Goal: Task Accomplishment & Management: Manage account settings

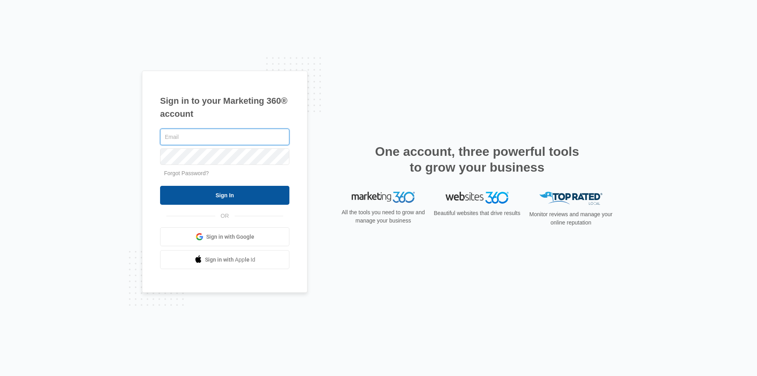
type input "[EMAIL_ADDRESS][DOMAIN_NAME]"
click at [259, 196] on input "Sign In" at bounding box center [224, 195] width 129 height 19
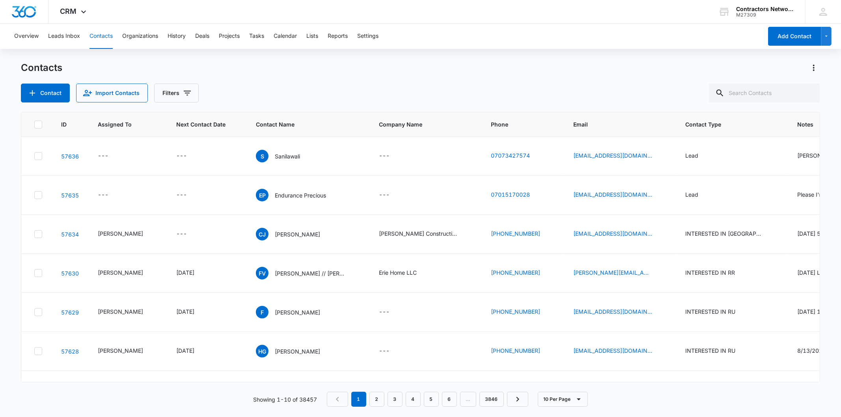
drag, startPoint x: 832, startPoint y: 1, endPoint x: 493, endPoint y: 46, distance: 342.4
click at [493, 46] on div "Overview Leads Inbox Contacts Organizations History Deals Projects Tasks Calend…" at bounding box center [385, 36] width 753 height 25
click at [185, 239] on div "---" at bounding box center [188, 233] width 25 height 9
click at [177, 178] on input at bounding box center [182, 181] width 58 height 9
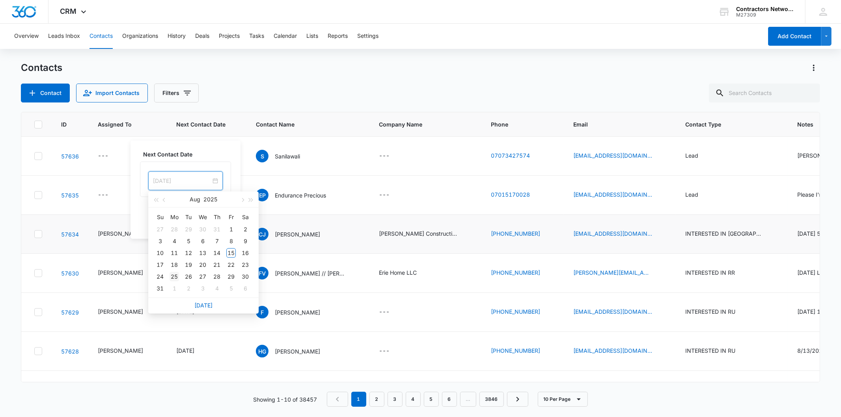
type input "[DATE]"
click at [175, 277] on div "25" at bounding box center [174, 276] width 9 height 9
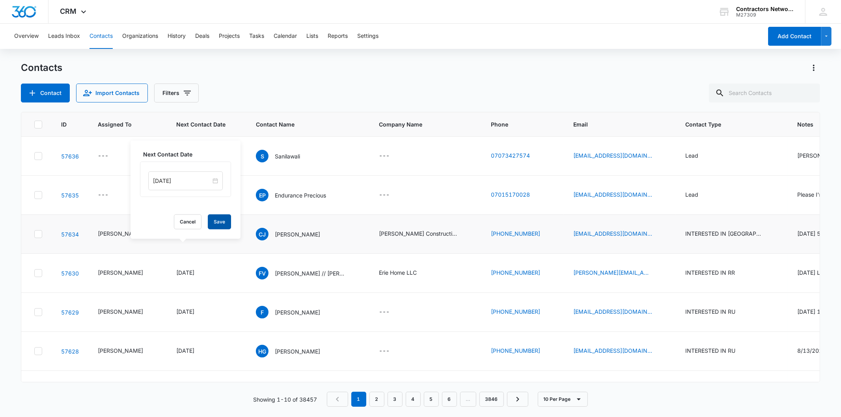
click at [218, 226] on button "Save" at bounding box center [219, 221] width 23 height 15
click at [658, 238] on icon "Email - joseruferogolaso@gmail.com - Select to Edit Field" at bounding box center [661, 234] width 7 height 7
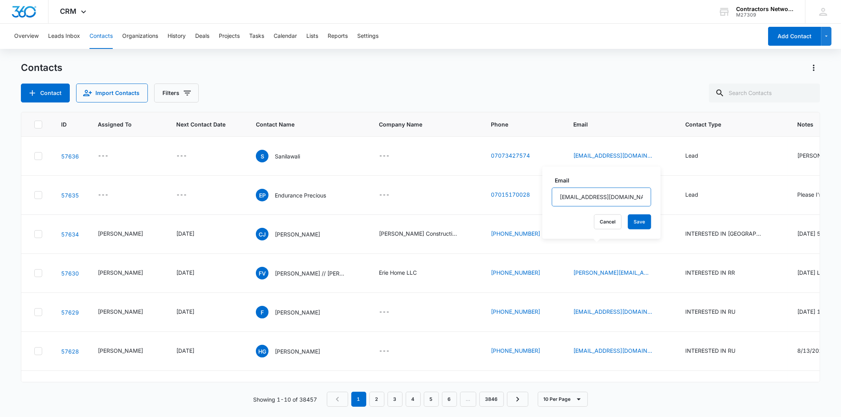
click at [592, 190] on input "[EMAIL_ADDRESS][DOMAIN_NAME]" at bounding box center [601, 197] width 99 height 19
click at [285, 239] on p "[PERSON_NAME]" at bounding box center [297, 234] width 45 height 8
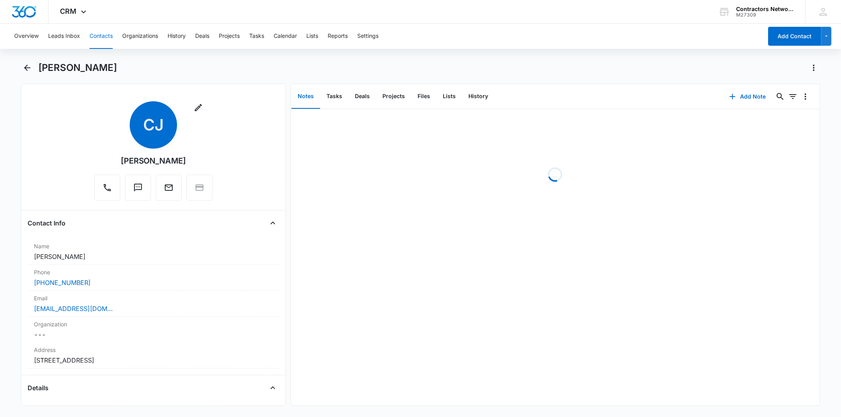
scroll to position [88, 0]
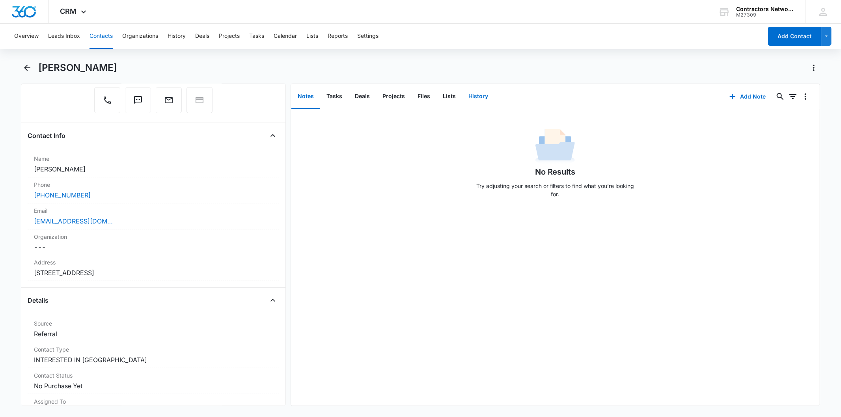
click at [480, 95] on button "History" at bounding box center [478, 96] width 32 height 24
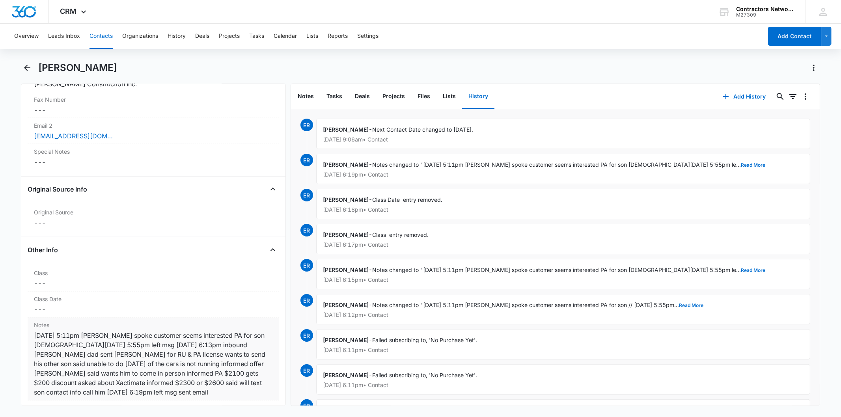
scroll to position [789, 0]
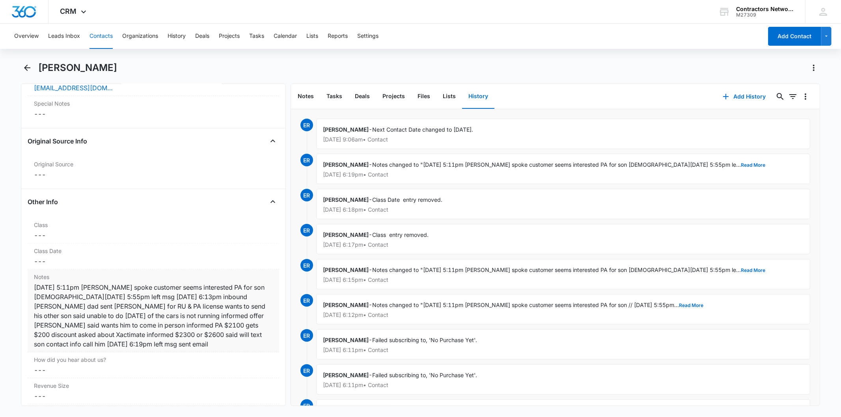
click at [95, 302] on div "8/14/2025 5:11pm JK spoke customer seems interested PA for son 8/14/2025 5:55pm…" at bounding box center [153, 316] width 239 height 66
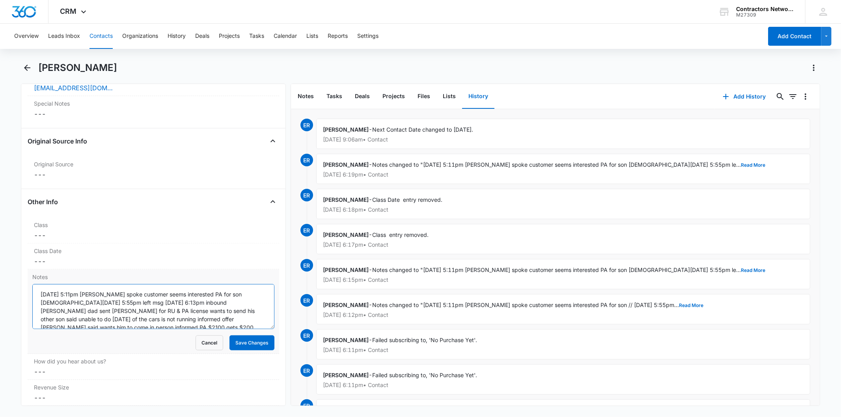
click at [95, 302] on textarea "8/14/2025 5:11pm JK spoke customer seems interested PA for son 8/14/2025 5:55pm…" at bounding box center [153, 306] width 242 height 45
click at [99, 37] on button "Contacts" at bounding box center [101, 36] width 23 height 25
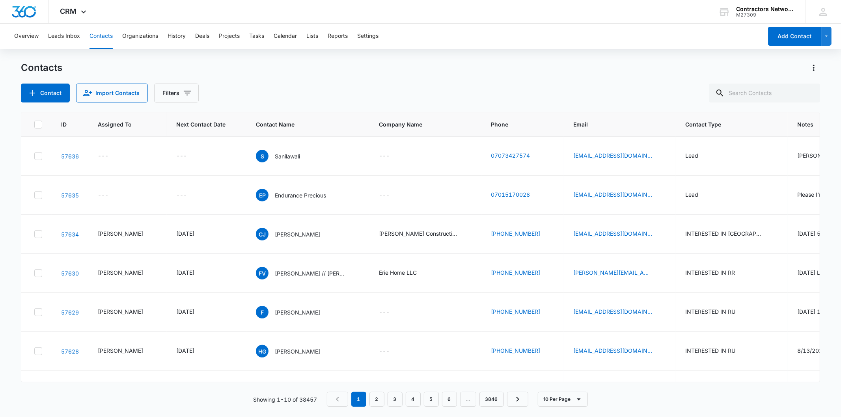
click at [780, 108] on div "Contacts Contact Import Contacts Filters ID Assigned To Next Contact Date Conta…" at bounding box center [420, 239] width 799 height 355
click at [772, 92] on input "text" at bounding box center [764, 93] width 111 height 19
type input "alejandra"
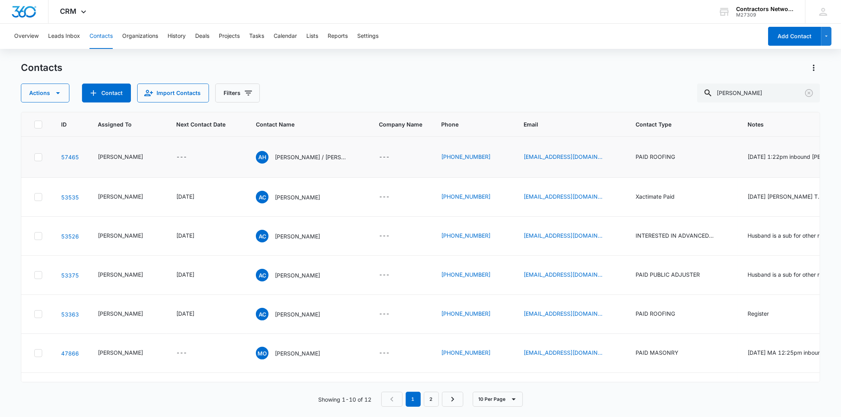
click at [585, 153] on td "ahdz26130@gmail.com" at bounding box center [570, 157] width 112 height 41
click at [578, 160] on div "ahdz26130@gmail.com" at bounding box center [570, 157] width 93 height 9
click at [519, 114] on input "ahdz26130@gmail.com" at bounding box center [555, 110] width 99 height 19
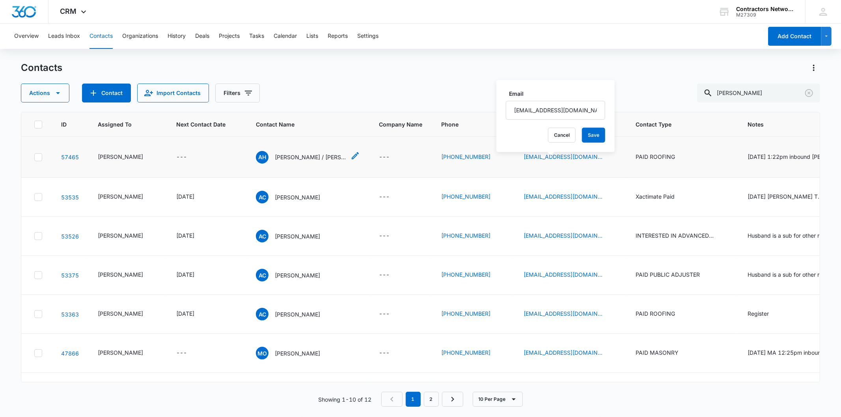
click at [298, 161] on p "Alejandra Hernandez / Juan Carlos Bandla Guzman" at bounding box center [310, 157] width 71 height 8
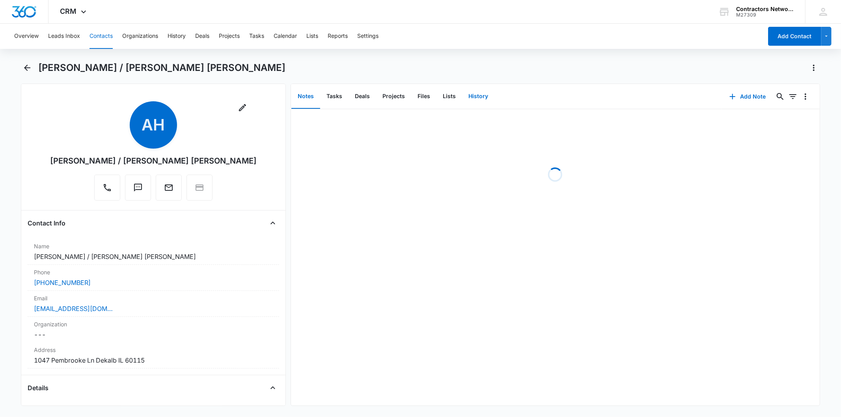
click at [467, 96] on button "History" at bounding box center [478, 96] width 32 height 24
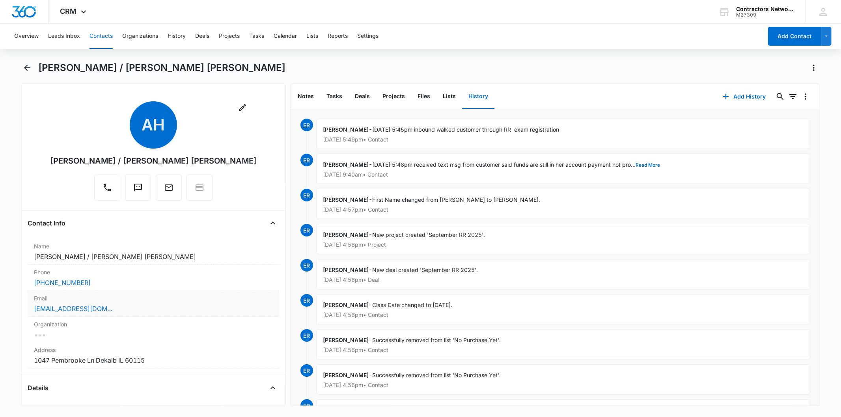
click at [125, 298] on label "Email" at bounding box center [153, 298] width 239 height 8
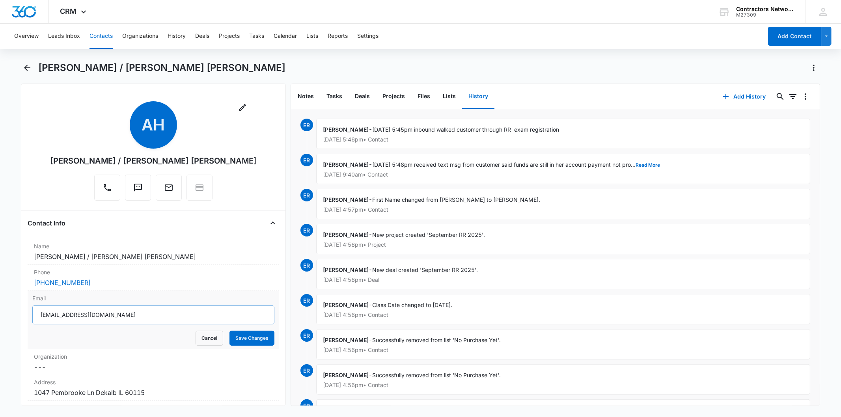
click at [92, 312] on input "ahdz26130@gmail.com" at bounding box center [153, 315] width 242 height 19
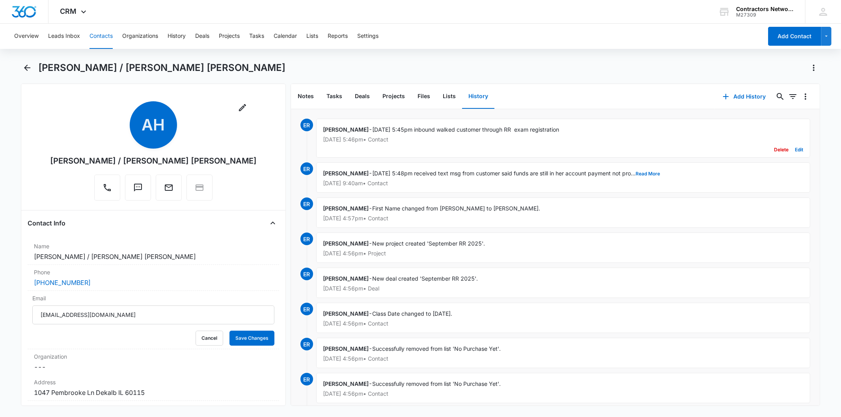
drag, startPoint x: 362, startPoint y: 128, endPoint x: 562, endPoint y: 133, distance: 200.0
click at [562, 133] on div "Elvis Ruelas - 8/14/2025 5:45pm inbound walked customer through RR exam registr…" at bounding box center [563, 138] width 494 height 39
copy span "8/14/2025 5:45pm inbound walked customer through RR exam registration"
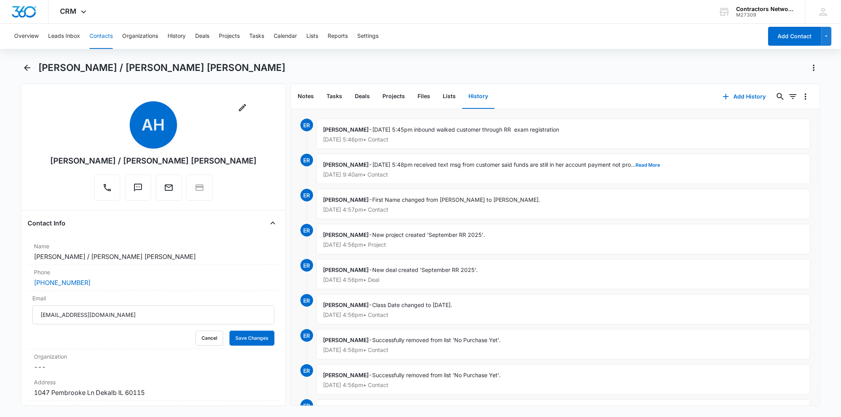
click at [97, 39] on button "Contacts" at bounding box center [101, 36] width 23 height 25
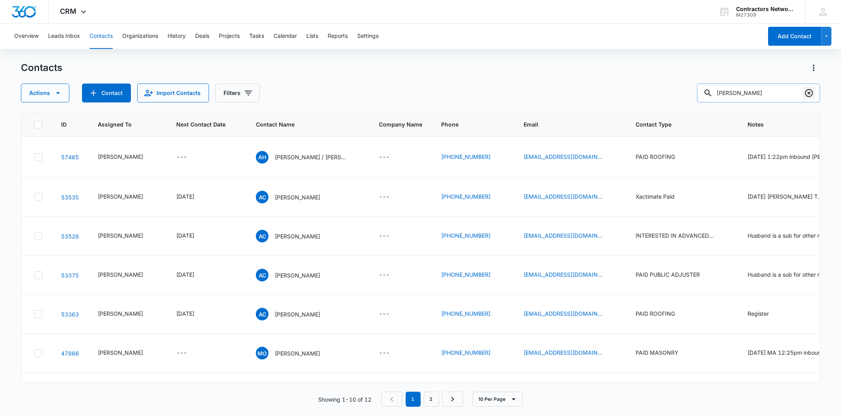
click at [811, 95] on icon "Clear" at bounding box center [808, 92] width 9 height 9
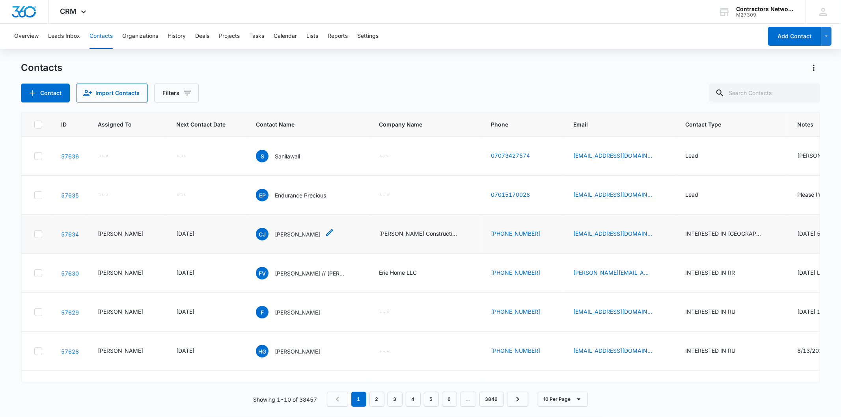
click at [300, 239] on p "[PERSON_NAME]" at bounding box center [297, 234] width 45 height 8
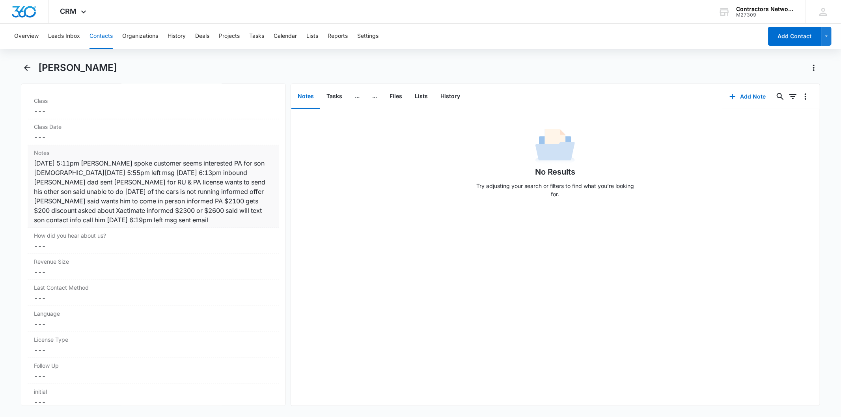
scroll to position [920, 0]
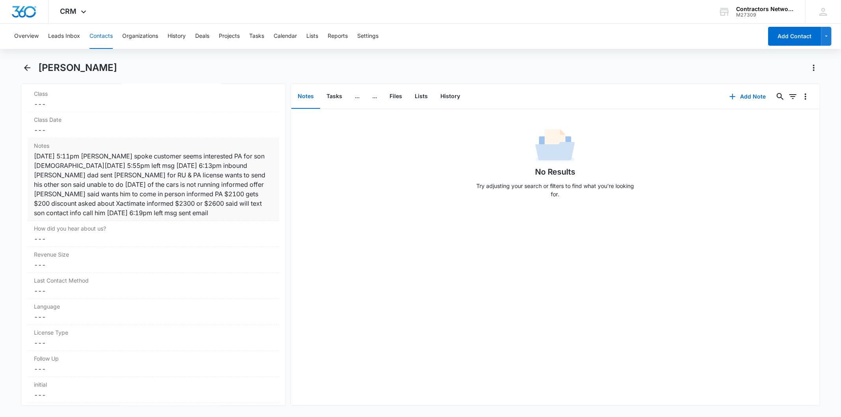
click at [157, 182] on div "8/14/2025 5:11pm JK spoke customer seems interested PA for son 8/14/2025 5:55pm…" at bounding box center [153, 184] width 239 height 66
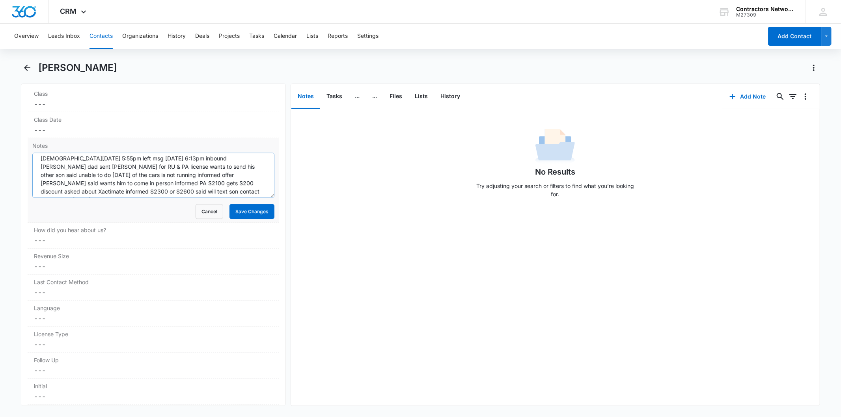
scroll to position [17, 0]
click at [240, 188] on textarea "8/14/2025 5:11pm JK spoke customer seems interested PA for son 8/14/2025 5:55pm…" at bounding box center [153, 175] width 242 height 45
paste textarea "[DATE] 9:15am sent email"
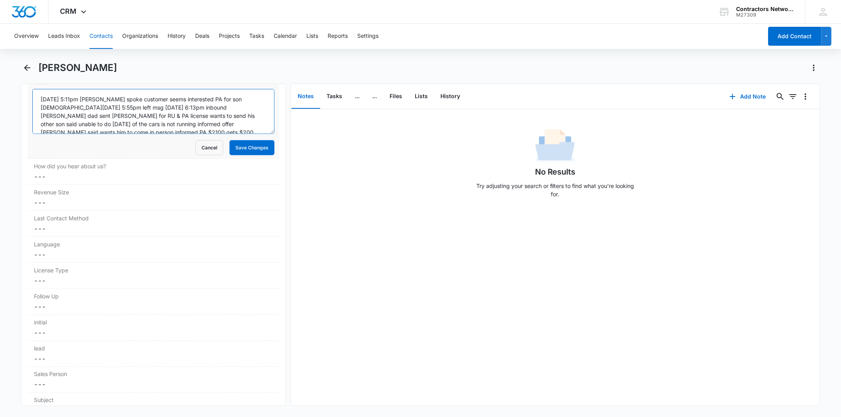
scroll to position [964, 0]
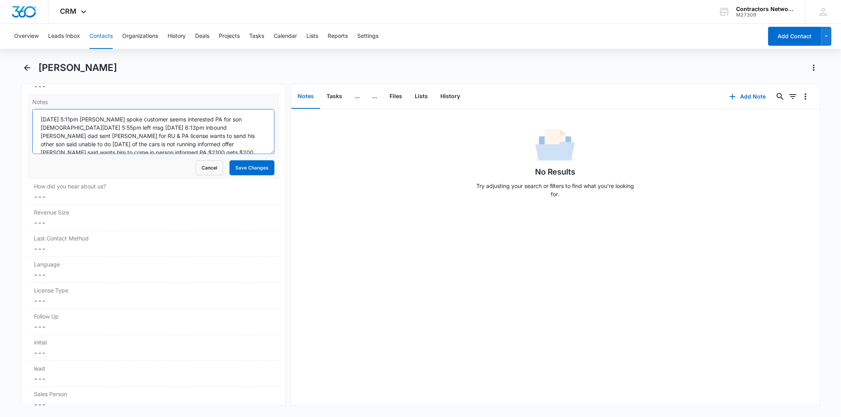
click at [88, 120] on textarea "8/14/2025 5:11pm JK spoke customer seems interested PA for son 8/14/2025 5:55pm…" at bounding box center [153, 131] width 242 height 45
type textarea "[DATE] 5:11pm 6005 [PERSON_NAME] spoke customer seems interested PA for son [DE…"
click at [240, 172] on button "Save Changes" at bounding box center [251, 167] width 45 height 15
click at [741, 97] on button "Add Note" at bounding box center [748, 96] width 52 height 19
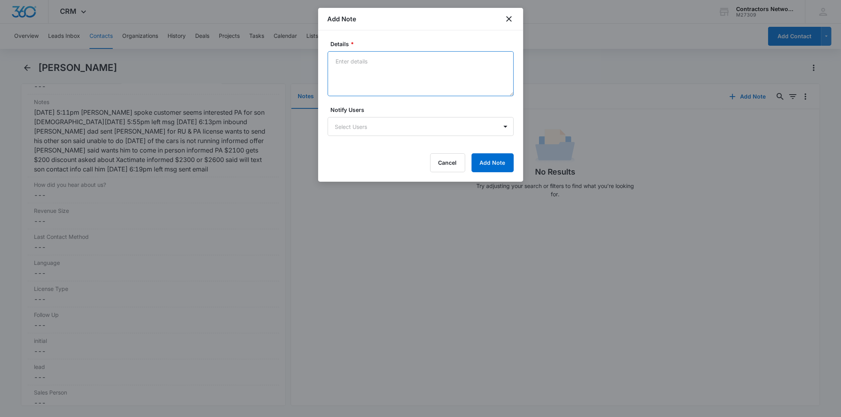
click at [347, 62] on textarea "Details *" at bounding box center [421, 73] width 186 height 45
paste textarea "[DATE] 9:15am sent email"
type textarea "[DATE] 9:15am sent email"
click at [478, 163] on button "Add Note" at bounding box center [493, 162] width 42 height 19
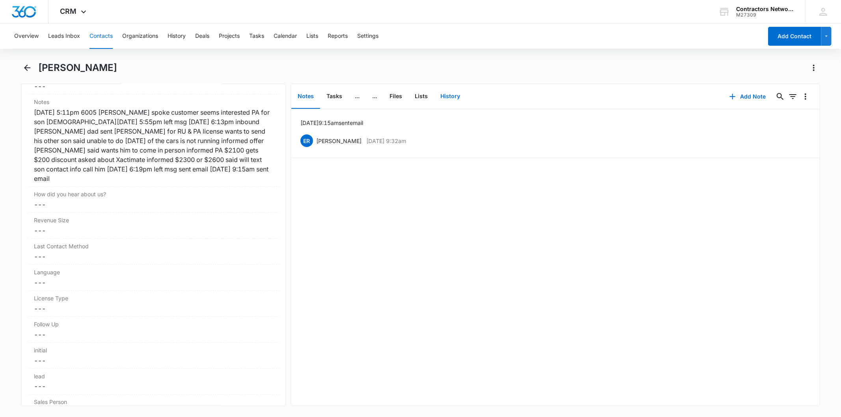
click at [460, 94] on button "History" at bounding box center [450, 96] width 32 height 24
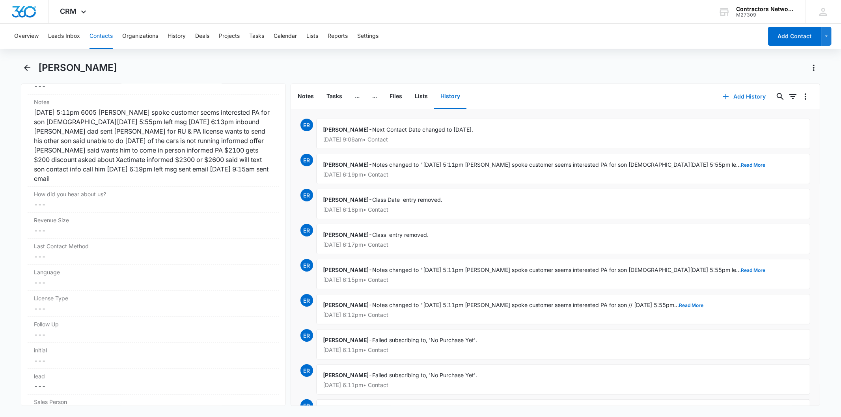
click at [739, 105] on button "Add History" at bounding box center [744, 96] width 59 height 19
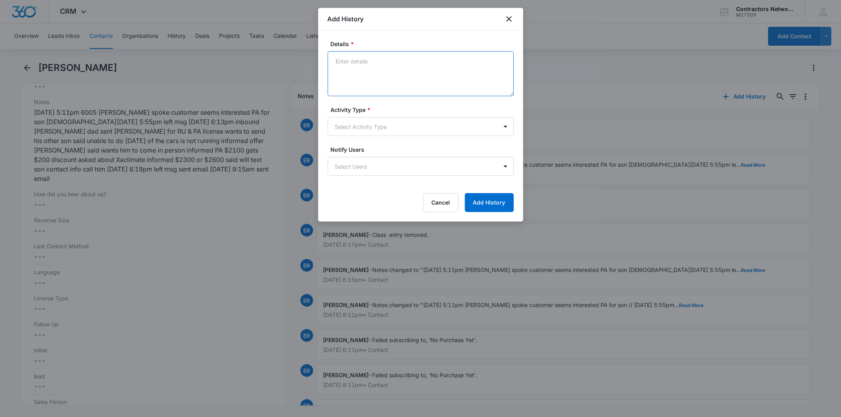
click at [361, 66] on textarea "Details *" at bounding box center [421, 73] width 186 height 45
paste textarea "[DATE] 9:15am sent email"
type textarea "[DATE] 9:15am sent email"
click at [344, 117] on body "CRM Apps Reputation Websites Forms CRM Email Social Shop Payments POS Content A…" at bounding box center [420, 208] width 841 height 417
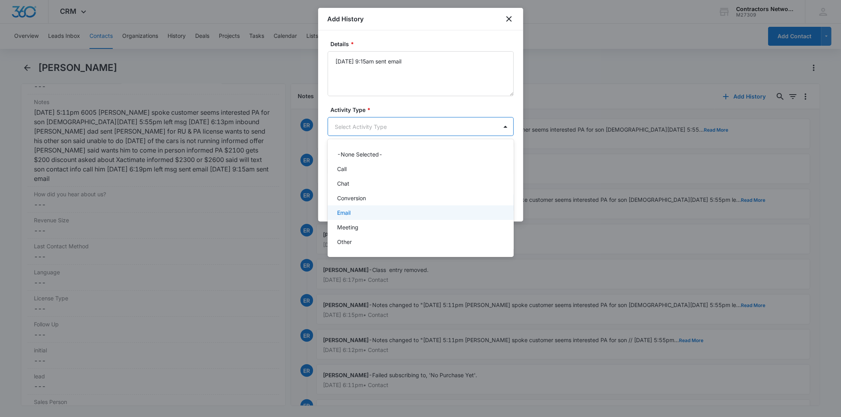
click at [356, 217] on div "Email" at bounding box center [421, 212] width 186 height 15
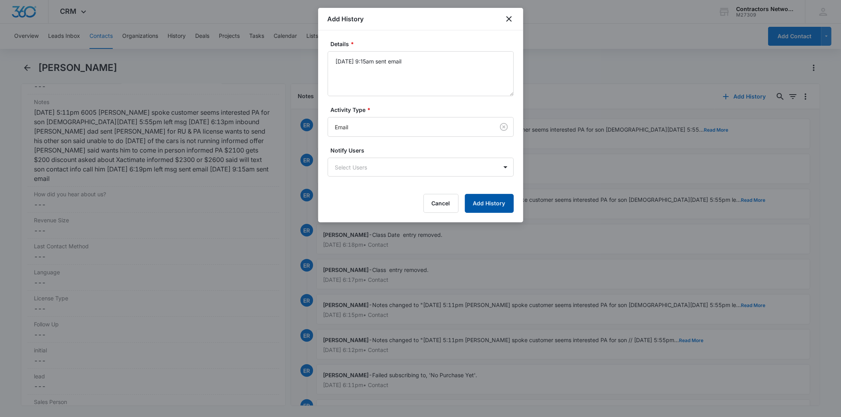
drag, startPoint x: 497, startPoint y: 201, endPoint x: 302, endPoint y: 6, distance: 276.6
click at [497, 201] on button "Add History" at bounding box center [489, 203] width 49 height 19
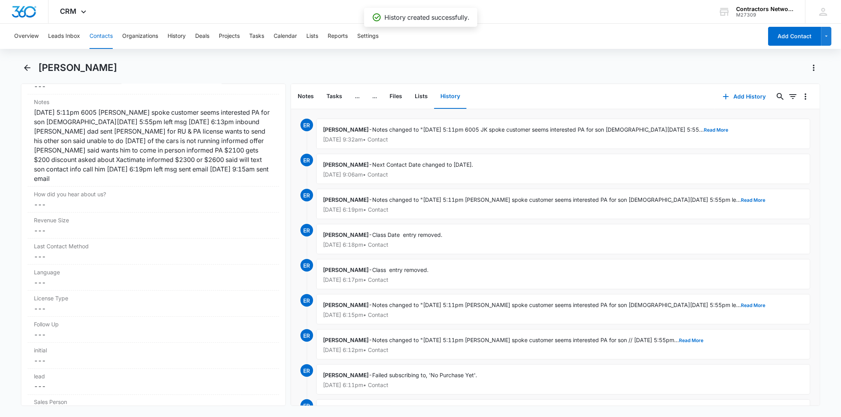
click at [92, 33] on button "Contacts" at bounding box center [101, 36] width 23 height 25
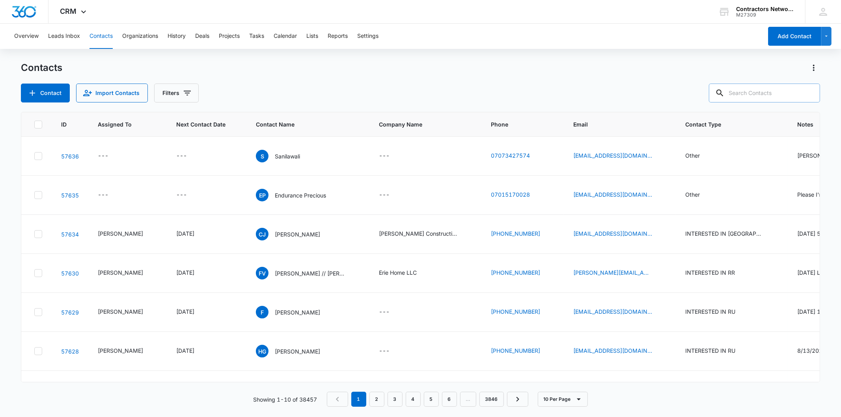
click at [774, 93] on input "text" at bounding box center [764, 93] width 111 height 19
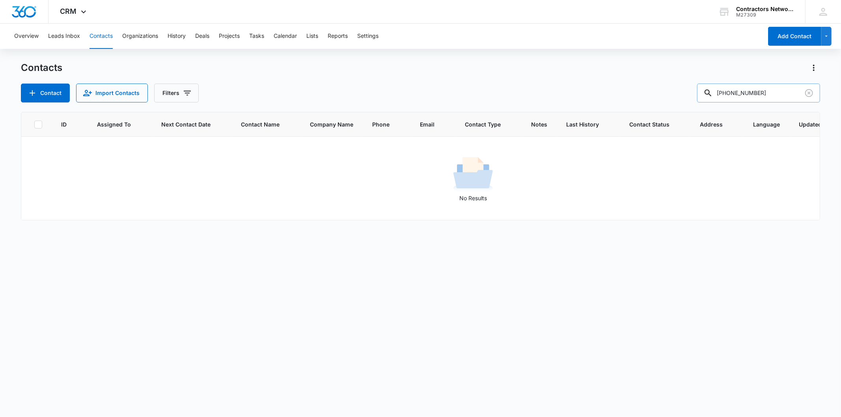
click at [755, 91] on input "773-837-1834" at bounding box center [758, 93] width 123 height 19
click at [753, 99] on input "773-837-1834" at bounding box center [758, 93] width 123 height 19
drag, startPoint x: 751, startPoint y: 91, endPoint x: 642, endPoint y: 84, distance: 109.1
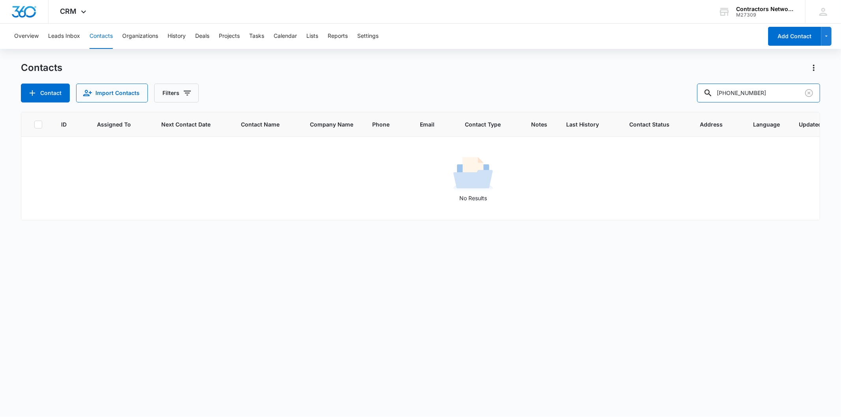
click at [642, 84] on div "Contact Import Contacts Filters 773-837-1834" at bounding box center [420, 93] width 799 height 19
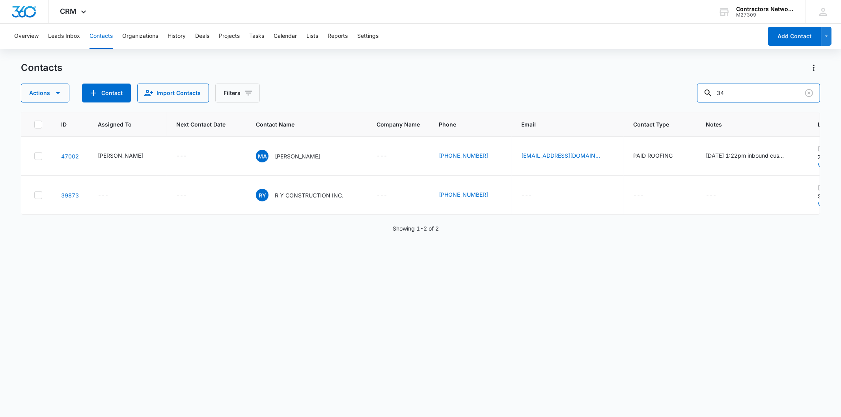
type input "4"
type input "[PHONE_NUMBER]"
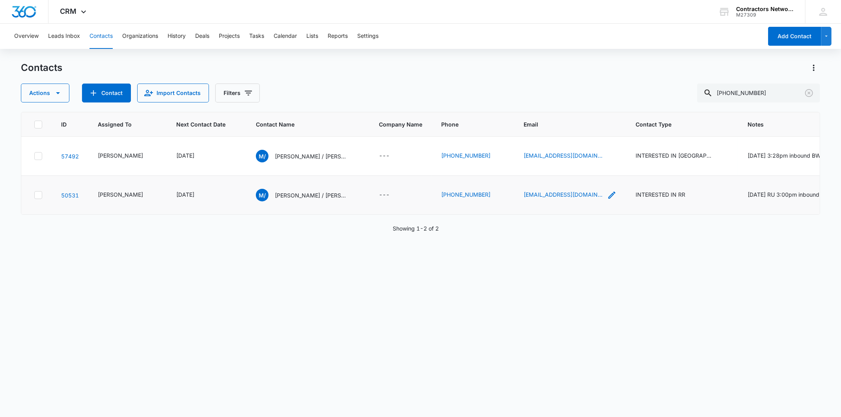
click at [607, 200] on icon "Email - moisesmh60@gmail.com - Select to Edit Field" at bounding box center [611, 194] width 9 height 9
click at [550, 159] on input "[EMAIL_ADDRESS][DOMAIN_NAME]" at bounding box center [547, 159] width 99 height 19
click at [277, 200] on p "[PERSON_NAME] / [PERSON_NAME]" at bounding box center [310, 195] width 71 height 8
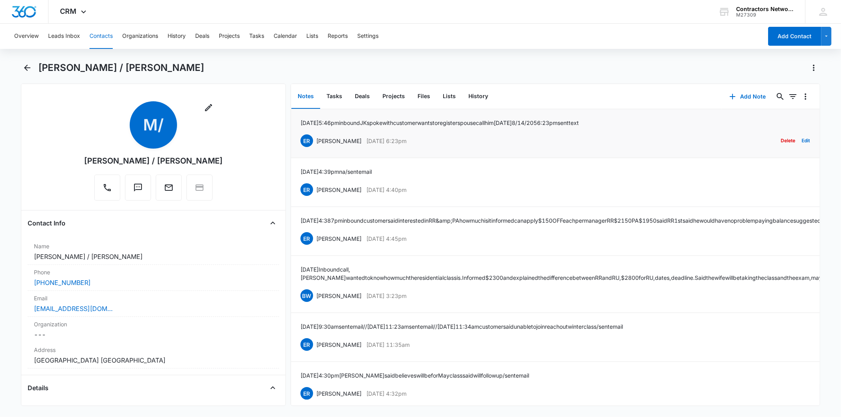
click at [403, 120] on p "8/14/2025 5:46pm inbound JK spoke with customer wants to register spouse call h…" at bounding box center [439, 123] width 278 height 8
copy p "8/14/2025 5:46pm inbound JK spoke with customer wants to register spouse call h…"
click at [802, 140] on button "Edit" at bounding box center [806, 140] width 8 height 15
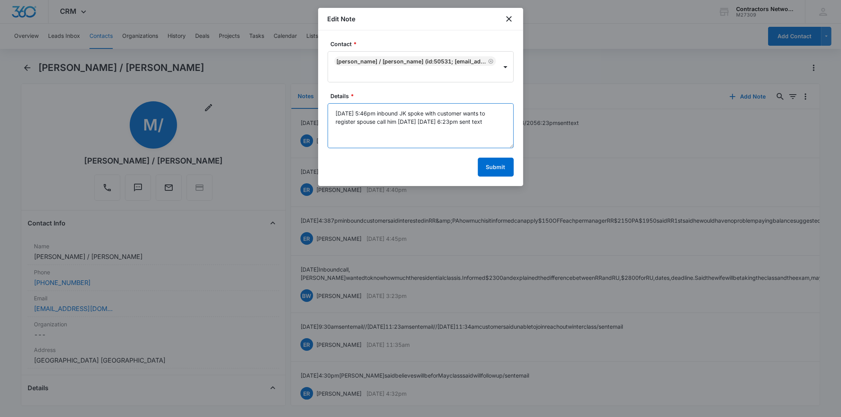
click at [374, 121] on textarea "8/14/2025 5:46pm inbound JK spoke with customer wants to register spouse call h…" at bounding box center [421, 125] width 186 height 45
type textarea "8/14/2025 5:46pm inbound JK spoke with customer wants to register spouse RR cal…"
click at [504, 172] on button "Submit" at bounding box center [496, 167] width 36 height 19
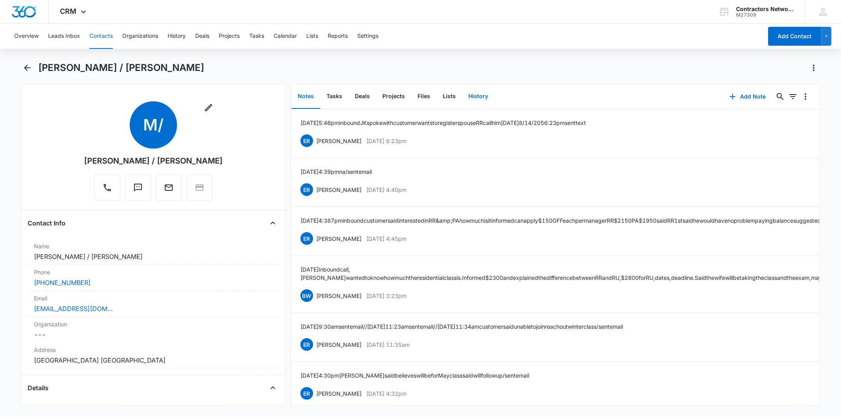
click at [472, 95] on button "History" at bounding box center [478, 96] width 32 height 24
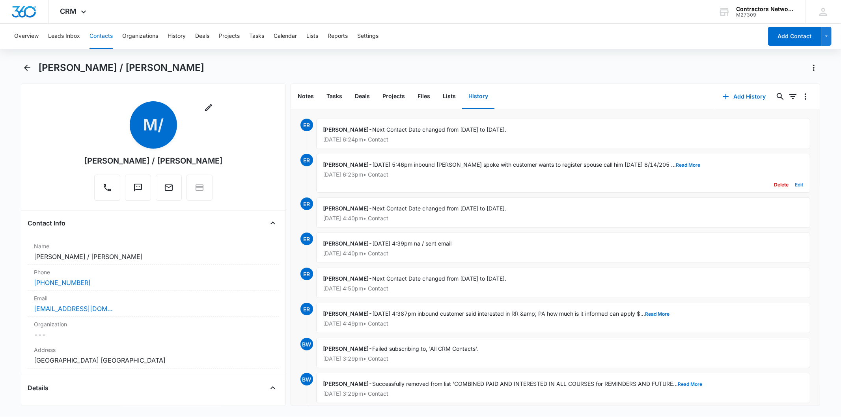
click at [795, 185] on button "Edit" at bounding box center [799, 184] width 8 height 15
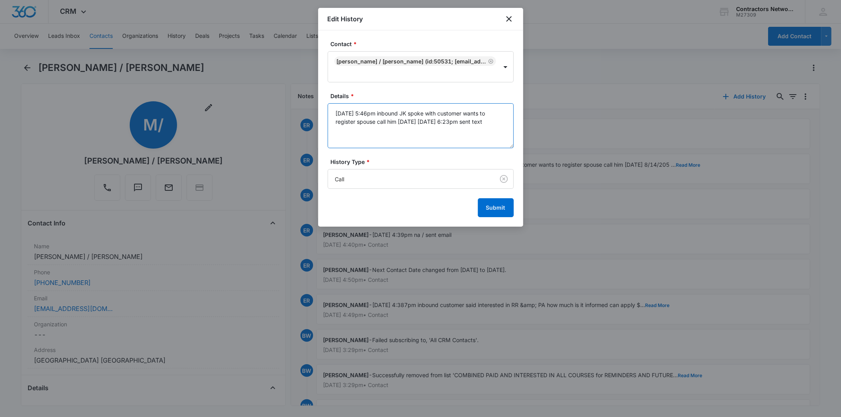
click at [376, 121] on textarea "8/14/2025 5:46pm inbound JK spoke with customer wants to register spouse call h…" at bounding box center [421, 125] width 186 height 45
type textarea "8/14/2025 5:46pm inbound JK spoke with customer wants to register spouse RR cal…"
click at [492, 205] on button "Submit" at bounding box center [496, 207] width 36 height 19
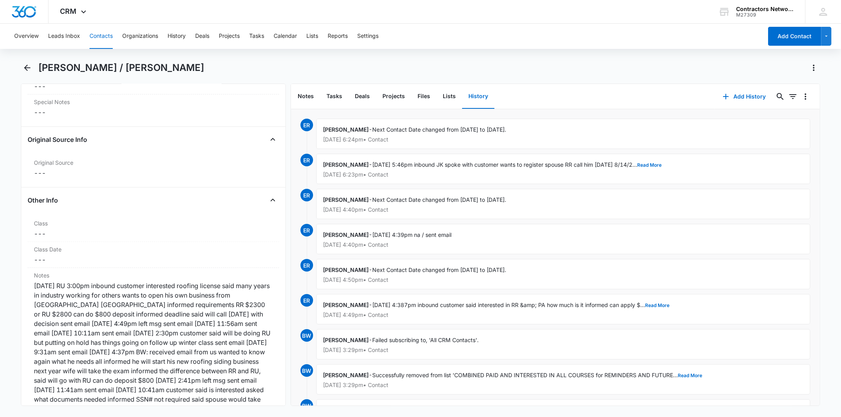
scroll to position [964, 0]
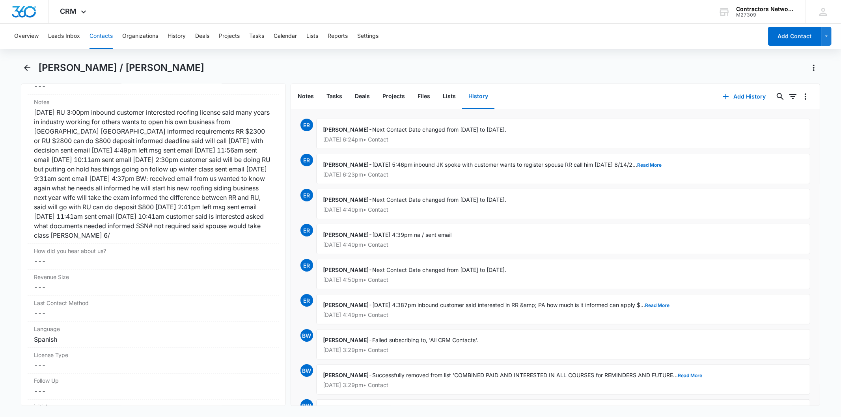
click at [93, 34] on button "Contacts" at bounding box center [101, 36] width 23 height 25
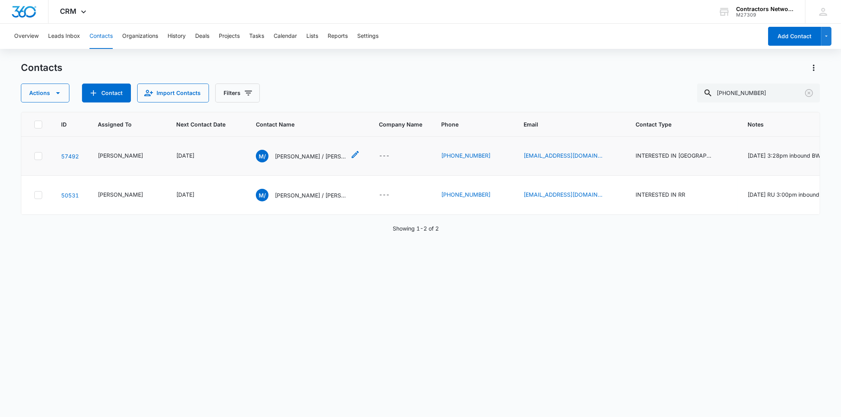
click at [308, 160] on p "[PERSON_NAME] / [PERSON_NAME]" at bounding box center [310, 156] width 71 height 8
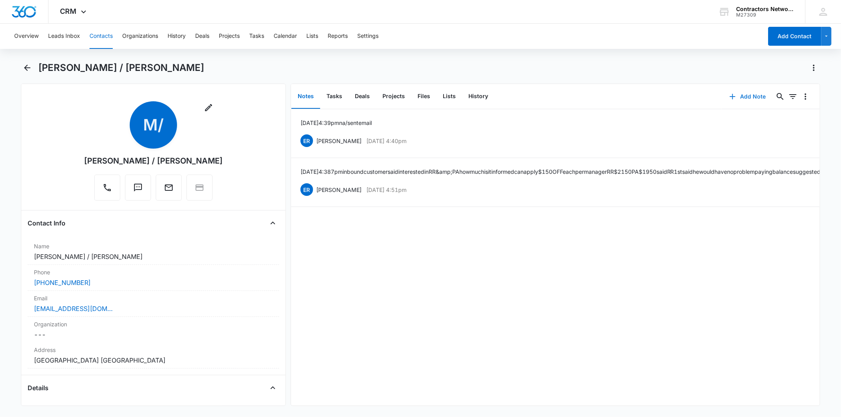
click at [743, 94] on button "Add Note" at bounding box center [748, 96] width 52 height 19
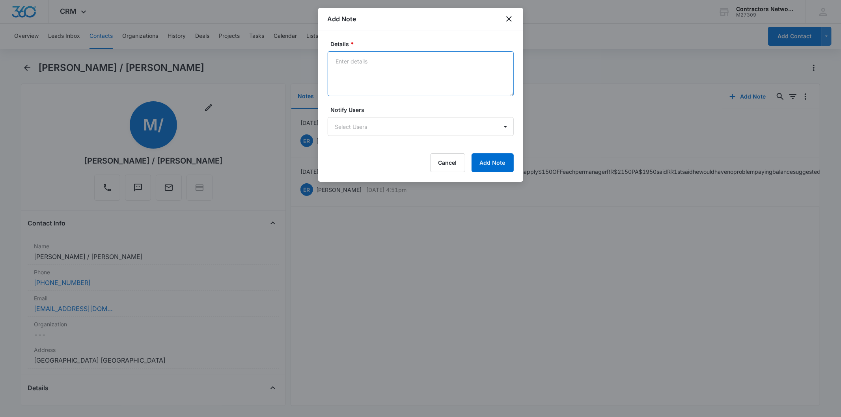
click at [357, 68] on textarea "Details *" at bounding box center [421, 73] width 186 height 45
paste textarea "8/14/2025 5:46pm inbound JK spoke with customer wants to register spouse RR cal…"
type textarea "8/14/2025 5:46pm inbound JK spoke with customer wants to register spouse RR cal…"
click at [478, 155] on button "Add Note" at bounding box center [493, 162] width 42 height 19
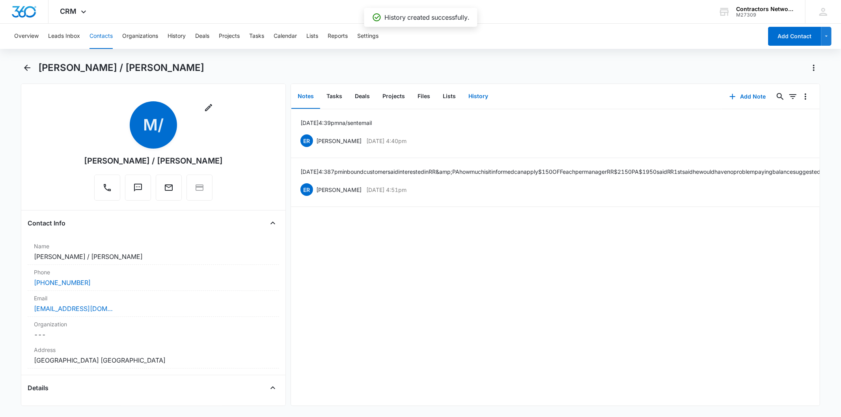
click at [467, 92] on button "History" at bounding box center [478, 96] width 32 height 24
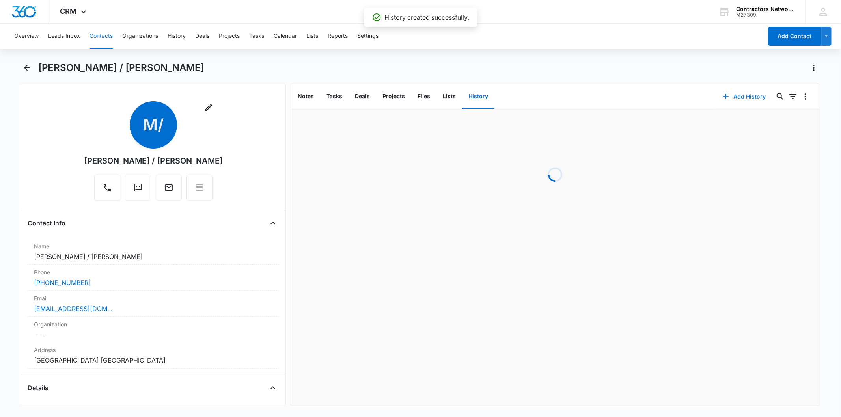
click at [724, 88] on button "Add History" at bounding box center [744, 96] width 59 height 19
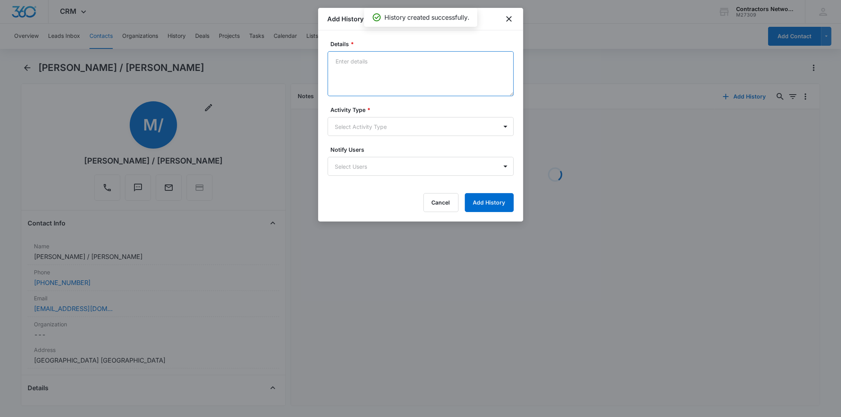
click at [348, 73] on textarea "Details *" at bounding box center [421, 73] width 186 height 45
paste textarea "8/14/2025 5:46pm inbound JK spoke with customer wants to register spouse RR cal…"
type textarea "8/14/2025 5:46pm inbound JK spoke with customer wants to register spouse RR cal…"
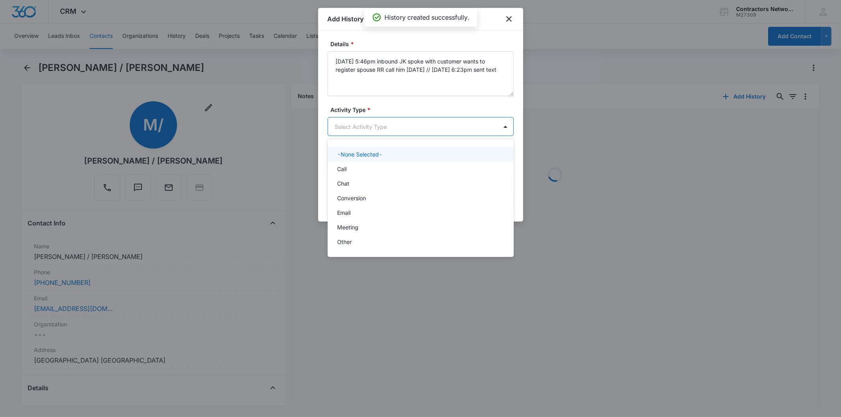
click at [350, 117] on body "CRM Apps Reputation Websites Forms CRM Email Social Shop Payments POS Content A…" at bounding box center [420, 208] width 841 height 417
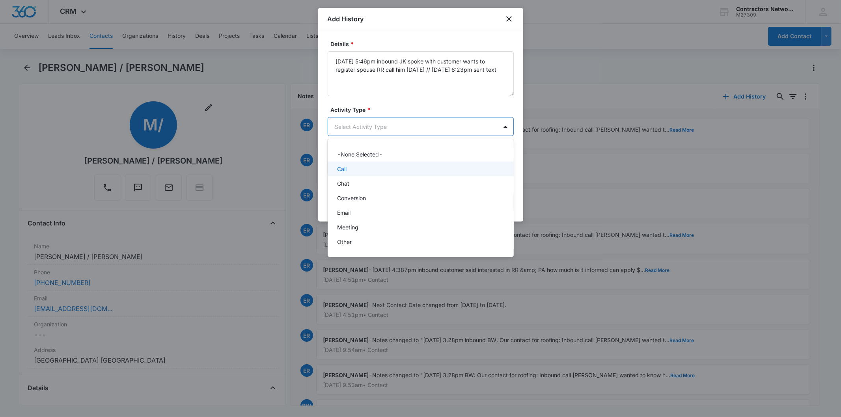
click at [358, 170] on div "Call" at bounding box center [420, 169] width 166 height 8
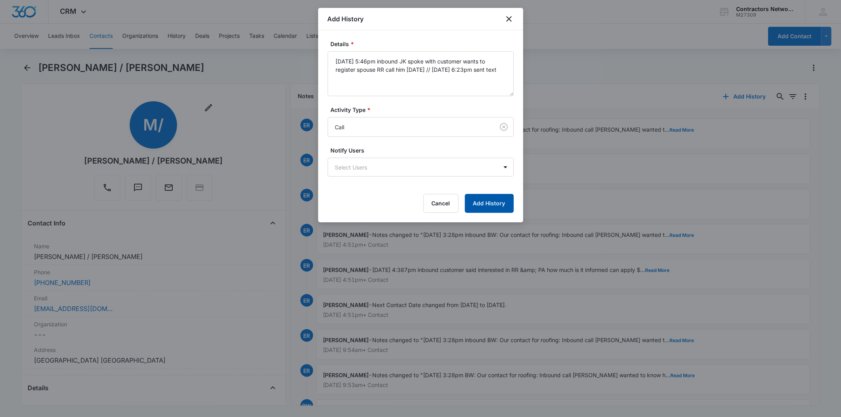
click at [483, 201] on button "Add History" at bounding box center [489, 203] width 49 height 19
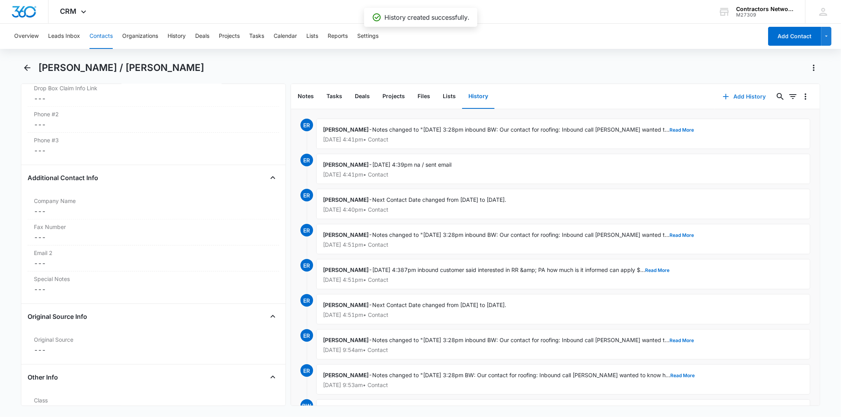
scroll to position [964, 0]
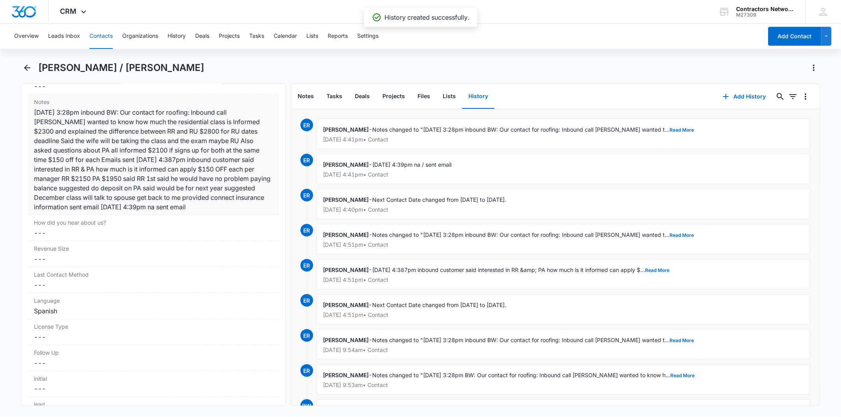
click at [190, 149] on div "7/23/2025 3:28pm inbound BW: Our contact for roofing: Inbound call Moises wante…" at bounding box center [153, 160] width 239 height 104
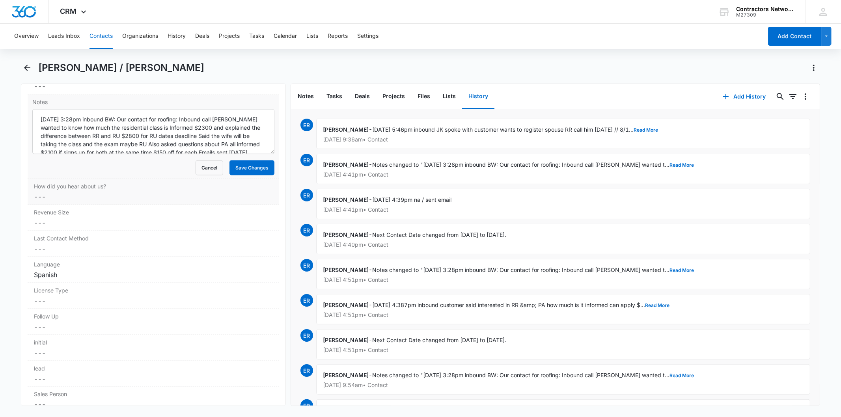
scroll to position [58, 0]
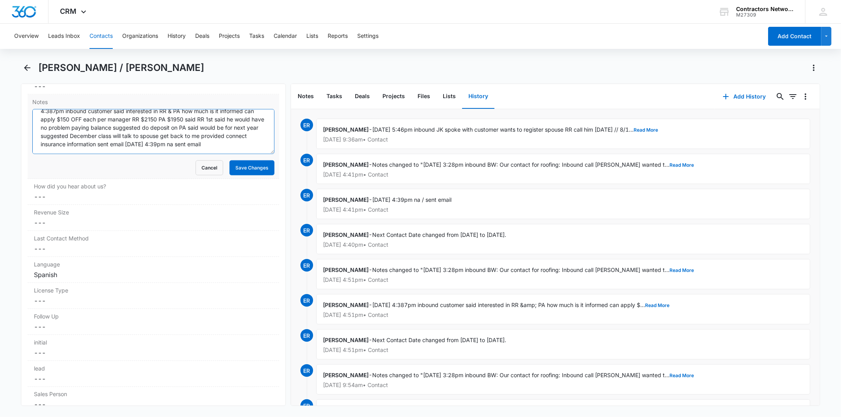
click at [211, 146] on textarea "7/23/2025 3:28pm inbound BW: Our contact for roofing: Inbound call Moises wante…" at bounding box center [153, 131] width 242 height 45
paste textarea "8/14/2025 5:46pm inbound JK spoke with customer wants to register spouse RR cal…"
click at [152, 147] on textarea "7/23/2025 3:28pm inbound BW: Our contact for roofing: Inbound call Moises wante…" at bounding box center [153, 131] width 242 height 45
type textarea "[DATE] 3:28pm inbound BW: Our contact for roofing: Inbound call [PERSON_NAME] w…"
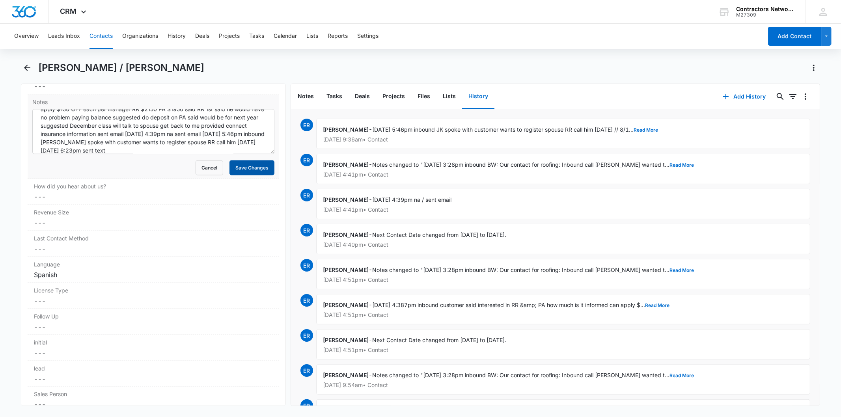
click at [241, 173] on button "Save Changes" at bounding box center [251, 167] width 45 height 15
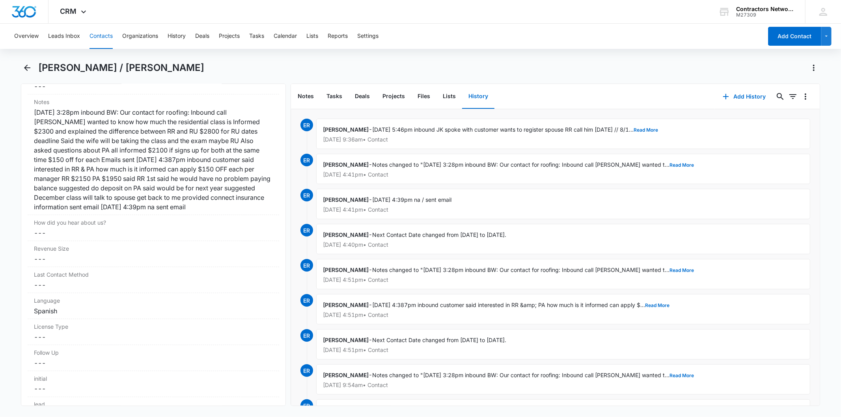
click at [95, 33] on button "Contacts" at bounding box center [101, 36] width 23 height 25
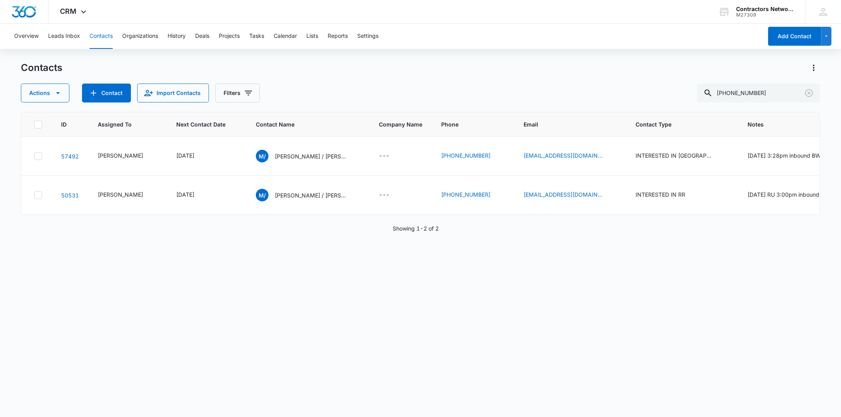
click at [295, 200] on p "[PERSON_NAME] / [PERSON_NAME]" at bounding box center [310, 195] width 71 height 8
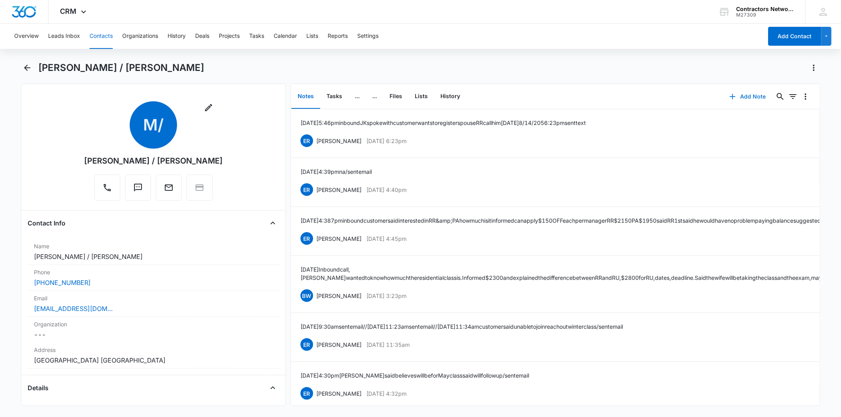
click at [761, 101] on button "Add Note" at bounding box center [748, 96] width 52 height 19
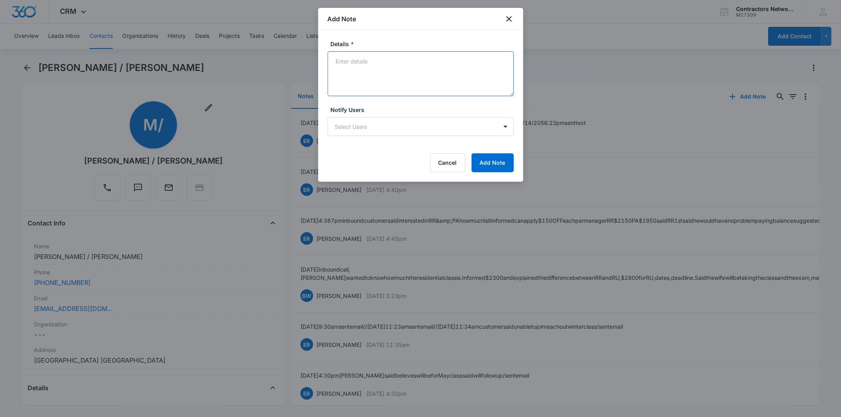
click at [355, 66] on textarea "Details *" at bounding box center [421, 73] width 186 height 45
paste textarea "[DATE] 9:37am nml"
type textarea "[DATE] 9:37am nml"
click at [505, 166] on button "Add Note" at bounding box center [493, 162] width 42 height 19
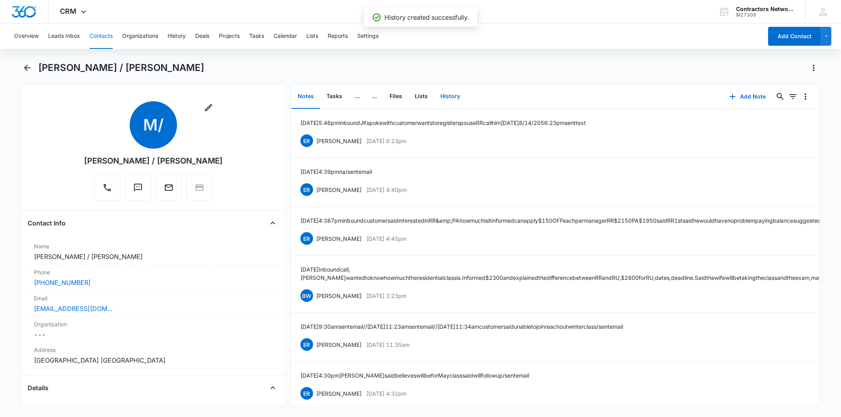
click at [445, 97] on button "History" at bounding box center [450, 96] width 32 height 24
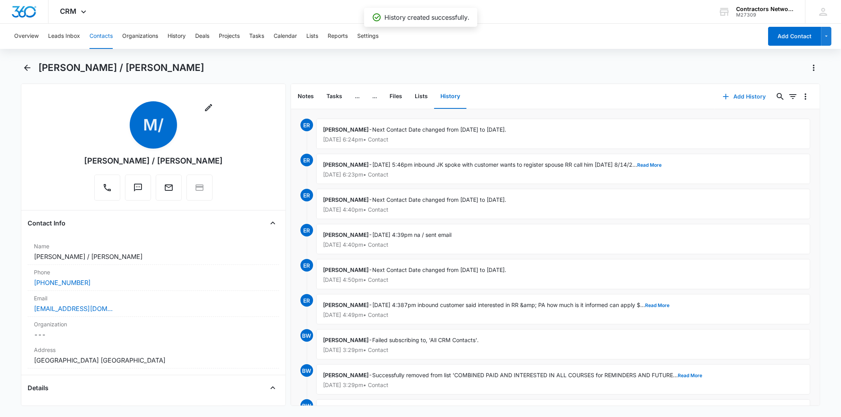
click at [742, 103] on button "Add History" at bounding box center [744, 96] width 59 height 19
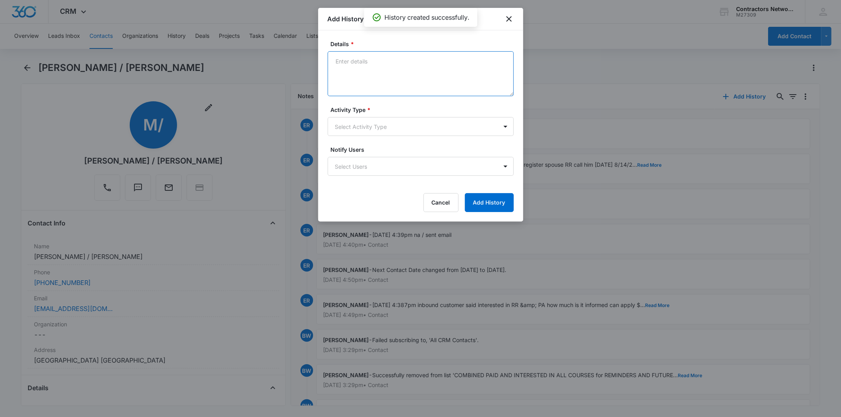
click at [363, 71] on textarea "Details *" at bounding box center [421, 73] width 186 height 45
paste textarea "[DATE] 9:37am nml"
type textarea "[DATE] 9:37am nml"
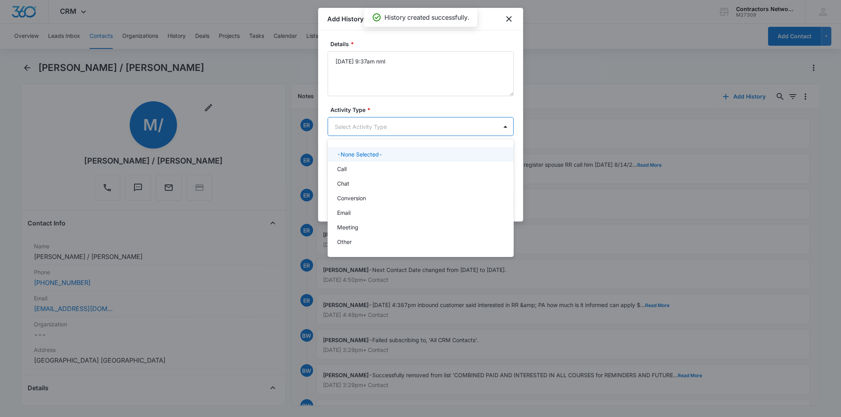
click at [373, 133] on body "CRM Apps Reputation Websites Forms CRM Email Social Shop Payments POS Content A…" at bounding box center [420, 208] width 841 height 417
click at [356, 170] on div "Call" at bounding box center [420, 169] width 166 height 8
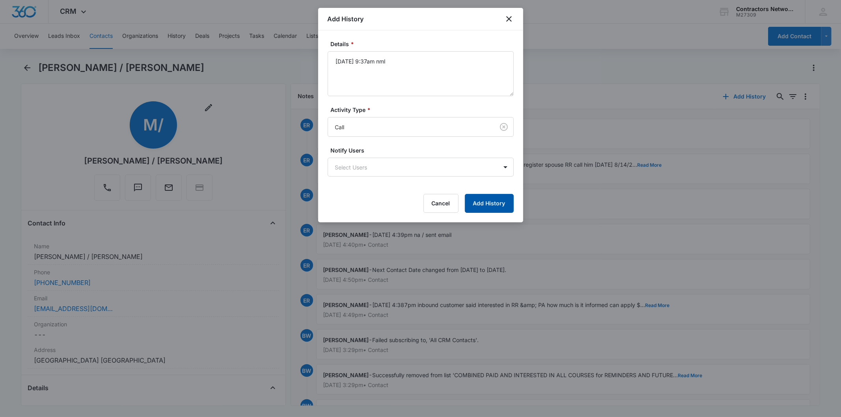
click at [498, 200] on button "Add History" at bounding box center [489, 203] width 49 height 19
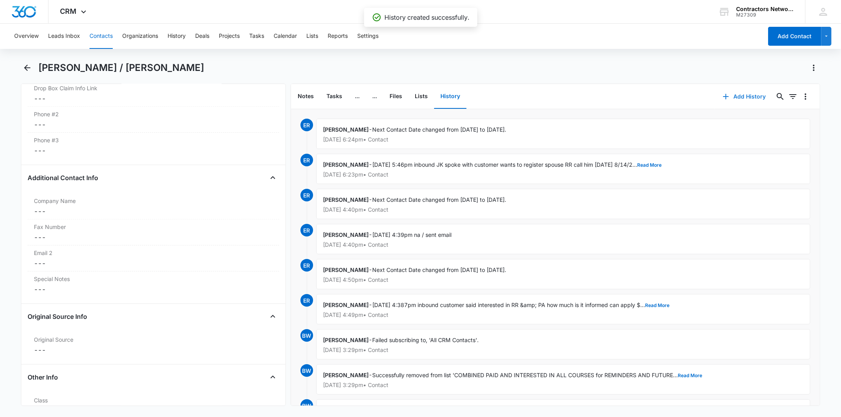
scroll to position [920, 0]
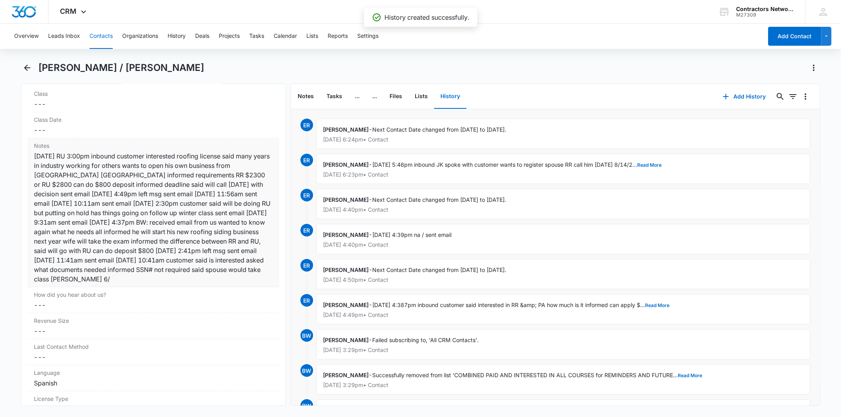
click at [161, 235] on div "8/4/2023 RU 3:00pm inbound customer interested roofing license said many years …" at bounding box center [153, 217] width 239 height 132
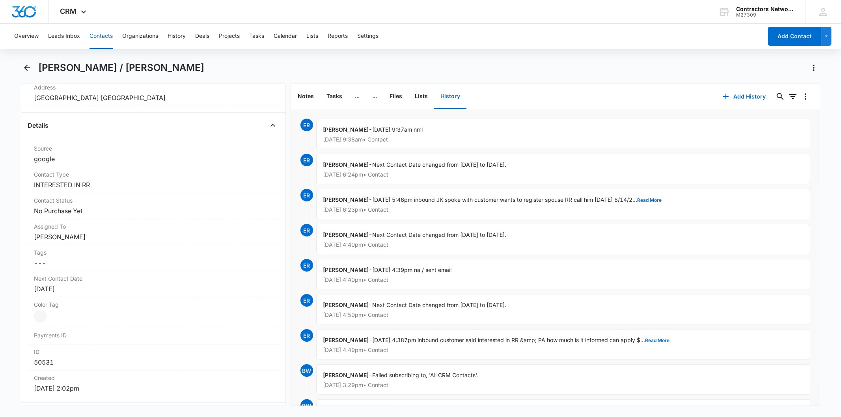
scroll to position [306, 0]
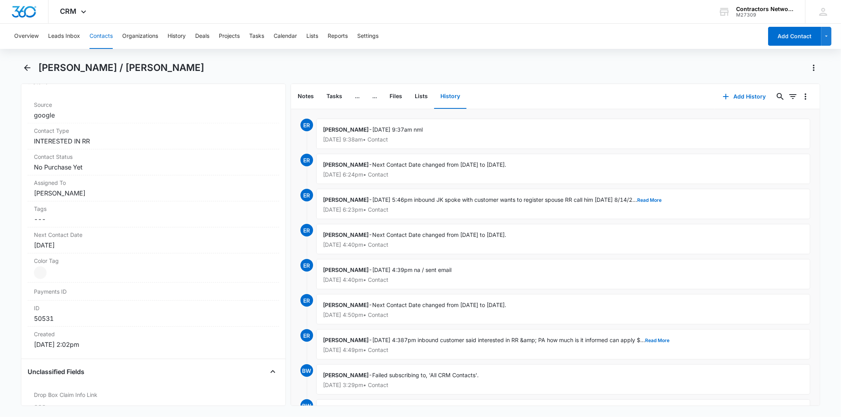
click at [91, 34] on button "Contacts" at bounding box center [101, 36] width 23 height 25
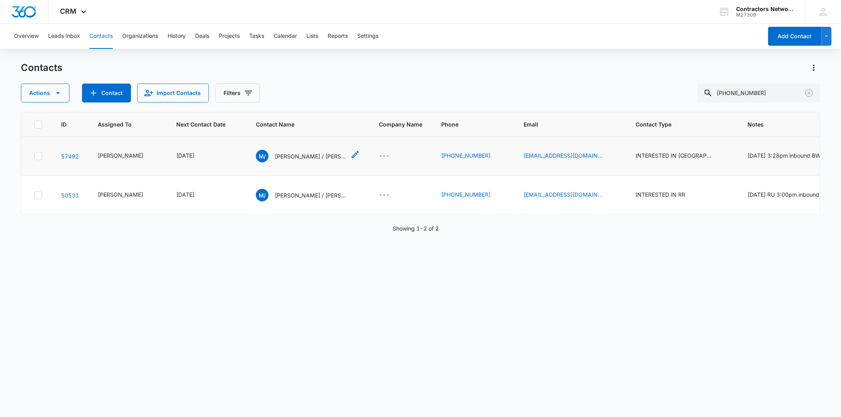
click at [276, 160] on p "[PERSON_NAME] / [PERSON_NAME]" at bounding box center [310, 156] width 71 height 8
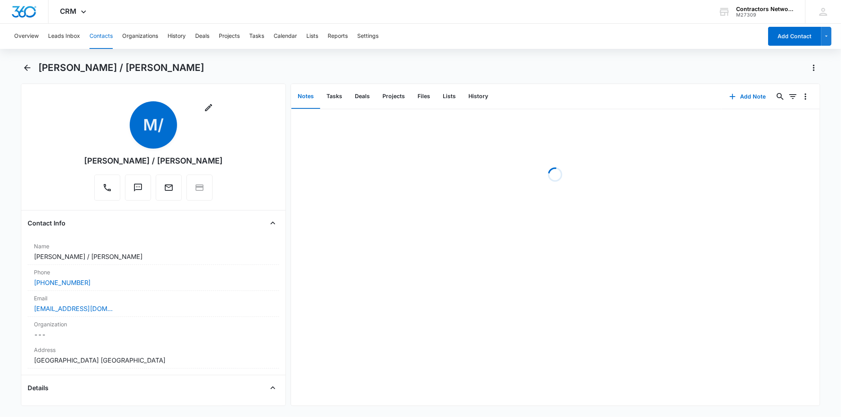
click at [740, 107] on div "Add Note 0 0" at bounding box center [771, 96] width 98 height 25
click at [742, 101] on button "Add Note" at bounding box center [748, 96] width 52 height 19
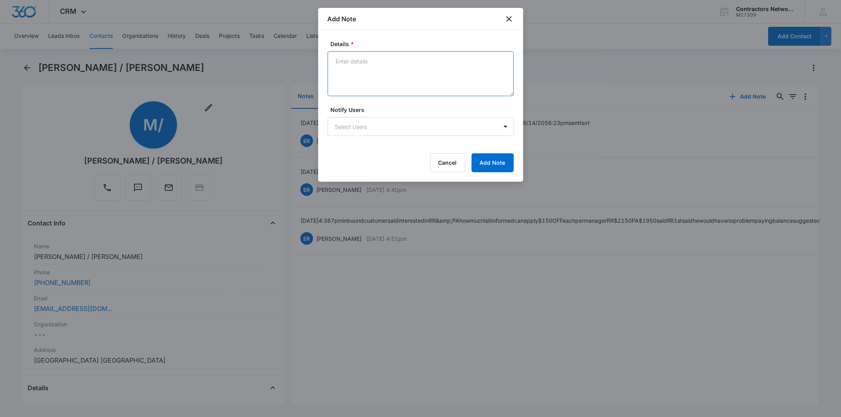
click at [355, 69] on textarea "Details *" at bounding box center [421, 73] width 186 height 45
paste textarea "[DATE] 9:37am nml"
type textarea "[DATE] 9:37am nml"
click at [501, 167] on button "Add Note" at bounding box center [493, 162] width 42 height 19
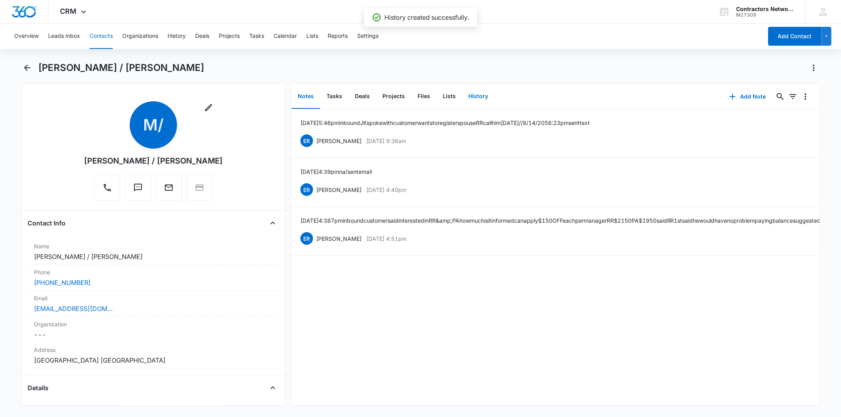
click at [468, 93] on button "History" at bounding box center [478, 96] width 32 height 24
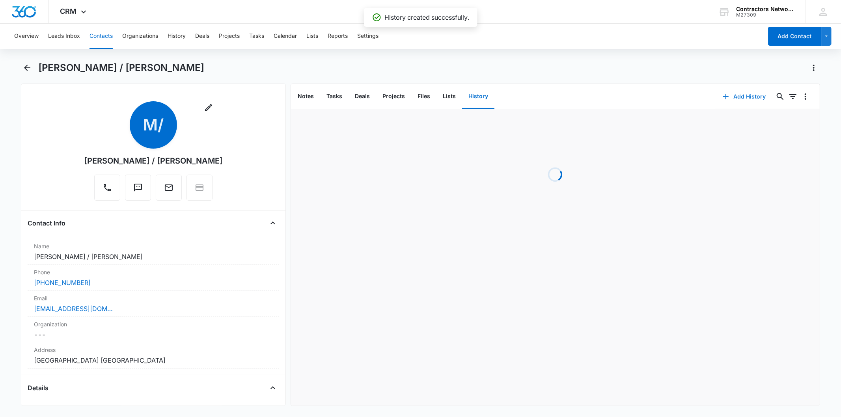
click at [751, 100] on button "Add History" at bounding box center [744, 96] width 59 height 19
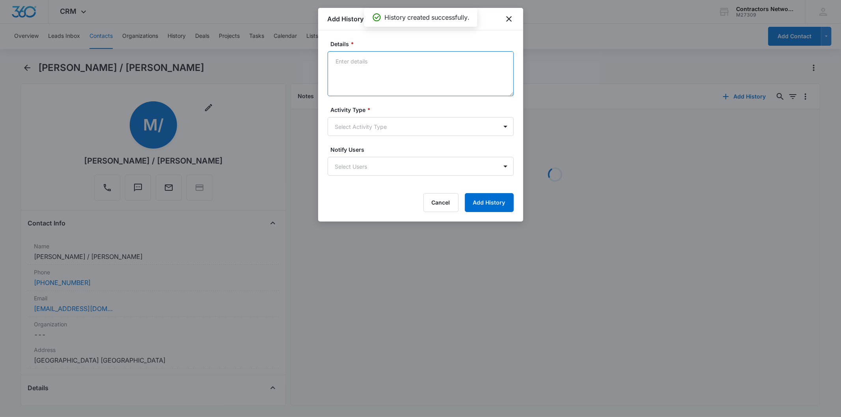
click at [359, 70] on textarea "Details *" at bounding box center [421, 73] width 186 height 45
paste textarea "[DATE] 9:37am nml"
type textarea "[DATE] 9:37am nml"
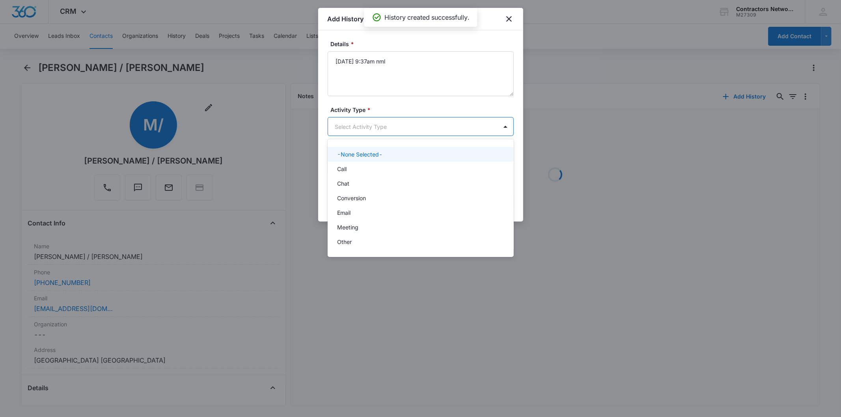
click at [367, 133] on body "CRM Apps Reputation Websites Forms CRM Email Social Shop Payments POS Content A…" at bounding box center [420, 208] width 841 height 417
click at [358, 167] on div "Call" at bounding box center [420, 169] width 166 height 8
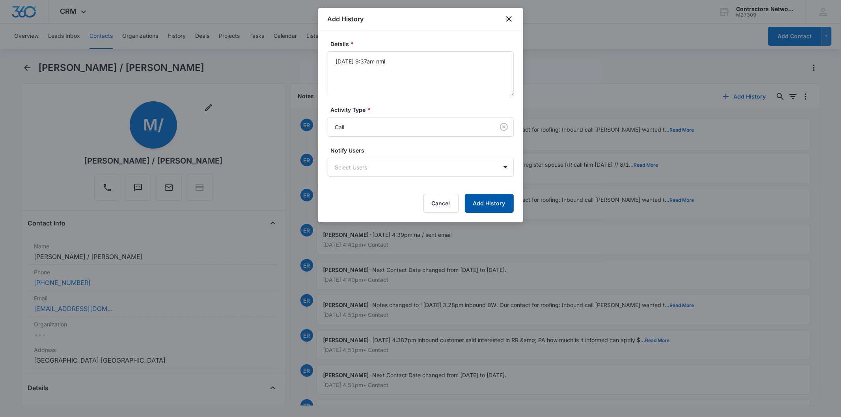
click at [489, 194] on button "Add History" at bounding box center [489, 203] width 49 height 19
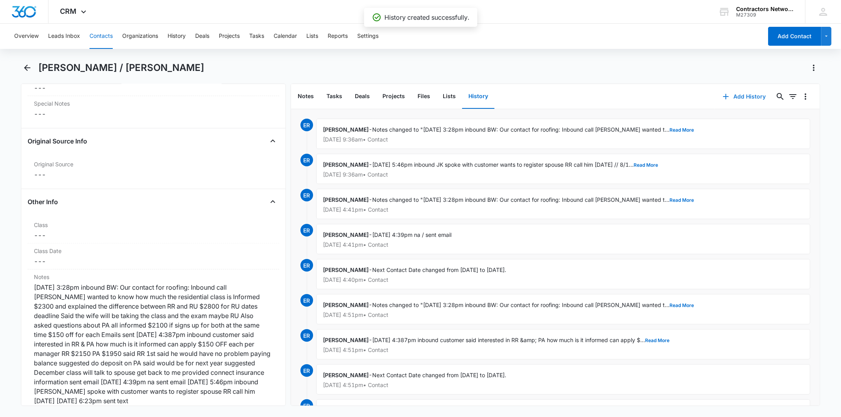
scroll to position [920, 0]
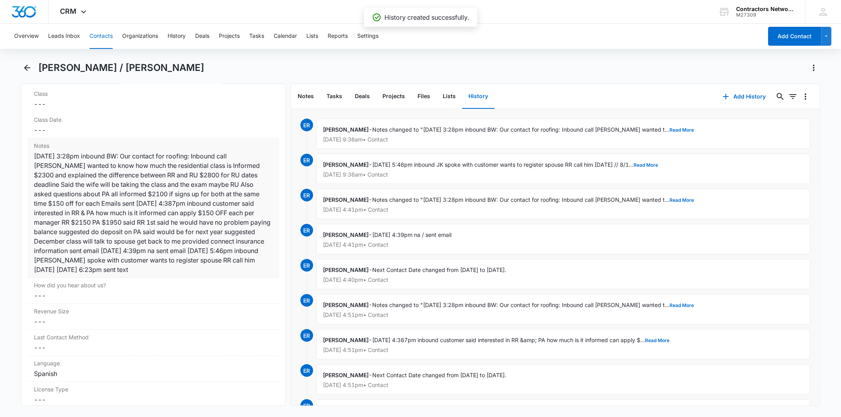
click at [119, 204] on div "[DATE] 3:28pm inbound BW: Our contact for roofing: Inbound call [PERSON_NAME] w…" at bounding box center [153, 212] width 239 height 123
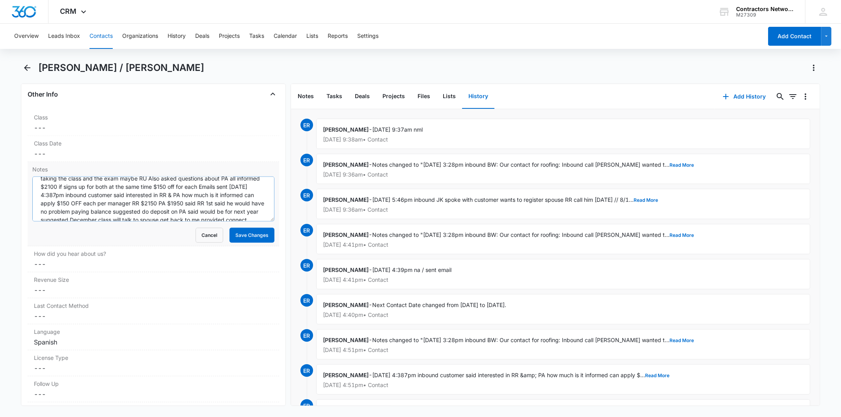
scroll to position [66, 0]
click at [204, 215] on textarea "[DATE] 3:28pm inbound BW: Our contact for roofing: Inbound call [PERSON_NAME] w…" at bounding box center [153, 199] width 242 height 45
drag, startPoint x: 243, startPoint y: 222, endPoint x: 238, endPoint y: 216, distance: 8.4
click at [243, 222] on form "[DATE] 3:28pm inbound BW: Our contact for roofing: Inbound call [PERSON_NAME] w…" at bounding box center [153, 210] width 242 height 66
click at [235, 212] on textarea "[DATE] 3:28pm inbound BW: Our contact for roofing: Inbound call [PERSON_NAME] w…" at bounding box center [153, 199] width 242 height 45
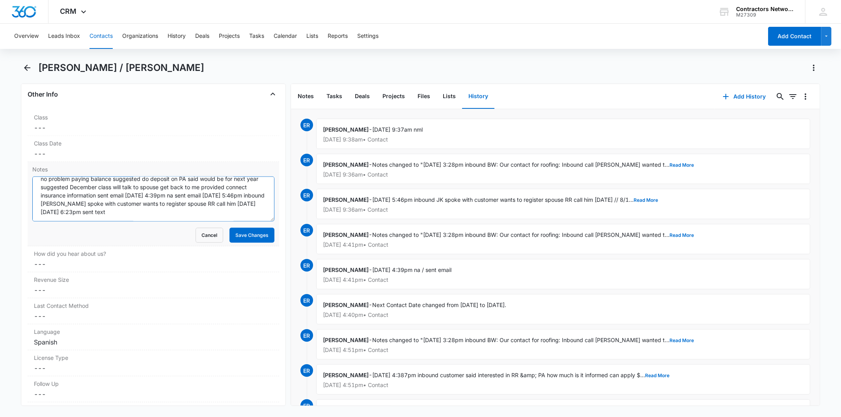
paste textarea "[DATE] 9:37am nml"
type textarea "[DATE] 3:28pm inbound BW: Our contact for roofing: Inbound call [PERSON_NAME] w…"
click at [230, 239] on button "Save Changes" at bounding box center [251, 235] width 45 height 15
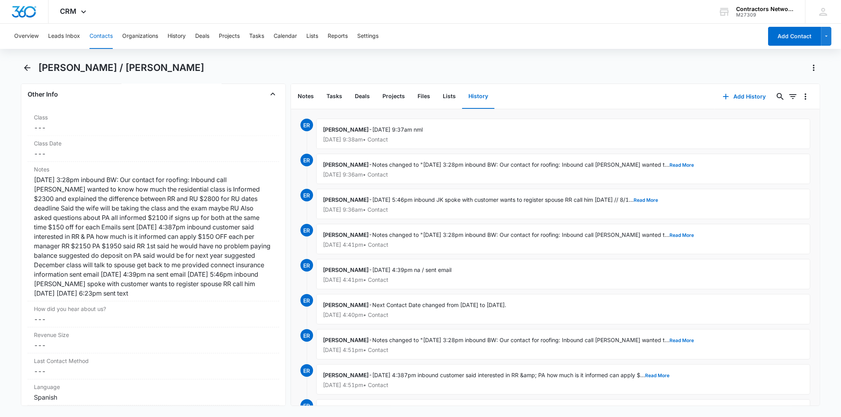
click at [92, 34] on button "Contacts" at bounding box center [101, 36] width 23 height 25
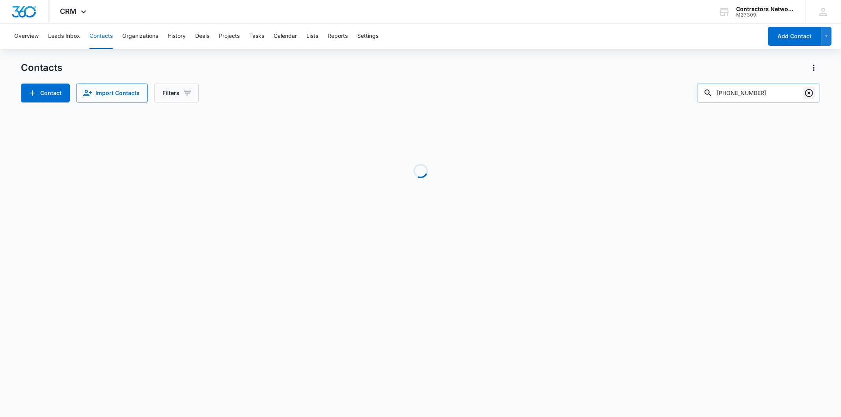
click at [813, 93] on button "Clear" at bounding box center [809, 93] width 13 height 13
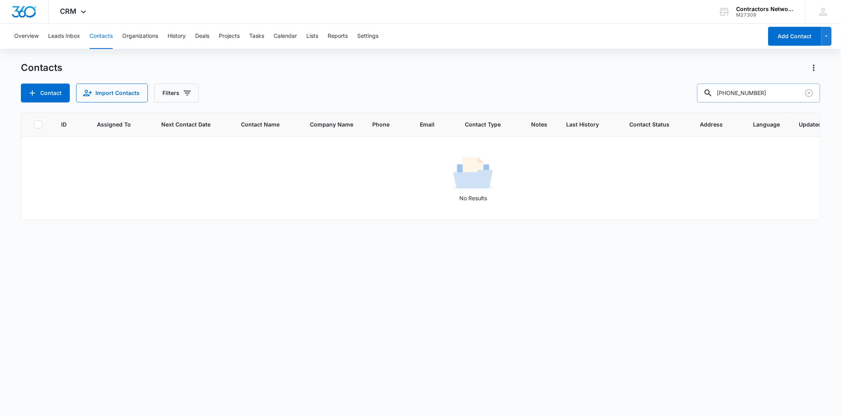
drag, startPoint x: 740, startPoint y: 93, endPoint x: 612, endPoint y: 99, distance: 128.3
click at [612, 99] on div "Contact Import Contacts Filters [PHONE_NUMBER]" at bounding box center [420, 93] width 799 height 19
type input "1155"
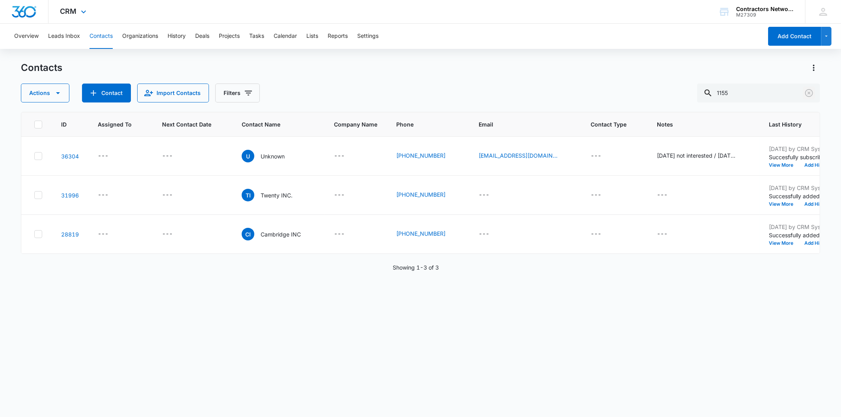
drag, startPoint x: 810, startPoint y: 95, endPoint x: 505, endPoint y: 2, distance: 318.2
click at [807, 93] on icon "Clear" at bounding box center [808, 92] width 9 height 9
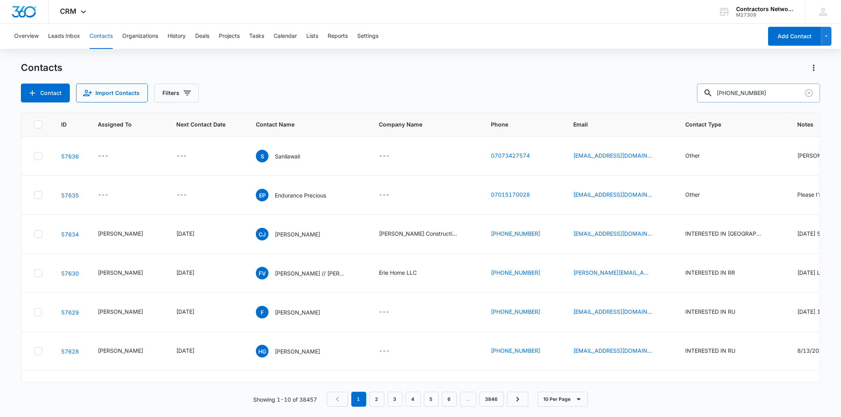
type input "[PHONE_NUMBER]"
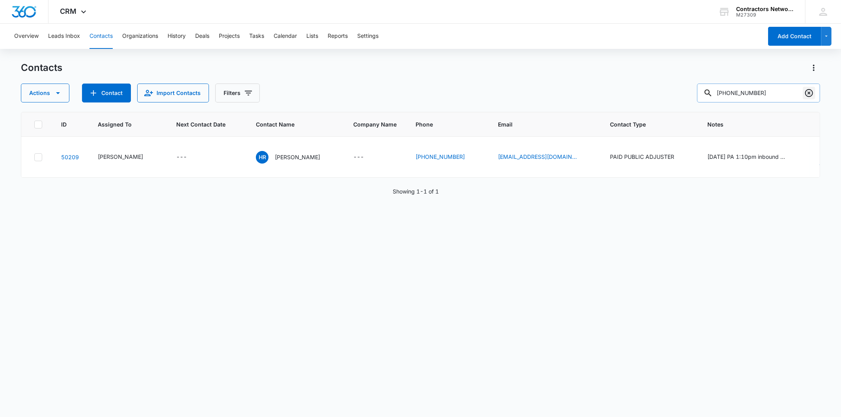
click at [807, 93] on icon "Clear" at bounding box center [808, 92] width 9 height 9
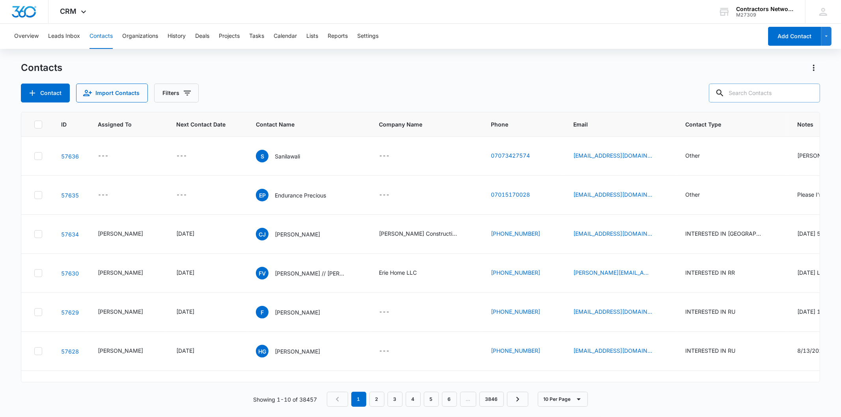
click at [760, 93] on input "text" at bounding box center [764, 93] width 111 height 19
paste input "[EMAIL_ADDRESS][DOMAIN_NAME]"
type input "[EMAIL_ADDRESS][DOMAIN_NAME]"
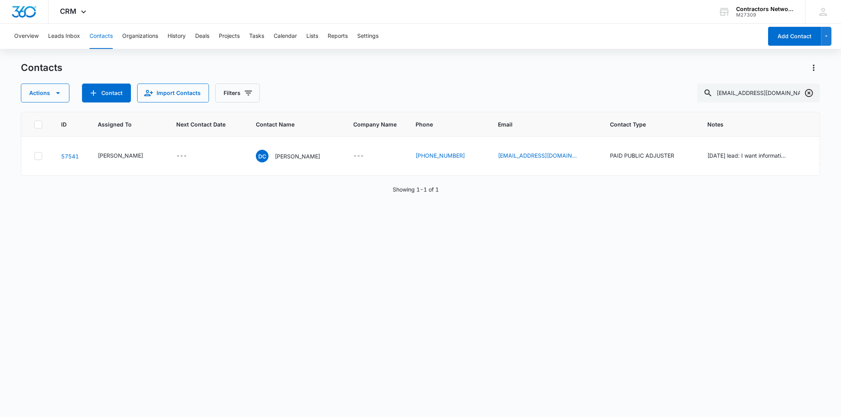
click at [811, 94] on icon "Clear" at bounding box center [808, 92] width 9 height 9
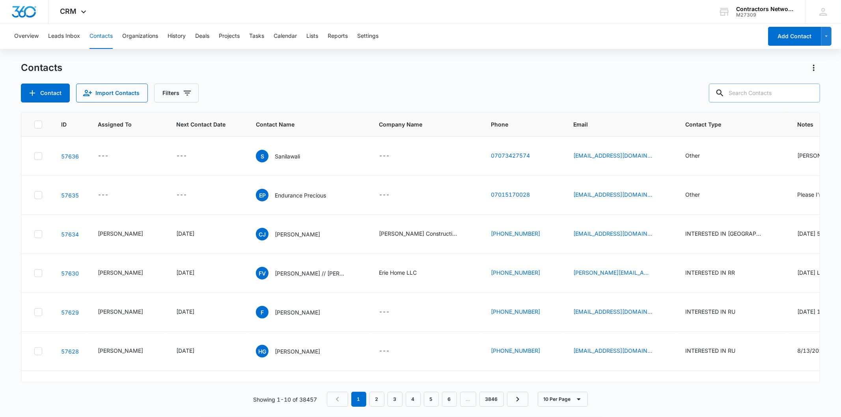
paste input "[EMAIL_ADDRESS][DOMAIN_NAME]"
type input "[EMAIL_ADDRESS][DOMAIN_NAME]"
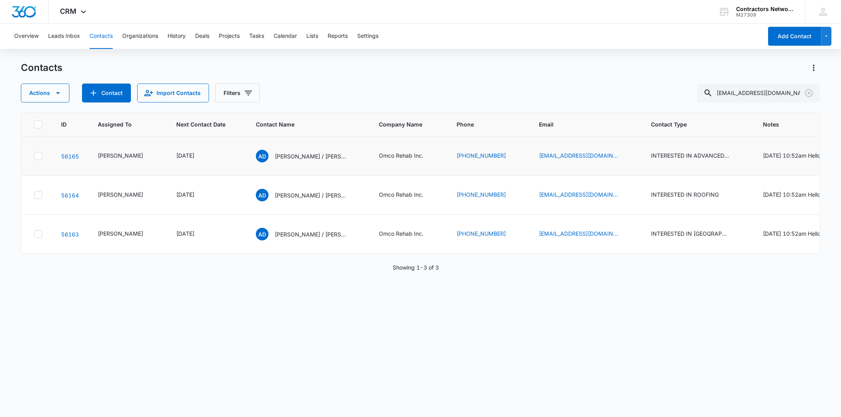
click at [292, 144] on td "AD [PERSON_NAME] / [PERSON_NAME]" at bounding box center [307, 156] width 123 height 39
drag, startPoint x: 288, startPoint y: 155, endPoint x: 294, endPoint y: 161, distance: 8.6
click at [288, 155] on p "[PERSON_NAME] / [PERSON_NAME]" at bounding box center [310, 156] width 71 height 8
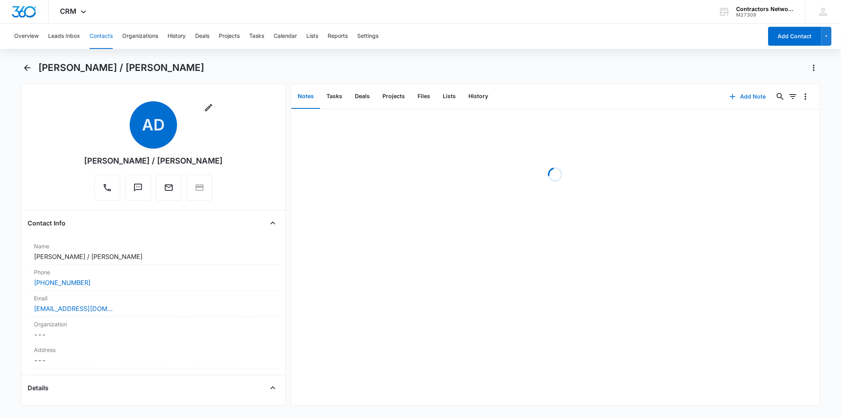
click at [740, 92] on button "Add Note" at bounding box center [748, 96] width 52 height 19
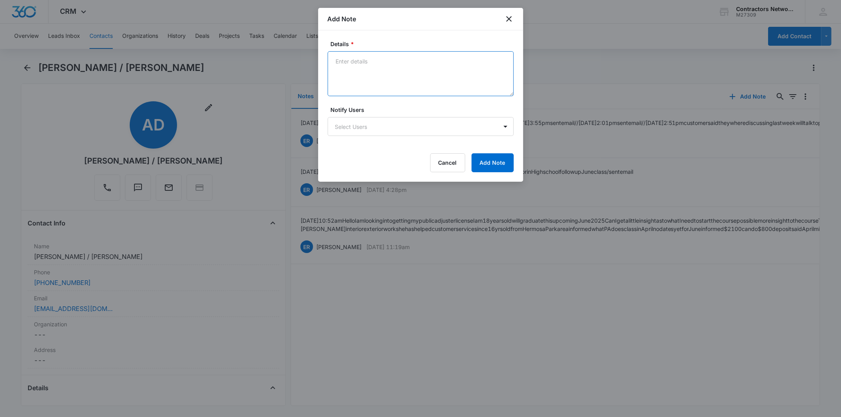
click at [350, 57] on textarea "Details *" at bounding box center [421, 73] width 186 height 45
paste textarea "[DATE] 10:37am customer said unable to make PA class some family issue came out…"
click at [425, 69] on textarea "[DATE] 10:37am customer said unable to make PA class some family issue came out…" at bounding box center [421, 73] width 186 height 45
click at [366, 75] on textarea "[DATE] 10:37am customer said unable to make PA class some family issue came out…" at bounding box center [421, 73] width 186 height 45
click at [371, 69] on textarea "[DATE] 10:37am customer said unable to make PA class some family issue came out…" at bounding box center [421, 73] width 186 height 45
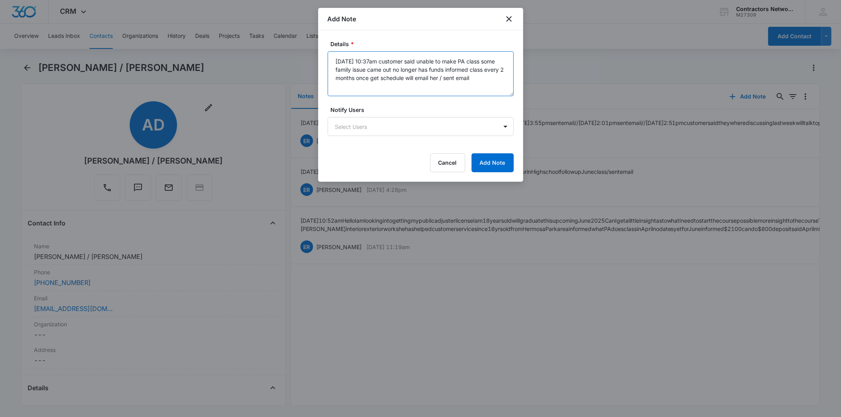
click at [371, 69] on textarea "[DATE] 10:37am customer said unable to make PA class some family issue came out…" at bounding box center [421, 73] width 186 height 45
type textarea "[DATE] 10:37am customer said unable to make PA class some family issue came out…"
click at [503, 174] on div "Details * [DATE] 10:37am customer said unable to make PA class some family issu…" at bounding box center [420, 105] width 205 height 151
click at [503, 173] on div "Details * [DATE] 10:37am customer said unable to make PA class some family issu…" at bounding box center [420, 105] width 205 height 151
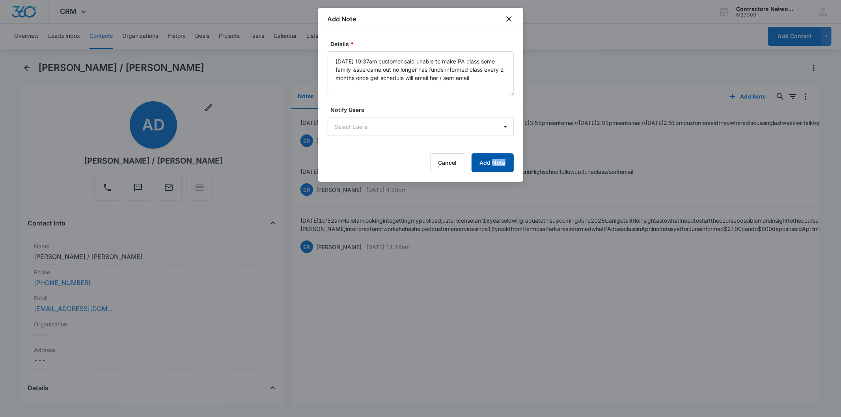
click at [488, 164] on button "Add Note" at bounding box center [493, 162] width 42 height 19
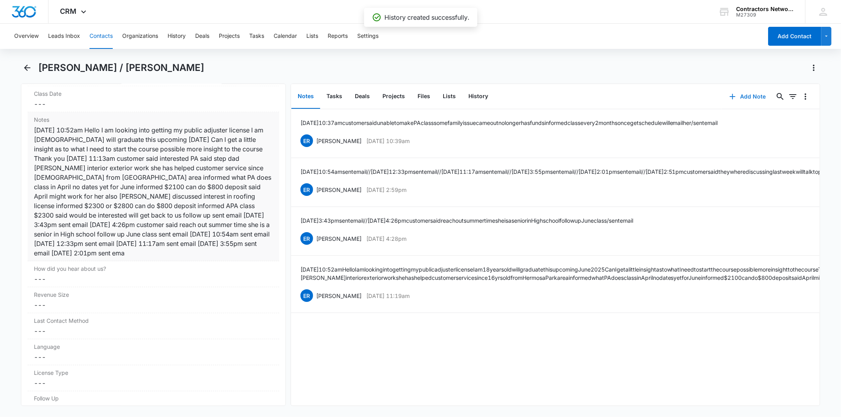
scroll to position [920, 0]
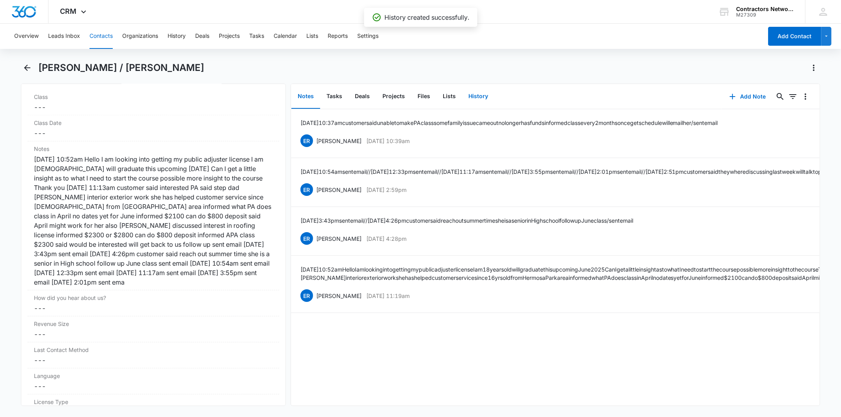
click at [474, 94] on button "History" at bounding box center [478, 96] width 32 height 24
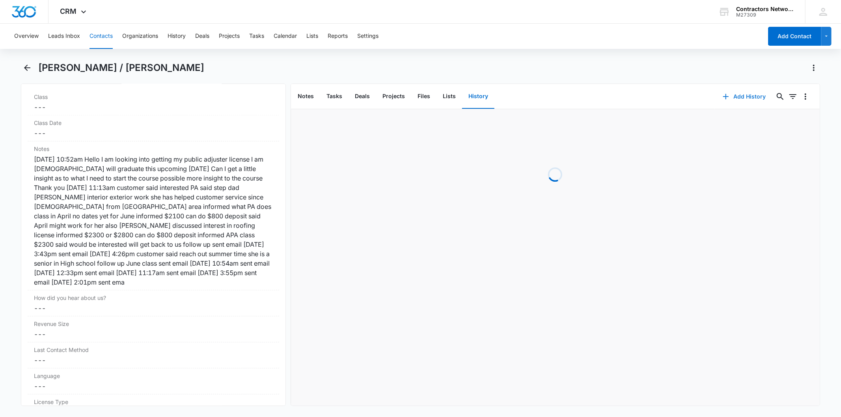
click at [751, 95] on button "Add History" at bounding box center [744, 96] width 59 height 19
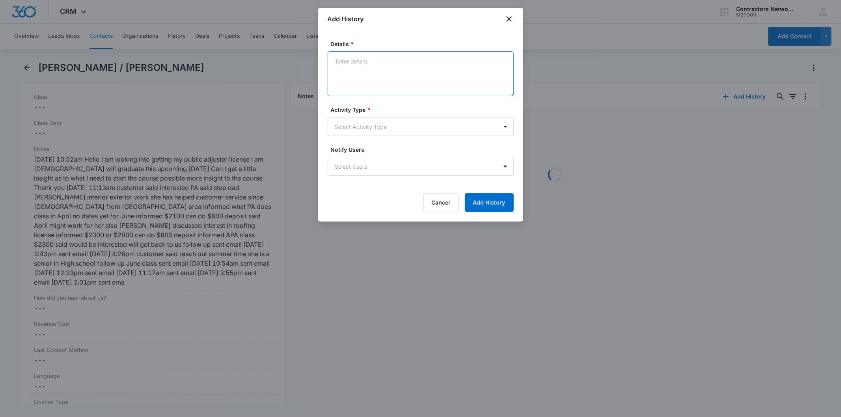
click at [349, 71] on textarea "Details *" at bounding box center [421, 73] width 186 height 45
paste textarea "[DATE] 10:37am customer said unable to make PA class some family issue came out…"
type textarea "[DATE] 10:37am customer said unable to make PA class some family issue came out…"
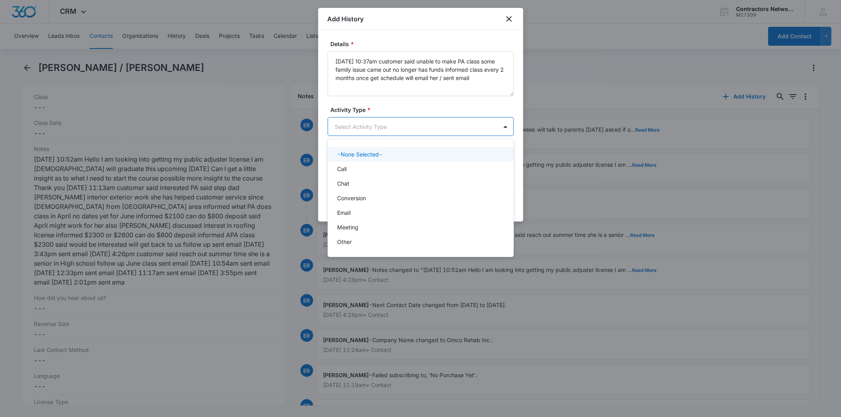
click at [336, 123] on body "CRM Apps Reputation Websites Forms CRM Email Social Shop Payments POS Content A…" at bounding box center [420, 208] width 841 height 417
click at [367, 185] on div "Chat" at bounding box center [420, 183] width 166 height 8
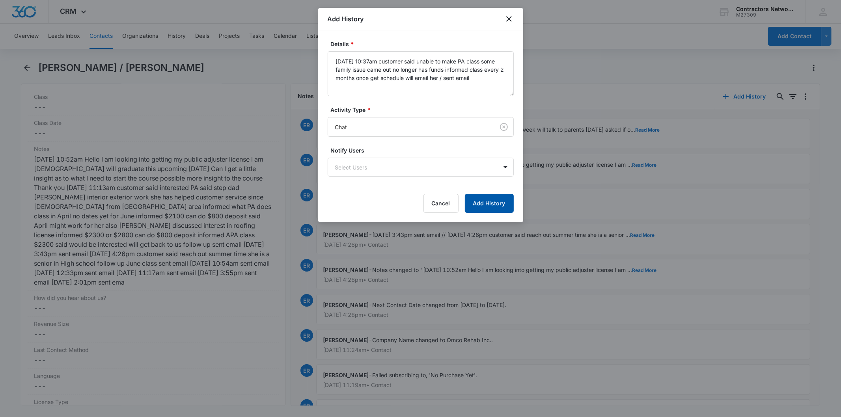
click at [489, 200] on button "Add History" at bounding box center [489, 203] width 49 height 19
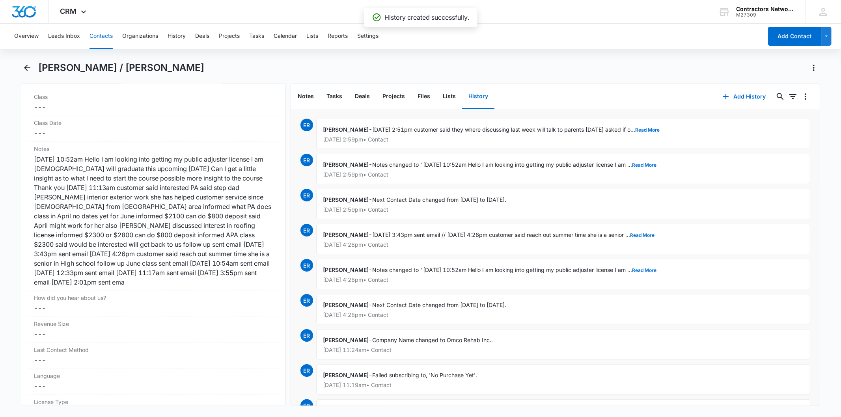
click at [253, 127] on div at bounding box center [420, 208] width 841 height 417
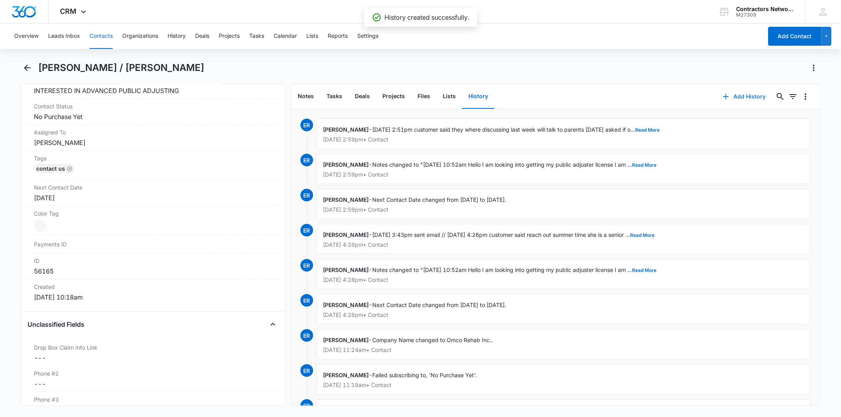
scroll to position [306, 0]
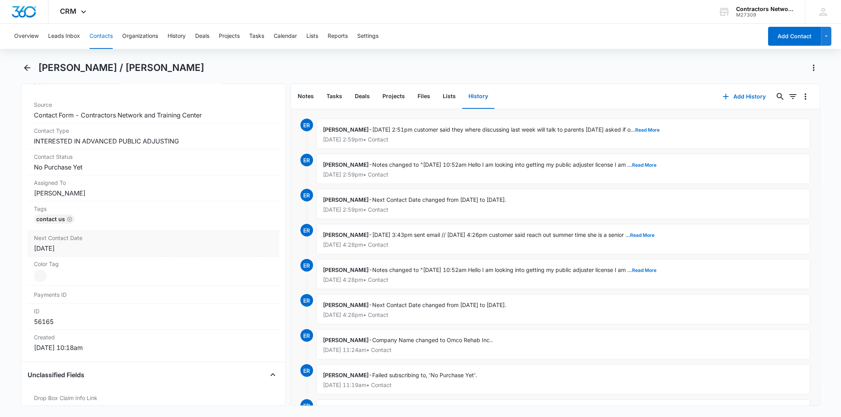
click at [88, 251] on div "[DATE]" at bounding box center [153, 248] width 239 height 9
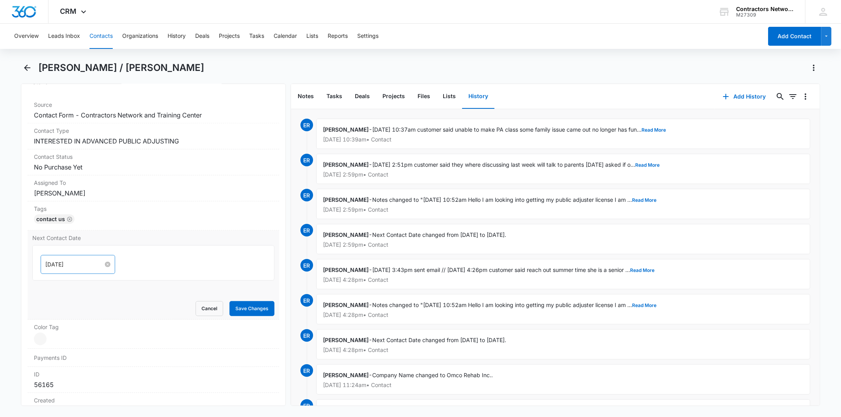
click at [90, 262] on input "[DATE]" at bounding box center [74, 264] width 58 height 9
type input "[DATE]"
click at [69, 373] on div "6" at bounding box center [66, 371] width 9 height 9
drag, startPoint x: 256, startPoint y: 310, endPoint x: 187, endPoint y: 198, distance: 131.6
click at [256, 309] on button "Save Changes" at bounding box center [251, 308] width 45 height 15
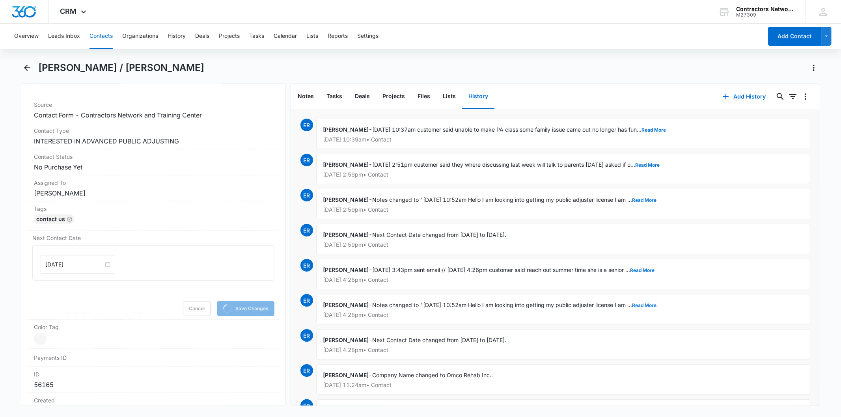
click at [96, 35] on button "Contacts" at bounding box center [101, 36] width 23 height 25
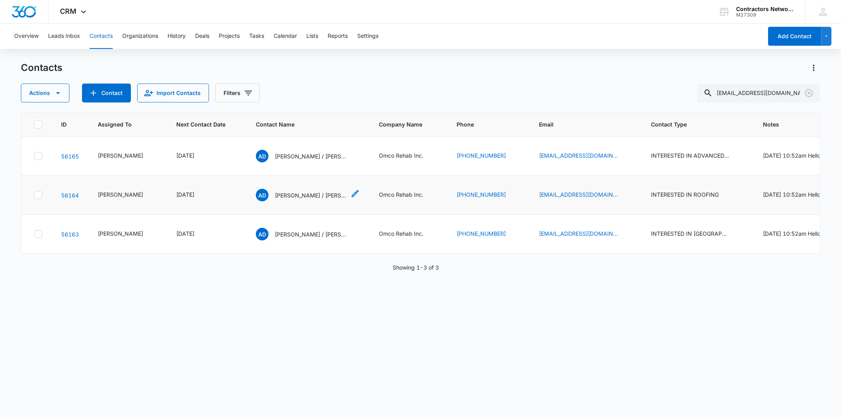
click at [300, 193] on p "[PERSON_NAME] / [PERSON_NAME]" at bounding box center [310, 195] width 71 height 8
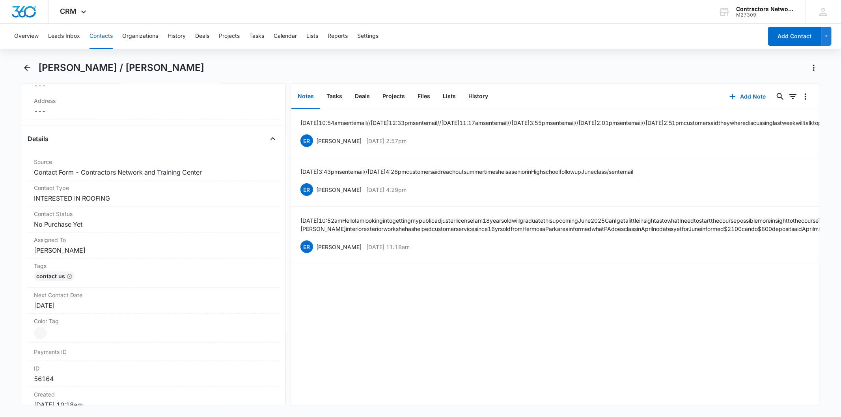
scroll to position [350, 0]
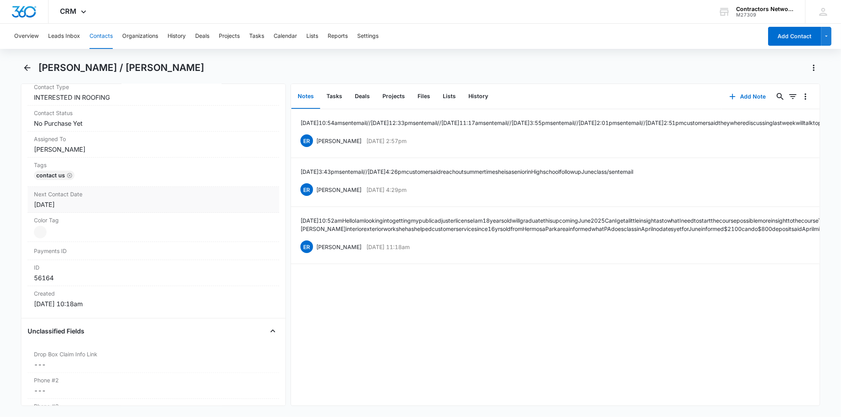
click at [88, 195] on label "Next Contact Date" at bounding box center [153, 194] width 239 height 8
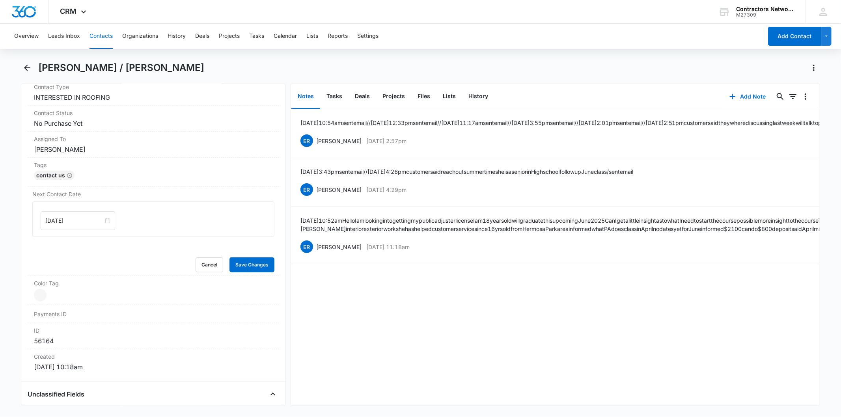
click at [85, 213] on div "[DATE]" at bounding box center [78, 220] width 75 height 19
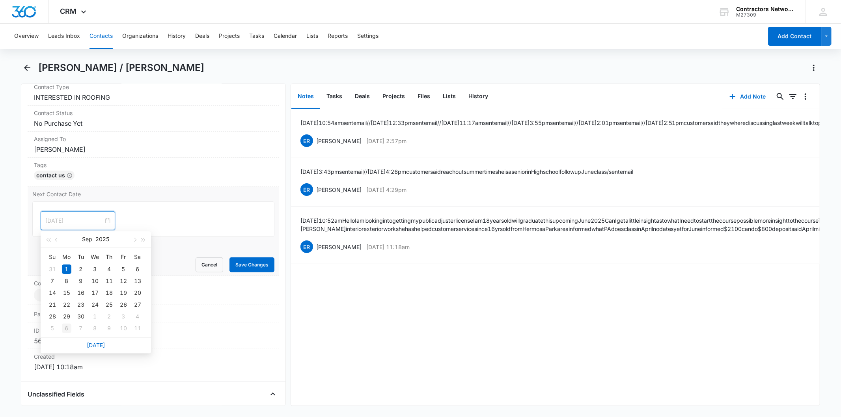
type input "[DATE]"
click at [72, 330] on td "6" at bounding box center [67, 329] width 14 height 12
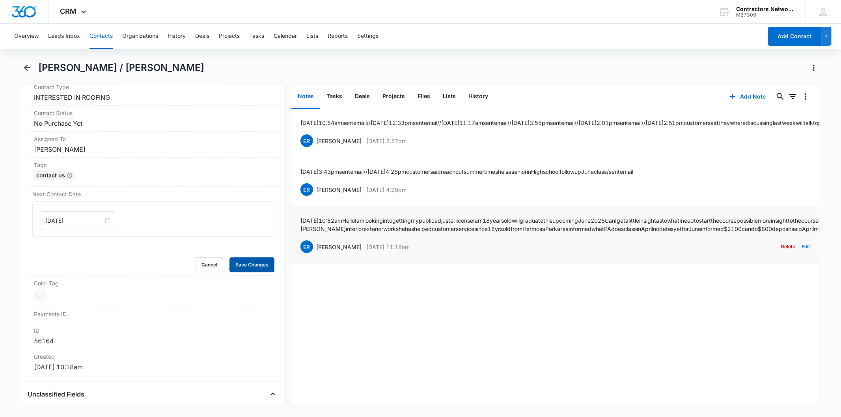
drag, startPoint x: 241, startPoint y: 267, endPoint x: 610, endPoint y: 218, distance: 372.3
click at [258, 259] on button "Save Changes" at bounding box center [251, 264] width 45 height 15
click at [722, 88] on button "Add Note" at bounding box center [748, 96] width 52 height 19
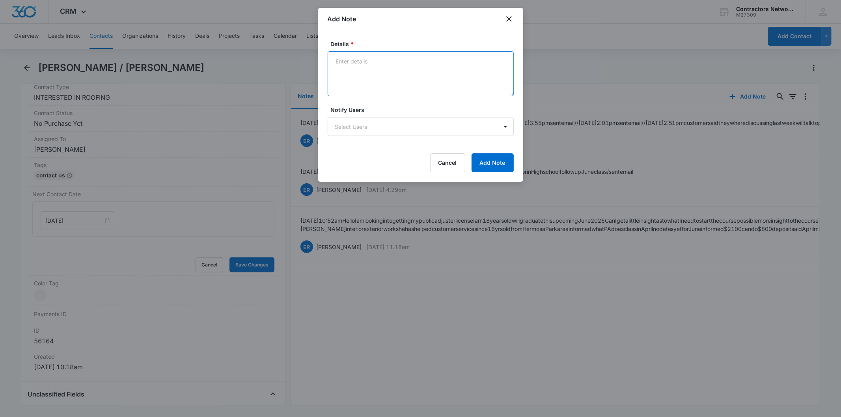
click at [359, 72] on textarea "Details *" at bounding box center [421, 73] width 186 height 45
paste textarea "[DATE] 10:37am customer said unable to make PA class some family issue came out…"
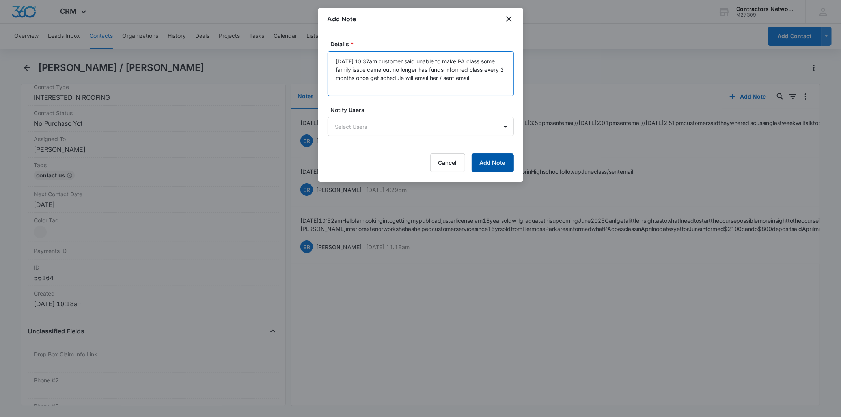
type textarea "[DATE] 10:37am customer said unable to make PA class some family issue came out…"
click at [488, 168] on button "Add Note" at bounding box center [493, 162] width 42 height 19
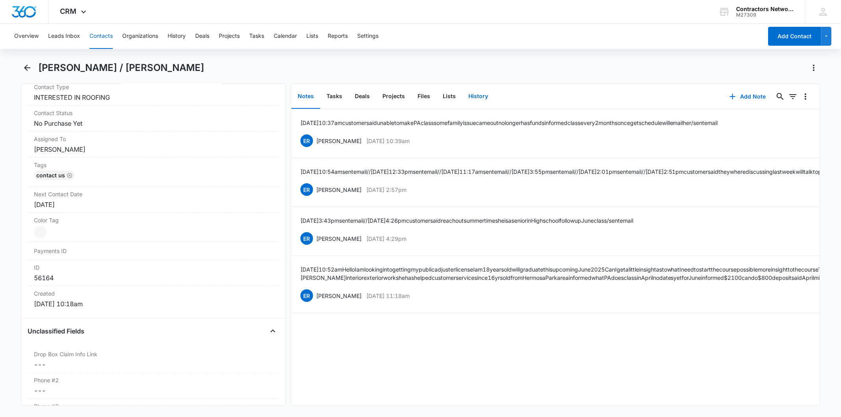
click at [474, 95] on button "History" at bounding box center [478, 96] width 32 height 24
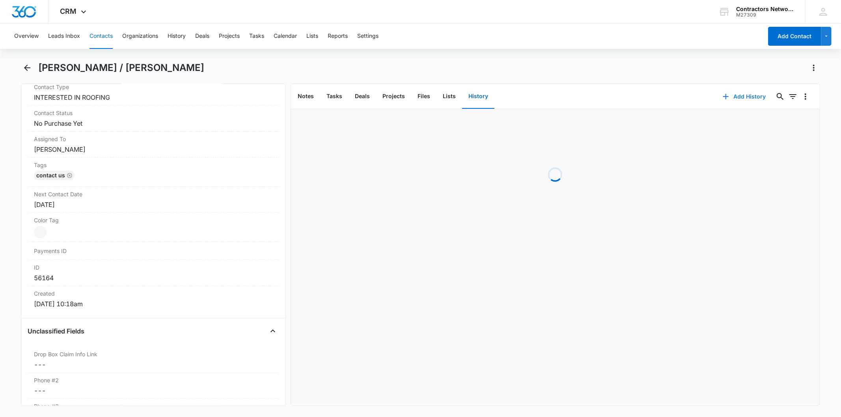
click at [740, 99] on button "Add History" at bounding box center [744, 96] width 59 height 19
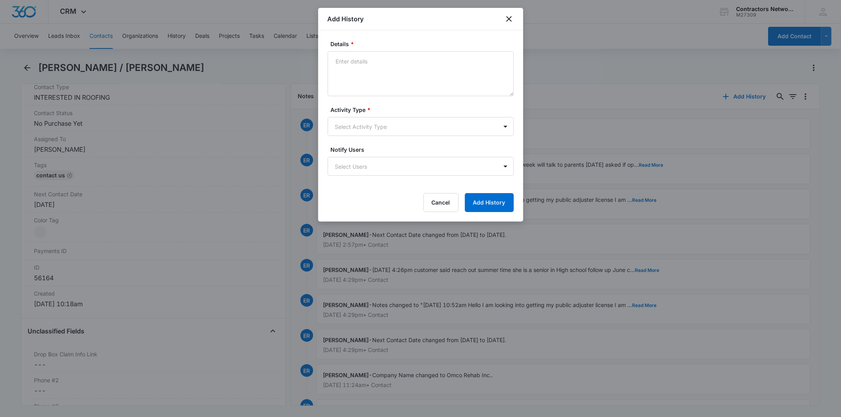
click at [362, 73] on textarea "Details *" at bounding box center [421, 73] width 186 height 45
type textarea "[DATE] 10:37am customer said unable to make PA class some family issue came out…"
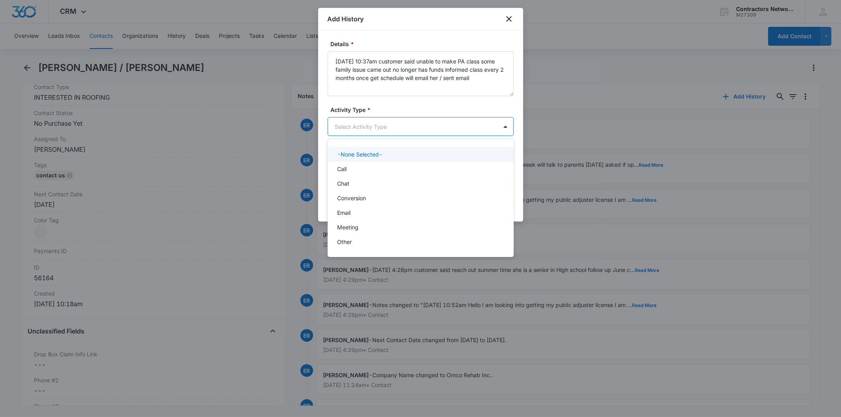
drag, startPoint x: 353, startPoint y: 128, endPoint x: 364, endPoint y: 182, distance: 55.4
click at [353, 130] on body "CRM Apps Reputation Websites Forms CRM Email Social Shop Payments POS Content A…" at bounding box center [420, 208] width 841 height 417
drag, startPoint x: 363, startPoint y: 183, endPoint x: 477, endPoint y: 211, distance: 117.4
click at [369, 186] on div "Chat" at bounding box center [420, 183] width 166 height 8
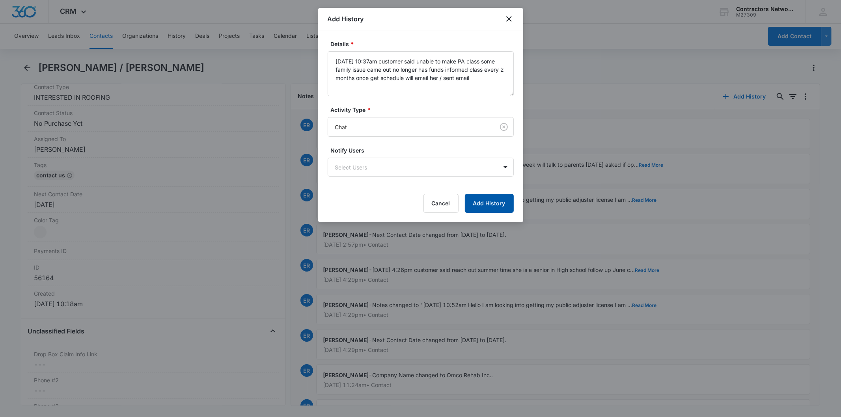
click at [498, 210] on button "Add History" at bounding box center [489, 203] width 49 height 19
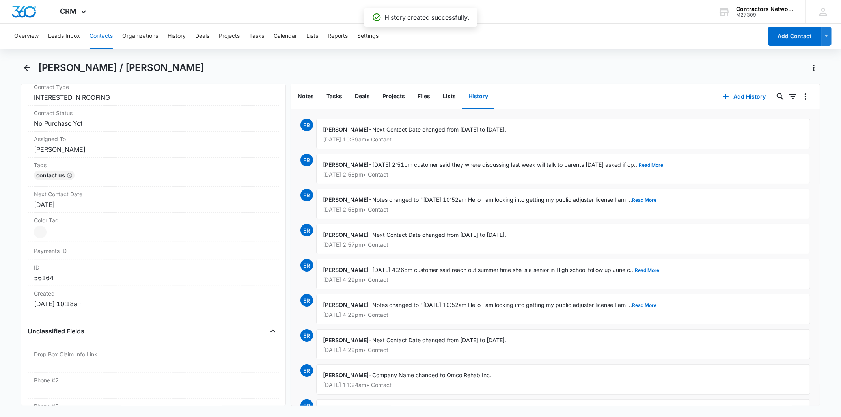
click at [93, 40] on button "Contacts" at bounding box center [101, 36] width 23 height 25
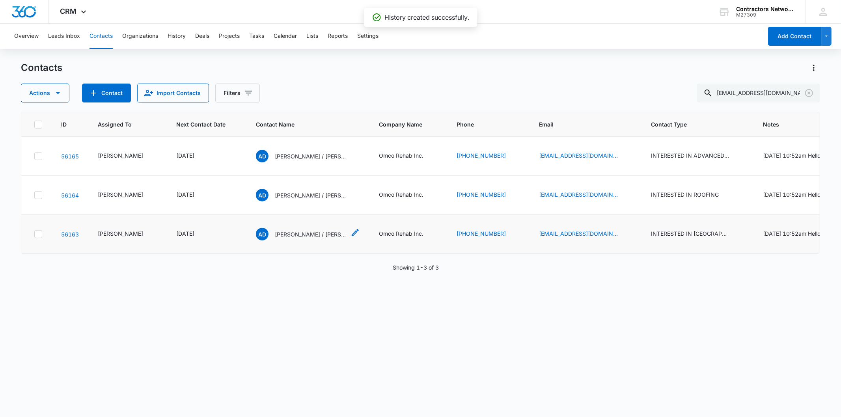
click at [285, 232] on p "[PERSON_NAME] / [PERSON_NAME]" at bounding box center [310, 234] width 71 height 8
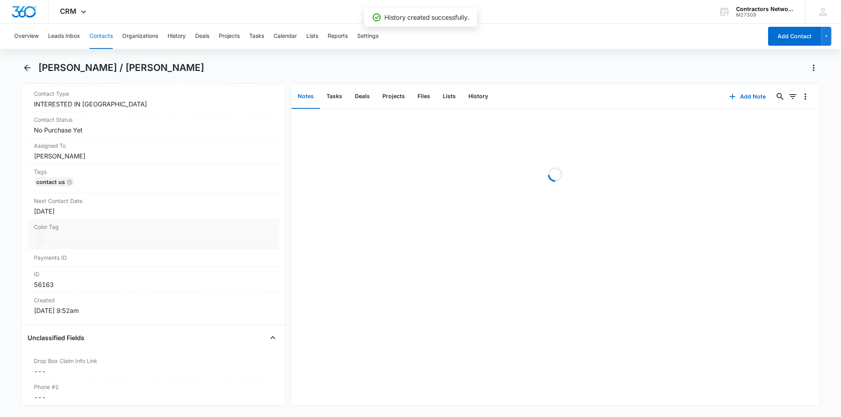
scroll to position [350, 0]
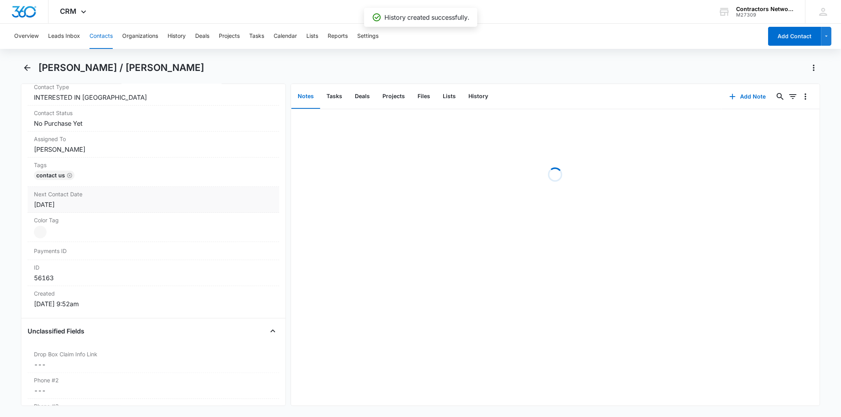
click at [108, 206] on div "[DATE]" at bounding box center [153, 204] width 239 height 9
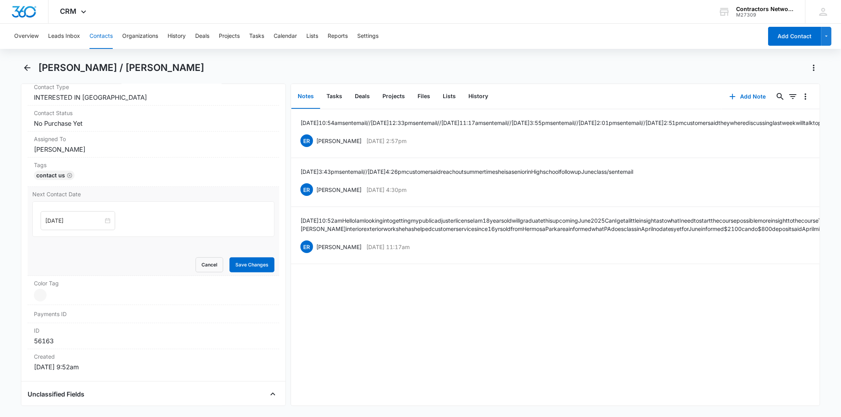
click at [79, 216] on div "[DATE]" at bounding box center [78, 220] width 75 height 19
click at [135, 239] on span "button" at bounding box center [134, 240] width 4 height 4
type input "[DATE]"
click at [70, 330] on div "6" at bounding box center [66, 328] width 9 height 9
click at [229, 264] on button "Save Changes" at bounding box center [251, 264] width 45 height 15
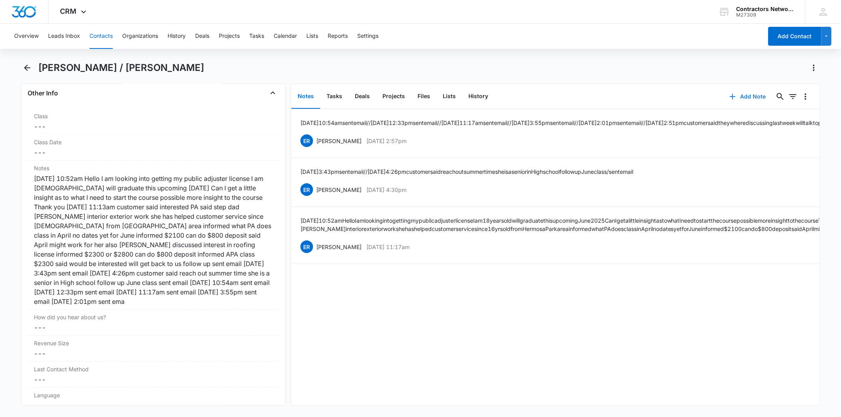
scroll to position [900, 0]
click at [750, 93] on button "Add Note" at bounding box center [748, 96] width 52 height 19
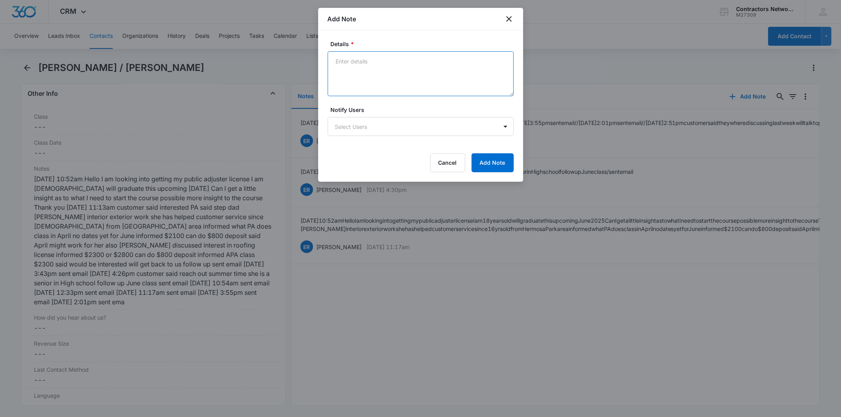
click at [381, 81] on textarea "Details *" at bounding box center [421, 73] width 186 height 45
paste textarea "[DATE] 10:37am customer said unable to make PA class some family issue came out…"
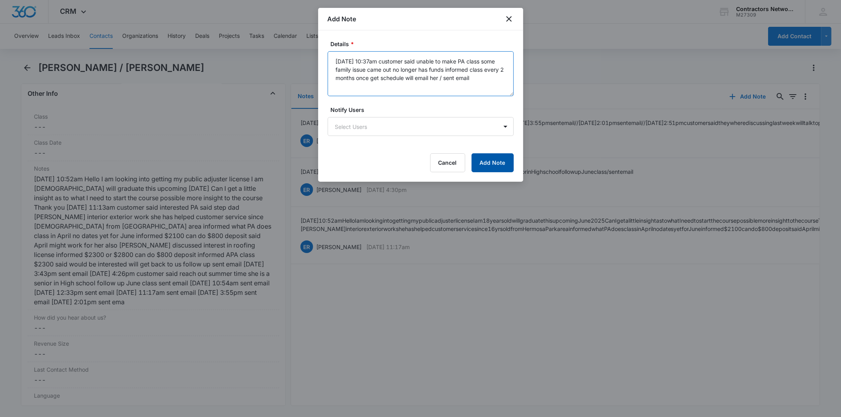
type textarea "[DATE] 10:37am customer said unable to make PA class some family issue came out…"
click at [483, 155] on button "Add Note" at bounding box center [493, 162] width 42 height 19
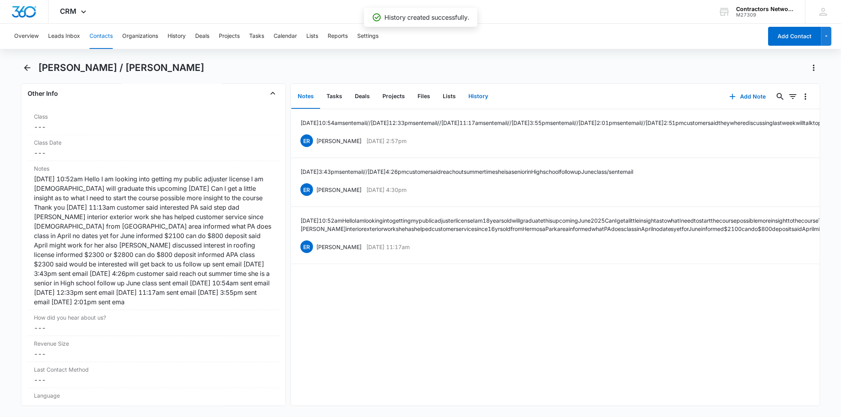
drag, startPoint x: 477, startPoint y: 93, endPoint x: 706, endPoint y: 108, distance: 229.2
click at [477, 93] on button "History" at bounding box center [478, 96] width 32 height 24
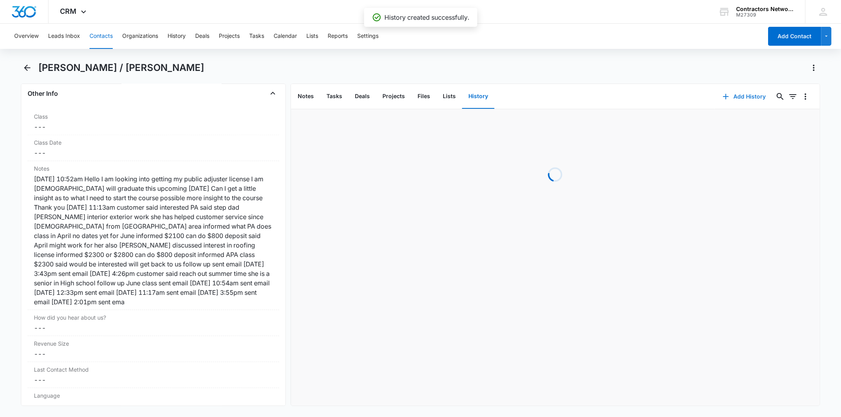
click at [748, 95] on button "Add History" at bounding box center [744, 96] width 59 height 19
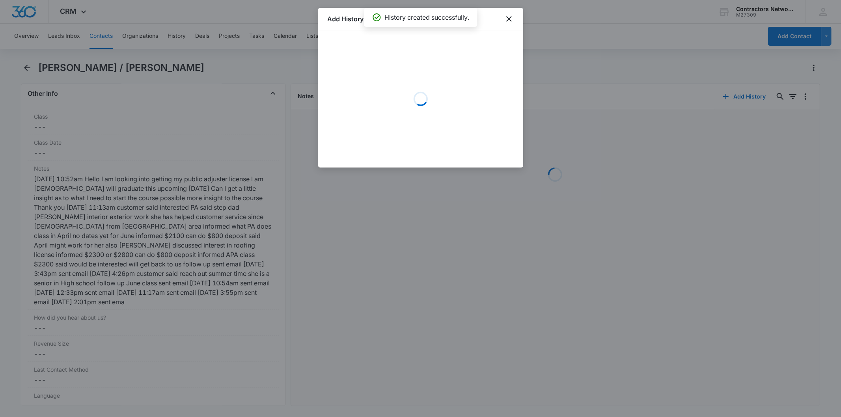
click at [358, 64] on div "Loading" at bounding box center [421, 99] width 186 height 118
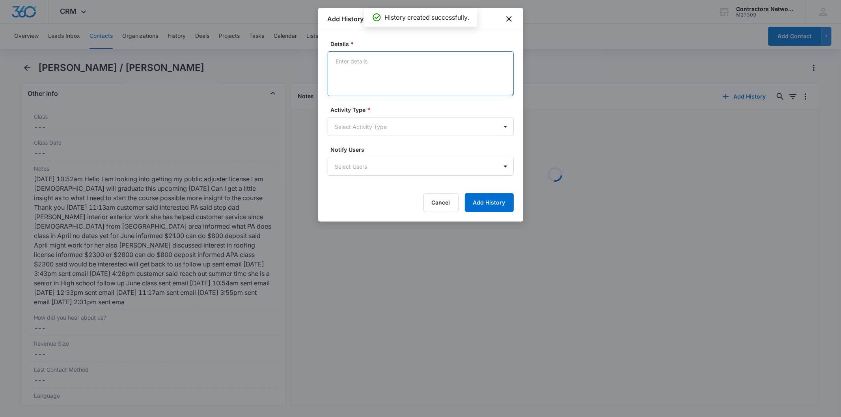
click at [354, 69] on textarea "Details *" at bounding box center [421, 73] width 186 height 45
paste textarea "[DATE] 10:37am customer said unable to make PA class some family issue came out…"
type textarea "[DATE] 10:37am customer said unable to make PA class some family issue came out…"
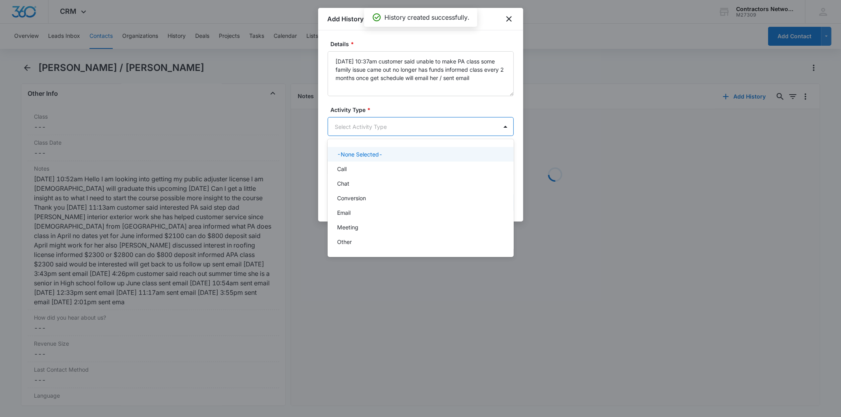
click at [350, 126] on body "CRM Apps Reputation Websites Forms CRM Email Social Shop Payments POS Content A…" at bounding box center [420, 208] width 841 height 417
click at [357, 181] on div "Chat" at bounding box center [420, 183] width 166 height 8
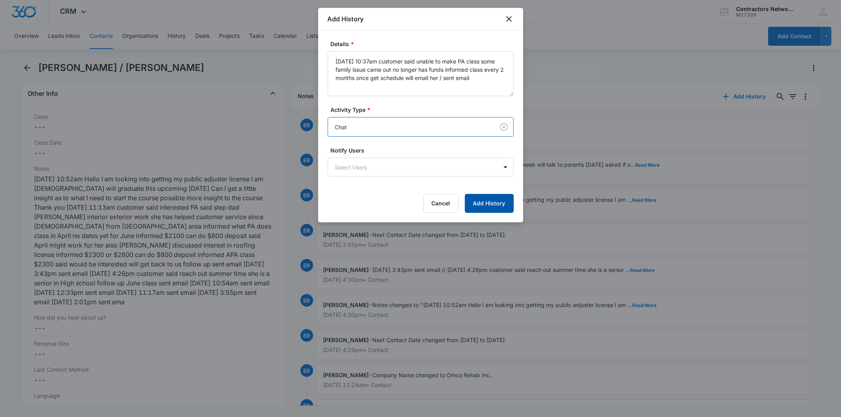
click at [490, 204] on button "Add History" at bounding box center [489, 203] width 49 height 19
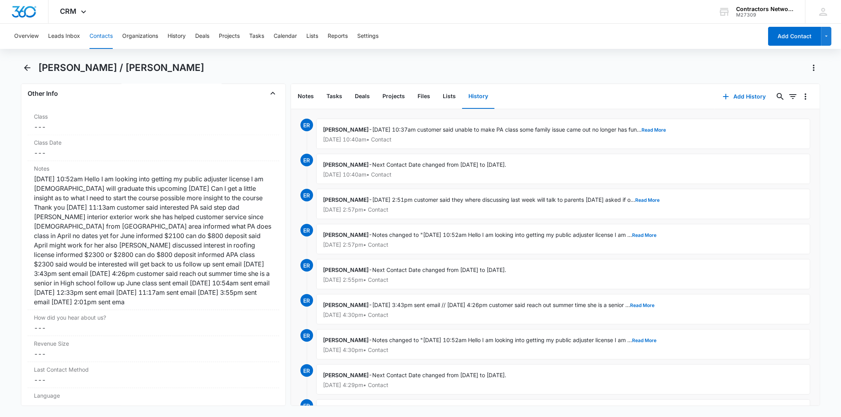
click at [99, 37] on button "Contacts" at bounding box center [101, 36] width 23 height 25
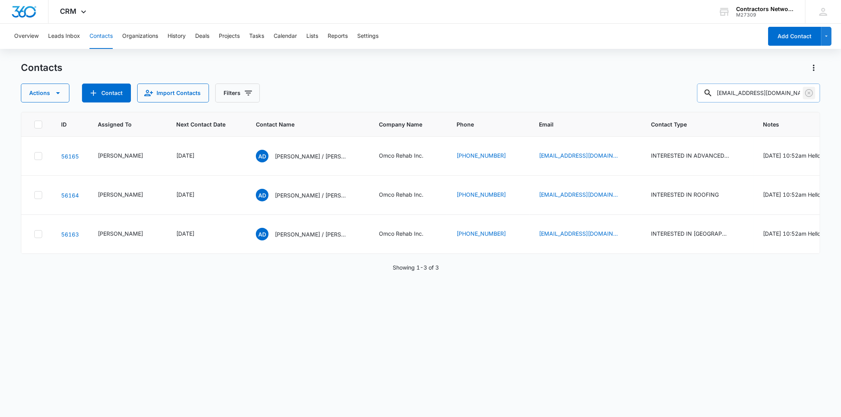
drag, startPoint x: 810, startPoint y: 94, endPoint x: 776, endPoint y: 88, distance: 35.3
click at [810, 94] on icon "Clear" at bounding box center [809, 93] width 8 height 8
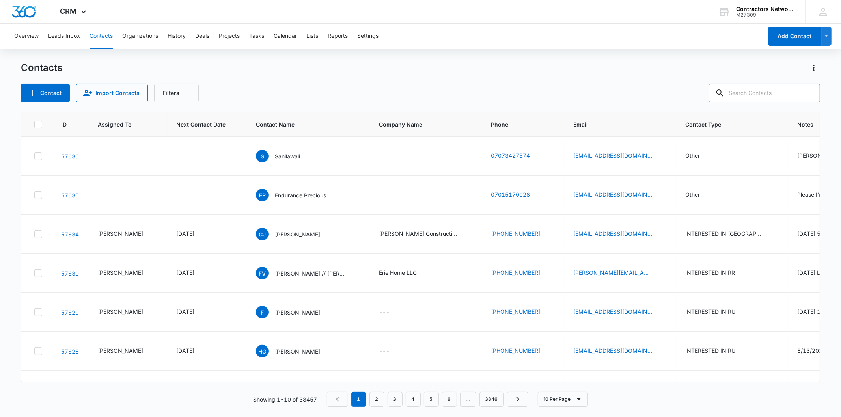
paste input "[PERSON_NAME]"
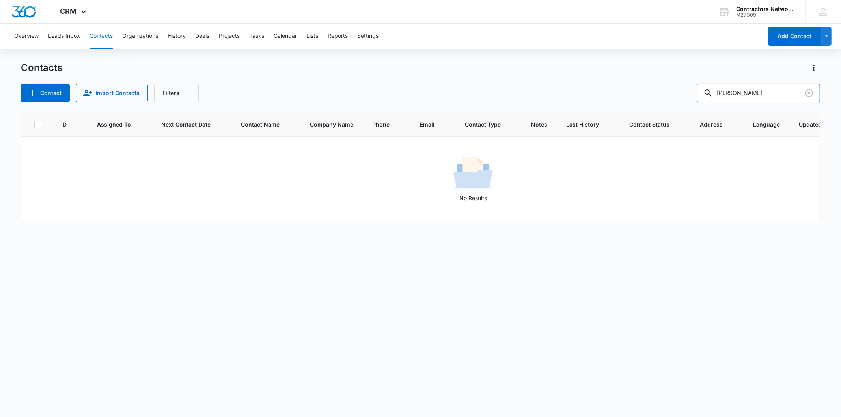
drag, startPoint x: 747, startPoint y: 95, endPoint x: 653, endPoint y: 92, distance: 94.3
click at [653, 92] on div "Contact Import Contacts Filters [PERSON_NAME]" at bounding box center [420, 93] width 799 height 19
type input "[PERSON_NAME]"
click at [806, 88] on icon "Clear" at bounding box center [808, 92] width 9 height 9
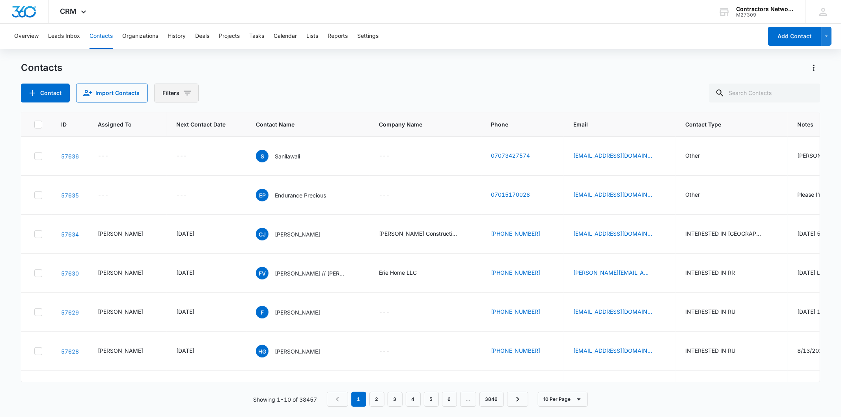
click at [180, 92] on button "Filters" at bounding box center [176, 93] width 45 height 19
click at [244, 182] on icon "Show Type filters" at bounding box center [247, 183] width 9 height 9
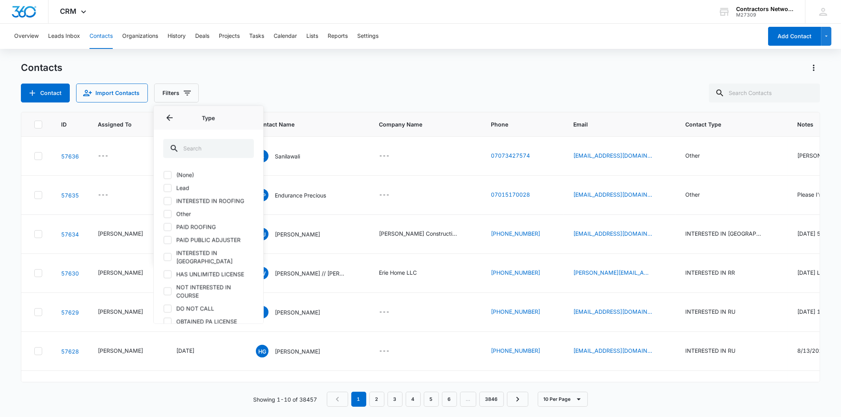
click at [188, 186] on label "Lead" at bounding box center [208, 188] width 91 height 8
click at [164, 188] on input "Lead" at bounding box center [163, 188] width 0 height 0
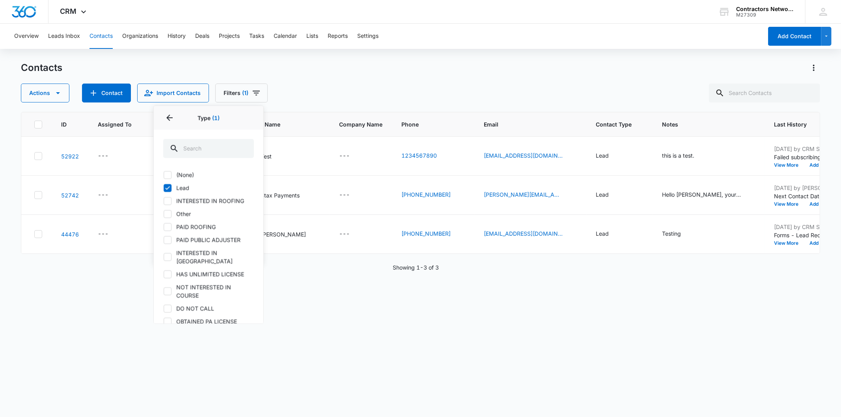
click at [187, 186] on label "Lead" at bounding box center [208, 188] width 91 height 8
click at [164, 188] on input "Lead" at bounding box center [163, 188] width 0 height 0
checkbox input "false"
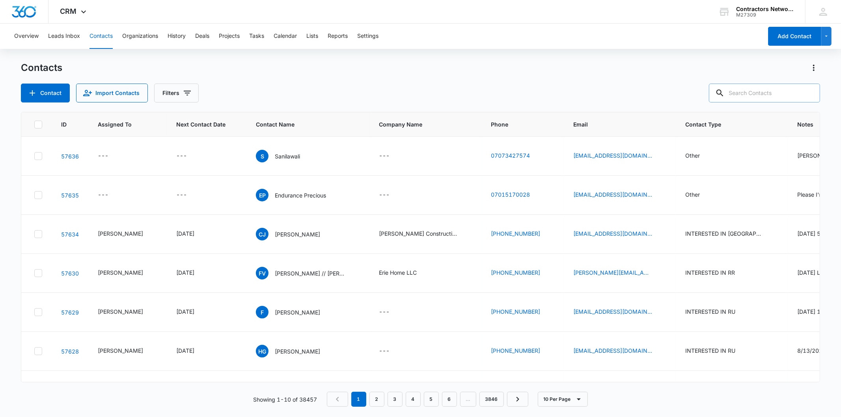
click at [764, 94] on input "text" at bounding box center [764, 93] width 111 height 19
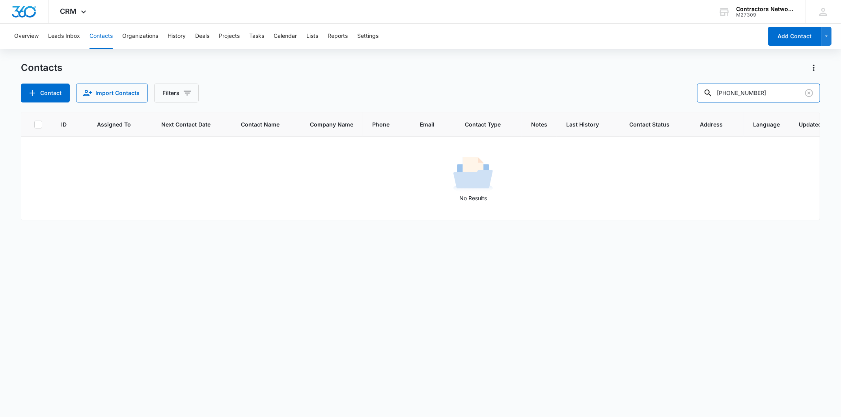
drag, startPoint x: 752, startPoint y: 89, endPoint x: 647, endPoint y: 90, distance: 104.9
click at [647, 90] on div "Contact Import Contacts Filters [PHONE_NUMBER]" at bounding box center [420, 93] width 799 height 19
type input "0597"
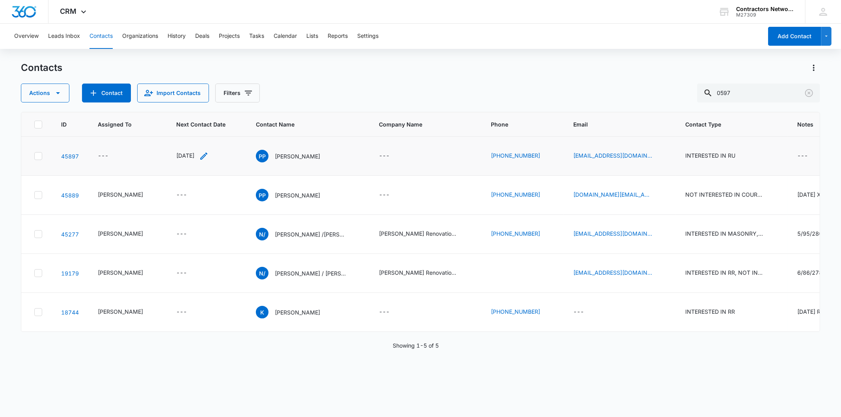
click at [209, 156] on icon "Next Contact Date - 1632700800 - Select to Edit Field" at bounding box center [203, 155] width 9 height 9
click at [275, 154] on p "[PERSON_NAME]" at bounding box center [297, 156] width 45 height 8
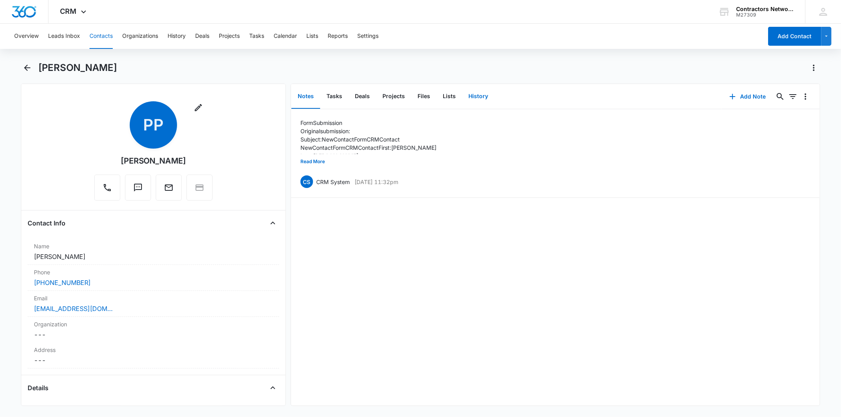
click at [473, 97] on button "History" at bounding box center [478, 96] width 32 height 24
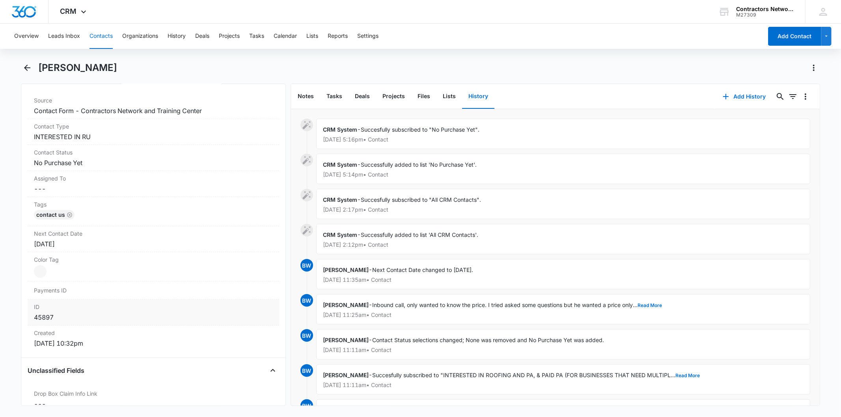
scroll to position [306, 0]
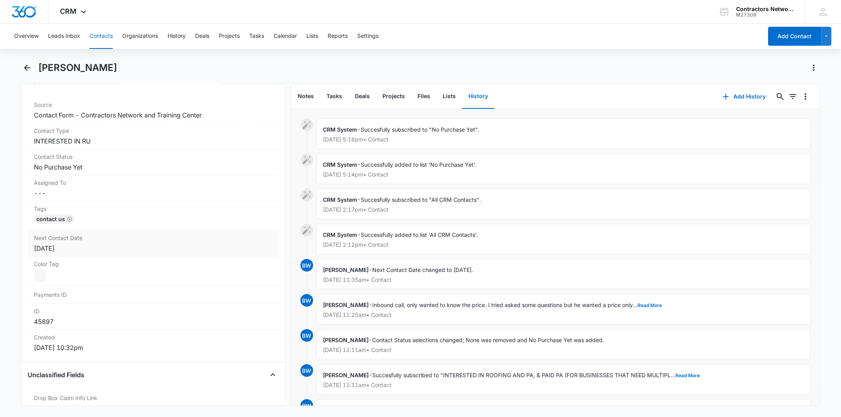
click at [103, 245] on div "[DATE]" at bounding box center [153, 248] width 239 height 9
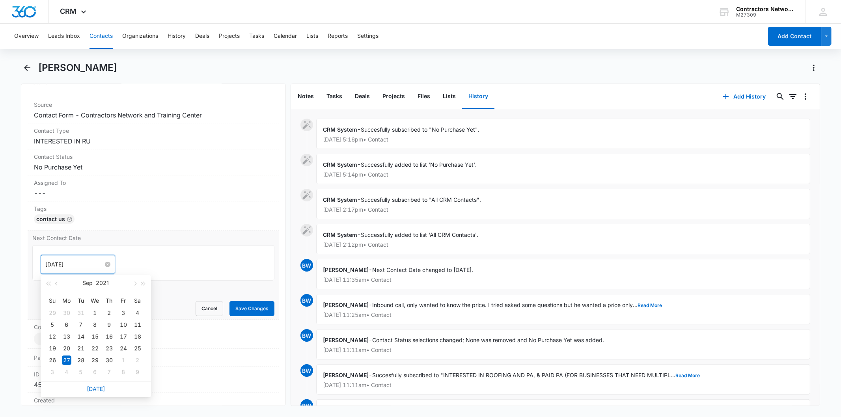
click at [97, 261] on input "[DATE]" at bounding box center [74, 264] width 58 height 9
click at [239, 305] on button "Save Changes" at bounding box center [251, 308] width 45 height 15
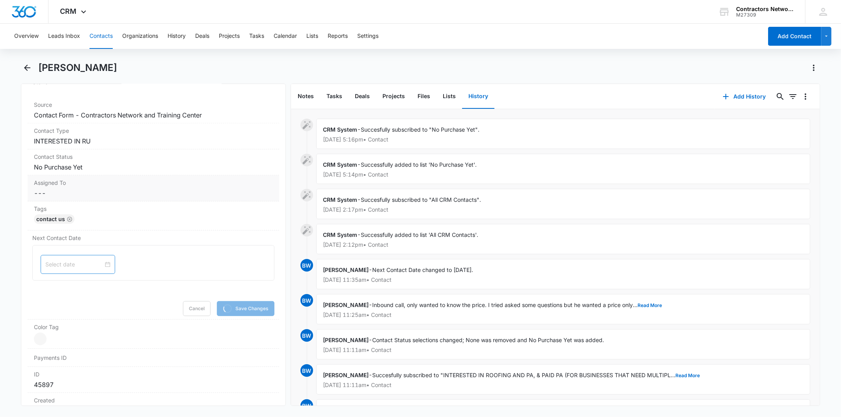
click at [87, 195] on dd "Cancel Save Changes ---" at bounding box center [153, 192] width 239 height 9
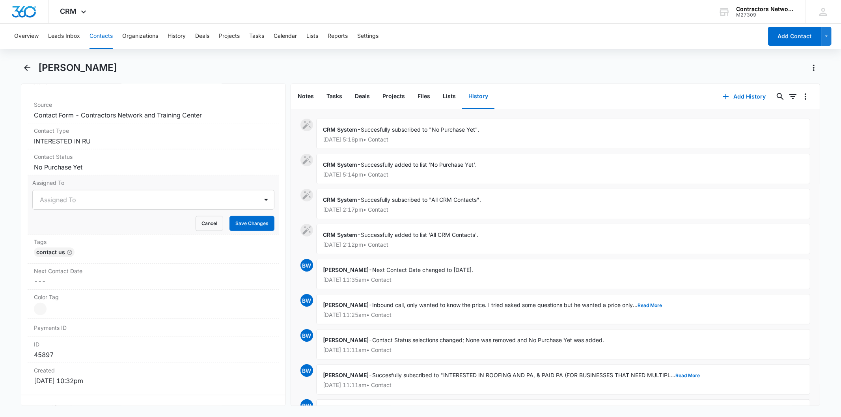
click at [77, 203] on div at bounding box center [144, 199] width 208 height 11
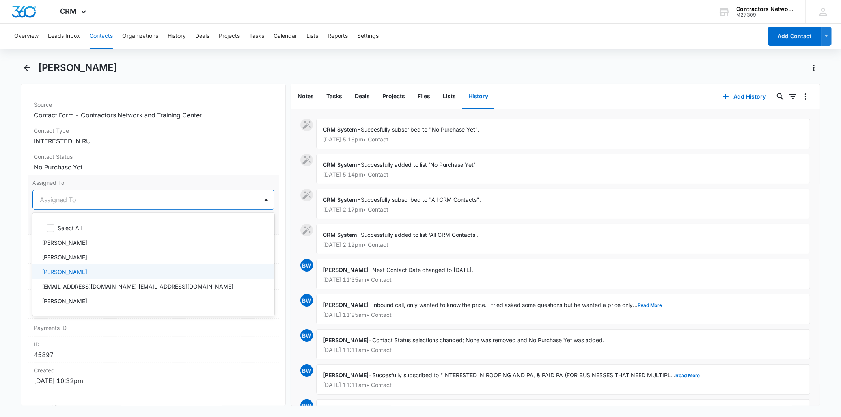
click at [60, 269] on p "[PERSON_NAME]" at bounding box center [64, 272] width 45 height 8
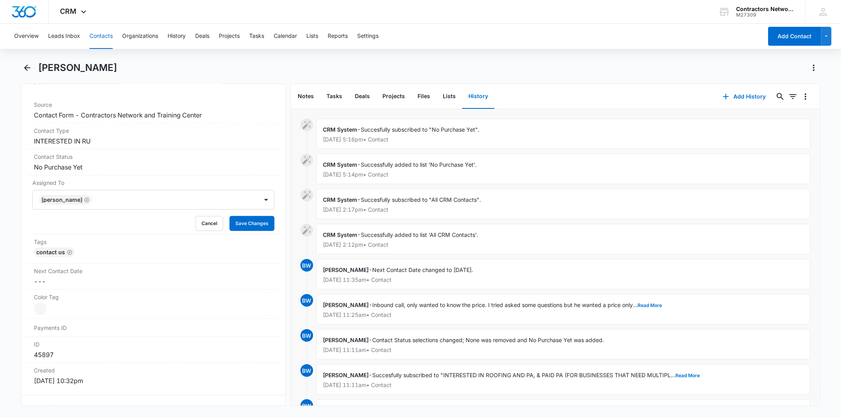
click at [277, 207] on div "Remove PP [PERSON_NAME] Contact Info Name Cancel Save Changes [PERSON_NAME] Pho…" at bounding box center [153, 245] width 265 height 323
click at [253, 223] on button "Save Changes" at bounding box center [251, 223] width 45 height 15
click at [99, 34] on button "Contacts" at bounding box center [101, 36] width 23 height 25
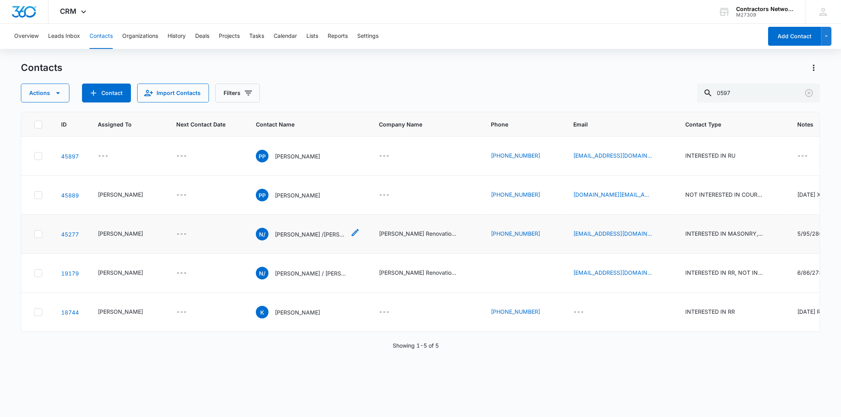
click at [275, 239] on p "[PERSON_NAME] /[PERSON_NAME]" at bounding box center [310, 234] width 71 height 8
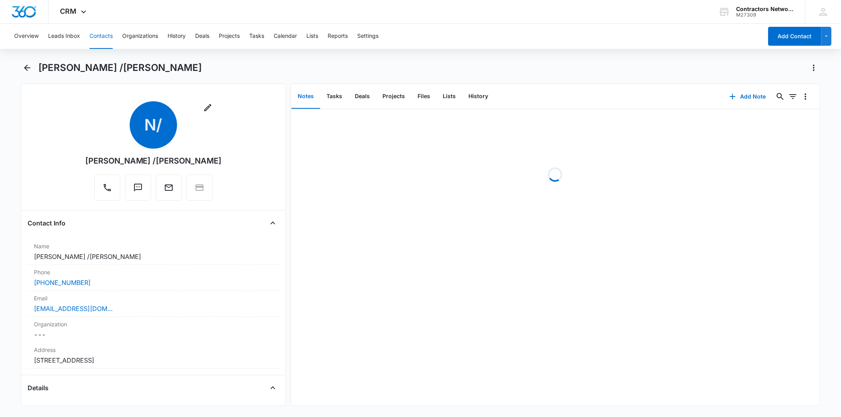
scroll to position [219, 0]
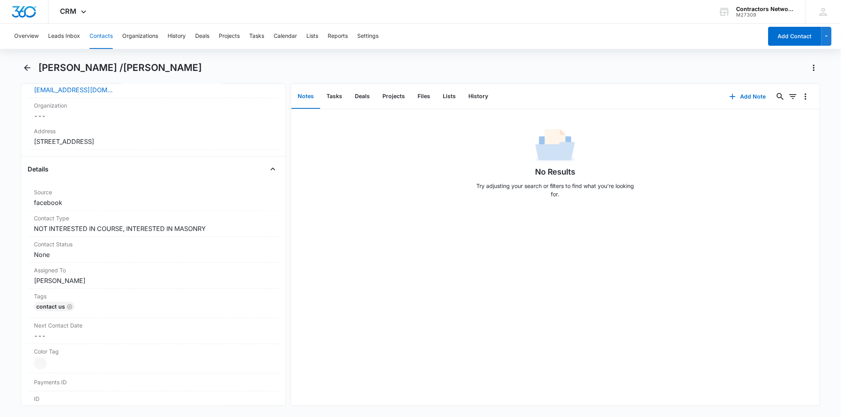
click at [109, 37] on button "Contacts" at bounding box center [101, 36] width 23 height 25
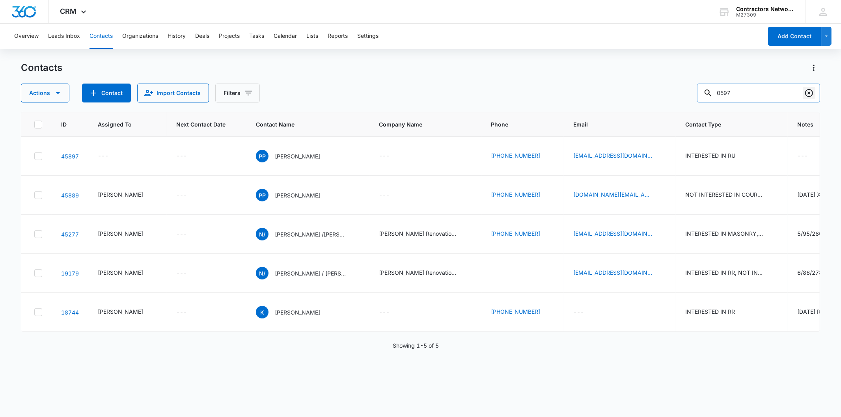
click at [809, 88] on icon "Clear" at bounding box center [808, 92] width 9 height 9
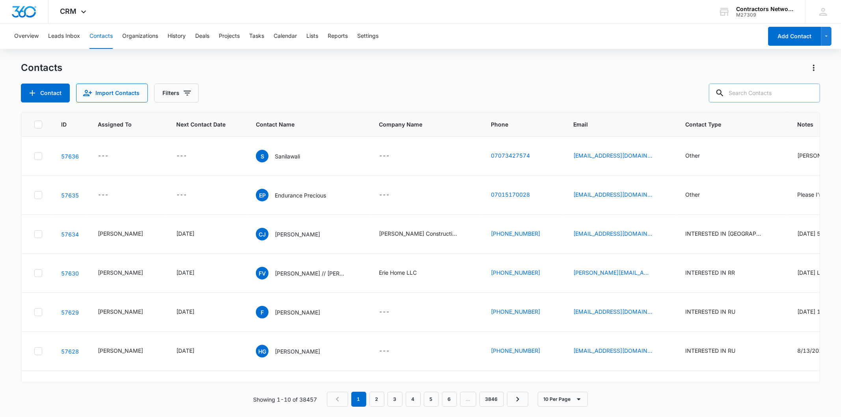
click at [765, 94] on input "text" at bounding box center [764, 93] width 111 height 19
paste input "[PERSON_NAME][EMAIL_ADDRESS][DOMAIN_NAME]"
type input "[PERSON_NAME][EMAIL_ADDRESS][DOMAIN_NAME]"
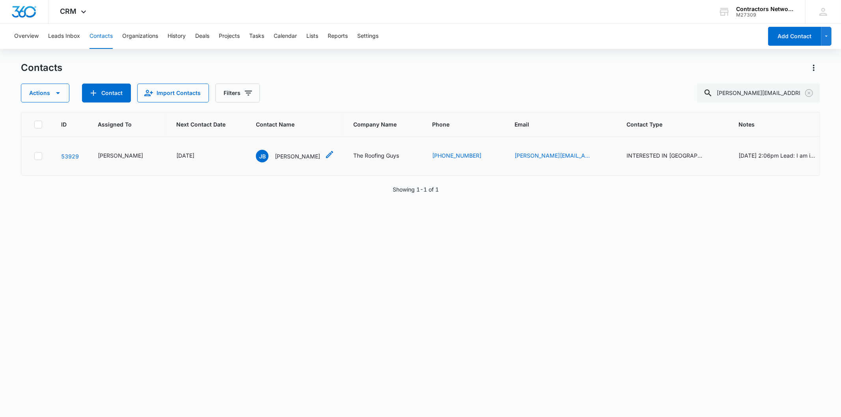
click at [275, 160] on p "[PERSON_NAME]" at bounding box center [297, 156] width 45 height 8
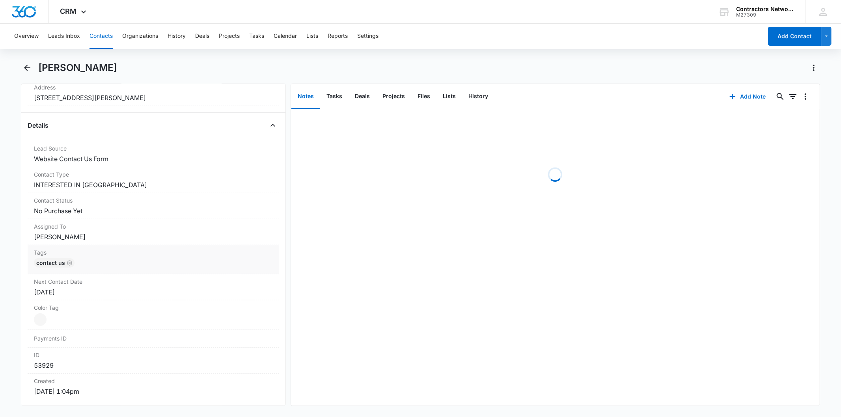
scroll to position [306, 0]
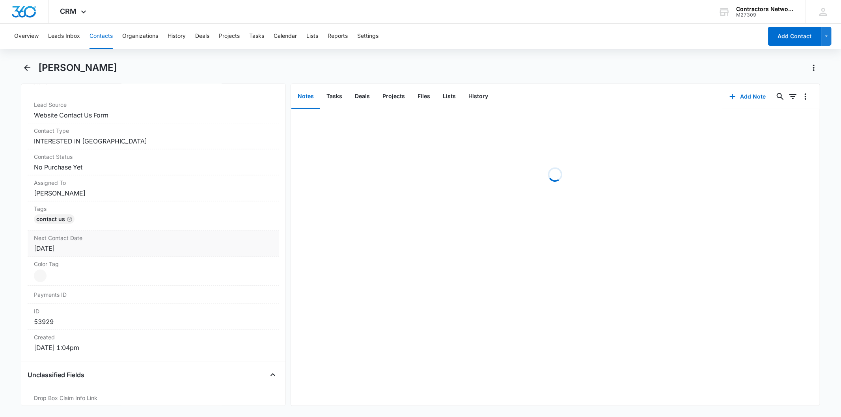
click at [95, 236] on label "Next Contact Date" at bounding box center [153, 238] width 239 height 8
click at [81, 261] on input "[DATE]" at bounding box center [74, 264] width 58 height 9
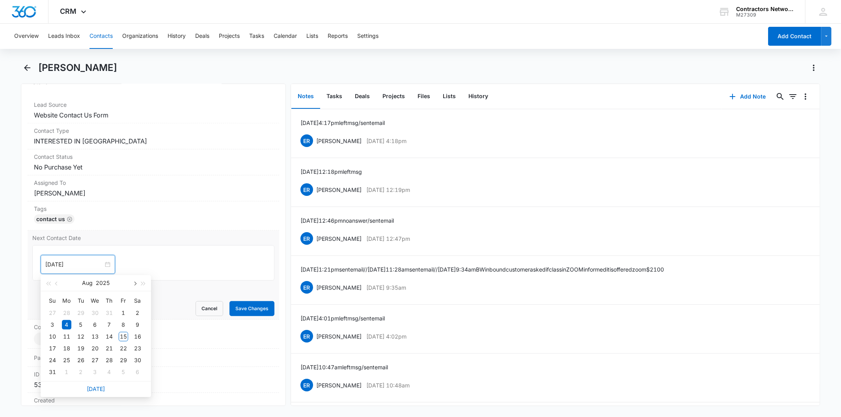
click at [135, 282] on span "button" at bounding box center [134, 284] width 4 height 4
type input "[DATE]"
click at [67, 370] on div "6" at bounding box center [66, 371] width 9 height 9
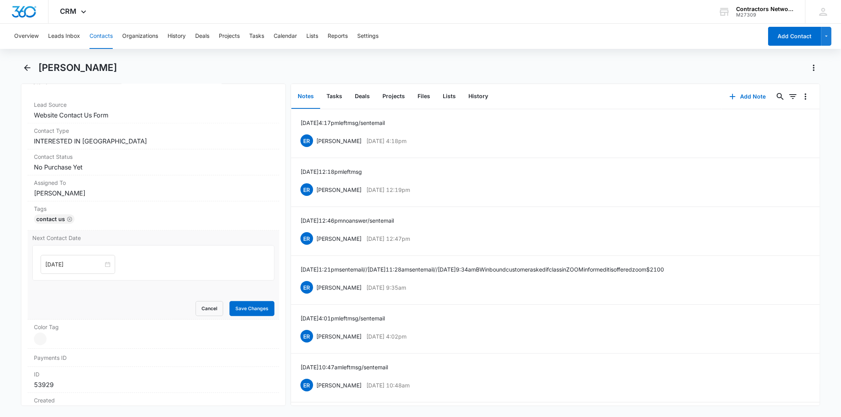
click at [247, 318] on div "Next Contact Date [DATE] [DATE] Su Mo Tu We Th Fr Sa 28 29 30 1 2 3 4 5 6 7 8 9…" at bounding box center [153, 275] width 251 height 89
click at [246, 313] on button "Save Changes" at bounding box center [251, 308] width 45 height 15
click at [751, 94] on button "Add Note" at bounding box center [748, 96] width 52 height 19
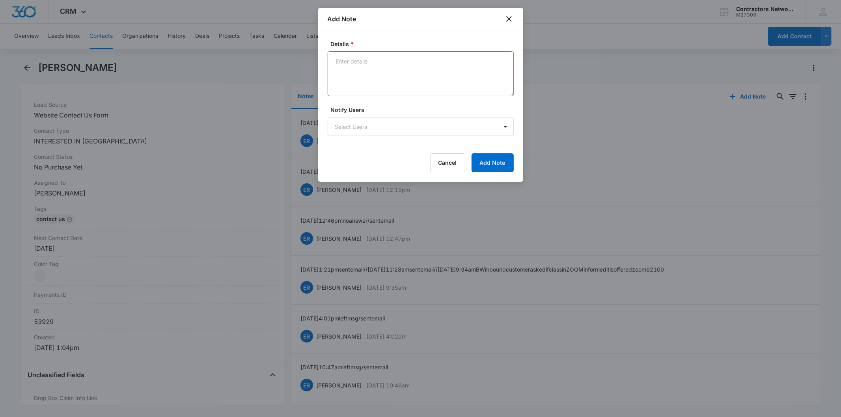
drag, startPoint x: 373, startPoint y: 73, endPoint x: 363, endPoint y: 67, distance: 11.8
click at [363, 67] on textarea "Details *" at bounding box center [421, 73] width 186 height 45
paste textarea "[DATE] 11:16am left msg / sent email"
type textarea "[DATE] 11:16am left msg / sent email"
click at [478, 166] on button "Add Note" at bounding box center [493, 162] width 42 height 19
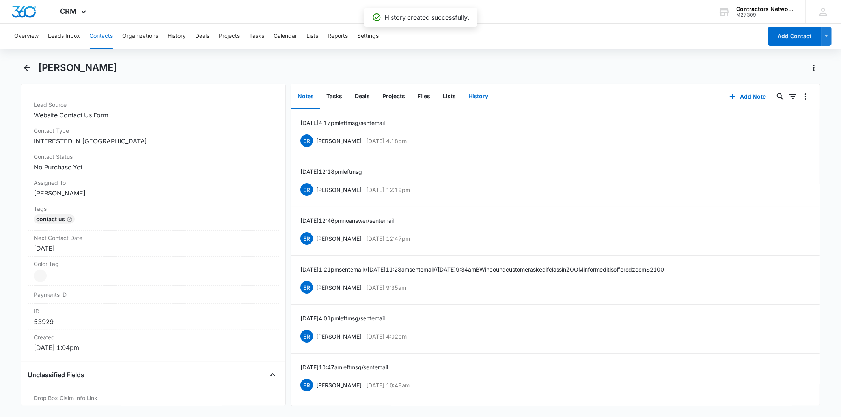
click at [479, 91] on button "History" at bounding box center [478, 96] width 32 height 24
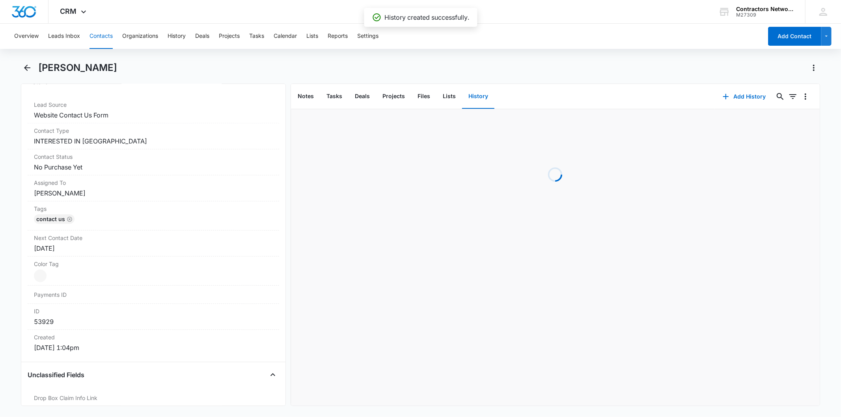
click at [735, 85] on div "Add History 0 0" at bounding box center [767, 96] width 105 height 25
click at [738, 99] on button "Add History" at bounding box center [744, 96] width 59 height 19
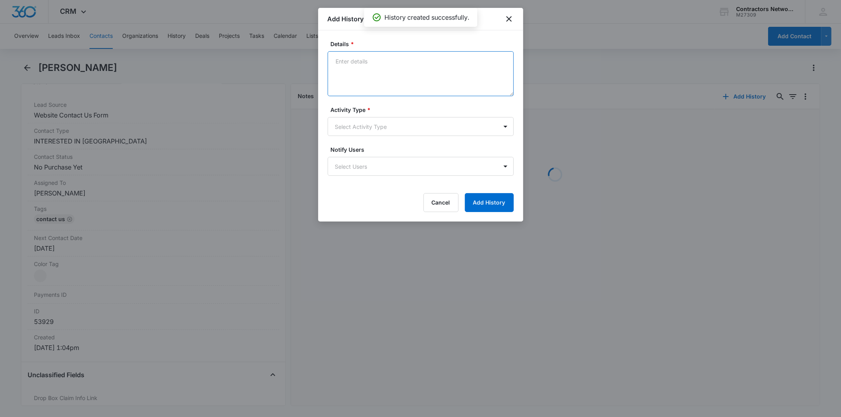
click at [353, 68] on textarea "Details *" at bounding box center [421, 73] width 186 height 45
paste textarea "[DATE] 11:16am left msg / sent email"
type textarea "[DATE] 11:16am left msg / sent email"
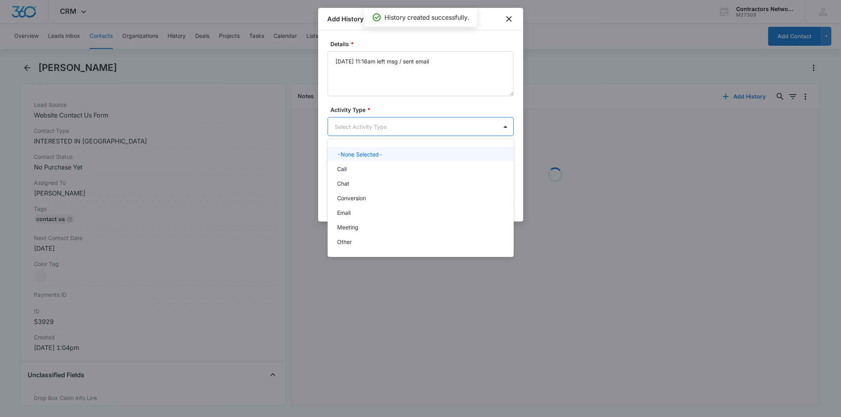
click at [353, 123] on body "CRM Apps Reputation Websites Forms CRM Email Social Shop Payments POS Content A…" at bounding box center [420, 208] width 841 height 417
click at [357, 160] on div "-None Selected-" at bounding box center [421, 154] width 186 height 15
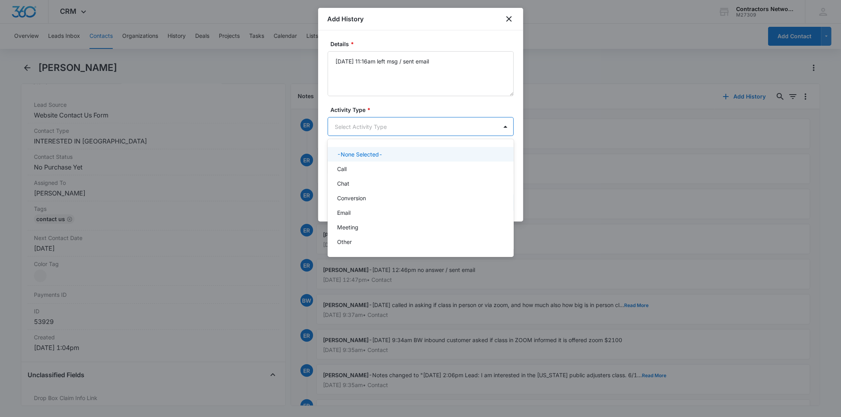
click at [345, 120] on body "CRM Apps Reputation Websites Forms CRM Email Social Shop Payments POS Content A…" at bounding box center [420, 208] width 841 height 417
click at [355, 171] on div "Call" at bounding box center [420, 169] width 166 height 8
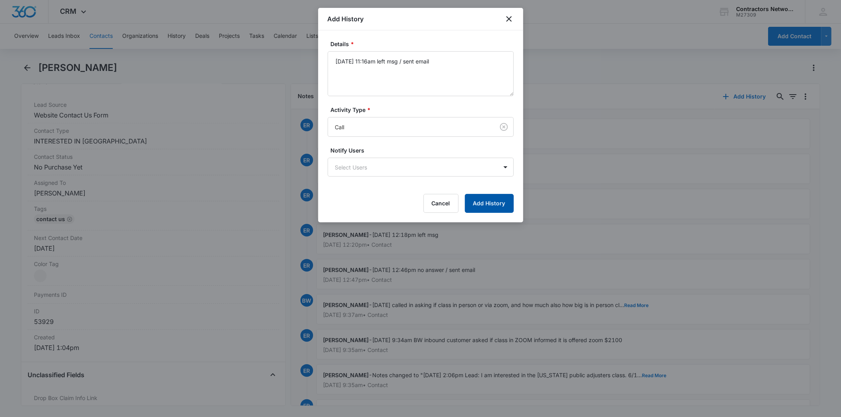
click at [509, 207] on button "Add History" at bounding box center [489, 203] width 49 height 19
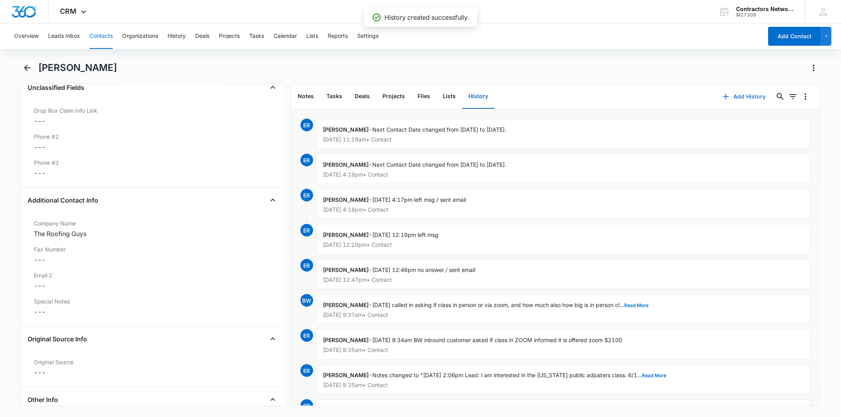
scroll to position [438, 0]
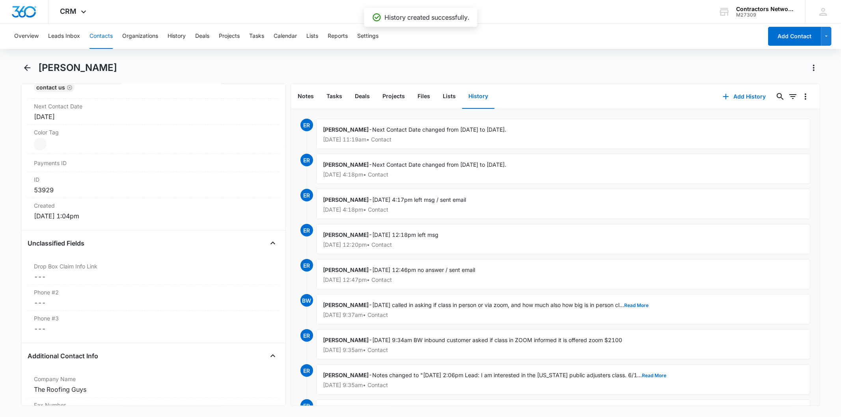
click at [100, 36] on button "Contacts" at bounding box center [101, 36] width 23 height 25
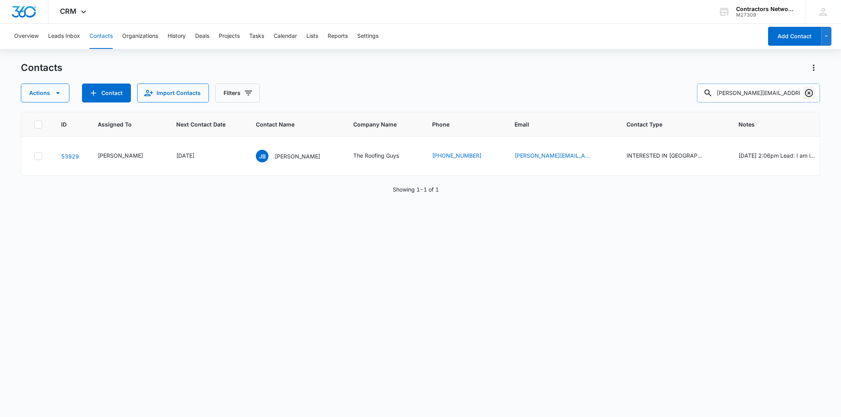
click at [812, 95] on icon "Clear" at bounding box center [808, 92] width 9 height 9
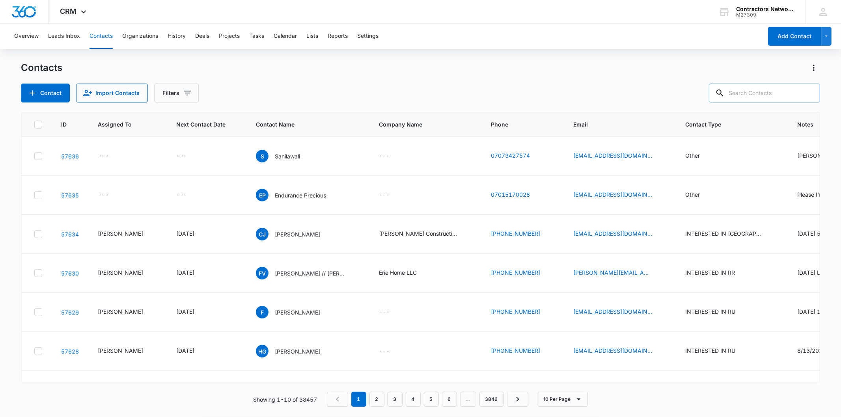
click at [781, 89] on input "text" at bounding box center [764, 93] width 111 height 19
paste input "[EMAIL_ADDRESS][DOMAIN_NAME]"
type input "[EMAIL_ADDRESS][DOMAIN_NAME]"
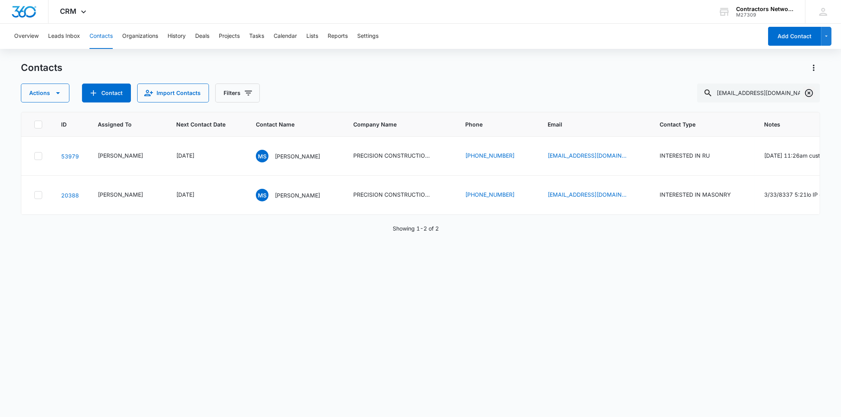
click at [811, 95] on icon "Clear" at bounding box center [809, 93] width 8 height 8
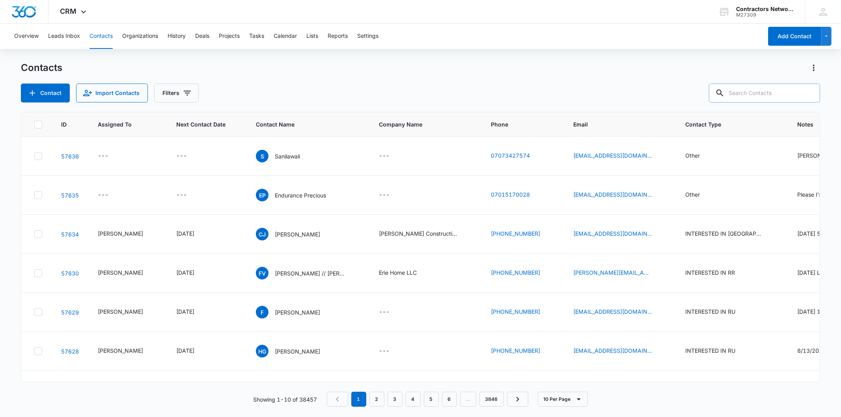
paste input "[EMAIL_ADDRESS][DOMAIN_NAME]"
type input "[EMAIL_ADDRESS][DOMAIN_NAME]"
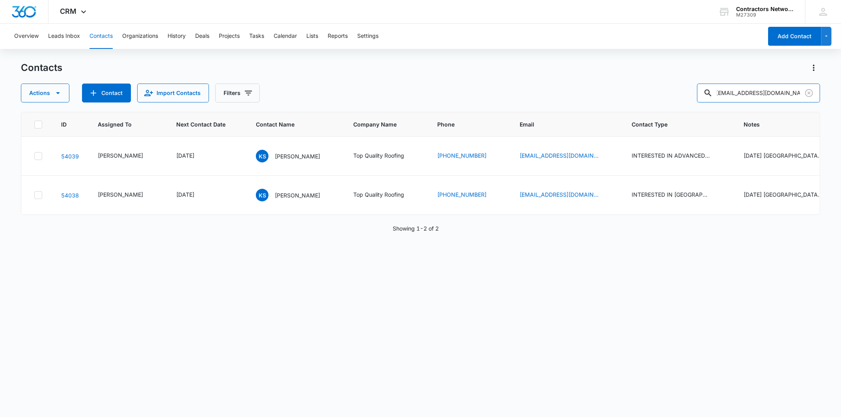
scroll to position [0, 0]
click at [203, 159] on icon "Next Contact Date - 1748822400 - Select to Edit Field" at bounding box center [203, 155] width 9 height 9
click at [216, 133] on button "Save" at bounding box center [222, 130] width 23 height 15
click at [276, 157] on p "[PERSON_NAME]" at bounding box center [297, 156] width 45 height 8
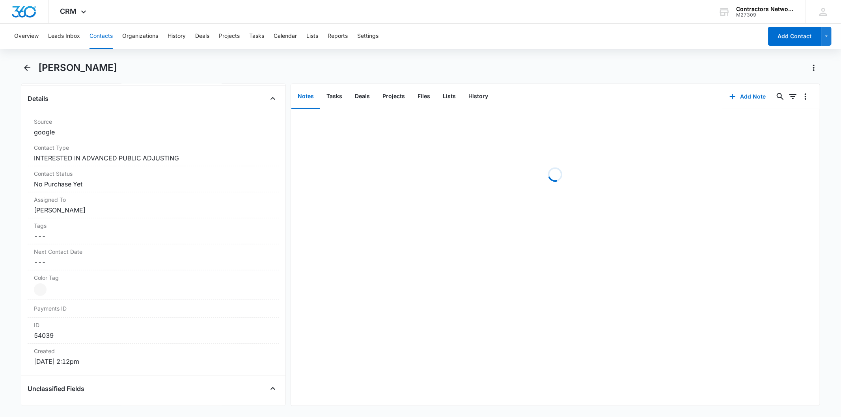
scroll to position [350, 0]
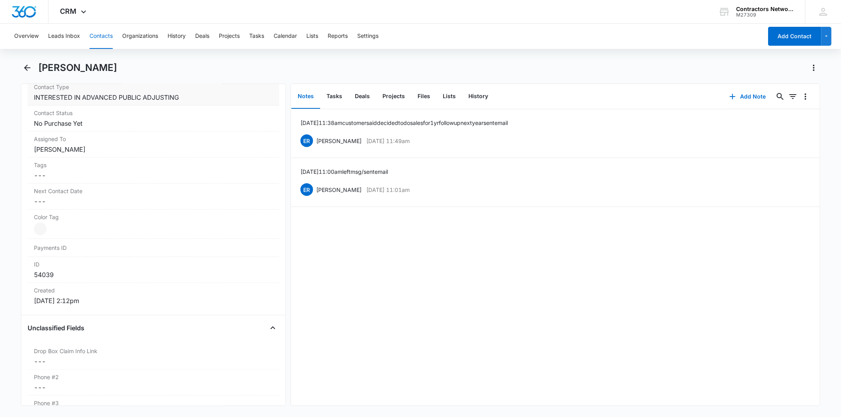
click at [207, 93] on dd "Cancel Save Changes INTERESTED IN ADVANCED PUBLIC ADJUSTING" at bounding box center [153, 97] width 239 height 9
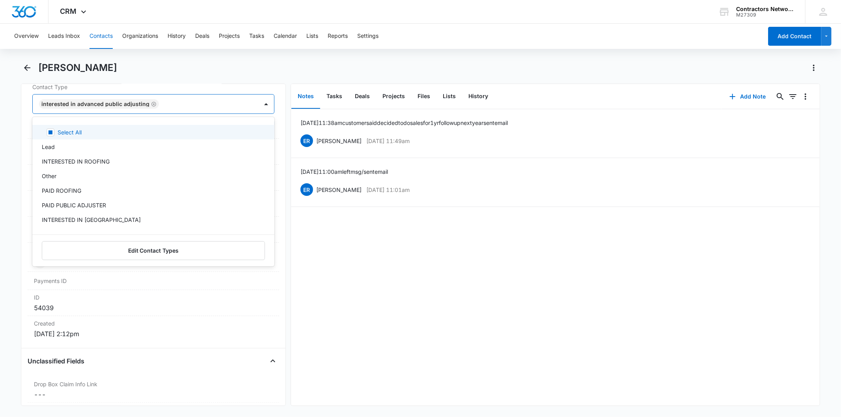
click at [186, 108] on div at bounding box center [204, 104] width 86 height 11
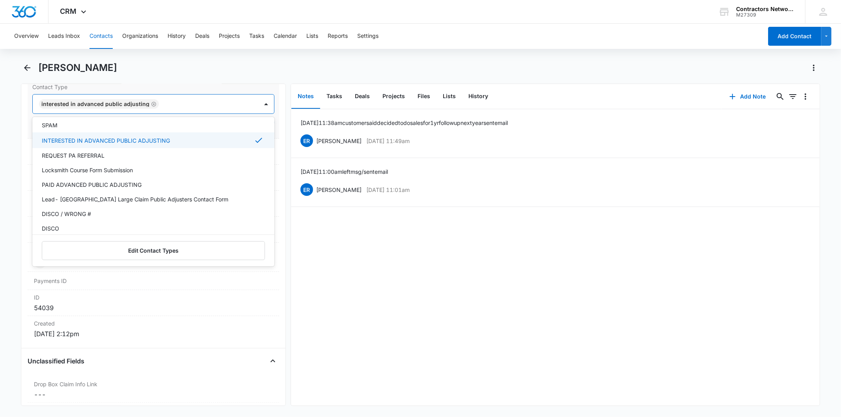
scroll to position [464, 0]
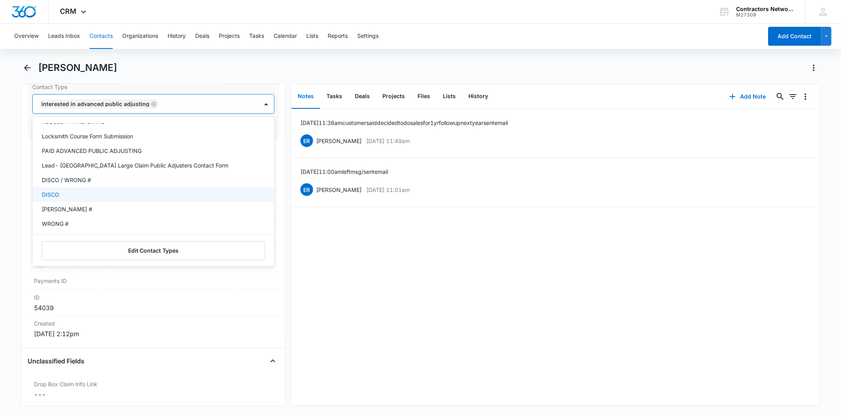
click at [99, 195] on div "DISCO" at bounding box center [152, 194] width 221 height 8
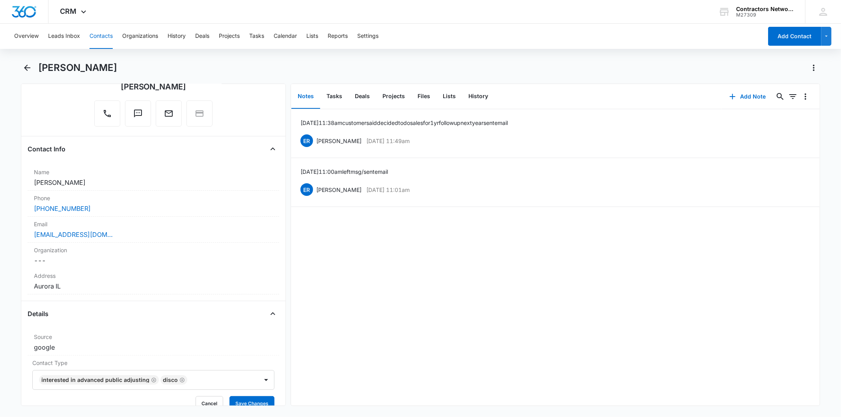
click at [270, 116] on div "Remove KS [PERSON_NAME]" at bounding box center [153, 78] width 251 height 103
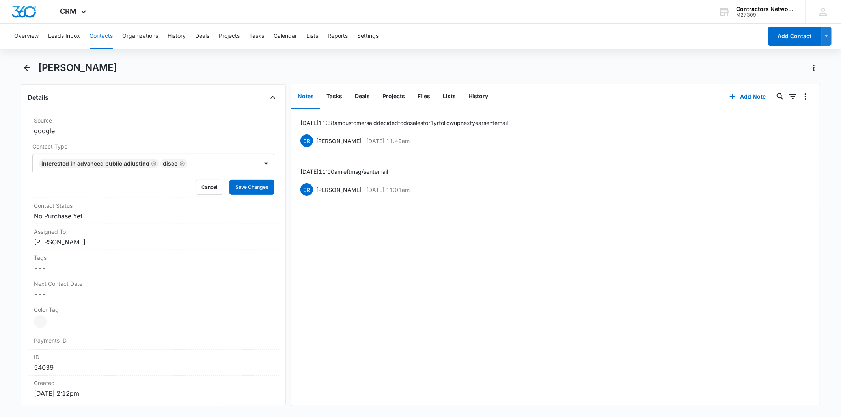
scroll to position [293, 0]
click at [249, 196] on div "Contact Status Cancel Save Changes No Purchase Yet" at bounding box center [153, 209] width 251 height 26
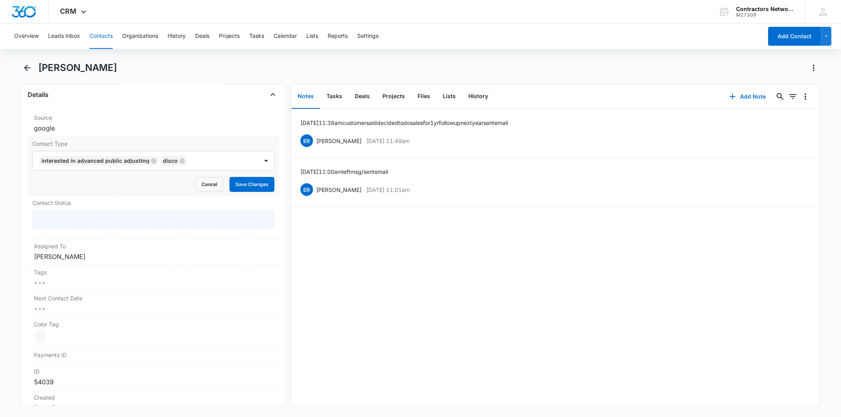
click at [250, 172] on form "INTERESTED IN ADVANCED PUBLIC ADJUSTING DISCO Cancel Save Changes" at bounding box center [153, 171] width 242 height 41
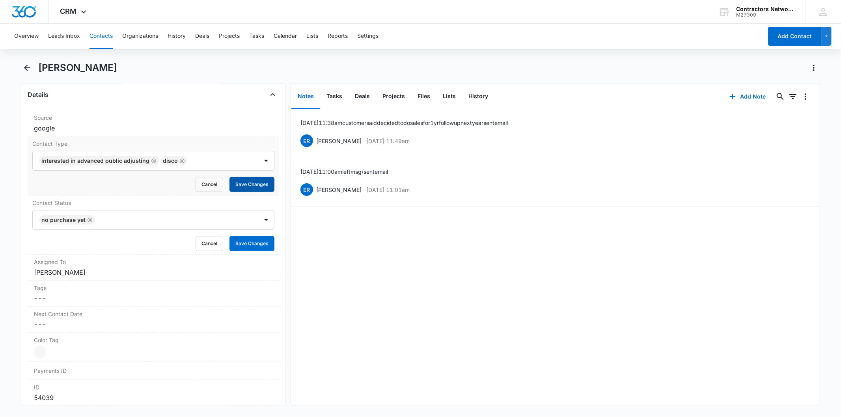
click at [247, 180] on button "Save Changes" at bounding box center [251, 184] width 45 height 15
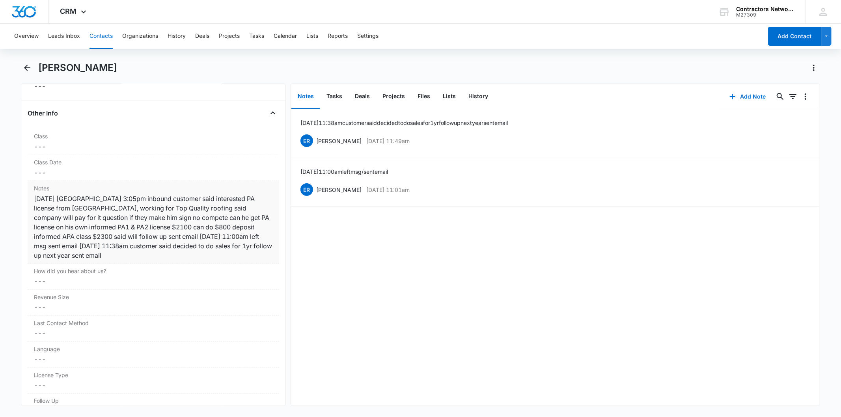
scroll to position [951, 0]
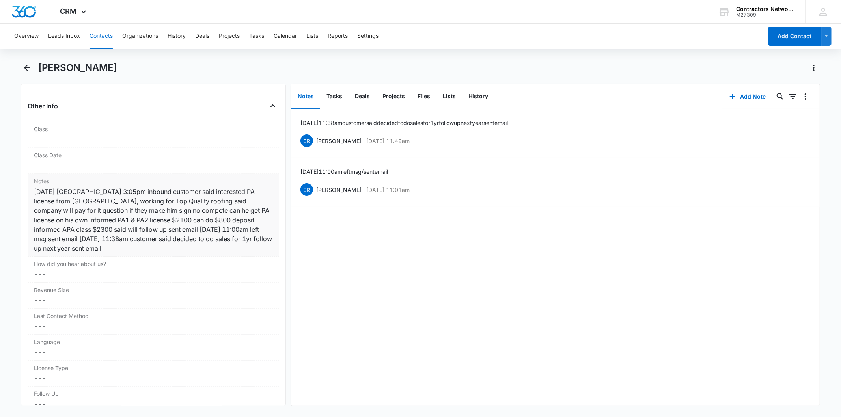
click at [221, 209] on div "[DATE] [GEOGRAPHIC_DATA] 3:05pm inbound customer said interested PA license fro…" at bounding box center [153, 220] width 239 height 66
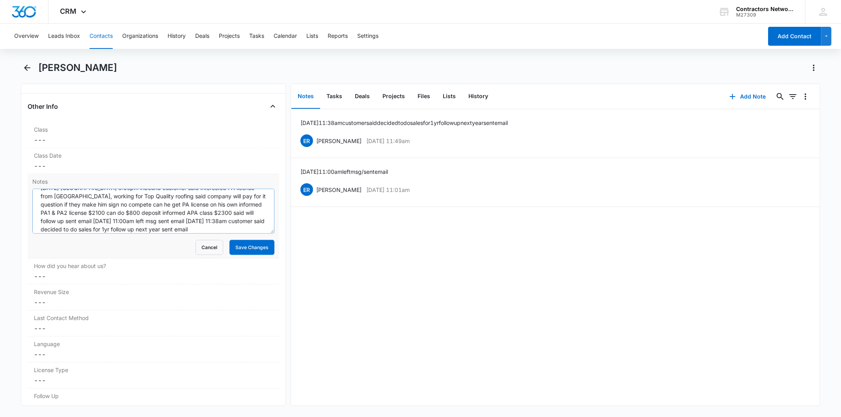
scroll to position [17, 0]
click at [207, 226] on textarea "[DATE] [GEOGRAPHIC_DATA] 3:05pm inbound customer said interested PA license fro…" at bounding box center [153, 211] width 242 height 45
paste textarea "[DATE] 11:22am [PHONE_NUMBER] DISCO / sent email"
click at [127, 229] on textarea "[DATE] [GEOGRAPHIC_DATA] 3:05pm inbound customer said interested PA license fro…" at bounding box center [153, 211] width 242 height 45
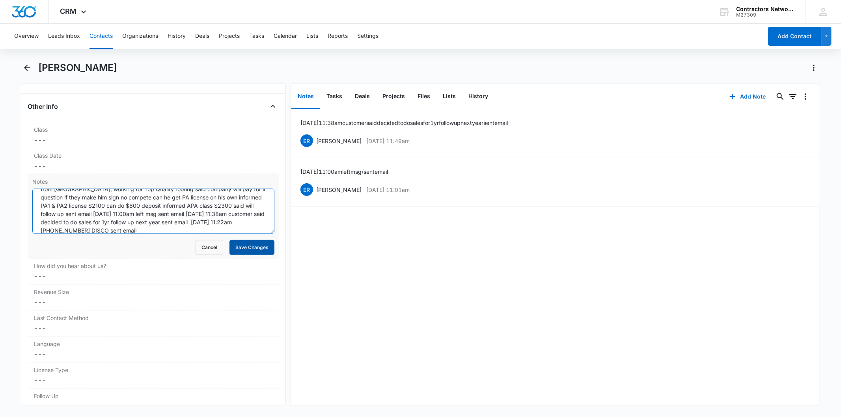
type textarea "[DATE] [GEOGRAPHIC_DATA] 3:05pm inbound customer said interested PA license fro…"
click at [254, 251] on button "Save Changes" at bounding box center [251, 247] width 45 height 15
click at [750, 92] on button "Add Note" at bounding box center [748, 96] width 52 height 19
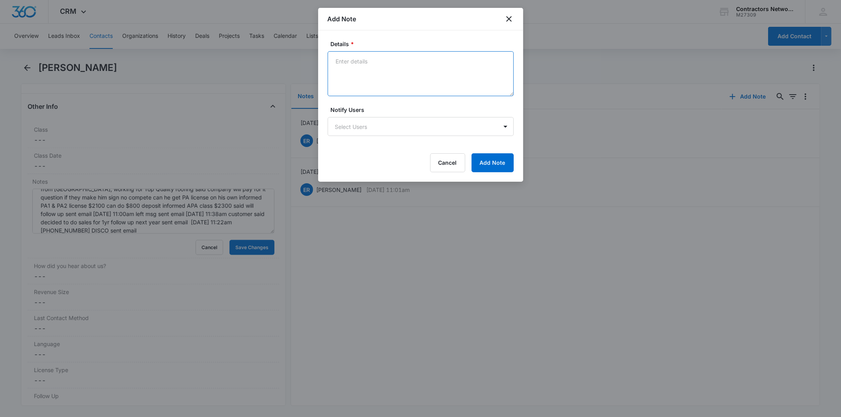
click at [352, 69] on textarea "Details *" at bounding box center [421, 73] width 186 height 45
paste textarea "[DATE] 11:22am [PHONE_NUMBER] DISCO / sent email"
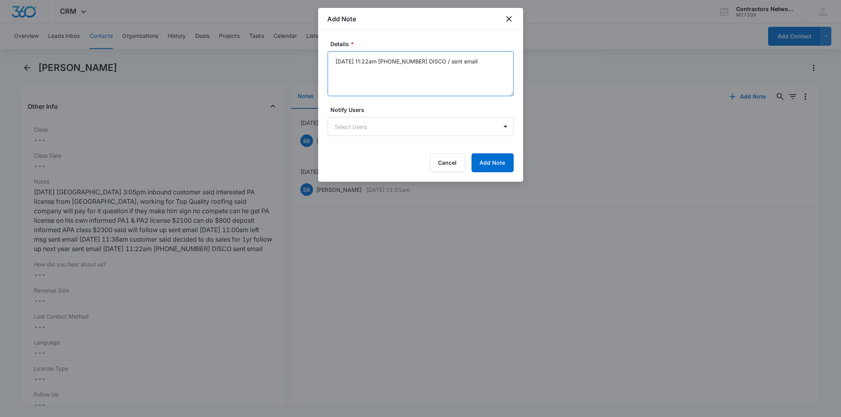
type textarea "[DATE] 11:22am [PHONE_NUMBER] DISCO / sent email"
click at [490, 153] on form "Details * [DATE] 11:22am [PHONE_NUMBER] DISCO / sent email Notify Users Select …" at bounding box center [421, 106] width 186 height 132
click at [489, 159] on button "Add Note" at bounding box center [493, 162] width 42 height 19
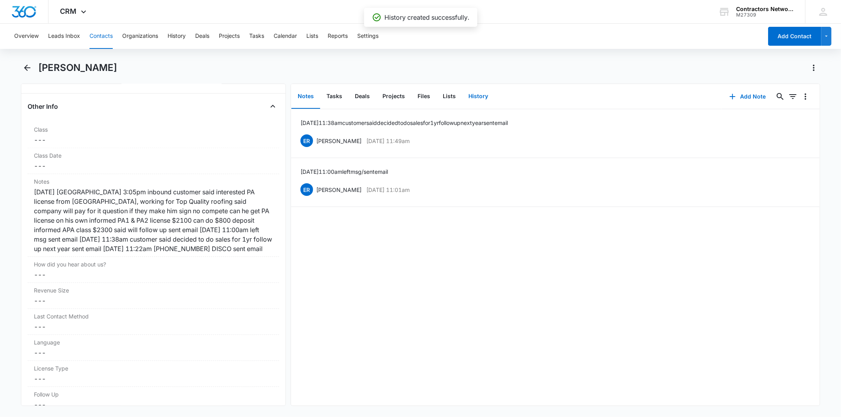
click at [481, 96] on button "History" at bounding box center [478, 96] width 32 height 24
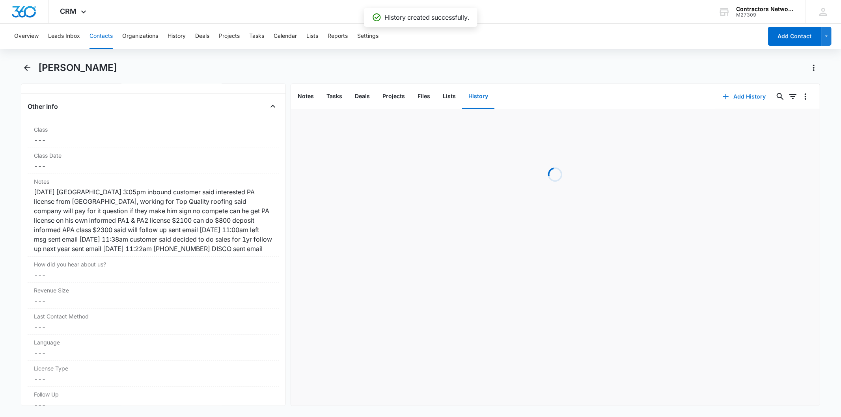
click at [742, 99] on button "Add History" at bounding box center [744, 96] width 59 height 19
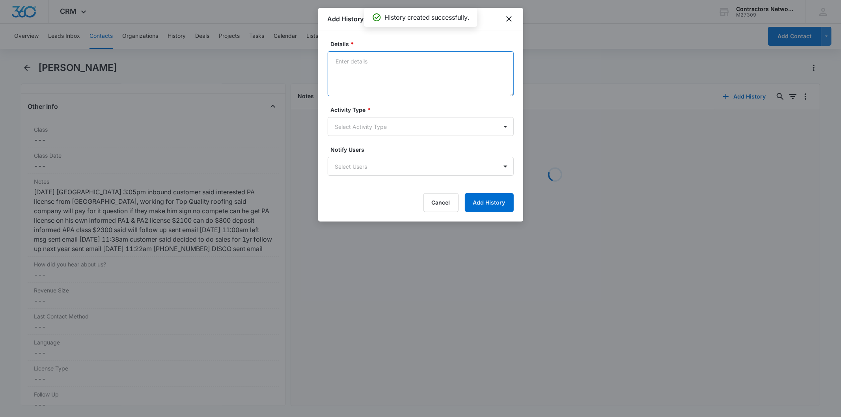
click at [377, 75] on textarea "Details *" at bounding box center [421, 73] width 186 height 45
paste textarea "[DATE] 11:22am [PHONE_NUMBER] DISCO / sent email"
type textarea "[DATE] 11:22am [PHONE_NUMBER] DISCO / sent email"
click at [360, 135] on body "CRM Apps Reputation Websites Forms CRM Email Social Shop Payments POS Content A…" at bounding box center [420, 208] width 841 height 417
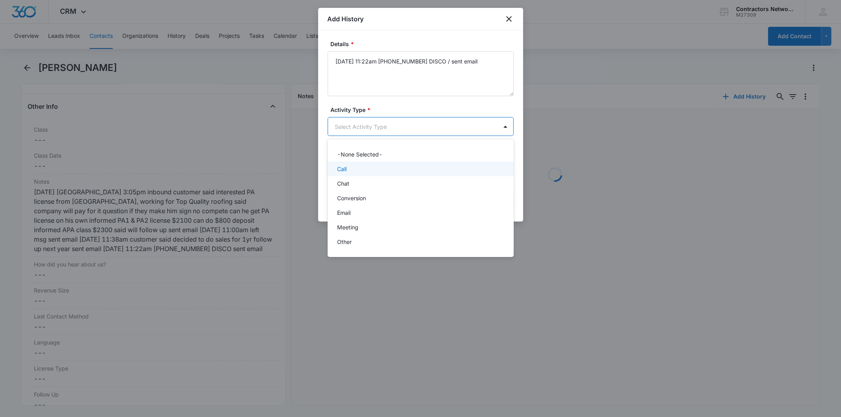
click at [353, 164] on div "Call" at bounding box center [421, 169] width 186 height 15
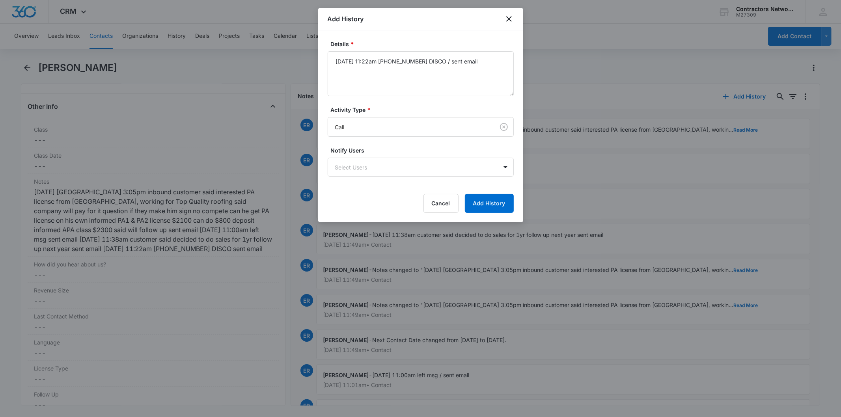
click at [504, 214] on div "Details * [DATE] 11:22am [PHONE_NUMBER] DISCO / sent email Activity Type * Call…" at bounding box center [420, 126] width 205 height 192
click at [498, 208] on button "Add History" at bounding box center [489, 203] width 49 height 19
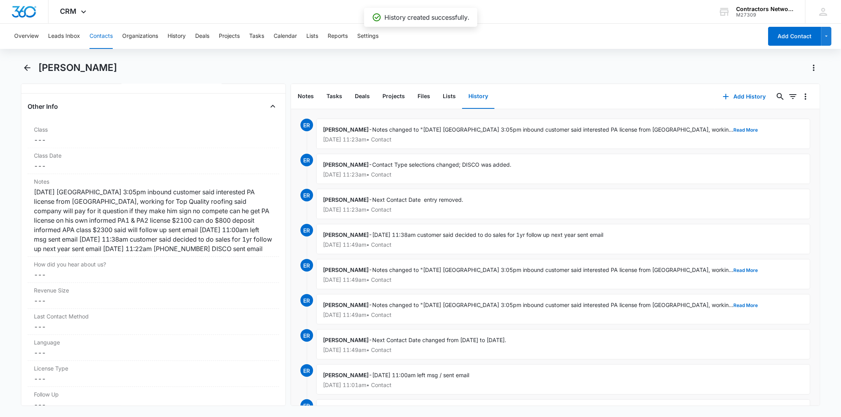
click at [95, 38] on button "Contacts" at bounding box center [101, 36] width 23 height 25
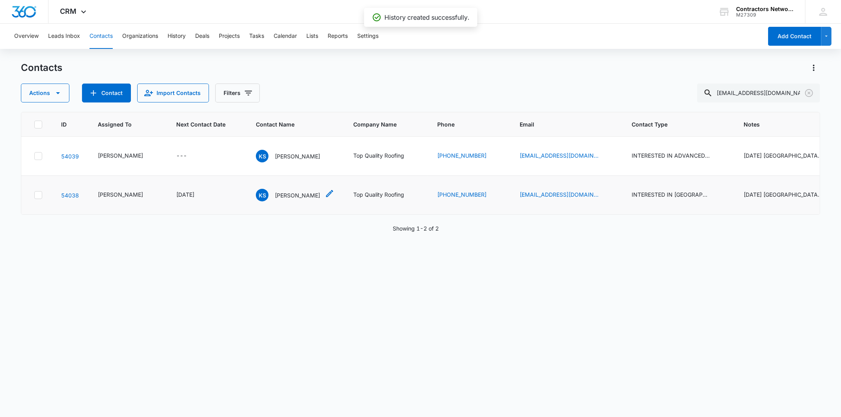
click at [278, 196] on p "[PERSON_NAME]" at bounding box center [297, 195] width 45 height 8
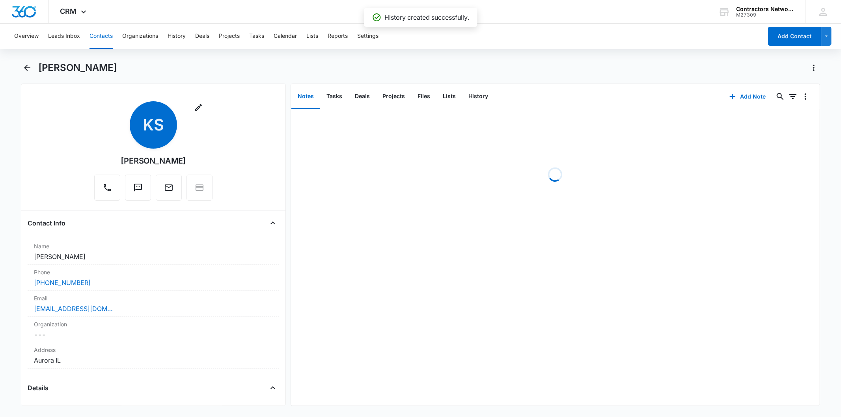
scroll to position [350, 0]
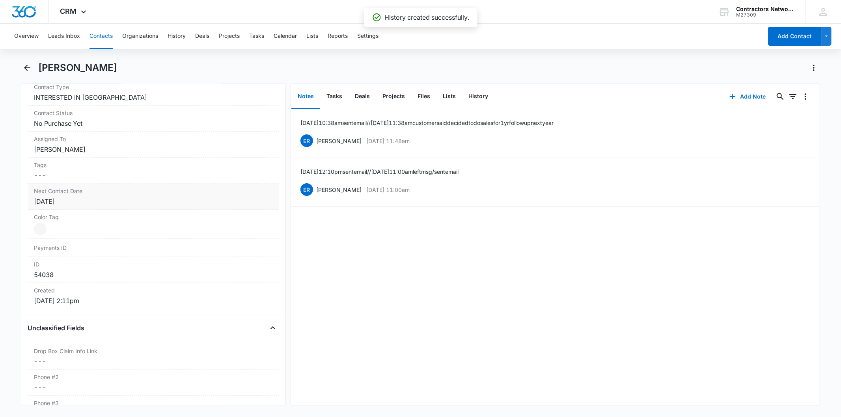
click at [109, 196] on div "Next Contact Date Cancel Save Changes [DATE]" at bounding box center [153, 197] width 251 height 26
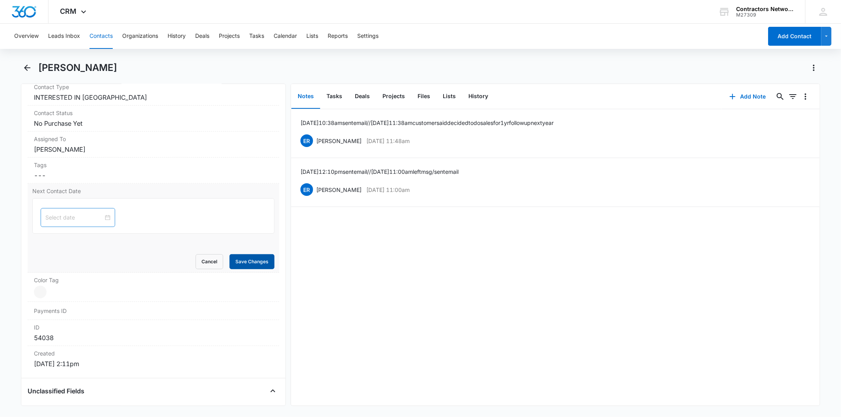
click at [249, 262] on button "Save Changes" at bounding box center [251, 261] width 45 height 15
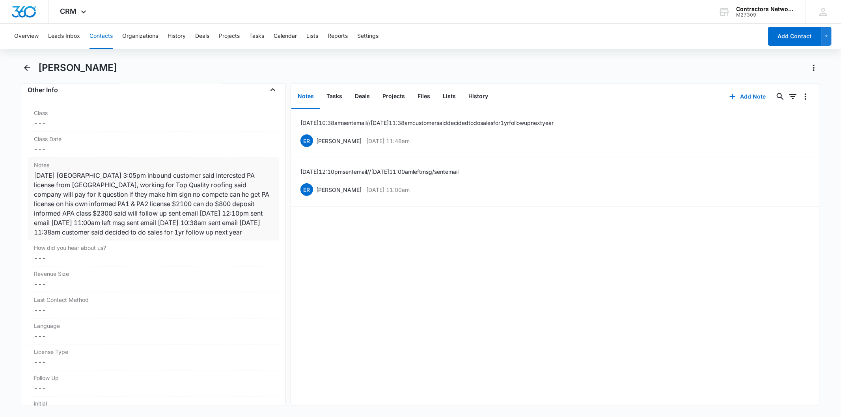
click at [161, 199] on div "[DATE] [GEOGRAPHIC_DATA] 3:05pm inbound customer said interested PA license fro…" at bounding box center [153, 204] width 239 height 66
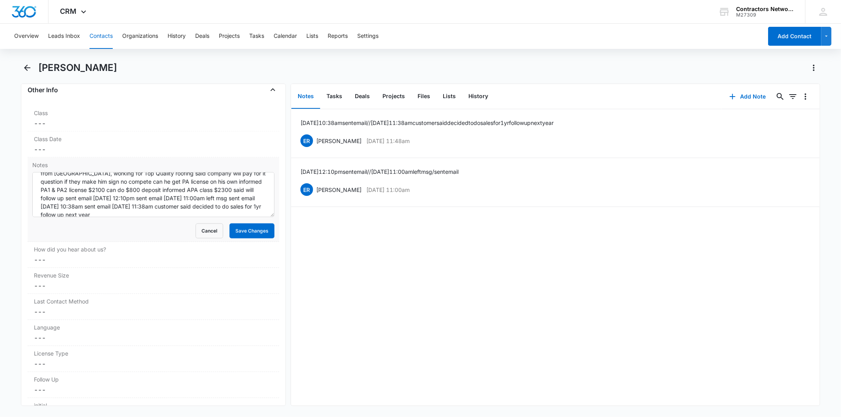
scroll to position [24, 0]
paste textarea "[DATE] 11:22am [PHONE_NUMBER] DISCO / sent email"
drag, startPoint x: 246, startPoint y: 231, endPoint x: 60, endPoint y: 218, distance: 187.4
click at [63, 226] on div "Cancel Save Changes" at bounding box center [153, 231] width 242 height 15
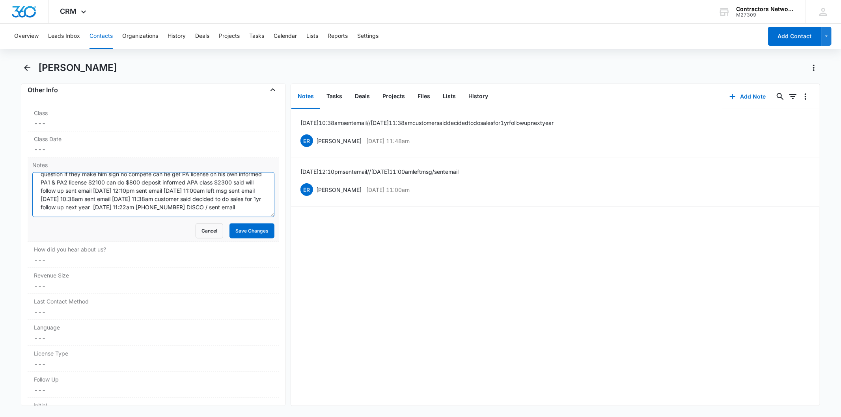
click at [237, 204] on textarea "[DATE] [GEOGRAPHIC_DATA] 3:05pm inbound customer said interested PA license fro…" at bounding box center [153, 194] width 242 height 45
type textarea "[DATE] [GEOGRAPHIC_DATA] 3:05pm inbound customer said interested PA license fro…"
click at [258, 230] on button "Save Changes" at bounding box center [251, 231] width 45 height 15
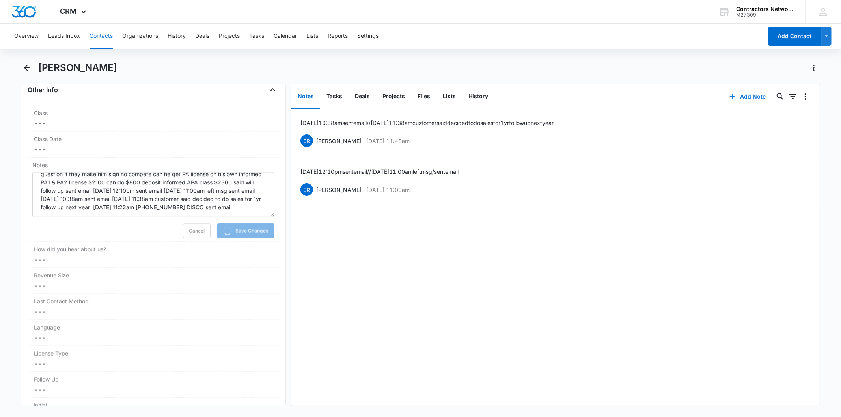
click at [748, 99] on button "Add Note" at bounding box center [748, 96] width 52 height 19
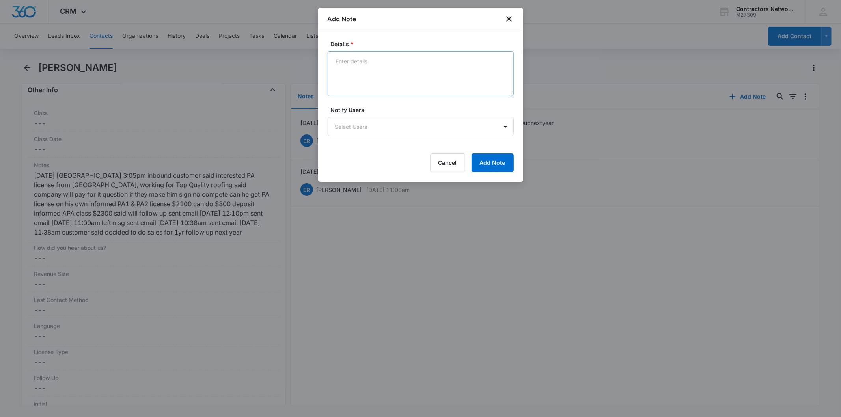
click at [358, 71] on textarea "Details *" at bounding box center [421, 73] width 186 height 45
type textarea "[DATE] 11:22am [PHONE_NUMBER] DISCO / sent email"
click at [475, 164] on button "Add Note" at bounding box center [493, 162] width 42 height 19
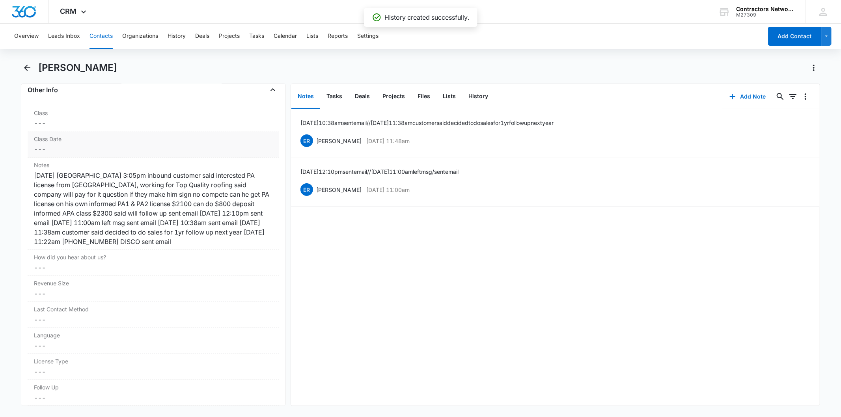
click at [243, 140] on label "Class Date" at bounding box center [153, 139] width 239 height 8
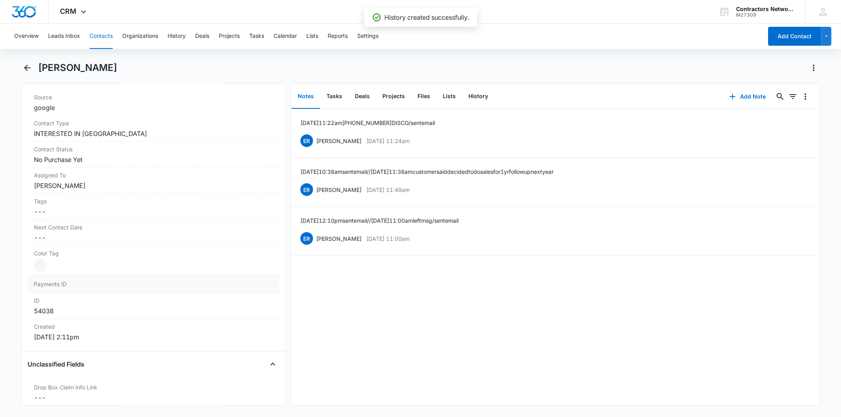
scroll to position [243, 0]
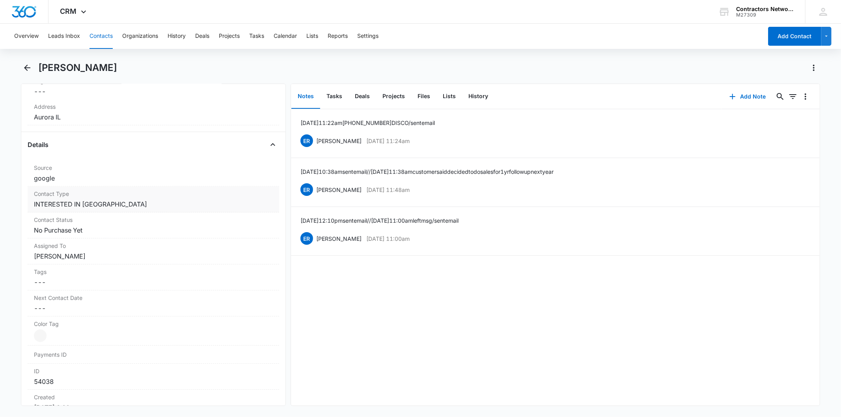
click at [151, 209] on div "Contact Type Cancel Save Changes INTERESTED IN [GEOGRAPHIC_DATA]" at bounding box center [153, 200] width 251 height 26
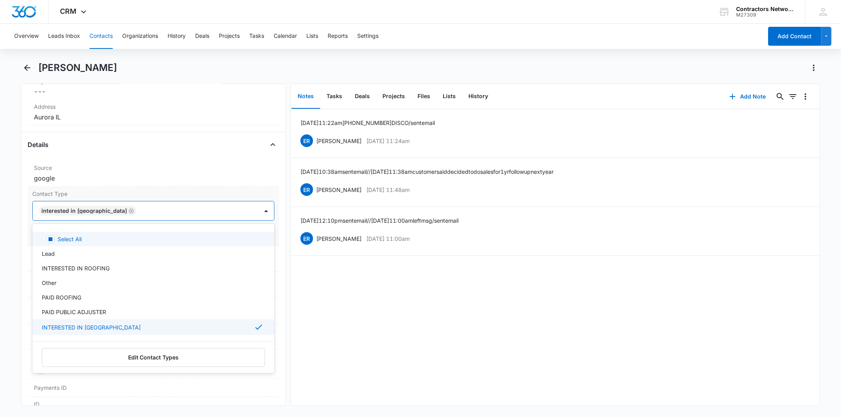
click at [139, 216] on div at bounding box center [193, 210] width 109 height 11
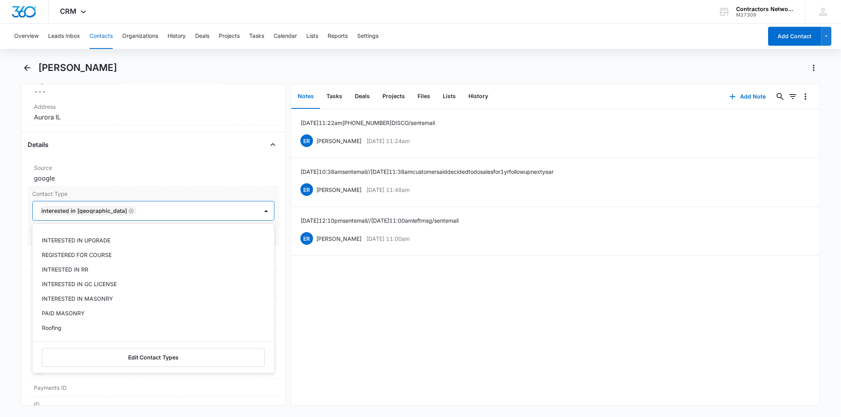
scroll to position [464, 0]
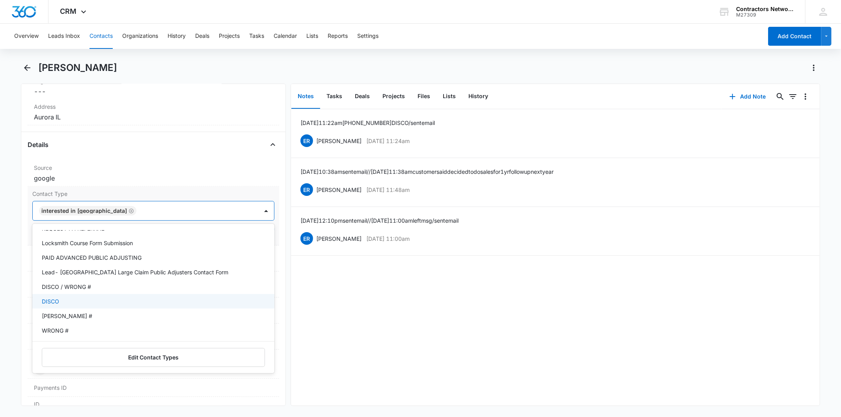
drag, startPoint x: 108, startPoint y: 308, endPoint x: 112, endPoint y: 298, distance: 10.1
click at [112, 298] on div "Select All Lead INTERESTED IN ROOFING Other PAID ROOFING PAID PUBLIC ADJUSTER I…" at bounding box center [153, 284] width 242 height 108
click at [112, 298] on div "DISCO" at bounding box center [152, 301] width 221 height 8
click at [270, 218] on div "Contact Type option DISCO, selected. 39 results available. Use Up and Down to c…" at bounding box center [153, 216] width 251 height 59
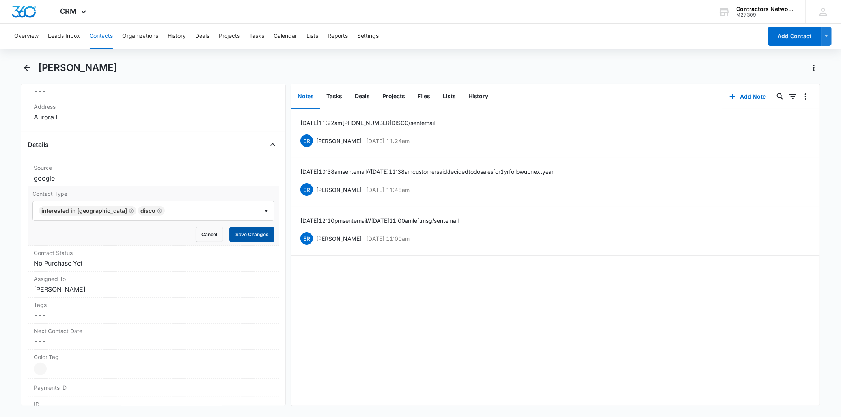
click at [253, 238] on button "Save Changes" at bounding box center [251, 234] width 45 height 15
click at [491, 93] on button "History" at bounding box center [478, 96] width 32 height 24
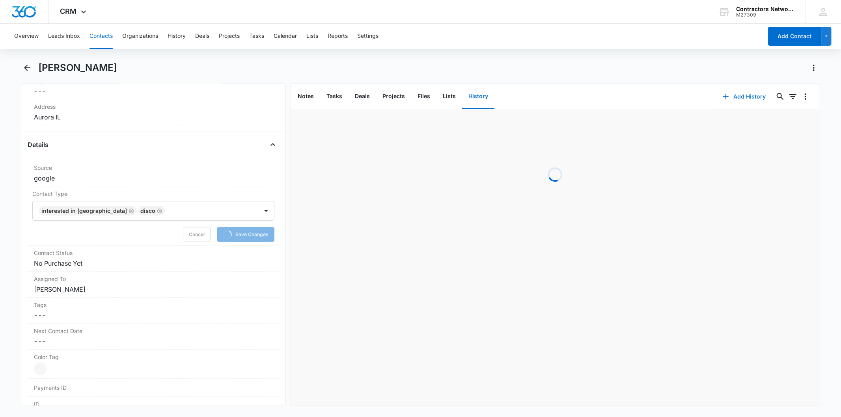
drag, startPoint x: 754, startPoint y: 99, endPoint x: 744, endPoint y: 97, distance: 10.1
click at [744, 97] on button "Add History" at bounding box center [744, 96] width 59 height 19
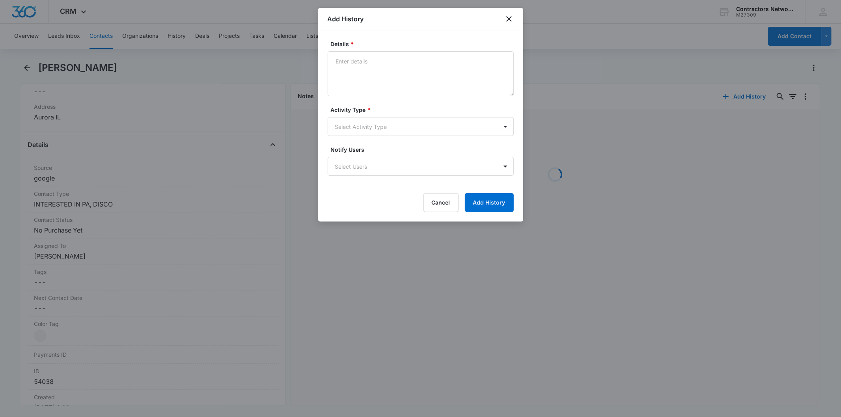
click at [362, 62] on textarea "Details *" at bounding box center [421, 73] width 186 height 45
type textarea "[DATE] 11:22am [PHONE_NUMBER] DISCO / sent email"
click at [378, 142] on form "Details * [DATE] 11:22am [PHONE_NUMBER] DISCO / sent email Activity Type * Sele…" at bounding box center [421, 126] width 186 height 172
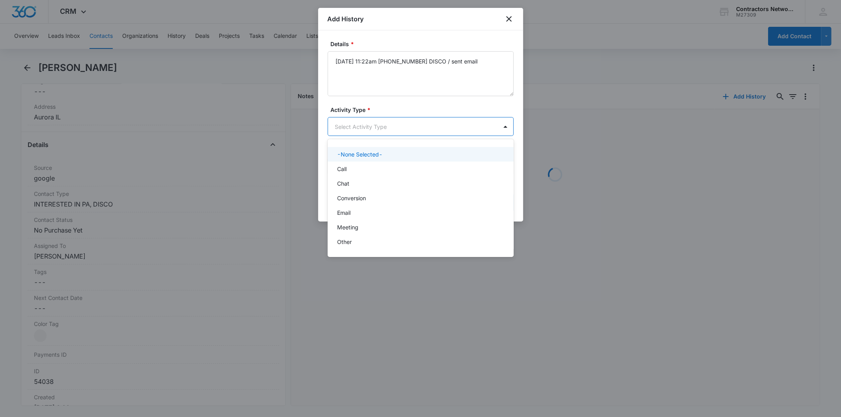
click at [373, 133] on body "CRM Apps Reputation Websites Forms CRM Email Social Shop Payments POS Content A…" at bounding box center [420, 208] width 841 height 417
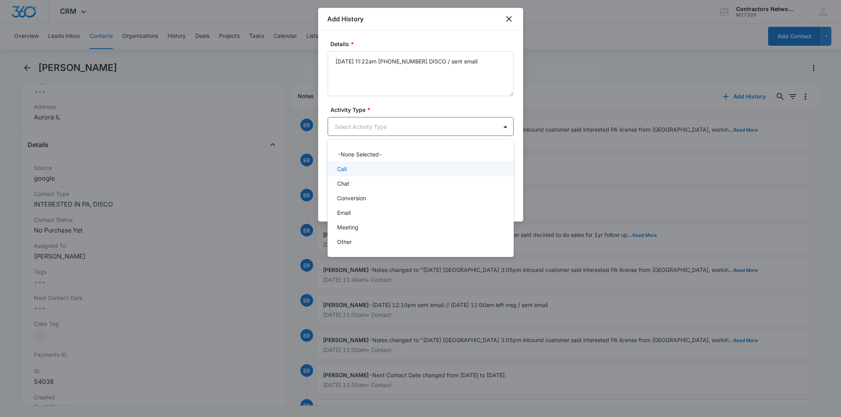
click at [369, 167] on div "Call" at bounding box center [420, 169] width 166 height 8
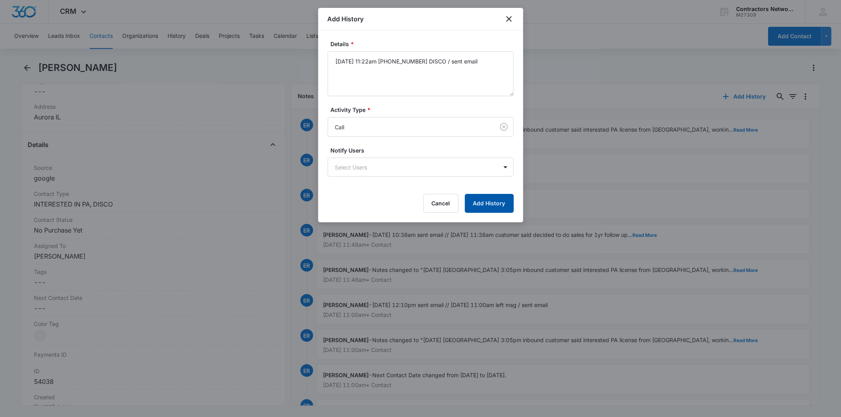
click at [488, 198] on button "Add History" at bounding box center [489, 203] width 49 height 19
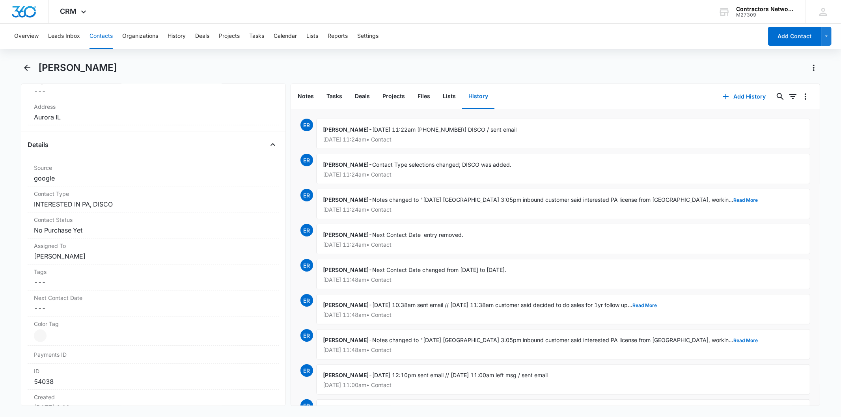
click at [114, 35] on div "Overview Leads Inbox Contacts Organizations History Deals Projects Tasks Calend…" at bounding box center [385, 36] width 753 height 25
drag, startPoint x: 105, startPoint y: 37, endPoint x: 441, endPoint y: 80, distance: 338.7
click at [105, 37] on button "Contacts" at bounding box center [101, 36] width 23 height 25
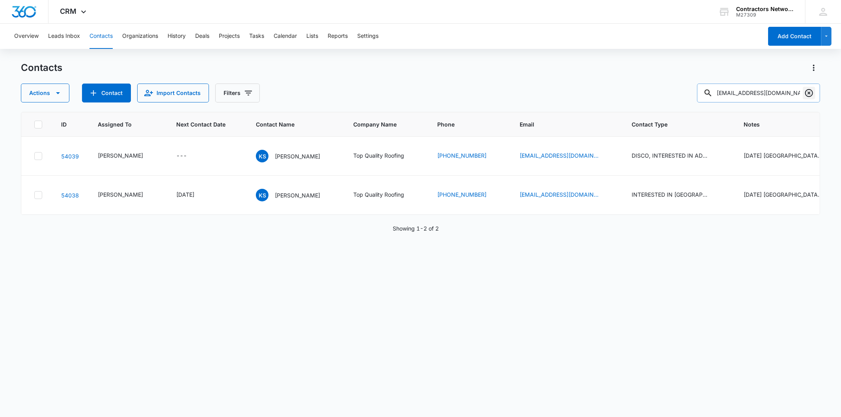
click at [811, 95] on icon "Clear" at bounding box center [809, 93] width 8 height 8
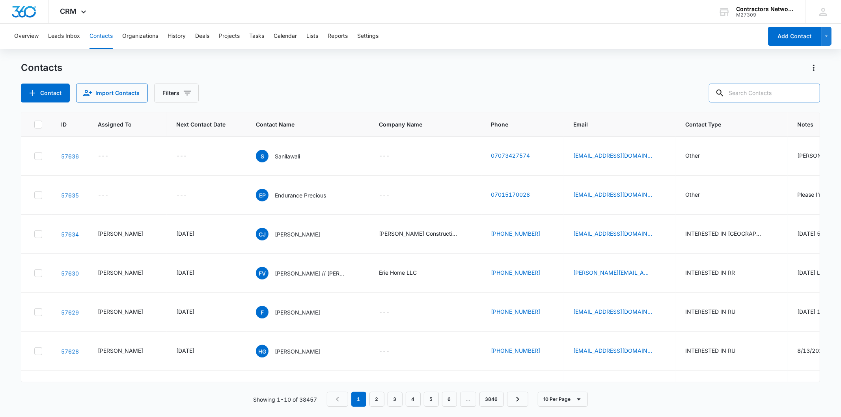
paste input "[EMAIL_ADDRESS][DOMAIN_NAME]"
type input "[EMAIL_ADDRESS][DOMAIN_NAME]"
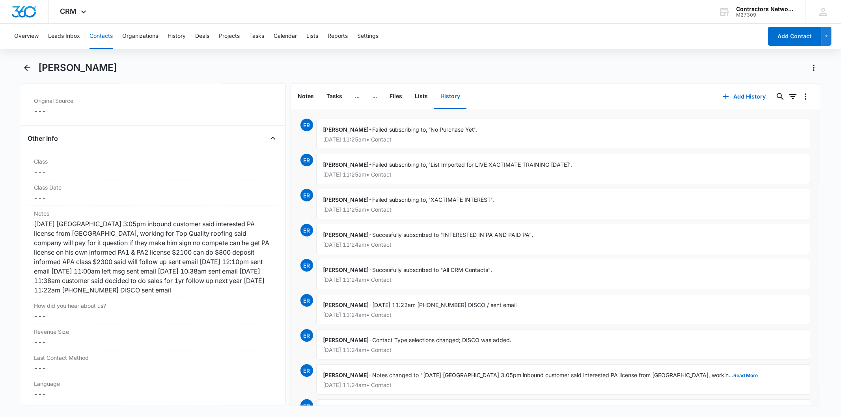
scroll to position [964, 0]
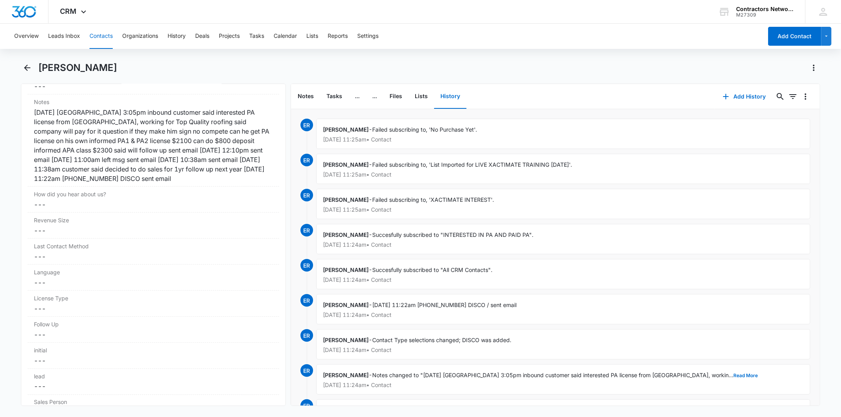
click at [97, 34] on button "Contacts" at bounding box center [101, 36] width 23 height 25
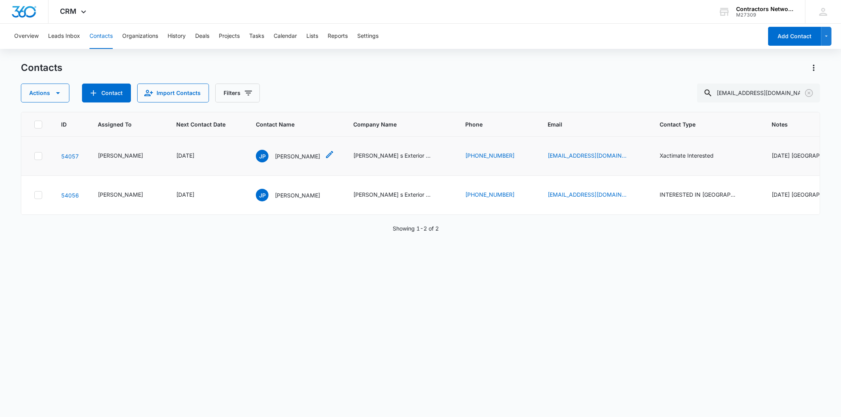
click at [278, 160] on p "[PERSON_NAME]" at bounding box center [297, 156] width 45 height 8
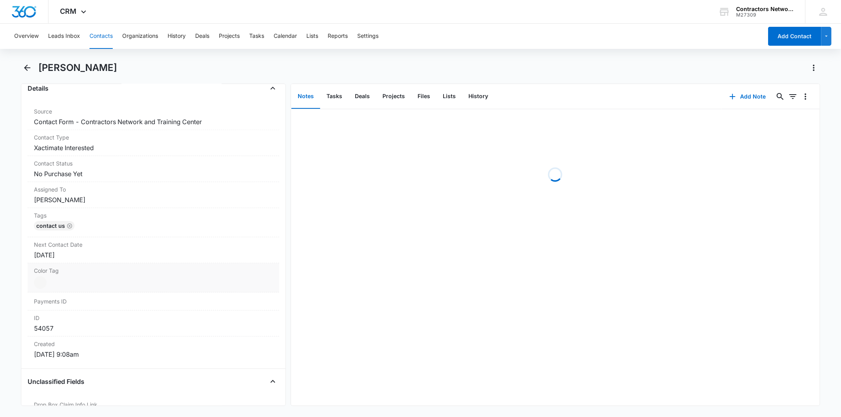
scroll to position [306, 0]
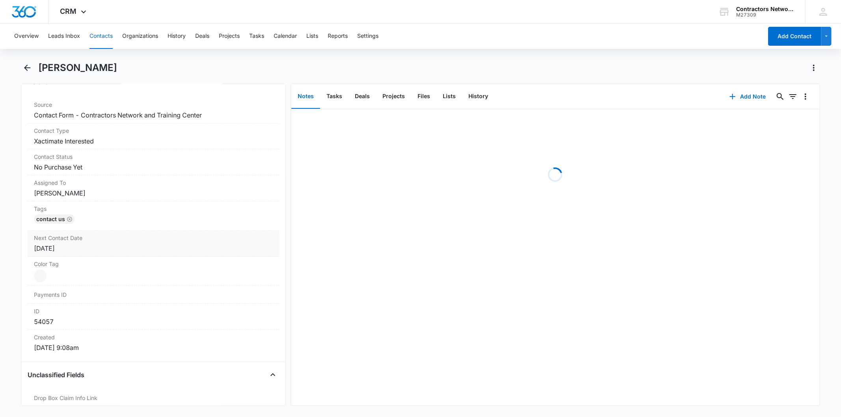
click at [116, 245] on div "[DATE]" at bounding box center [153, 248] width 239 height 9
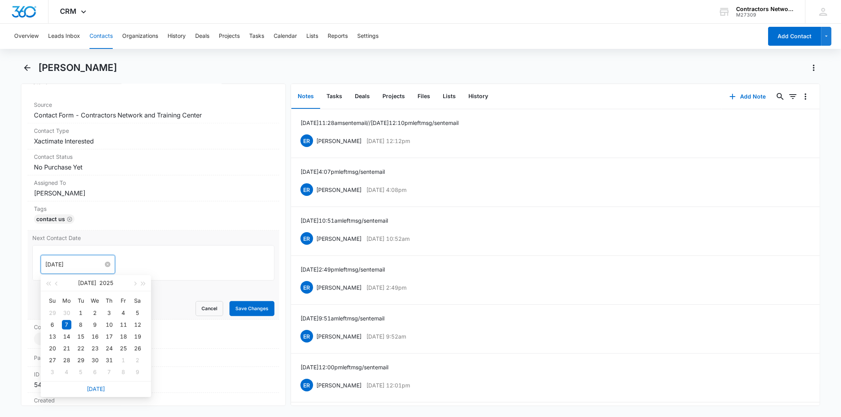
click at [76, 261] on input "[DATE]" at bounding box center [74, 264] width 58 height 9
click at [100, 390] on link "[DATE]" at bounding box center [96, 389] width 18 height 7
click at [81, 265] on input "[DATE]" at bounding box center [74, 264] width 58 height 9
type input "[DATE]"
click at [65, 375] on div "1" at bounding box center [66, 371] width 9 height 9
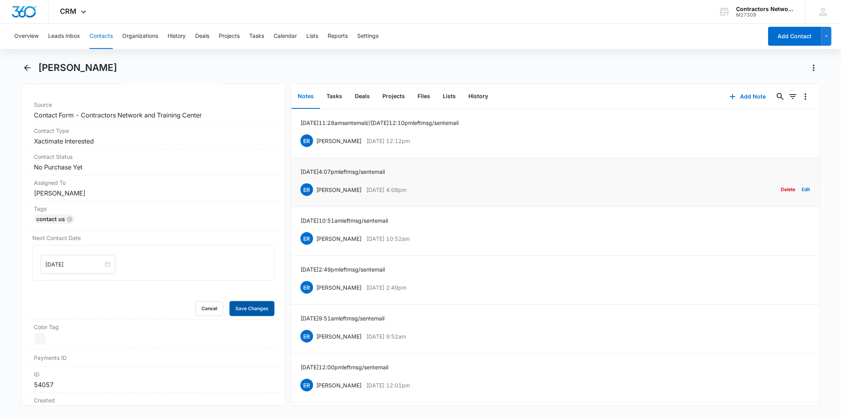
drag, startPoint x: 235, startPoint y: 309, endPoint x: 543, endPoint y: 199, distance: 326.6
click at [249, 302] on button "Save Changes" at bounding box center [251, 308] width 45 height 15
click at [748, 101] on button "Add Note" at bounding box center [748, 96] width 52 height 19
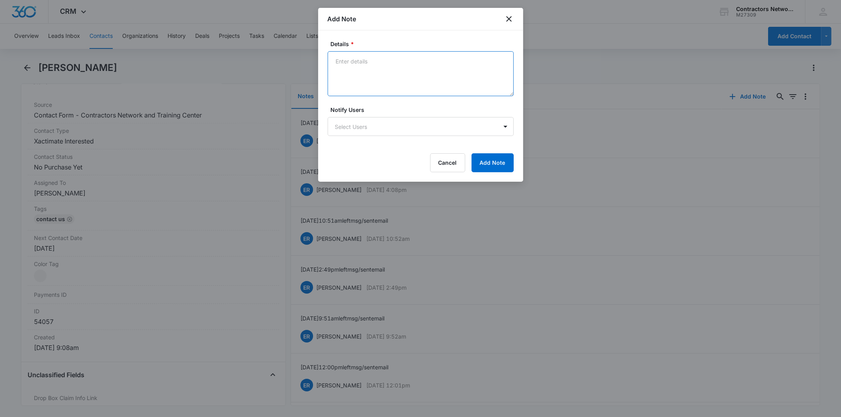
click at [363, 64] on textarea "Details *" at bounding box center [421, 73] width 186 height 45
paste textarea "[DATE] 11:31am left msg / sent email"
type textarea "[DATE] 11:31am left msg / sent email"
click at [499, 162] on button "Add Note" at bounding box center [493, 162] width 42 height 19
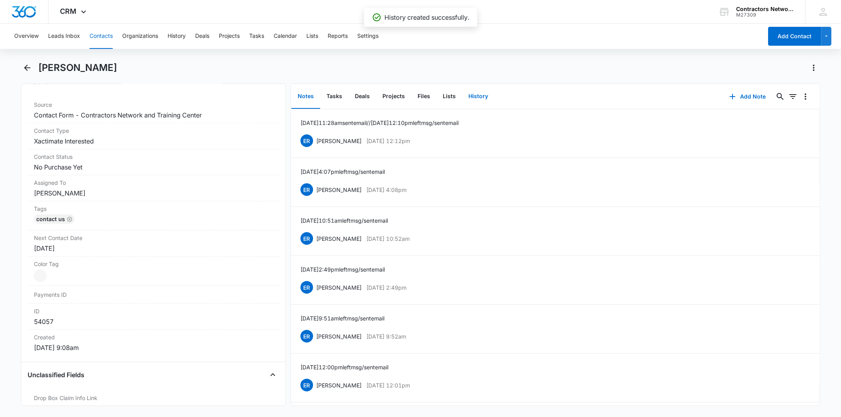
drag, startPoint x: 467, startPoint y: 91, endPoint x: 485, endPoint y: 92, distance: 17.7
click at [484, 86] on button "History" at bounding box center [478, 96] width 32 height 24
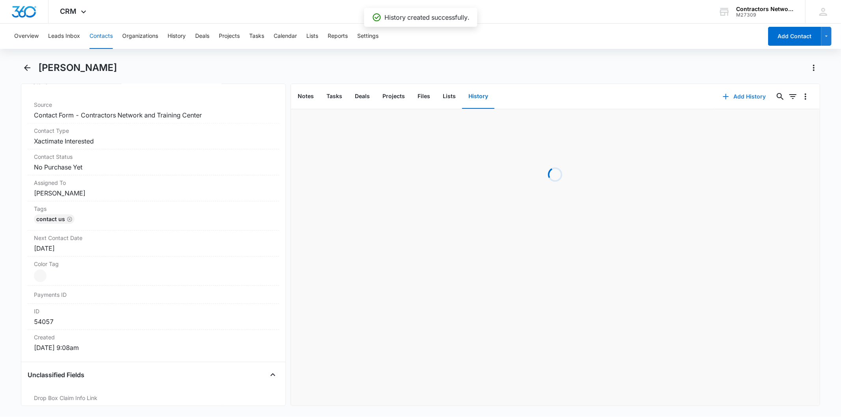
click at [738, 100] on button "Add History" at bounding box center [744, 96] width 59 height 19
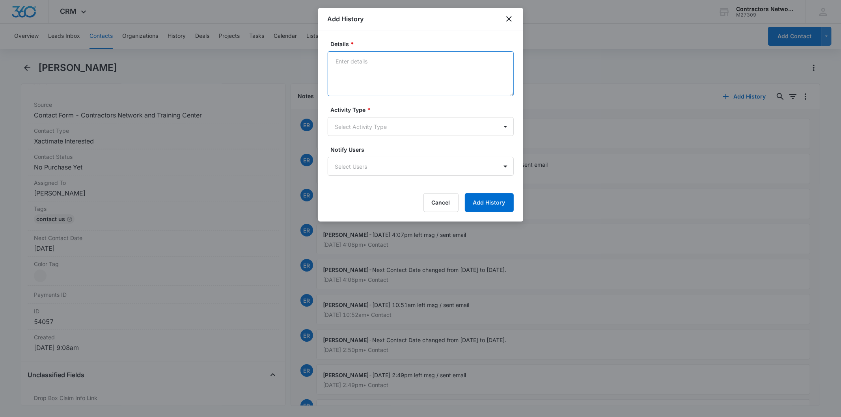
click at [376, 66] on textarea "Details *" at bounding box center [421, 73] width 186 height 45
paste textarea "[DATE] 11:31am left msg / sent email"
type textarea "[DATE] 11:31am left msg / sent email"
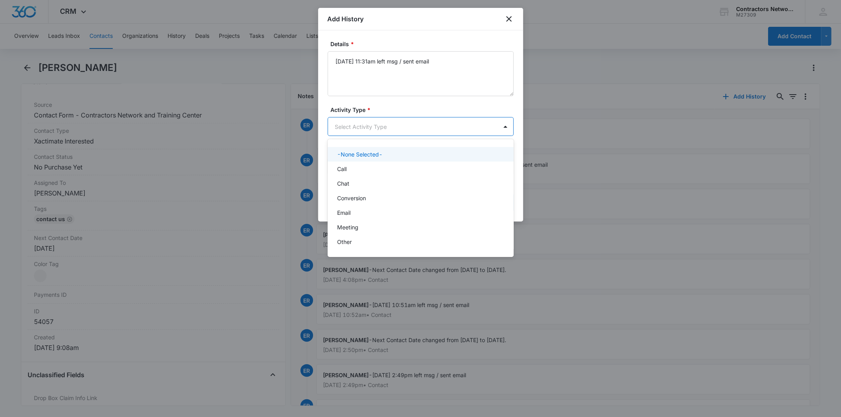
drag, startPoint x: 366, startPoint y: 125, endPoint x: 366, endPoint y: 166, distance: 41.4
click at [365, 133] on body "CRM Apps Reputation Websites Forms CRM Email Social Shop Payments POS Content A…" at bounding box center [420, 208] width 841 height 417
click at [366, 166] on div "Call" at bounding box center [420, 169] width 166 height 8
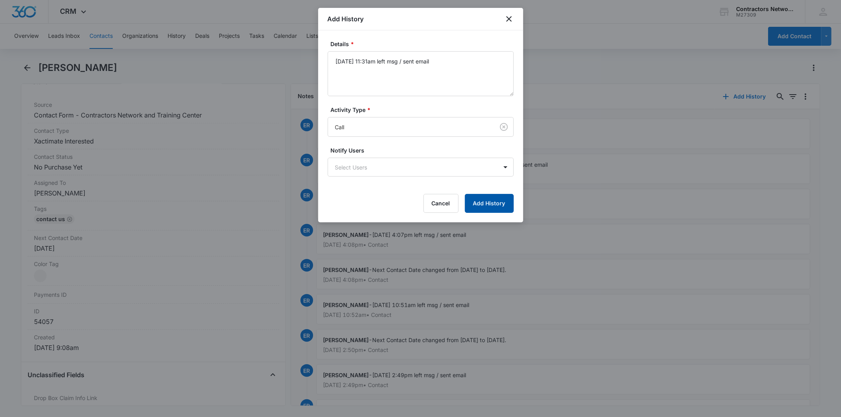
click at [495, 207] on button "Add History" at bounding box center [489, 203] width 49 height 19
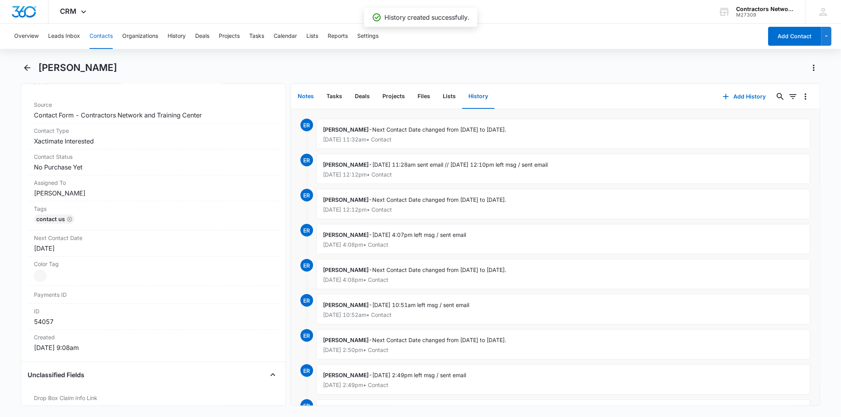
click at [299, 88] on button "Notes" at bounding box center [305, 96] width 29 height 24
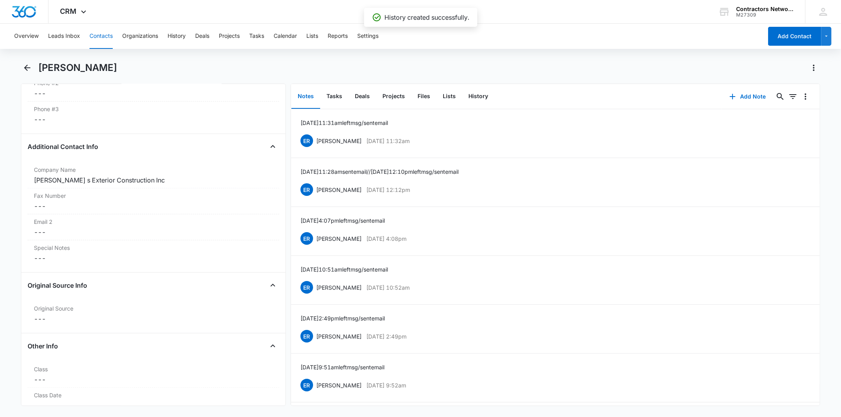
scroll to position [394, 0]
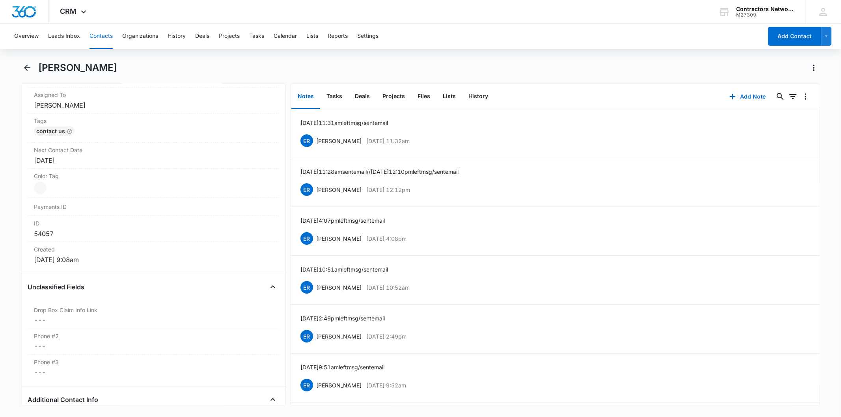
click at [103, 39] on button "Contacts" at bounding box center [101, 36] width 23 height 25
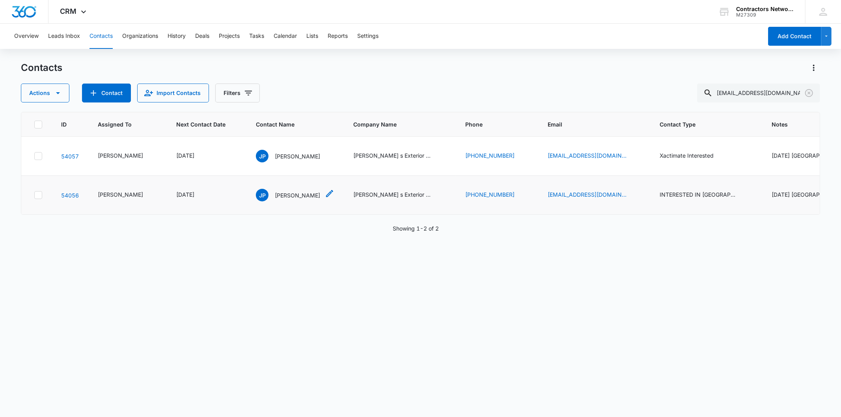
click at [278, 201] on div "JP [PERSON_NAME]" at bounding box center [288, 195] width 64 height 13
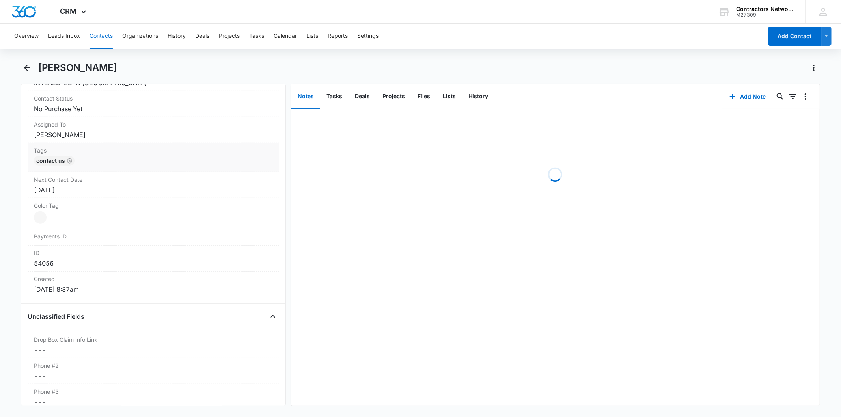
scroll to position [350, 0]
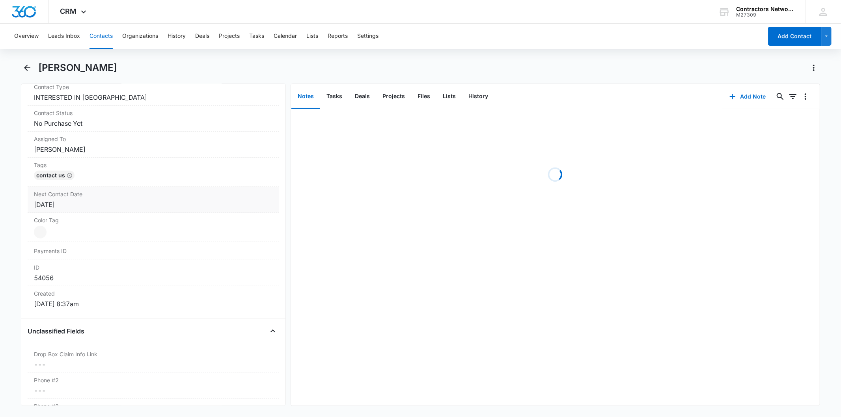
click at [85, 205] on div "[DATE]" at bounding box center [153, 204] width 239 height 9
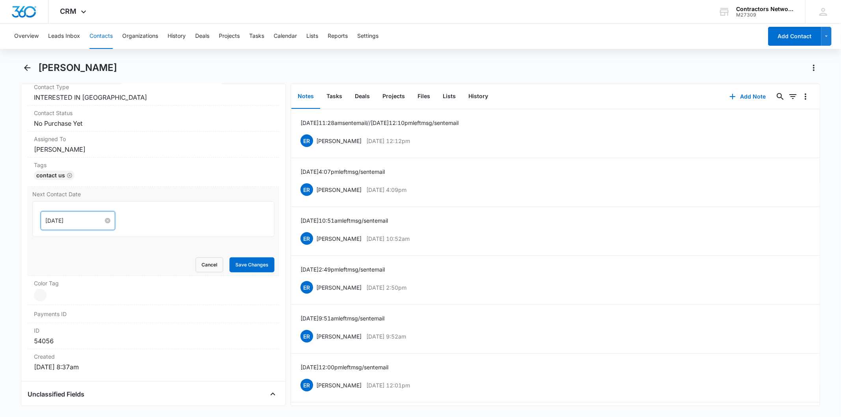
click at [84, 222] on input "[DATE]" at bounding box center [74, 220] width 58 height 9
drag, startPoint x: 97, startPoint y: 346, endPoint x: 65, endPoint y: 254, distance: 97.6
click at [96, 345] on link "[DATE]" at bounding box center [96, 345] width 18 height 7
click at [87, 219] on input "[DATE]" at bounding box center [74, 220] width 58 height 9
type input "[DATE]"
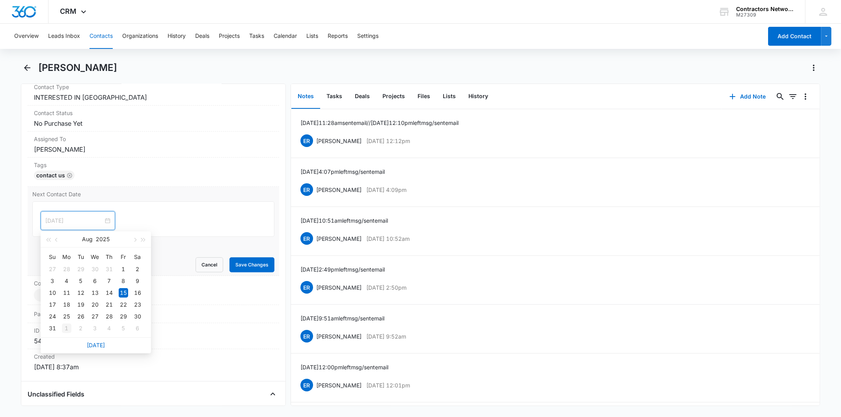
click at [72, 330] on tr "31 1 2 3 4 5 6" at bounding box center [94, 329] width 99 height 12
click at [72, 330] on td "1" at bounding box center [67, 329] width 14 height 12
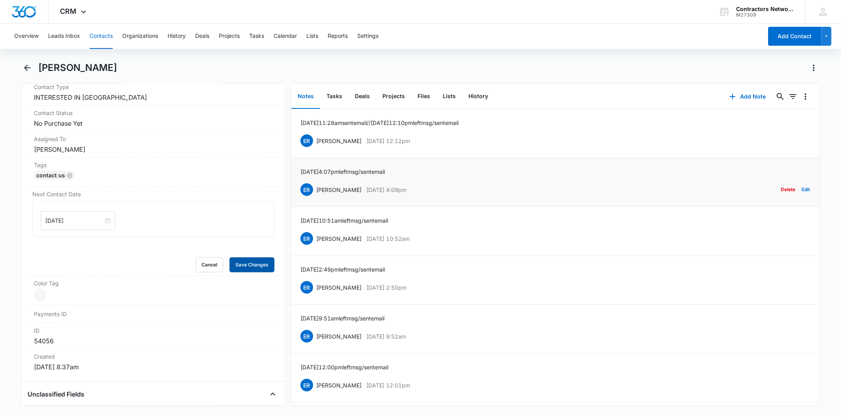
drag, startPoint x: 235, startPoint y: 268, endPoint x: 518, endPoint y: 196, distance: 292.2
click at [245, 267] on button "Save Changes" at bounding box center [251, 264] width 45 height 15
click at [741, 100] on button "Add Note" at bounding box center [748, 96] width 52 height 19
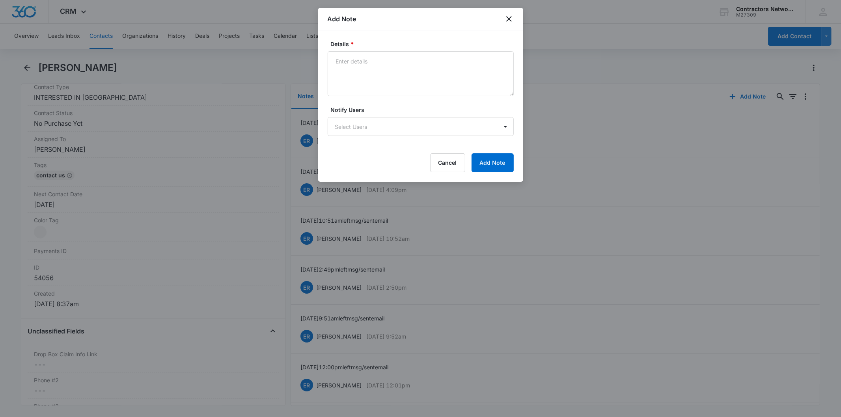
click at [366, 69] on textarea "Details *" at bounding box center [421, 73] width 186 height 45
type textarea "[DATE] 11:31am left msg / sent email"
click at [485, 170] on button "Add Note" at bounding box center [493, 162] width 42 height 19
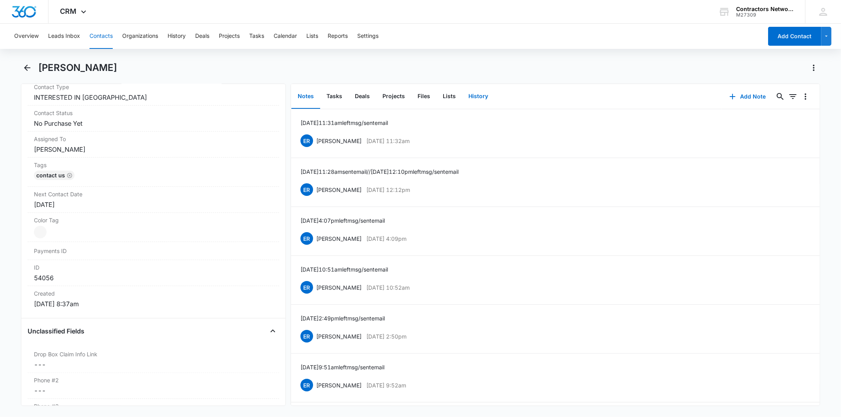
click at [467, 93] on button "History" at bounding box center [478, 96] width 32 height 24
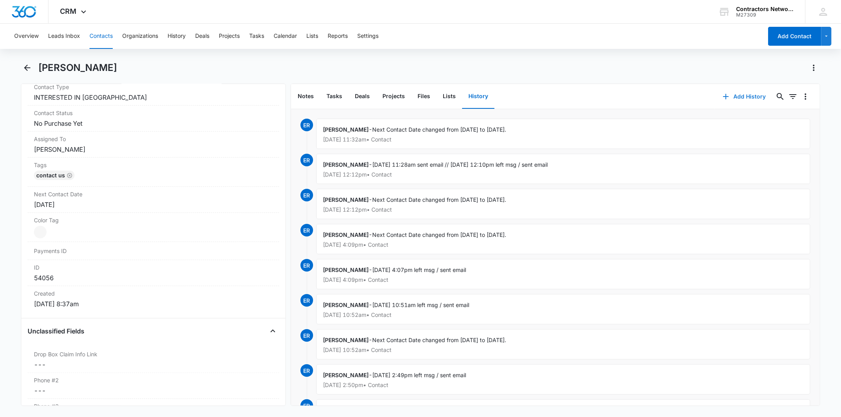
click at [735, 96] on button "Add History" at bounding box center [744, 96] width 59 height 19
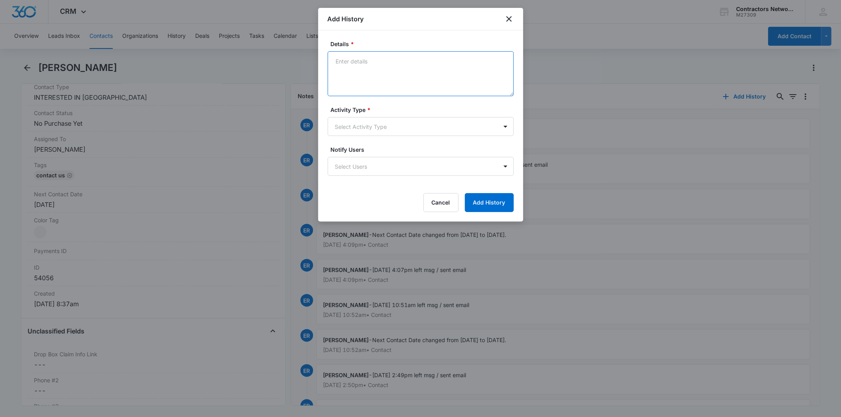
click at [339, 71] on textarea "Details *" at bounding box center [421, 73] width 186 height 45
paste textarea "[DATE] 11:31am left msg / sent email"
type textarea "[DATE] 11:31am left msg / sent email"
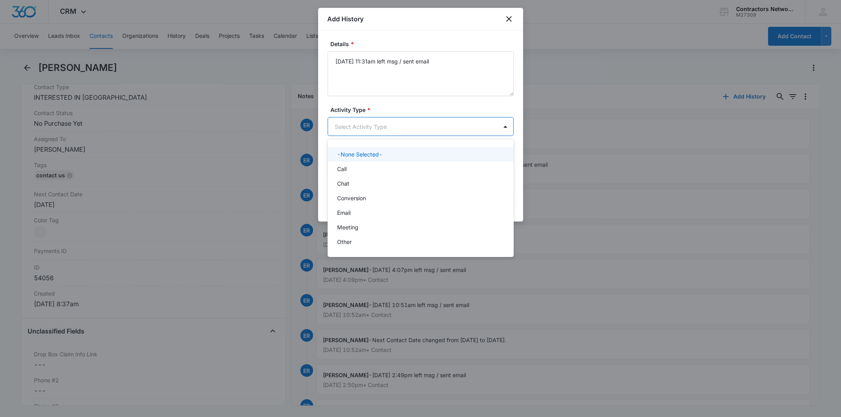
click at [369, 131] on body "CRM Apps Reputation Websites Forms CRM Email Social Shop Payments POS Content A…" at bounding box center [420, 208] width 841 height 417
click at [354, 163] on div "Call" at bounding box center [421, 169] width 186 height 15
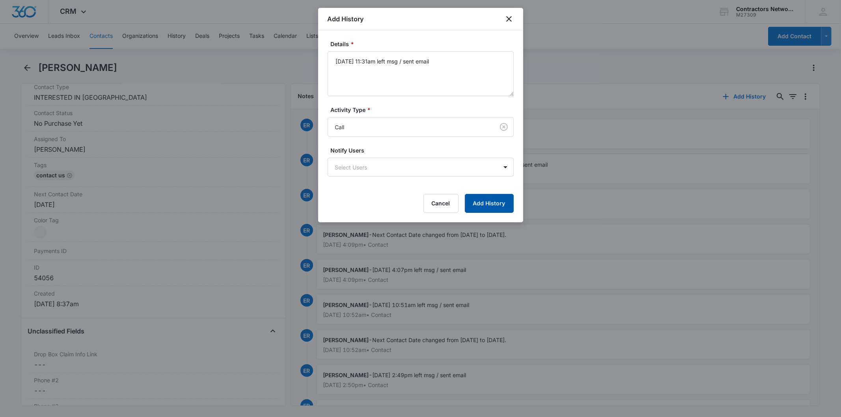
click at [497, 210] on button "Add History" at bounding box center [489, 203] width 49 height 19
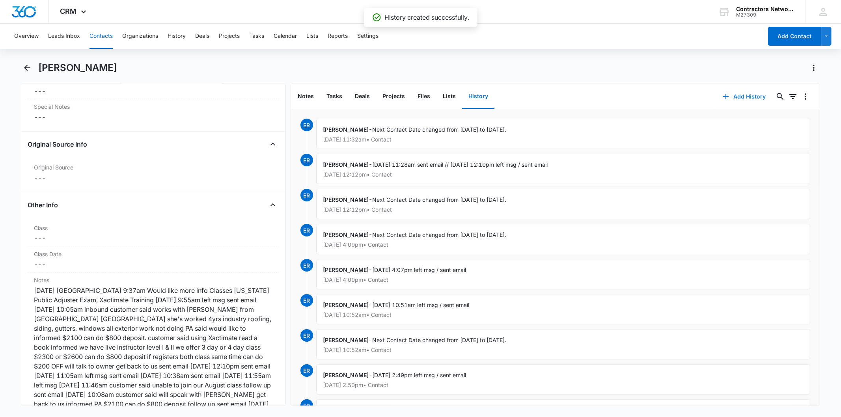
scroll to position [1051, 0]
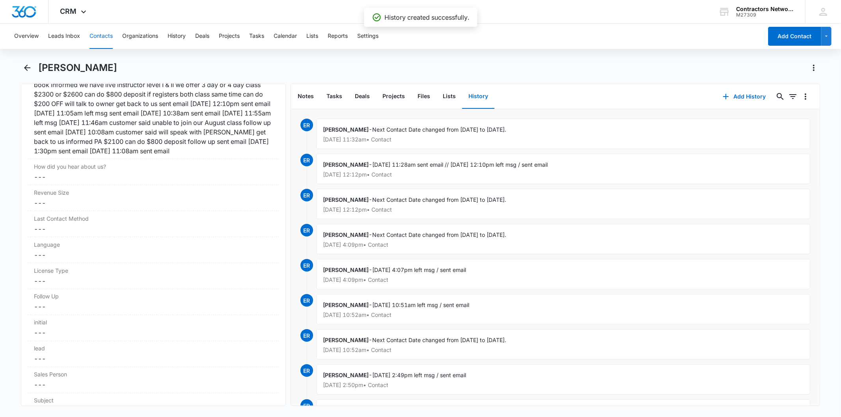
click at [90, 30] on button "Contacts" at bounding box center [101, 36] width 23 height 25
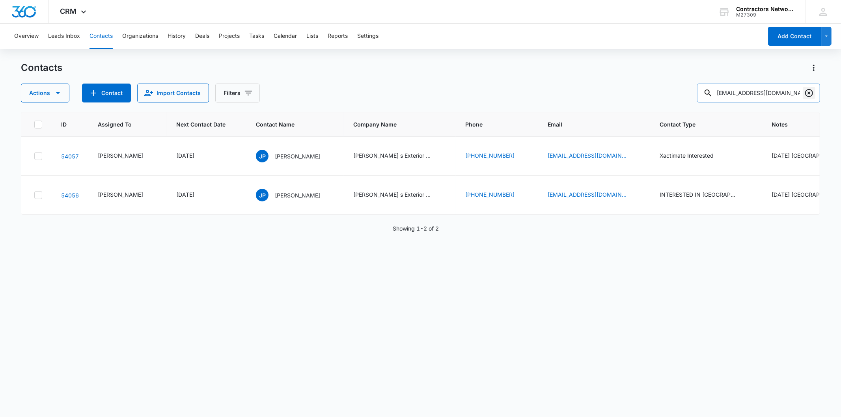
click at [808, 95] on icon "Clear" at bounding box center [808, 92] width 9 height 9
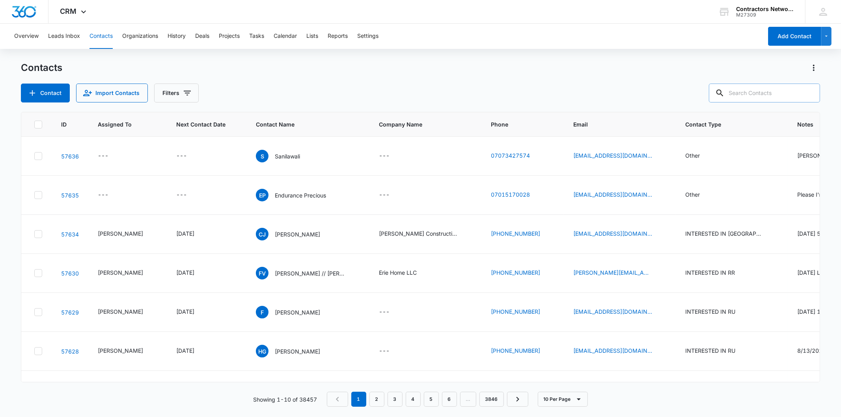
paste input "[PERSON_NAME][EMAIL_ADDRESS][DOMAIN_NAME]"
type input "[PERSON_NAME][EMAIL_ADDRESS][DOMAIN_NAME]"
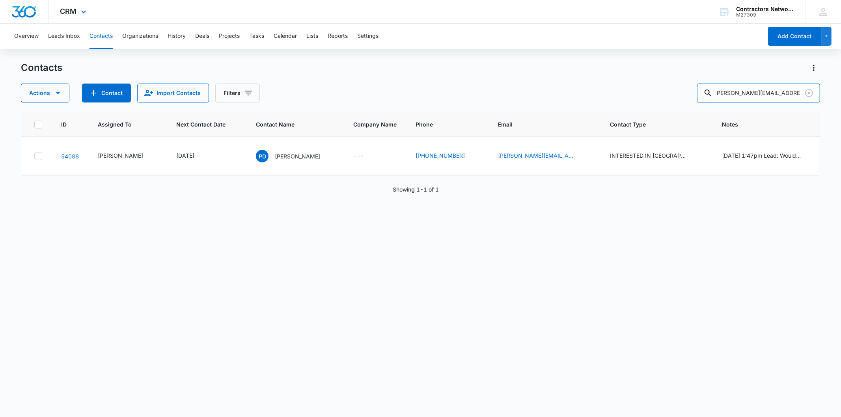
scroll to position [0, 0]
click at [256, 152] on div "PD [PERSON_NAME]" at bounding box center [288, 156] width 64 height 13
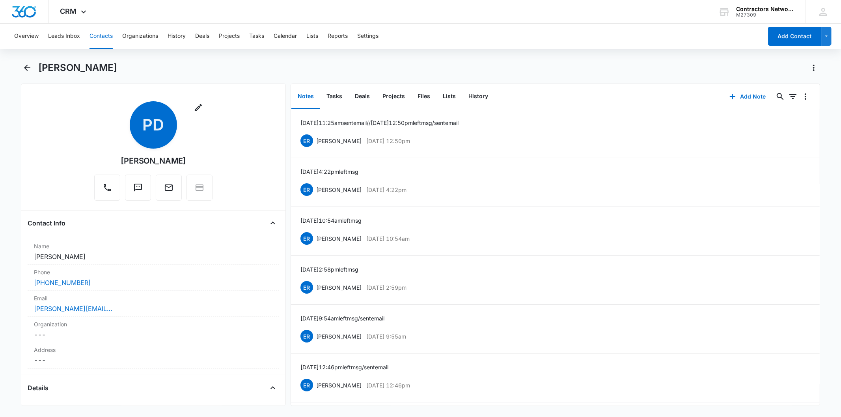
click at [722, 86] on div "Add Note 0 0" at bounding box center [771, 96] width 98 height 25
click at [732, 96] on button "Add Note" at bounding box center [748, 96] width 52 height 19
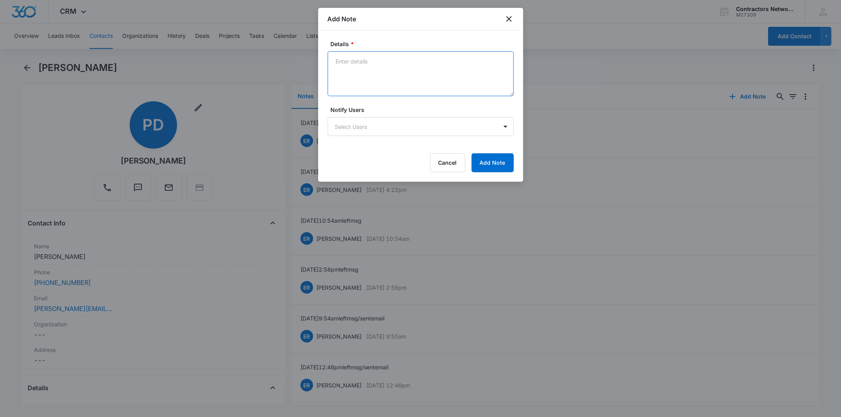
click at [362, 69] on textarea "Details *" at bounding box center [421, 73] width 186 height 45
paste textarea "[DATE] 11:35am left msg / sent email"
type textarea "[DATE] 11:35am left msg / sent email"
click at [483, 162] on button "Add Note" at bounding box center [493, 162] width 42 height 19
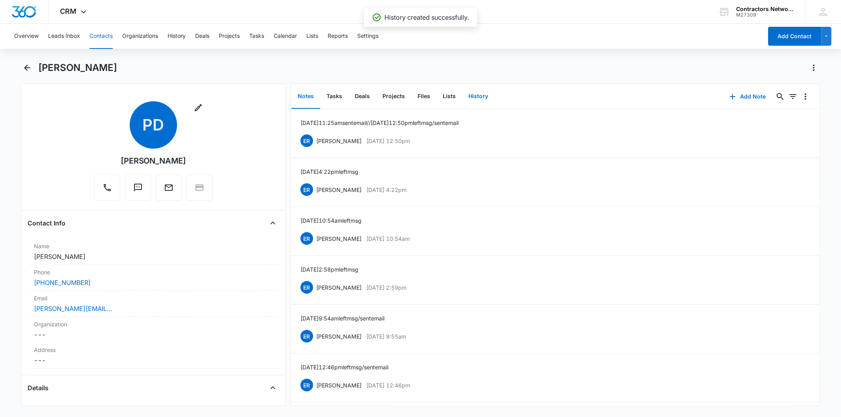
click at [471, 97] on button "History" at bounding box center [478, 96] width 32 height 24
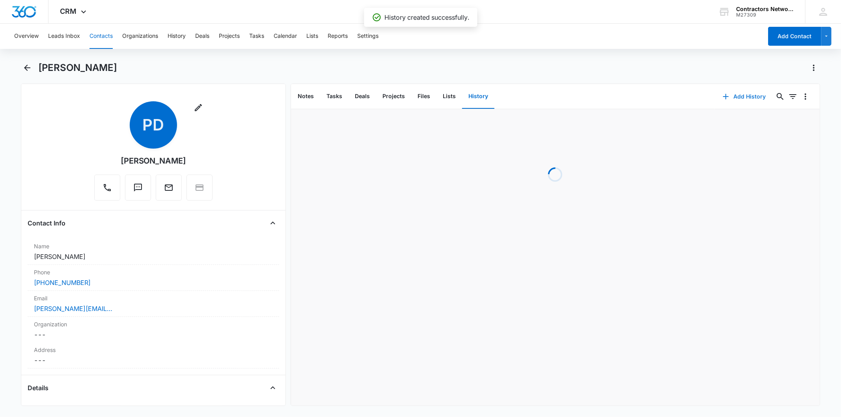
click at [729, 104] on button "Add History" at bounding box center [744, 96] width 59 height 19
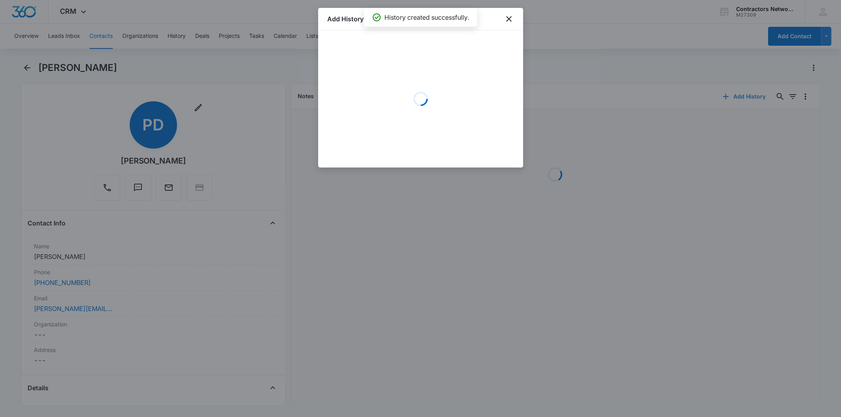
click at [733, 95] on div at bounding box center [420, 208] width 841 height 417
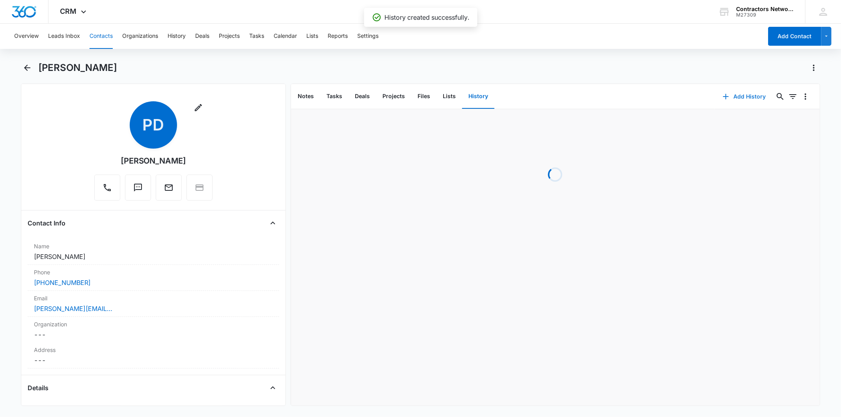
click at [735, 97] on button "Add History" at bounding box center [744, 96] width 59 height 19
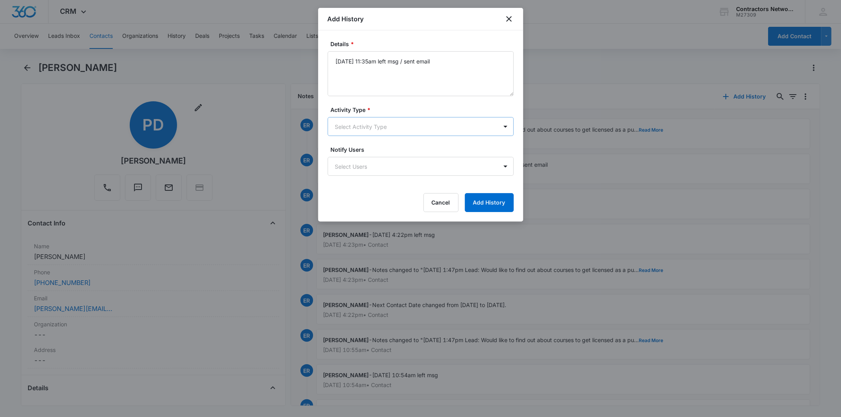
type textarea "[DATE] 11:35am left msg / sent email"
click at [371, 131] on body "CRM Apps Reputation Websites Forms CRM Email Social Shop Payments POS Content A…" at bounding box center [420, 208] width 841 height 417
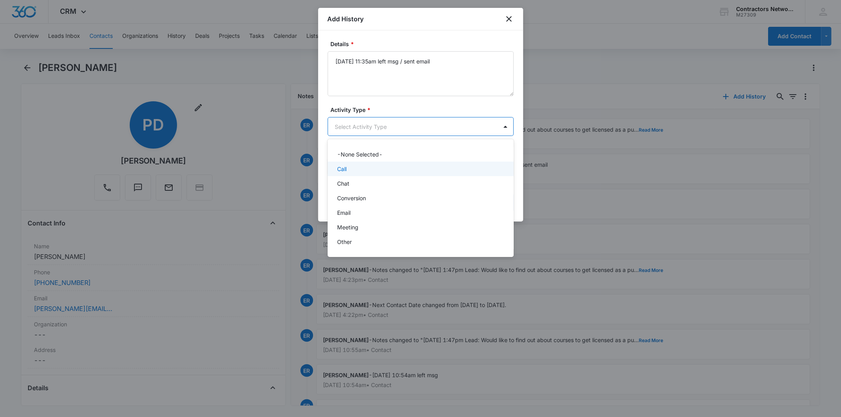
click at [364, 165] on div "Call" at bounding box center [420, 169] width 166 height 8
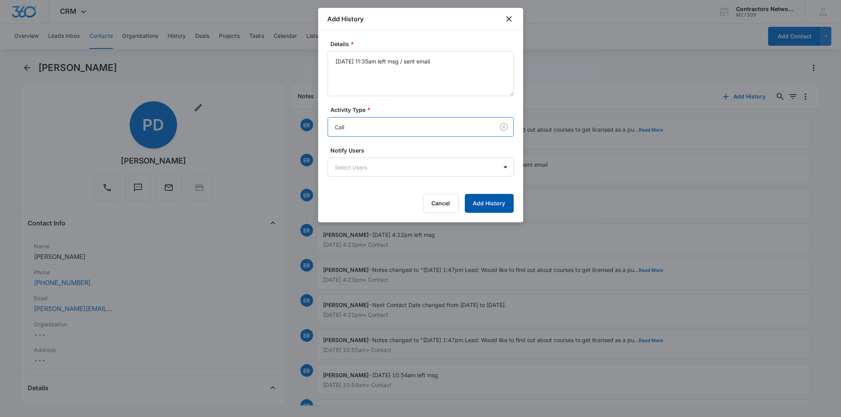
click at [480, 197] on button "Add History" at bounding box center [489, 203] width 49 height 19
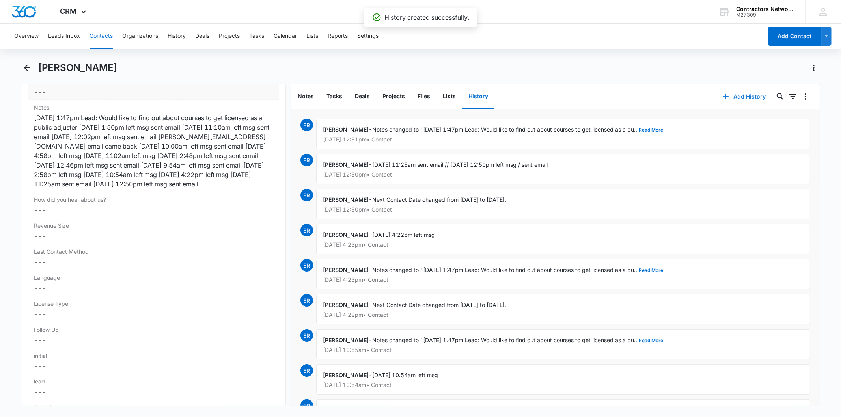
scroll to position [832, 0]
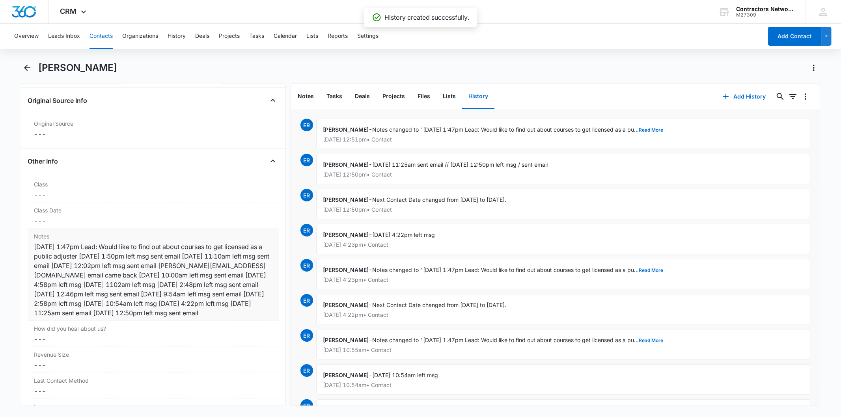
click at [216, 274] on div "[DATE] 1:47pm Lead: Would like to find out about courses to get licensed as a p…" at bounding box center [153, 280] width 239 height 76
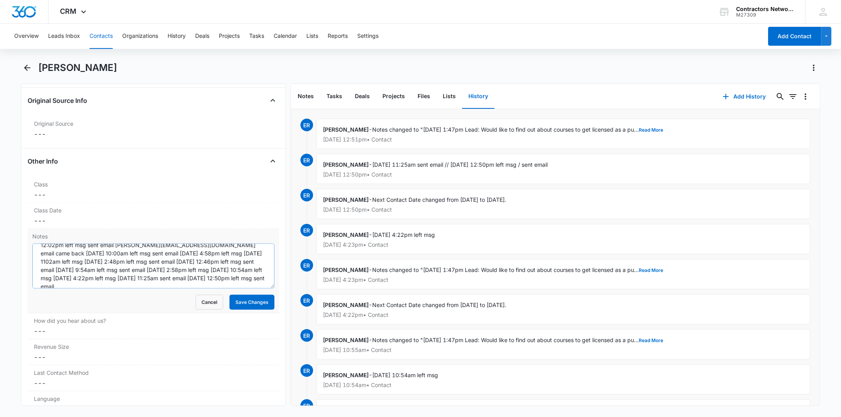
scroll to position [33, 0]
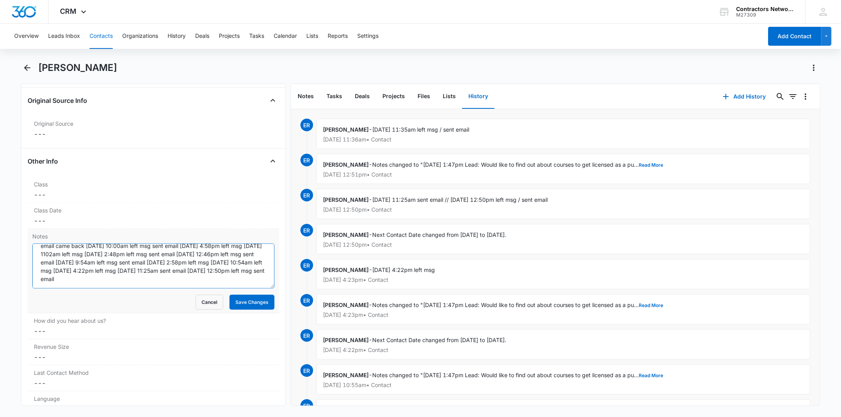
click at [241, 284] on textarea "[DATE] 1:47pm Lead: Would like to find out about courses to get licensed as a p…" at bounding box center [153, 266] width 242 height 45
paste textarea "[DATE] 11:35am left msg / sent email"
drag, startPoint x: 115, startPoint y: 283, endPoint x: 119, endPoint y: 289, distance: 6.8
click at [115, 284] on textarea "[DATE] 1:47pm Lead: Would like to find out about courses to get licensed as a p…" at bounding box center [153, 266] width 242 height 45
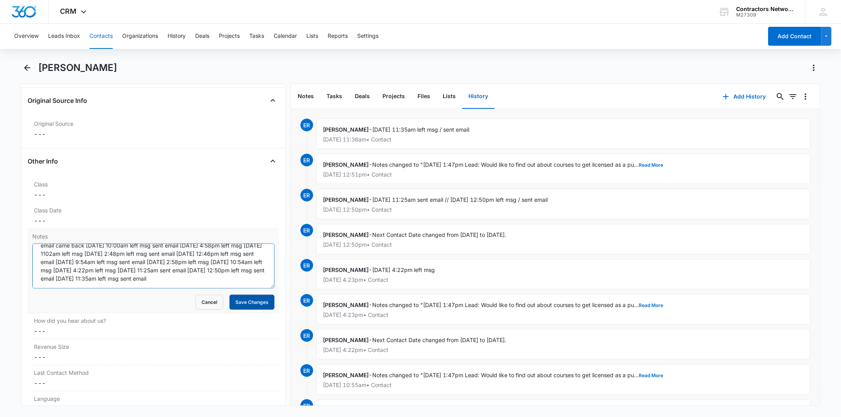
type textarea "[DATE] 1:47pm Lead: Would like to find out about courses to get licensed as a p…"
click at [233, 308] on button "Save Changes" at bounding box center [251, 302] width 45 height 15
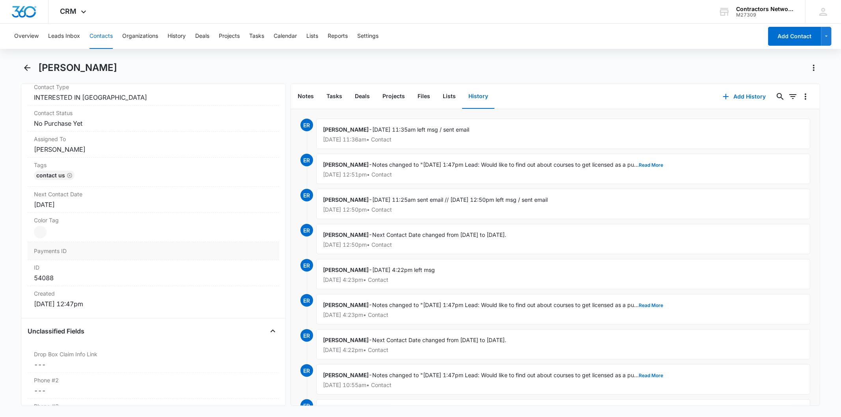
scroll to position [306, 0]
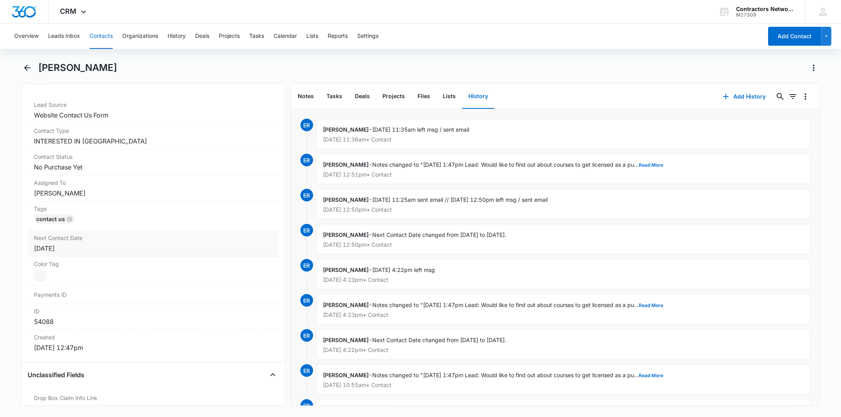
click at [88, 254] on div "Next Contact Date Cancel Save Changes [DATE]" at bounding box center [153, 244] width 251 height 26
click at [78, 265] on input "[DATE]" at bounding box center [74, 264] width 58 height 9
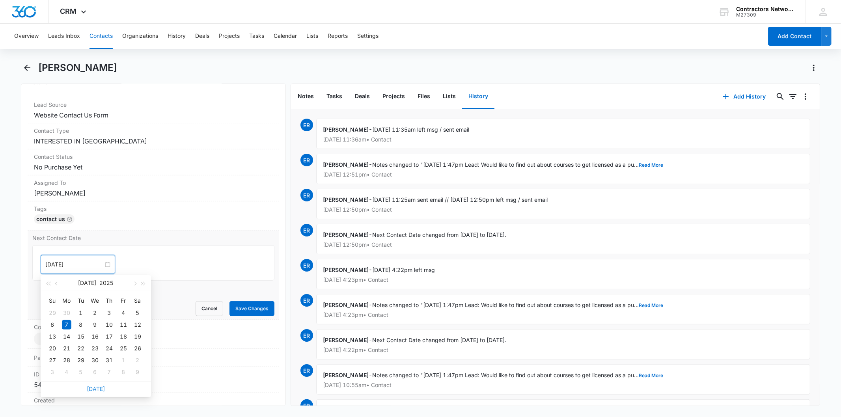
click at [97, 388] on link "[DATE]" at bounding box center [96, 389] width 18 height 7
click at [85, 262] on input "[DATE]" at bounding box center [74, 264] width 58 height 9
type input "[DATE]"
click at [73, 373] on td "1" at bounding box center [67, 372] width 14 height 12
drag, startPoint x: 235, startPoint y: 304, endPoint x: 231, endPoint y: 293, distance: 11.1
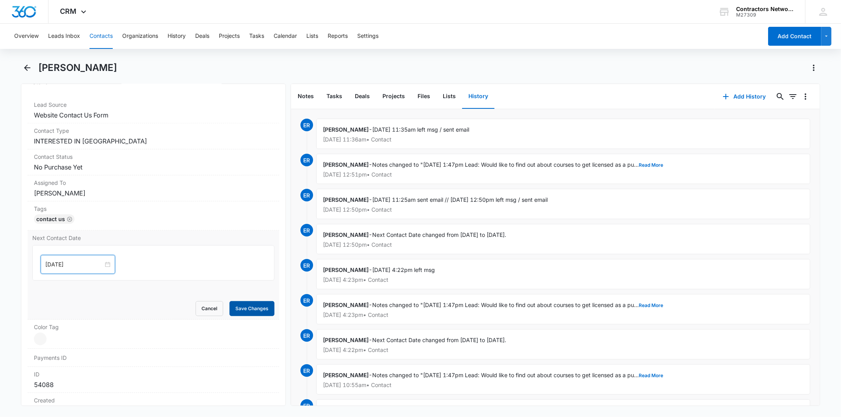
click at [235, 303] on button "Save Changes" at bounding box center [251, 308] width 45 height 15
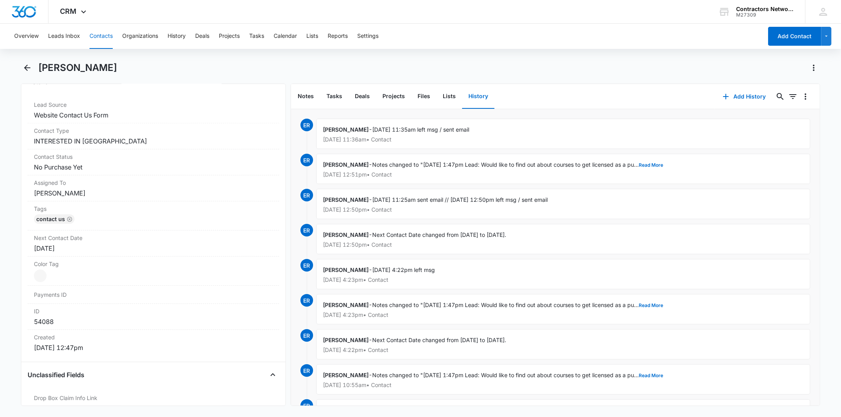
click at [95, 34] on button "Contacts" at bounding box center [101, 36] width 23 height 25
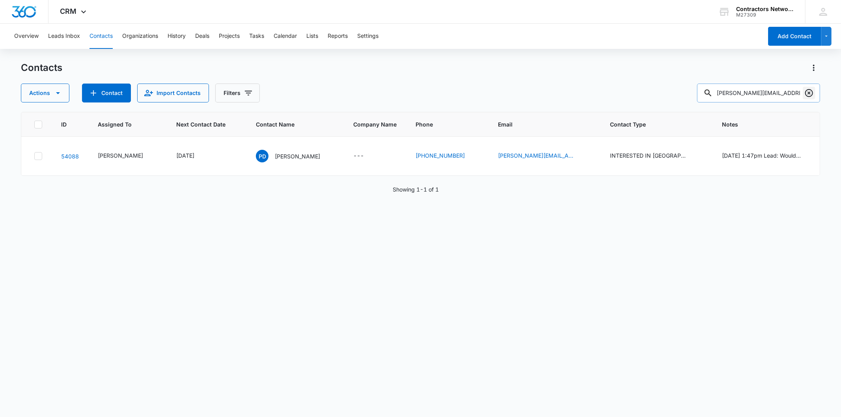
click at [812, 95] on icon "Clear" at bounding box center [809, 93] width 8 height 8
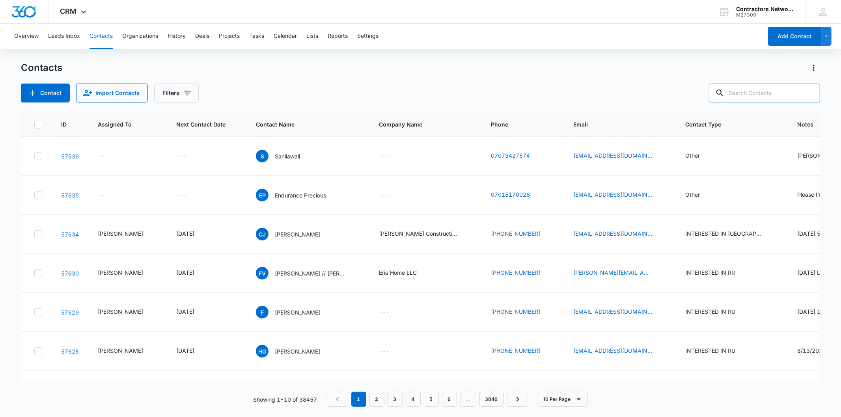
click at [752, 89] on input "text" at bounding box center [764, 93] width 111 height 19
paste input "[EMAIL_ADDRESS][DOMAIN_NAME]"
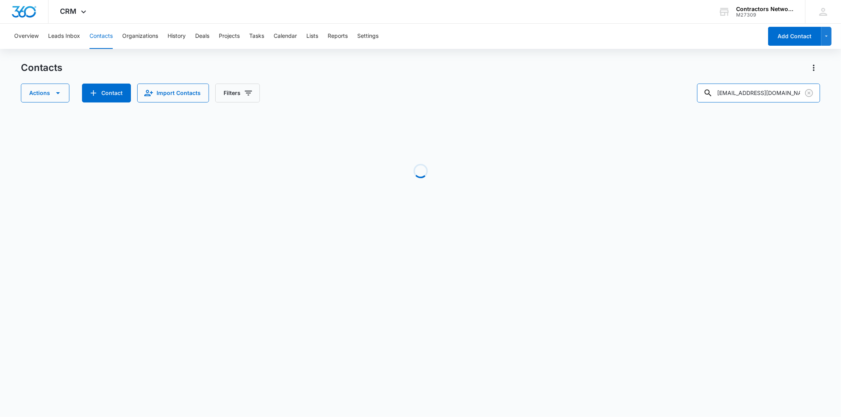
type input "[EMAIL_ADDRESS][DOMAIN_NAME]"
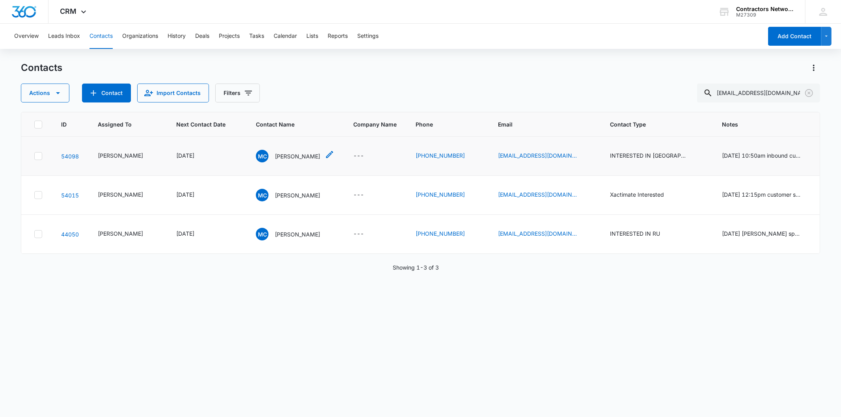
click at [278, 156] on p "[PERSON_NAME]" at bounding box center [297, 156] width 45 height 8
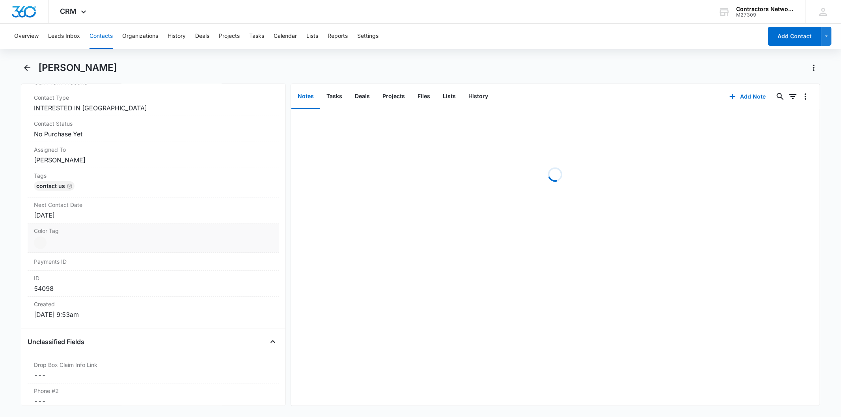
scroll to position [350, 0]
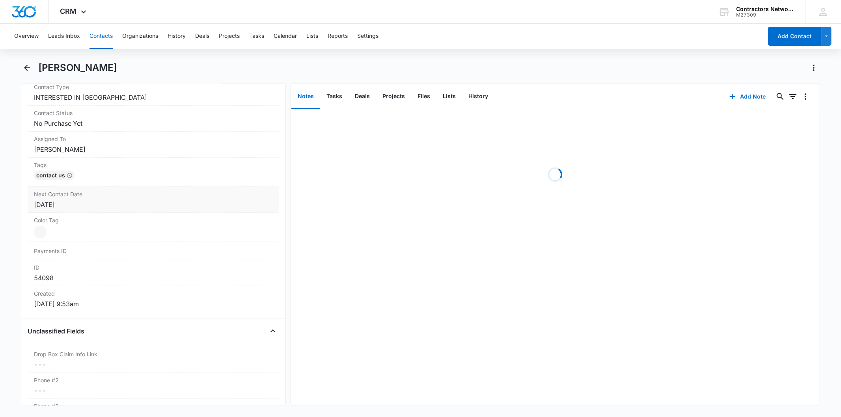
click at [114, 204] on div "[DATE]" at bounding box center [153, 204] width 239 height 9
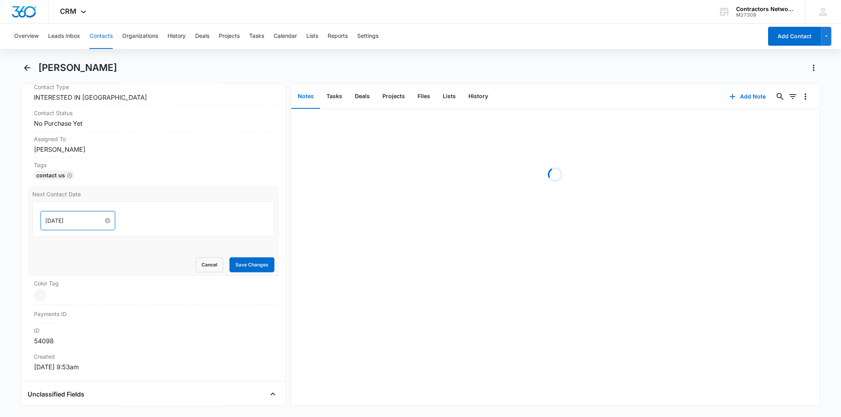
click at [77, 218] on input "[DATE]" at bounding box center [74, 220] width 58 height 9
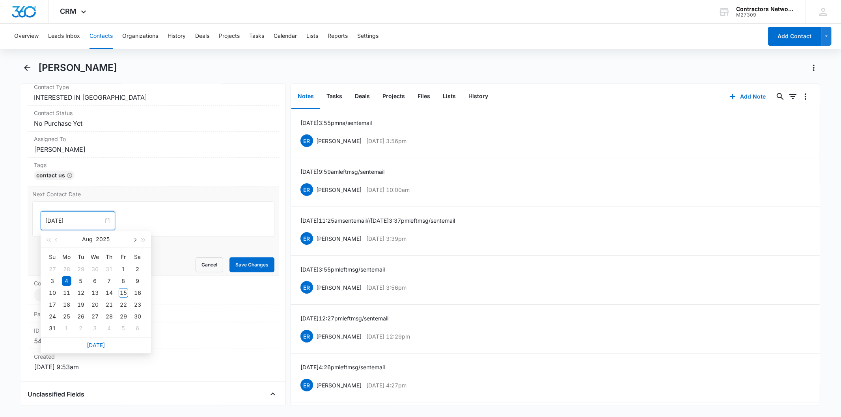
click at [135, 242] on button "button" at bounding box center [134, 239] width 9 height 16
type input "[DATE]"
click at [71, 332] on div "6" at bounding box center [66, 328] width 9 height 9
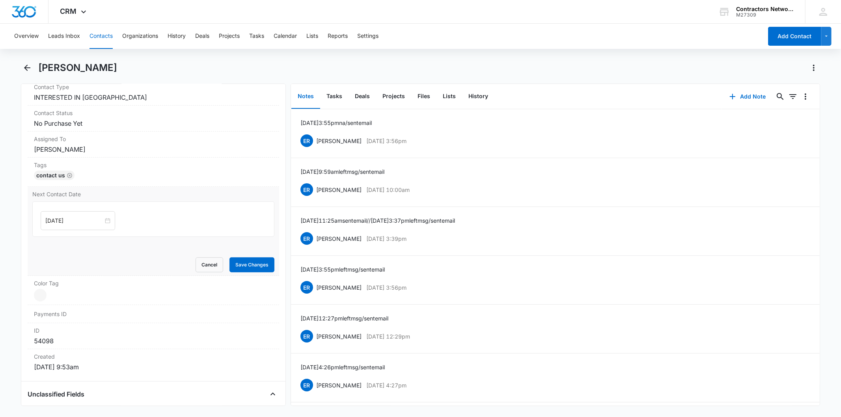
click at [222, 270] on div "Cancel Save Changes" at bounding box center [153, 264] width 242 height 15
click at [231, 266] on button "Save Changes" at bounding box center [251, 264] width 45 height 15
click at [755, 104] on button "Add Note" at bounding box center [748, 96] width 52 height 19
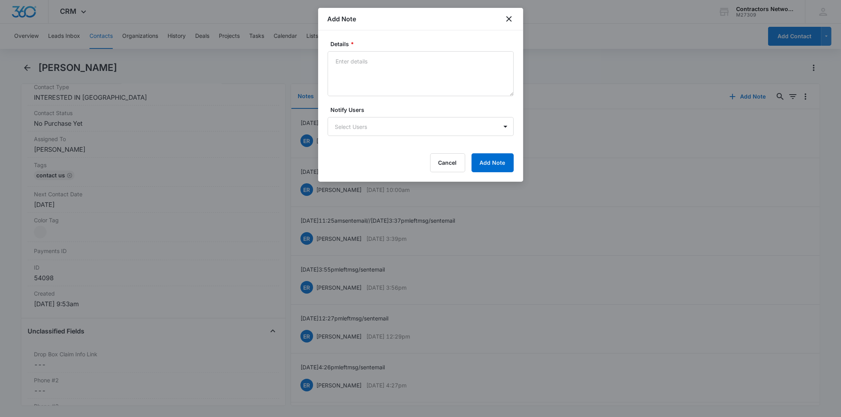
click at [358, 71] on textarea "Details *" at bounding box center [421, 73] width 186 height 45
type textarea "[DATE] 11:37am left msg / sent email"
click at [506, 160] on button "Add Note" at bounding box center [493, 162] width 42 height 19
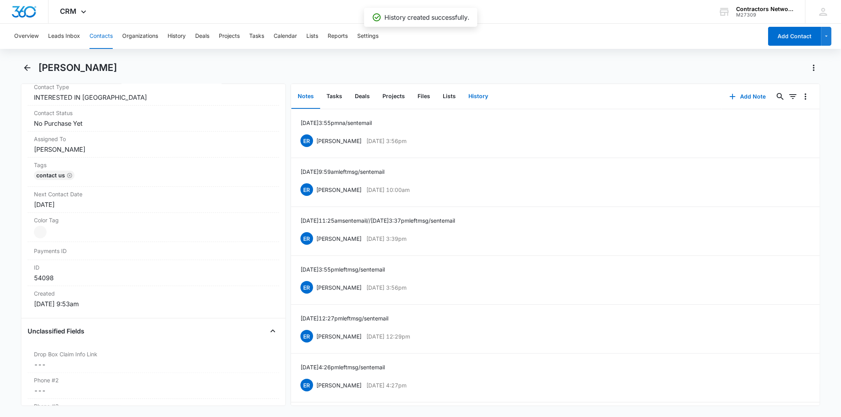
click at [482, 104] on button "History" at bounding box center [478, 96] width 32 height 24
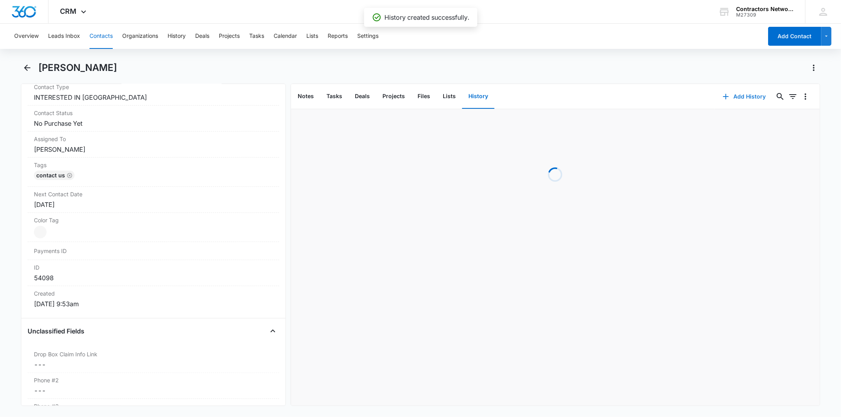
click at [732, 103] on button "Add History" at bounding box center [744, 96] width 59 height 19
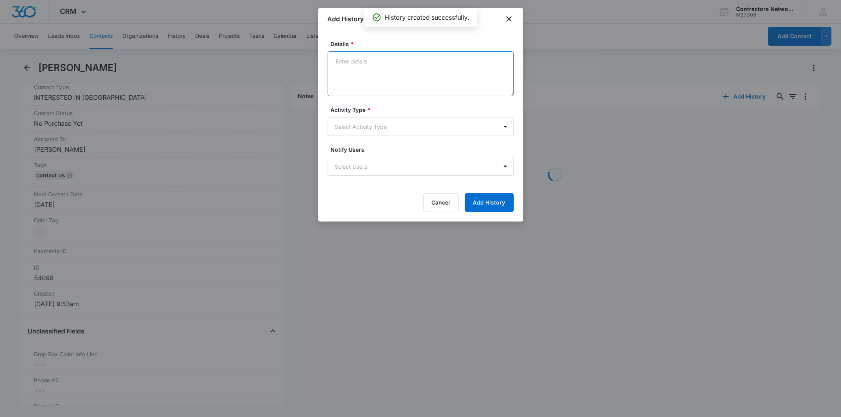
click at [352, 65] on textarea "Details *" at bounding box center [421, 73] width 186 height 45
paste textarea "[DATE] 11:37am left msg / sent email"
type textarea "[DATE] 11:37am left msg / sent email"
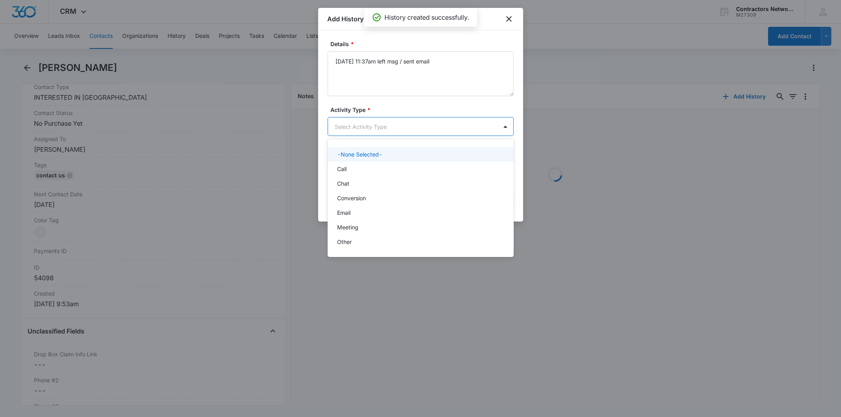
click at [357, 132] on body "CRM Apps Reputation Websites Forms CRM Email Social Shop Payments POS Content A…" at bounding box center [420, 208] width 841 height 417
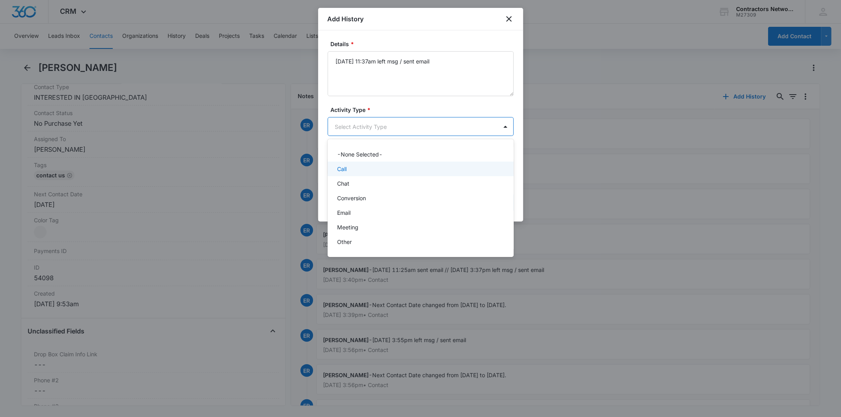
click at [352, 168] on div "Call" at bounding box center [420, 169] width 166 height 8
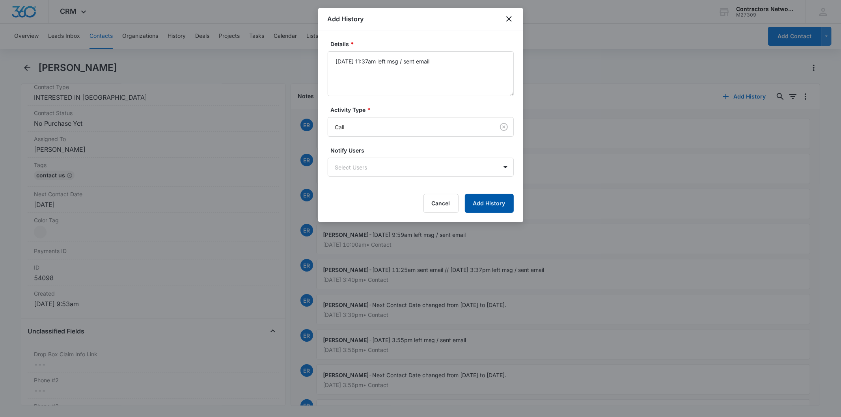
click at [483, 200] on button "Add History" at bounding box center [489, 203] width 49 height 19
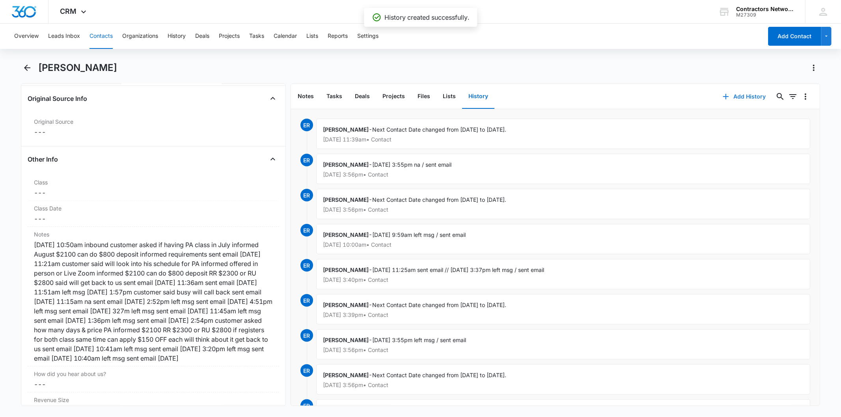
scroll to position [964, 0]
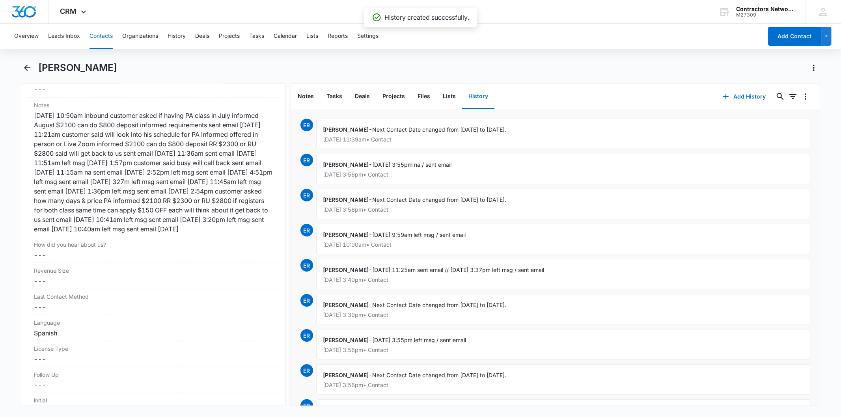
click at [101, 34] on button "Contacts" at bounding box center [101, 36] width 23 height 25
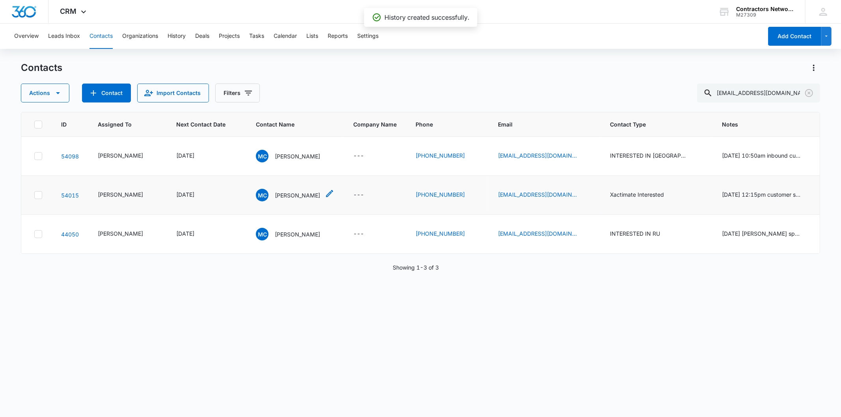
click at [279, 201] on div "MC [PERSON_NAME]" at bounding box center [288, 195] width 64 height 13
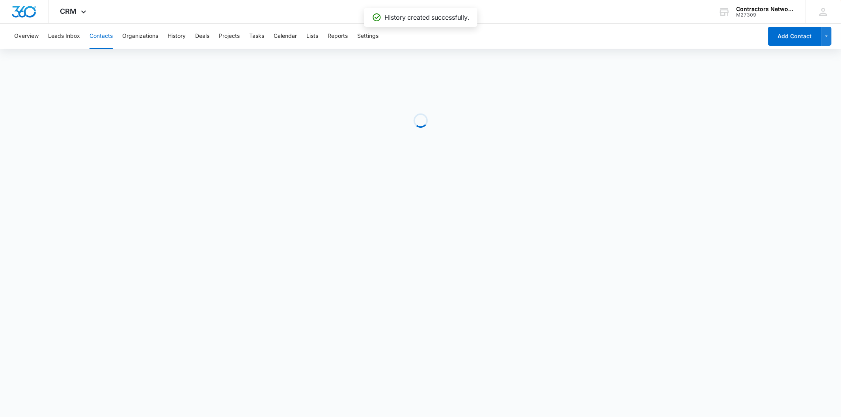
click at [278, 196] on body "CRM Apps Reputation Websites Forms CRM Email Social Shop Payments POS Content A…" at bounding box center [420, 208] width 841 height 417
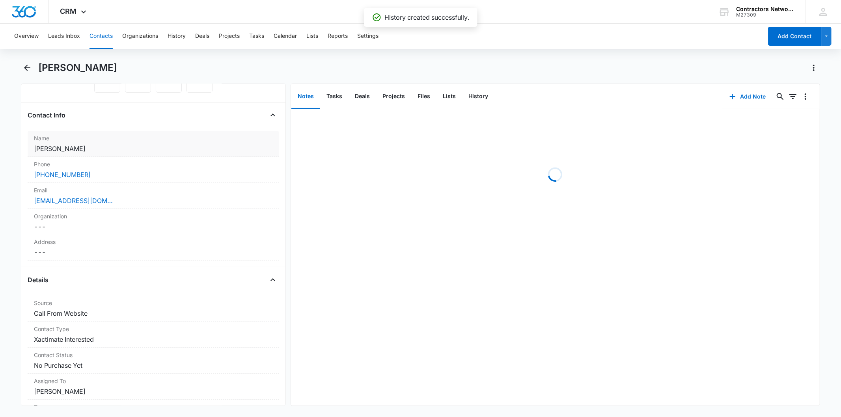
scroll to position [306, 0]
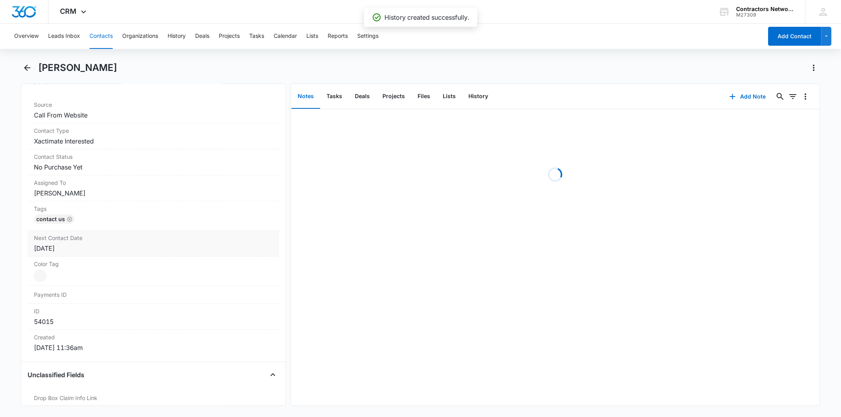
click at [125, 236] on label "Next Contact Date" at bounding box center [153, 238] width 239 height 8
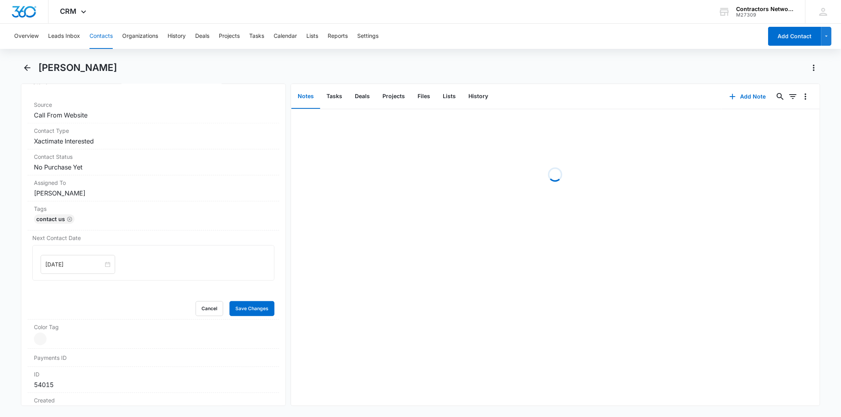
click at [84, 261] on input "[DATE]" at bounding box center [74, 264] width 58 height 9
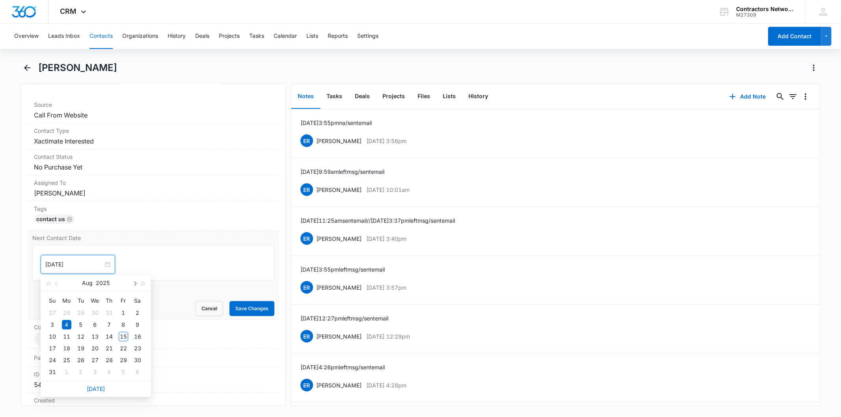
click at [134, 284] on span "button" at bounding box center [134, 284] width 4 height 4
type input "[DATE]"
click at [70, 377] on td "6" at bounding box center [67, 372] width 14 height 12
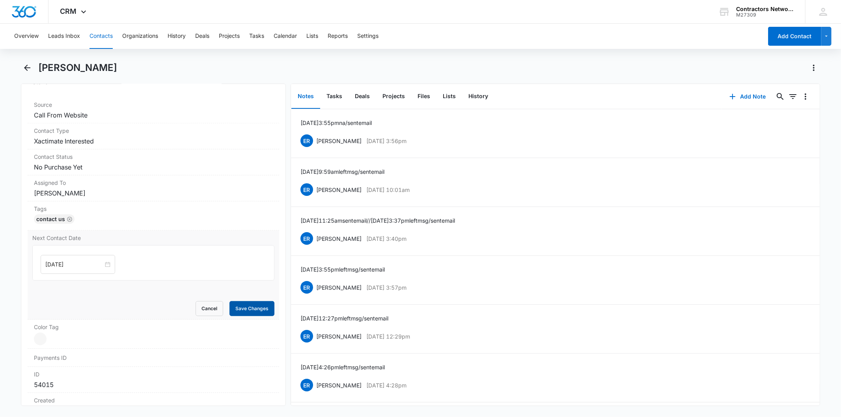
click at [238, 313] on button "Save Changes" at bounding box center [251, 308] width 45 height 15
click at [722, 100] on button "Add Note" at bounding box center [748, 96] width 52 height 19
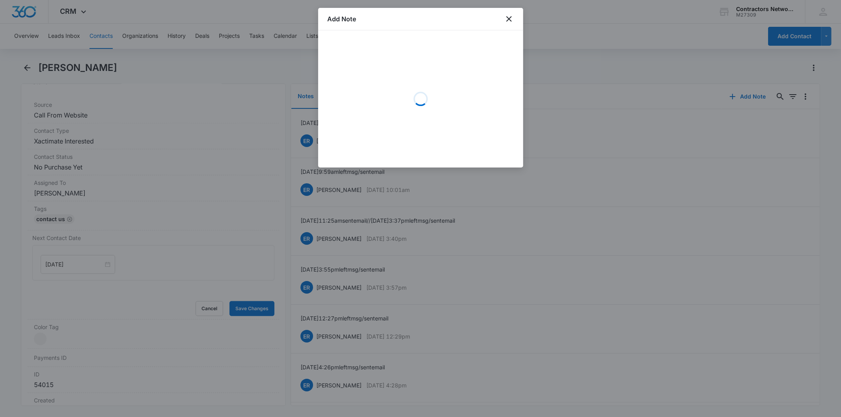
click at [356, 70] on div "Loading" at bounding box center [421, 99] width 186 height 118
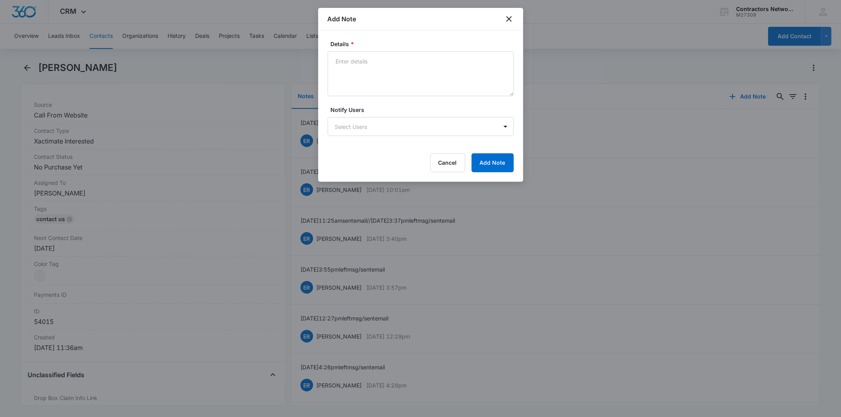
click at [334, 62] on textarea "Details *" at bounding box center [421, 73] width 186 height 45
drag, startPoint x: 335, startPoint y: 62, endPoint x: 352, endPoint y: 59, distance: 17.2
click at [352, 59] on textarea "Details *" at bounding box center [421, 73] width 186 height 45
type textarea "[DATE] 11:37am left msg / sent email"
click at [492, 164] on button "Add Note" at bounding box center [493, 162] width 42 height 19
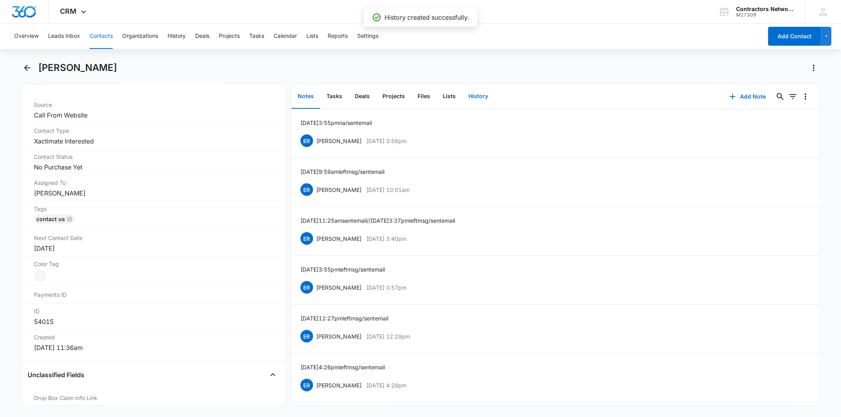
click at [470, 99] on button "History" at bounding box center [478, 96] width 32 height 24
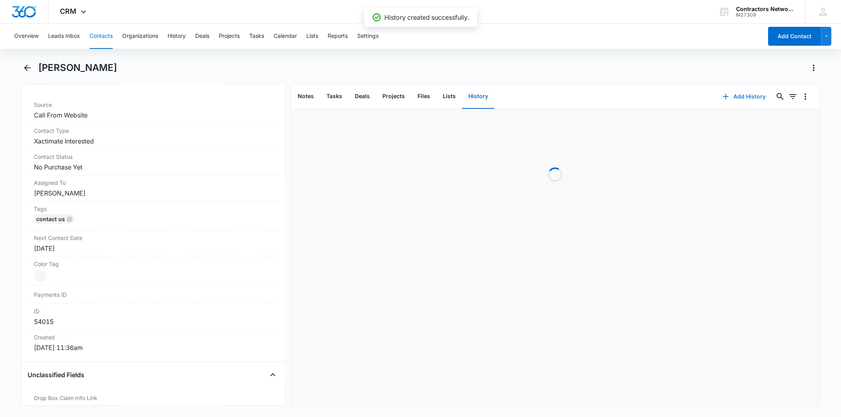
click at [743, 96] on button "Add History" at bounding box center [744, 96] width 59 height 19
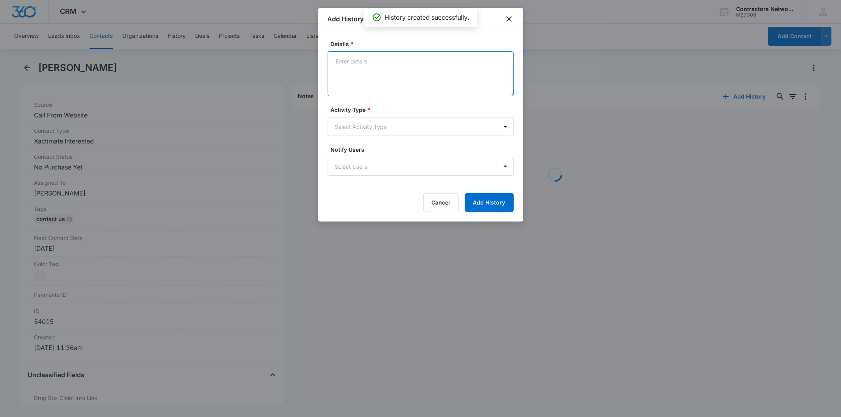
click at [353, 68] on textarea "Details *" at bounding box center [421, 73] width 186 height 45
paste textarea "[DATE] 11:37am left msg / sent email"
type textarea "[DATE] 11:37am left msg / sent email"
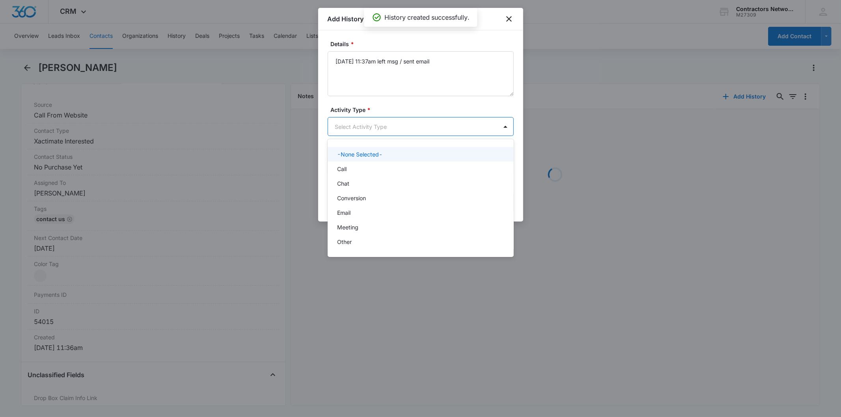
click at [345, 123] on body "CRM Apps Reputation Websites Forms CRM Email Social Shop Payments POS Content A…" at bounding box center [420, 208] width 841 height 417
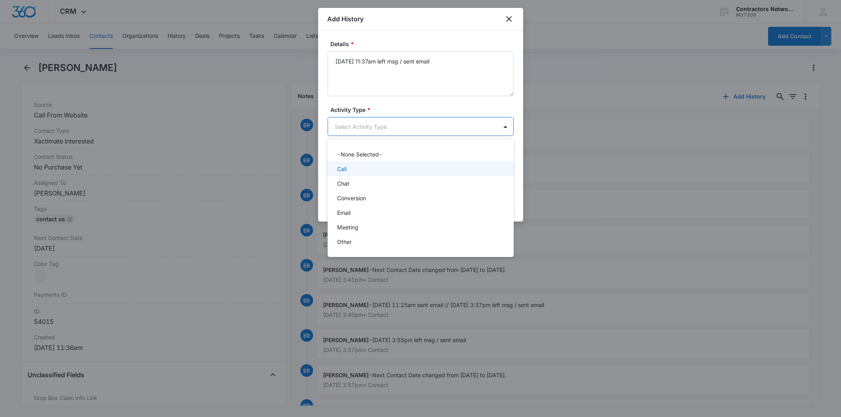
click at [356, 173] on div "Call" at bounding box center [420, 169] width 166 height 8
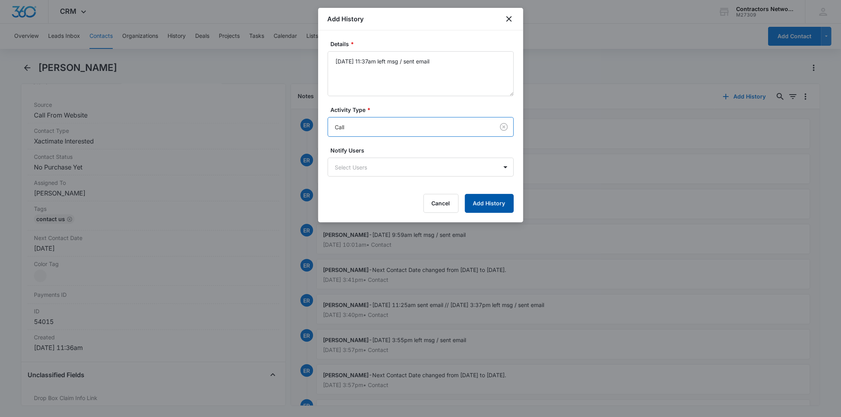
click at [491, 209] on button "Add History" at bounding box center [489, 203] width 49 height 19
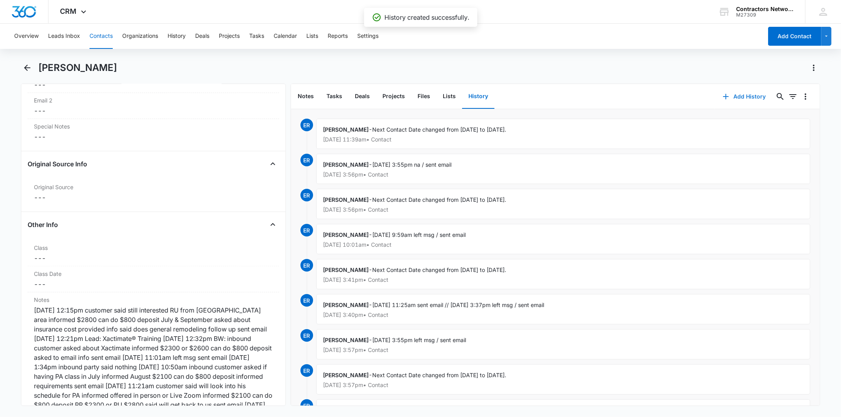
scroll to position [876, 0]
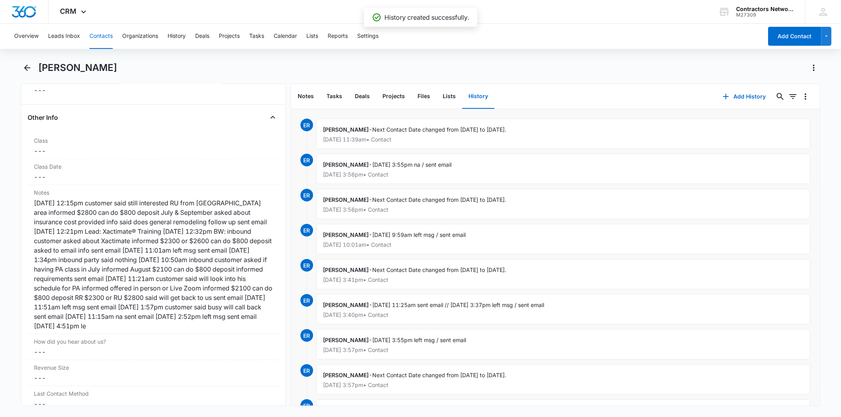
click at [102, 33] on button "Contacts" at bounding box center [101, 36] width 23 height 25
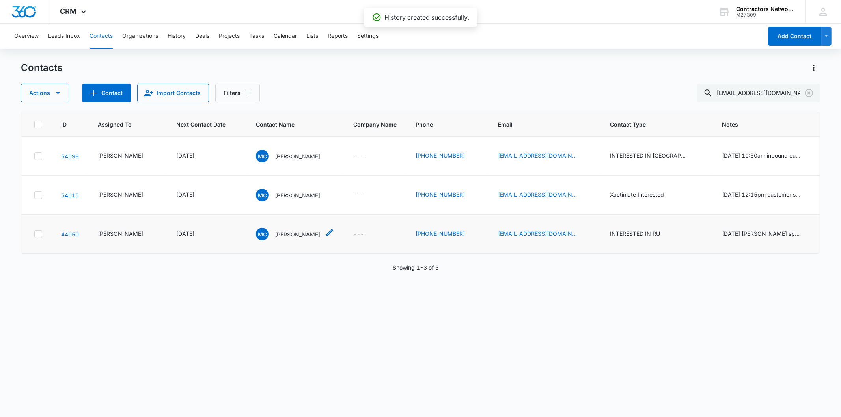
click at [278, 235] on p "[PERSON_NAME]" at bounding box center [297, 234] width 45 height 8
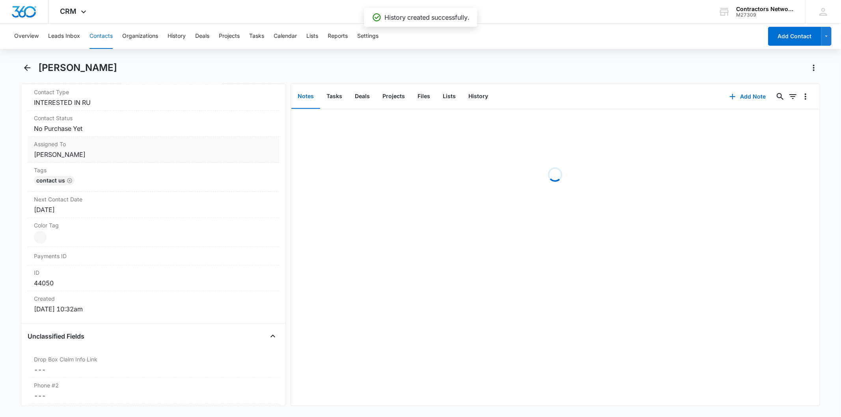
scroll to position [350, 0]
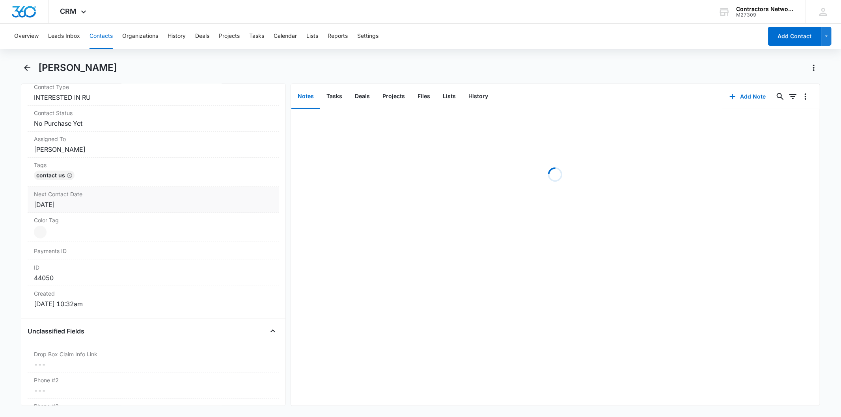
click at [103, 209] on div "Next Contact Date Cancel Save Changes [DATE]" at bounding box center [153, 200] width 251 height 26
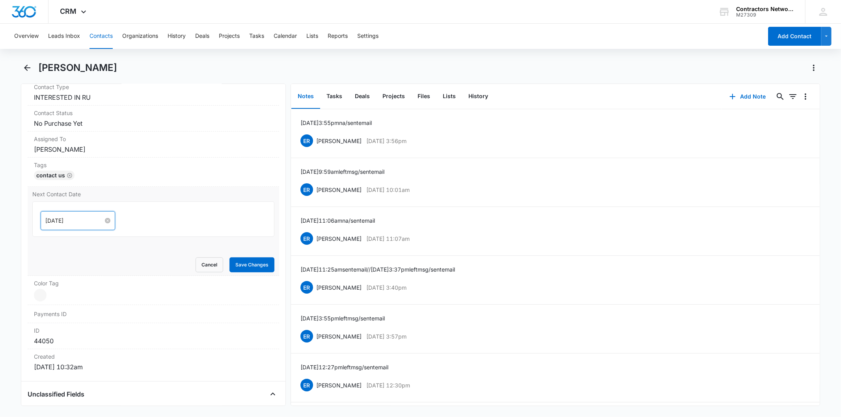
click at [81, 218] on input "[DATE]" at bounding box center [74, 220] width 58 height 9
click at [135, 241] on button "button" at bounding box center [134, 239] width 9 height 16
type input "[DATE]"
click at [62, 329] on td "6" at bounding box center [67, 329] width 14 height 12
click at [241, 267] on button "Save Changes" at bounding box center [251, 264] width 45 height 15
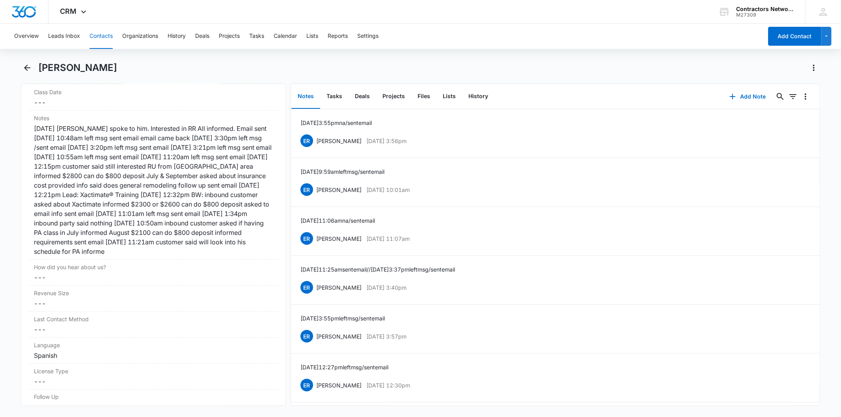
scroll to position [944, 0]
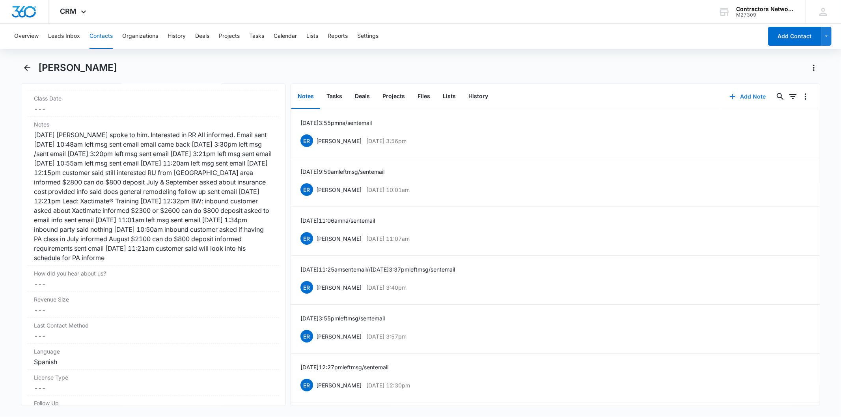
click at [734, 99] on button "Add Note" at bounding box center [748, 96] width 52 height 19
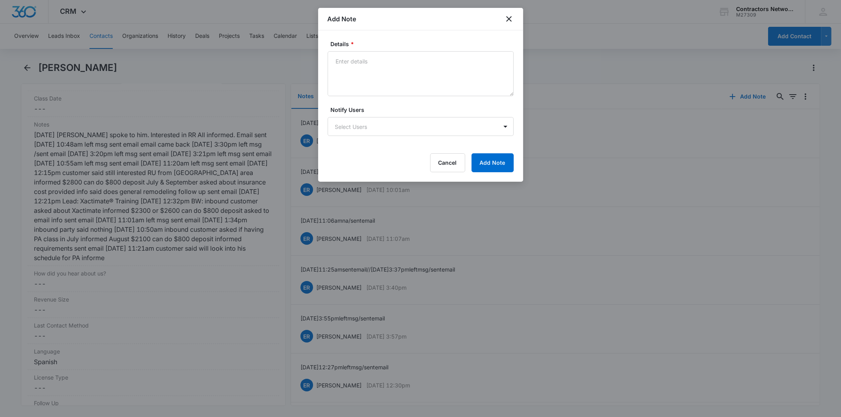
click at [351, 69] on textarea "Details *" at bounding box center [421, 73] width 186 height 45
type textarea "[DATE] 11:37am left msg / sent email"
click at [474, 159] on button "Add Note" at bounding box center [493, 162] width 42 height 19
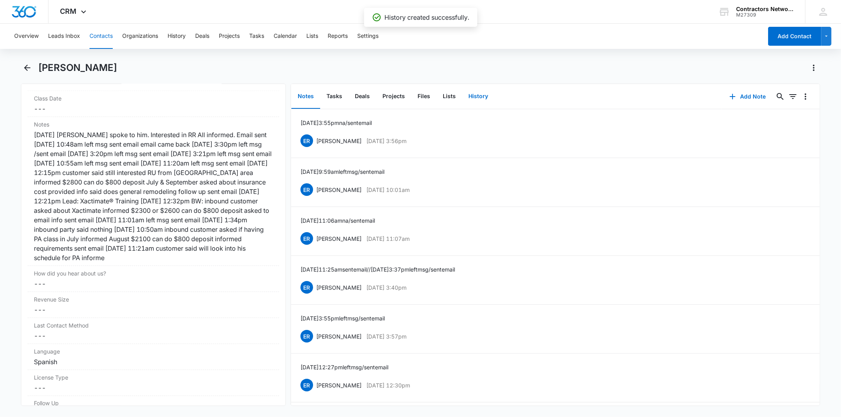
click at [463, 105] on button "History" at bounding box center [478, 96] width 32 height 24
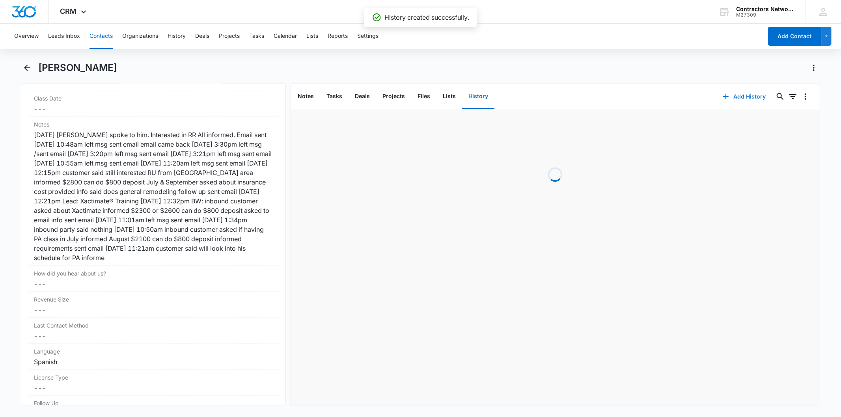
click at [724, 101] on button "Add History" at bounding box center [744, 96] width 59 height 19
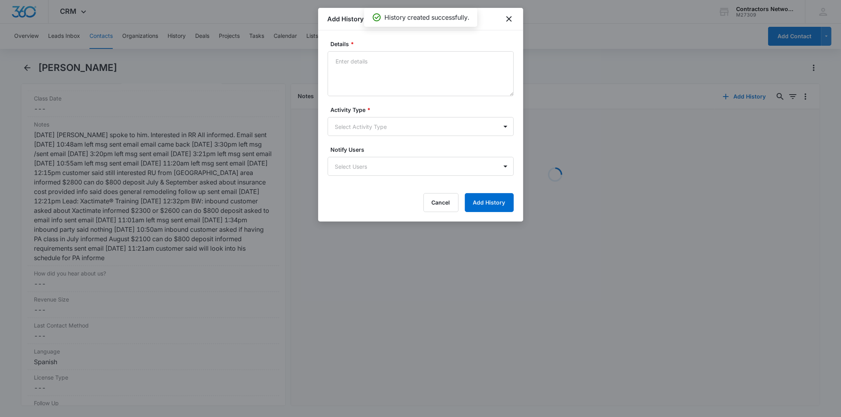
click at [353, 65] on textarea "Details *" at bounding box center [421, 73] width 186 height 45
type textarea "[DATE] 11:37am left msg / sent email"
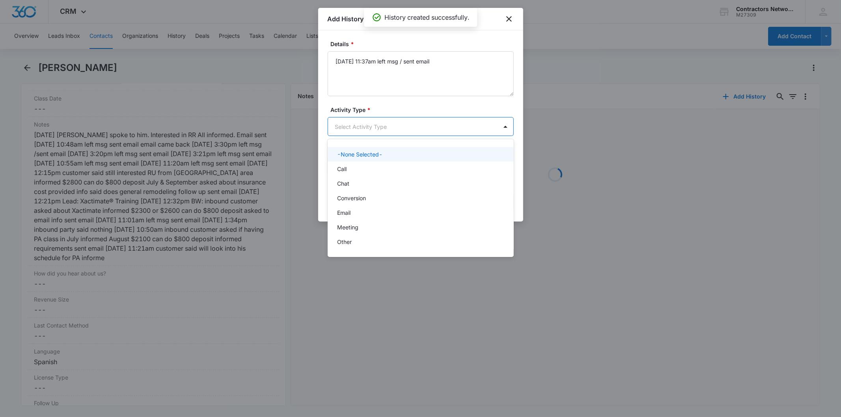
click at [351, 126] on body "CRM Apps Reputation Websites Forms CRM Email Social Shop Payments POS Content A…" at bounding box center [420, 208] width 841 height 417
click at [352, 170] on div "Call" at bounding box center [420, 169] width 166 height 8
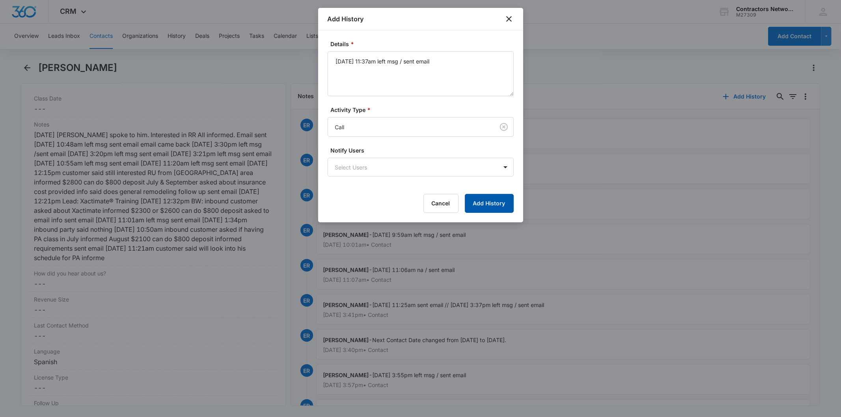
click at [484, 201] on button "Add History" at bounding box center [489, 203] width 49 height 19
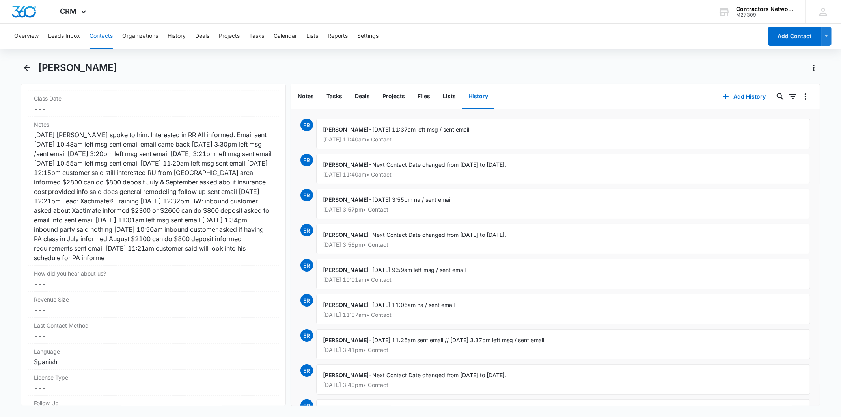
click at [100, 41] on button "Contacts" at bounding box center [101, 36] width 23 height 25
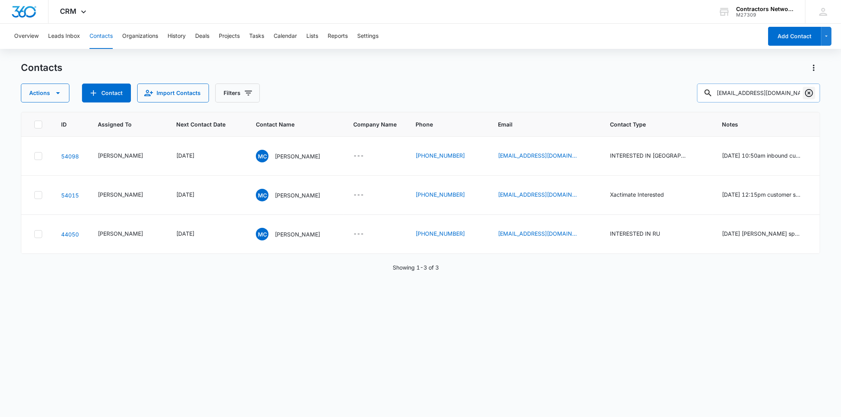
click at [809, 91] on icon "Clear" at bounding box center [808, 92] width 9 height 9
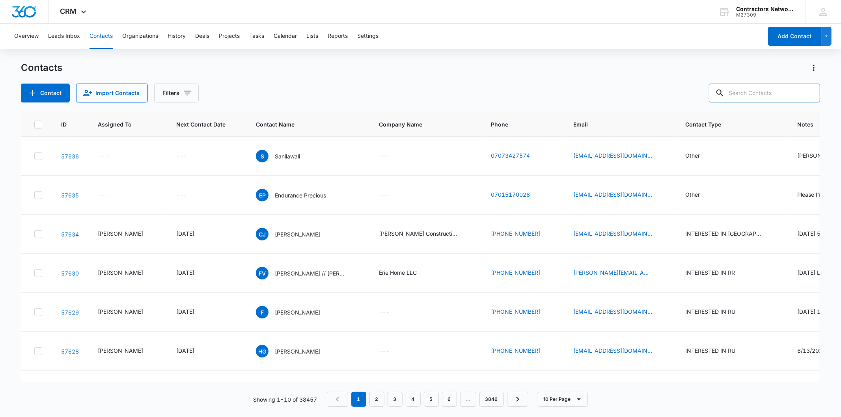
paste input "[EMAIL_ADDRESS][DOMAIN_NAME]"
type input "[EMAIL_ADDRESS][DOMAIN_NAME]"
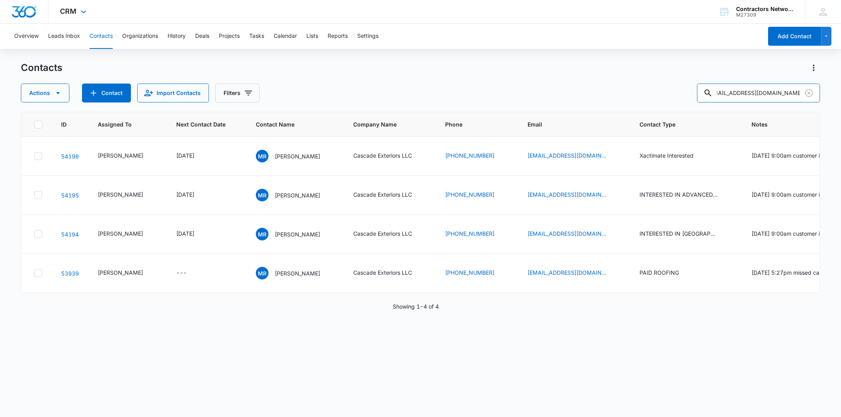
scroll to position [0, 0]
click at [290, 160] on p "[PERSON_NAME]" at bounding box center [297, 156] width 45 height 8
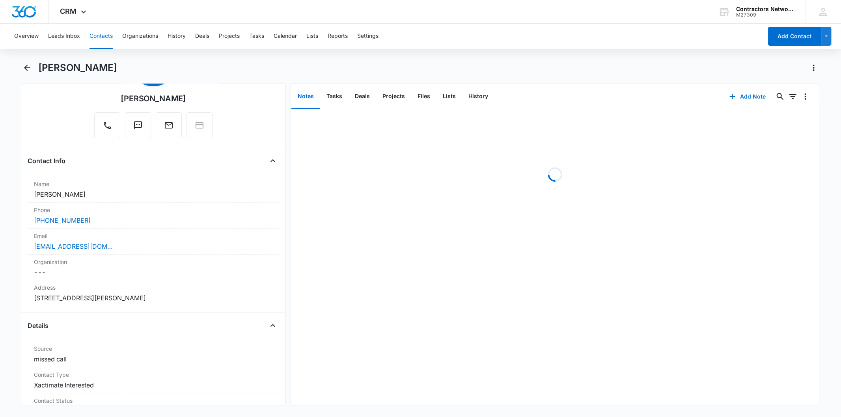
scroll to position [306, 0]
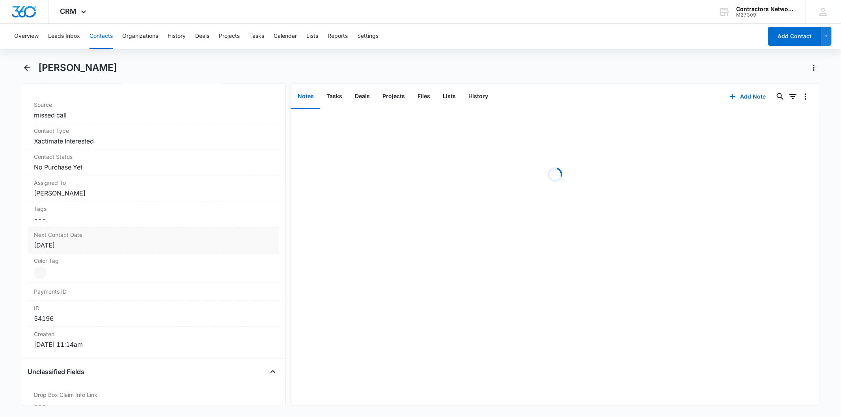
click at [89, 246] on div "[DATE]" at bounding box center [153, 245] width 239 height 9
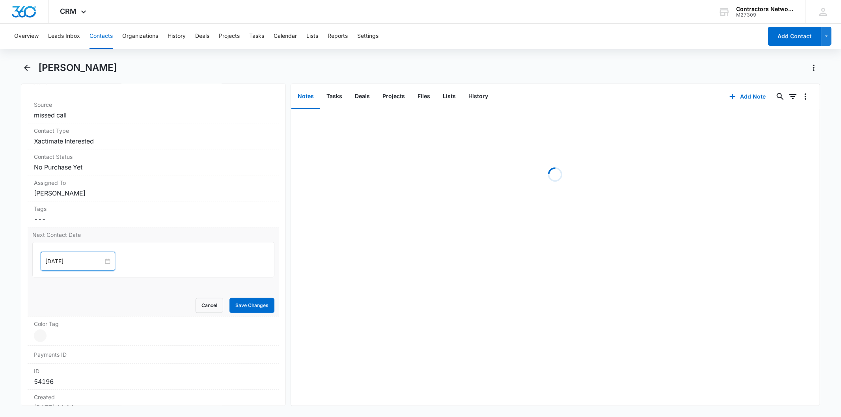
click at [79, 262] on input "[DATE]" at bounding box center [74, 261] width 58 height 9
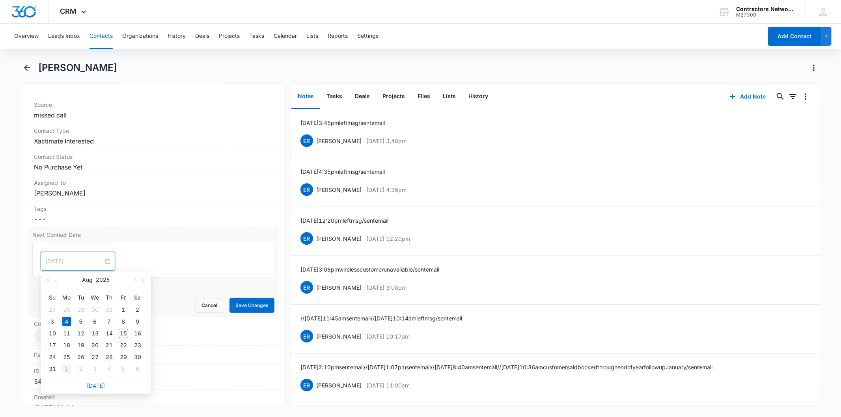
type input "[DATE]"
click at [67, 371] on div "1" at bounding box center [66, 368] width 9 height 9
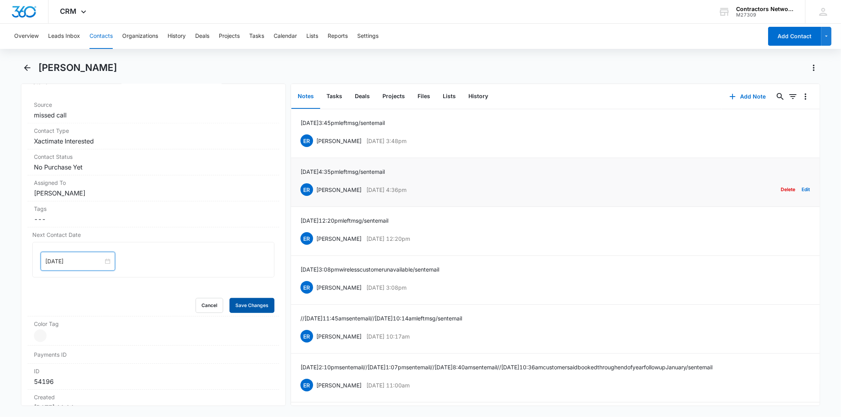
drag, startPoint x: 242, startPoint y: 306, endPoint x: 482, endPoint y: 196, distance: 264.2
click at [259, 287] on form "[DATE] [DATE] Su Mo Tu We Th Fr Sa 31 1 2 3 4 5 6 7 8 9 10 11 12 13 14 15 16 17…" at bounding box center [153, 277] width 242 height 71
click at [738, 86] on div "Add Note 0 0" at bounding box center [771, 96] width 98 height 25
click at [735, 96] on button "Add Note" at bounding box center [748, 96] width 52 height 19
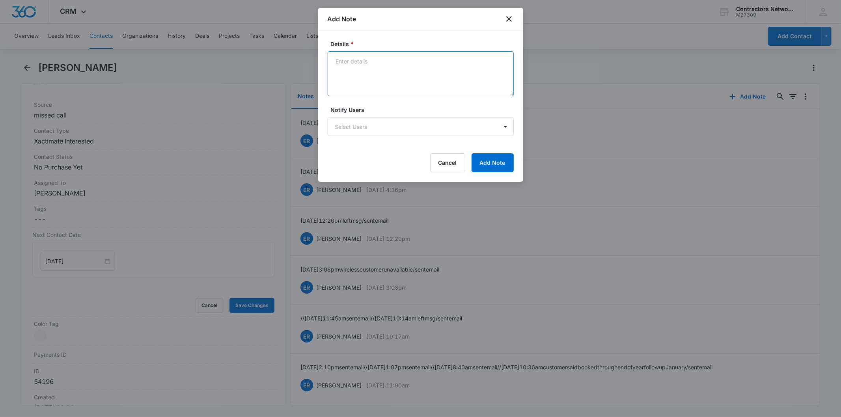
click at [369, 76] on textarea "Details *" at bounding box center [421, 73] width 186 height 45
paste textarea "[DATE] 11:50am vm full / sent email"
type textarea "[DATE] 11:50am vm full / sent email"
click at [500, 161] on button "Add Note" at bounding box center [493, 162] width 42 height 19
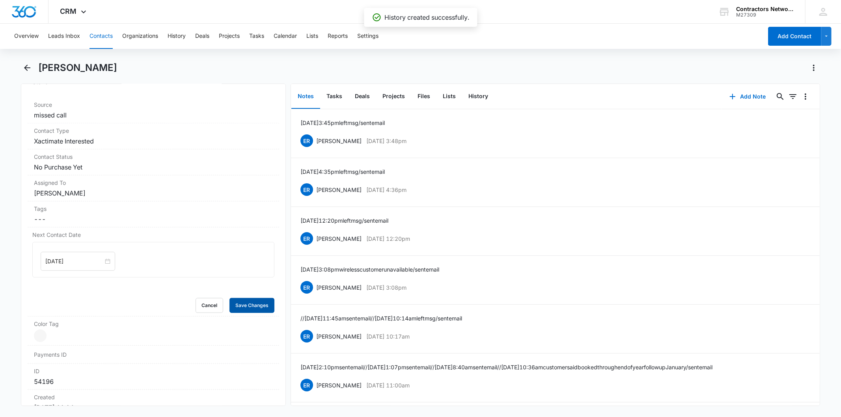
click at [246, 306] on button "Save Changes" at bounding box center [251, 305] width 45 height 15
drag, startPoint x: 476, startPoint y: 95, endPoint x: 492, endPoint y: 93, distance: 15.5
click at [476, 95] on button "History" at bounding box center [478, 96] width 32 height 24
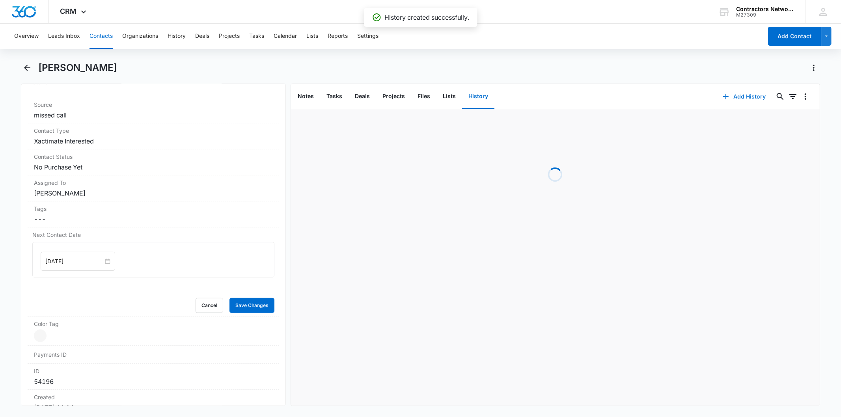
click at [723, 97] on icon "button" at bounding box center [725, 96] width 9 height 9
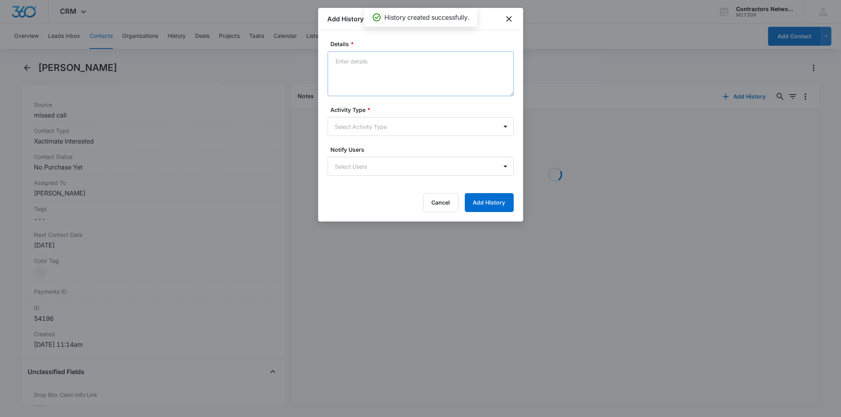
click at [350, 65] on textarea "Details *" at bounding box center [421, 73] width 186 height 45
type textarea "[DATE] 11:50am vm full / sent email"
click at [367, 136] on form "Details * [DATE] 11:50am vm full / sent email Activity Type * Select Activity T…" at bounding box center [421, 126] width 186 height 172
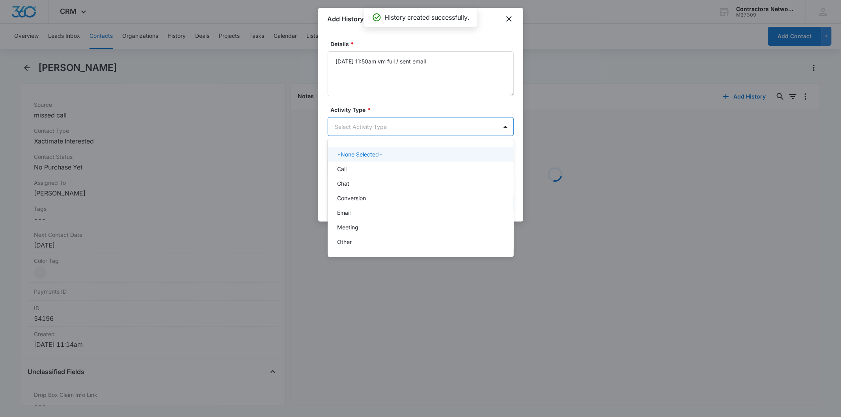
click at [354, 123] on body "CRM Apps Reputation Websites Forms CRM Email Social Shop Payments POS Content A…" at bounding box center [420, 208] width 841 height 417
click at [346, 166] on p "Call" at bounding box center [341, 169] width 9 height 8
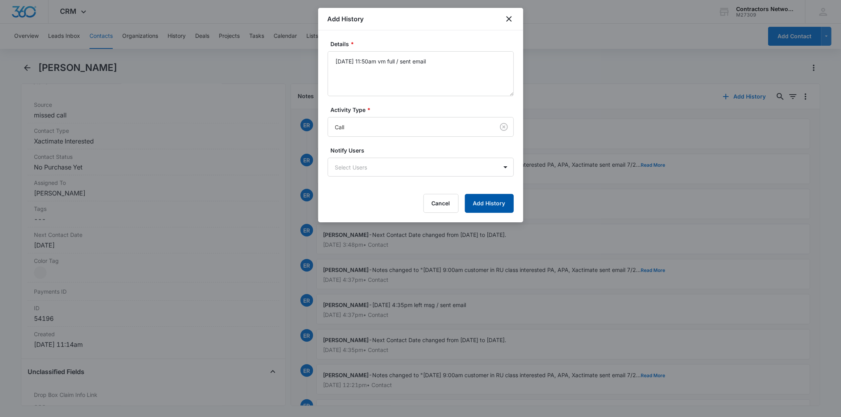
click at [485, 203] on button "Add History" at bounding box center [489, 203] width 49 height 19
click at [285, 179] on div at bounding box center [420, 208] width 841 height 417
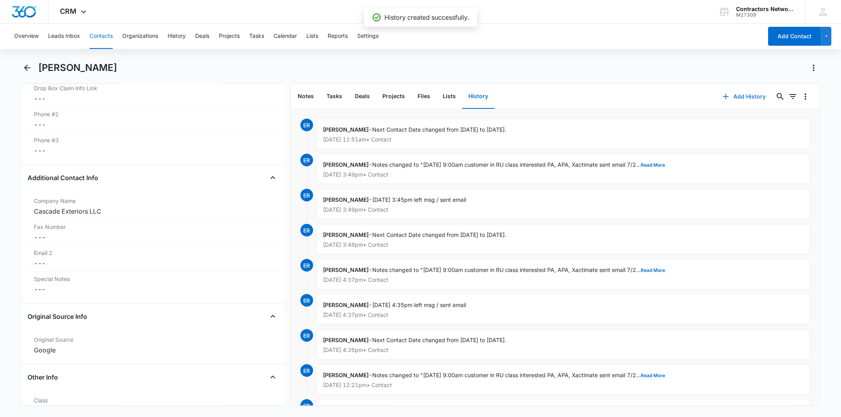
scroll to position [876, 0]
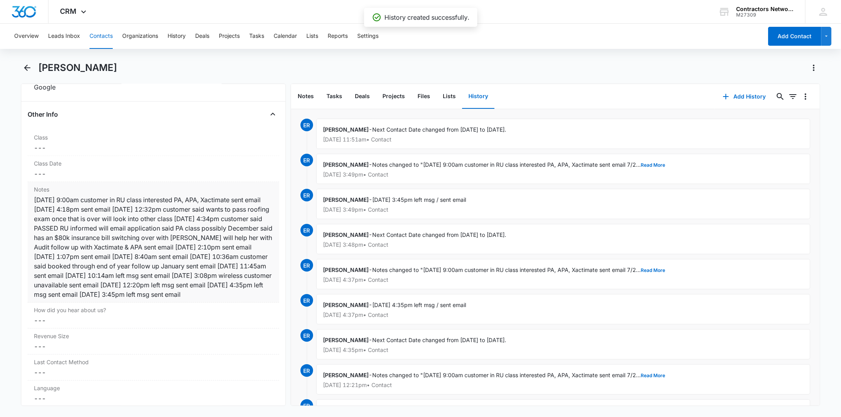
click at [210, 212] on div "[DATE] 9:00am customer in RU class interested PA, APA, Xactimate sent email [DA…" at bounding box center [153, 247] width 239 height 104
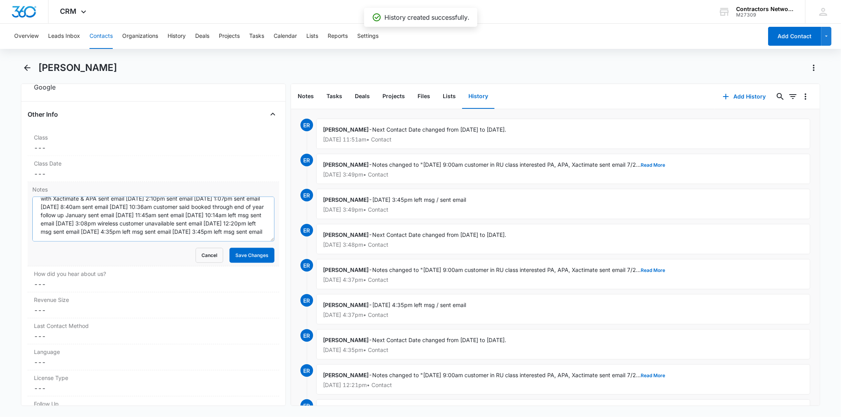
scroll to position [66, 0]
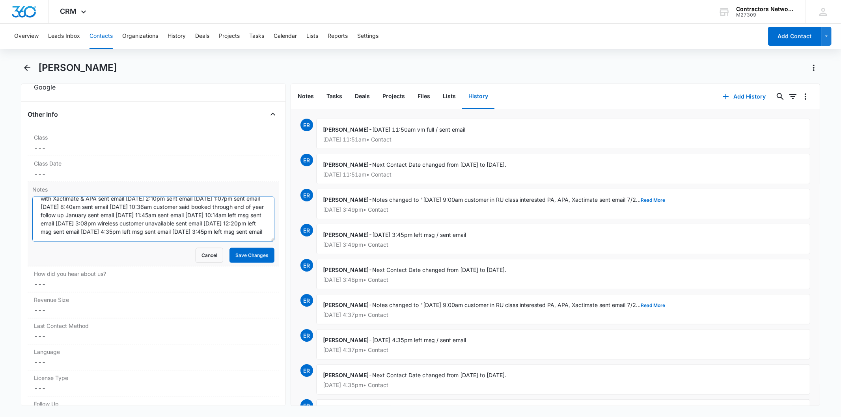
click at [158, 238] on textarea "[DATE] 9:00am customer in RU class interested PA, APA, Xactimate sent email [DA…" at bounding box center [153, 219] width 242 height 45
paste textarea "[DATE] 11:50am vm full / sent email"
click at [127, 230] on textarea "[DATE] 9:00am customer in RU class interested PA, APA, Xactimate sent email [DA…" at bounding box center [153, 219] width 242 height 45
type textarea "[DATE] 9:00am customer in RU class interested PA, APA, Xactimate sent email [DA…"
click at [240, 258] on button "Save Changes" at bounding box center [251, 255] width 45 height 15
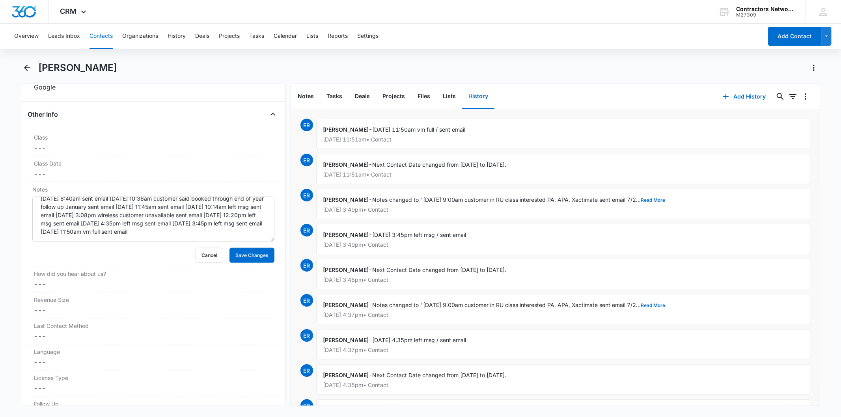
click at [103, 33] on button "Contacts" at bounding box center [101, 36] width 23 height 25
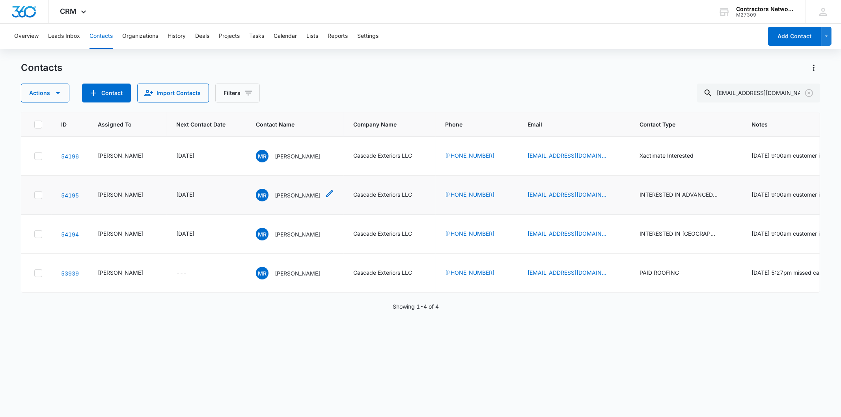
click at [282, 201] on div "MR [PERSON_NAME]" at bounding box center [288, 195] width 64 height 13
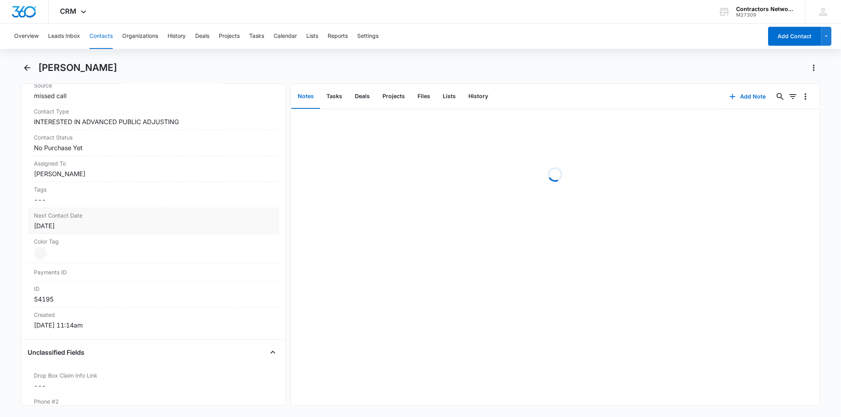
scroll to position [350, 0]
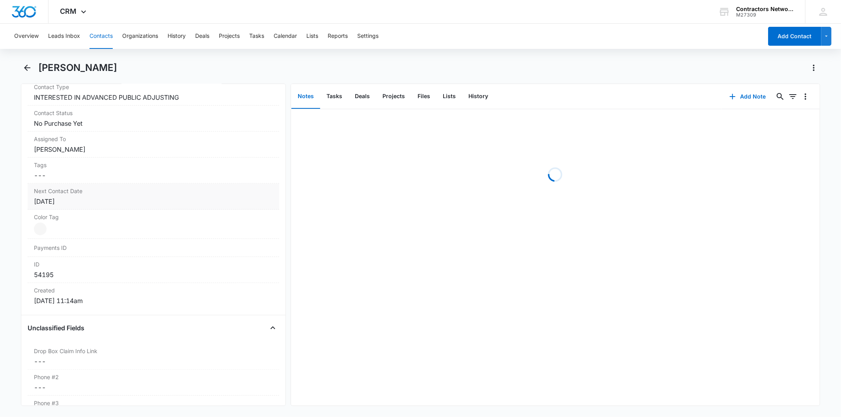
drag, startPoint x: 106, startPoint y: 210, endPoint x: 100, endPoint y: 208, distance: 6.6
click at [103, 210] on div "Color Tag Current Color: Cancel Save Changes" at bounding box center [153, 224] width 251 height 29
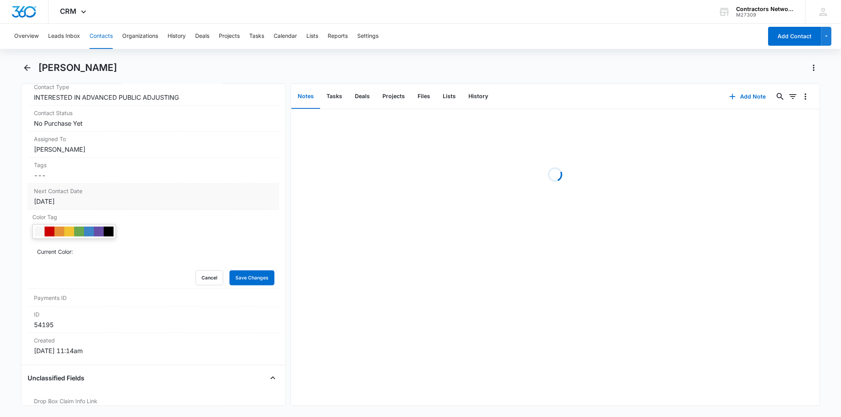
click at [100, 197] on div "[DATE]" at bounding box center [153, 201] width 239 height 9
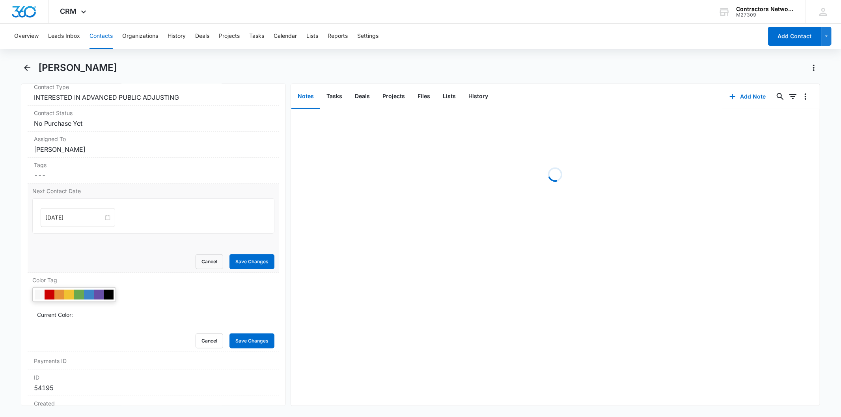
click at [81, 214] on input "[DATE]" at bounding box center [74, 217] width 58 height 9
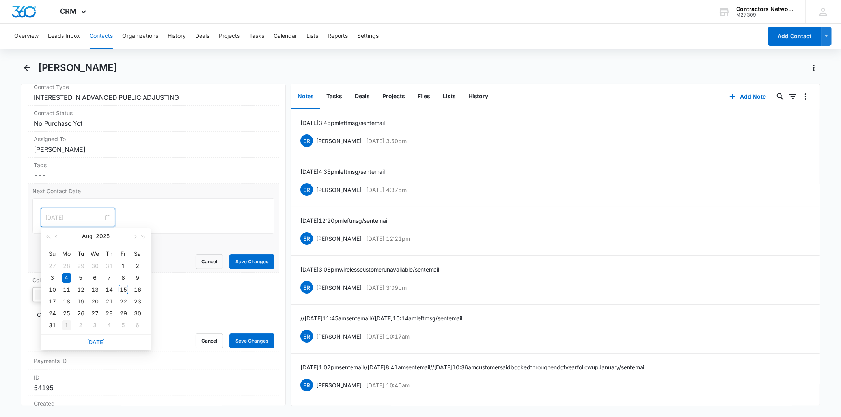
type input "[DATE]"
click at [65, 325] on div "1" at bounding box center [66, 325] width 9 height 9
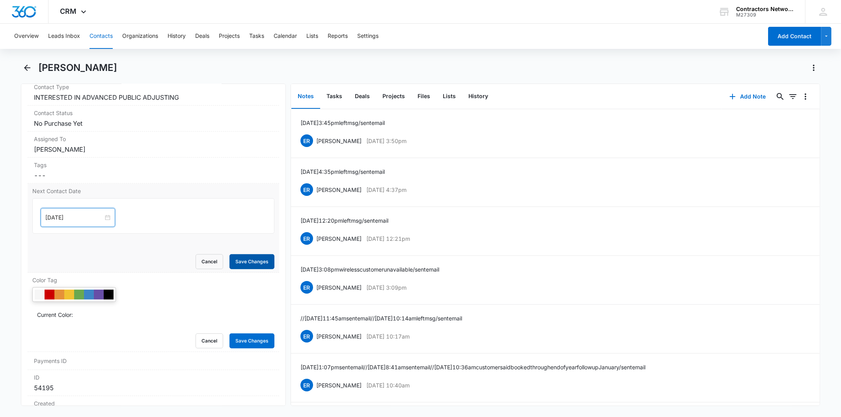
click at [240, 263] on button "Save Changes" at bounding box center [251, 261] width 45 height 15
click at [758, 89] on button "Add Note" at bounding box center [748, 96] width 52 height 19
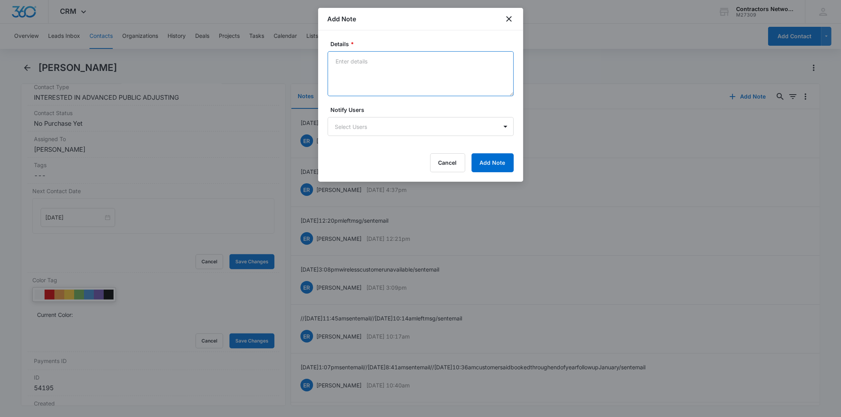
click at [372, 68] on textarea "Details *" at bounding box center [421, 73] width 186 height 45
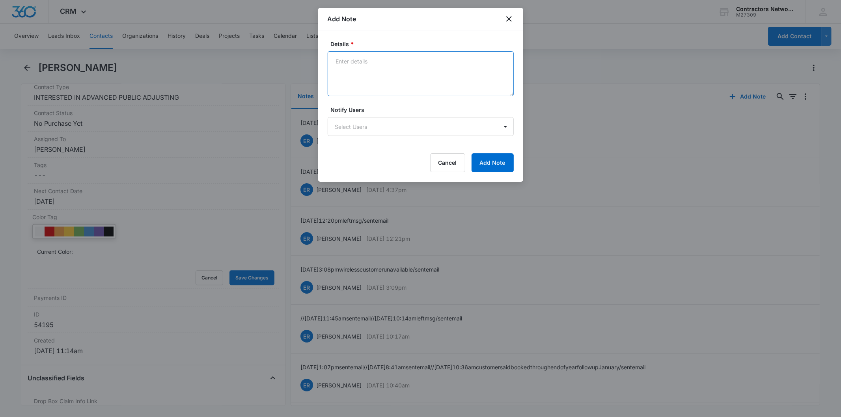
paste textarea "[DATE] 11:50am vm full / sent email"
type textarea "[DATE] 11:50am vm full / sent email"
click at [488, 159] on button "Add Note" at bounding box center [493, 162] width 42 height 19
click at [281, 206] on div at bounding box center [420, 208] width 841 height 417
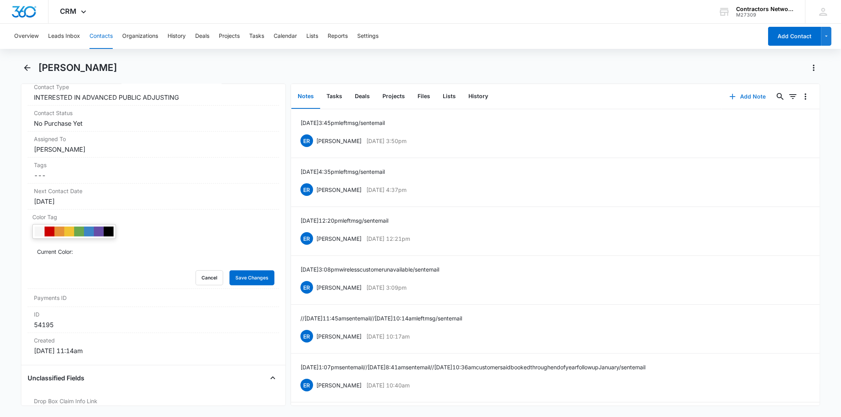
drag, startPoint x: 281, startPoint y: 206, endPoint x: 280, endPoint y: 288, distance: 82.0
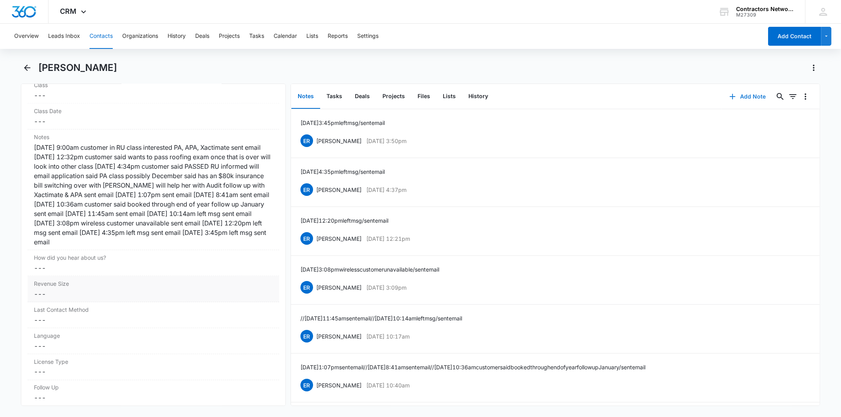
scroll to position [1007, 0]
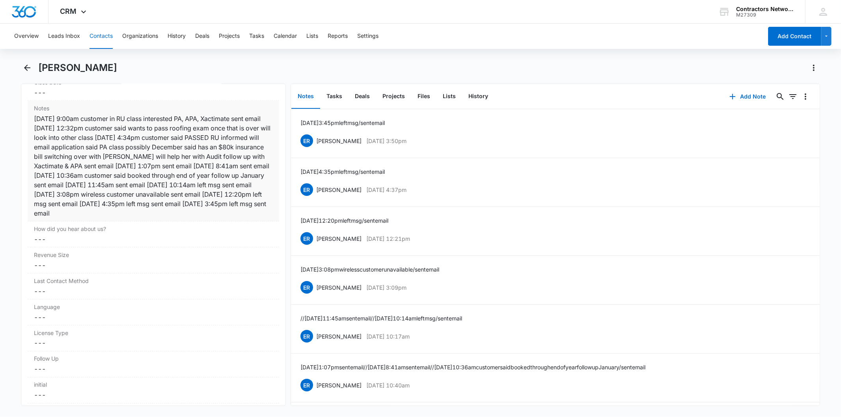
click at [209, 198] on div "[DATE] 9:00am customer in RU class interested PA, APA, Xactimate sent email [DA…" at bounding box center [153, 166] width 239 height 104
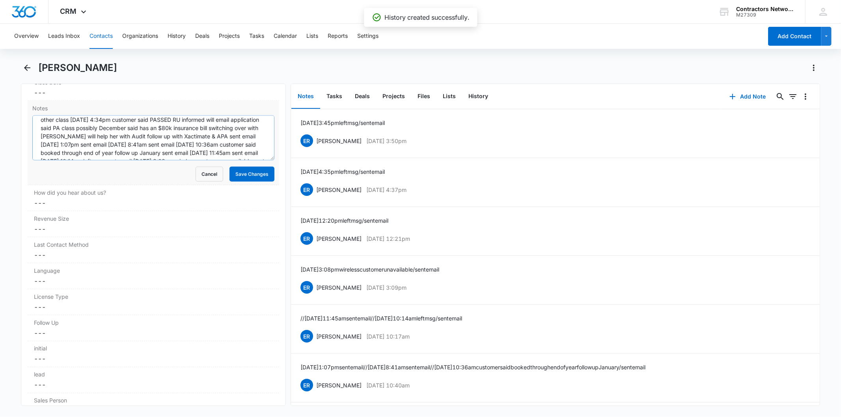
scroll to position [58, 0]
click at [180, 159] on textarea "[DATE] 9:00am customer in RU class interested PA, APA, Xactimate sent email [DA…" at bounding box center [153, 138] width 242 height 45
paste textarea "[DATE] 11:50am vm full / sent email"
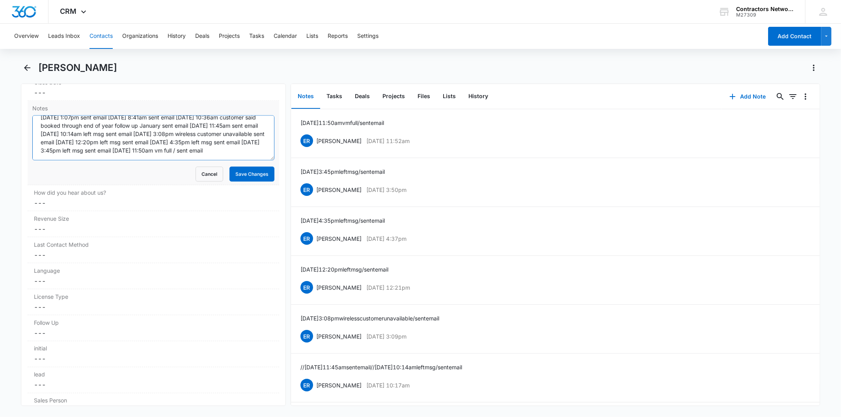
drag, startPoint x: 183, startPoint y: 159, endPoint x: 185, endPoint y: 163, distance: 4.8
click at [183, 159] on textarea "[DATE] 9:00am customer in RU class interested PA, APA, Xactimate sent email [DA…" at bounding box center [153, 138] width 242 height 45
type textarea "[DATE] 9:00am customer in RU class interested PA, APA, Xactimate sent email [DA…"
click at [229, 182] on button "Save Changes" at bounding box center [251, 174] width 45 height 15
click at [470, 90] on button "History" at bounding box center [478, 96] width 32 height 24
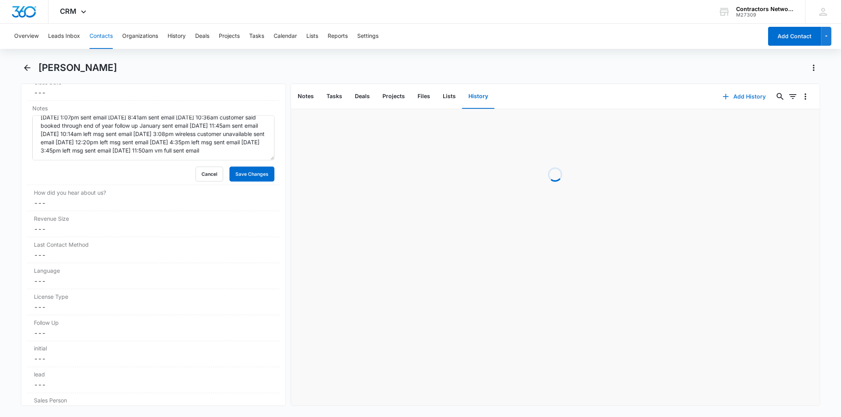
click at [741, 96] on button "Add History" at bounding box center [744, 96] width 59 height 19
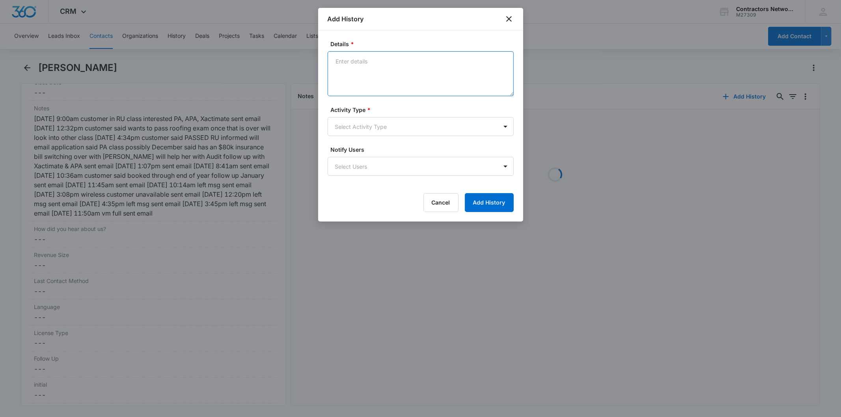
click at [387, 80] on textarea "Details *" at bounding box center [421, 73] width 186 height 45
paste textarea "[DATE] 11:50am vm full / sent email"
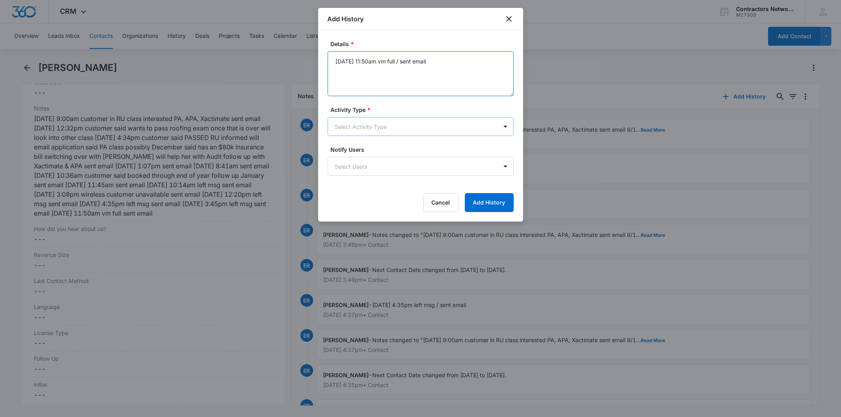
type textarea "[DATE] 11:50am vm full / sent email"
click at [350, 127] on body "CRM Apps Reputation Websites Forms CRM Email Social Shop Payments POS Content A…" at bounding box center [420, 208] width 841 height 417
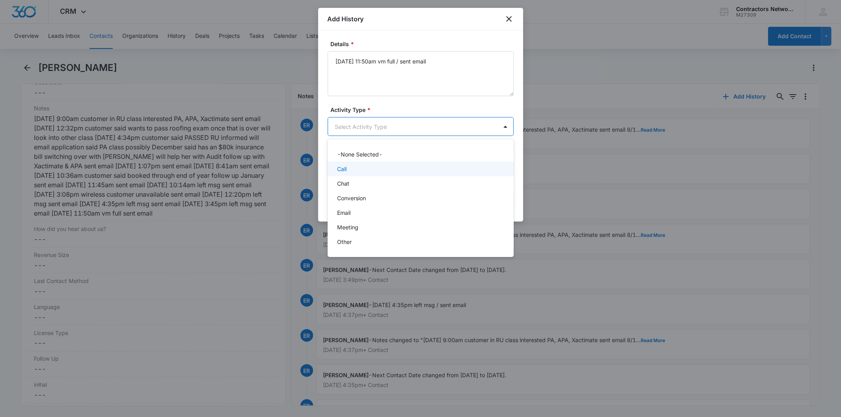
click at [345, 168] on p "Call" at bounding box center [341, 169] width 9 height 8
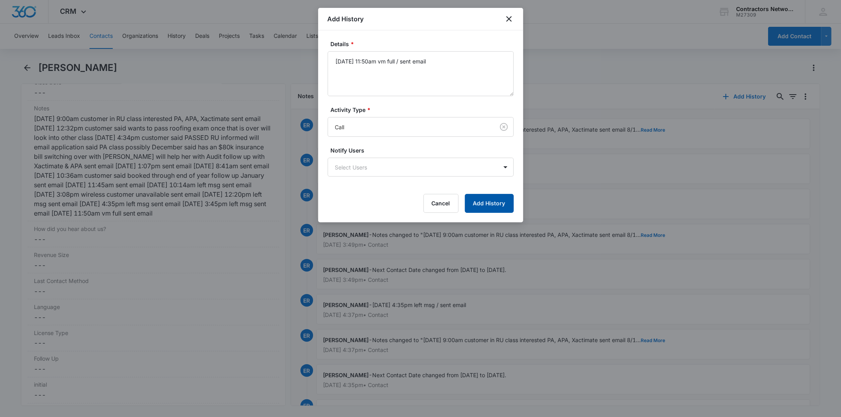
click at [480, 202] on button "Add History" at bounding box center [489, 203] width 49 height 19
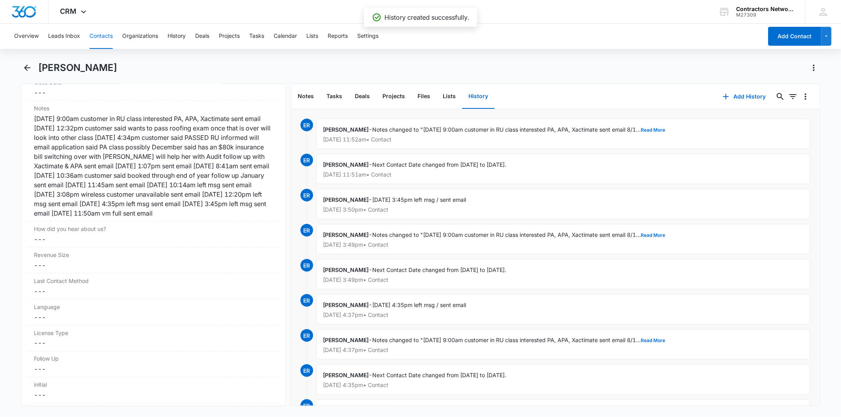
click at [105, 37] on button "Contacts" at bounding box center [101, 36] width 23 height 25
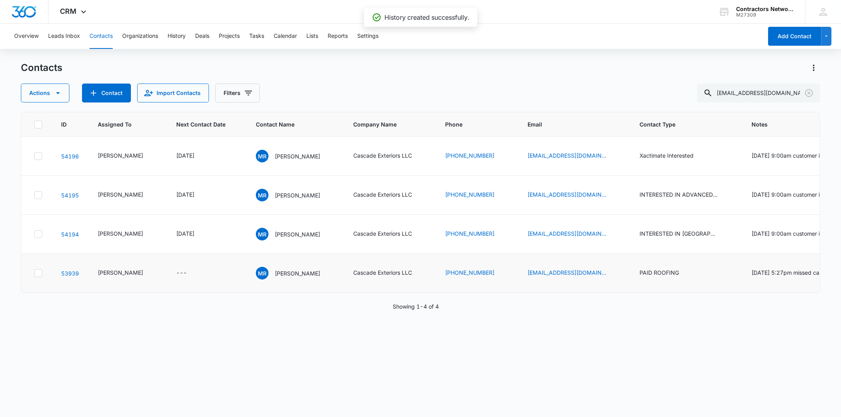
scroll to position [83, 0]
click at [287, 239] on p "[PERSON_NAME]" at bounding box center [297, 234] width 45 height 8
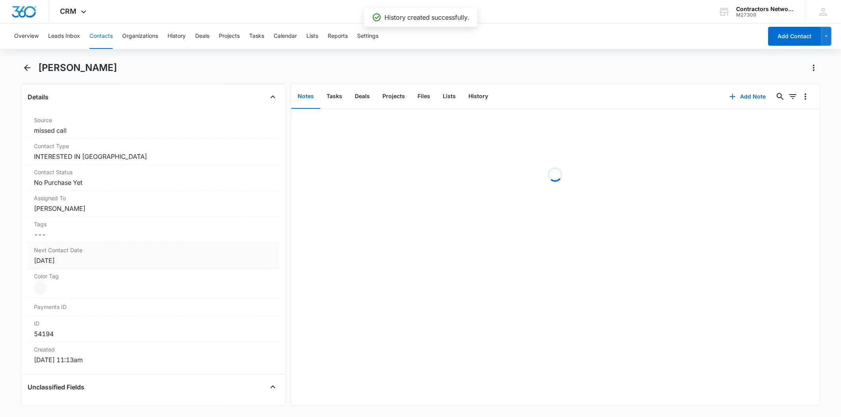
scroll to position [306, 0]
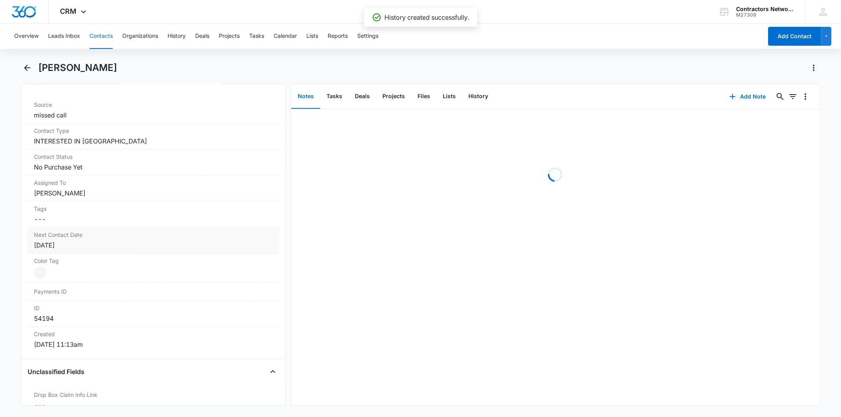
click at [99, 250] on div "[DATE]" at bounding box center [153, 245] width 239 height 9
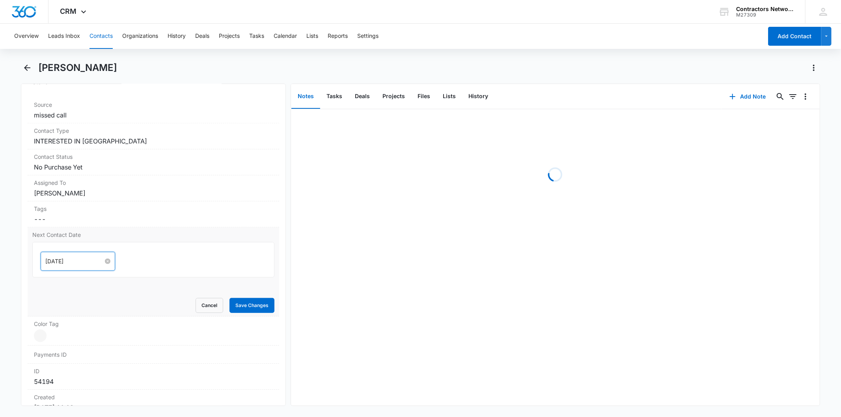
click at [76, 258] on input "[DATE]" at bounding box center [74, 261] width 58 height 9
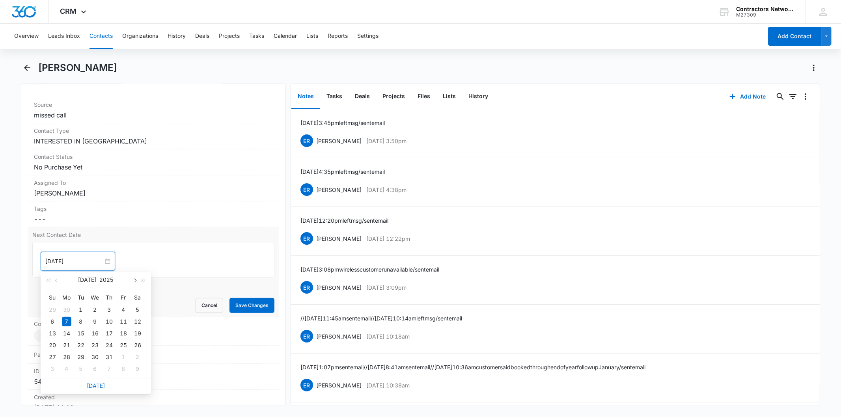
click at [132, 277] on button "button" at bounding box center [134, 280] width 9 height 16
type input "[DATE]"
click at [69, 371] on div "1" at bounding box center [66, 368] width 9 height 9
click at [229, 306] on button "Save Changes" at bounding box center [251, 305] width 45 height 15
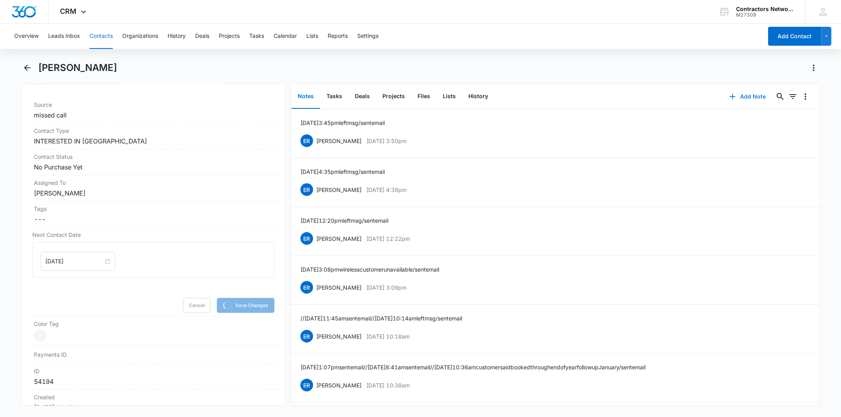
click at [733, 94] on button "Add Note" at bounding box center [748, 96] width 52 height 19
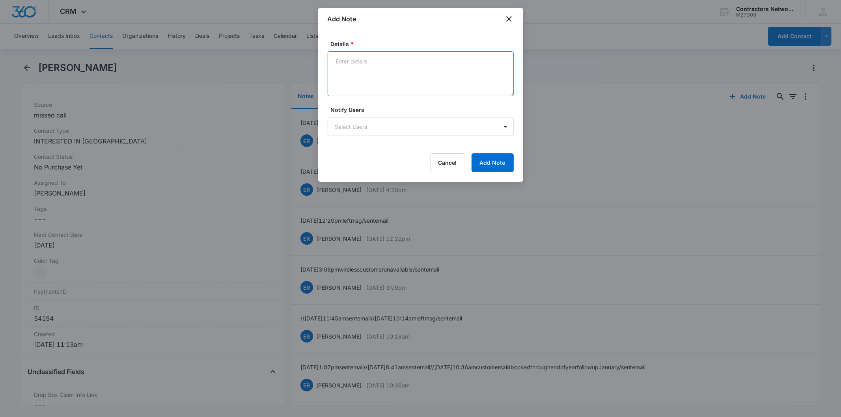
click at [361, 69] on textarea "Details *" at bounding box center [421, 73] width 186 height 45
paste textarea "[DATE] 11:50am vm full / sent email"
type textarea "[DATE] 11:50am vm full / sent email"
click at [392, 170] on div "Cancel Add Note" at bounding box center [421, 162] width 186 height 19
click at [487, 159] on button "Add Note" at bounding box center [493, 162] width 42 height 19
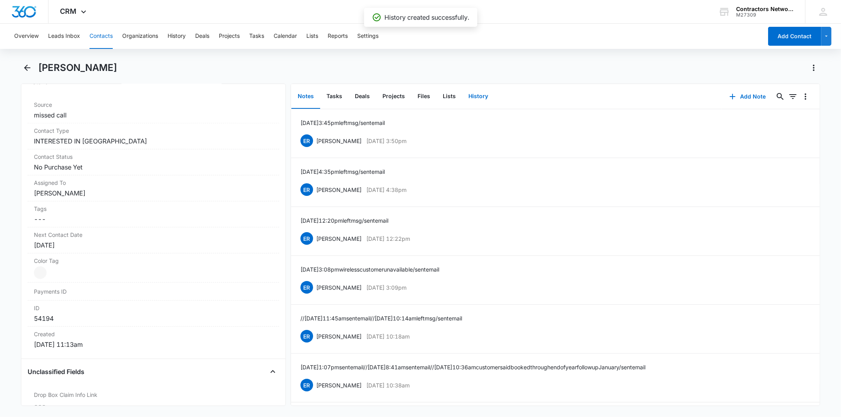
click at [469, 93] on button "History" at bounding box center [478, 96] width 32 height 24
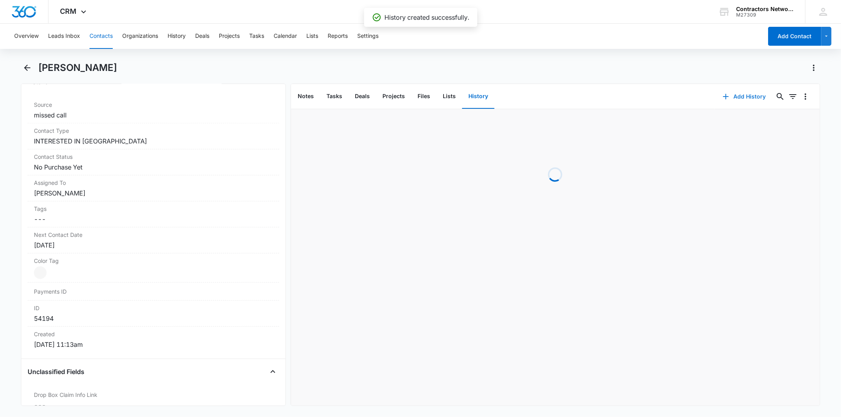
click at [733, 95] on button "Add History" at bounding box center [744, 96] width 59 height 19
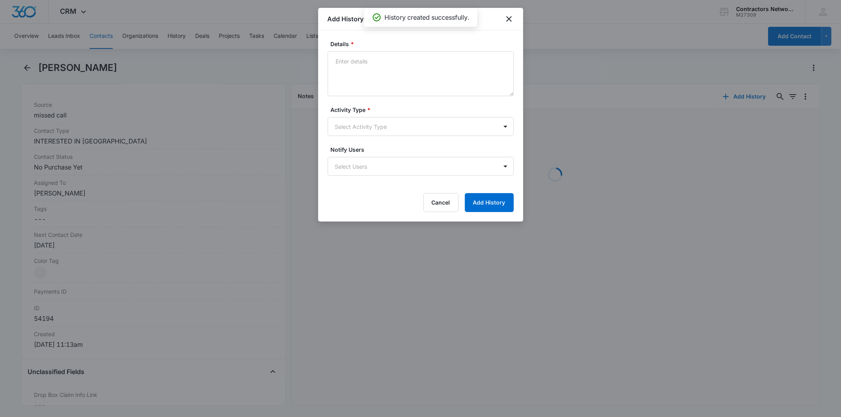
click at [368, 66] on textarea "Details *" at bounding box center [421, 73] width 186 height 45
type textarea "[DATE] 11:50am vm full / sent email"
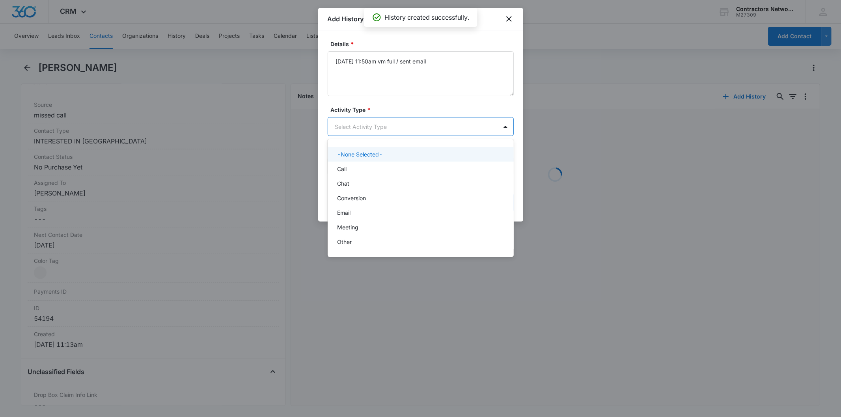
click at [364, 131] on body "CRM Apps Reputation Websites Forms CRM Email Social Shop Payments POS Content A…" at bounding box center [420, 208] width 841 height 417
click at [357, 165] on div "-None Selected- Call Chat Conversion Email Meeting Other" at bounding box center [421, 197] width 186 height 105
click at [357, 165] on div "Call" at bounding box center [420, 169] width 166 height 8
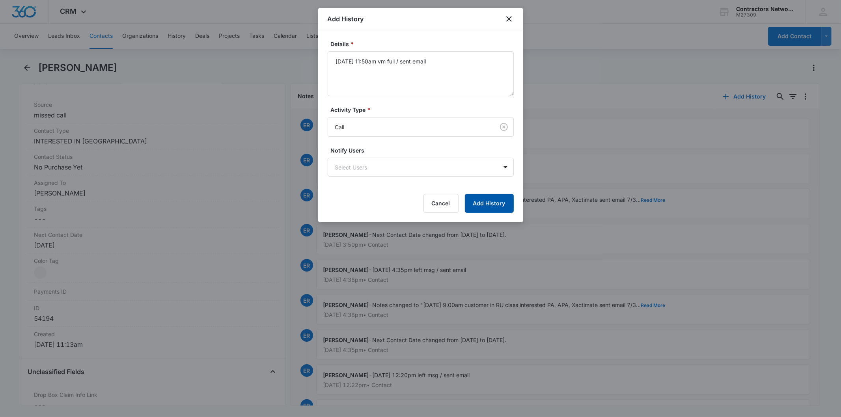
click at [498, 196] on button "Add History" at bounding box center [489, 203] width 49 height 19
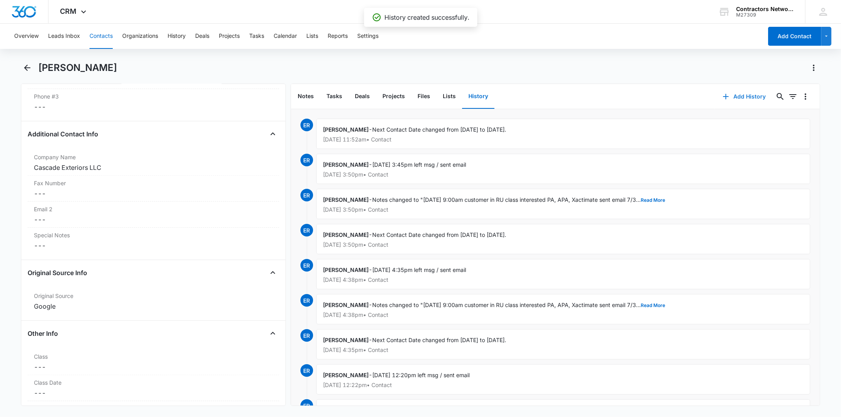
scroll to position [920, 0]
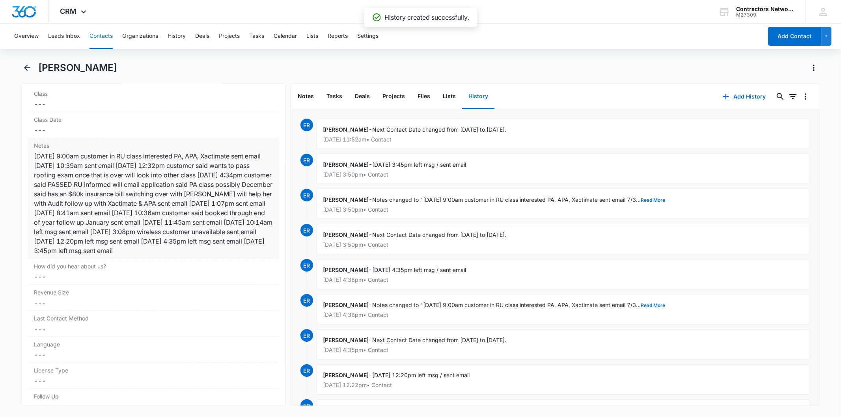
click at [175, 210] on div "[DATE] 9:00am customer in RU class interested PA, APA, Xactimate sent email [DA…" at bounding box center [153, 203] width 239 height 104
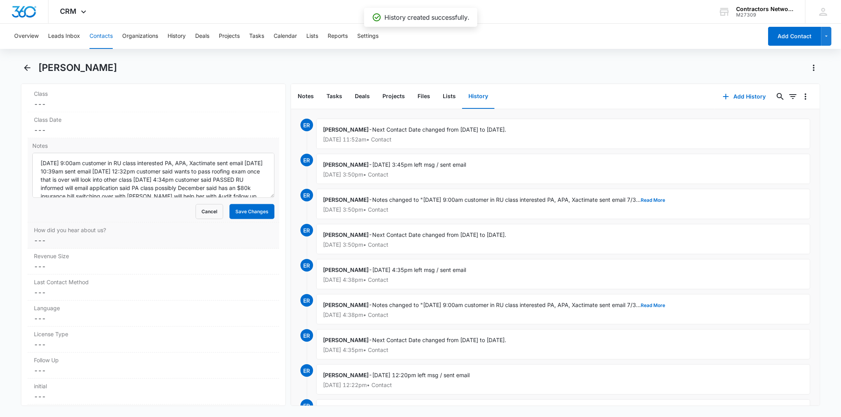
scroll to position [58, 0]
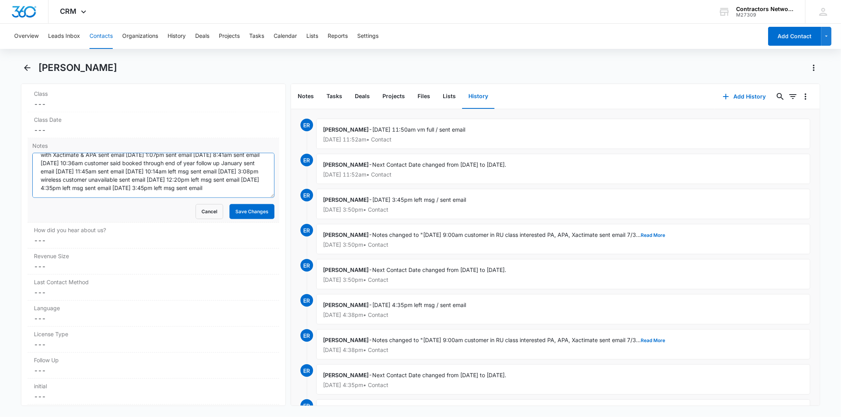
click at [190, 188] on textarea "[DATE] 9:00am customer in RU class interested PA, APA, Xactimate sent email [DA…" at bounding box center [153, 175] width 242 height 45
paste textarea "[DATE] 11:50am vm full / sent email"
click at [54, 194] on textarea "[DATE] 9:00am customer in RU class interested PA, APA, Xactimate sent email [DA…" at bounding box center [153, 175] width 242 height 45
type textarea "[DATE] 9:00am customer in RU class interested PA, APA, Xactimate sent email [DA…"
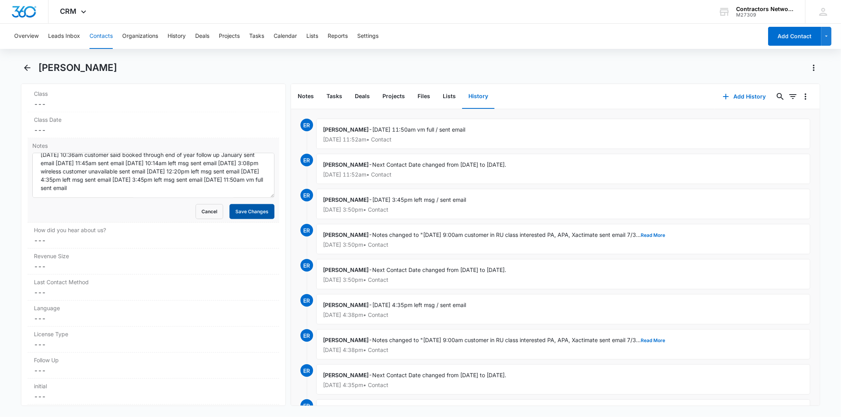
click at [237, 218] on button "Save Changes" at bounding box center [251, 211] width 45 height 15
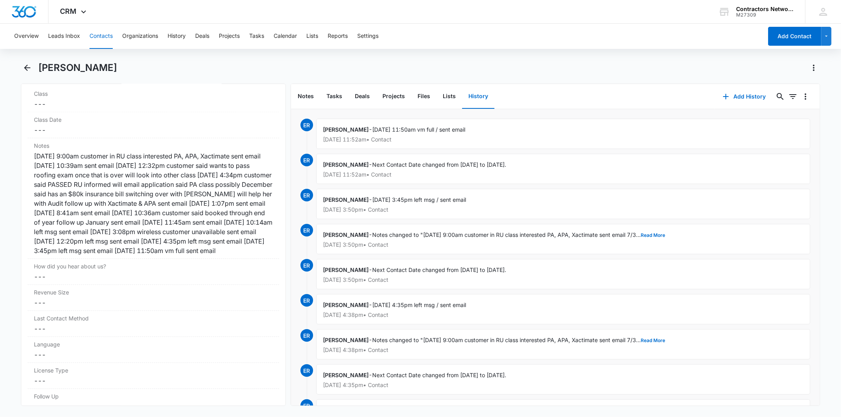
click at [97, 35] on button "Contacts" at bounding box center [101, 36] width 23 height 25
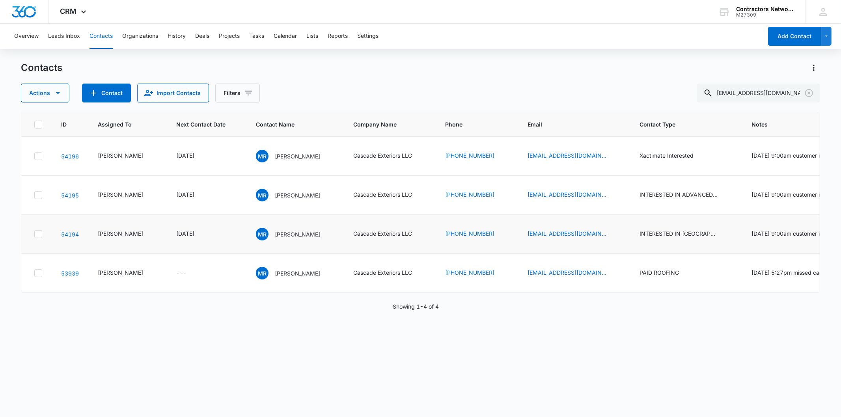
scroll to position [83, 0]
click at [806, 91] on icon "Clear" at bounding box center [809, 93] width 8 height 8
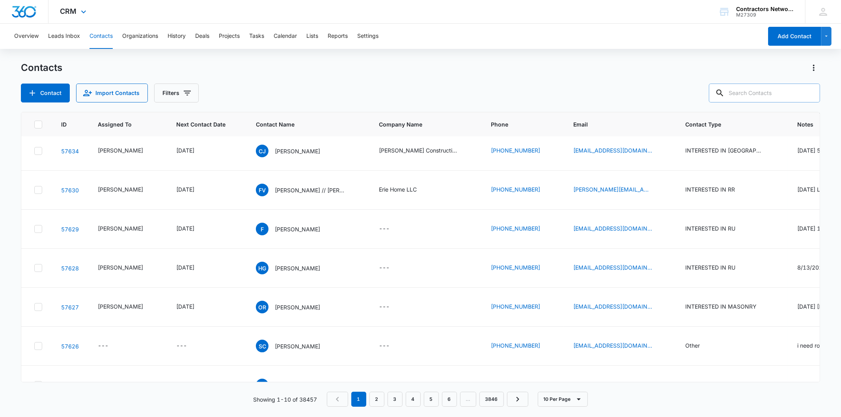
scroll to position [0, 0]
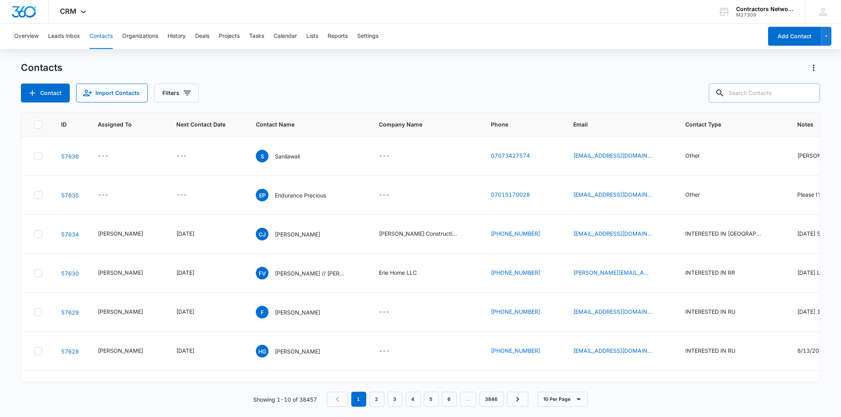
click at [763, 97] on input "text" at bounding box center [764, 93] width 111 height 19
paste input "[EMAIL_ADDRESS][DOMAIN_NAME]"
type input "[EMAIL_ADDRESS][DOMAIN_NAME]"
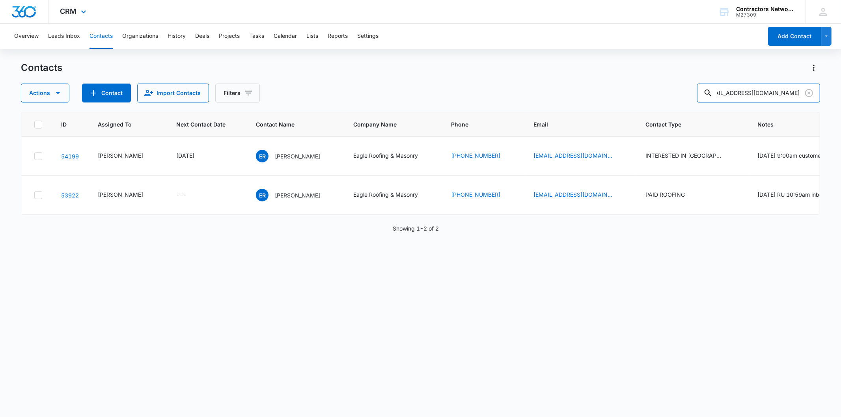
scroll to position [0, 0]
click at [813, 93] on icon "Clear" at bounding box center [809, 93] width 8 height 8
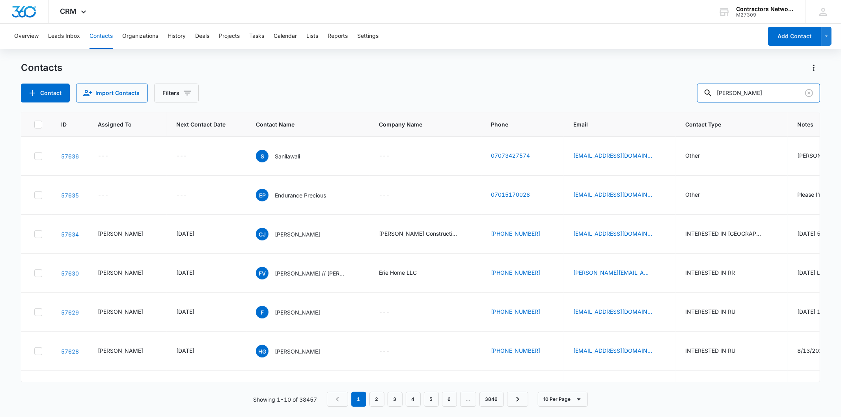
type input "[PERSON_NAME]"
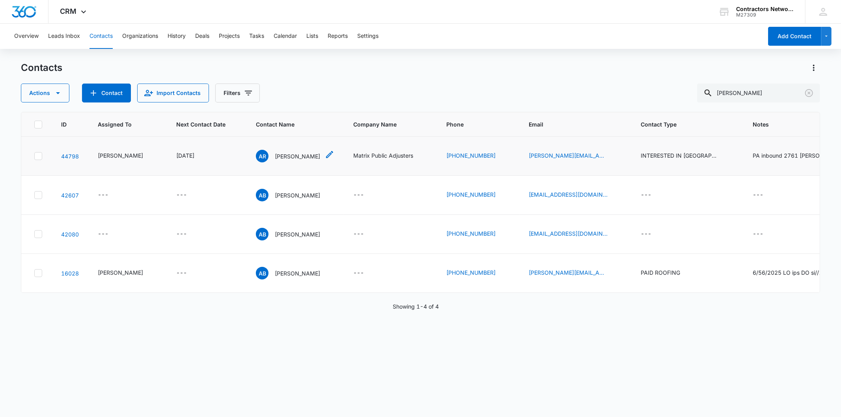
click at [285, 157] on p "[PERSON_NAME]" at bounding box center [297, 156] width 45 height 8
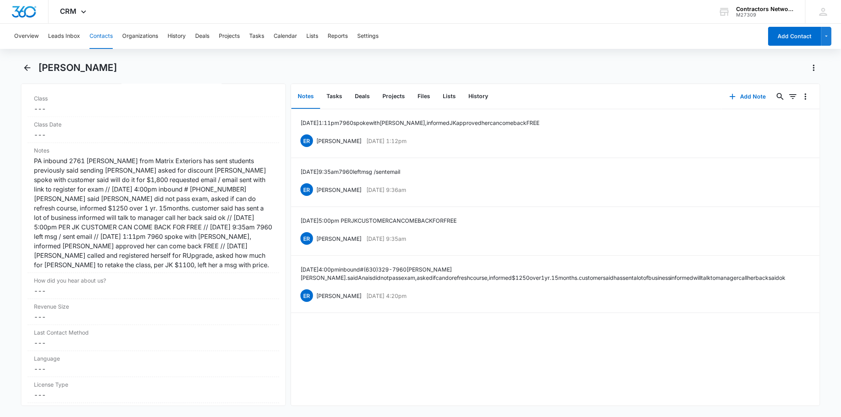
scroll to position [920, 0]
click at [97, 34] on button "Contacts" at bounding box center [101, 36] width 23 height 25
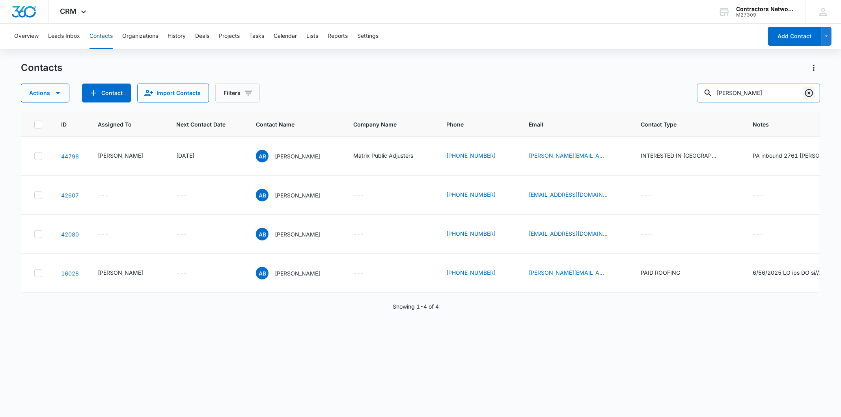
click at [808, 93] on icon "Clear" at bounding box center [809, 93] width 8 height 8
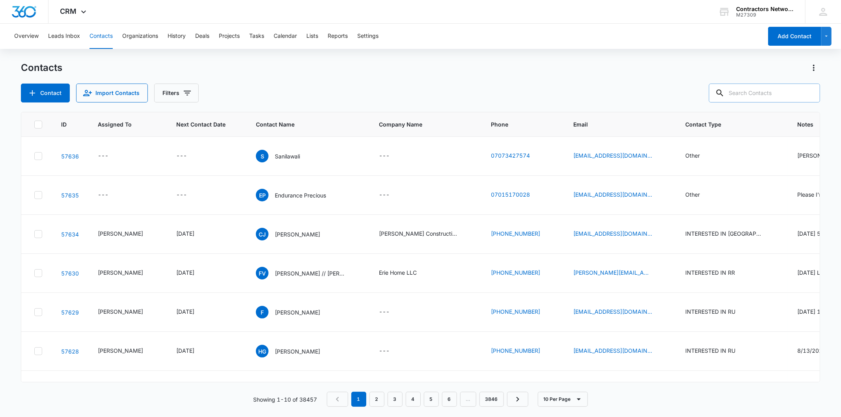
click at [762, 97] on input "text" at bounding box center [764, 93] width 111 height 19
type input "[PHONE_NUMBER]"
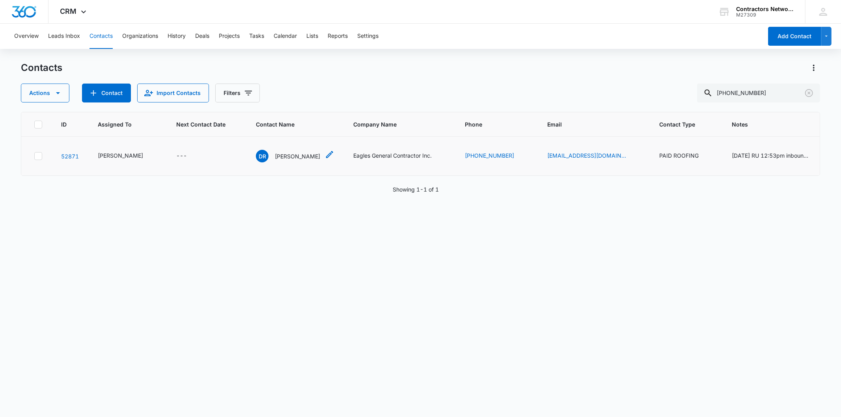
click at [275, 160] on p "[PERSON_NAME]" at bounding box center [297, 156] width 45 height 8
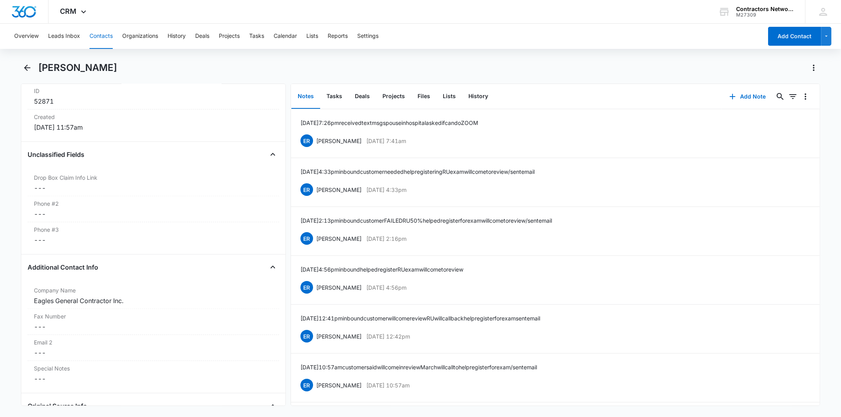
scroll to position [526, 0]
click at [355, 93] on button "Deals" at bounding box center [363, 96] width 28 height 24
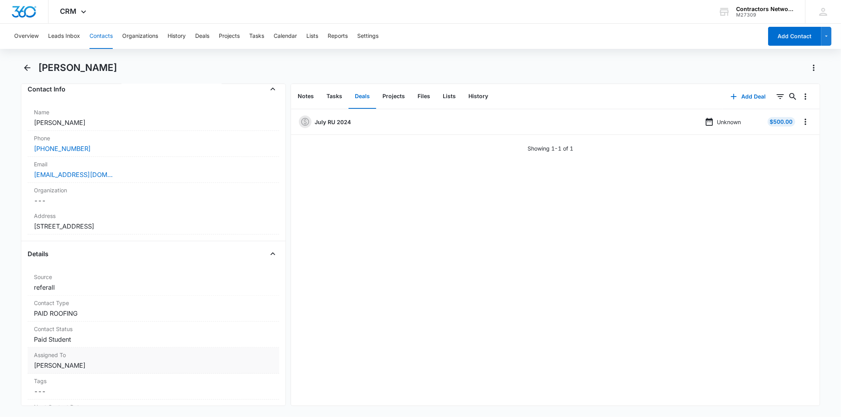
scroll to position [131, 0]
click at [133, 178] on div "[EMAIL_ADDRESS][DOMAIN_NAME]" at bounding box center [153, 177] width 239 height 9
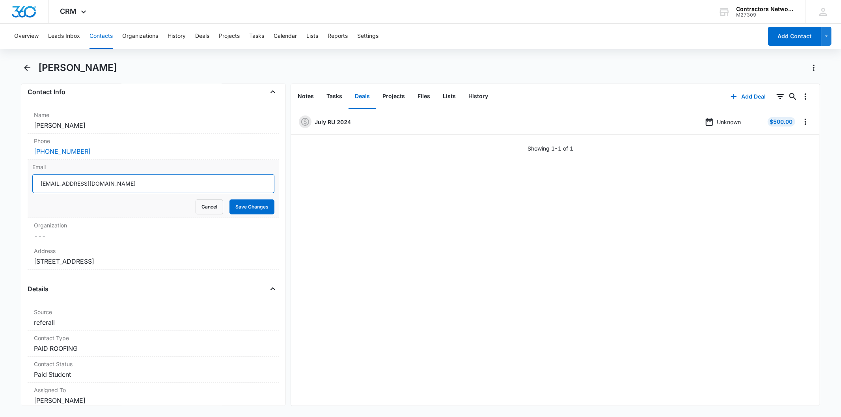
click at [95, 187] on input "[EMAIL_ADDRESS][DOMAIN_NAME]" at bounding box center [153, 183] width 242 height 19
click at [309, 91] on button "Notes" at bounding box center [305, 96] width 29 height 24
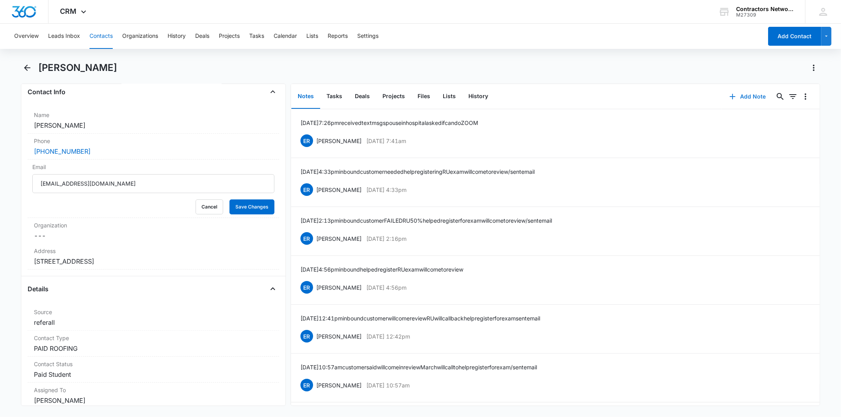
click at [738, 93] on button "Add Note" at bounding box center [748, 96] width 52 height 19
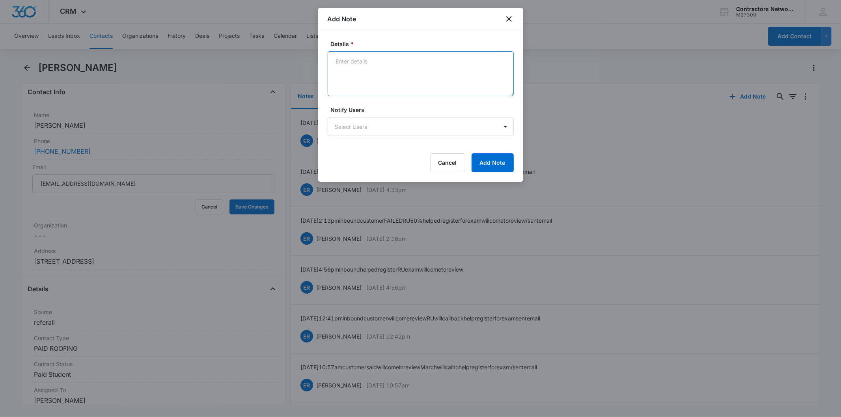
click at [349, 72] on textarea "Details *" at bounding box center [421, 73] width 186 height 45
paste textarea "[DATE] 11:59am customer said has not received score provided [PERSON_NAME] cont…"
type textarea "[DATE] 11:59am customer said has not received score provided [PERSON_NAME] cont…"
click at [491, 162] on button "Add Note" at bounding box center [493, 162] width 42 height 19
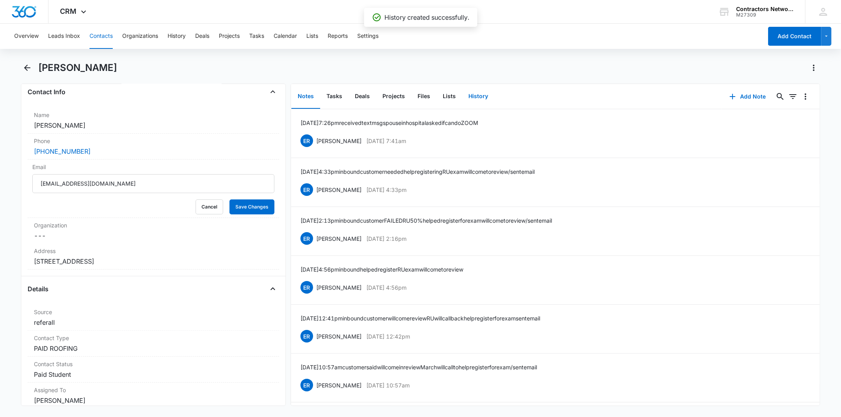
click at [492, 95] on button "History" at bounding box center [478, 96] width 32 height 24
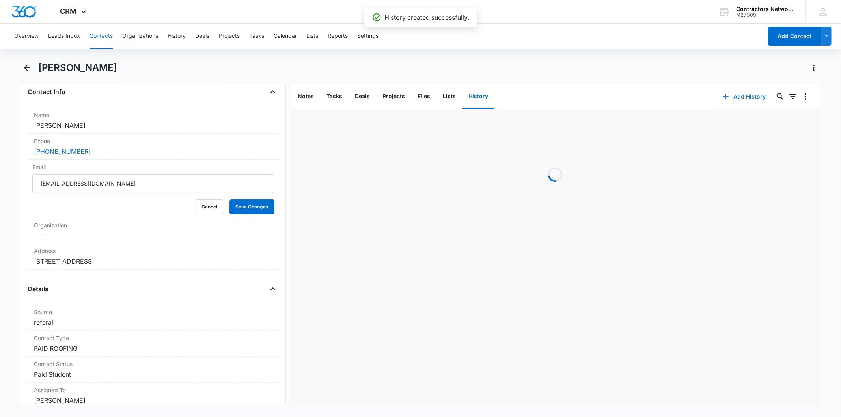
click at [735, 101] on button "Add History" at bounding box center [744, 96] width 59 height 19
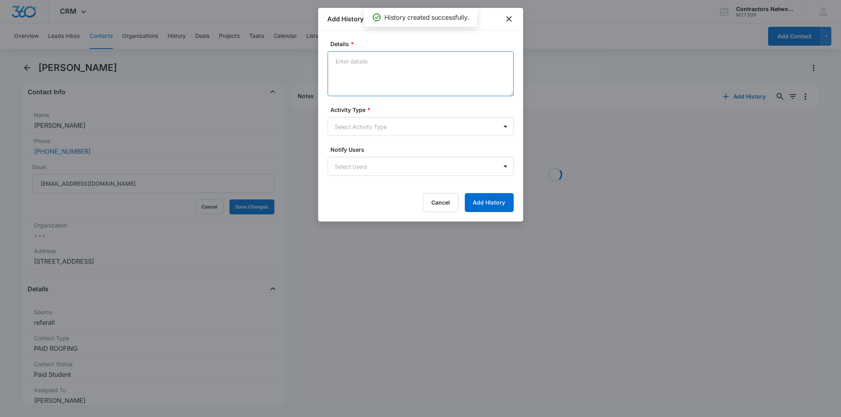
click at [367, 73] on textarea "Details *" at bounding box center [421, 73] width 186 height 45
paste textarea "[DATE] 11:59am customer said has not received score provided [PERSON_NAME] cont…"
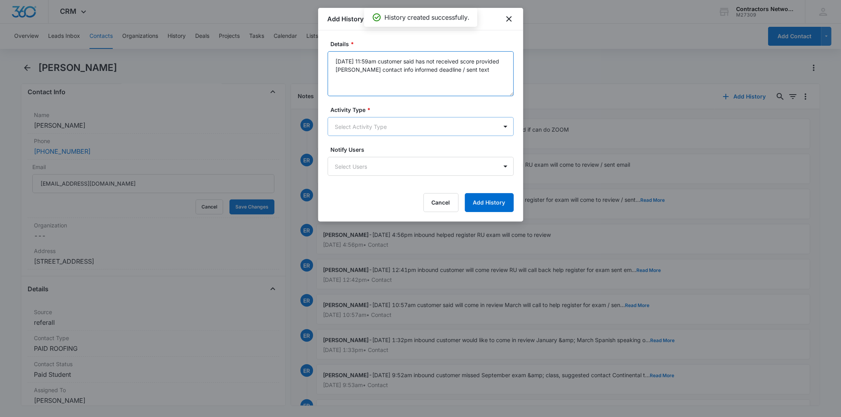
type textarea "[DATE] 11:59am customer said has not received score provided [PERSON_NAME] cont…"
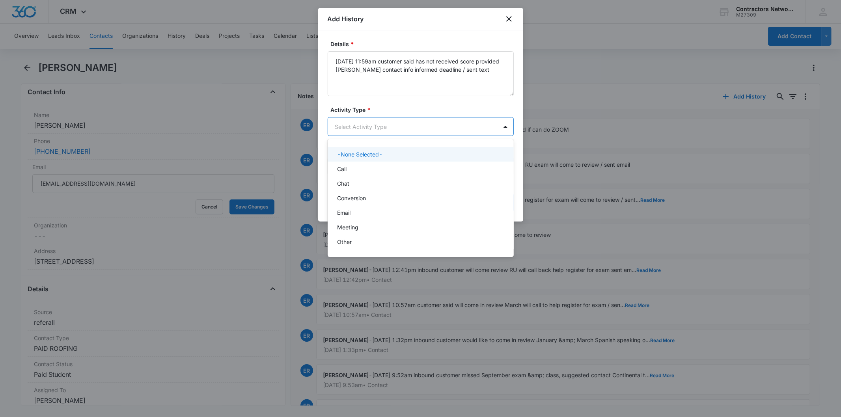
click at [354, 133] on body "CRM Apps Reputation Websites Forms CRM Email Social Shop Payments POS Content A…" at bounding box center [420, 208] width 841 height 417
click at [353, 185] on div "Chat" at bounding box center [420, 183] width 166 height 8
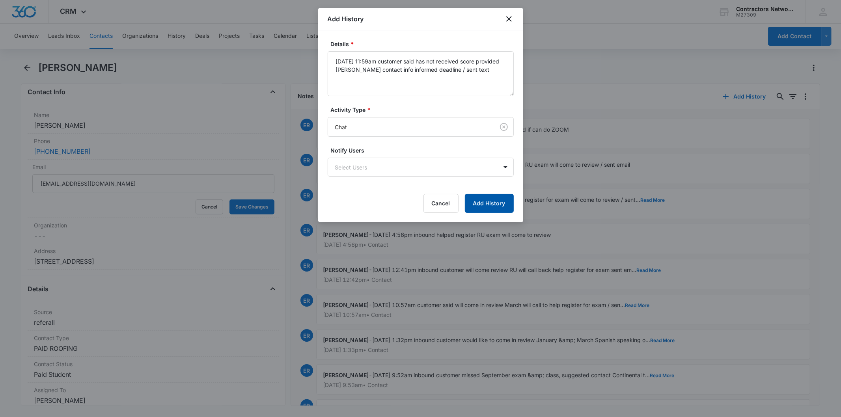
click at [477, 202] on button "Add History" at bounding box center [489, 203] width 49 height 19
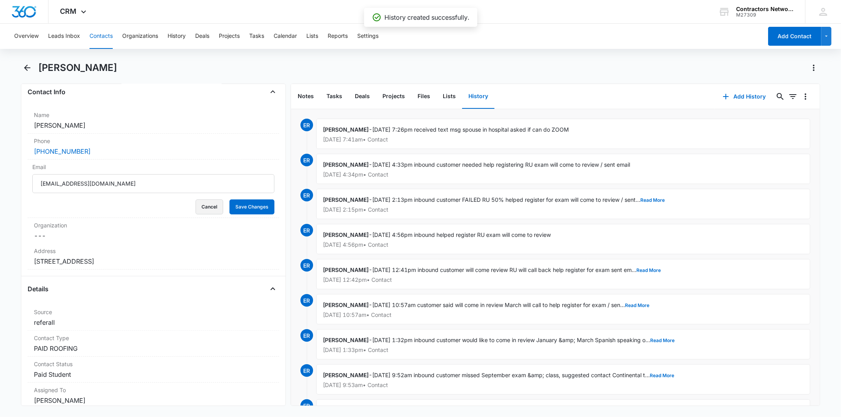
click at [200, 206] on button "Cancel" at bounding box center [210, 207] width 28 height 15
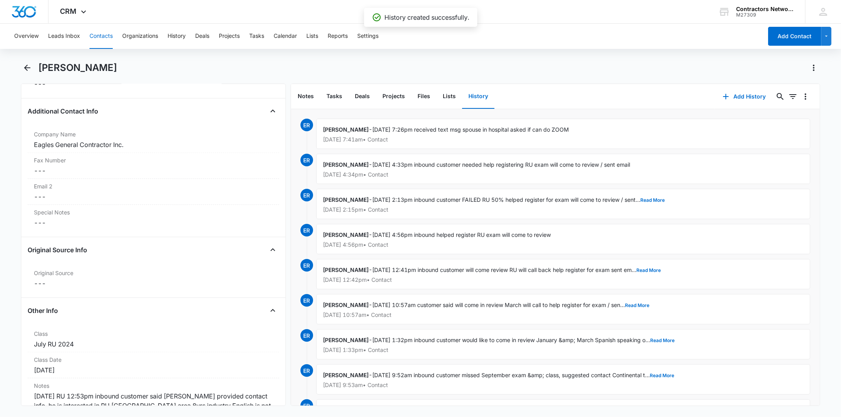
scroll to position [832, 0]
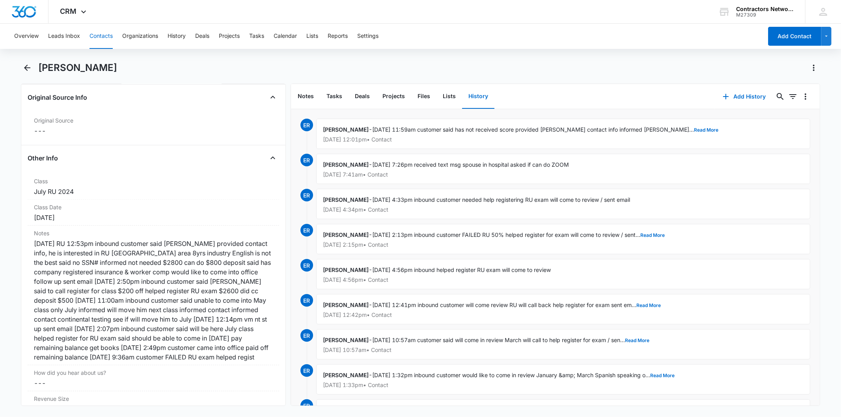
click at [104, 33] on button "Contacts" at bounding box center [101, 36] width 23 height 25
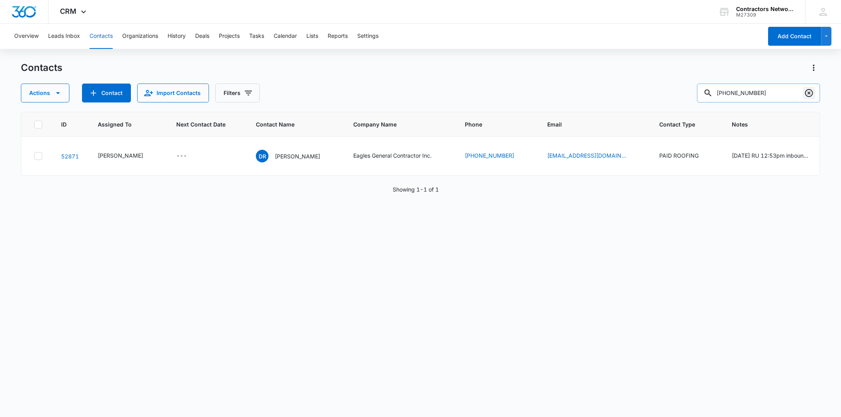
click at [810, 90] on icon "Clear" at bounding box center [808, 92] width 9 height 9
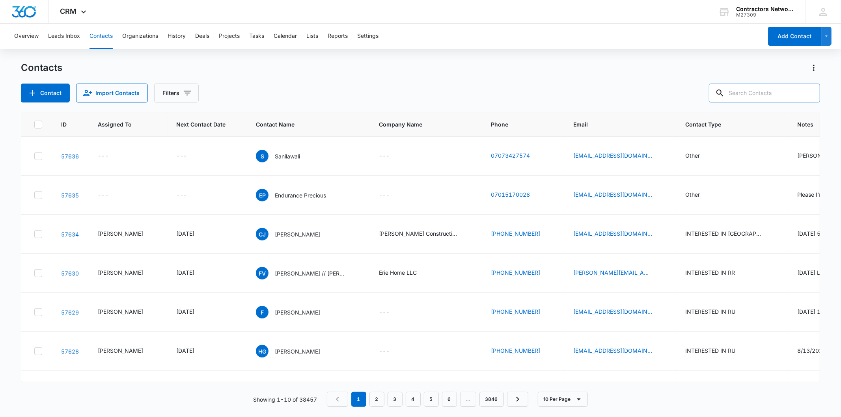
paste input "[EMAIL_ADDRESS][DOMAIN_NAME]"
type input "[EMAIL_ADDRESS][DOMAIN_NAME]"
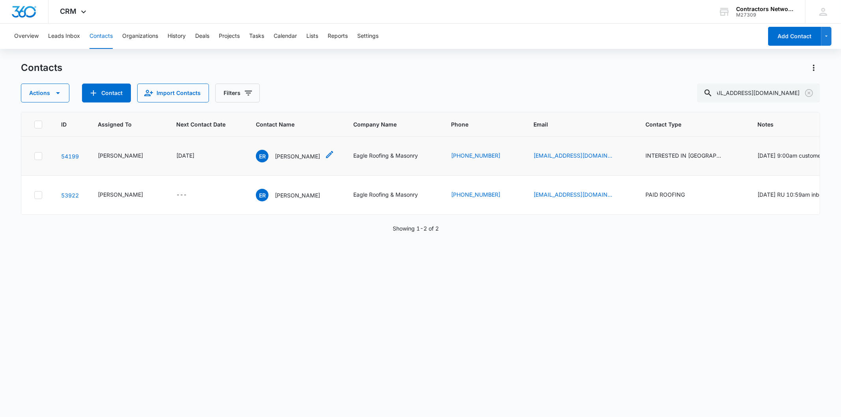
scroll to position [0, 0]
click at [278, 160] on p "[PERSON_NAME]" at bounding box center [297, 156] width 45 height 8
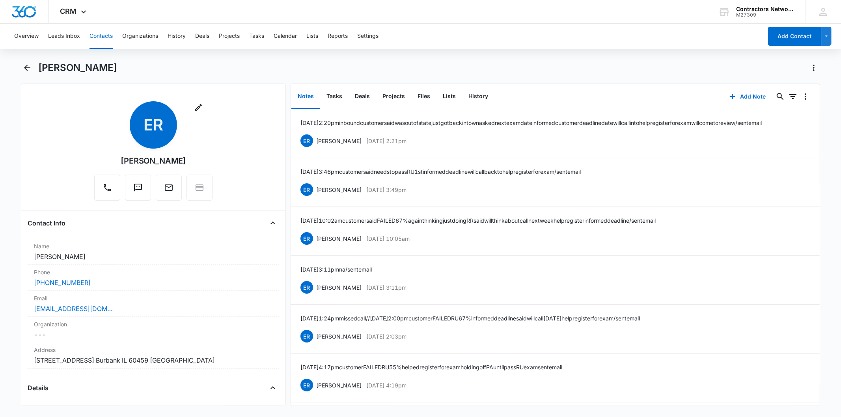
scroll to position [263, 0]
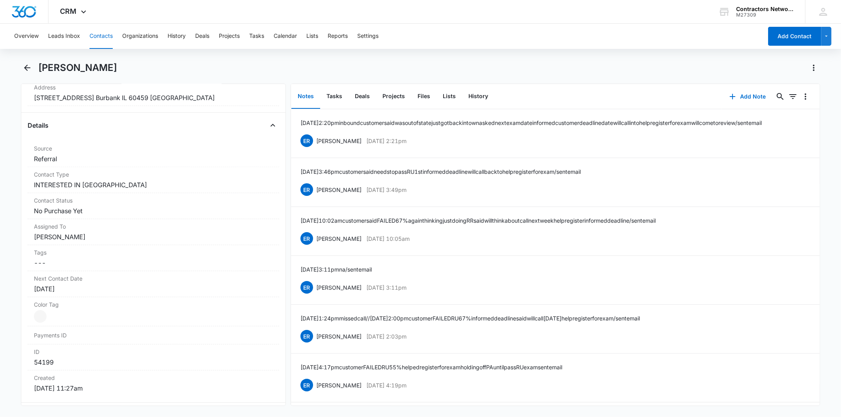
click at [102, 29] on button "Contacts" at bounding box center [101, 36] width 23 height 25
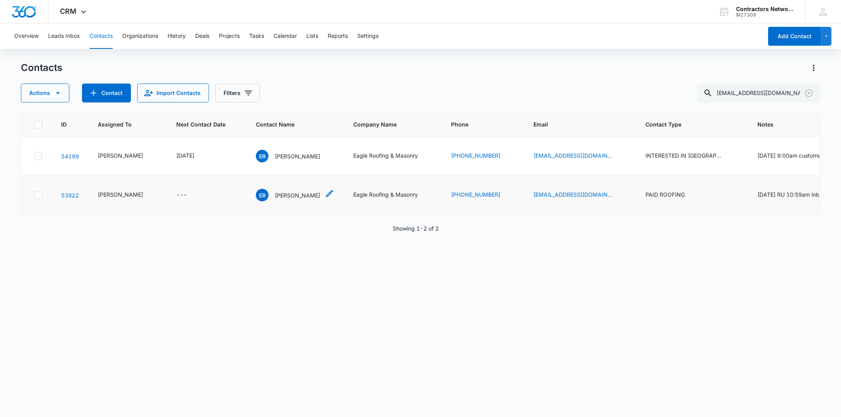
click at [294, 200] on p "[PERSON_NAME]" at bounding box center [297, 195] width 45 height 8
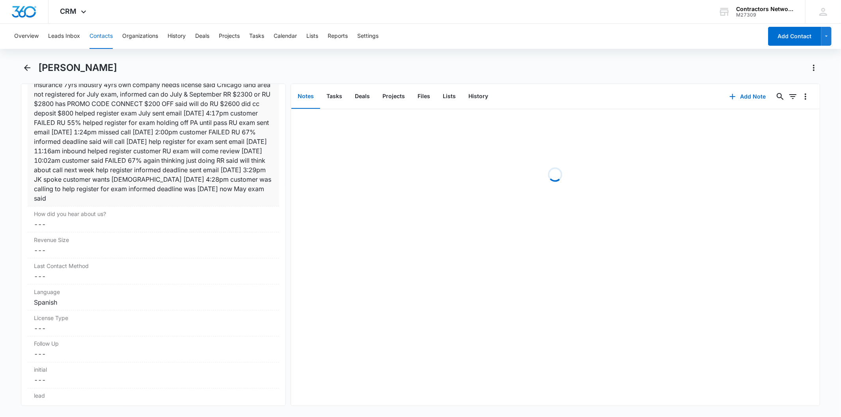
scroll to position [1007, 0]
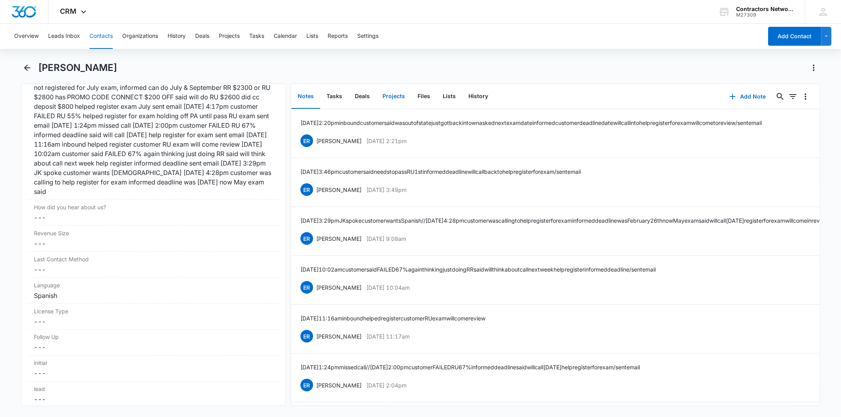
click at [386, 96] on button "Projects" at bounding box center [393, 96] width 35 height 24
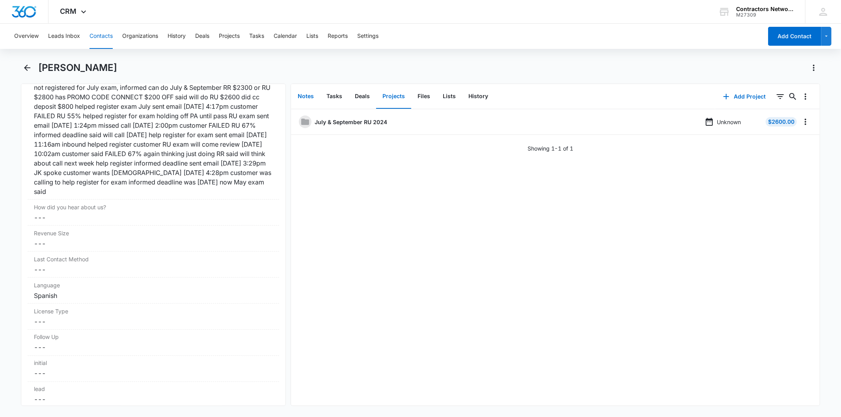
click at [308, 95] on button "Notes" at bounding box center [305, 96] width 29 height 24
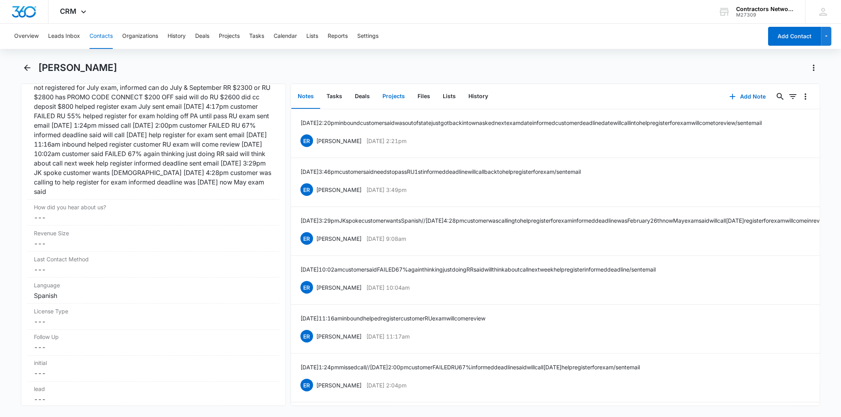
click at [393, 97] on button "Projects" at bounding box center [393, 96] width 35 height 24
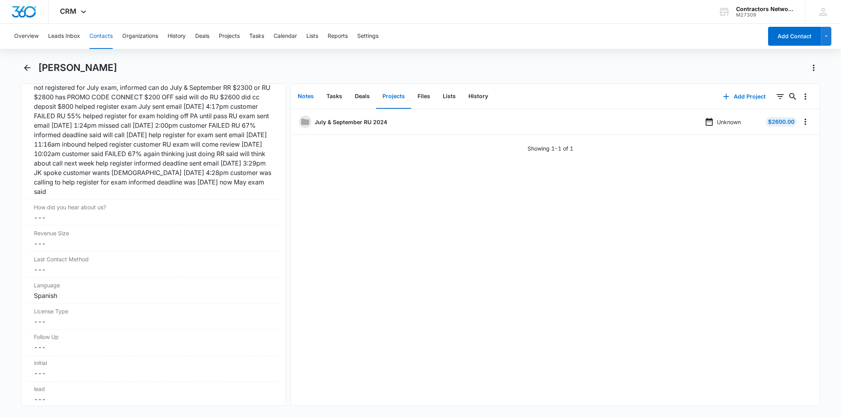
click at [300, 104] on button "Notes" at bounding box center [305, 96] width 29 height 24
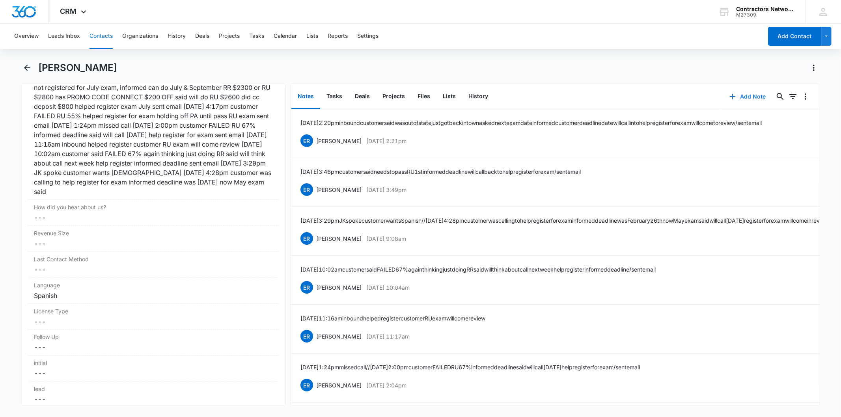
click at [733, 91] on button "Add Note" at bounding box center [748, 96] width 52 height 19
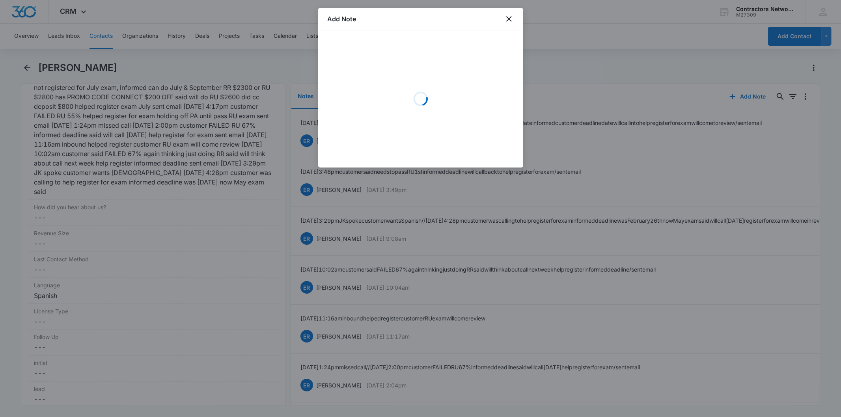
click at [356, 73] on div "Loading" at bounding box center [421, 99] width 186 height 118
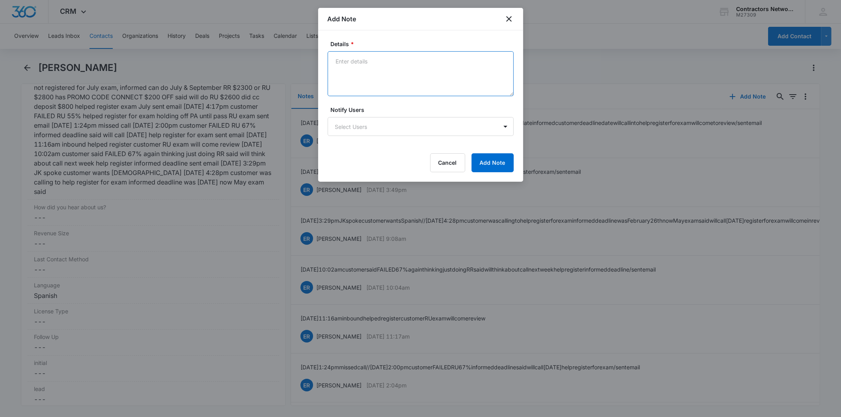
click at [354, 71] on textarea "Details *" at bounding box center [421, 73] width 186 height 45
paste textarea "[DATE] 12:06pm customer said holding off [GEOGRAPHIC_DATA] said has not taken R…"
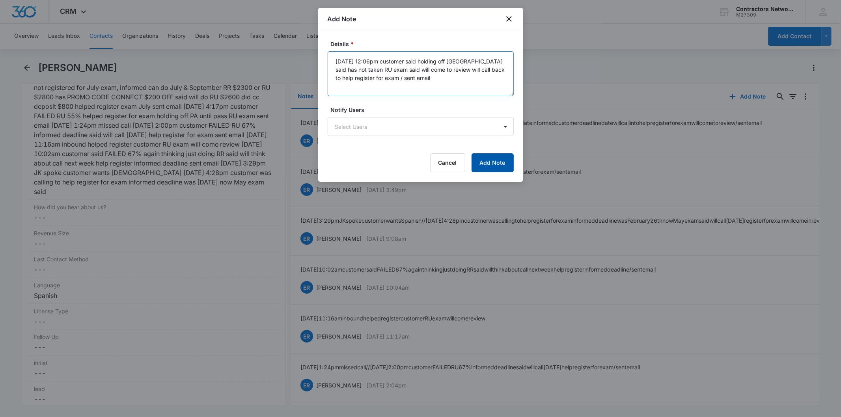
type textarea "[DATE] 12:06pm customer said holding off [GEOGRAPHIC_DATA] said has not taken R…"
click at [474, 163] on button "Add Note" at bounding box center [493, 162] width 42 height 19
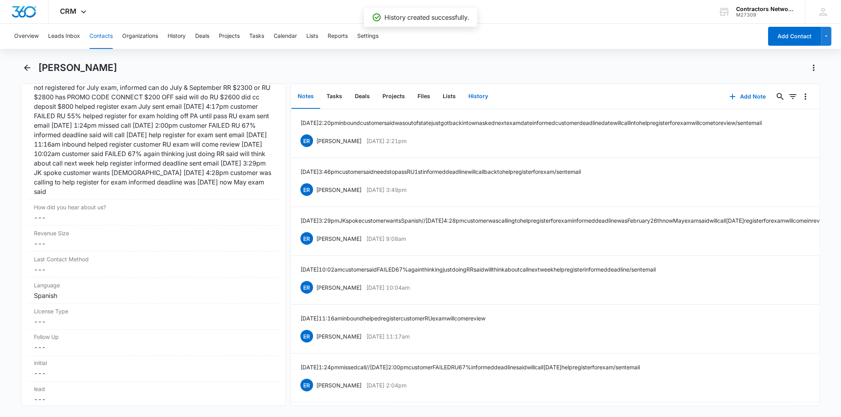
click at [476, 99] on button "History" at bounding box center [478, 96] width 32 height 24
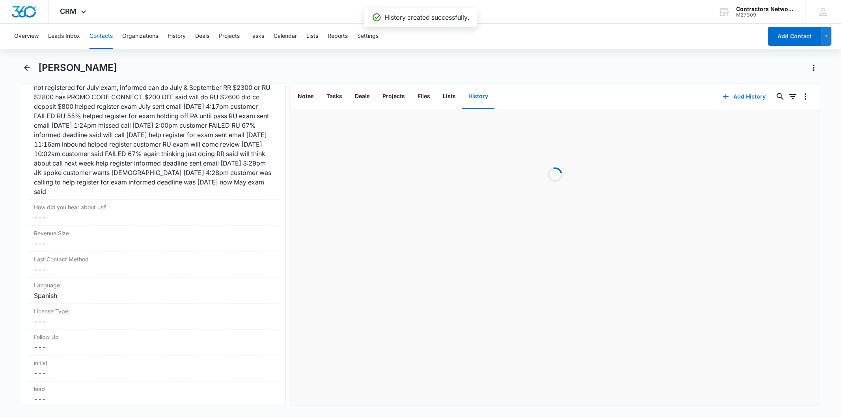
click at [735, 92] on button "Add History" at bounding box center [744, 96] width 59 height 19
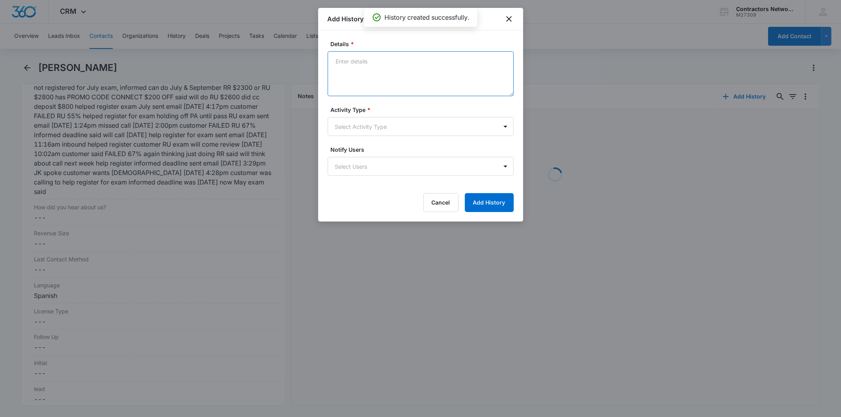
click at [347, 71] on textarea "Details *" at bounding box center [421, 73] width 186 height 45
paste textarea "[DATE] 12:06pm customer said holding off [GEOGRAPHIC_DATA] said has not taken R…"
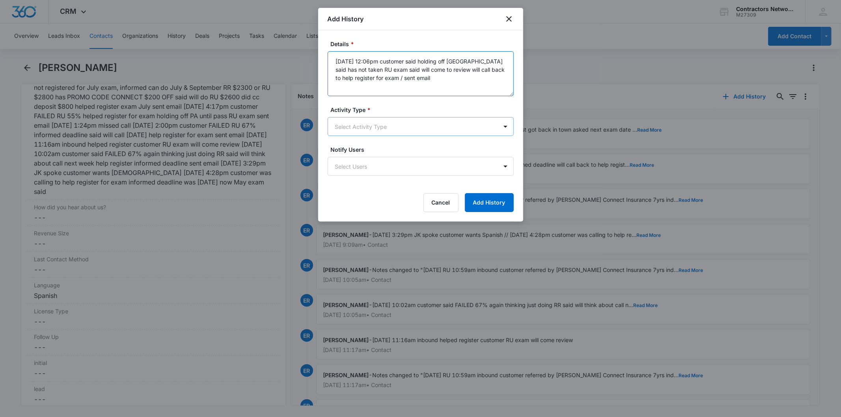
type textarea "[DATE] 12:06pm customer said holding off [GEOGRAPHIC_DATA] said has not taken R…"
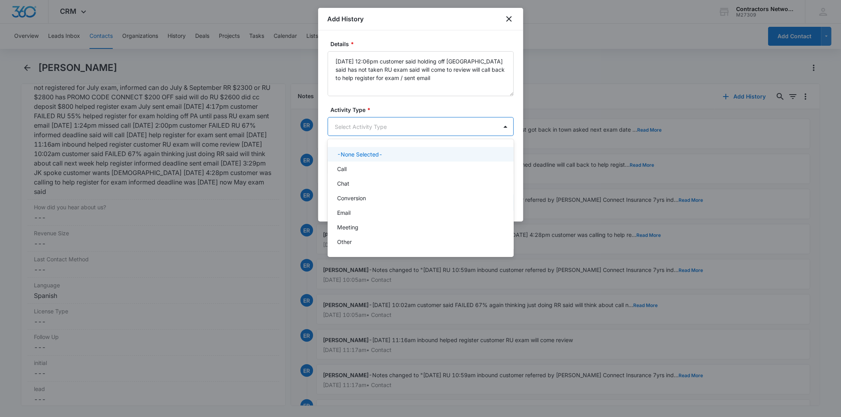
click at [355, 121] on body "CRM Apps Reputation Websites Forms CRM Email Social Shop Payments POS Content A…" at bounding box center [420, 208] width 841 height 417
click at [349, 179] on div "Chat" at bounding box center [421, 183] width 186 height 15
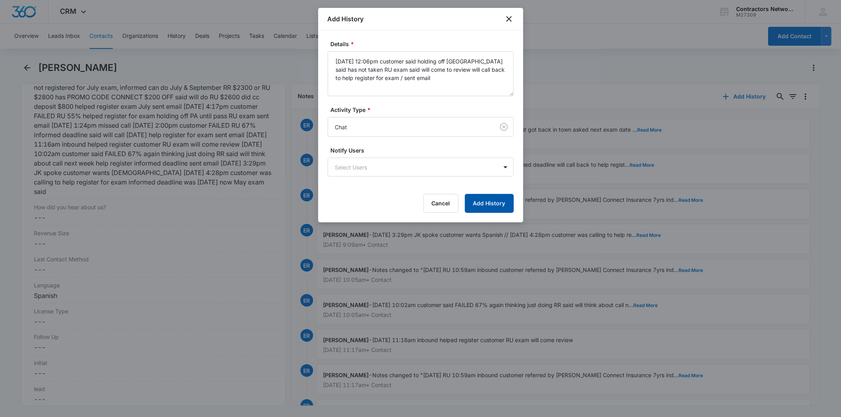
click at [493, 198] on button "Add History" at bounding box center [489, 203] width 49 height 19
click at [273, 219] on div at bounding box center [420, 208] width 841 height 417
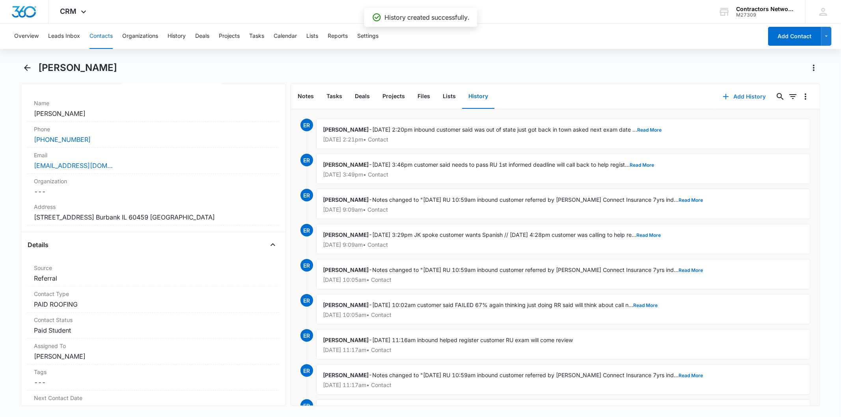
scroll to position [131, 0]
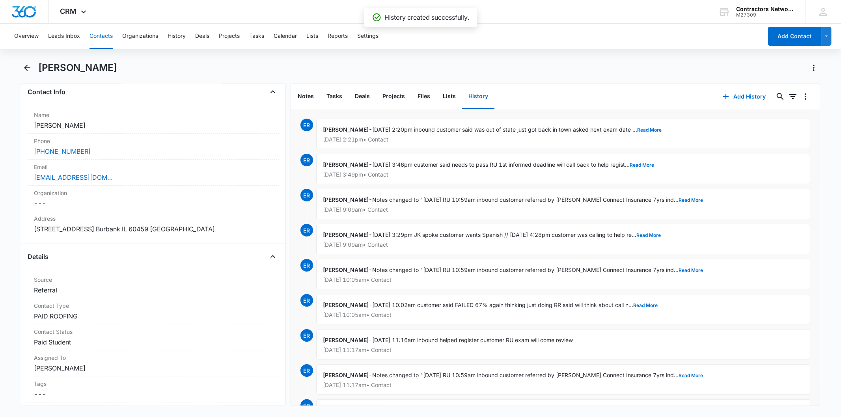
click at [104, 37] on button "Contacts" at bounding box center [101, 36] width 23 height 25
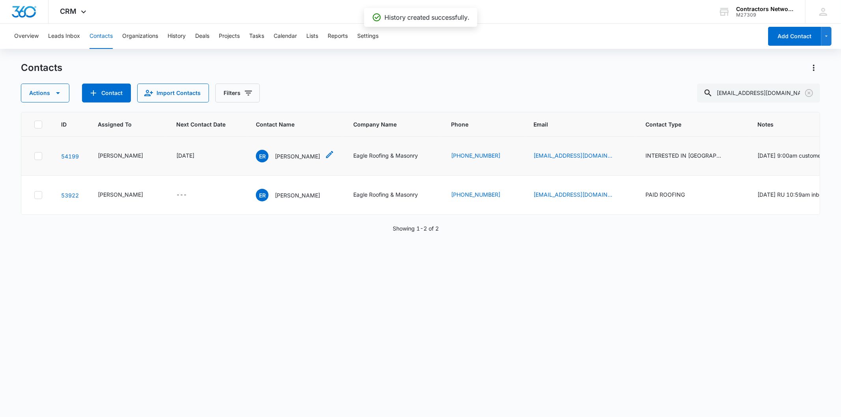
click at [278, 162] on div "ER [PERSON_NAME]" at bounding box center [288, 156] width 64 height 13
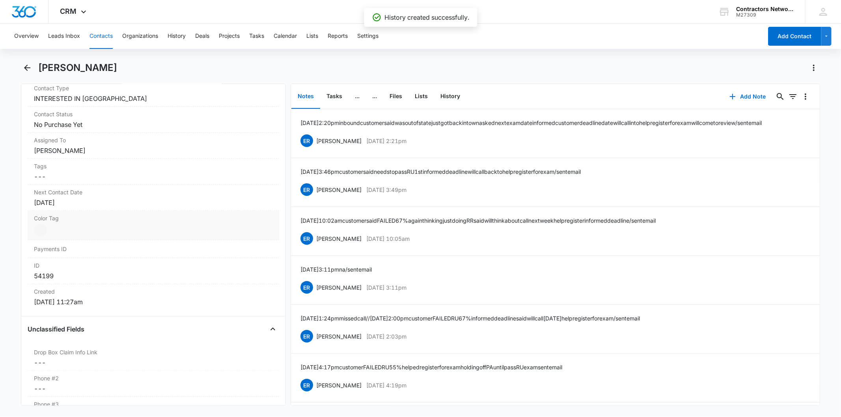
scroll to position [350, 0]
click at [100, 198] on div "[DATE]" at bounding box center [153, 201] width 239 height 9
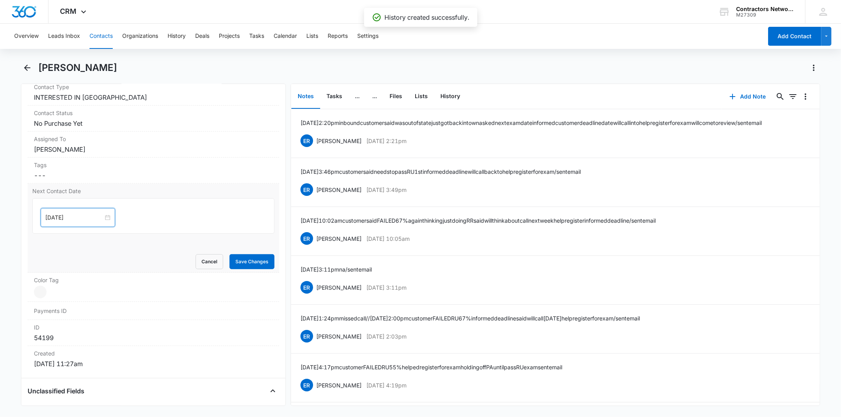
click at [79, 214] on input "[DATE]" at bounding box center [74, 217] width 58 height 9
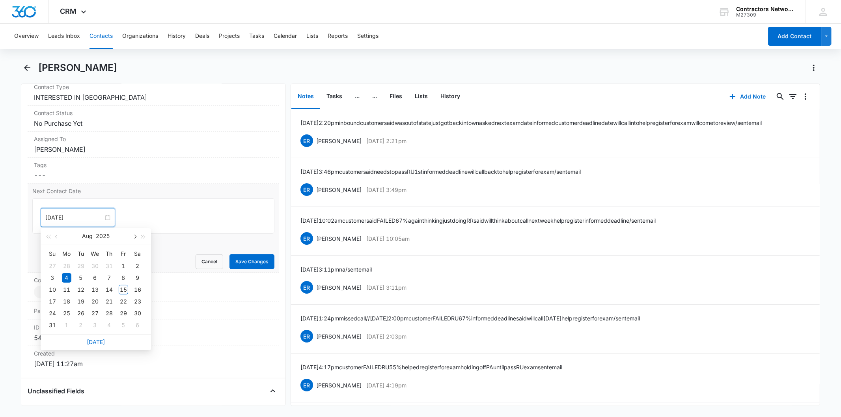
click at [136, 237] on span "button" at bounding box center [134, 237] width 4 height 4
type input "[DATE]"
click at [74, 322] on td "4" at bounding box center [81, 325] width 14 height 12
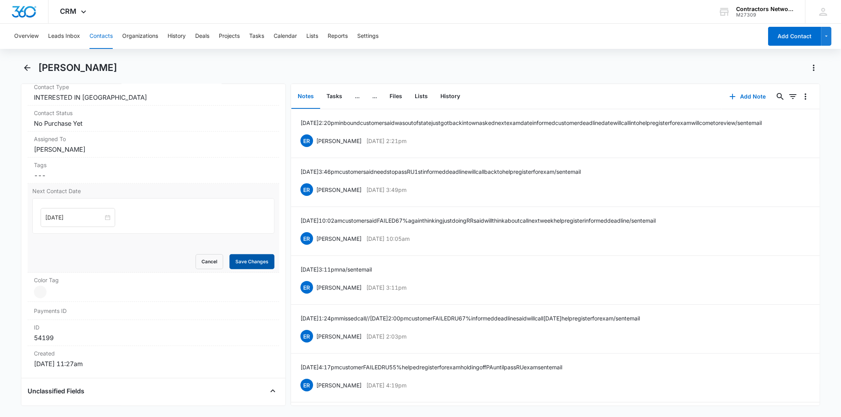
click at [245, 261] on button "Save Changes" at bounding box center [251, 261] width 45 height 15
click at [745, 98] on button "Add Note" at bounding box center [748, 96] width 52 height 19
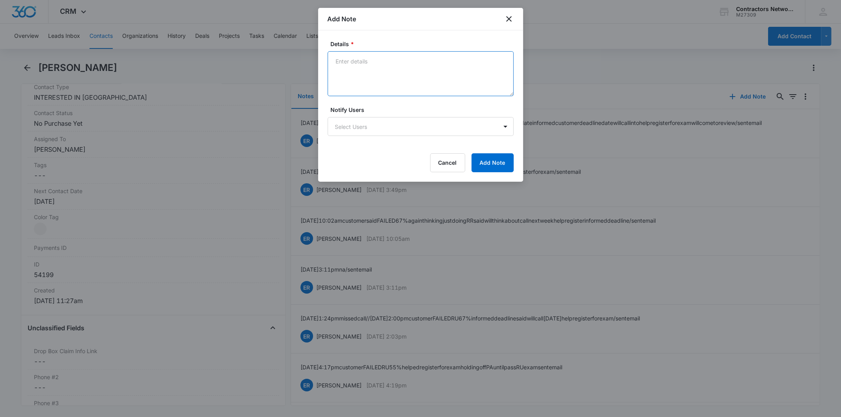
click at [368, 67] on textarea "Details *" at bounding box center [421, 73] width 186 height 45
paste textarea "[DATE] 12:06pm customer said holding off [GEOGRAPHIC_DATA] said has not taken R…"
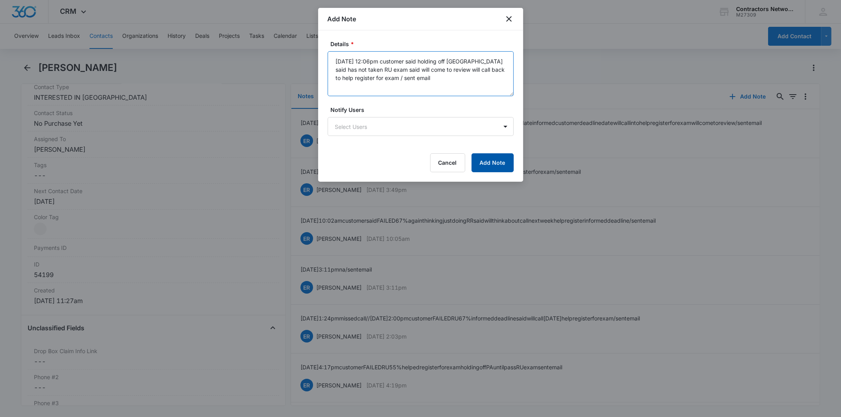
type textarea "[DATE] 12:06pm customer said holding off [GEOGRAPHIC_DATA] said has not taken R…"
click at [491, 160] on button "Add Note" at bounding box center [493, 162] width 42 height 19
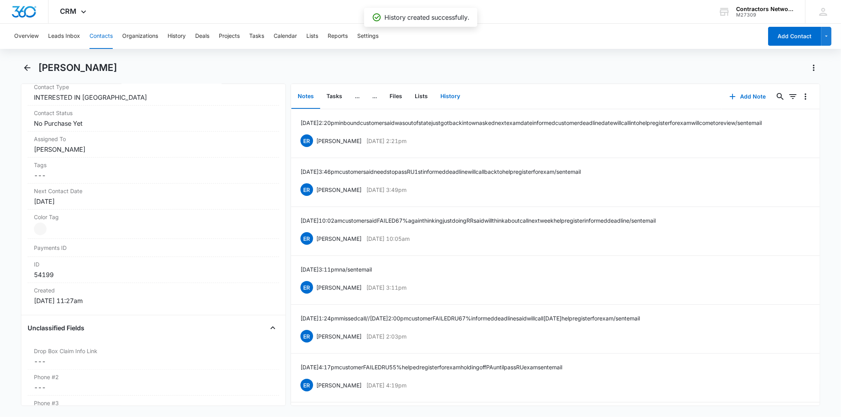
click at [450, 95] on button "History" at bounding box center [450, 96] width 32 height 24
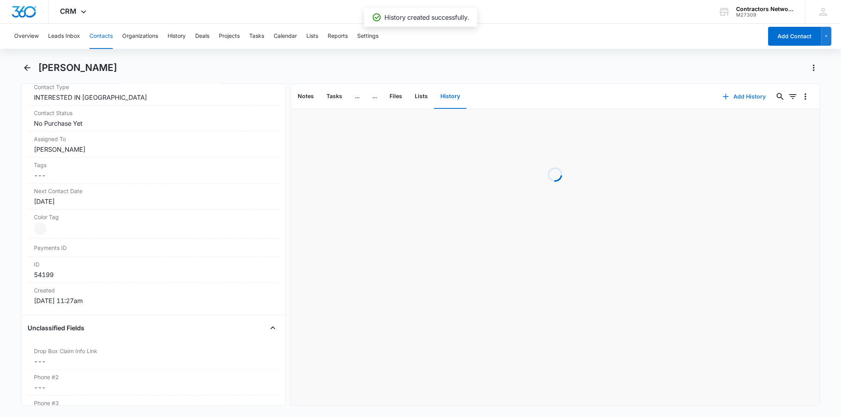
click at [725, 93] on button "Add History" at bounding box center [744, 96] width 59 height 19
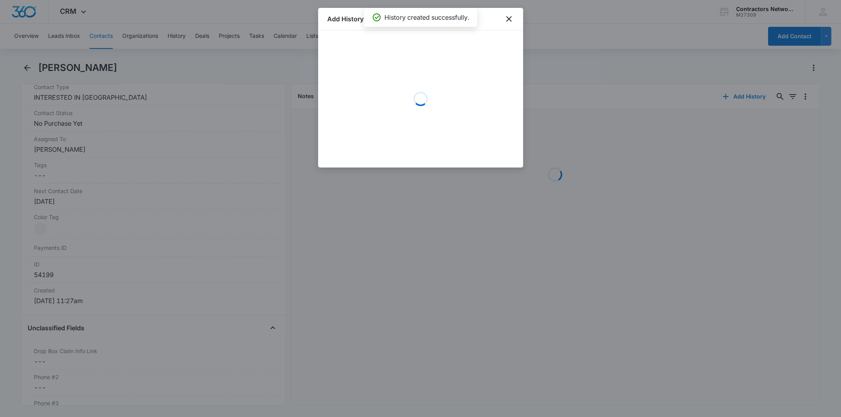
click at [365, 68] on div "Loading" at bounding box center [421, 99] width 186 height 118
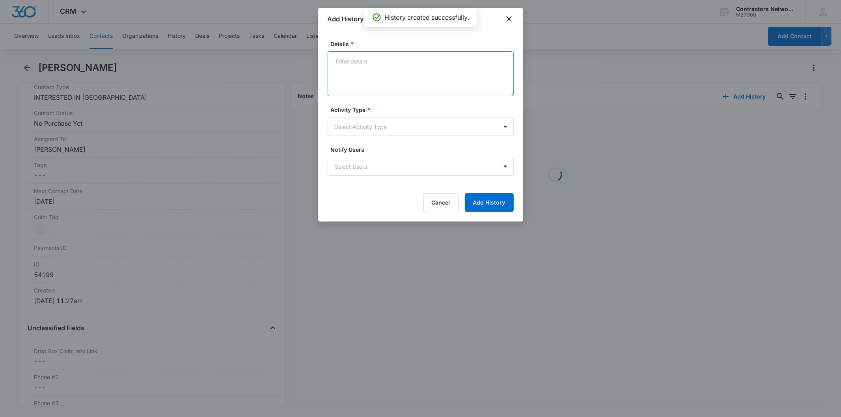
click at [360, 67] on textarea "Details *" at bounding box center [421, 73] width 186 height 45
paste textarea "[DATE] 12:06pm customer said holding off [GEOGRAPHIC_DATA] said has not taken R…"
type textarea "[DATE] 12:06pm customer said holding off [GEOGRAPHIC_DATA] said has not taken R…"
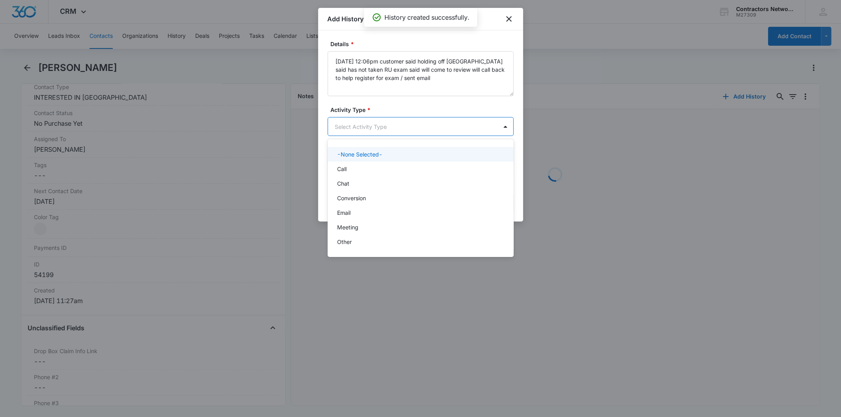
click at [355, 129] on body "CRM Apps Reputation Websites Forms CRM Email Social Shop Payments POS Content A…" at bounding box center [420, 208] width 841 height 417
click at [358, 183] on div "Chat" at bounding box center [420, 183] width 166 height 8
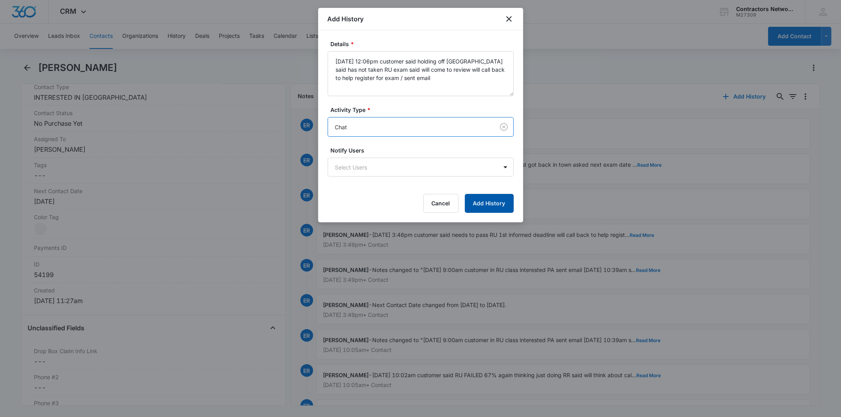
click at [501, 196] on button "Add History" at bounding box center [489, 203] width 49 height 19
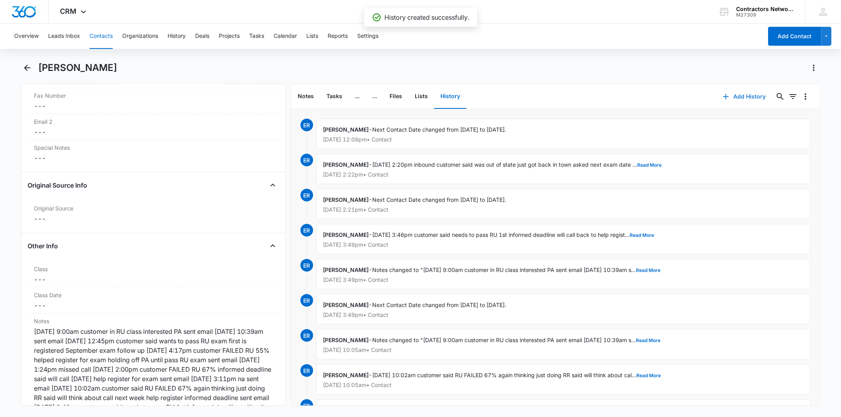
scroll to position [964, 0]
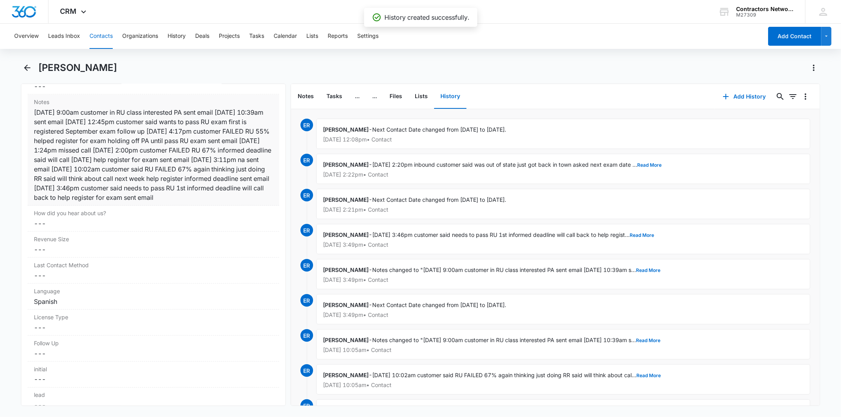
click at [200, 154] on div "[DATE] 9:00am customer in RU class interested PA sent email [DATE] 10:39am sent…" at bounding box center [153, 155] width 239 height 95
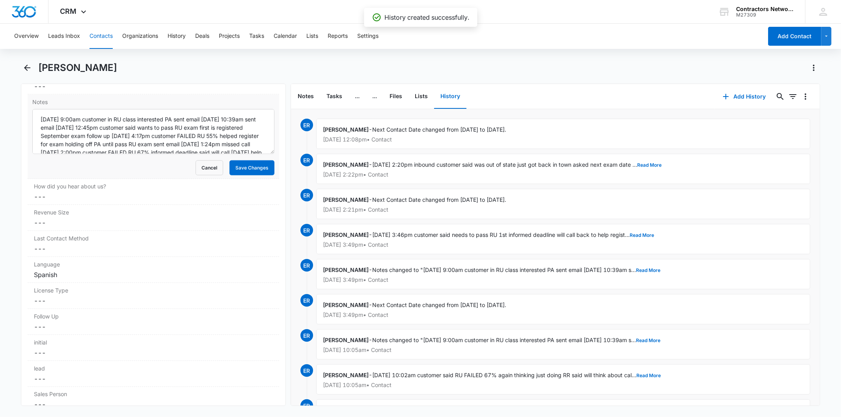
scroll to position [49, 0]
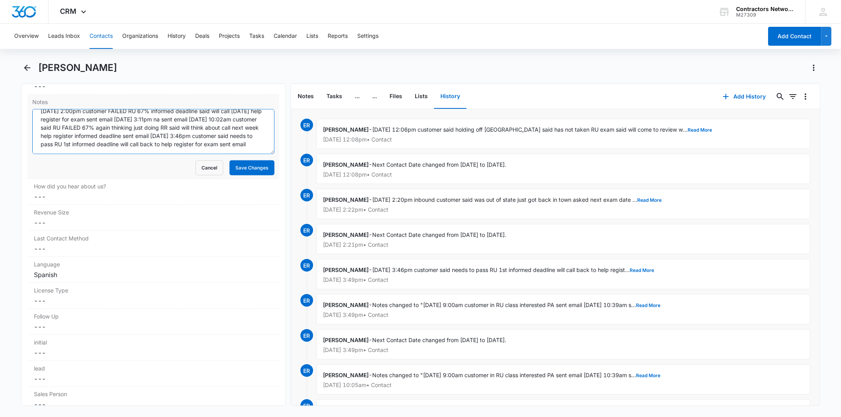
click at [238, 143] on textarea "[DATE] 9:00am customer in RU class interested PA sent email [DATE] 10:39am sent…" at bounding box center [153, 131] width 242 height 45
paste textarea "[DATE] 12:06pm customer said holding off [GEOGRAPHIC_DATA] said has not taken R…"
type textarea "[DATE] 9:00am customer in RU class interested PA sent email [DATE] 10:39am sent…"
click at [235, 166] on button "Save Changes" at bounding box center [251, 167] width 45 height 15
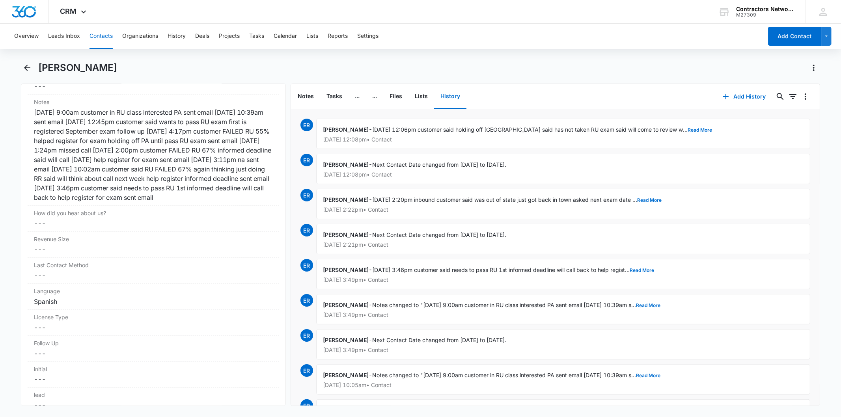
click at [192, 138] on div "[DATE] 9:00am customer in RU class interested PA sent email [DATE] 10:39am sent…" at bounding box center [153, 155] width 239 height 95
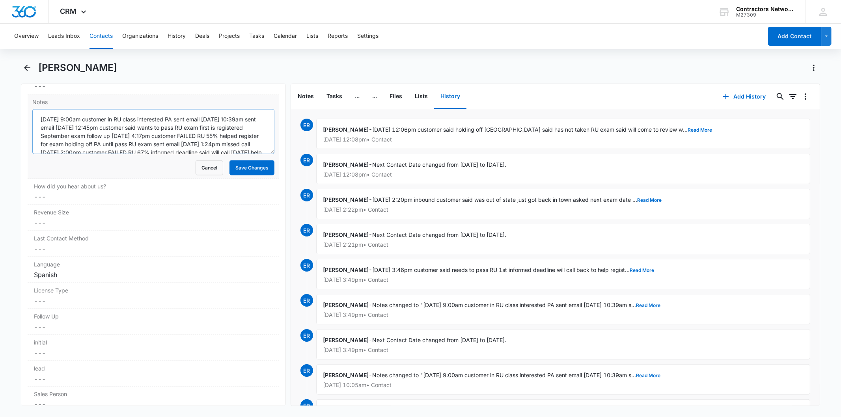
scroll to position [66, 0]
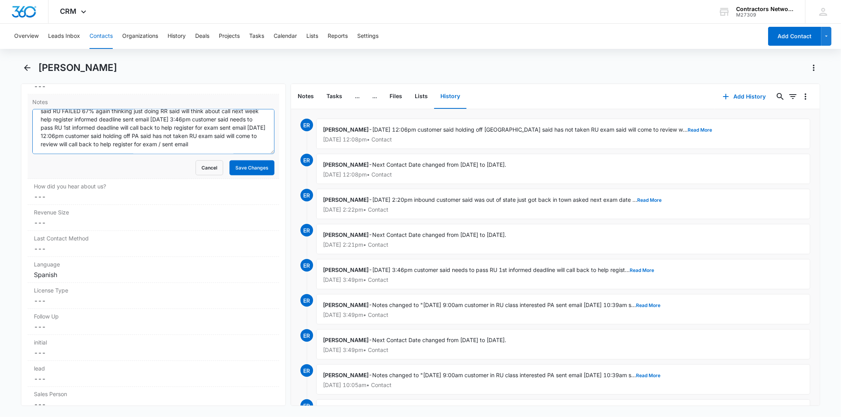
click at [170, 147] on textarea "[DATE] 9:00am customer in RU class interested PA sent email [DATE] 10:39am sent…" at bounding box center [153, 131] width 242 height 45
type textarea "[DATE] 9:00am customer in RU class interested PA sent email [DATE] 10:39am sent…"
click at [239, 167] on button "Save Changes" at bounding box center [251, 167] width 45 height 15
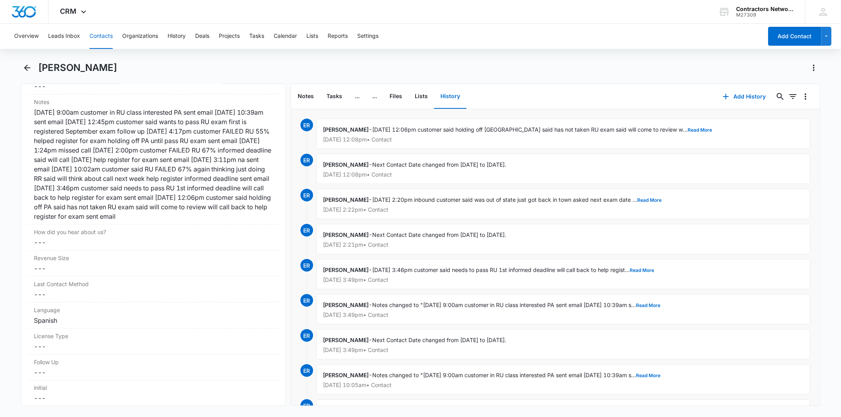
click at [89, 37] on div "Overview Leads Inbox Contacts Organizations History Deals Projects Tasks Calend…" at bounding box center [385, 36] width 753 height 25
click at [103, 35] on button "Contacts" at bounding box center [101, 36] width 23 height 25
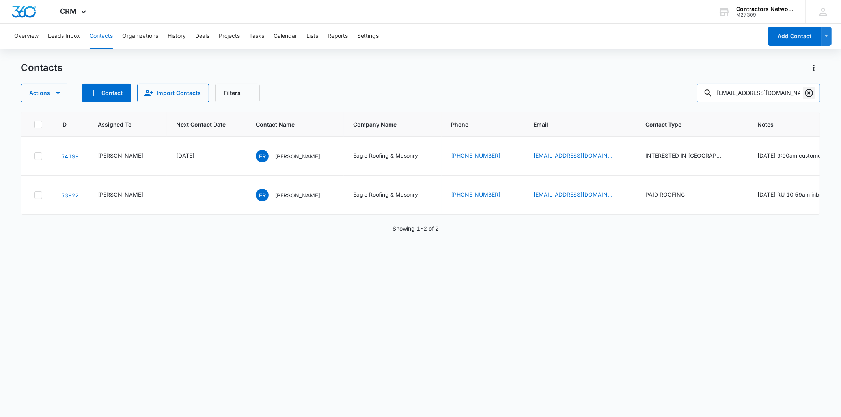
click at [806, 93] on icon "Clear" at bounding box center [808, 92] width 9 height 9
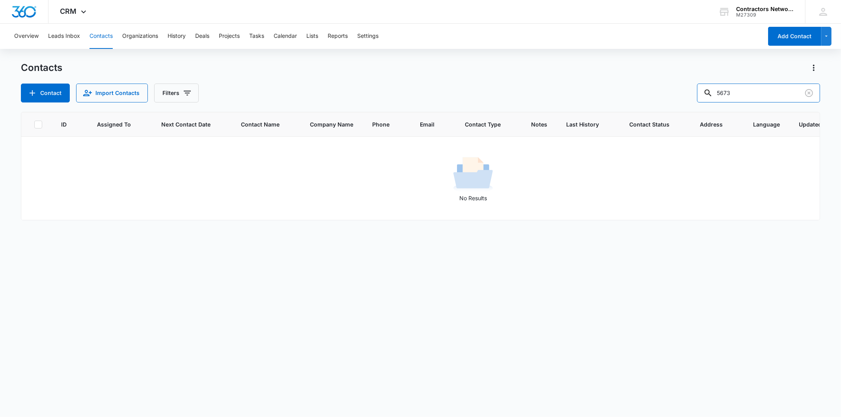
drag, startPoint x: 747, startPoint y: 94, endPoint x: 645, endPoint y: 83, distance: 103.1
click at [645, 83] on div "Contacts Contact Import Contacts Filters 5673" at bounding box center [420, 82] width 799 height 41
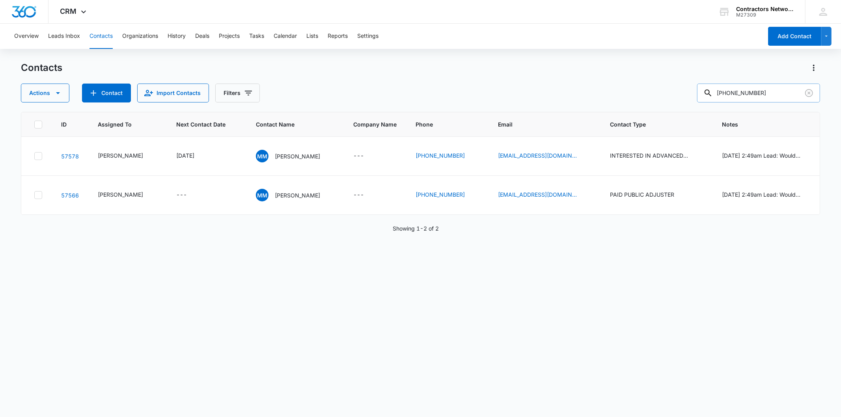
drag, startPoint x: 740, startPoint y: 91, endPoint x: 782, endPoint y: 96, distance: 41.8
click at [782, 96] on input "[PHONE_NUMBER]" at bounding box center [758, 93] width 123 height 19
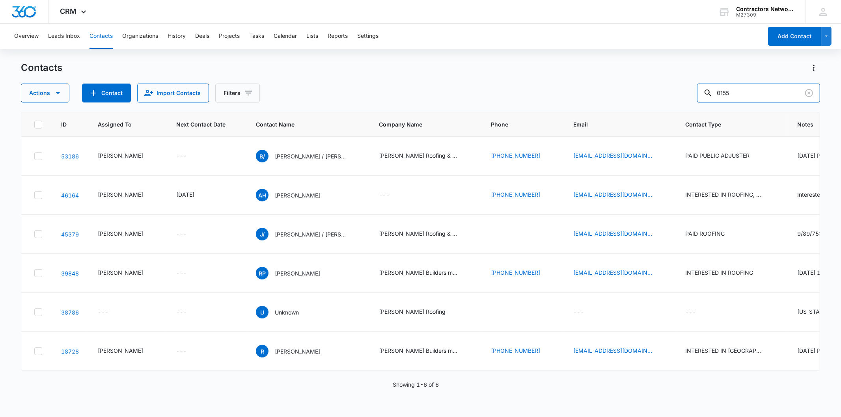
drag, startPoint x: 751, startPoint y: 95, endPoint x: 662, endPoint y: 88, distance: 89.0
click at [662, 88] on div "Actions Contact Import Contacts Filters 0155" at bounding box center [420, 93] width 799 height 19
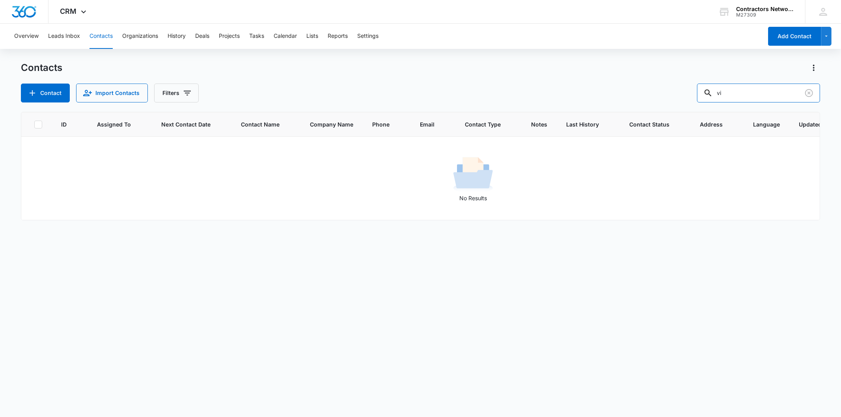
type input "v"
type input "[PHONE_NUMBER]"
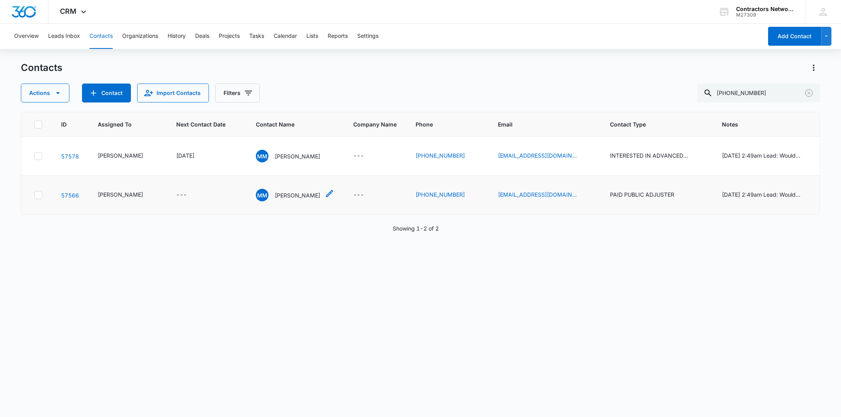
click at [278, 190] on div "MM [PERSON_NAME]" at bounding box center [288, 195] width 64 height 13
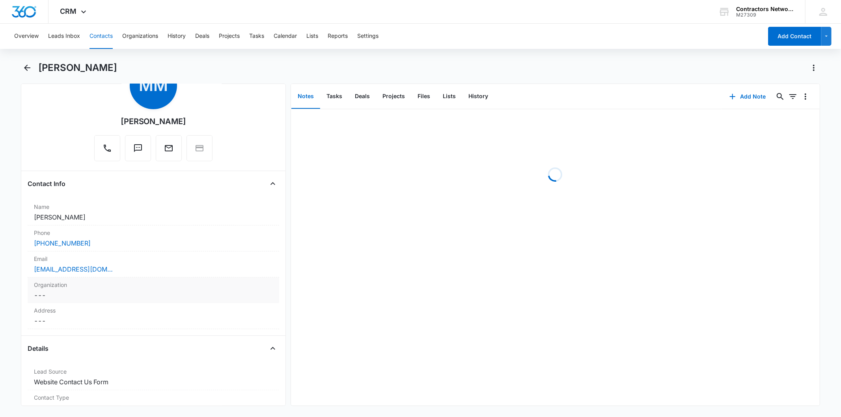
scroll to position [88, 0]
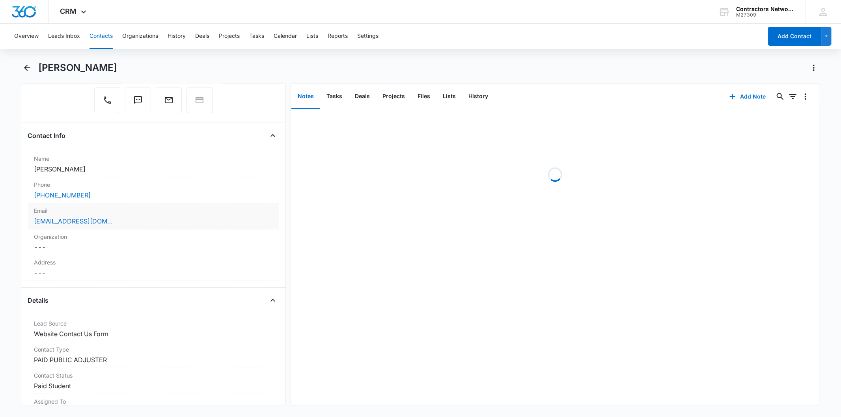
click at [151, 217] on div "[EMAIL_ADDRESS][DOMAIN_NAME]" at bounding box center [153, 220] width 239 height 9
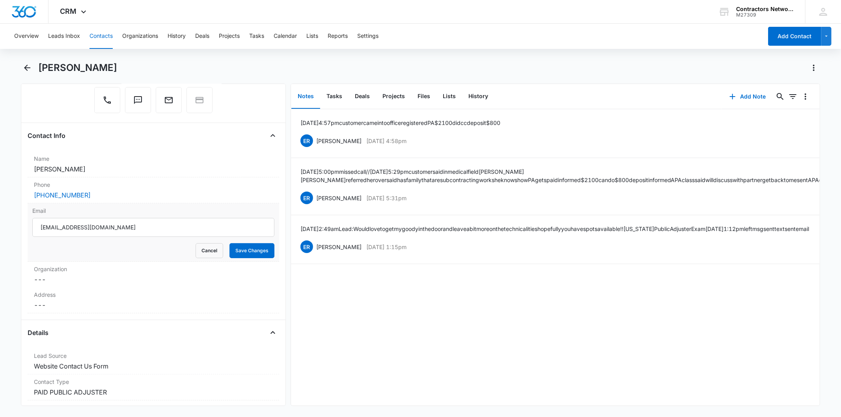
click at [111, 226] on input "[EMAIL_ADDRESS][DOMAIN_NAME]" at bounding box center [153, 227] width 242 height 19
click at [395, 99] on button "Projects" at bounding box center [393, 96] width 35 height 24
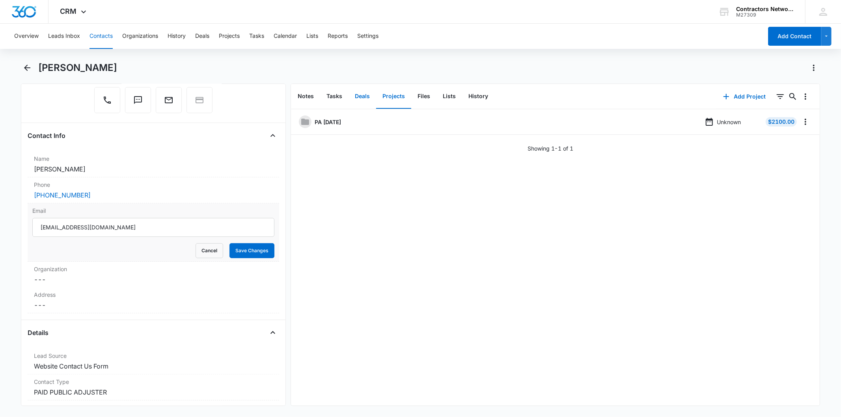
click at [364, 99] on button "Deals" at bounding box center [363, 96] width 28 height 24
click at [304, 99] on button "Notes" at bounding box center [305, 96] width 29 height 24
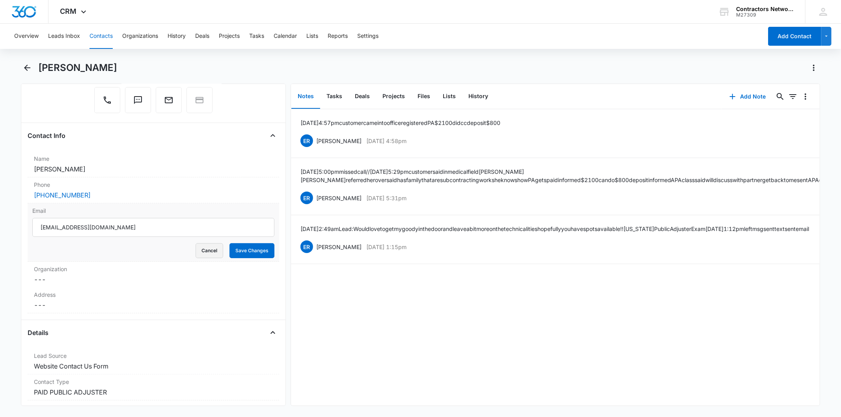
click at [199, 256] on button "Cancel" at bounding box center [210, 250] width 28 height 15
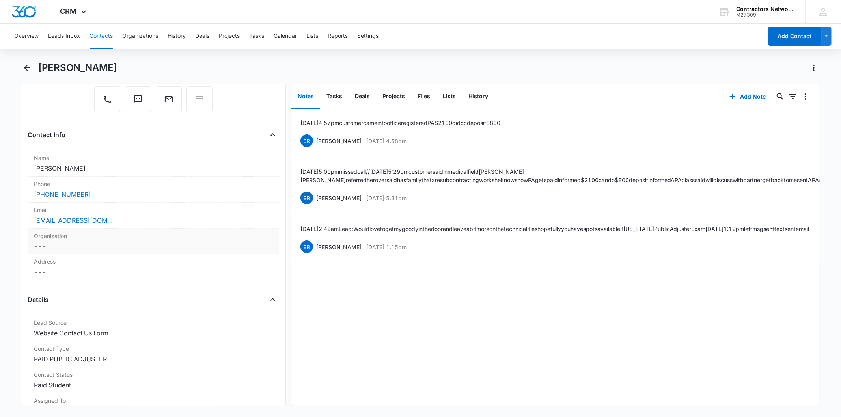
scroll to position [88, 0]
click at [83, 270] on dd "Cancel Save Changes ---" at bounding box center [153, 272] width 239 height 9
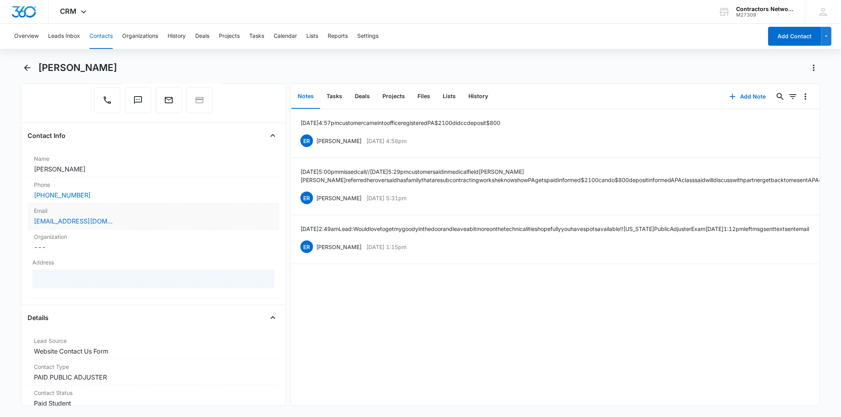
click at [146, 221] on div "[EMAIL_ADDRESS][DOMAIN_NAME]" at bounding box center [153, 220] width 239 height 9
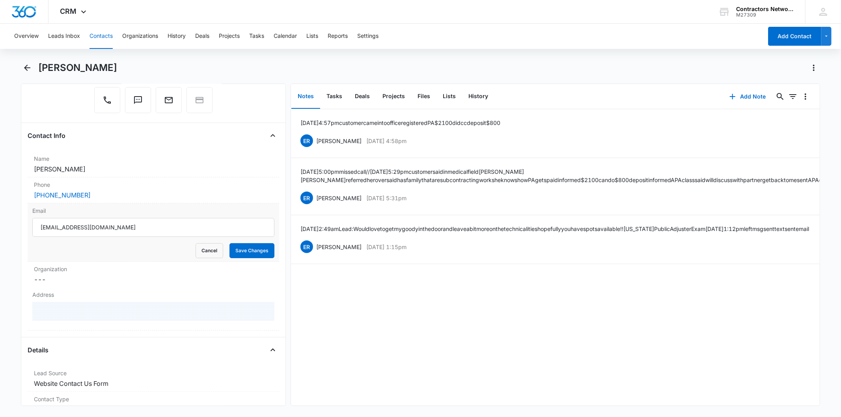
click at [147, 221] on input "[EMAIL_ADDRESS][DOMAIN_NAME]" at bounding box center [153, 227] width 242 height 19
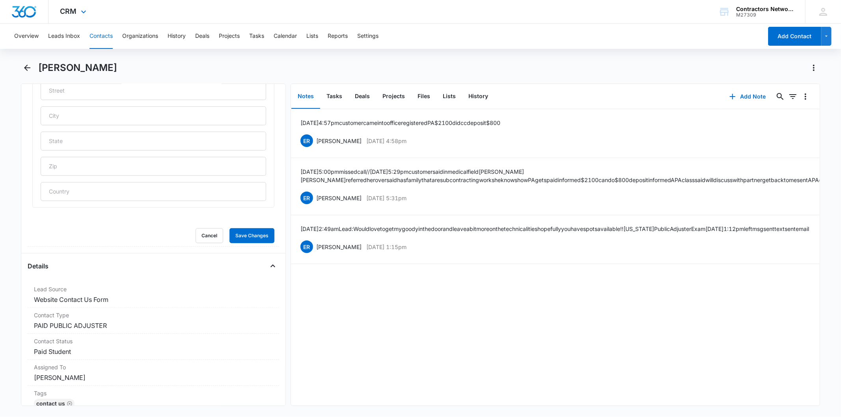
scroll to position [175, 0]
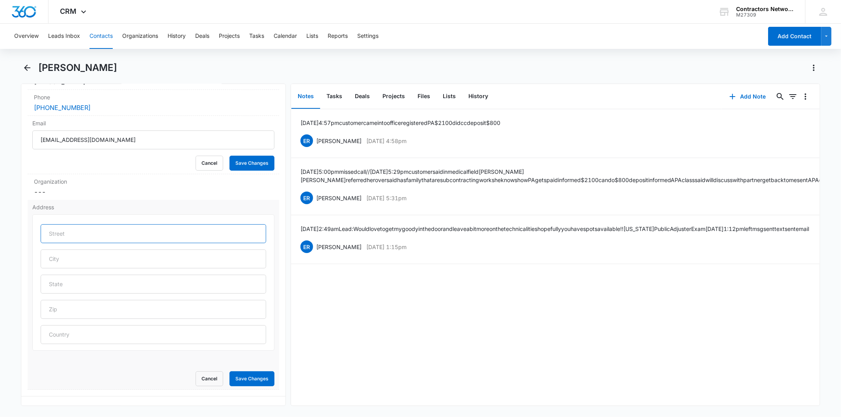
click at [56, 233] on input "text" at bounding box center [153, 233] width 225 height 19
paste input "[STREET_ADDRESS][PERSON_NAME]"
drag, startPoint x: 101, startPoint y: 232, endPoint x: 155, endPoint y: 234, distance: 54.1
click at [155, 234] on input "[STREET_ADDRESS][PERSON_NAME]" at bounding box center [153, 233] width 225 height 19
type input "[STREET_ADDRESS][PERSON_NAME]"
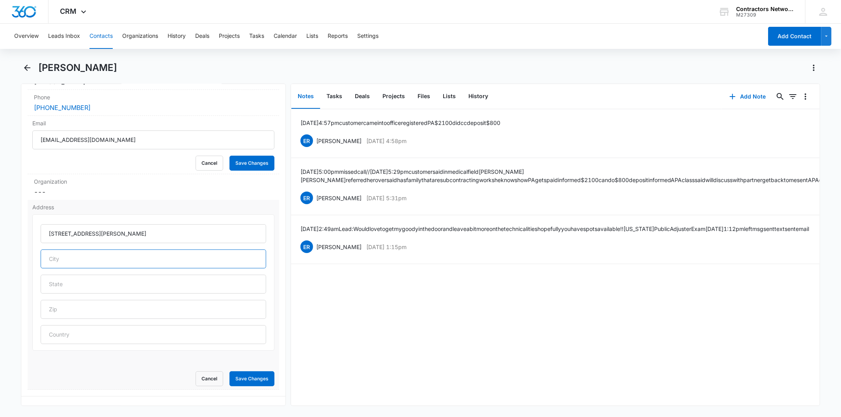
click at [78, 262] on input "text" at bounding box center [153, 259] width 225 height 19
paste input "Mundelein, IL 60060"
type input "Mundelein, IL 60060"
click at [60, 310] on input "text" at bounding box center [153, 309] width 225 height 19
paste input "Mundelein, IL 60060"
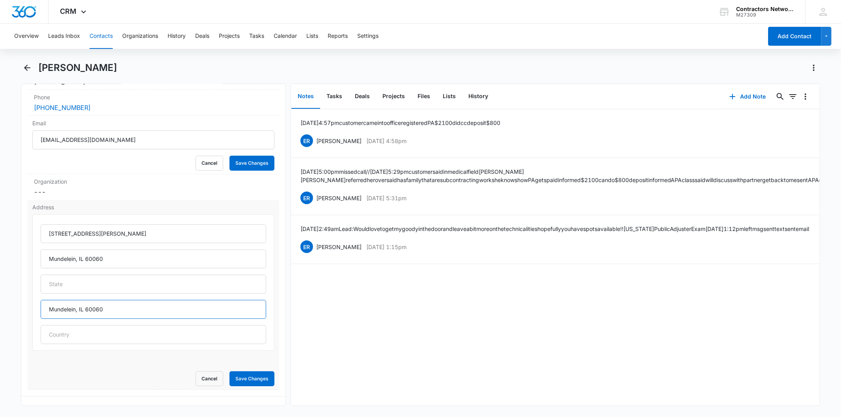
drag, startPoint x: 86, startPoint y: 310, endPoint x: 28, endPoint y: 312, distance: 58.0
click at [28, 312] on div "Address [STREET_ADDRESS][GEOGRAPHIC_DATA][PERSON_NAME] Cancel Save Changes" at bounding box center [153, 295] width 251 height 190
type input "60060"
drag, startPoint x: 80, startPoint y: 258, endPoint x: 149, endPoint y: 258, distance: 69.0
click at [149, 258] on input "Mundelein, IL 60060" at bounding box center [153, 259] width 225 height 19
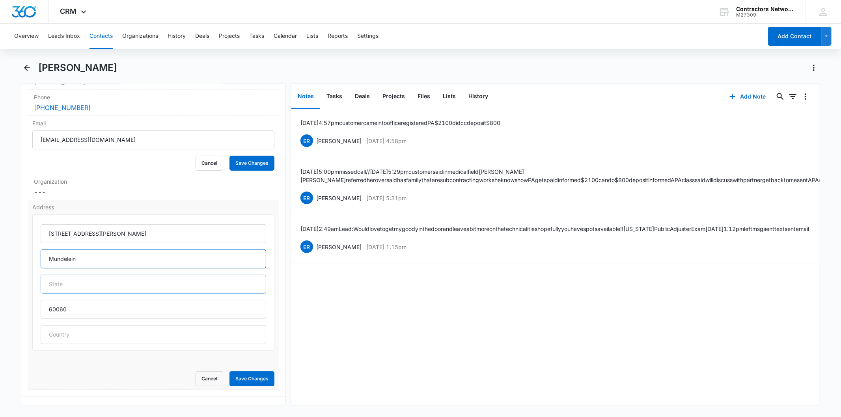
type input "Mundelein"
click at [114, 283] on input "text" at bounding box center [153, 284] width 225 height 19
type input "IL"
click at [229, 380] on button "Save Changes" at bounding box center [251, 378] width 45 height 15
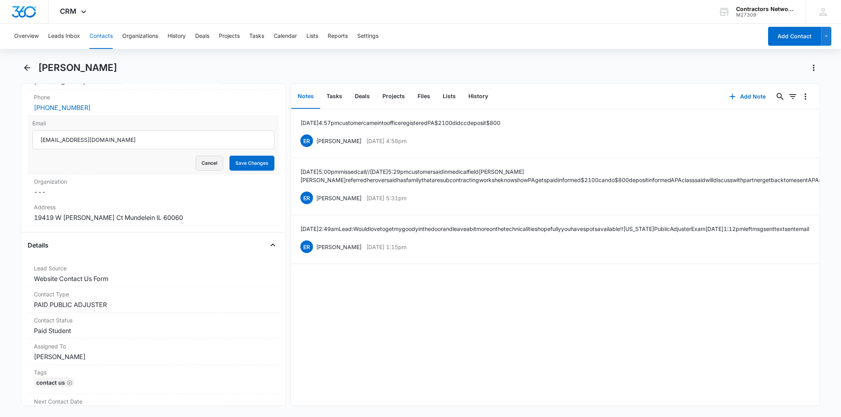
click at [196, 167] on button "Cancel" at bounding box center [210, 163] width 28 height 15
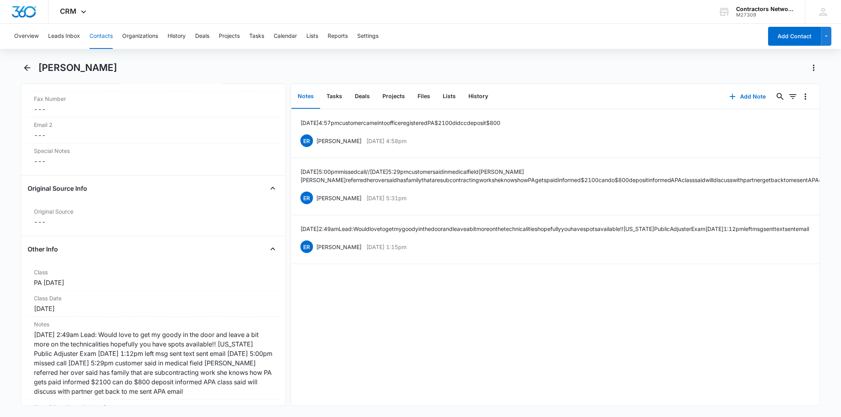
scroll to position [832, 0]
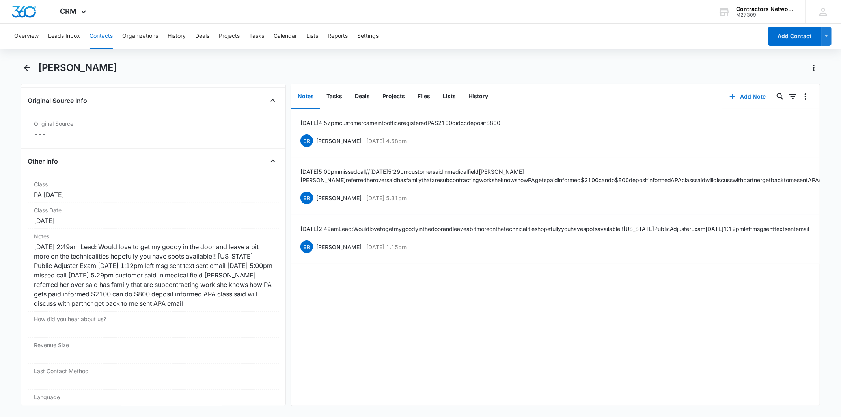
click at [746, 88] on button "Add Note" at bounding box center [748, 96] width 52 height 19
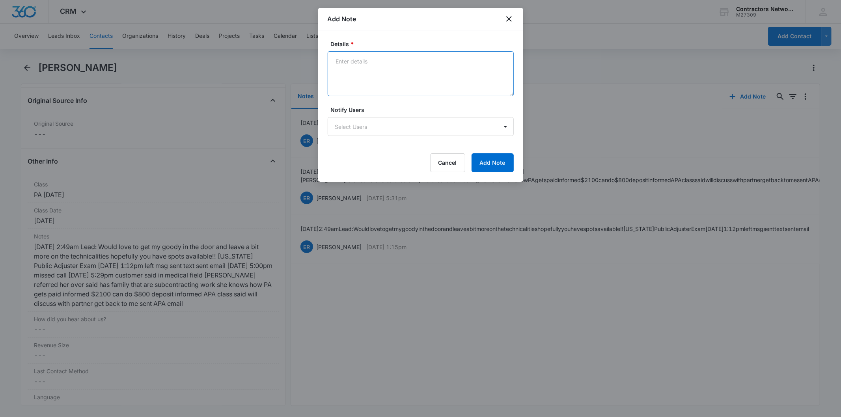
click at [359, 64] on textarea "Details *" at bounding box center [421, 73] width 186 height 45
paste textarea "[DATE] 12:26pm inbound customer asked to call [PERSON_NAME] [PHONE_NUMBER] for …"
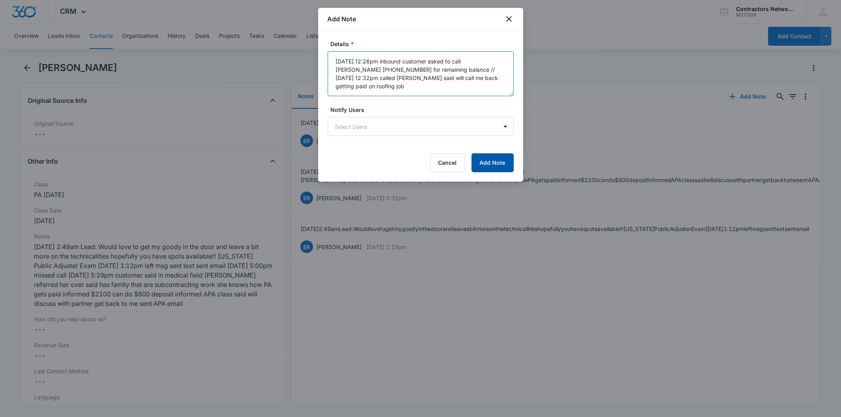
type textarea "[DATE] 12:26pm inbound customer asked to call [PERSON_NAME] [PHONE_NUMBER] for …"
click at [489, 157] on button "Add Note" at bounding box center [493, 162] width 42 height 19
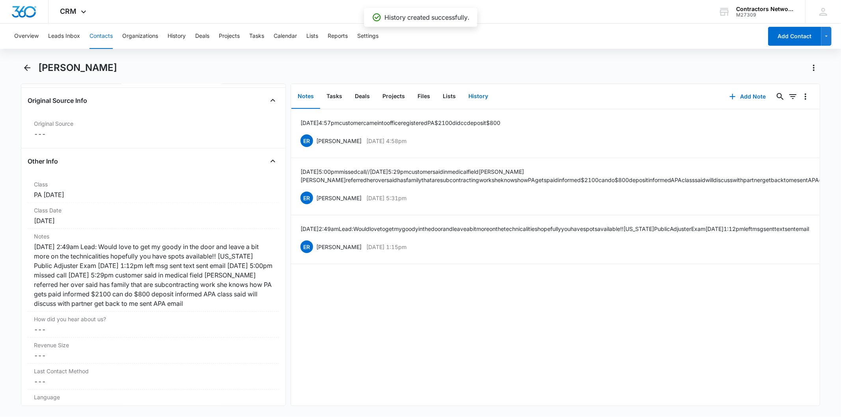
click at [482, 99] on button "History" at bounding box center [478, 96] width 32 height 24
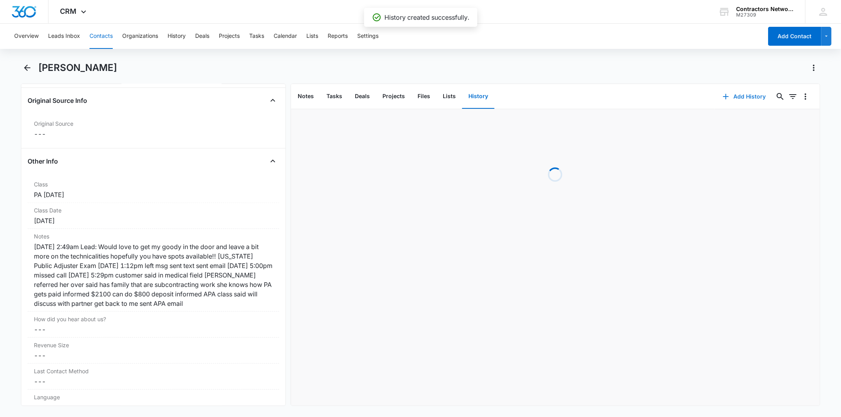
click at [731, 99] on button "Add History" at bounding box center [744, 96] width 59 height 19
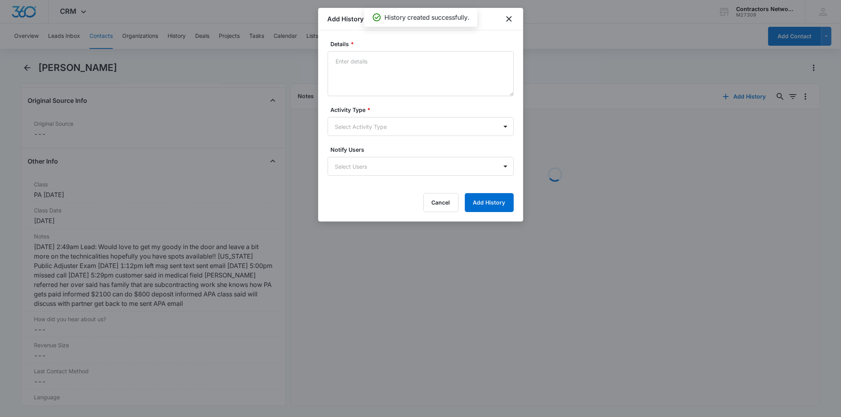
click at [389, 91] on textarea "Details *" at bounding box center [421, 73] width 186 height 45
click at [377, 77] on textarea "Details *" at bounding box center [421, 73] width 186 height 45
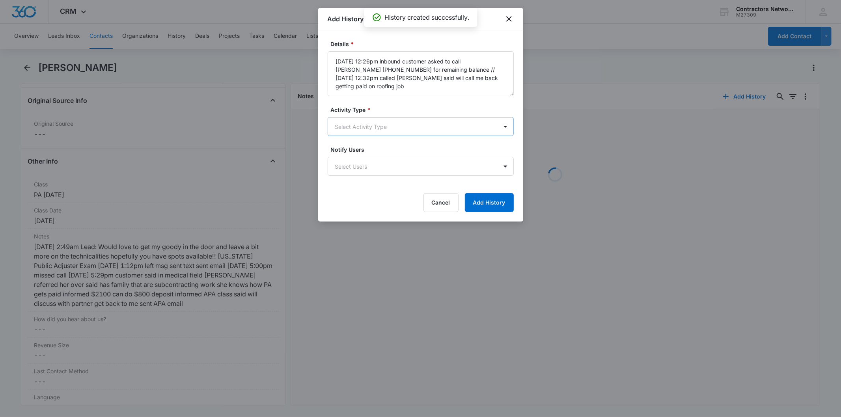
type textarea "[DATE] 12:26pm inbound customer asked to call [PERSON_NAME] [PHONE_NUMBER] for …"
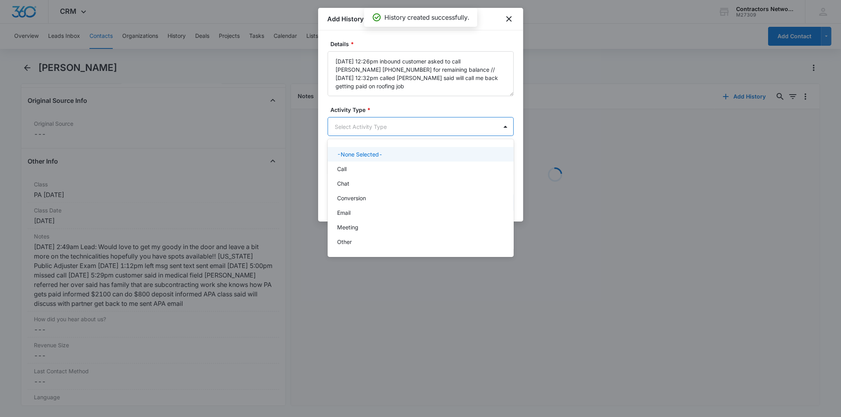
click at [367, 131] on body "CRM Apps Reputation Websites Forms CRM Email Social Shop Payments POS Content A…" at bounding box center [420, 208] width 841 height 417
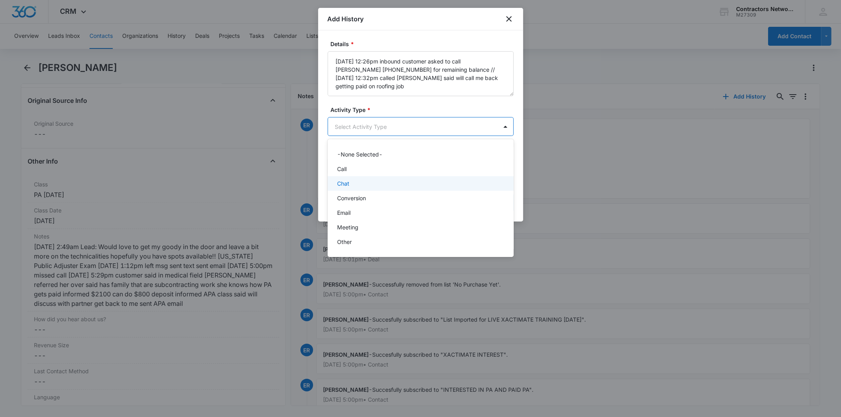
click at [349, 189] on div "Chat" at bounding box center [421, 183] width 186 height 15
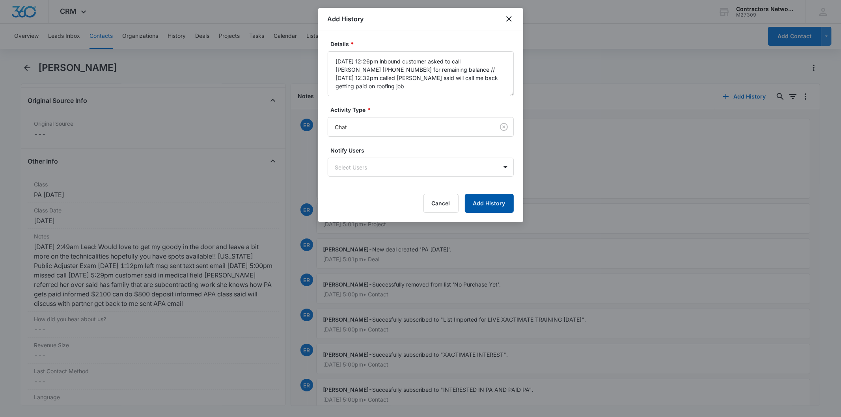
click at [472, 196] on button "Add History" at bounding box center [489, 203] width 49 height 19
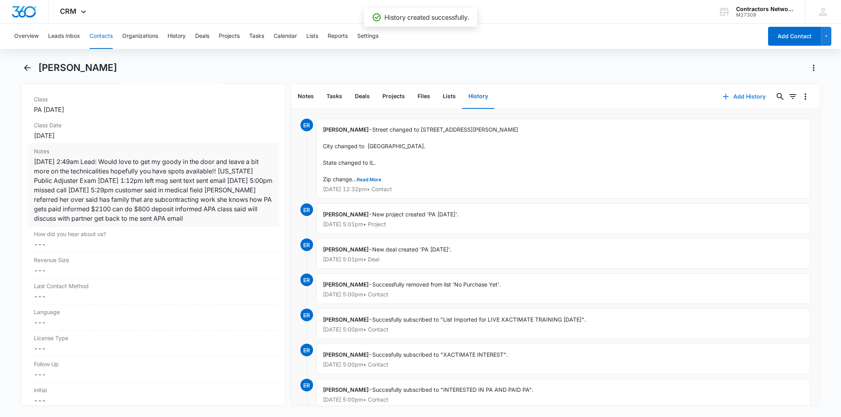
scroll to position [920, 0]
click at [176, 196] on div "[DATE] 2:49am Lead: Would love to get my goody in the door and leave a bit more…" at bounding box center [153, 188] width 239 height 66
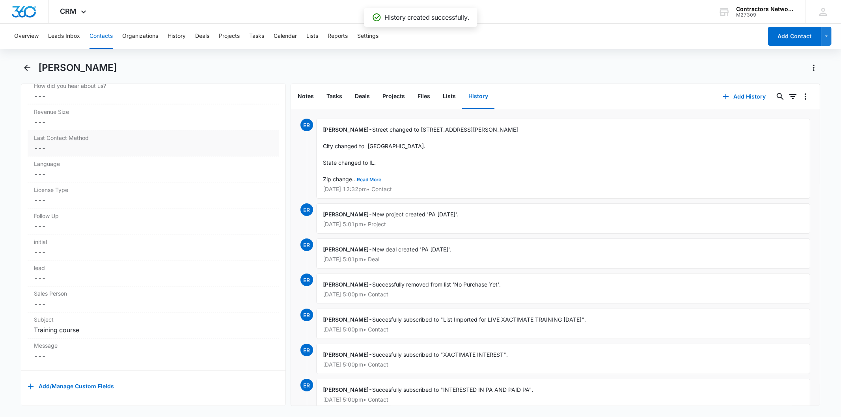
scroll to position [943, 0]
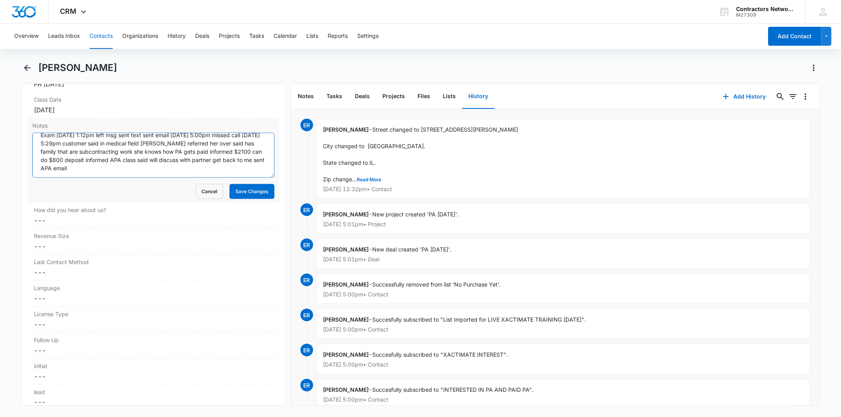
click at [183, 169] on textarea "[DATE] 2:49am Lead: Would love to get my goody in the door and leave a bit more…" at bounding box center [153, 155] width 242 height 45
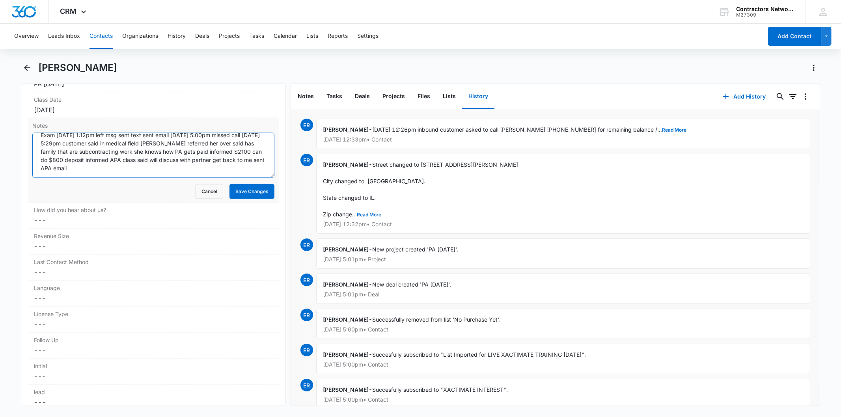
paste textarea "[DATE] 12:26pm inbound customer asked to call [PERSON_NAME] [PHONE_NUMBER] for …"
click at [244, 164] on textarea "[DATE] 2:49am Lead: Would love to get my goody in the door and leave a bit more…" at bounding box center [153, 155] width 242 height 45
type textarea "[DATE] 2:49am Lead: Would love to get my goody in the door and leave a bit more…"
click at [245, 194] on button "Save Changes" at bounding box center [251, 191] width 45 height 15
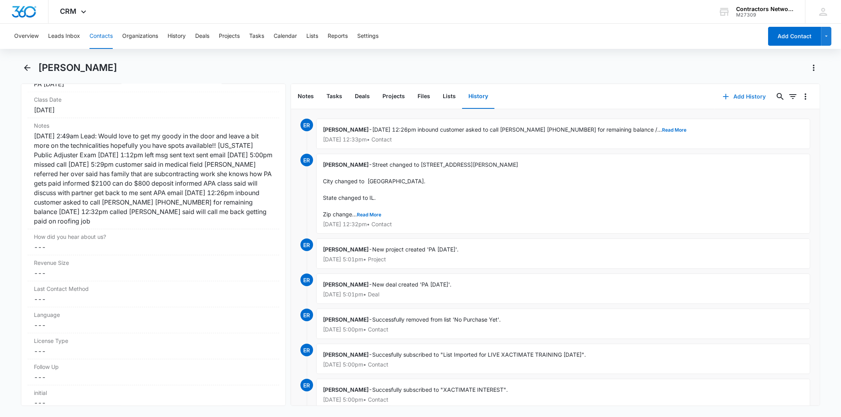
click at [737, 95] on button "Add History" at bounding box center [744, 96] width 59 height 19
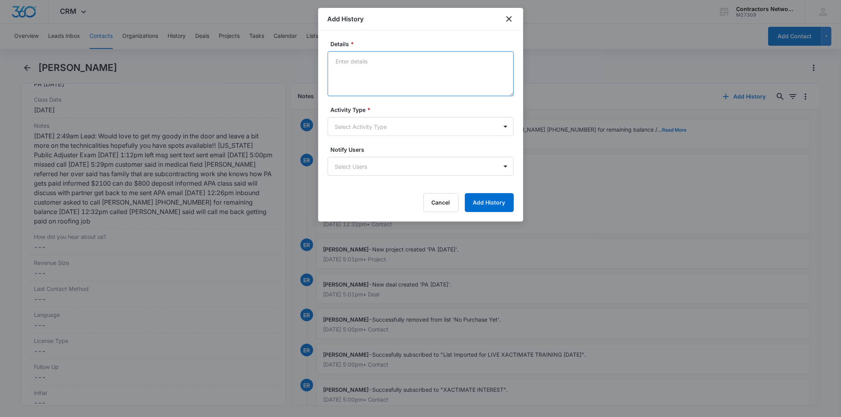
click at [365, 74] on textarea "Details *" at bounding box center [421, 73] width 186 height 45
paste textarea "[DATE] 12:50pm inbound [PHONE_NUMBER] [PERSON_NAME] informed remaining balance …"
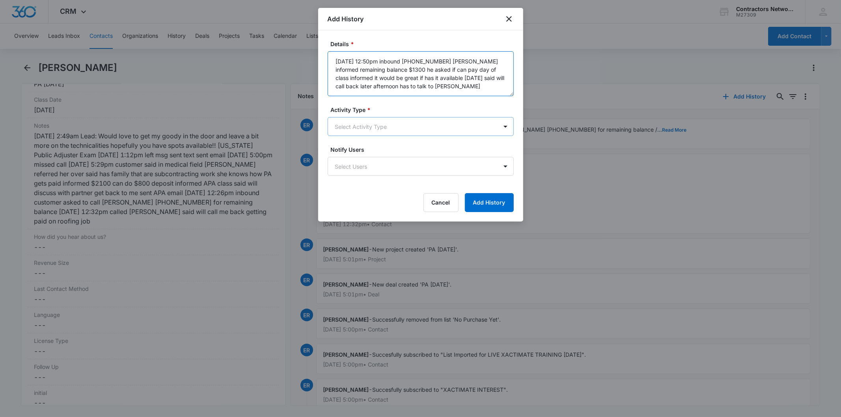
type textarea "[DATE] 12:50pm inbound [PHONE_NUMBER] [PERSON_NAME] informed remaining balance …"
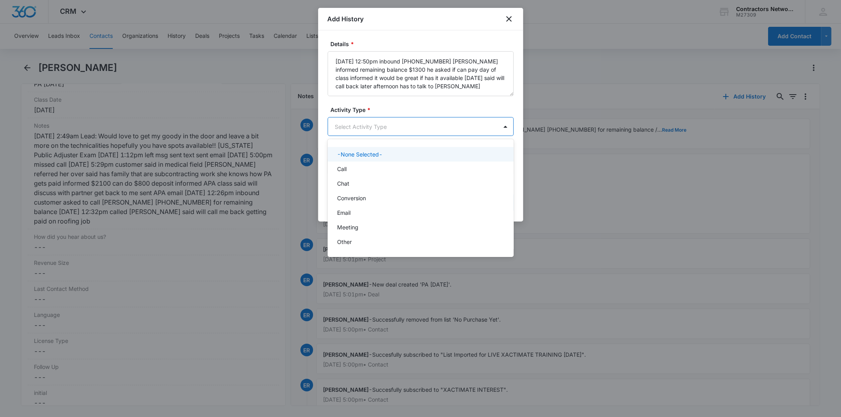
click at [373, 131] on body "CRM Apps Reputation Websites Forms CRM Email Social Shop Payments POS Content A…" at bounding box center [420, 208] width 841 height 417
click at [363, 187] on div "Chat" at bounding box center [420, 183] width 166 height 8
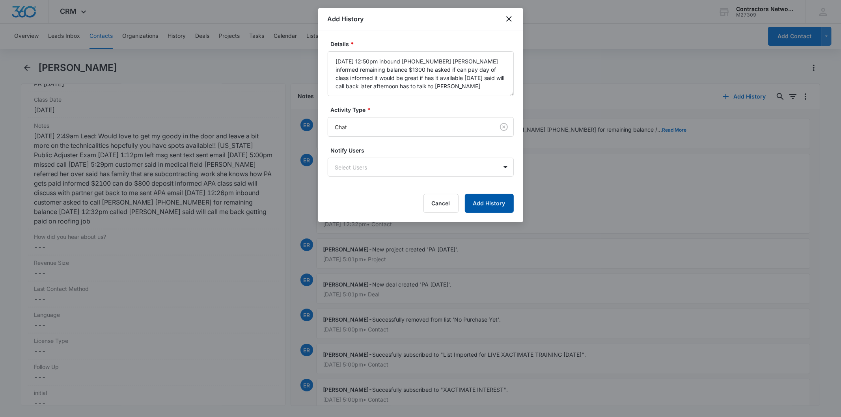
click at [483, 203] on button "Add History" at bounding box center [489, 203] width 49 height 19
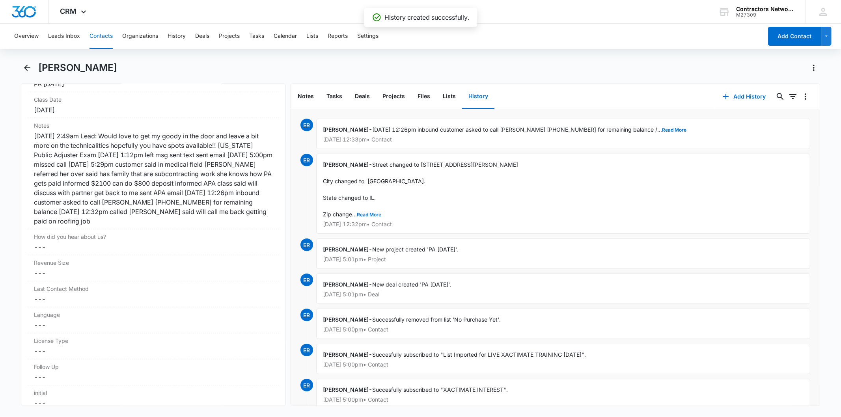
click at [487, 93] on button "History" at bounding box center [478, 96] width 32 height 24
click at [298, 95] on button "Notes" at bounding box center [305, 96] width 29 height 24
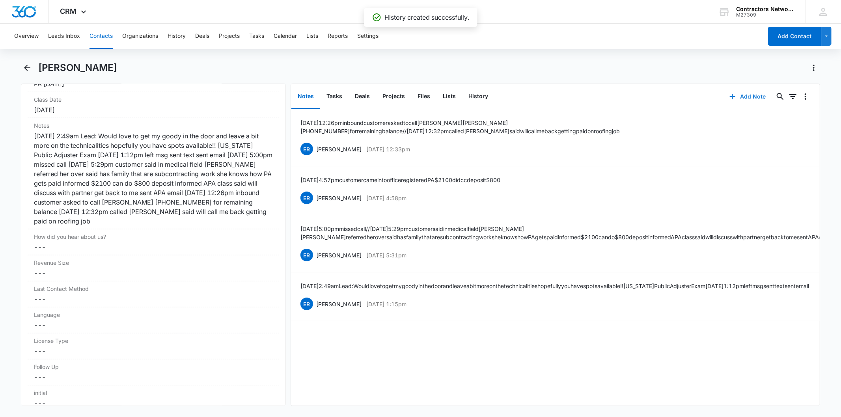
click at [727, 90] on button "Add Note" at bounding box center [748, 96] width 52 height 19
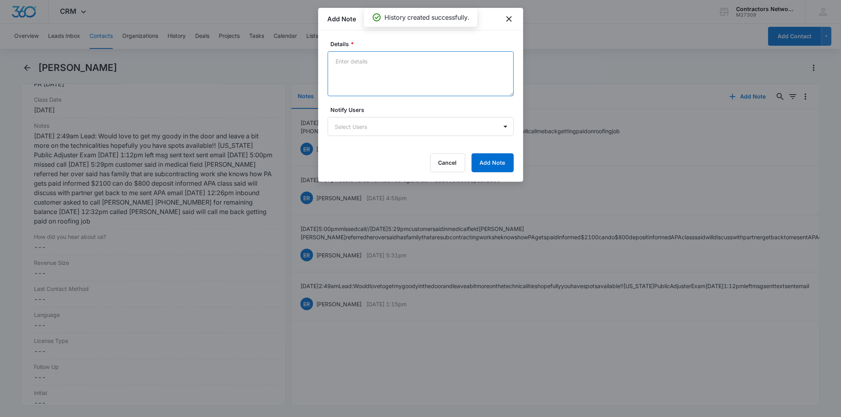
click at [362, 71] on textarea "Details *" at bounding box center [421, 73] width 186 height 45
paste textarea "[DATE] 12:50pm inbound [PHONE_NUMBER] [PERSON_NAME] informed remaining balance …"
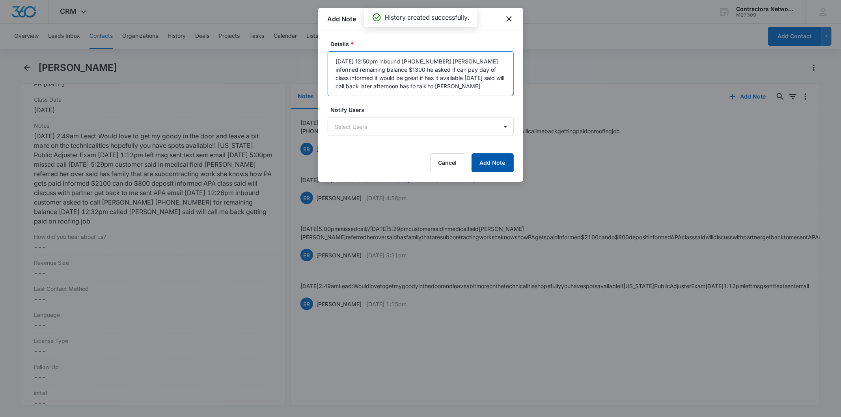
type textarea "[DATE] 12:50pm inbound [PHONE_NUMBER] [PERSON_NAME] informed remaining balance …"
click at [497, 162] on button "Add Note" at bounding box center [493, 162] width 42 height 19
click at [167, 178] on div at bounding box center [420, 208] width 841 height 417
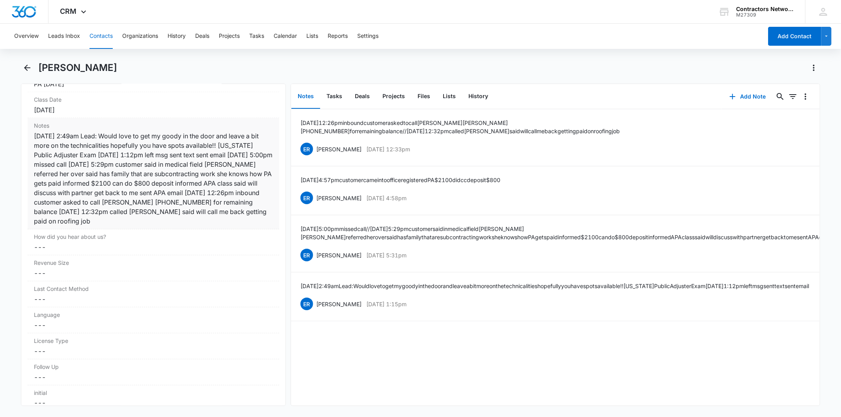
click at [175, 166] on div "[DATE] 2:49am Lead: Would love to get my goody in the door and leave a bit more…" at bounding box center [153, 178] width 239 height 95
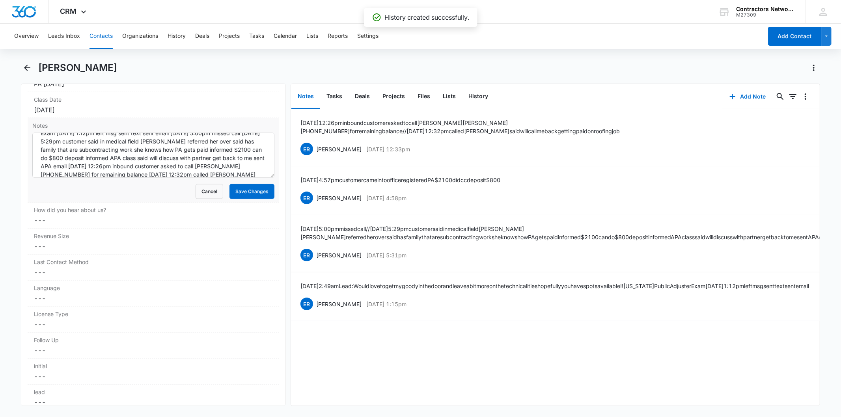
scroll to position [41, 0]
click at [256, 170] on textarea "[DATE] 2:49am Lead: Would love to get my goody in the door and leave a bit more…" at bounding box center [153, 155] width 242 height 45
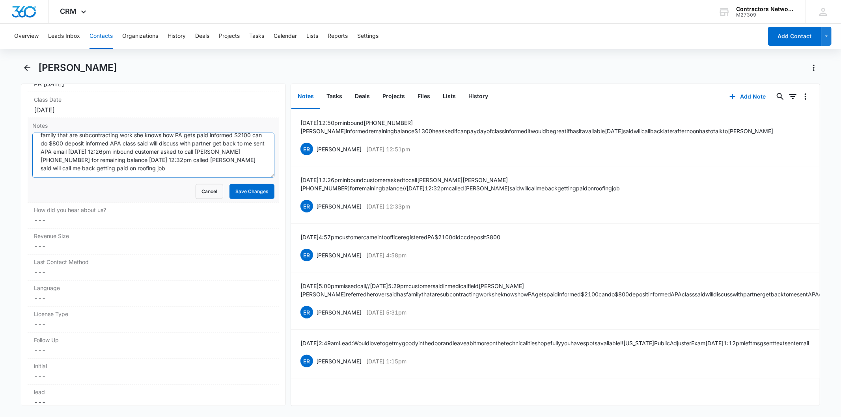
paste textarea "[DATE] 12:50pm inbound [PHONE_NUMBER] [PERSON_NAME] informed remaining balance …"
type textarea "[DATE] 2:49am Lead: Would love to get my goody in the door and leave a bit more…"
click at [242, 191] on button "Save Changes" at bounding box center [251, 191] width 45 height 15
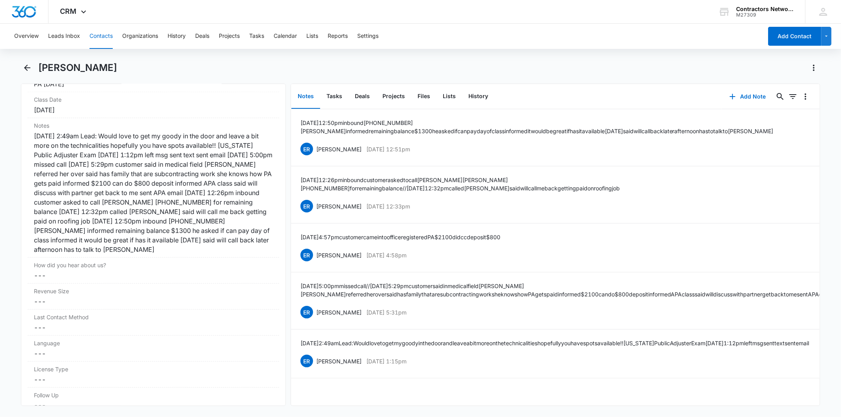
click at [106, 34] on button "Contacts" at bounding box center [101, 36] width 23 height 25
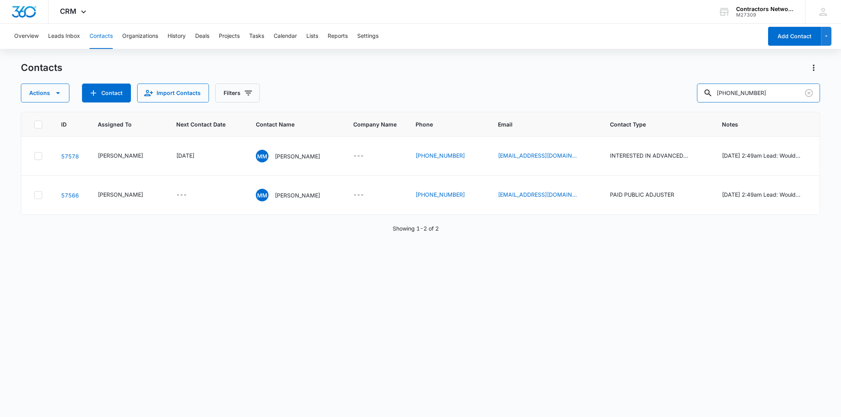
drag, startPoint x: 778, startPoint y: 95, endPoint x: 584, endPoint y: 97, distance: 194.0
click at [584, 97] on div "Actions Contact Import Contacts Filters [PHONE_NUMBER]" at bounding box center [420, 93] width 799 height 19
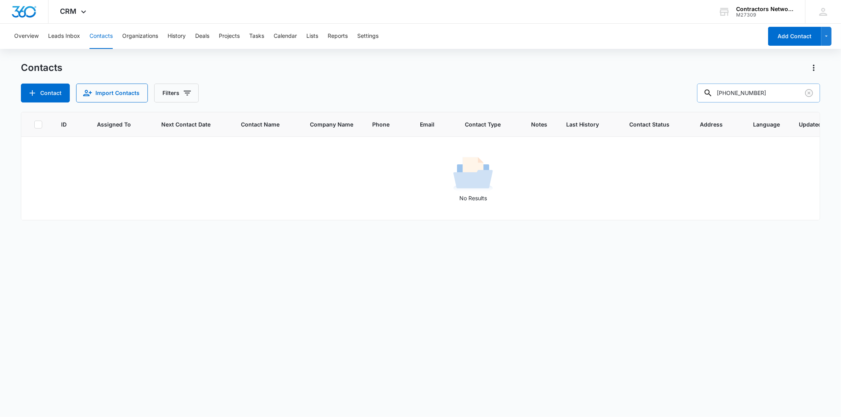
click at [757, 93] on input "[PHONE_NUMBER]" at bounding box center [758, 93] width 123 height 19
click at [744, 88] on input "[PHONE_NUMBER]" at bounding box center [758, 93] width 123 height 19
drag, startPoint x: 750, startPoint y: 91, endPoint x: 683, endPoint y: 90, distance: 67.4
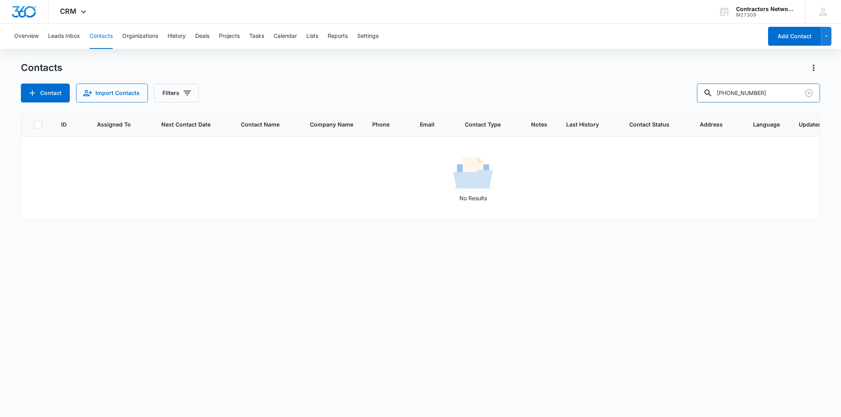
click at [683, 90] on div "Contact Import Contacts Filters [PHONE_NUMBER]" at bounding box center [420, 93] width 799 height 19
type input "1499"
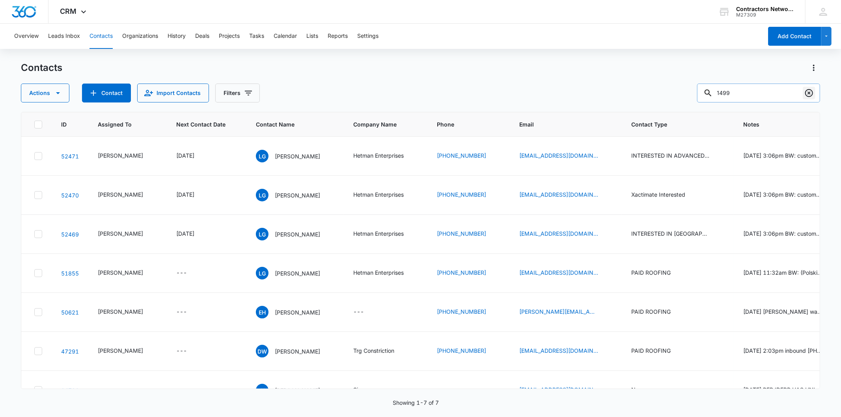
click at [808, 95] on icon "Clear" at bounding box center [808, 92] width 9 height 9
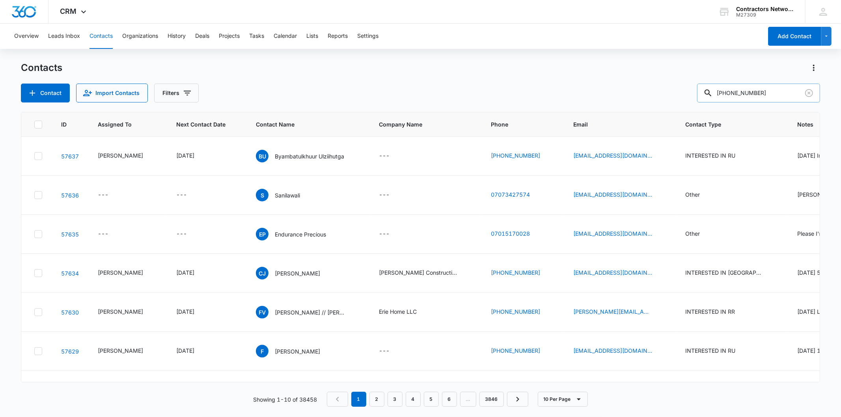
type input "[PHONE_NUMBER]"
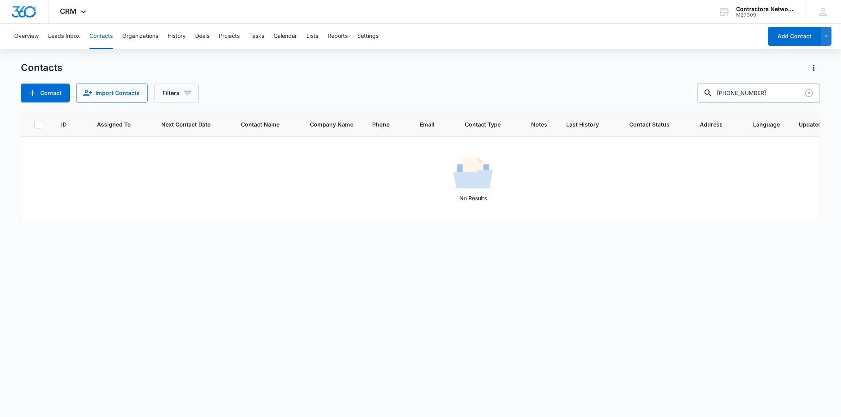
click at [726, 88] on input "[PHONE_NUMBER]" at bounding box center [758, 93] width 123 height 19
click at [807, 93] on icon "Clear" at bounding box center [808, 92] width 9 height 9
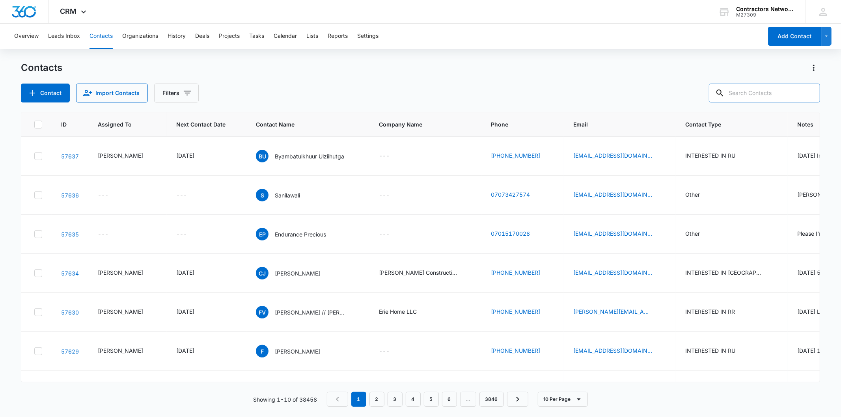
paste input "[EMAIL_ADDRESS][DOMAIN_NAME]"
type input "[EMAIL_ADDRESS][DOMAIN_NAME]"
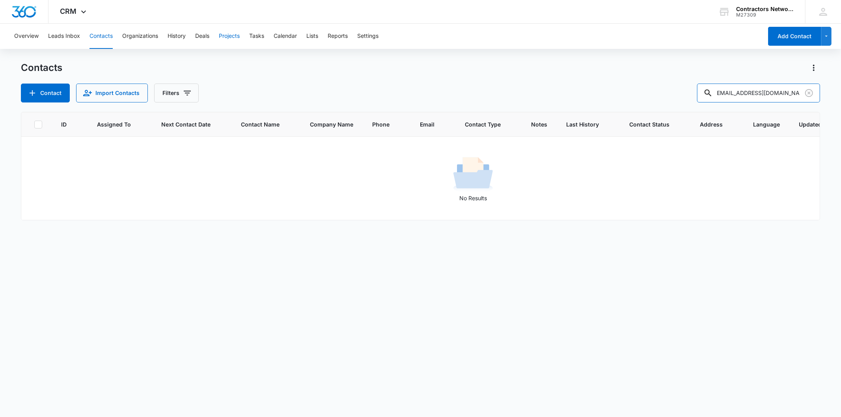
scroll to position [0, 0]
click at [810, 88] on icon "Clear" at bounding box center [808, 92] width 9 height 9
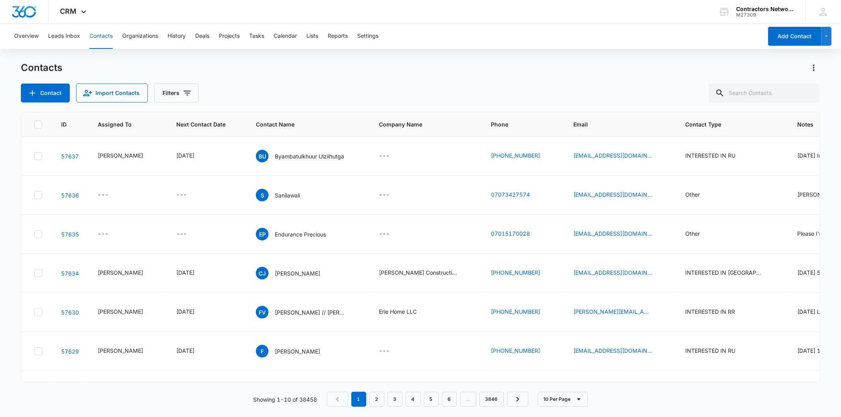
drag, startPoint x: 762, startPoint y: 86, endPoint x: 486, endPoint y: 41, distance: 280.0
click at [486, 41] on div "Overview Leads Inbox Contacts Organizations History Deals Projects Tasks Calend…" at bounding box center [385, 36] width 753 height 25
click at [281, 154] on p "Byambatulkhuur Ulziihutga" at bounding box center [309, 156] width 69 height 8
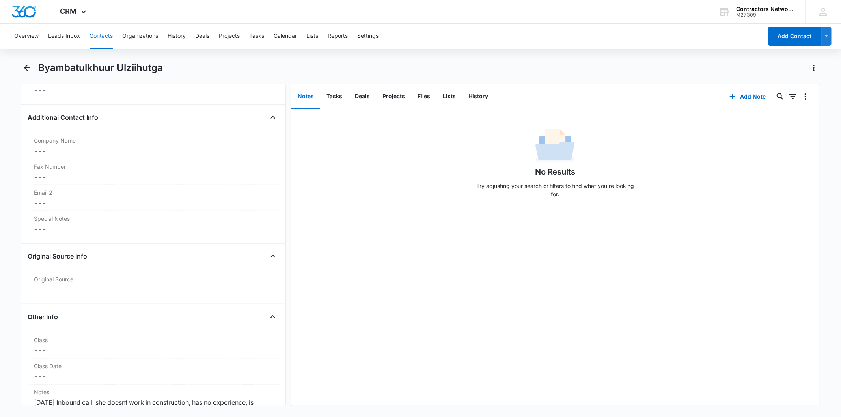
scroll to position [789, 0]
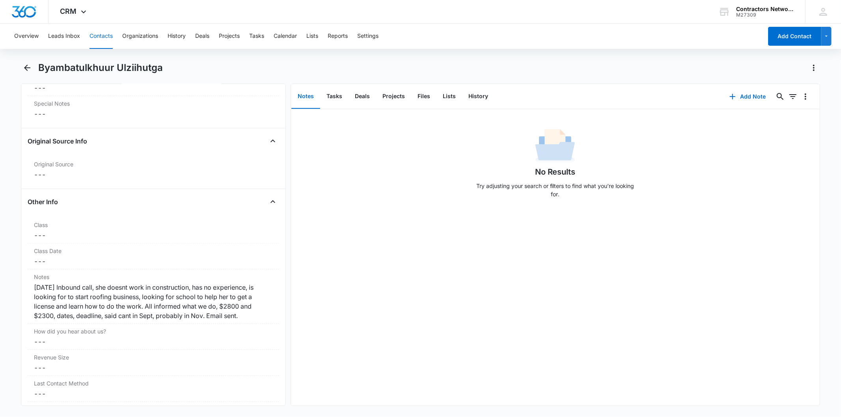
click at [97, 36] on button "Contacts" at bounding box center [101, 36] width 23 height 25
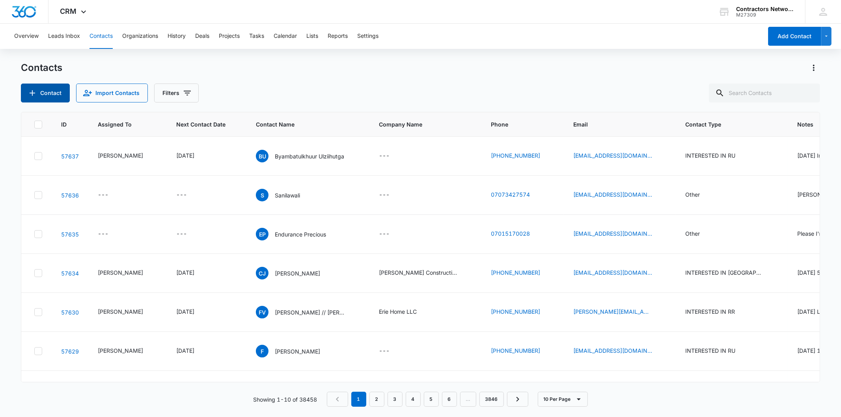
click at [47, 90] on button "Contact" at bounding box center [45, 93] width 49 height 19
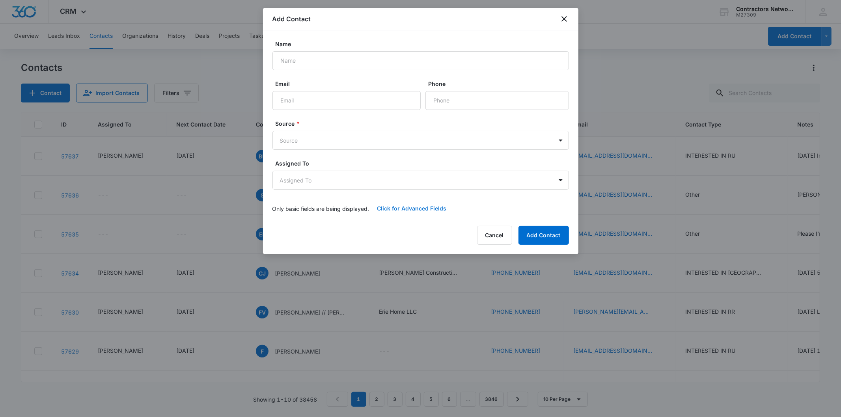
click at [397, 211] on button "Click for Advanced Fields" at bounding box center [411, 208] width 85 height 19
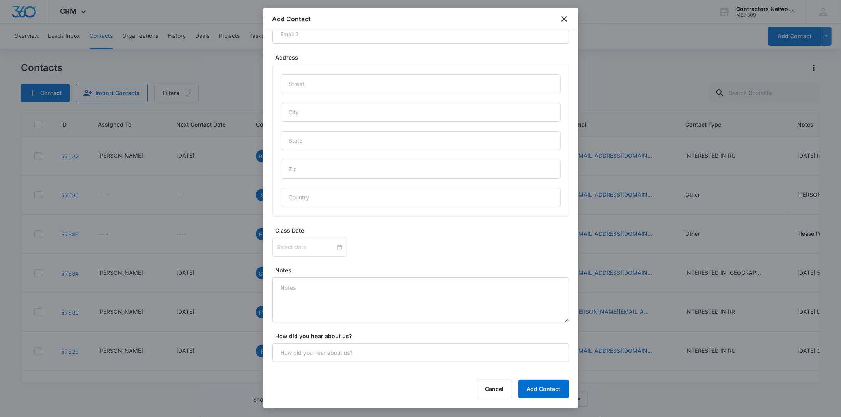
scroll to position [397, 0]
drag, startPoint x: 371, startPoint y: 277, endPoint x: 361, endPoint y: 295, distance: 20.3
click at [370, 278] on div "Notes" at bounding box center [420, 294] width 297 height 56
click at [358, 294] on textarea "Notes" at bounding box center [420, 300] width 297 height 45
paste textarea "[DATE] 1:18pm inbound customer from [GEOGRAPHIC_DATA], [GEOGRAPHIC_DATA] 2 yrs …"
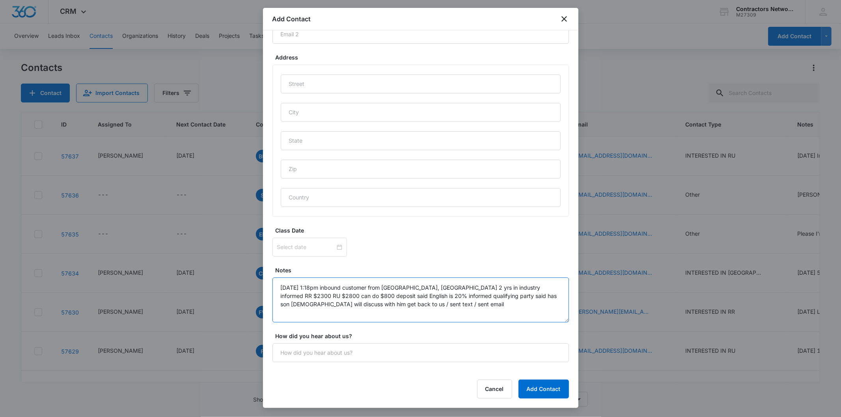
drag, startPoint x: 390, startPoint y: 288, endPoint x: 413, endPoint y: 289, distance: 22.9
click at [413, 289] on textarea "[DATE] 1:18pm inbound customer from [GEOGRAPHIC_DATA], [GEOGRAPHIC_DATA] 2 yrs …" at bounding box center [420, 300] width 297 height 45
type textarea "[DATE] 1:18pm inbound customer from [GEOGRAPHIC_DATA], [GEOGRAPHIC_DATA] 2 yrs …"
click at [306, 108] on input "text" at bounding box center [421, 112] width 280 height 19
paste input "[PERSON_NAME],"
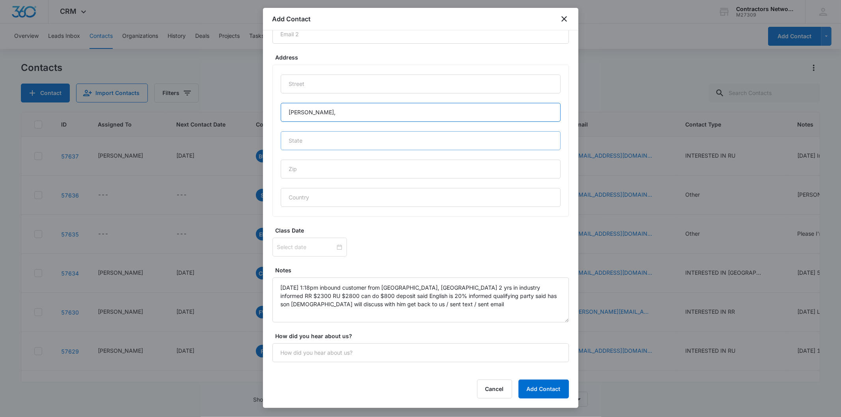
type input "[PERSON_NAME],"
click at [304, 144] on input "text" at bounding box center [421, 140] width 280 height 19
type input "IL"
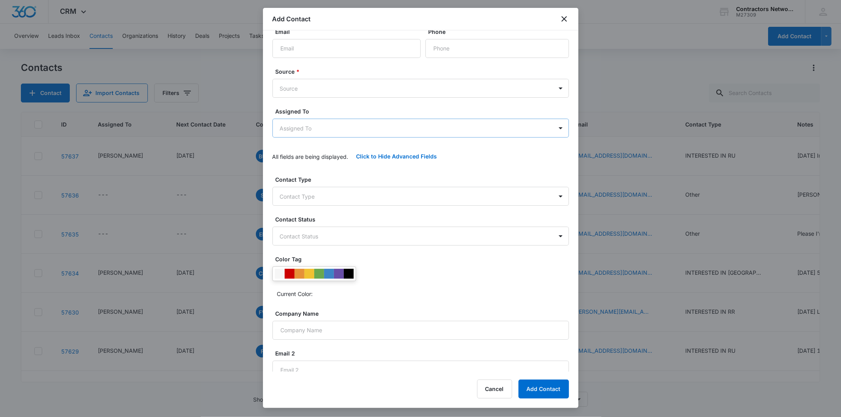
scroll to position [47, 0]
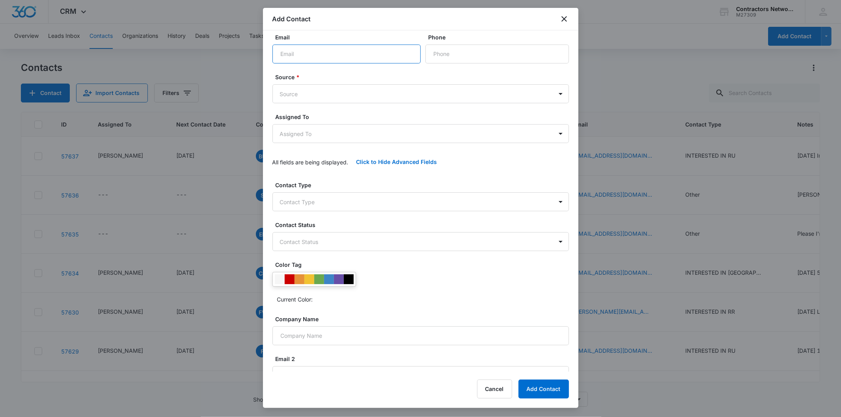
click at [348, 49] on input "Email" at bounding box center [346, 54] width 148 height 19
paste input "[EMAIL_ADDRESS][DOMAIN_NAME]"
type input "[EMAIL_ADDRESS][DOMAIN_NAME]"
click at [461, 60] on input "Phone" at bounding box center [497, 54] width 144 height 19
paste input "[PHONE_NUMBER]"
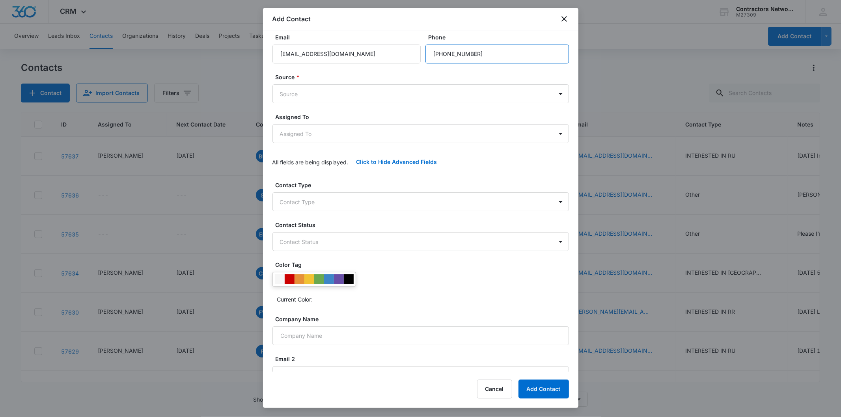
type input "[PHONE_NUMBER]"
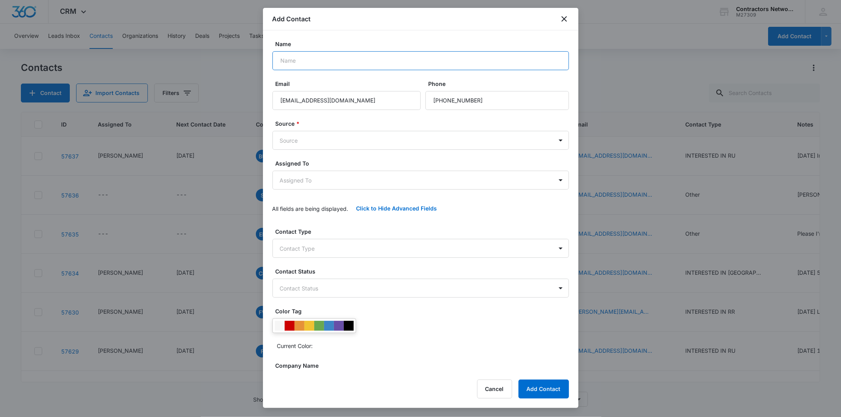
click at [295, 61] on input "Name" at bounding box center [420, 60] width 297 height 19
paste input "[PERSON_NAME]"
type input "[PERSON_NAME]"
click at [324, 151] on form "Name [DEMOGRAPHIC_DATA][PERSON_NAME] Email [EMAIL_ADDRESS][DOMAIN_NAME] Phone S…" at bounding box center [420, 395] width 297 height 711
click at [322, 148] on body "CRM Apps Reputation Websites Forms CRM Email Social Shop Payments POS Content A…" at bounding box center [420, 208] width 841 height 417
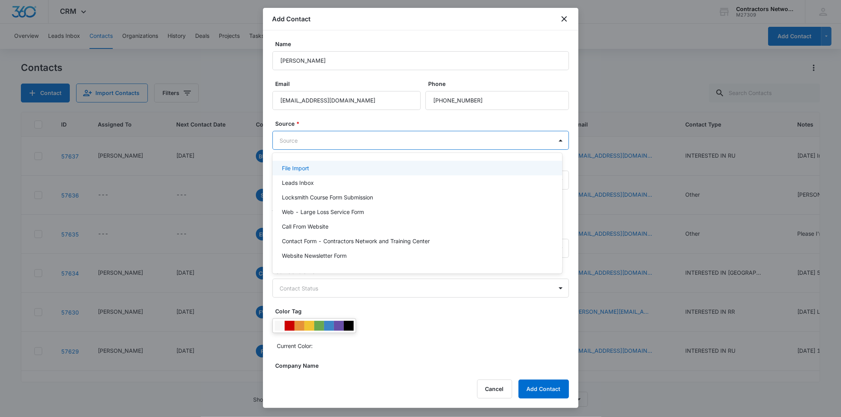
click at [317, 136] on div at bounding box center [420, 208] width 841 height 417
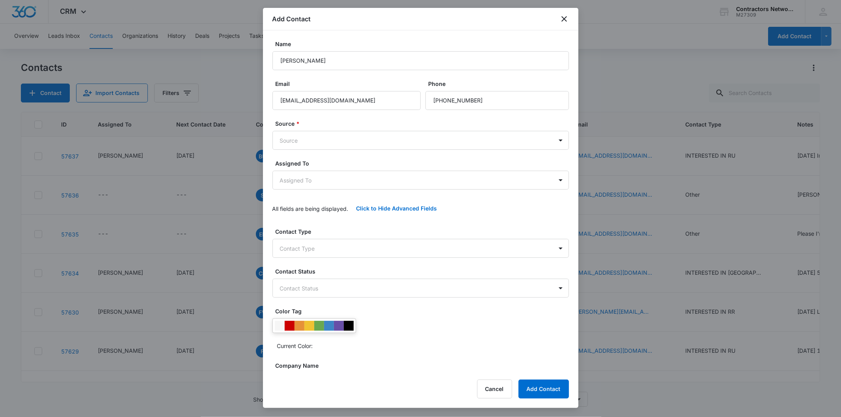
click at [317, 136] on body "CRM Apps Reputation Websites Forms CRM Email Social Shop Payments POS Content A…" at bounding box center [420, 208] width 841 height 417
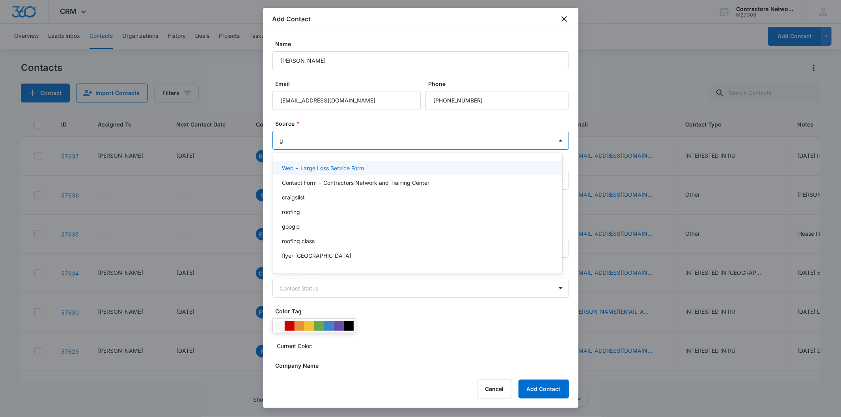
type input "go"
click at [318, 164] on div "google" at bounding box center [416, 168] width 269 height 8
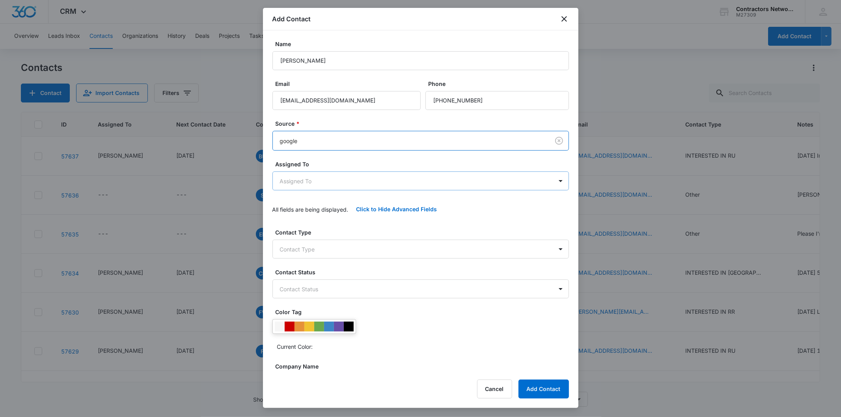
click at [309, 178] on body "CRM Apps Reputation Websites Forms CRM Email Social Shop Payments POS Content A…" at bounding box center [420, 208] width 841 height 417
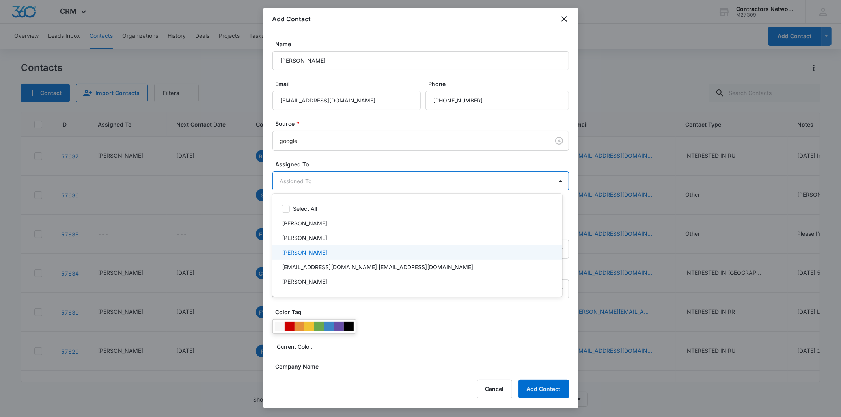
click at [310, 247] on div "[PERSON_NAME]" at bounding box center [417, 252] width 290 height 15
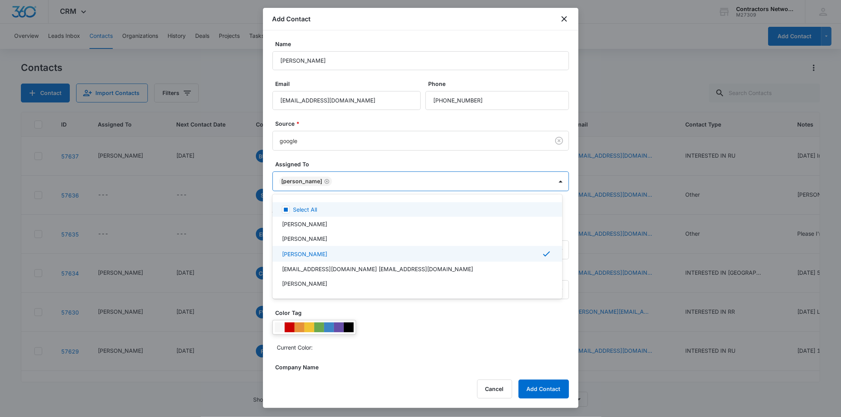
click at [328, 162] on div at bounding box center [420, 208] width 841 height 417
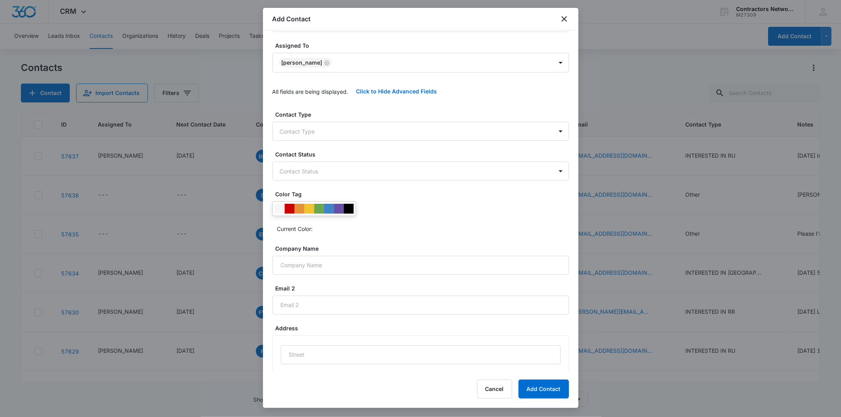
scroll to position [131, 0]
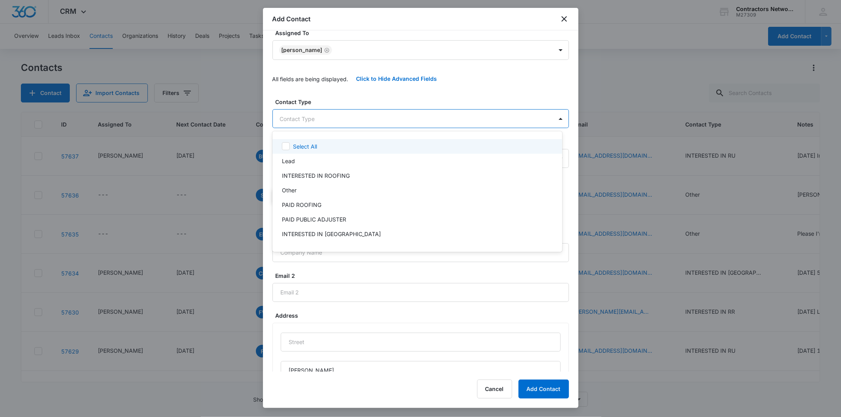
click at [312, 122] on body "CRM Apps Reputation Websites Forms CRM Email Social Shop Payments POS Content A…" at bounding box center [420, 208] width 841 height 417
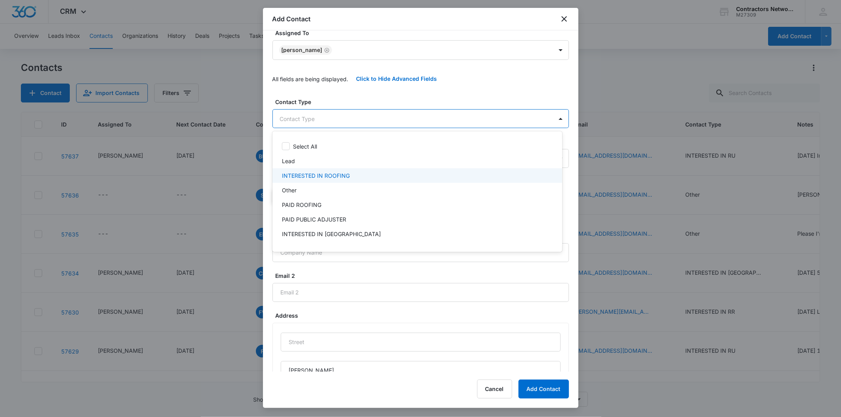
click at [337, 178] on p "INTERESTED IN ROOFING" at bounding box center [316, 176] width 68 height 8
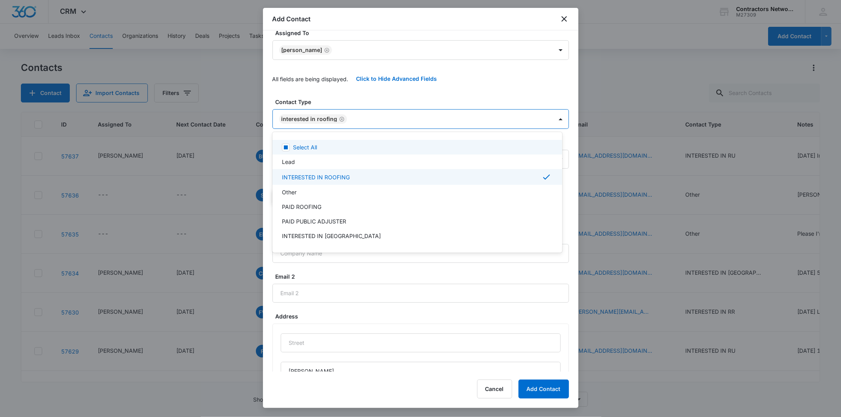
click at [356, 91] on div at bounding box center [420, 208] width 841 height 417
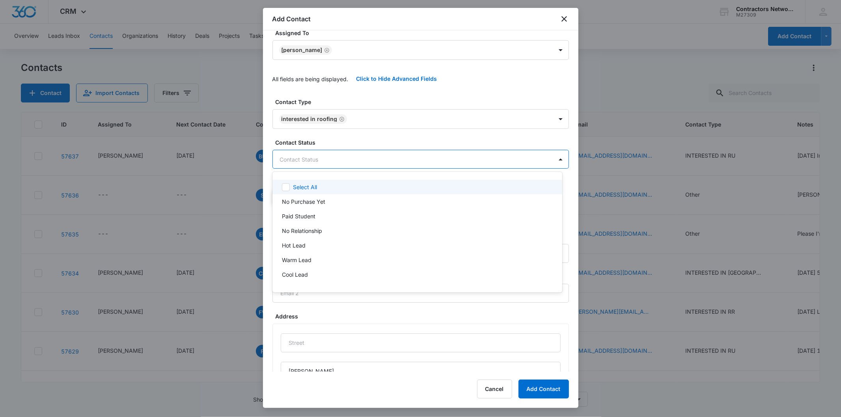
click at [347, 164] on body "CRM Apps Reputation Websites Forms CRM Email Social Shop Payments POS Content A…" at bounding box center [420, 208] width 841 height 417
click at [334, 203] on div "No Purchase Yet" at bounding box center [416, 202] width 269 height 8
click at [368, 129] on div at bounding box center [420, 208] width 841 height 417
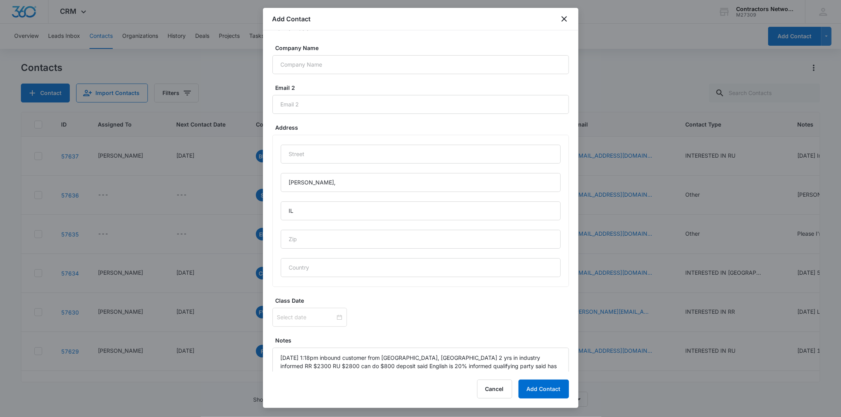
scroll to position [350, 0]
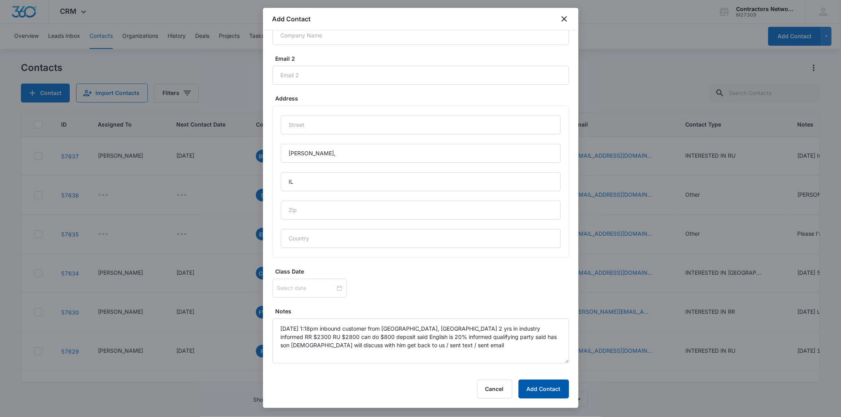
click at [545, 386] on button "Add Contact" at bounding box center [543, 389] width 50 height 19
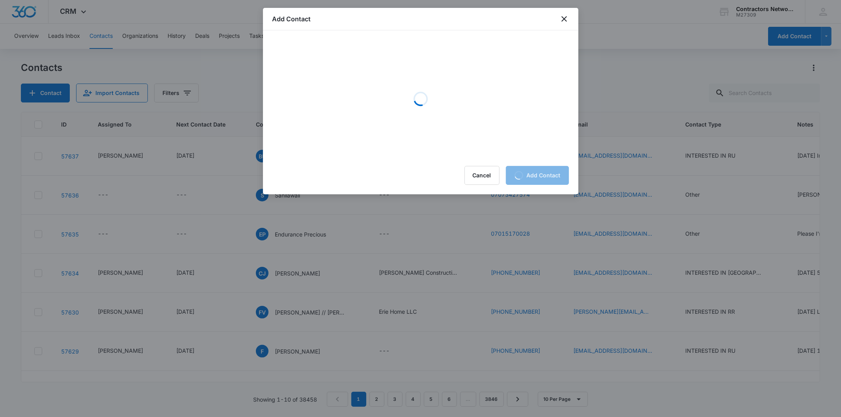
scroll to position [0, 0]
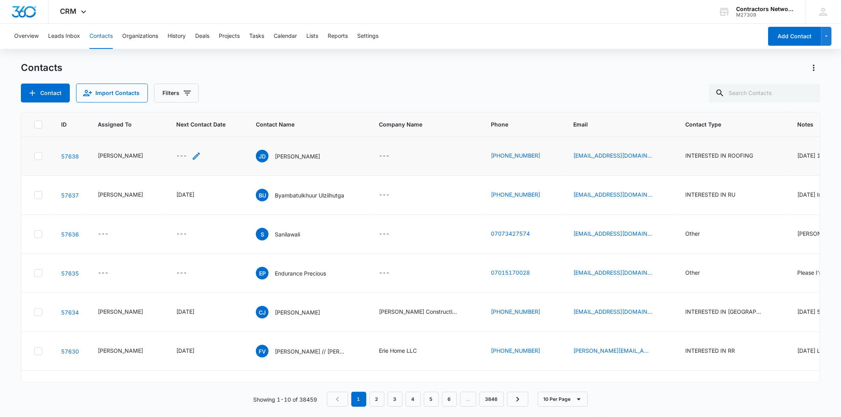
click at [184, 159] on div "---" at bounding box center [188, 155] width 25 height 9
click at [188, 89] on input at bounding box center [182, 89] width 58 height 9
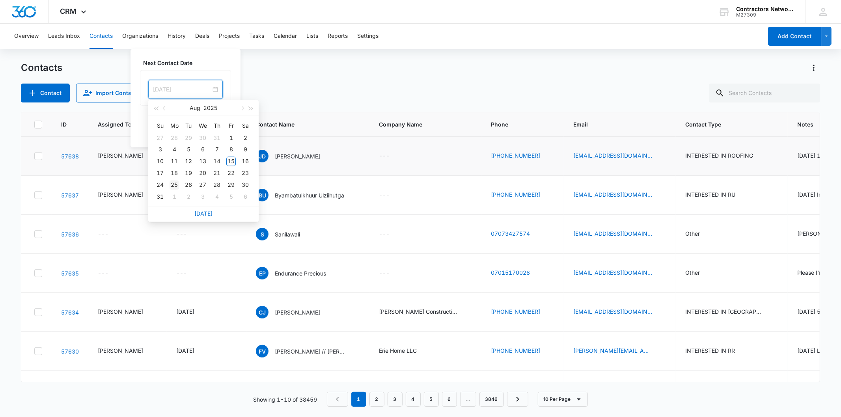
type input "[DATE]"
click at [177, 186] on div "25" at bounding box center [174, 185] width 9 height 9
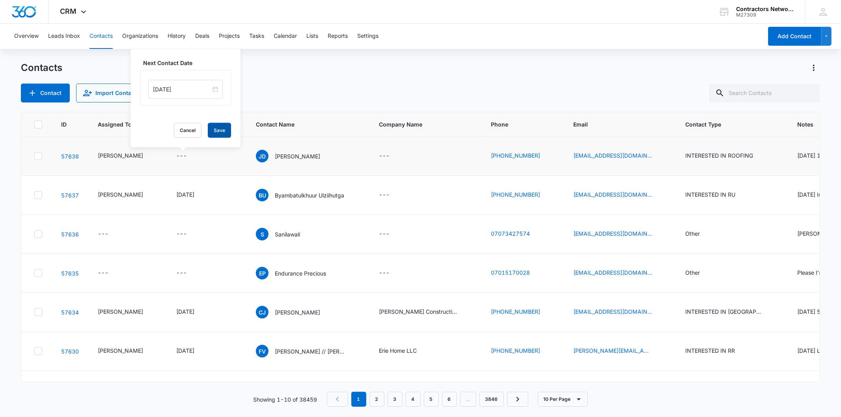
click at [210, 130] on button "Save" at bounding box center [219, 130] width 23 height 15
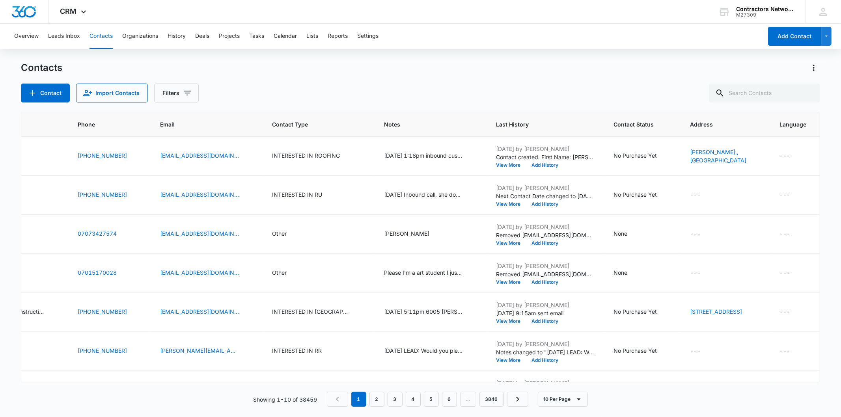
scroll to position [0, 498]
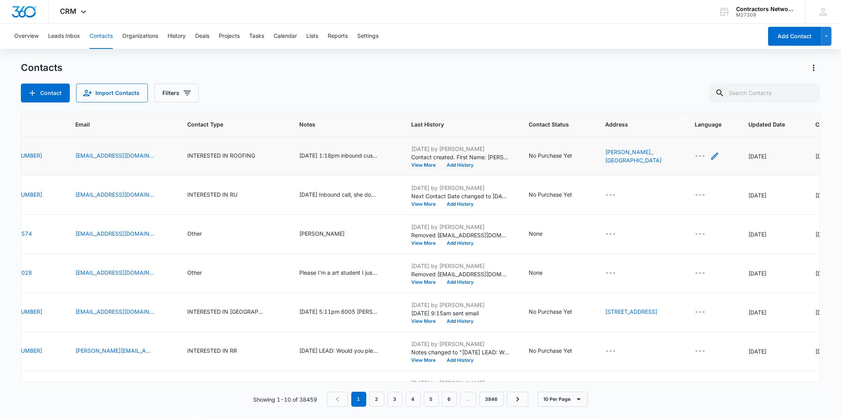
click at [710, 155] on icon "Language - - Select to Edit Field" at bounding box center [714, 155] width 9 height 9
click at [644, 99] on input "Language" at bounding box center [650, 105] width 99 height 19
type input "Spanish"
click at [678, 130] on button "Save" at bounding box center [688, 130] width 23 height 15
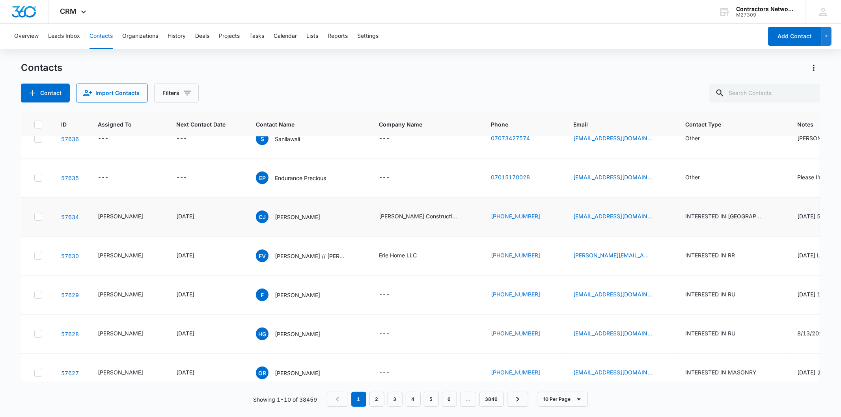
scroll to position [0, 0]
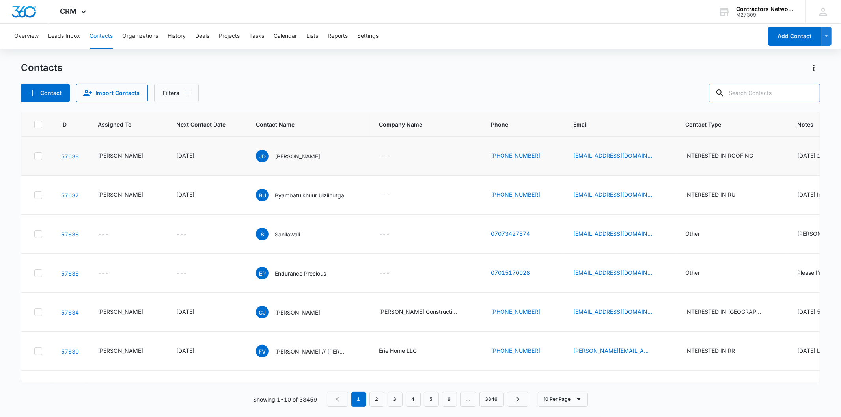
click at [763, 91] on input "text" at bounding box center [764, 93] width 111 height 19
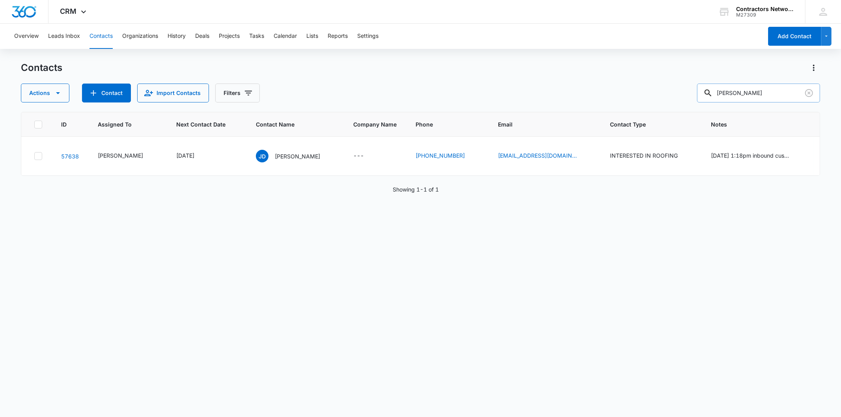
type input "[PERSON_NAME]"
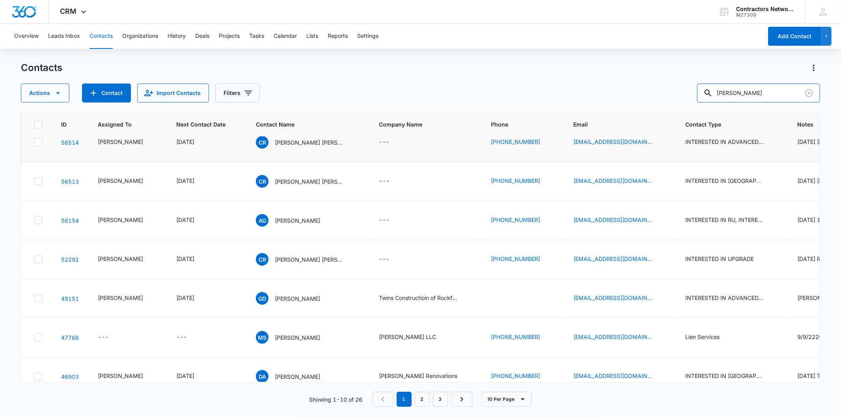
scroll to position [131, 0]
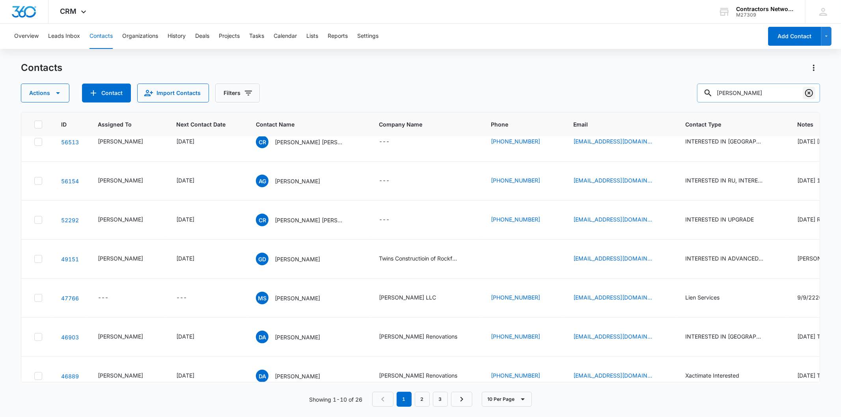
click at [810, 93] on icon "Clear" at bounding box center [808, 92] width 9 height 9
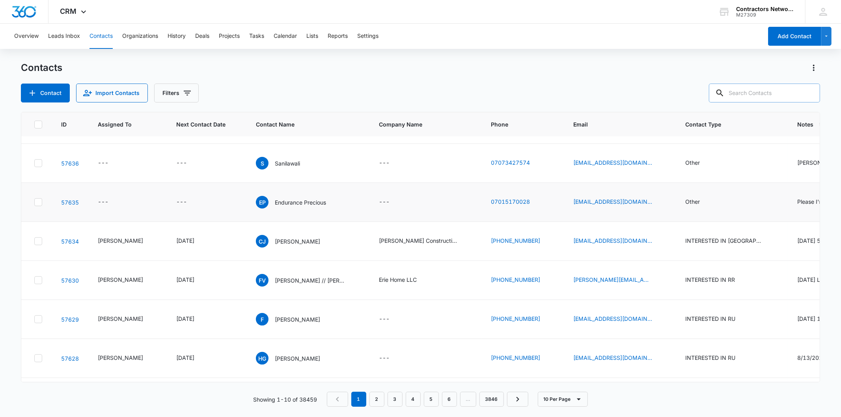
scroll to position [0, 0]
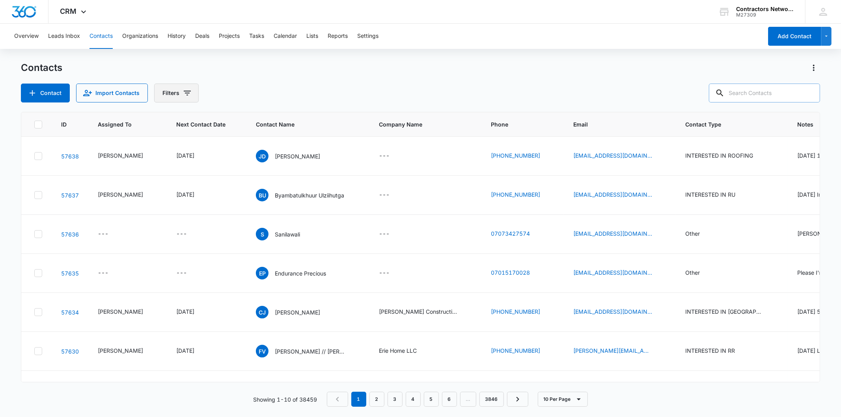
click at [191, 88] on button "Filters" at bounding box center [176, 93] width 45 height 19
click at [252, 188] on button "Show Type filters" at bounding box center [247, 183] width 13 height 13
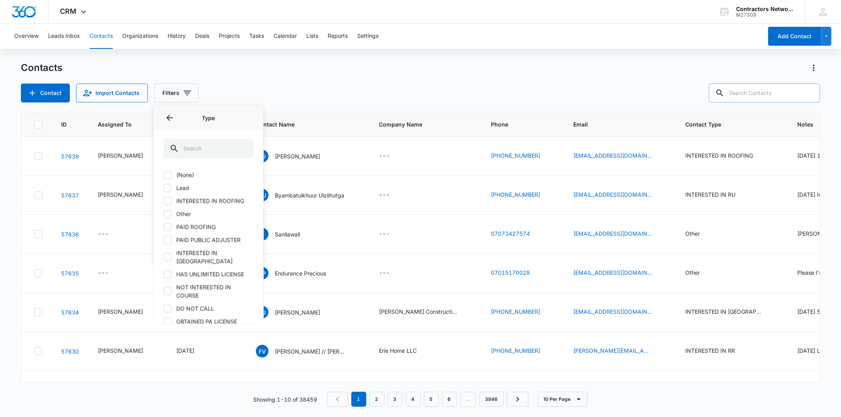
click at [185, 185] on label "Lead" at bounding box center [208, 188] width 91 height 8
click at [164, 188] on input "Lead" at bounding box center [163, 188] width 0 height 0
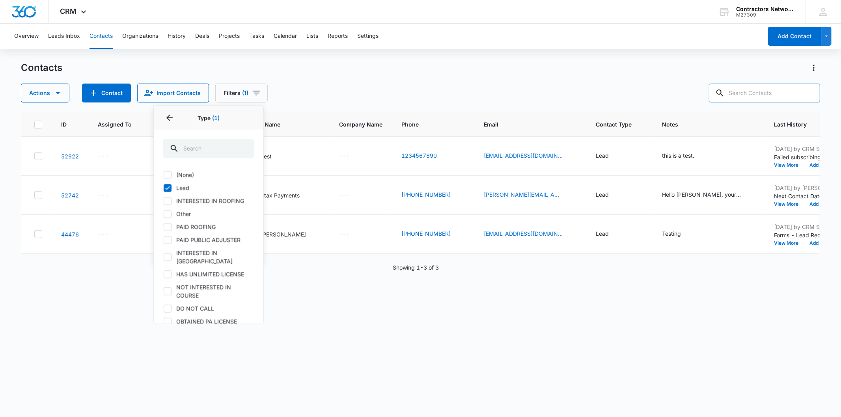
click at [186, 184] on label "Lead" at bounding box center [208, 188] width 91 height 8
click at [164, 188] on input "Lead" at bounding box center [163, 188] width 0 height 0
checkbox input "false"
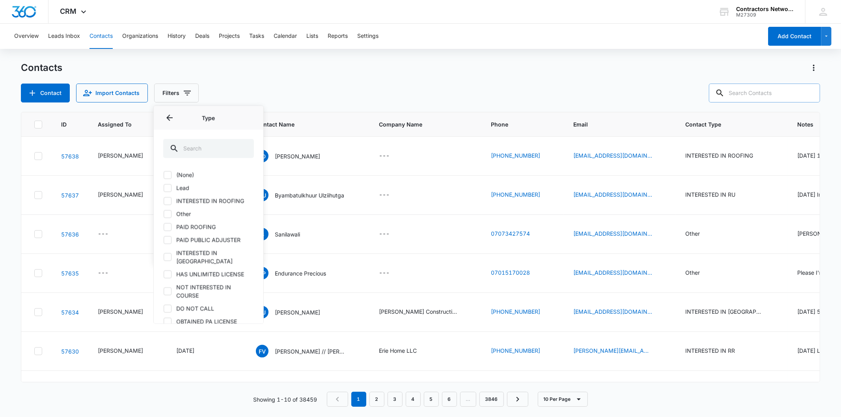
click at [409, 96] on div "Contact Import Contacts Filters Assigned To Sources Status Type Type (None) Lea…" at bounding box center [420, 93] width 799 height 19
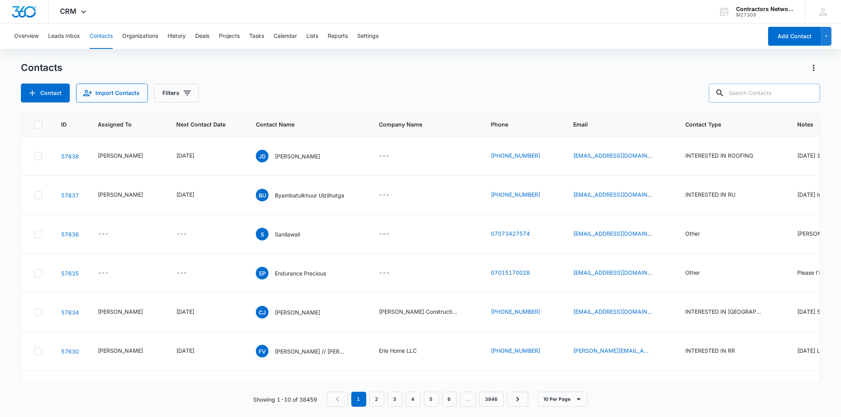
drag, startPoint x: 732, startPoint y: 81, endPoint x: 739, endPoint y: 88, distance: 9.5
click at [734, 83] on div "Contacts Contact Import Contacts Filters" at bounding box center [420, 82] width 799 height 41
click at [744, 91] on input "text" at bounding box center [764, 93] width 111 height 19
paste input "[EMAIL_ADDRESS][DOMAIN_NAME]"
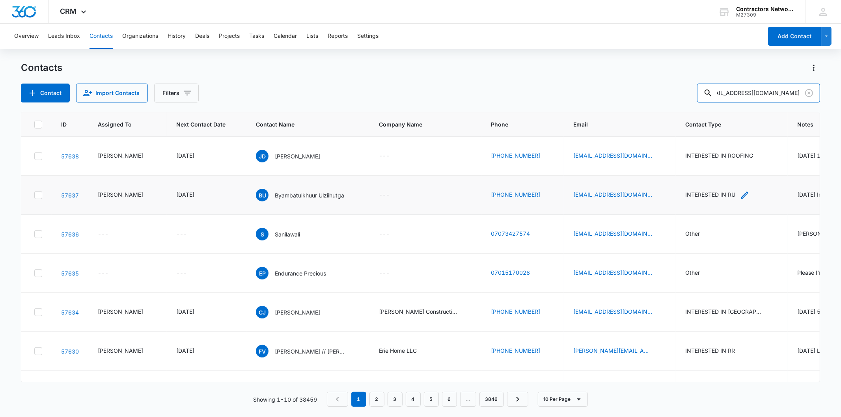
type input "[EMAIL_ADDRESS][DOMAIN_NAME]"
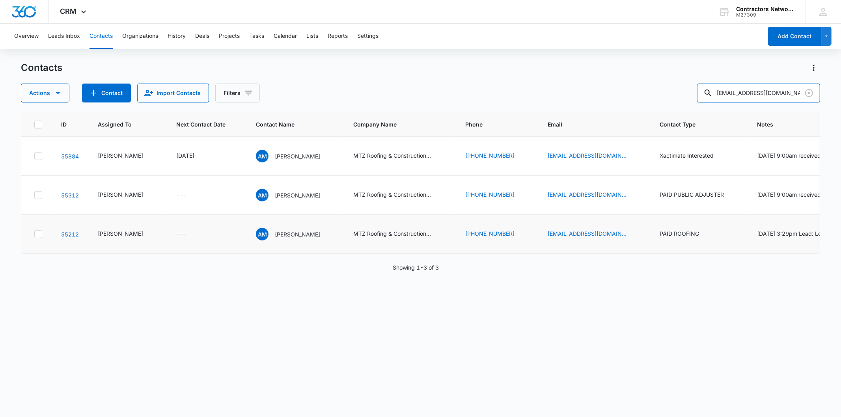
scroll to position [9, 0]
click at [288, 239] on p "[PERSON_NAME]" at bounding box center [297, 234] width 45 height 8
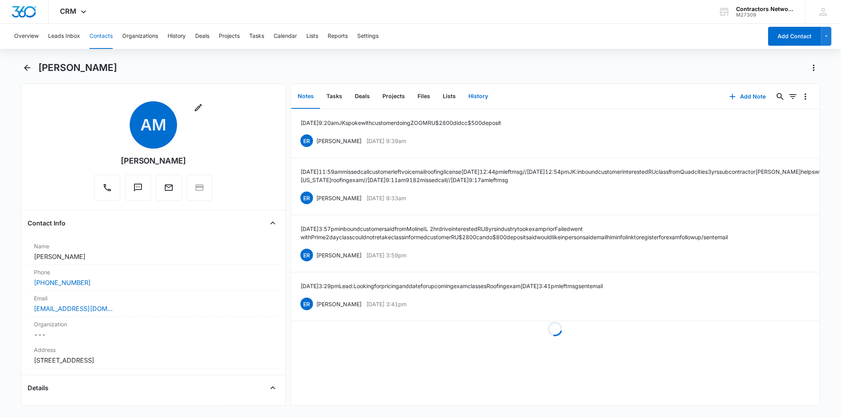
click at [478, 93] on button "History" at bounding box center [478, 96] width 32 height 24
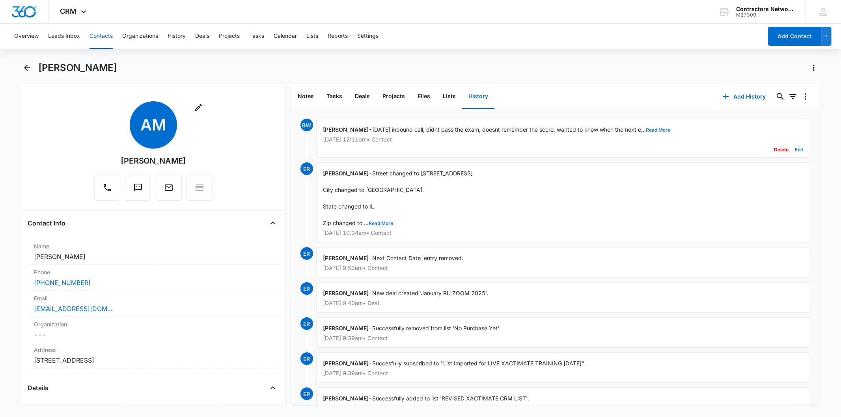
click at [655, 129] on button "Read More" at bounding box center [658, 130] width 24 height 5
click at [101, 26] on button "Contacts" at bounding box center [101, 36] width 23 height 25
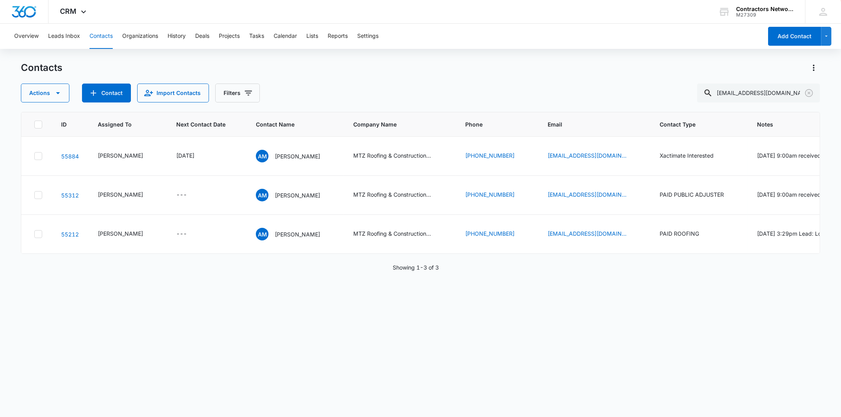
scroll to position [9, 0]
click at [101, 35] on button "Contacts" at bounding box center [101, 36] width 23 height 25
click at [205, 161] on icon "Next Contact Date - 1743465600 - Select to Edit Field" at bounding box center [203, 155] width 9 height 9
click at [186, 116] on input "[DATE]" at bounding box center [184, 115] width 58 height 9
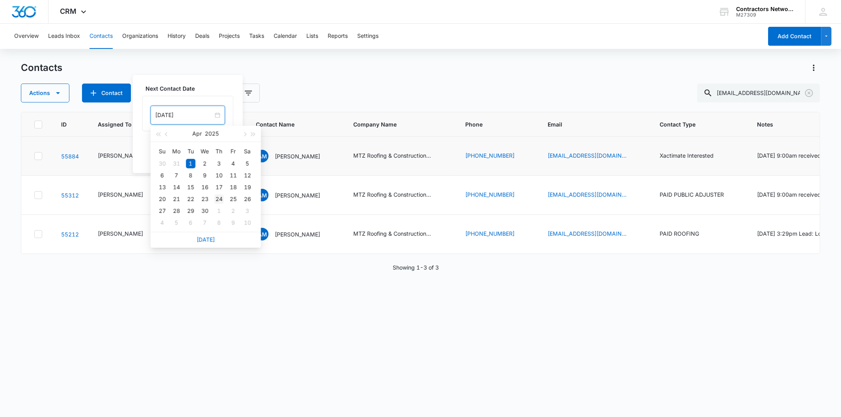
type input "[DATE]"
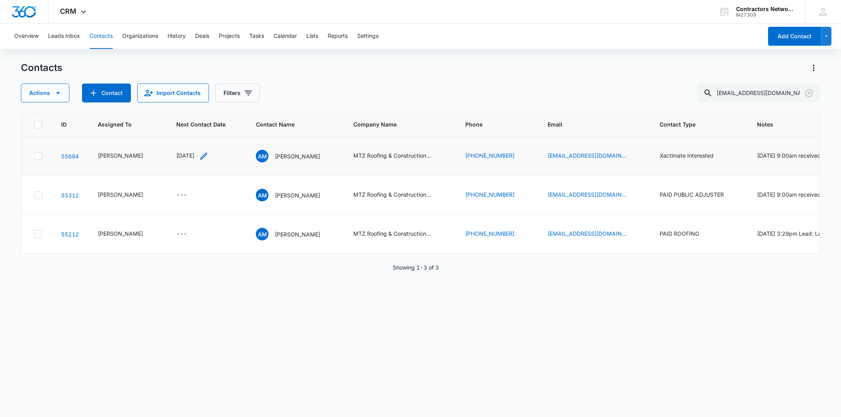
click at [199, 161] on icon "Next Contact Date - 1743465600 - Select to Edit Field" at bounding box center [203, 155] width 9 height 9
click at [187, 119] on input "[DATE]" at bounding box center [184, 115] width 58 height 9
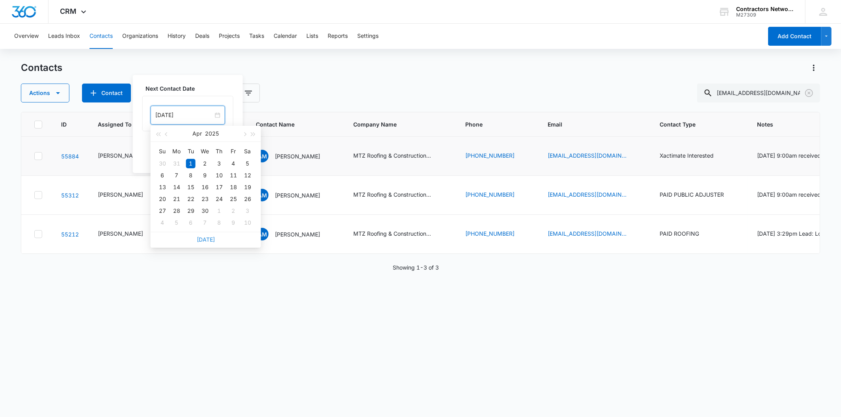
click at [205, 239] on link "[DATE]" at bounding box center [206, 239] width 18 height 7
click at [188, 114] on input "[DATE]" at bounding box center [184, 115] width 58 height 9
type input "[DATE]"
click at [183, 224] on td "1" at bounding box center [177, 223] width 14 height 12
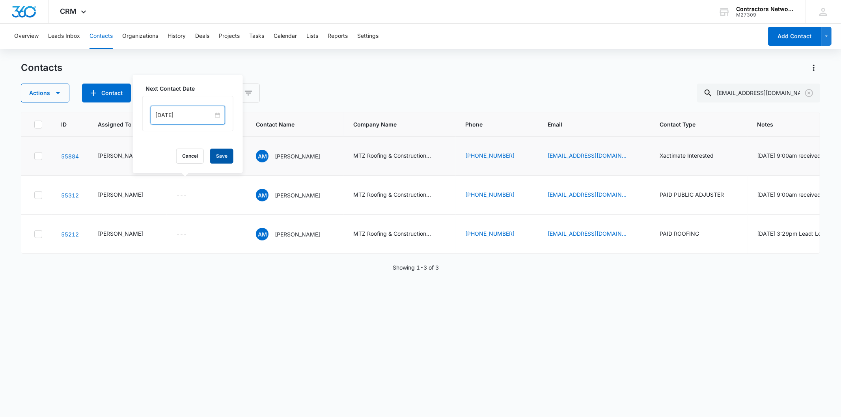
click at [215, 156] on button "Save" at bounding box center [221, 156] width 23 height 15
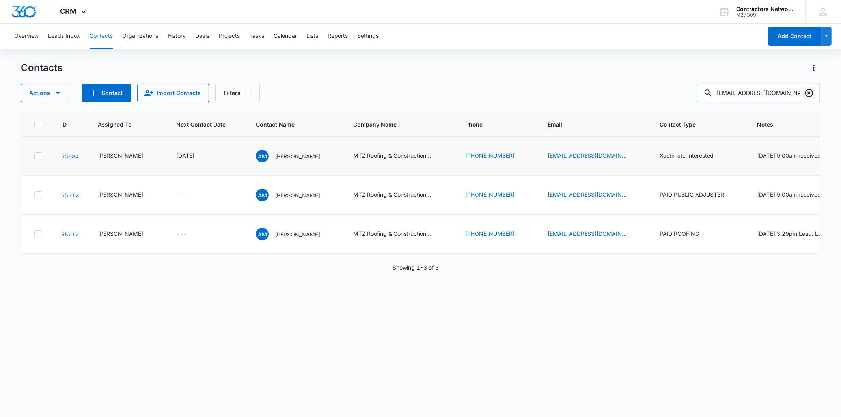
click at [810, 95] on icon "Clear" at bounding box center [808, 92] width 9 height 9
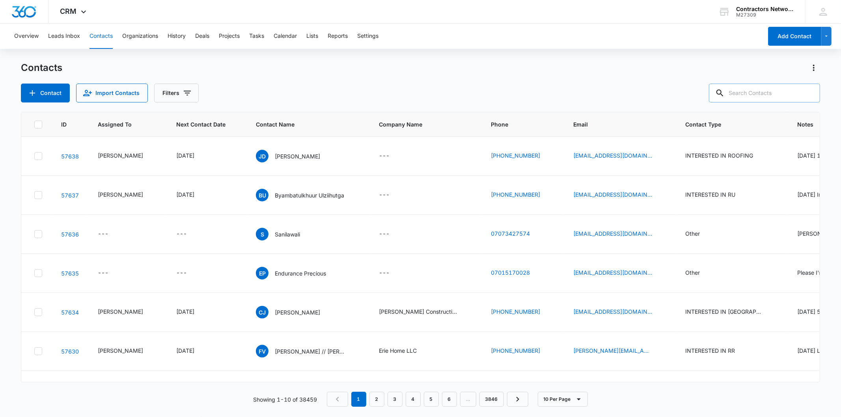
click at [754, 93] on input "text" at bounding box center [764, 93] width 111 height 19
paste input "[EMAIL_ADDRESS][DOMAIN_NAME]"
type input "[EMAIL_ADDRESS][DOMAIN_NAME]"
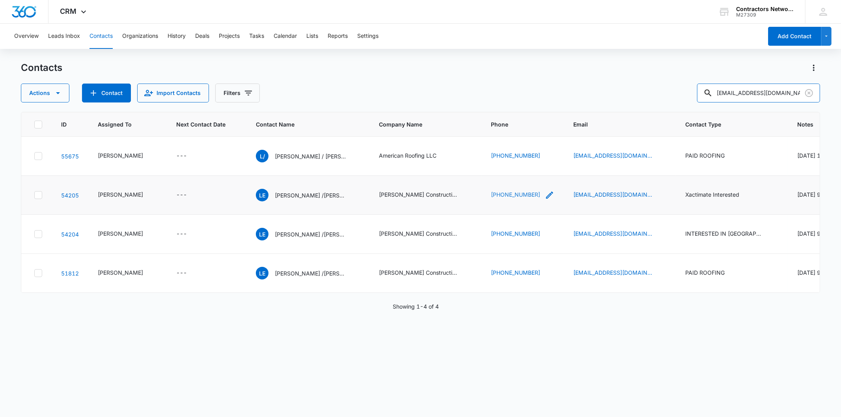
scroll to position [0, 0]
click at [275, 160] on p "[PERSON_NAME] / [PERSON_NAME]" at bounding box center [310, 156] width 71 height 8
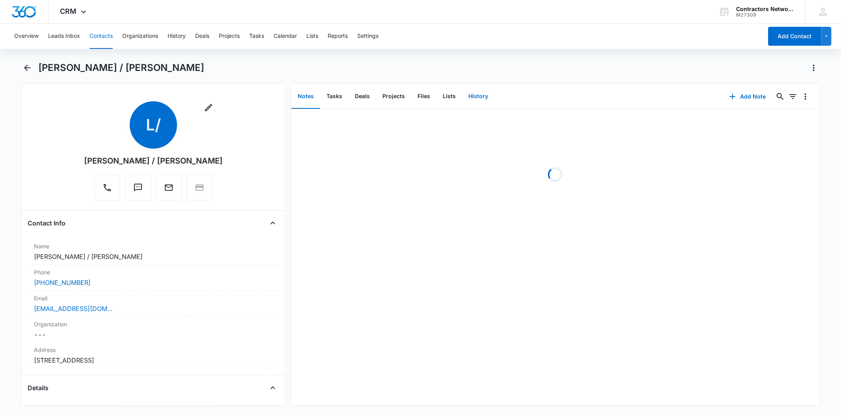
click at [476, 97] on button "History" at bounding box center [478, 96] width 32 height 24
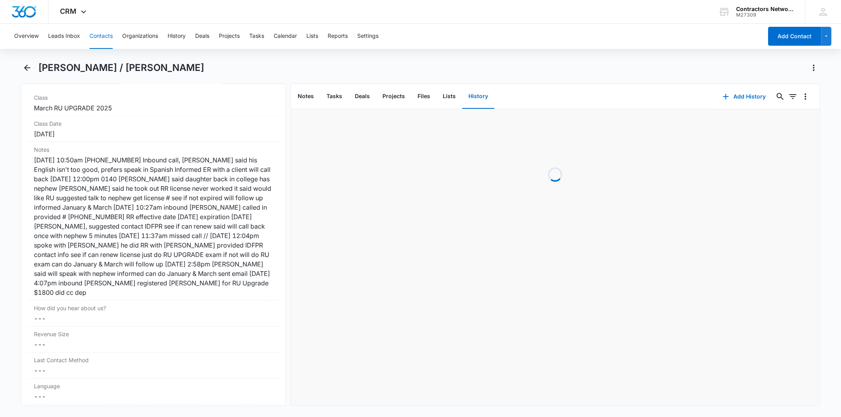
scroll to position [920, 0]
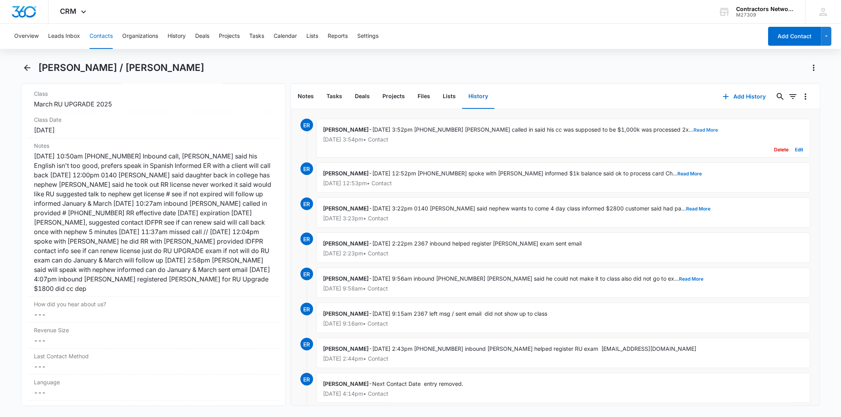
click at [694, 128] on button "Read More" at bounding box center [706, 130] width 24 height 5
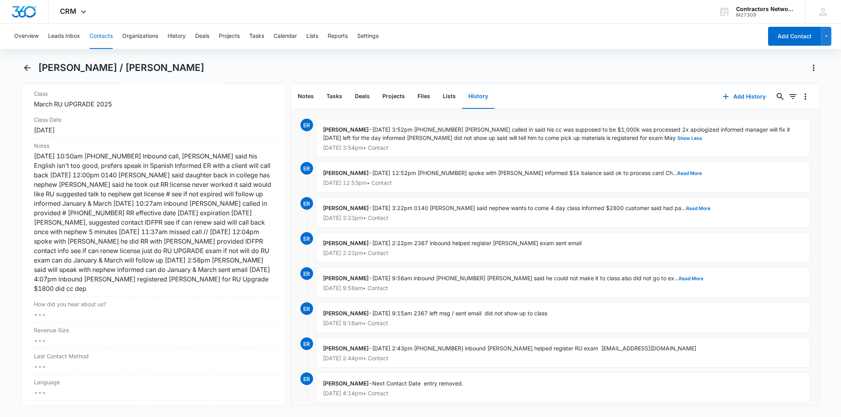
click at [108, 37] on button "Contacts" at bounding box center [101, 36] width 23 height 25
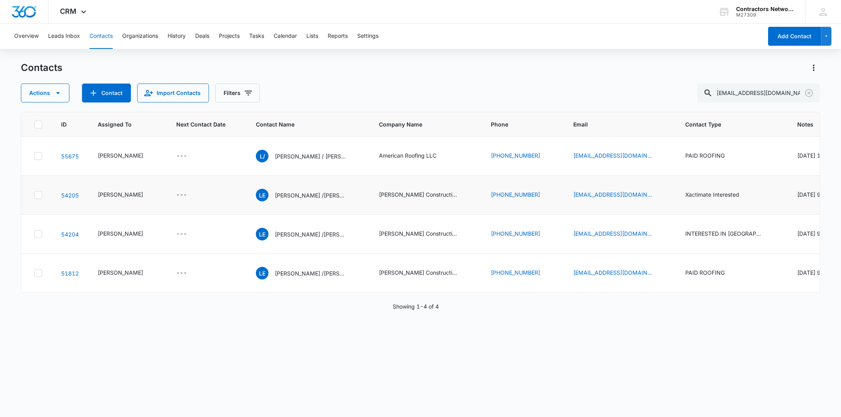
scroll to position [83, 0]
click at [297, 191] on p "[PERSON_NAME] /[PERSON_NAME]" at bounding box center [310, 195] width 71 height 8
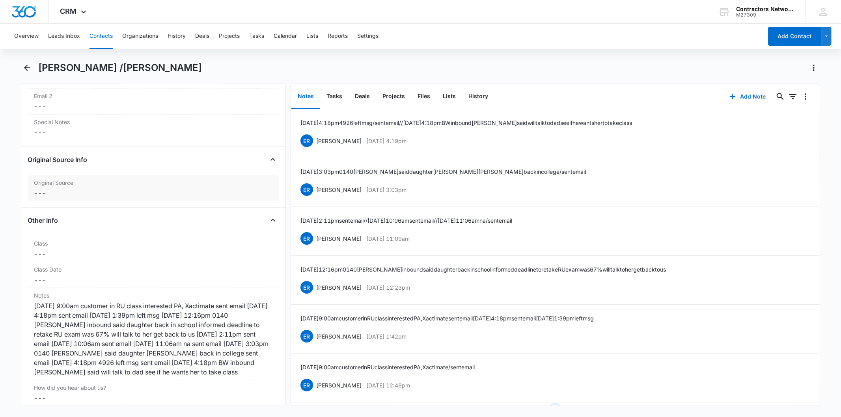
scroll to position [789, 0]
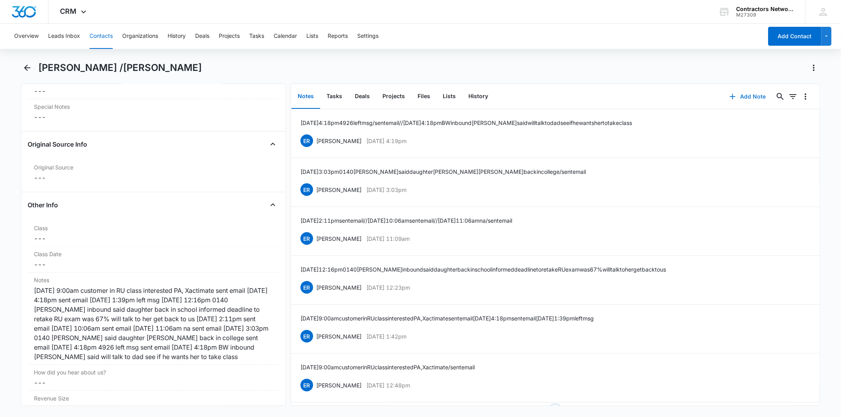
click at [752, 103] on button "Add Note" at bounding box center [748, 96] width 52 height 19
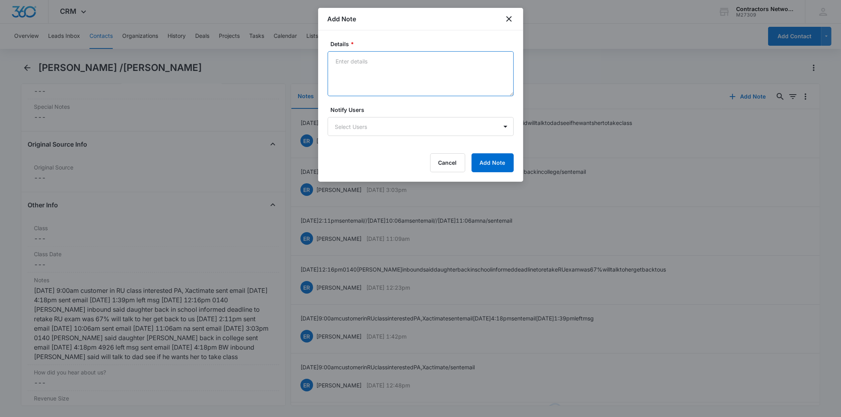
click at [360, 68] on textarea "Details *" at bounding box center [421, 73] width 186 height 45
paste textarea "[DATE] 1:40pm 4926 vm nt st up / sent email"
type textarea "[DATE] 1:40pm 4926 vm nt st up / sent email"
click at [502, 167] on button "Add Note" at bounding box center [493, 162] width 42 height 19
click at [219, 296] on div at bounding box center [420, 208] width 841 height 417
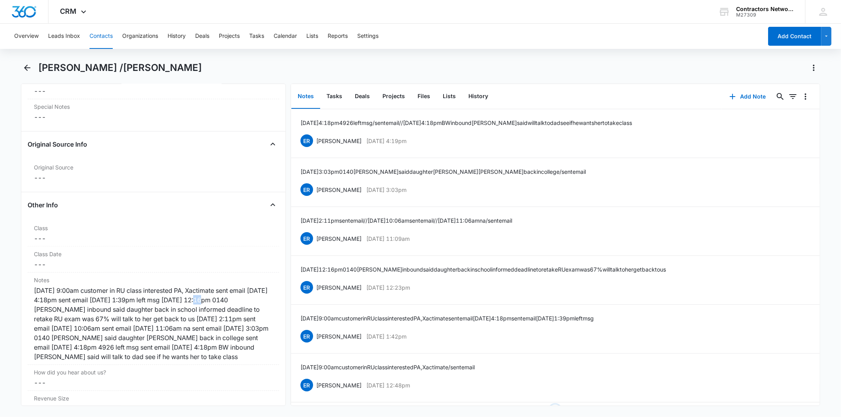
click at [219, 296] on div "[DATE] 9:00am customer in RU class interested PA, Xactimate sent email [DATE] 4…" at bounding box center [153, 324] width 239 height 76
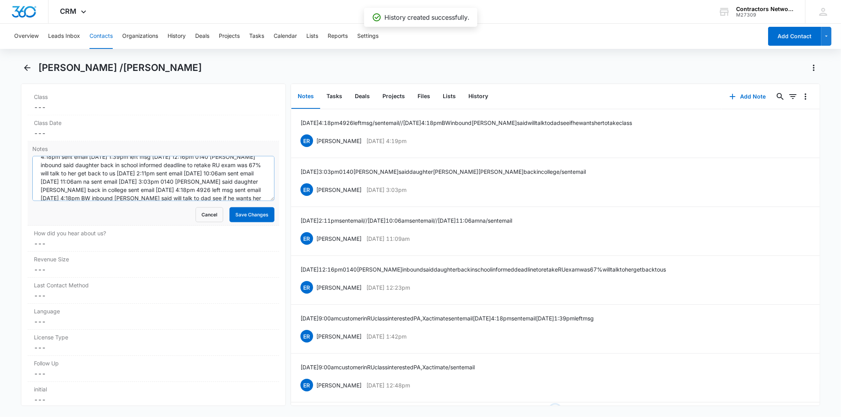
scroll to position [33, 0]
click at [154, 186] on textarea "[DATE] 9:00am customer in RU class interested PA, Xactimate sent email [DATE] 4…" at bounding box center [153, 178] width 242 height 45
click at [147, 194] on textarea "[DATE] 9:00am customer in RU class interested PA, Xactimate sent email [DATE] 4…" at bounding box center [153, 178] width 242 height 45
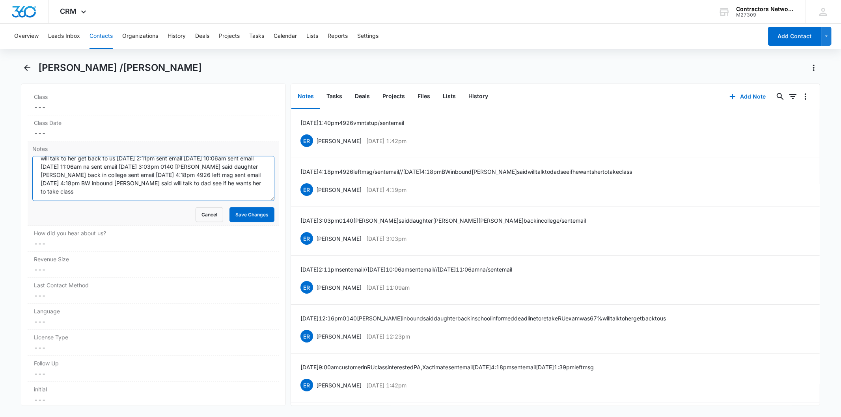
paste textarea "[DATE] 1:40pm 4926 vm nt st up / sent email"
click at [206, 191] on textarea "[DATE] 9:00am customer in RU class interested PA, Xactimate sent email [DATE] 4…" at bounding box center [153, 178] width 242 height 45
type textarea "[DATE] 9:00am customer in RU class interested PA, Xactimate sent email [DATE] 4…"
click at [251, 219] on button "Save Changes" at bounding box center [251, 214] width 45 height 15
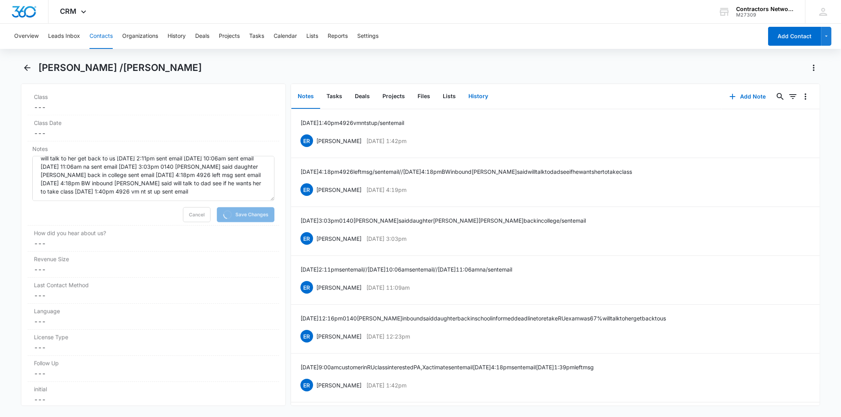
click at [464, 93] on button "History" at bounding box center [478, 96] width 32 height 24
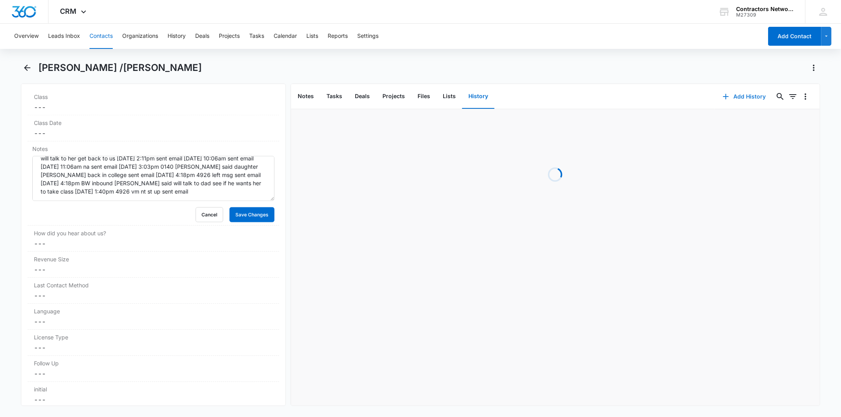
click at [737, 101] on button "Add History" at bounding box center [744, 96] width 59 height 19
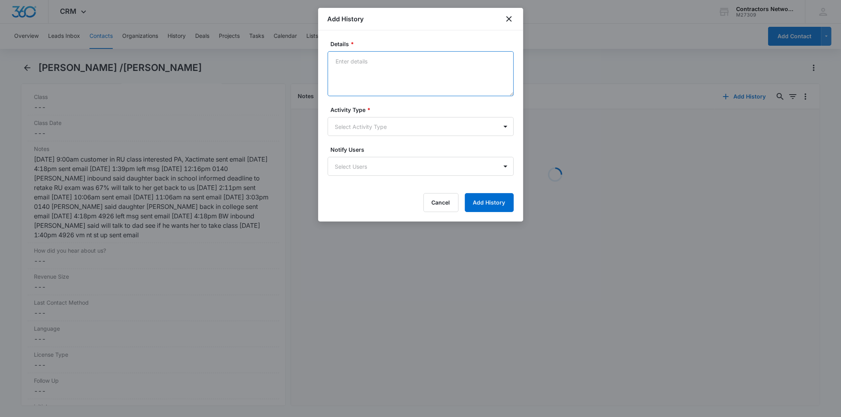
click at [352, 71] on textarea "Details *" at bounding box center [421, 73] width 186 height 45
paste textarea "[DATE] 1:40pm 4926 vm nt st up / sent email"
type textarea "[DATE] 1:40pm 4926 vm nt st up / sent email"
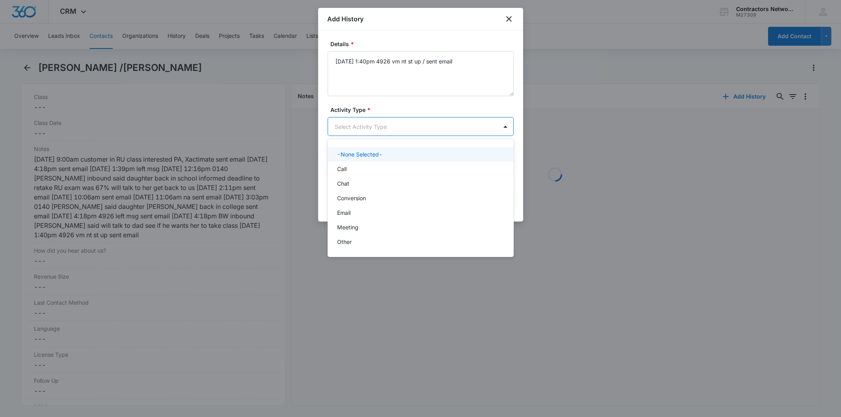
click at [366, 125] on body "CRM Apps Reputation Websites Forms CRM Email Social Shop Payments POS Content A…" at bounding box center [420, 208] width 841 height 417
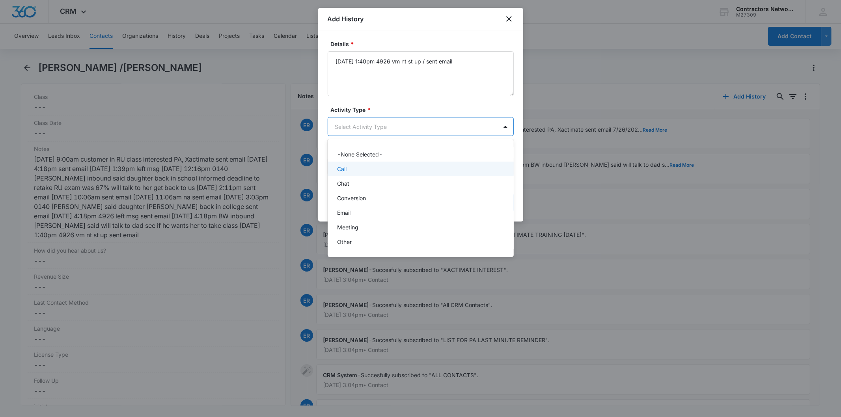
click at [354, 168] on div "Call" at bounding box center [420, 169] width 166 height 8
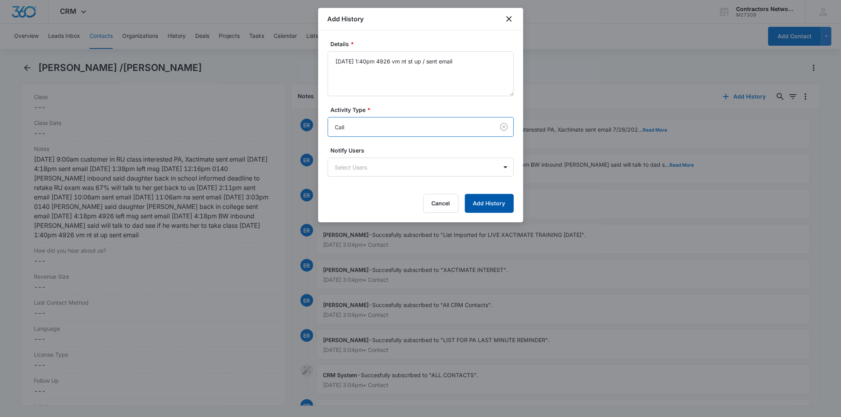
drag, startPoint x: 503, startPoint y: 219, endPoint x: 498, endPoint y: 209, distance: 10.6
click at [503, 218] on div "Details * [DATE] 1:40pm 4926 vm nt st up / sent email Activity Type * option Ca…" at bounding box center [420, 126] width 205 height 192
drag, startPoint x: 494, startPoint y: 202, endPoint x: 478, endPoint y: 203, distance: 15.8
click at [493, 202] on button "Add History" at bounding box center [489, 203] width 49 height 19
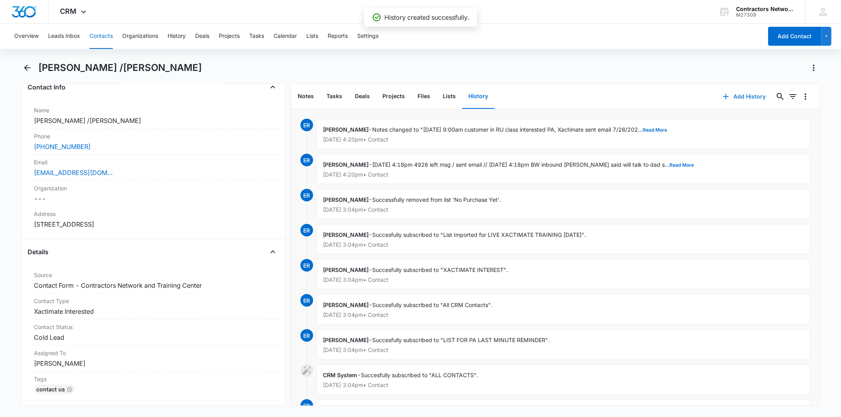
scroll to position [131, 0]
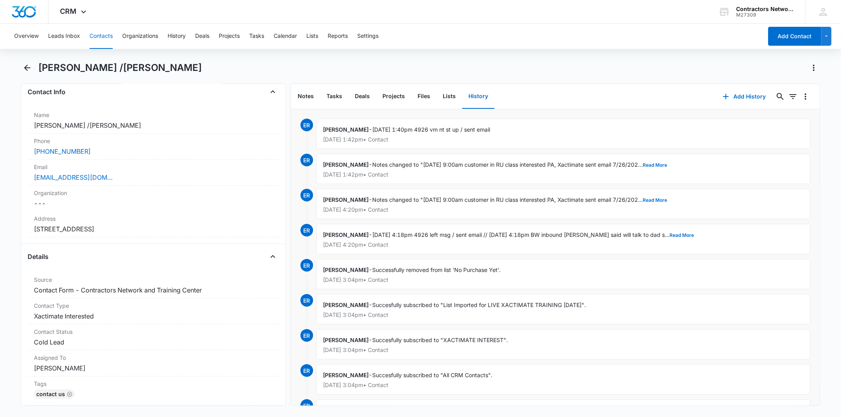
click at [96, 32] on button "Contacts" at bounding box center [101, 36] width 23 height 25
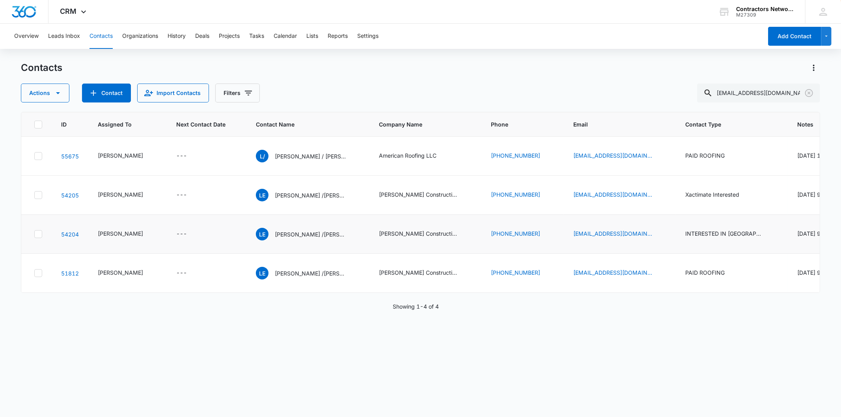
scroll to position [83, 0]
click at [319, 239] on p "[PERSON_NAME] /[PERSON_NAME]" at bounding box center [310, 234] width 71 height 8
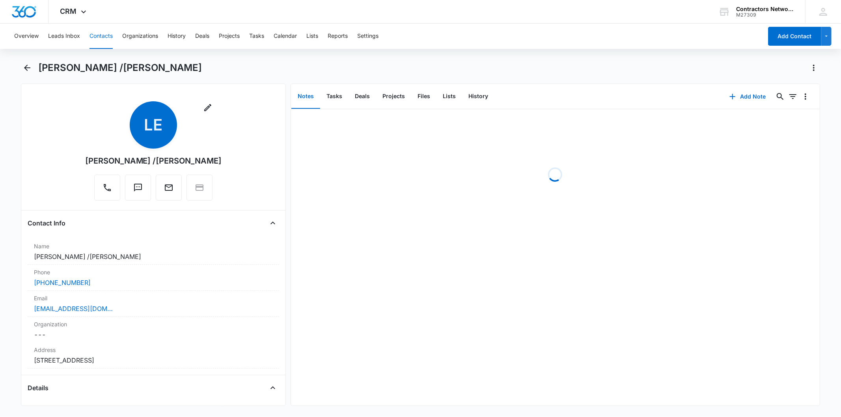
click at [724, 85] on div "Add Note 0 0" at bounding box center [771, 96] width 98 height 25
click at [736, 101] on button "Add Note" at bounding box center [748, 96] width 52 height 19
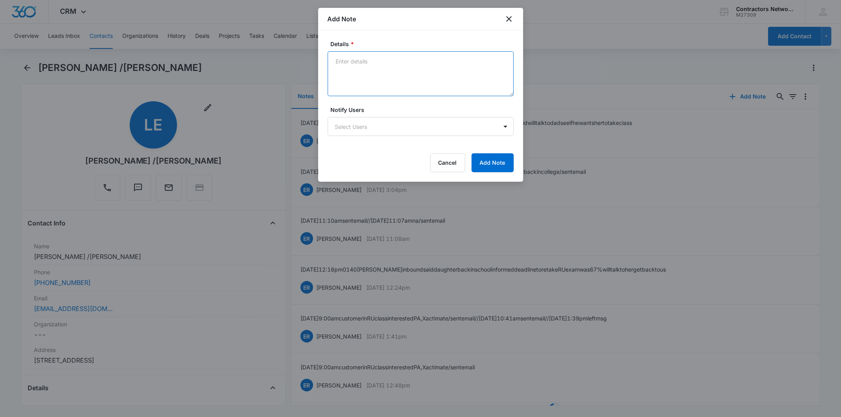
click at [369, 63] on textarea "Details *" at bounding box center [421, 73] width 186 height 45
paste textarea "[DATE] 1:40pm 4926 vm nt st up / sent email"
type textarea "[DATE] 1:40pm 4926 vm nt st up / sent email"
click at [480, 168] on button "Add Note" at bounding box center [493, 162] width 42 height 19
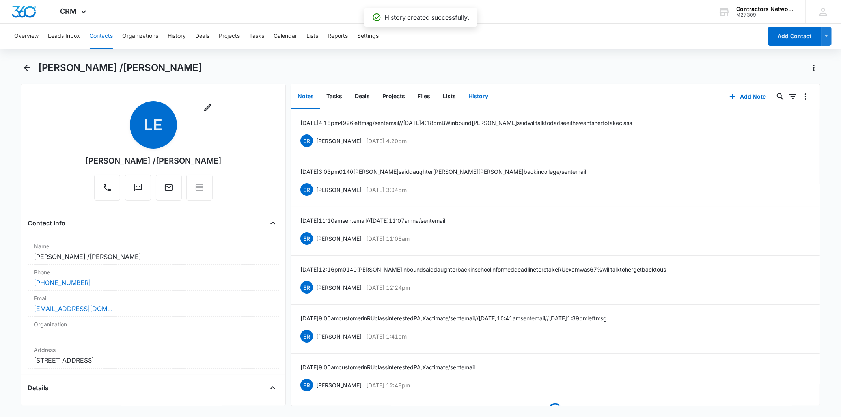
click at [479, 97] on button "History" at bounding box center [478, 96] width 32 height 24
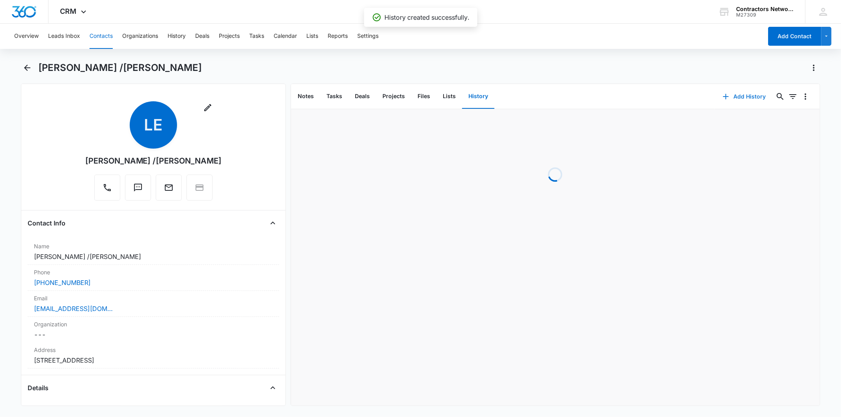
click at [722, 95] on icon "button" at bounding box center [725, 96] width 9 height 9
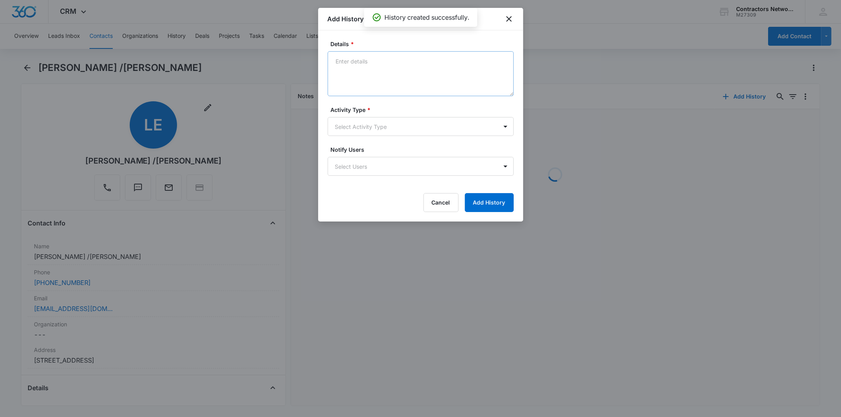
click at [363, 67] on textarea "Details *" at bounding box center [421, 73] width 186 height 45
type textarea "[DATE] 1:40pm 4926 vm nt st up / sent email"
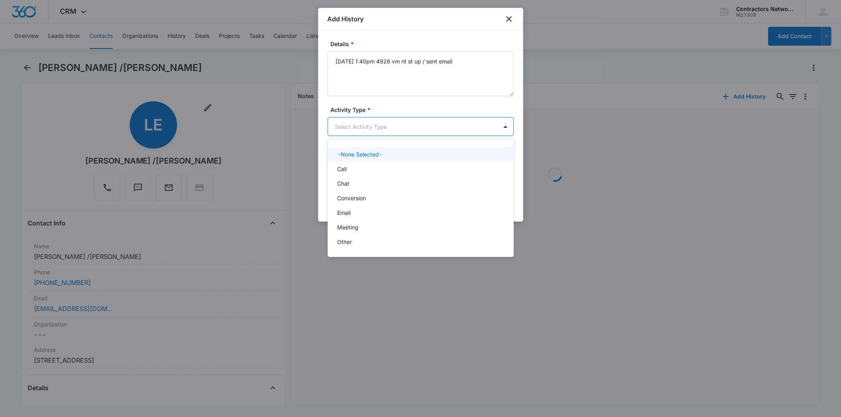
click at [355, 129] on body "CRM Apps Reputation Websites Forms CRM Email Social Shop Payments POS Content A…" at bounding box center [420, 208] width 841 height 417
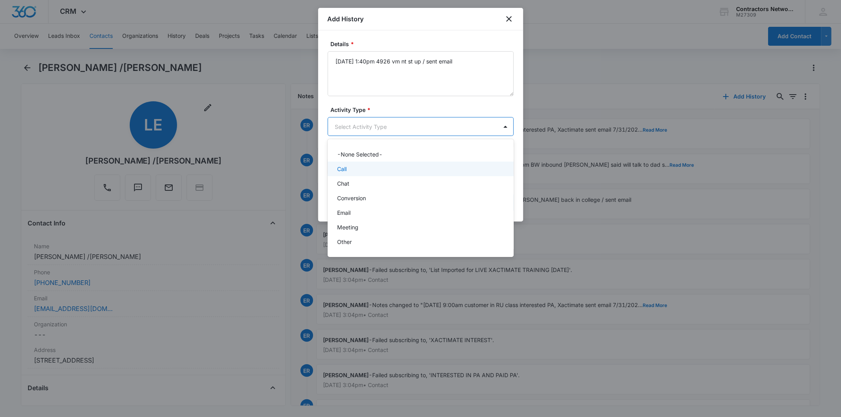
click at [347, 168] on div "Call" at bounding box center [420, 169] width 166 height 8
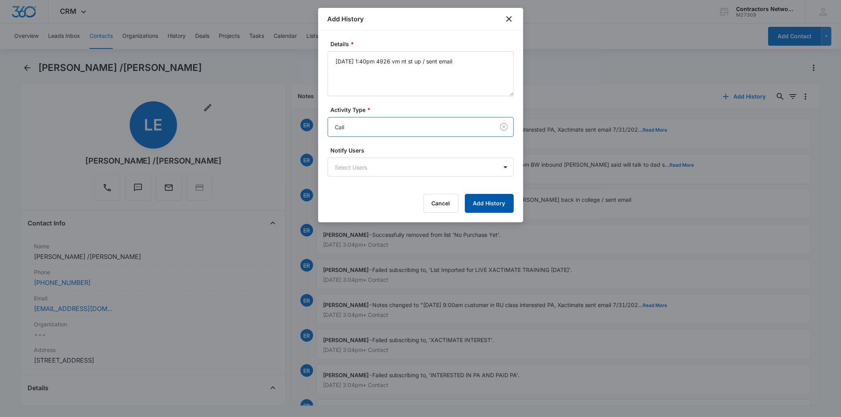
click at [477, 206] on button "Add History" at bounding box center [489, 203] width 49 height 19
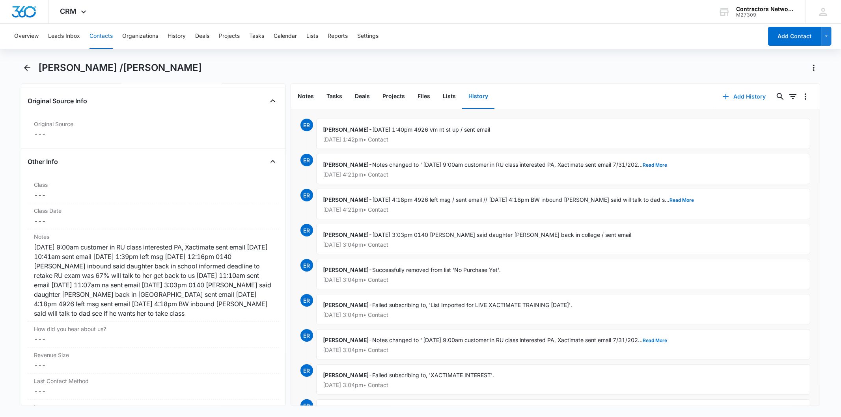
scroll to position [832, 0]
click at [218, 251] on div "[DATE] 9:00am customer in RU class interested PA, Xactimate sent email [DATE] 1…" at bounding box center [153, 280] width 239 height 76
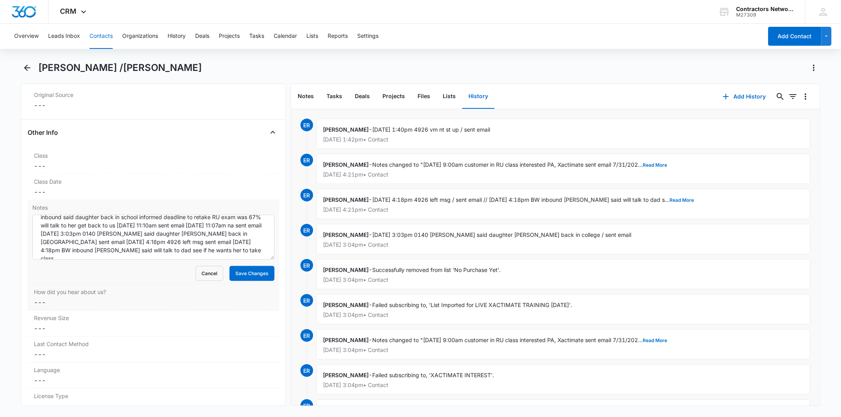
scroll to position [876, 0]
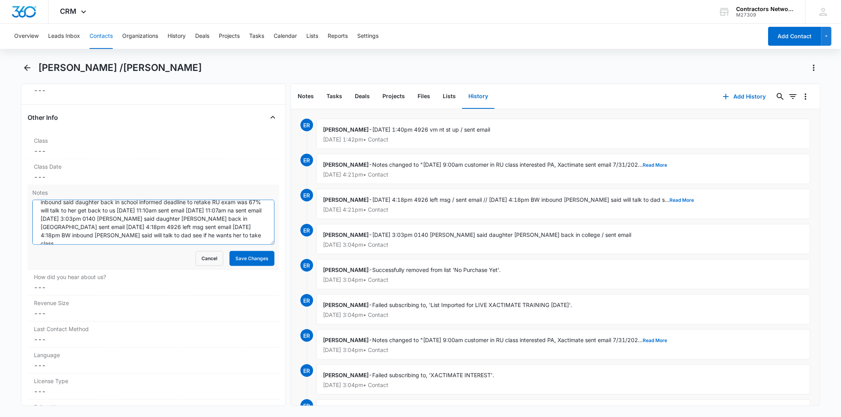
click at [243, 237] on textarea "[DATE] 9:00am customer in RU class interested PA, Xactimate sent email [DATE] 1…" at bounding box center [153, 222] width 242 height 45
paste textarea "[DATE] 1:40pm 4926 vm nt st up / sent email"
click at [138, 237] on textarea "[DATE] 9:00am customer in RU class interested PA, Xactimate sent email [DATE] 1…" at bounding box center [153, 222] width 242 height 45
type textarea "[DATE] 9:00am customer in RU class interested PA, Xactimate sent email [DATE] 1…"
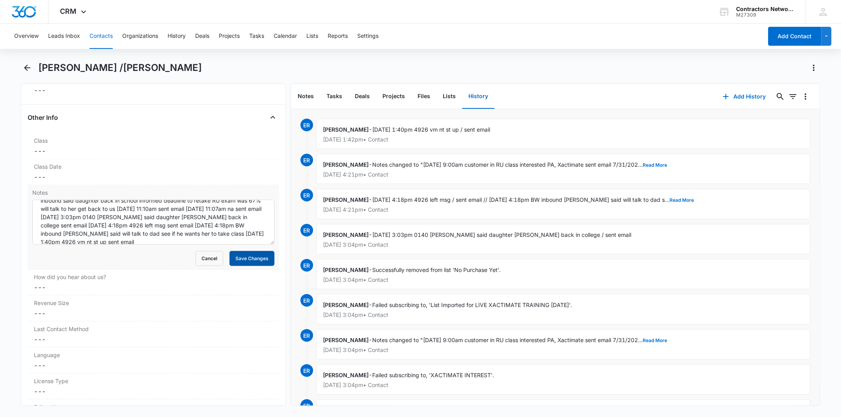
click at [238, 261] on button "Save Changes" at bounding box center [251, 258] width 45 height 15
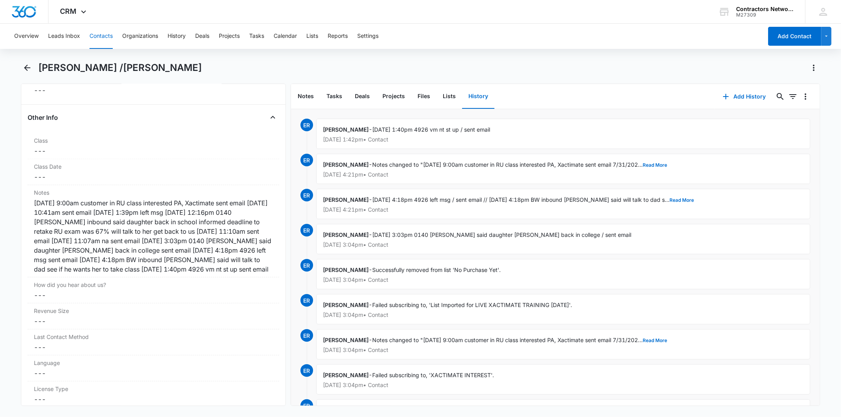
click at [99, 37] on button "Contacts" at bounding box center [101, 36] width 23 height 25
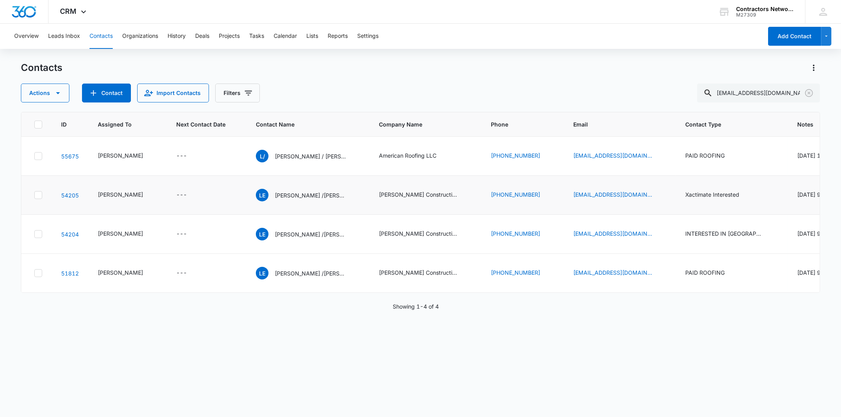
scroll to position [83, 0]
click at [809, 93] on icon "Clear" at bounding box center [809, 93] width 8 height 8
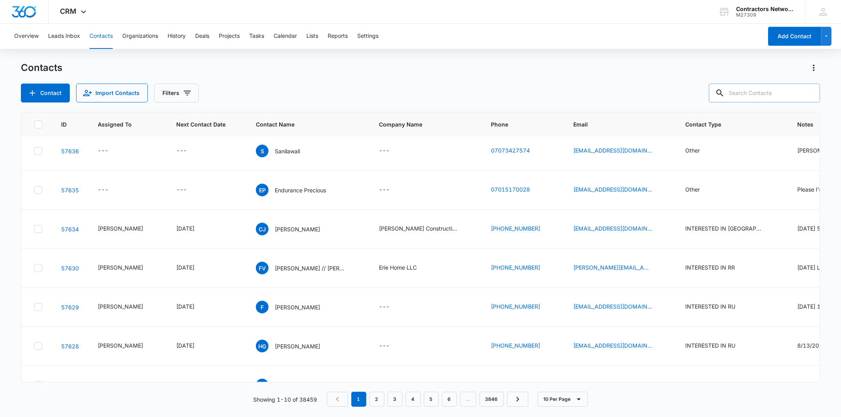
scroll to position [0, 0]
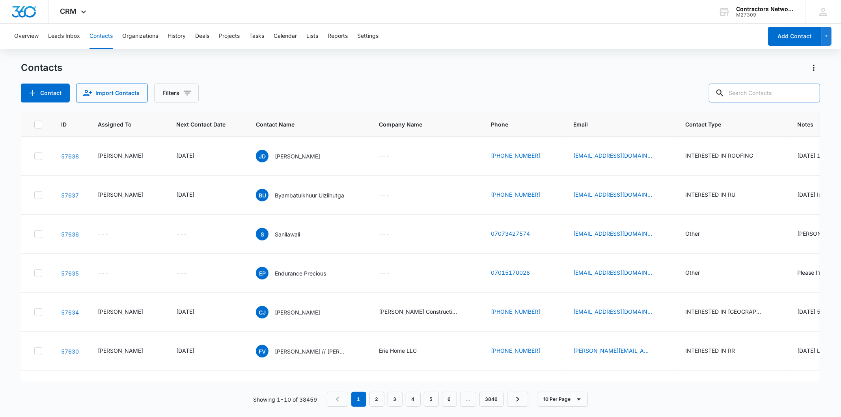
paste input "[PERSON_NAME][EMAIL_ADDRESS][DOMAIN_NAME]"
type input "[PERSON_NAME][EMAIL_ADDRESS][DOMAIN_NAME]"
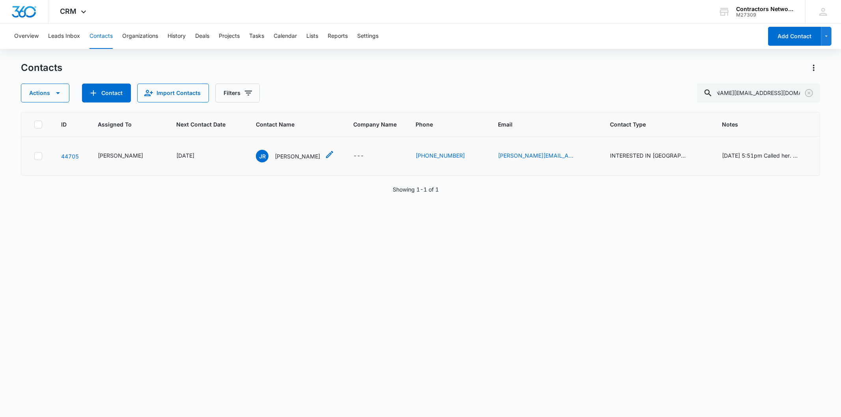
scroll to position [0, 0]
click at [278, 154] on p "[PERSON_NAME]" at bounding box center [297, 156] width 45 height 8
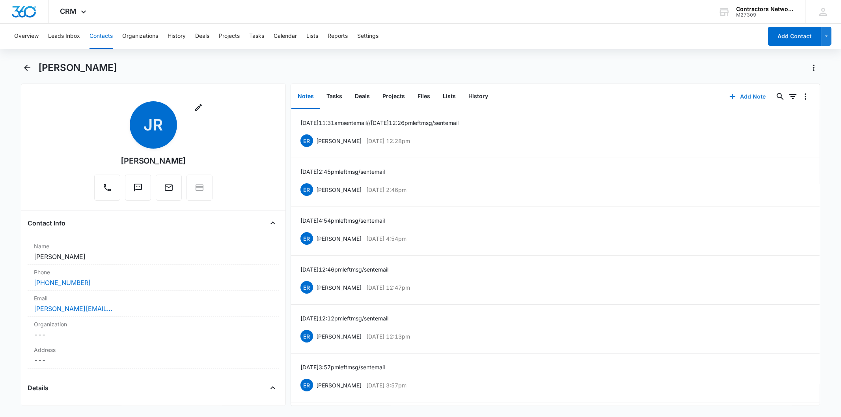
click at [741, 99] on button "Add Note" at bounding box center [748, 96] width 52 height 19
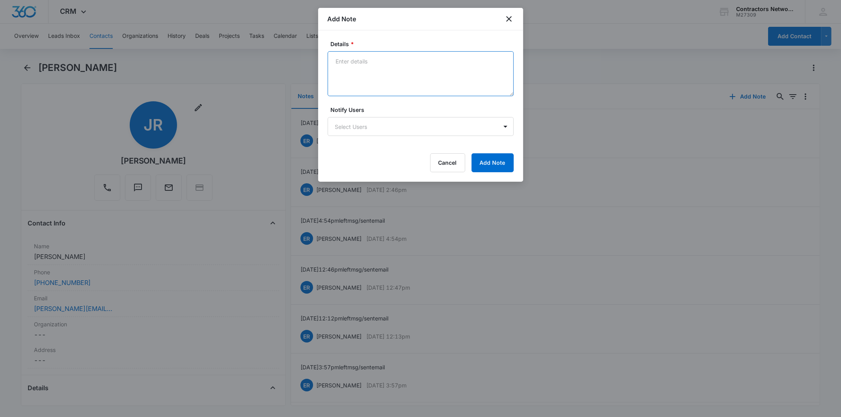
click at [349, 69] on textarea "Details *" at bounding box center [421, 73] width 186 height 45
paste textarea "[DATE] 2:06pm left msg / sent email"
type textarea "[DATE] 2:06pm left msg / sent email"
click at [501, 159] on button "Add Note" at bounding box center [493, 162] width 42 height 19
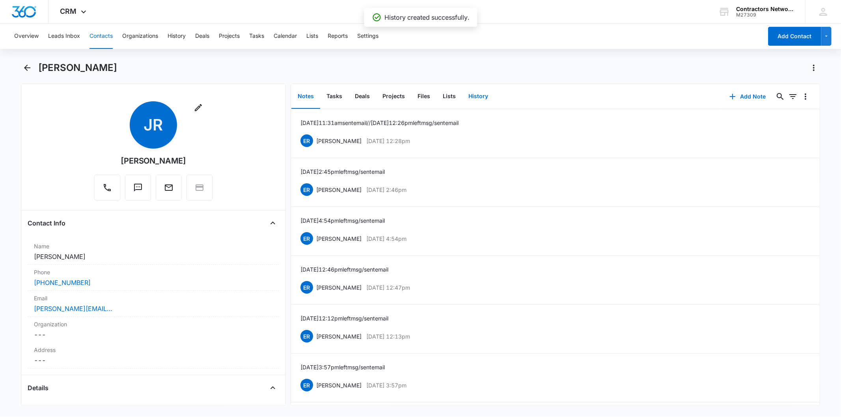
click at [474, 95] on button "History" at bounding box center [478, 96] width 32 height 24
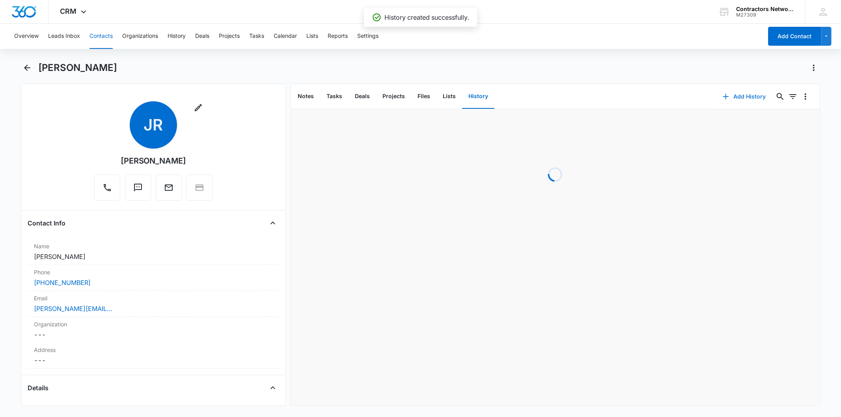
click at [730, 96] on button "Add History" at bounding box center [744, 96] width 59 height 19
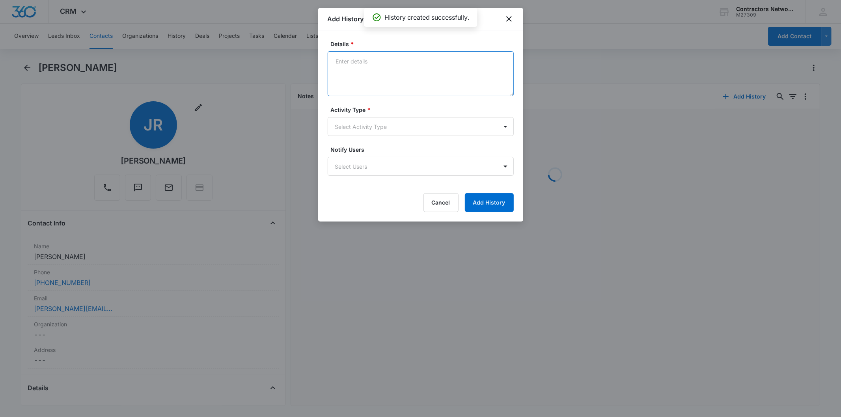
click at [353, 54] on textarea "Details *" at bounding box center [421, 73] width 186 height 45
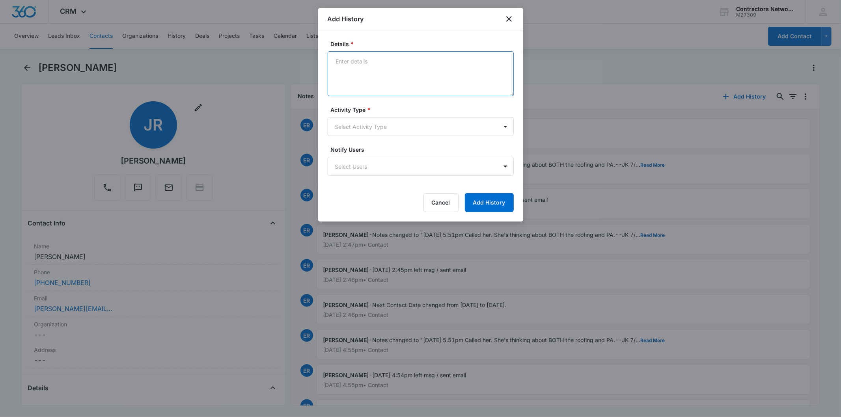
paste textarea "[DATE] 2:06pm left msg / sent email"
type textarea "[DATE] 2:06pm left msg / sent email"
click at [354, 116] on div "Activity Type * Select Activity Type" at bounding box center [421, 121] width 186 height 30
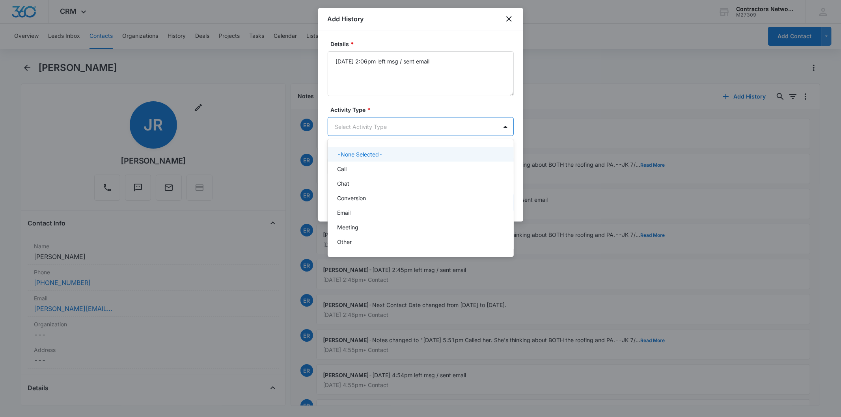
click at [354, 128] on body "CRM Apps Reputation Websites Forms CRM Email Social Shop Payments POS Content A…" at bounding box center [420, 208] width 841 height 417
click at [354, 165] on div "Call" at bounding box center [420, 169] width 166 height 8
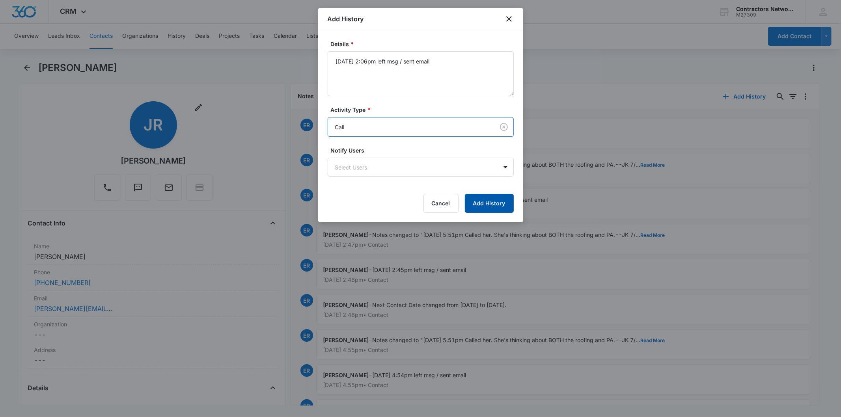
click at [497, 205] on button "Add History" at bounding box center [489, 203] width 49 height 19
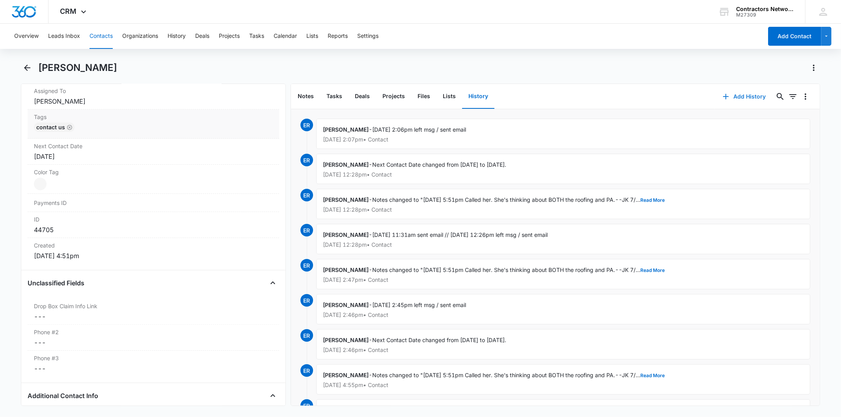
scroll to position [394, 0]
click at [105, 158] on div "[DATE]" at bounding box center [153, 160] width 239 height 9
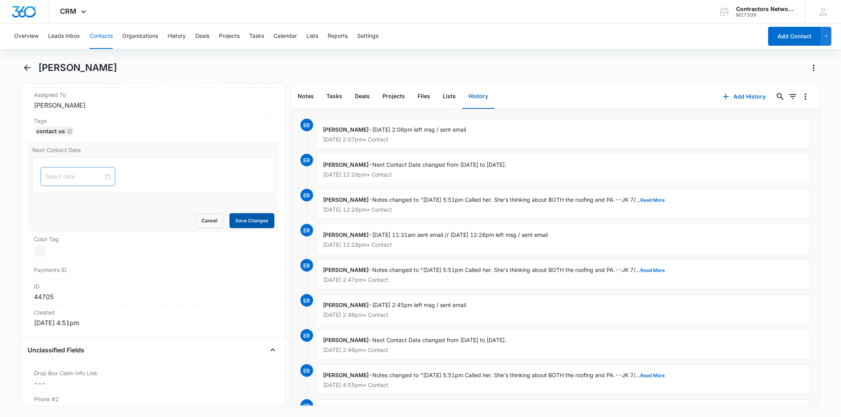
click at [246, 222] on button "Save Changes" at bounding box center [251, 220] width 45 height 15
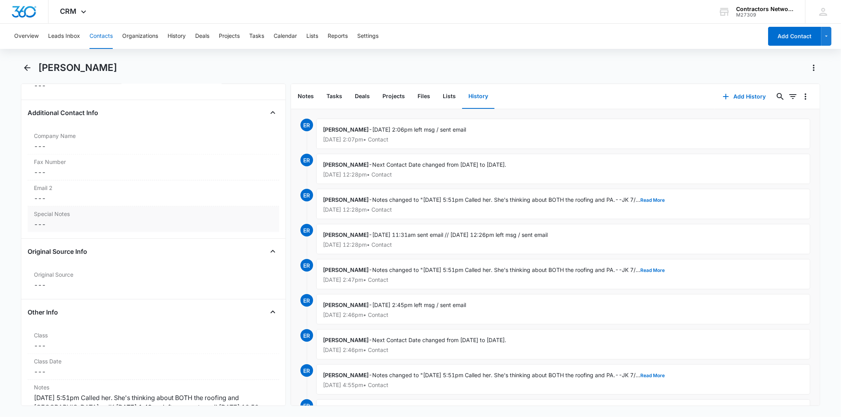
scroll to position [1007, 0]
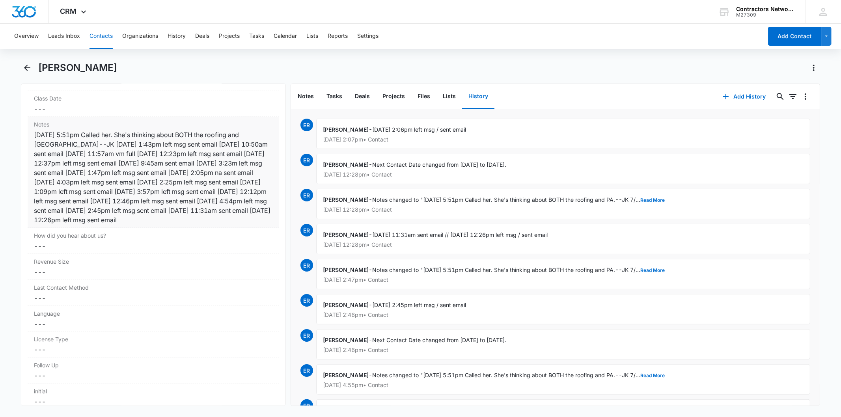
click at [116, 123] on label "Notes" at bounding box center [153, 124] width 239 height 8
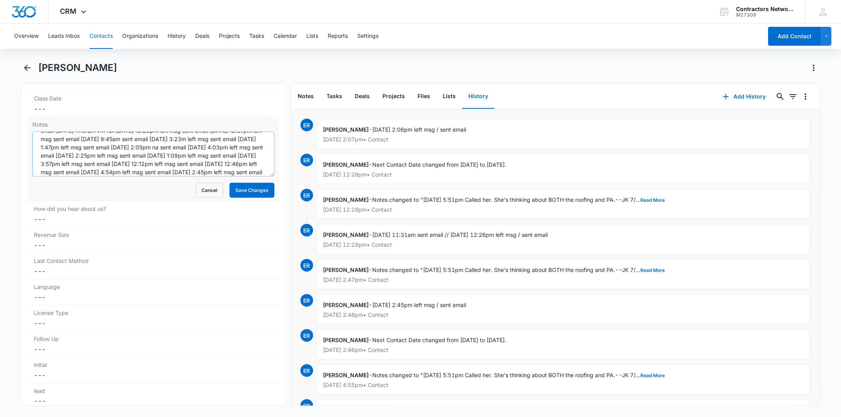
scroll to position [49, 0]
click at [229, 178] on form "[DATE] 5:51pm Called her. She's thinking about BOTH the roofing and [GEOGRAPHIC…" at bounding box center [153, 165] width 242 height 66
click at [227, 173] on textarea "[DATE] 5:51pm Called her. She's thinking about BOTH the roofing and [GEOGRAPHIC…" at bounding box center [153, 154] width 242 height 45
paste textarea "[DATE] 2:06pm left msg / sent email"
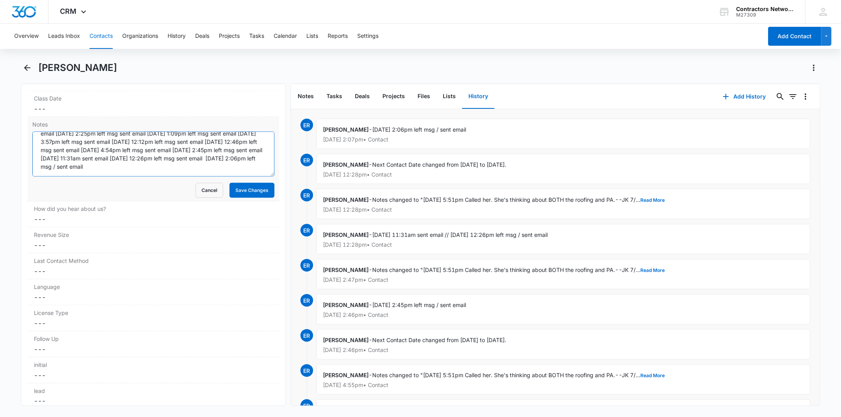
click at [220, 167] on textarea "[DATE] 5:51pm Called her. She's thinking about BOTH the roofing and [GEOGRAPHIC…" at bounding box center [153, 154] width 242 height 45
type textarea "[DATE] 5:51pm Called her. She's thinking about BOTH the roofing and [GEOGRAPHIC…"
click at [248, 198] on button "Save Changes" at bounding box center [251, 190] width 45 height 15
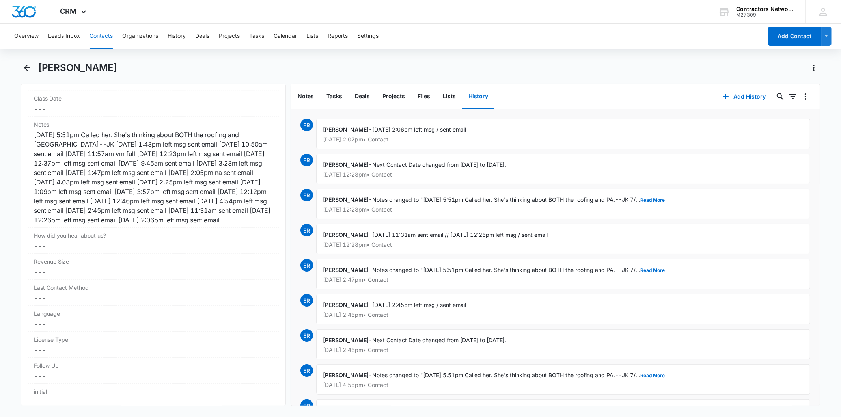
click at [97, 37] on button "Contacts" at bounding box center [101, 36] width 23 height 25
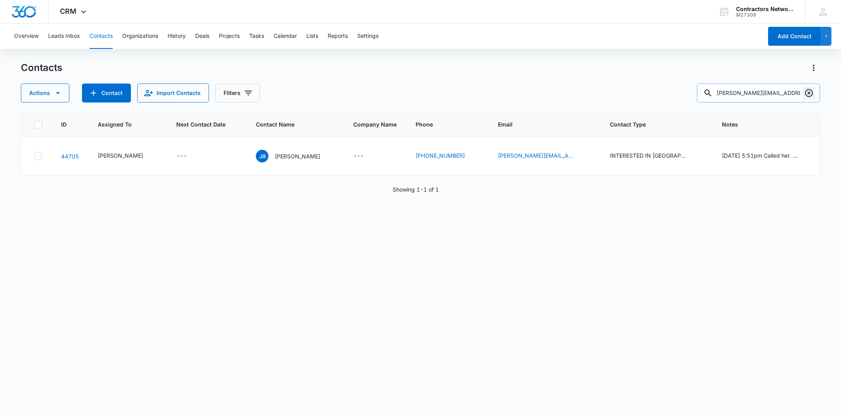
click at [809, 90] on icon "Clear" at bounding box center [809, 93] width 8 height 8
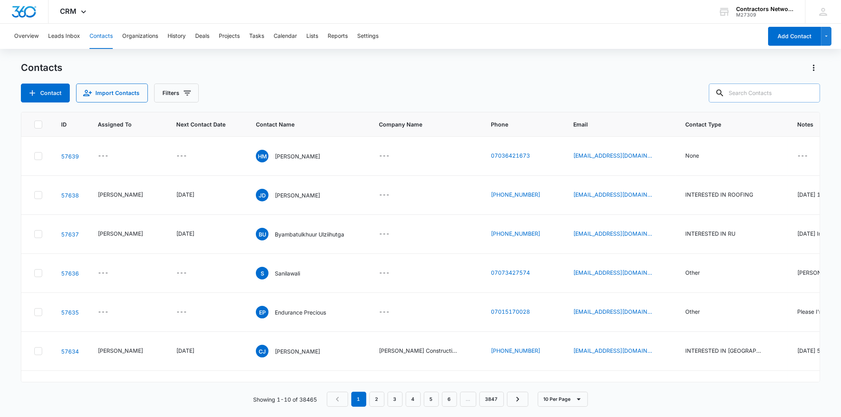
click at [747, 98] on input "text" at bounding box center [764, 93] width 111 height 19
paste input "[EMAIL_ADDRESS][DOMAIN_NAME]"
type input "[EMAIL_ADDRESS][DOMAIN_NAME]"
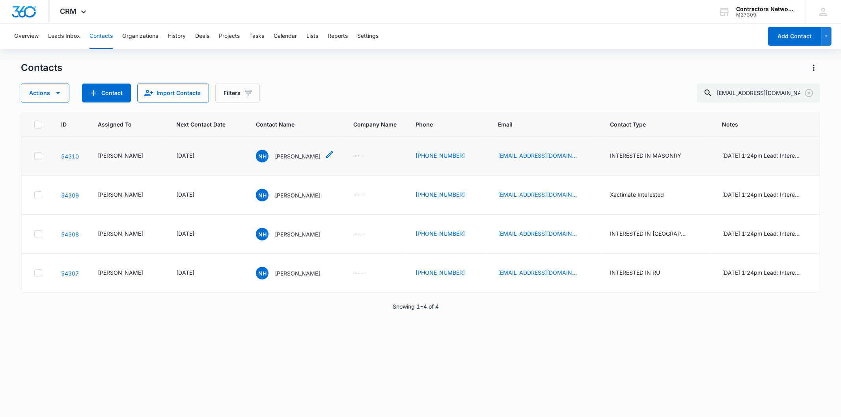
click at [278, 160] on p "[PERSON_NAME]" at bounding box center [297, 156] width 45 height 8
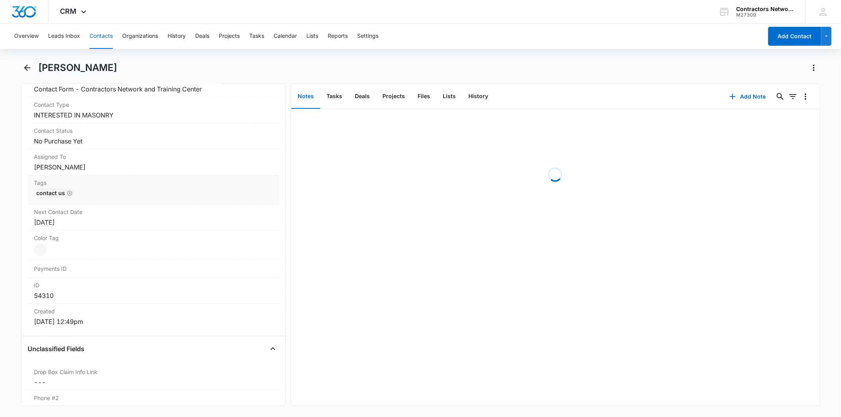
scroll to position [350, 0]
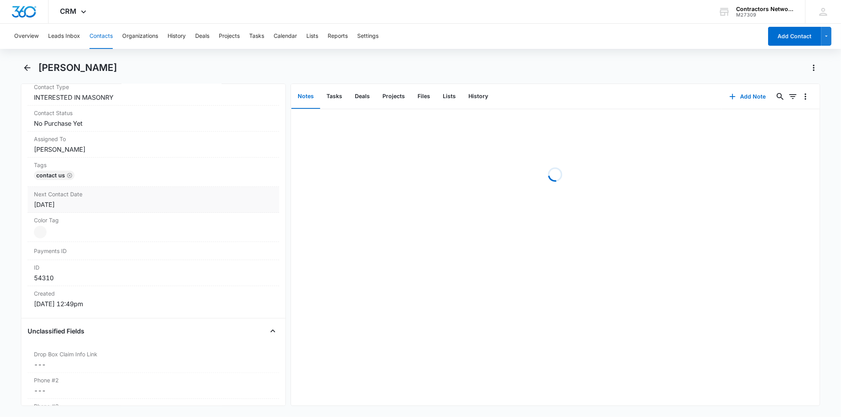
click at [111, 203] on div "[DATE]" at bounding box center [153, 204] width 239 height 9
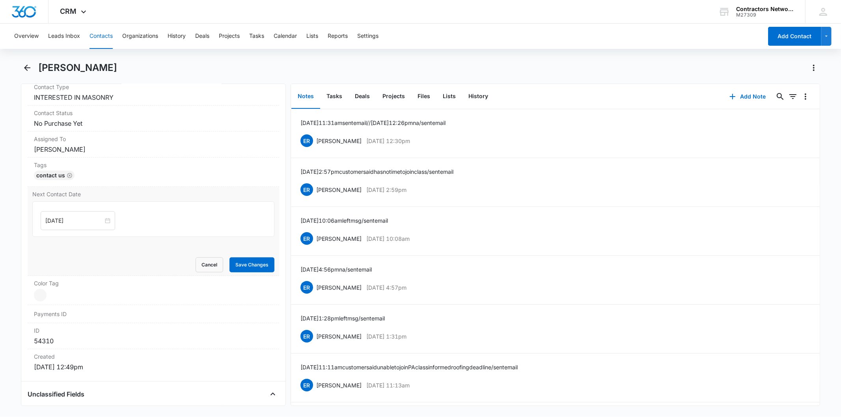
click at [85, 215] on div "[DATE]" at bounding box center [78, 220] width 75 height 19
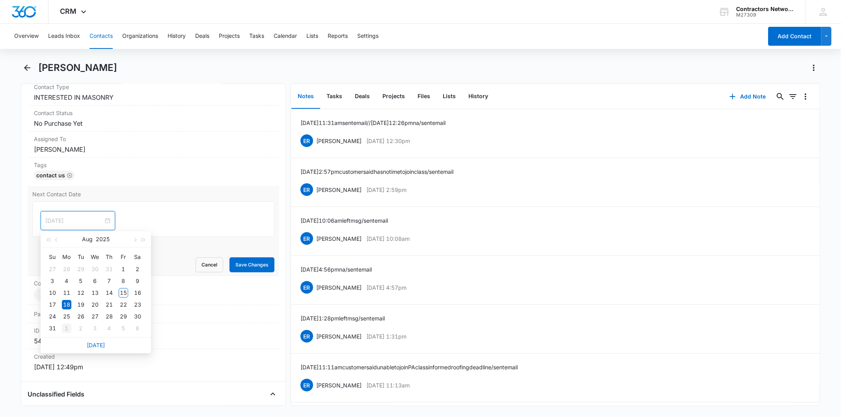
type input "[DATE]"
click at [66, 332] on div "1" at bounding box center [66, 328] width 9 height 9
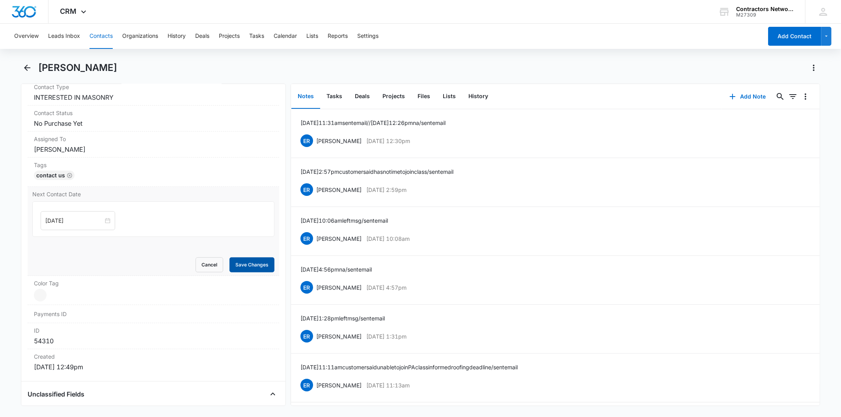
click at [235, 270] on button "Save Changes" at bounding box center [251, 264] width 45 height 15
click at [742, 97] on button "Add Note" at bounding box center [748, 96] width 52 height 19
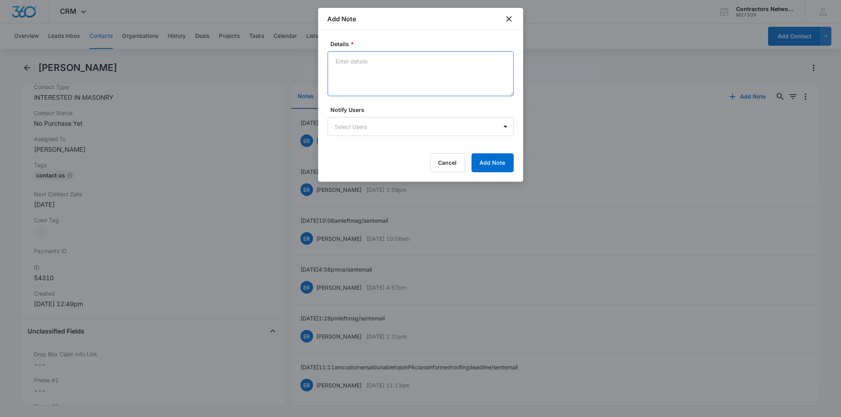
click at [372, 58] on textarea "Details *" at bounding box center [421, 73] width 186 height 45
paste textarea "[DATE] 2:35pm left msg / sent email"
type textarea "[DATE] 2:35pm left msg / sent email"
click at [484, 164] on button "Add Note" at bounding box center [493, 162] width 42 height 19
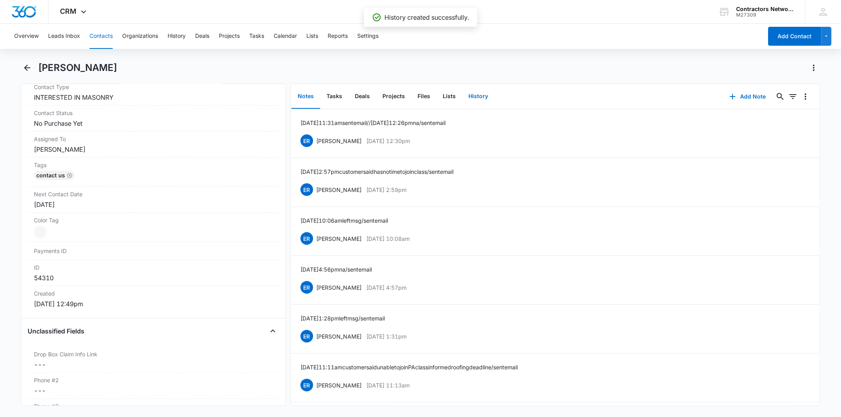
click at [468, 93] on button "History" at bounding box center [478, 96] width 32 height 24
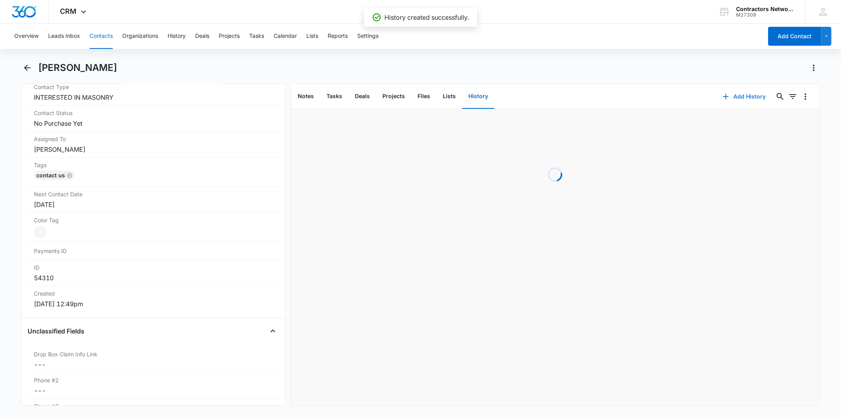
click at [730, 96] on button "Add History" at bounding box center [744, 96] width 59 height 19
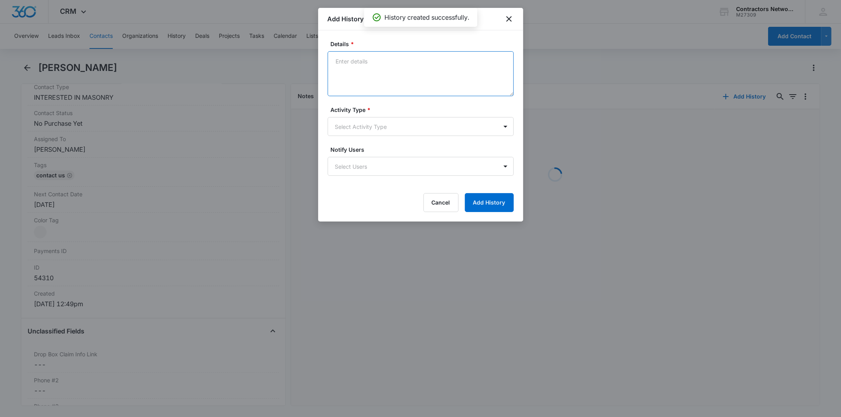
click at [365, 67] on textarea "Details *" at bounding box center [421, 73] width 186 height 45
paste textarea "[DATE] 2:35pm left msg / sent email"
type textarea "[DATE] 2:35pm left msg / sent email"
click at [362, 142] on form "Details * [DATE] 2:35pm left msg / sent email Activity Type * Select Activity T…" at bounding box center [421, 126] width 186 height 172
drag, startPoint x: 362, startPoint y: 140, endPoint x: 359, endPoint y: 127, distance: 13.3
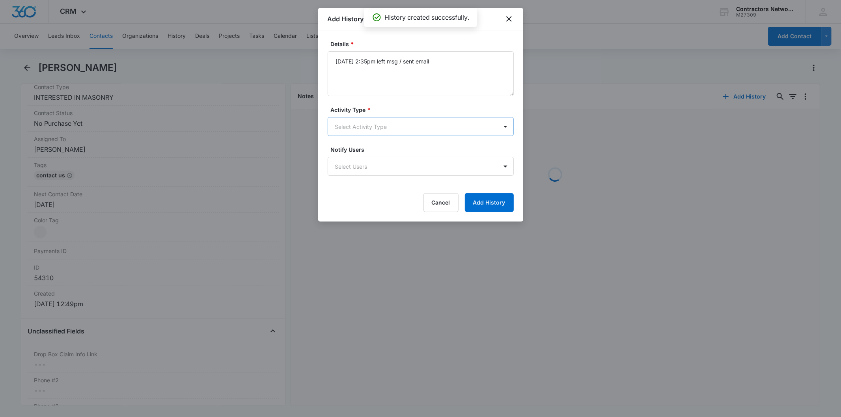
click at [361, 139] on form "Details * [DATE] 2:35pm left msg / sent email Activity Type * Select Activity T…" at bounding box center [421, 126] width 186 height 172
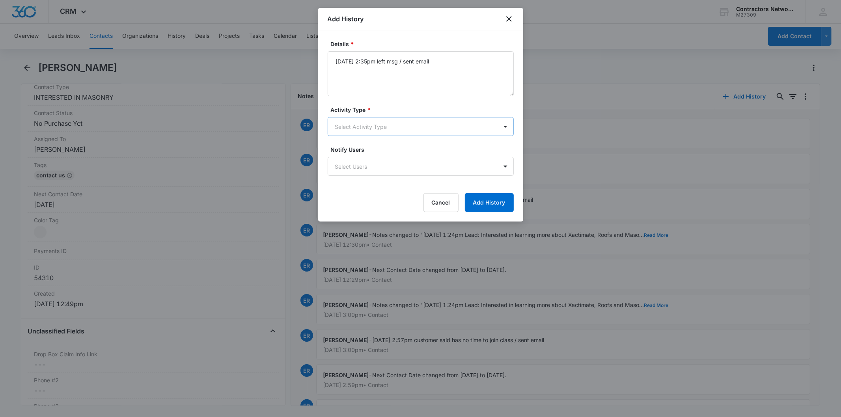
click at [359, 127] on body "CRM Apps Reputation Websites Forms CRM Email Social Shop Payments POS Content A…" at bounding box center [420, 208] width 841 height 417
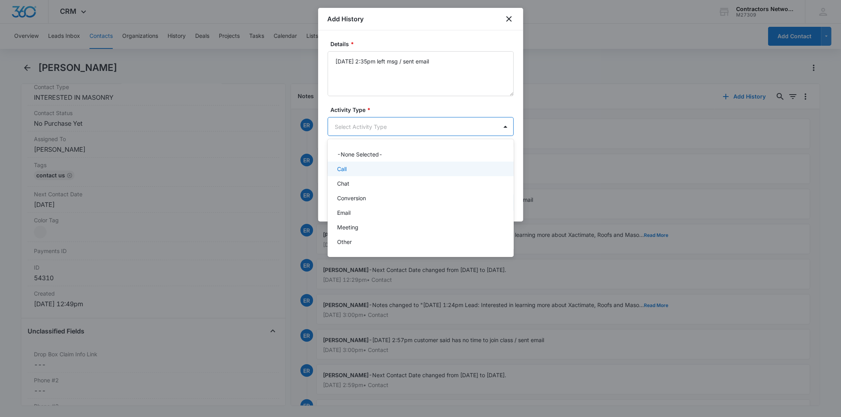
click at [346, 168] on p "Call" at bounding box center [341, 169] width 9 height 8
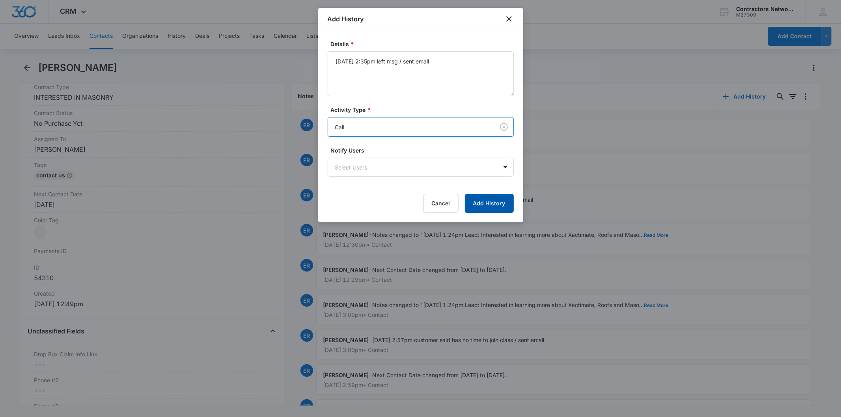
click at [487, 207] on button "Add History" at bounding box center [489, 203] width 49 height 19
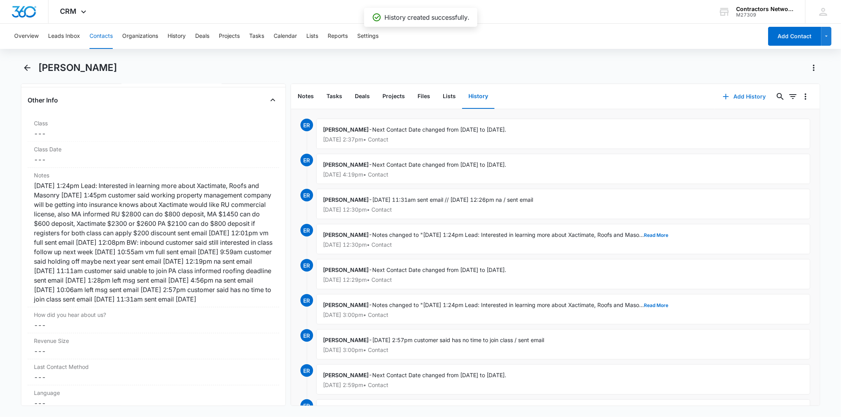
scroll to position [920, 0]
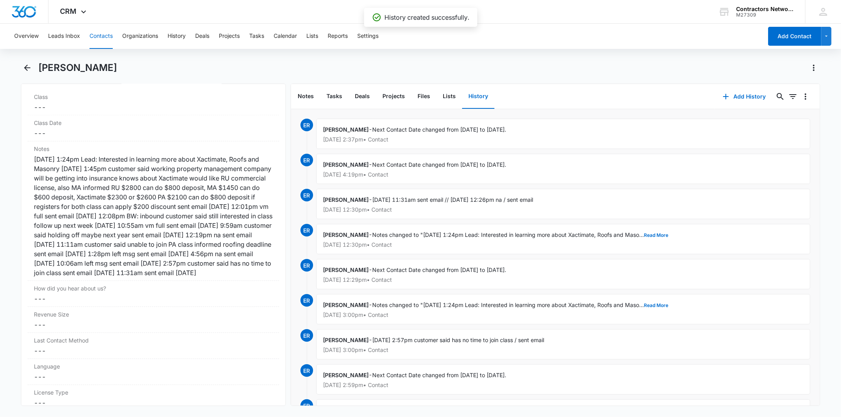
click at [102, 30] on button "Contacts" at bounding box center [101, 36] width 23 height 25
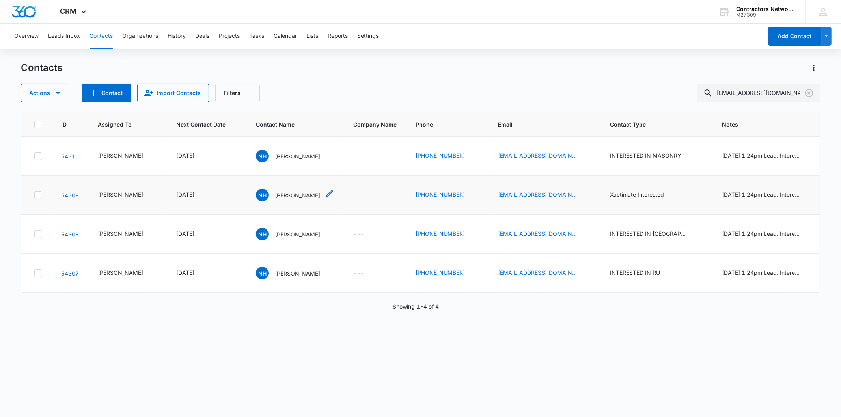
click at [275, 196] on p "[PERSON_NAME]" at bounding box center [297, 195] width 45 height 8
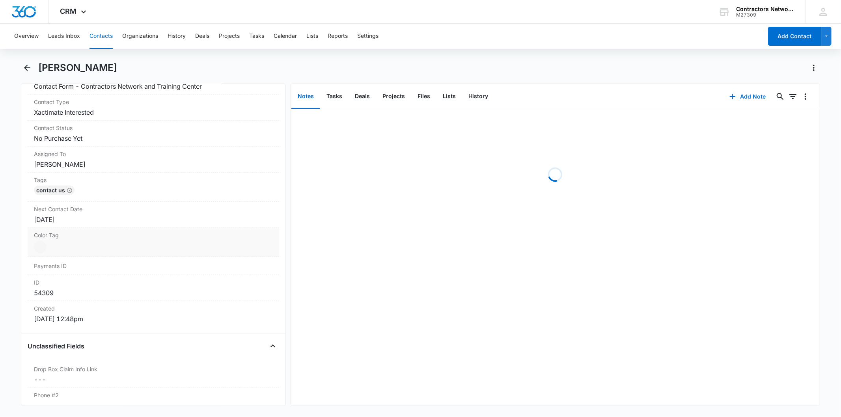
scroll to position [350, 0]
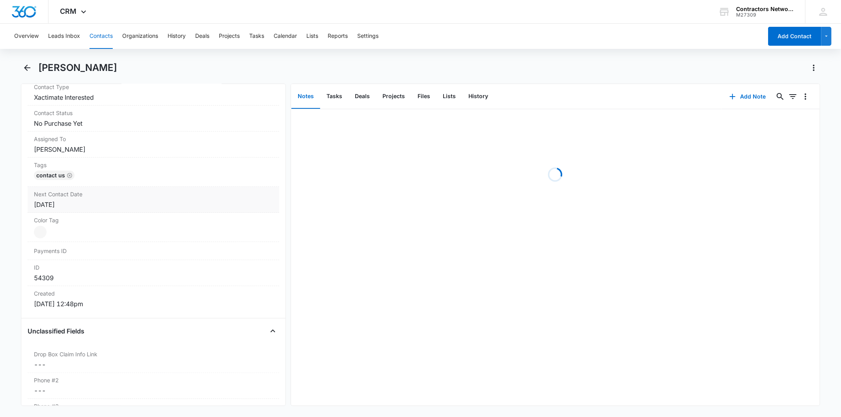
click at [97, 204] on div "[DATE]" at bounding box center [153, 204] width 239 height 9
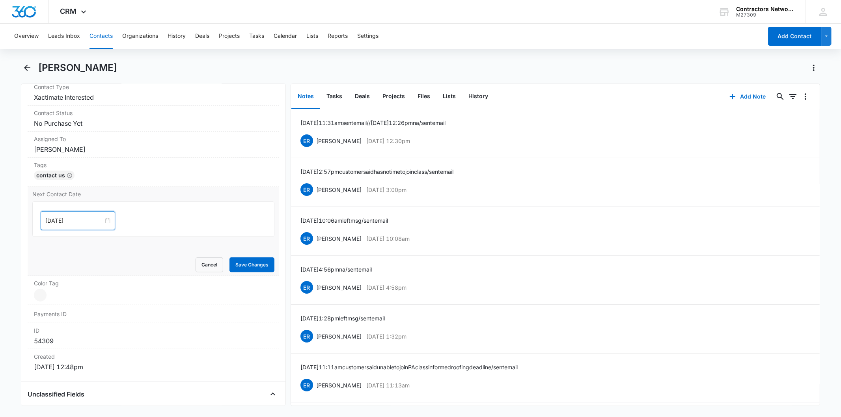
click at [87, 219] on input "[DATE]" at bounding box center [74, 220] width 58 height 9
type input "[DATE]"
click at [66, 330] on div "1" at bounding box center [66, 328] width 9 height 9
drag, startPoint x: 233, startPoint y: 263, endPoint x: 542, endPoint y: 182, distance: 318.8
click at [234, 263] on button "Save Changes" at bounding box center [251, 264] width 45 height 15
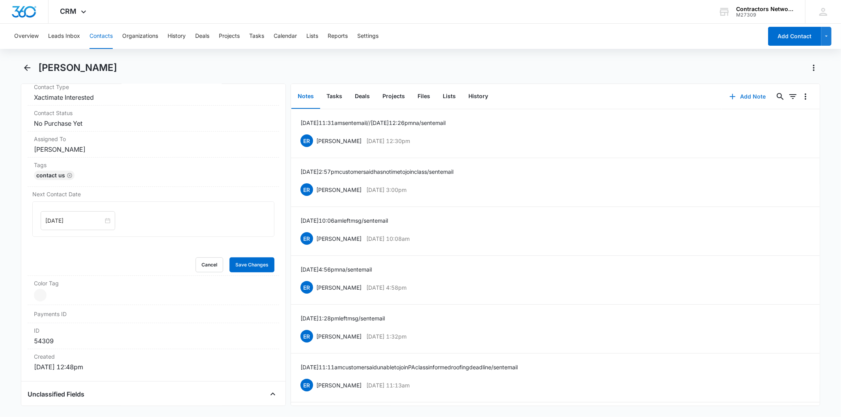
click at [744, 96] on button "Add Note" at bounding box center [748, 96] width 52 height 19
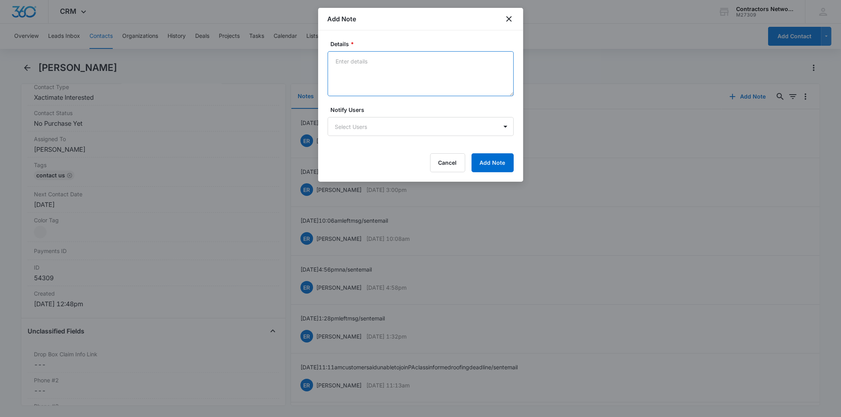
click at [359, 74] on textarea "Details *" at bounding box center [421, 73] width 186 height 45
paste textarea "[DATE] 2:35pm left msg / sent email"
type textarea "[DATE] 2:35pm left msg / sent email"
click at [475, 159] on button "Add Note" at bounding box center [493, 162] width 42 height 19
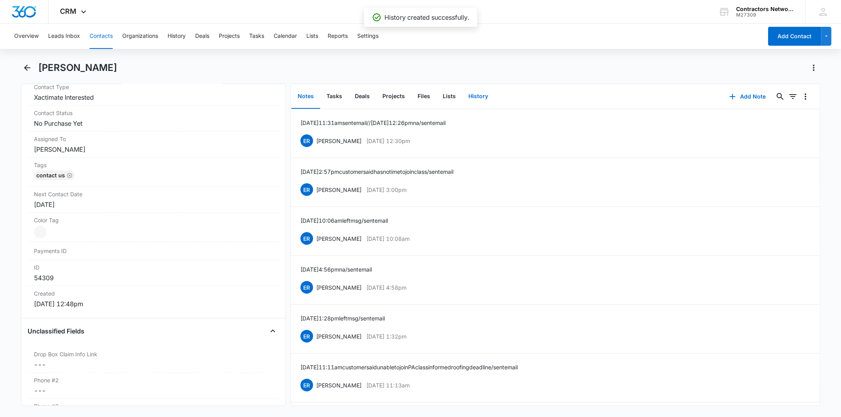
click at [472, 95] on button "History" at bounding box center [478, 96] width 32 height 24
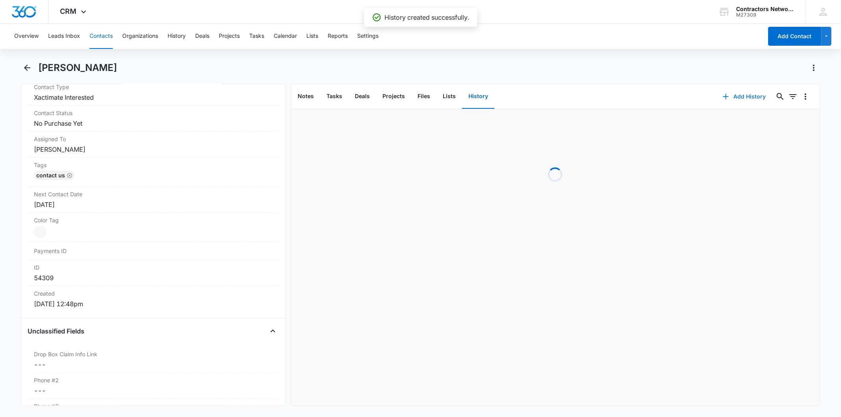
click at [738, 93] on button "Add History" at bounding box center [744, 96] width 59 height 19
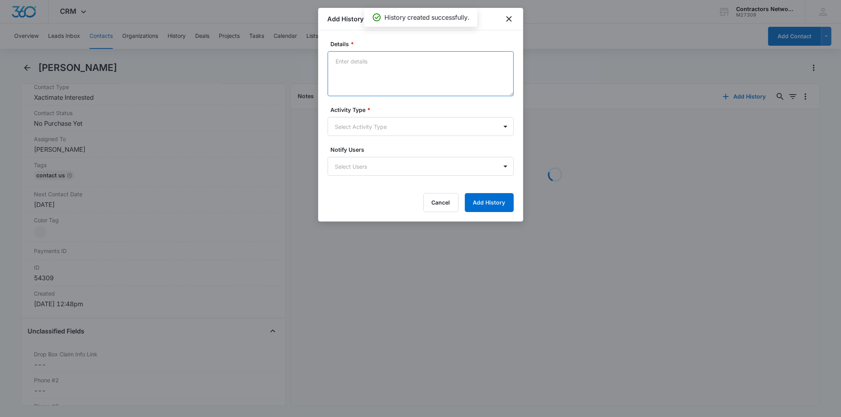
click at [364, 65] on textarea "Details *" at bounding box center [421, 73] width 186 height 45
paste textarea "[DATE] 2:35pm left msg / sent email"
type textarea "[DATE] 2:35pm left msg / sent email"
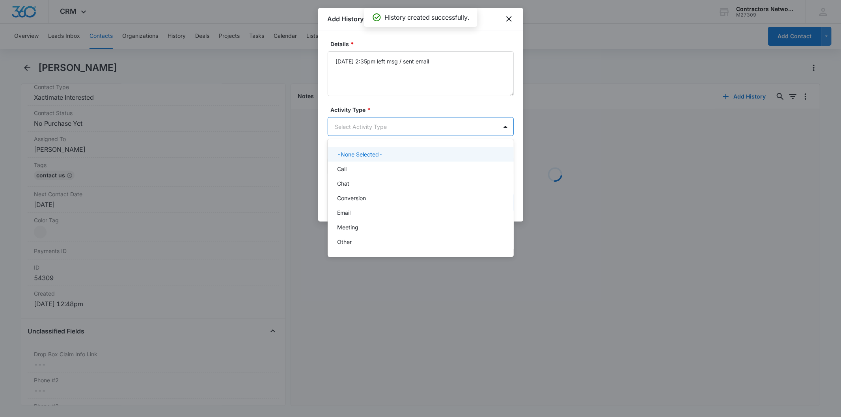
click at [362, 133] on body "CRM Apps Reputation Websites Forms CRM Email Social Shop Payments POS Content A…" at bounding box center [420, 208] width 841 height 417
click at [350, 166] on div "Call" at bounding box center [420, 169] width 166 height 8
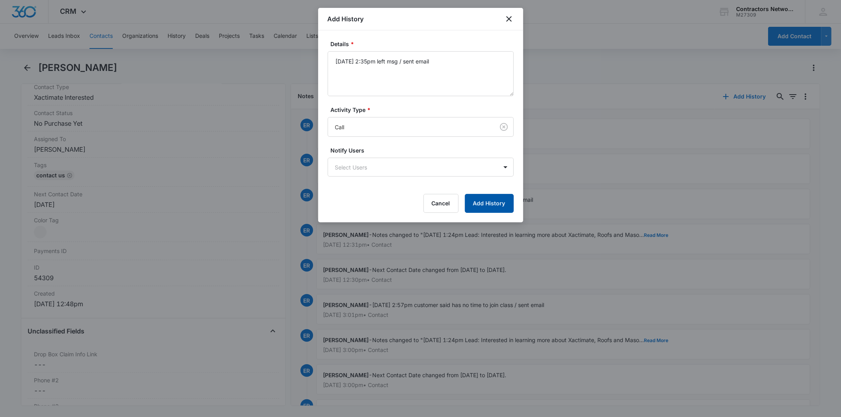
click at [479, 200] on button "Add History" at bounding box center [489, 203] width 49 height 19
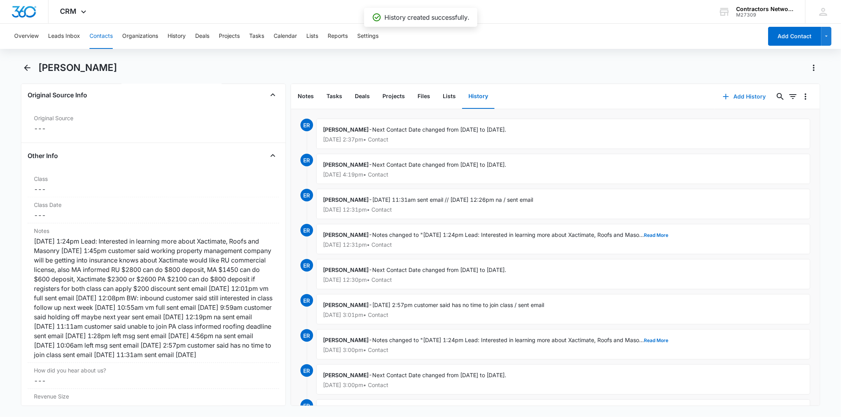
scroll to position [964, 0]
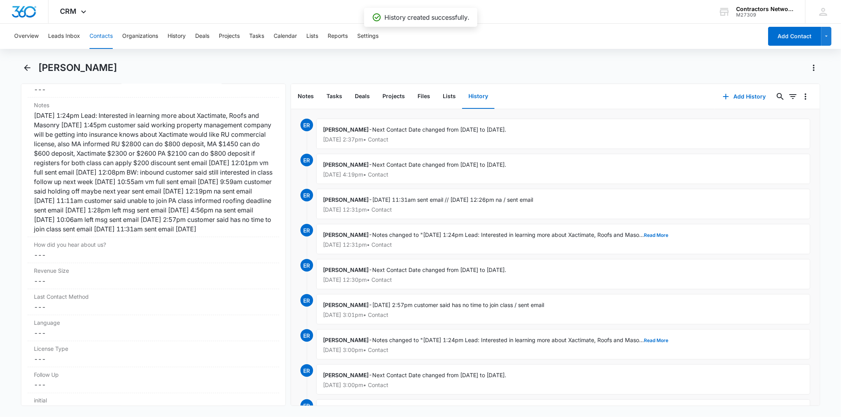
click at [106, 36] on button "Contacts" at bounding box center [101, 36] width 23 height 25
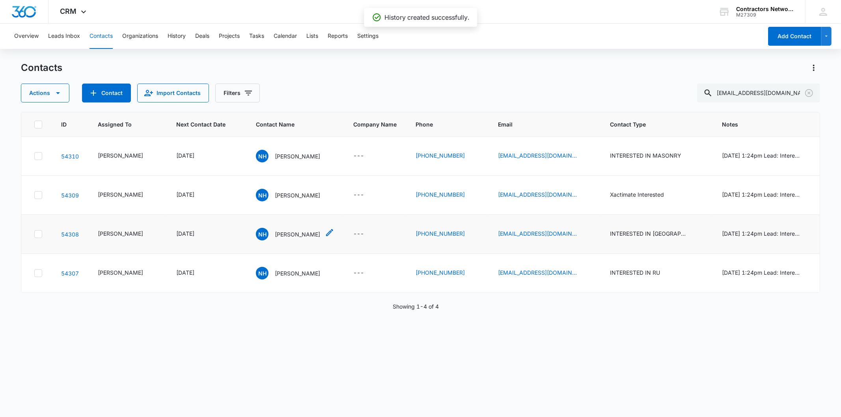
click at [275, 236] on p "[PERSON_NAME]" at bounding box center [297, 234] width 45 height 8
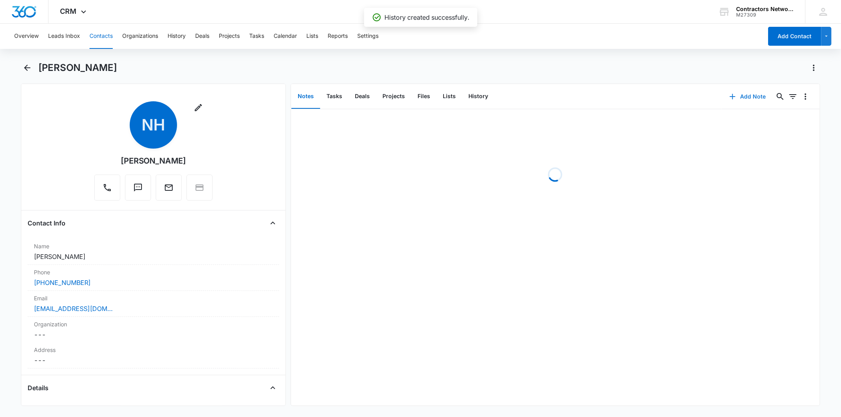
click at [732, 99] on button "Add Note" at bounding box center [748, 96] width 52 height 19
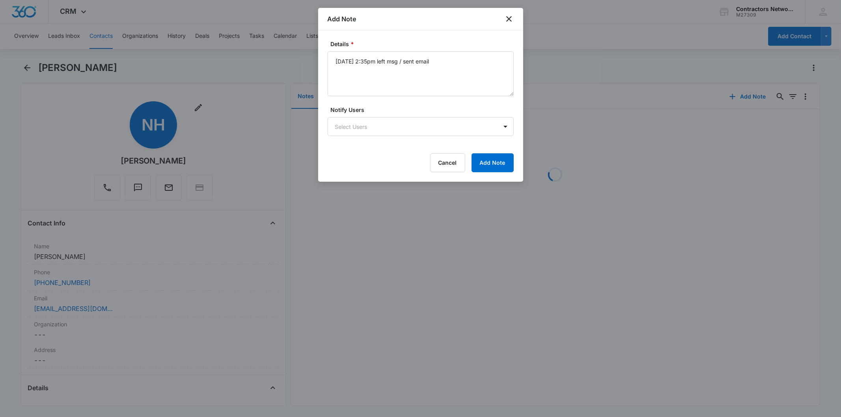
type textarea "[DATE] 2:35pm left msg / sent email"
click at [516, 159] on div "Details * [DATE] 2:35pm left msg / sent email Notify Users Select Users Cancel …" at bounding box center [420, 105] width 205 height 151
click at [501, 163] on button "Add Note" at bounding box center [493, 162] width 42 height 19
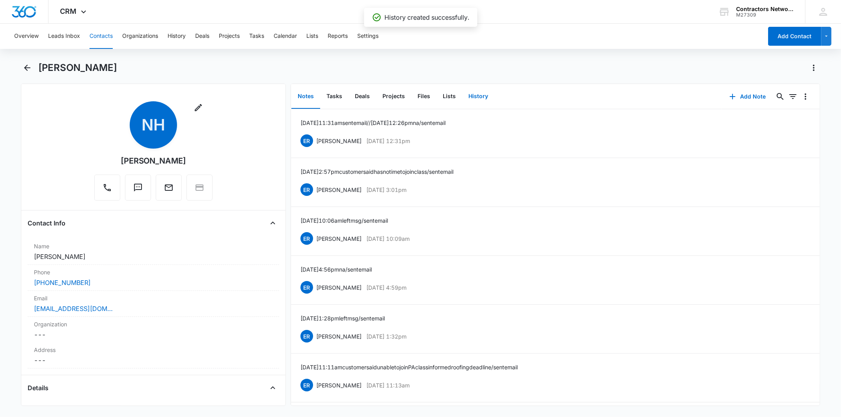
click at [470, 97] on button "History" at bounding box center [478, 96] width 32 height 24
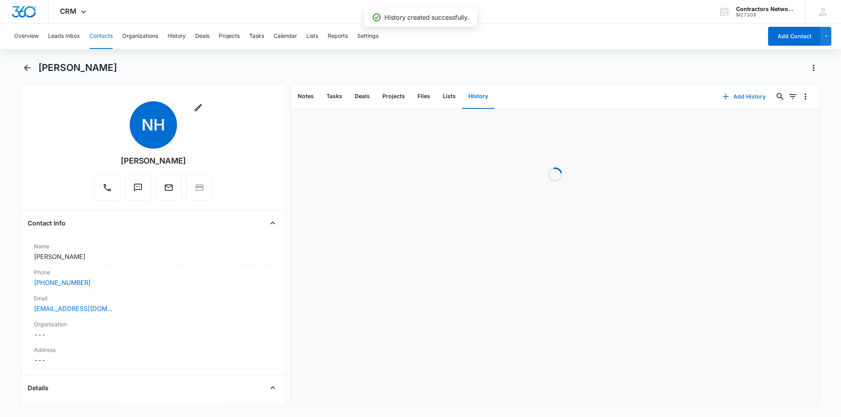
click at [731, 97] on button "Add History" at bounding box center [744, 96] width 59 height 19
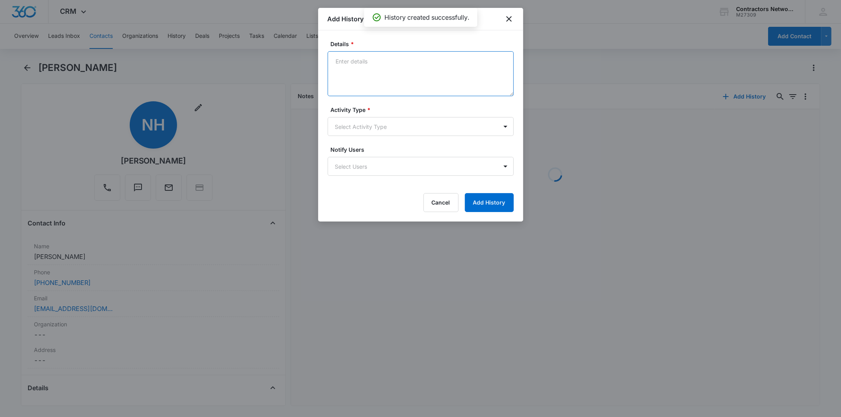
click at [357, 69] on textarea "Details *" at bounding box center [421, 73] width 186 height 45
paste textarea "[DATE] 2:35pm left msg / sent email"
type textarea "[DATE] 2:35pm left msg / sent email"
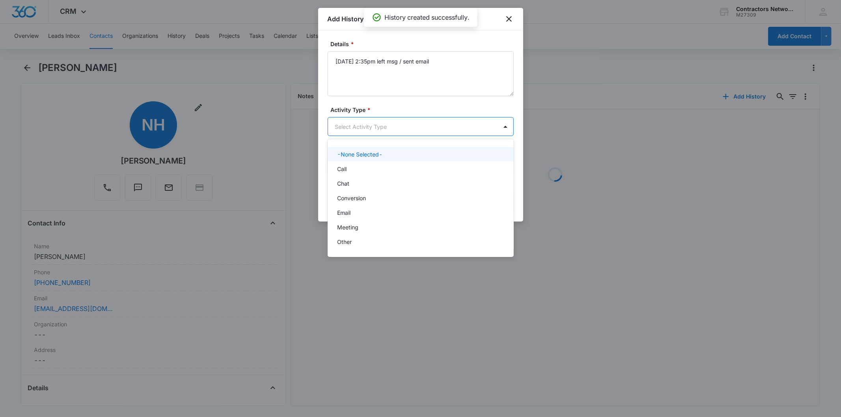
click at [360, 124] on body "CRM Apps Reputation Websites Forms CRM Email Social Shop Payments POS Content A…" at bounding box center [420, 208] width 841 height 417
click at [350, 167] on div "Call" at bounding box center [420, 169] width 166 height 8
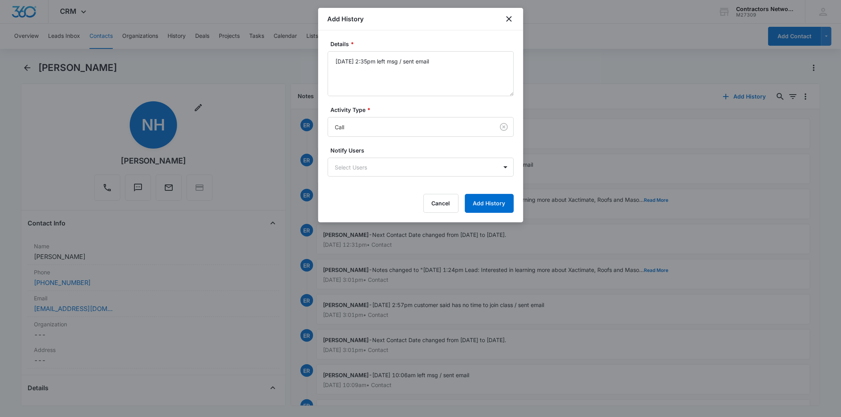
drag, startPoint x: 470, startPoint y: 190, endPoint x: 481, endPoint y: 204, distance: 17.4
click at [470, 191] on form "Details * [DATE] 2:35pm left msg / sent email Activity Type * Call Notify Users…" at bounding box center [421, 126] width 186 height 173
drag, startPoint x: 481, startPoint y: 204, endPoint x: 487, endPoint y: 223, distance: 20.2
click at [481, 205] on button "Add History" at bounding box center [489, 203] width 49 height 19
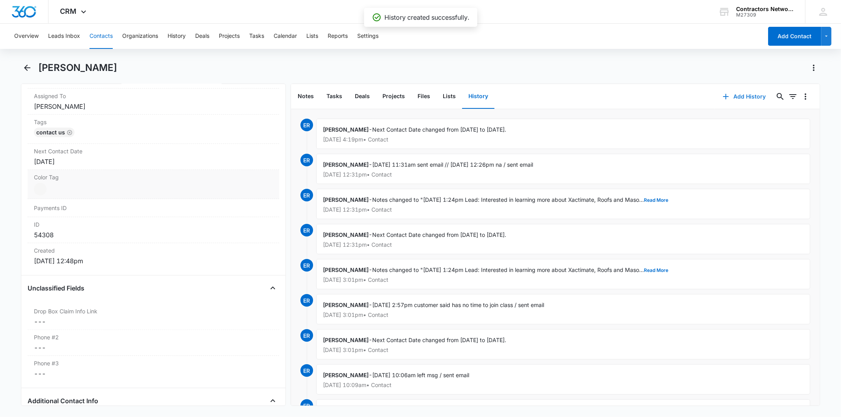
scroll to position [394, 0]
click at [91, 162] on div "[DATE]" at bounding box center [153, 160] width 239 height 9
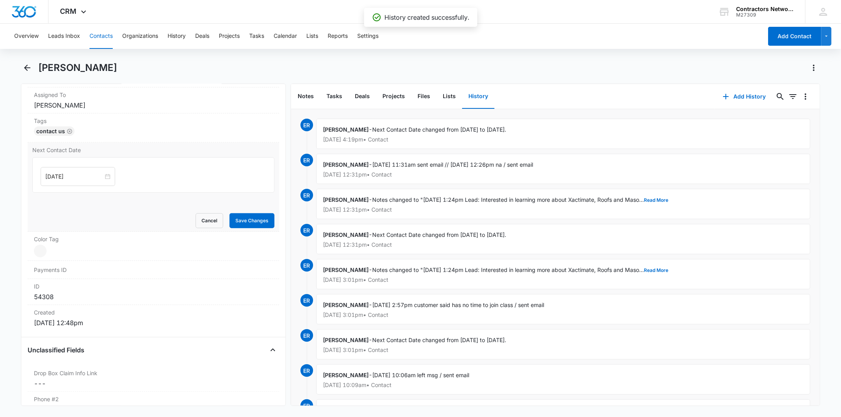
click at [80, 174] on input "[DATE]" at bounding box center [74, 176] width 58 height 9
type input "[DATE]"
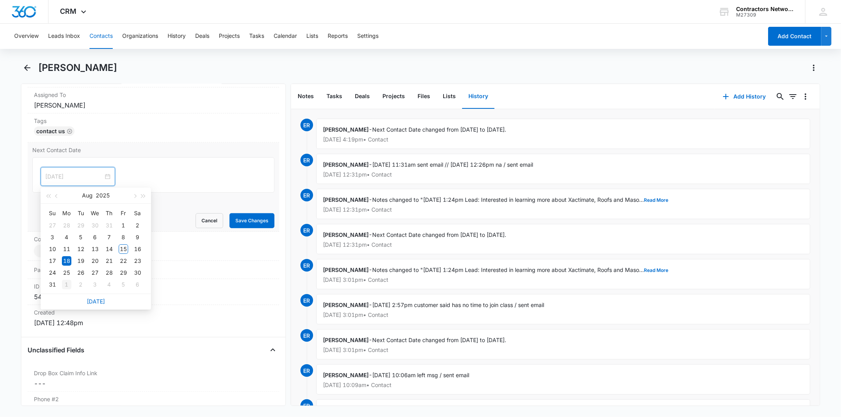
click at [69, 287] on div "1" at bounding box center [66, 284] width 9 height 9
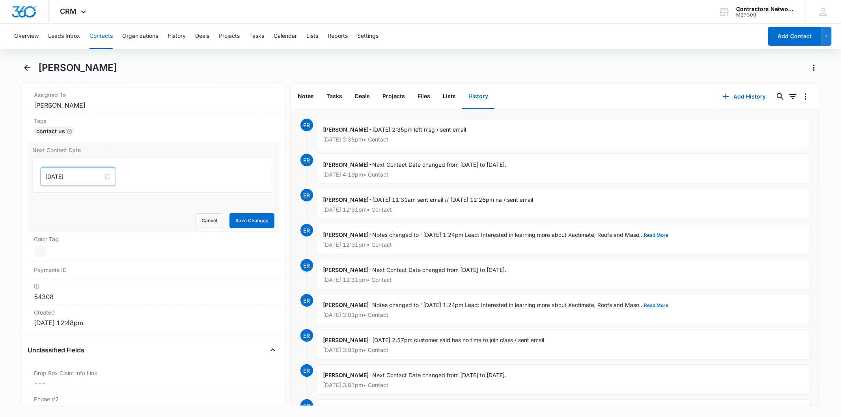
click at [243, 210] on form "[DATE] [DATE] Su Mo Tu We Th Fr Sa 31 1 2 3 4 5 6 7 8 9 10 11 12 13 14 15 16 17…" at bounding box center [153, 192] width 242 height 71
click at [244, 217] on button "Save Changes" at bounding box center [251, 220] width 45 height 15
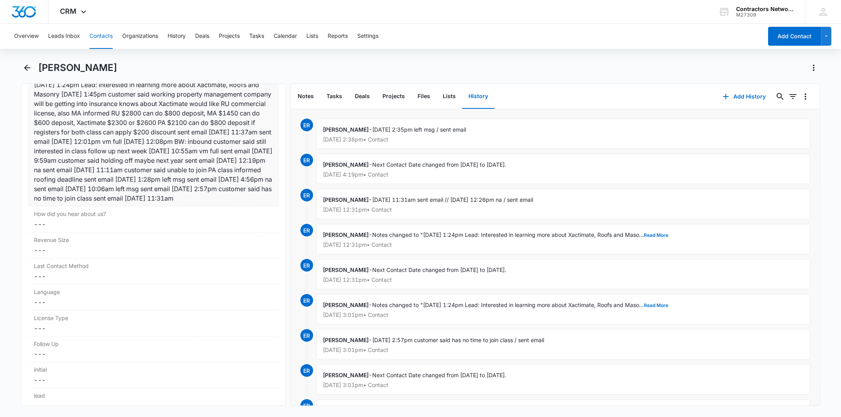
scroll to position [988, 0]
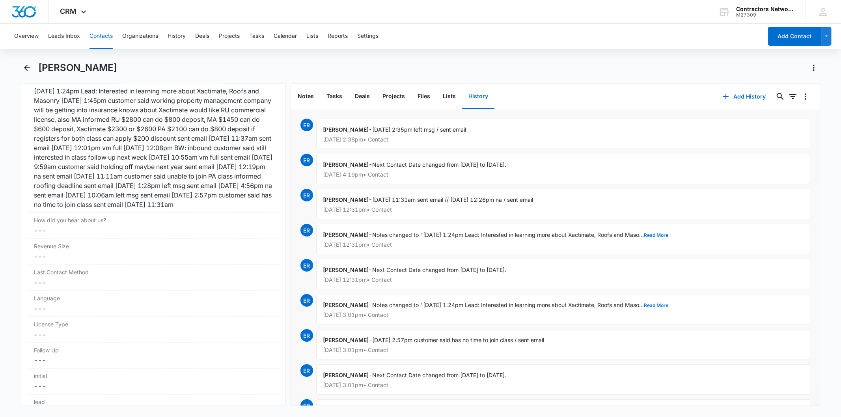
click at [97, 36] on button "Contacts" at bounding box center [101, 36] width 23 height 25
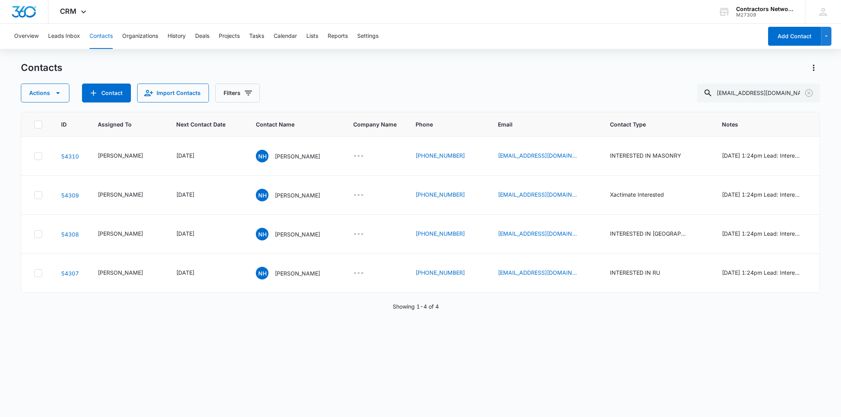
click at [278, 276] on p "[PERSON_NAME]" at bounding box center [297, 273] width 45 height 8
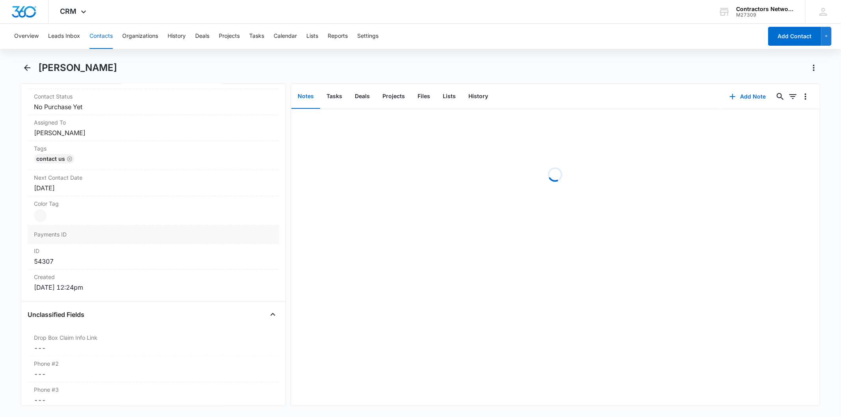
scroll to position [394, 0]
click at [80, 151] on label "Next Contact Date" at bounding box center [153, 150] width 239 height 8
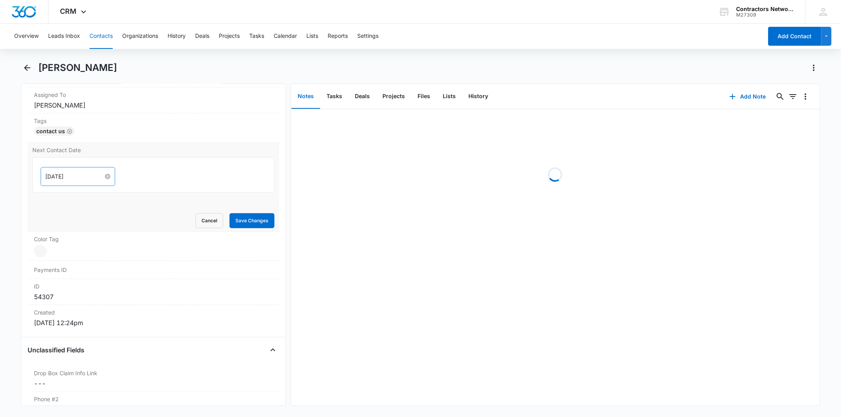
click at [74, 175] on input "[DATE]" at bounding box center [74, 176] width 58 height 9
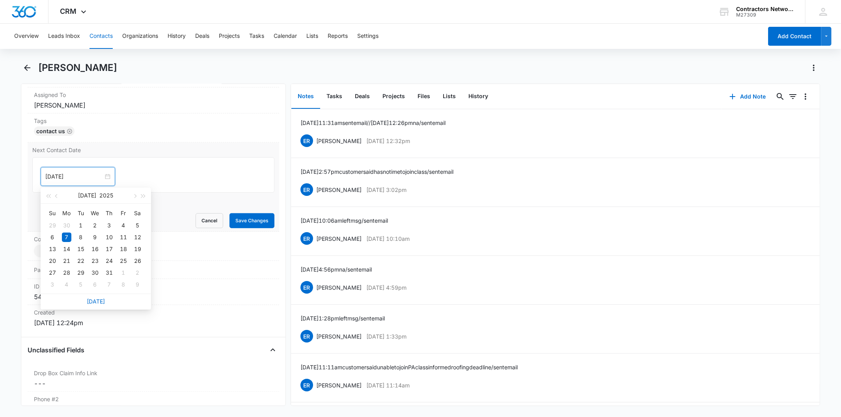
click at [98, 305] on div "[DATE]" at bounding box center [96, 302] width 110 height 16
click at [97, 303] on link "[DATE]" at bounding box center [96, 301] width 18 height 7
click at [83, 179] on input "[DATE]" at bounding box center [74, 176] width 58 height 9
type input "[DATE]"
click at [67, 283] on div "1" at bounding box center [66, 284] width 9 height 9
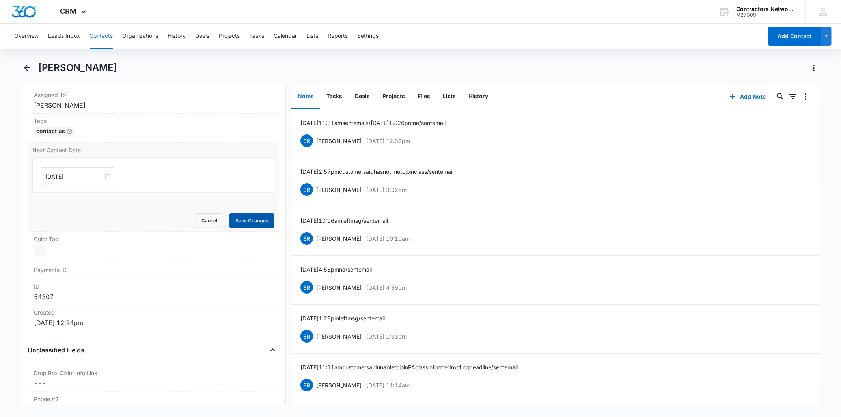
click at [246, 221] on button "Save Changes" at bounding box center [251, 220] width 45 height 15
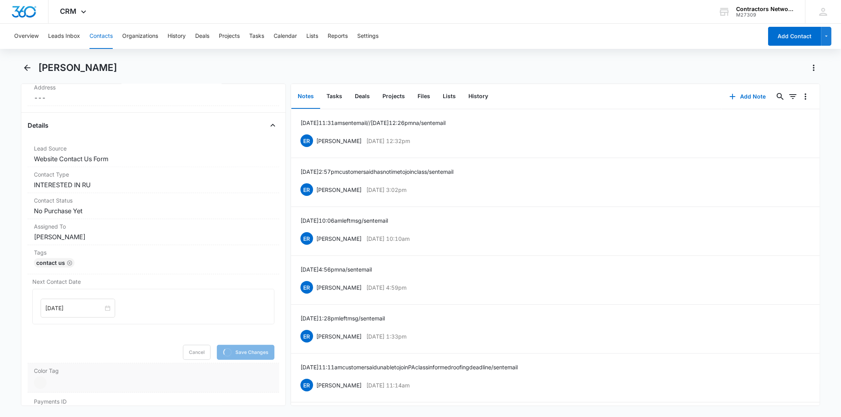
scroll to position [219, 0]
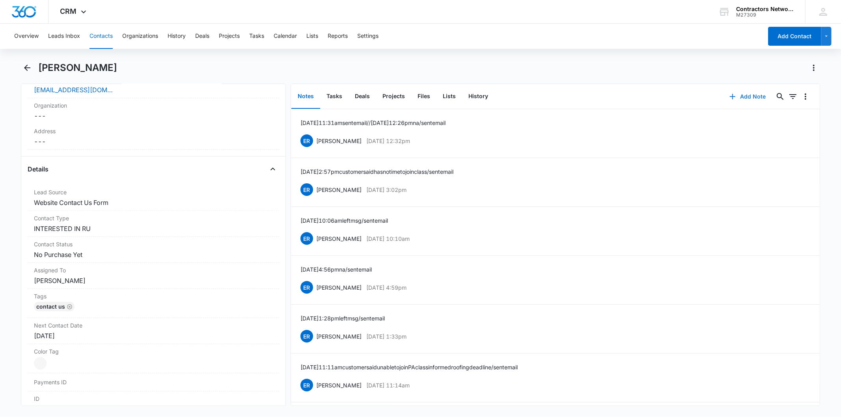
click at [740, 96] on button "Add Note" at bounding box center [748, 96] width 52 height 19
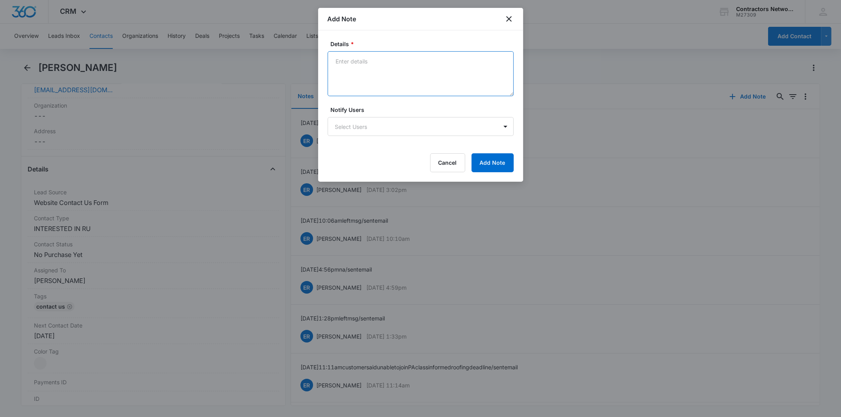
click at [369, 67] on textarea "Details *" at bounding box center [421, 73] width 186 height 45
paste textarea "[DATE] 2:35pm left msg / sent email"
type textarea "[DATE] 2:35pm left msg / sent email"
click at [489, 157] on button "Add Note" at bounding box center [493, 162] width 42 height 19
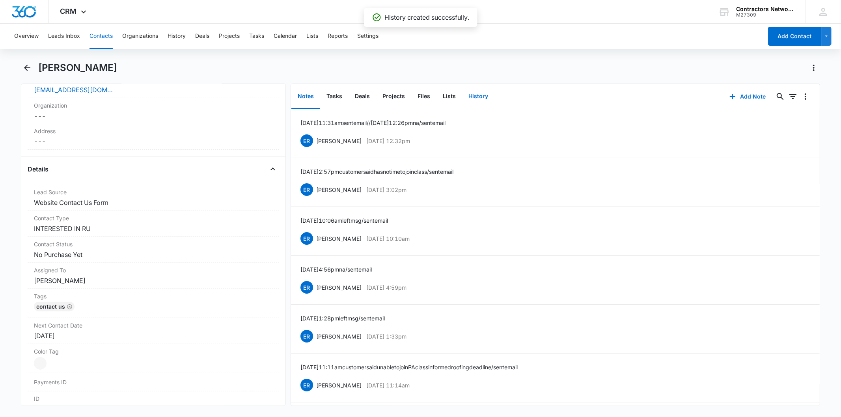
click at [468, 93] on button "History" at bounding box center [478, 96] width 32 height 24
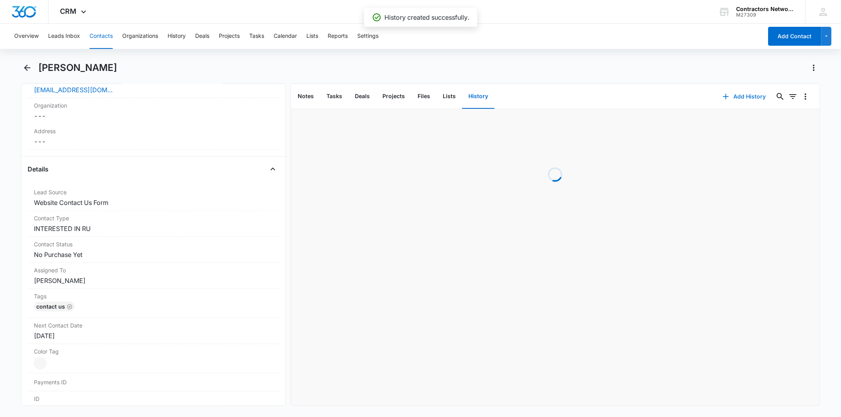
click at [752, 101] on button "Add History" at bounding box center [744, 96] width 59 height 19
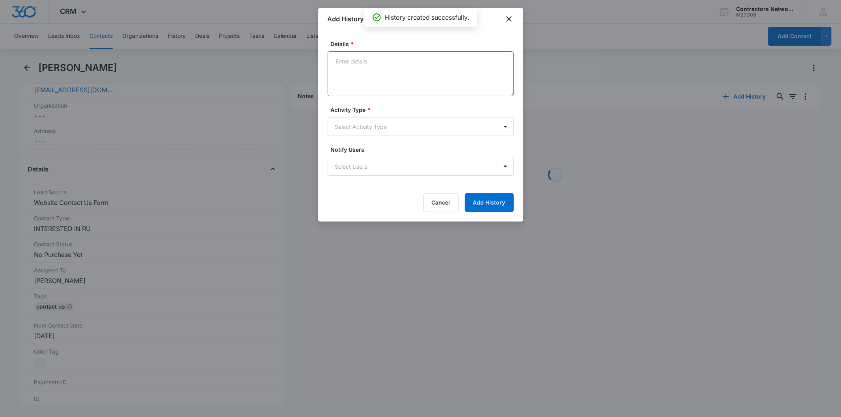
click at [344, 71] on textarea "Details *" at bounding box center [421, 73] width 186 height 45
paste textarea "[DATE] 2:35pm left msg / sent email"
type textarea "[DATE] 2:35pm left msg / sent email"
click at [349, 127] on body "CRM Apps Reputation Websites Forms CRM Email Social Shop Payments POS Content A…" at bounding box center [420, 208] width 841 height 417
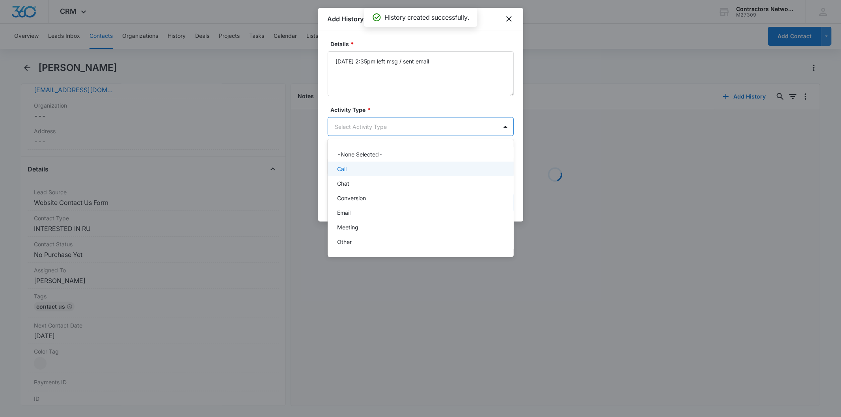
click at [354, 172] on div "Call" at bounding box center [420, 169] width 166 height 8
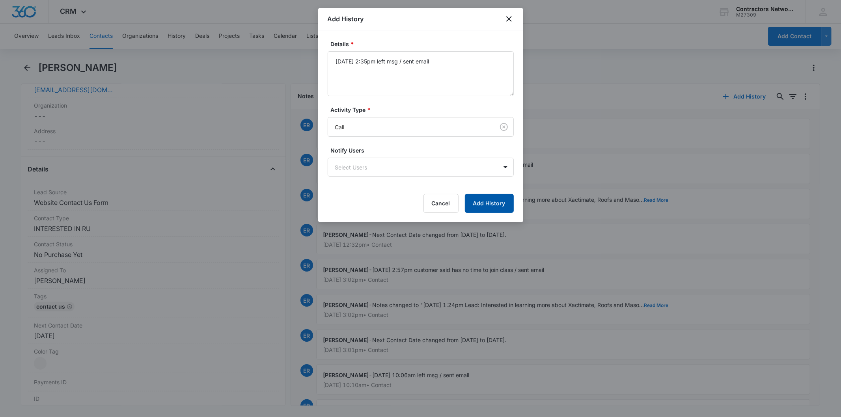
click at [493, 195] on button "Add History" at bounding box center [489, 203] width 49 height 19
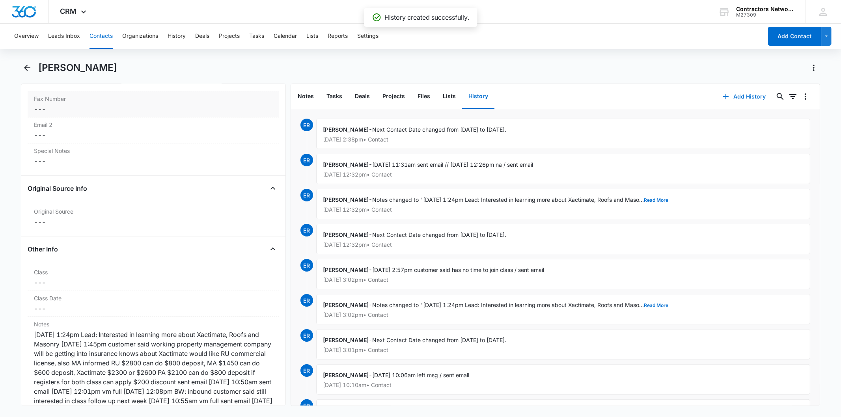
scroll to position [920, 0]
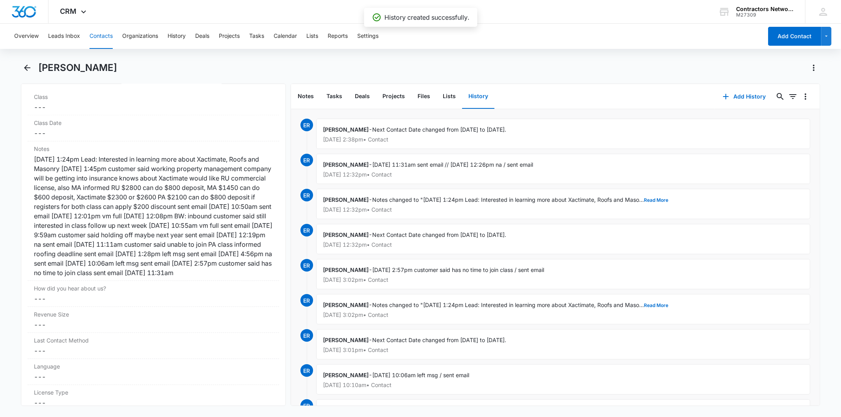
click at [90, 33] on button "Contacts" at bounding box center [101, 36] width 23 height 25
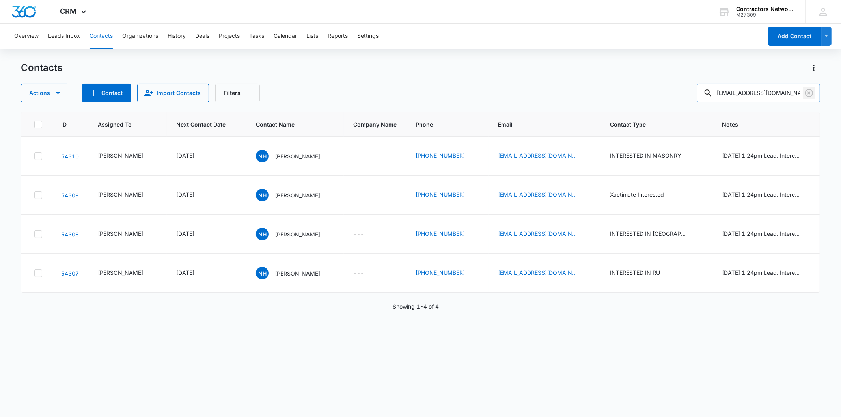
click at [809, 95] on icon "Clear" at bounding box center [808, 92] width 9 height 9
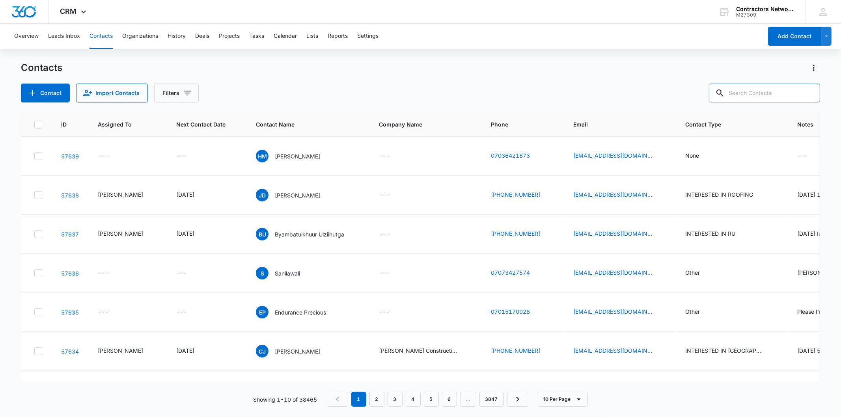
click at [790, 97] on input "text" at bounding box center [764, 93] width 111 height 19
paste input "[EMAIL_ADDRESS][DOMAIN_NAME]"
type input "[EMAIL_ADDRESS][DOMAIN_NAME]"
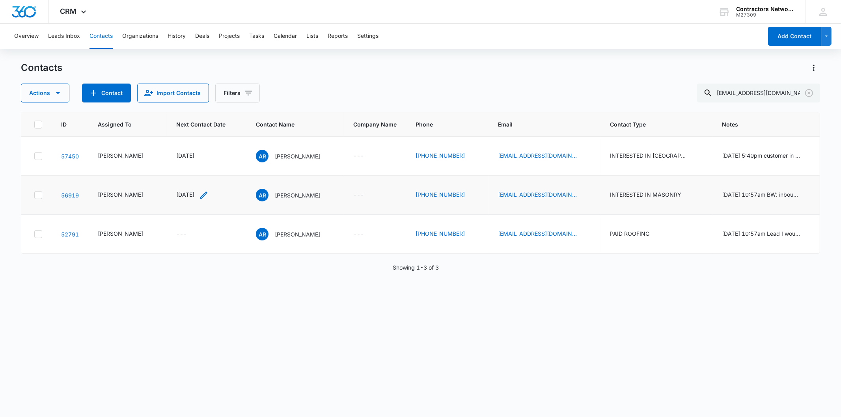
click at [207, 192] on icon "Next Contact Date - 1754265600 - Select to Edit Field" at bounding box center [203, 195] width 7 height 7
click at [193, 124] on input "[DATE]" at bounding box center [185, 128] width 58 height 9
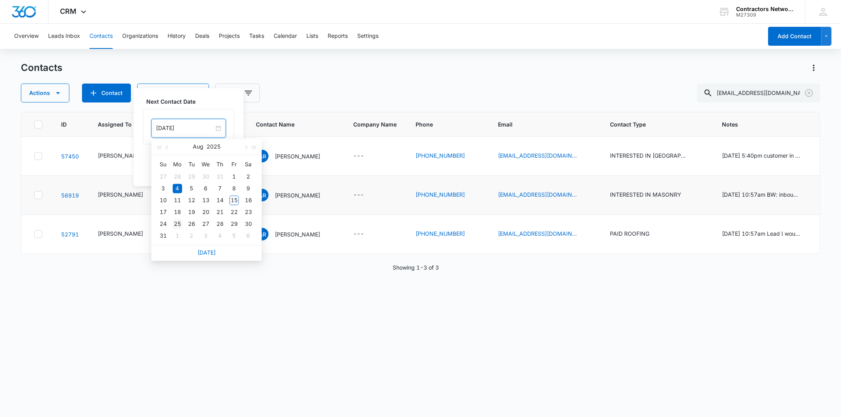
type input "[DATE]"
click at [180, 227] on div "25" at bounding box center [177, 223] width 9 height 9
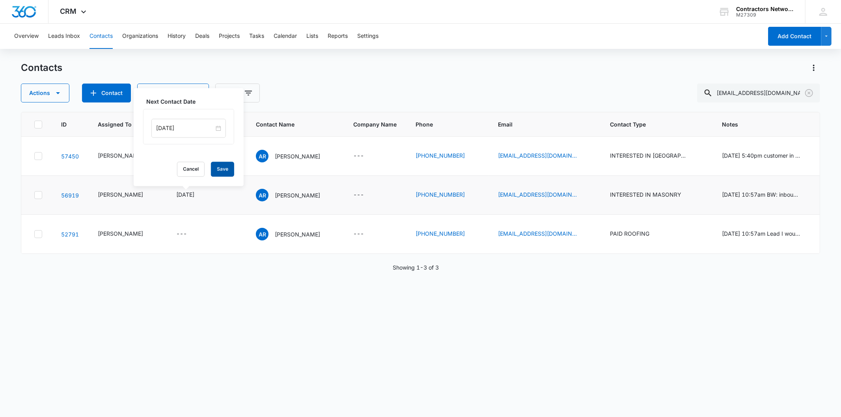
click at [215, 169] on button "Save" at bounding box center [222, 169] width 23 height 15
click at [199, 155] on icon "Next Contact Date - 1754265600 - Select to Edit Field" at bounding box center [203, 155] width 9 height 9
click at [190, 92] on input "[DATE]" at bounding box center [185, 89] width 58 height 9
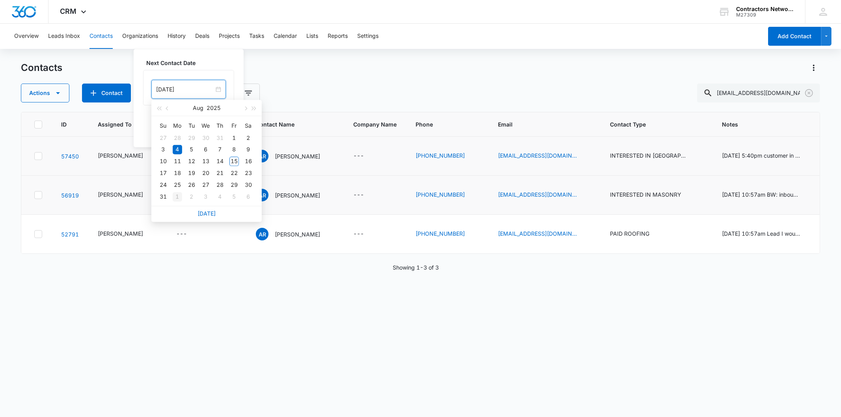
type input "[DATE]"
click at [176, 192] on div "1" at bounding box center [177, 196] width 9 height 9
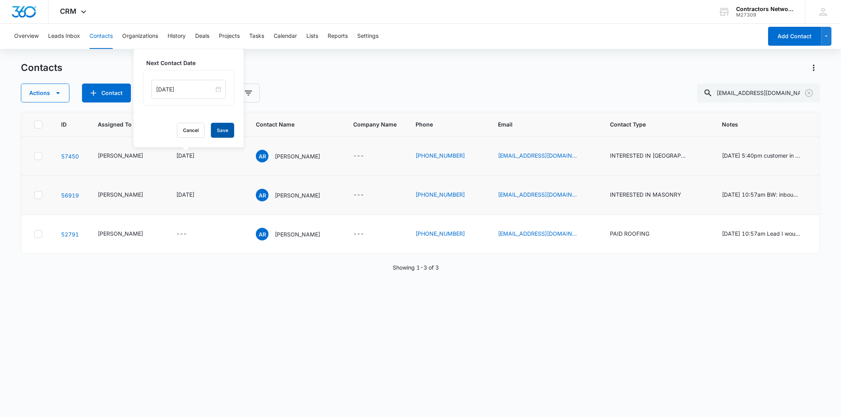
click at [214, 131] on button "Save" at bounding box center [222, 130] width 23 height 15
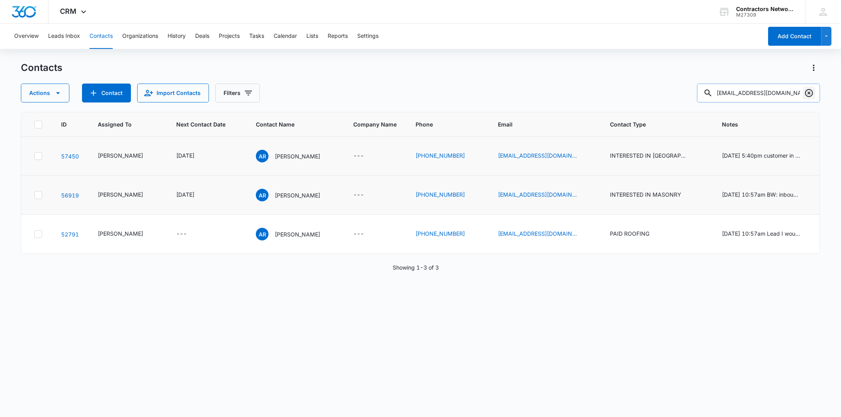
click at [808, 96] on icon "Clear" at bounding box center [809, 93] width 8 height 8
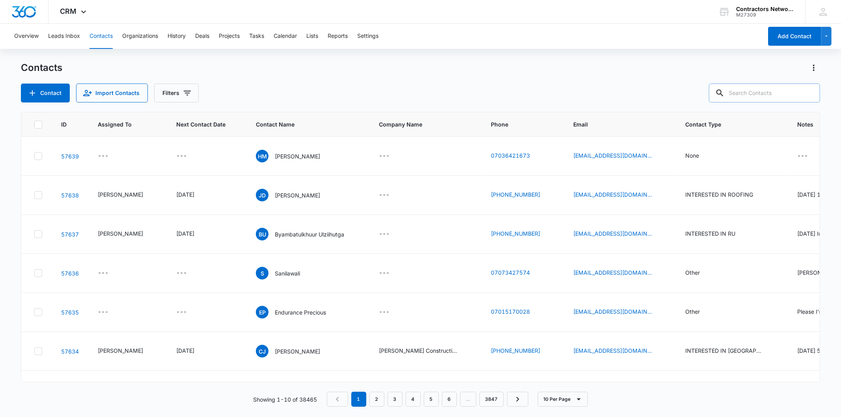
click at [765, 103] on div at bounding box center [764, 93] width 111 height 19
click at [765, 99] on input "text" at bounding box center [764, 93] width 111 height 19
type input "[PERSON_NAME]"
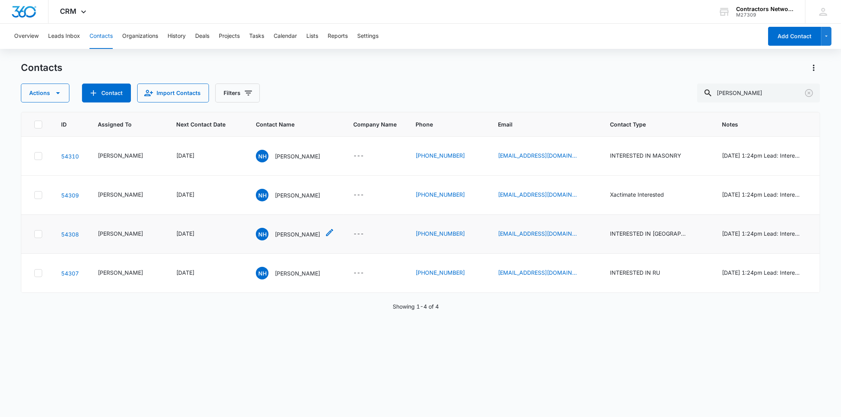
click at [277, 238] on p "[PERSON_NAME]" at bounding box center [297, 234] width 45 height 8
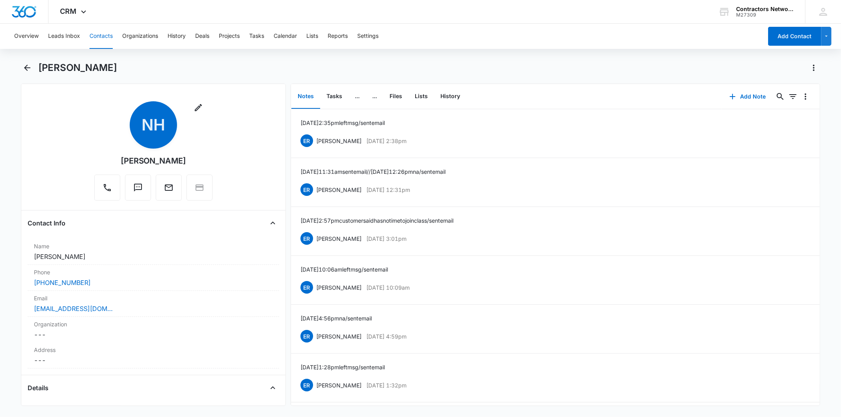
click at [105, 41] on button "Contacts" at bounding box center [101, 36] width 23 height 25
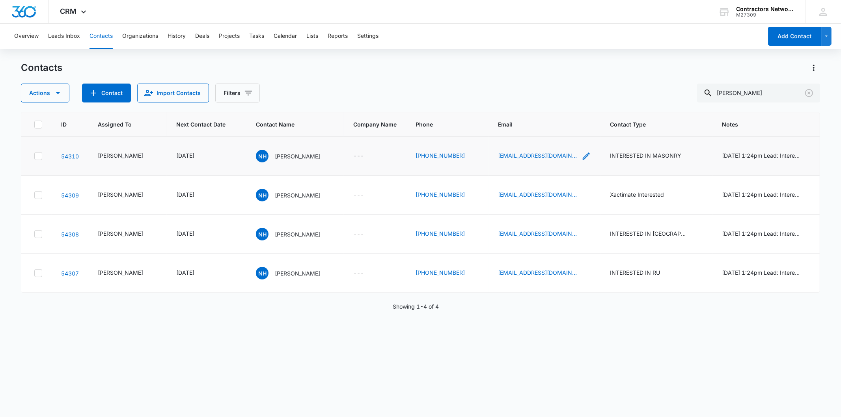
click at [583, 157] on icon "Email - msnicolehurley@gmail.com - Select to Edit Field" at bounding box center [586, 156] width 7 height 7
click at [507, 106] on input "[EMAIL_ADDRESS][DOMAIN_NAME]" at bounding box center [515, 105] width 99 height 19
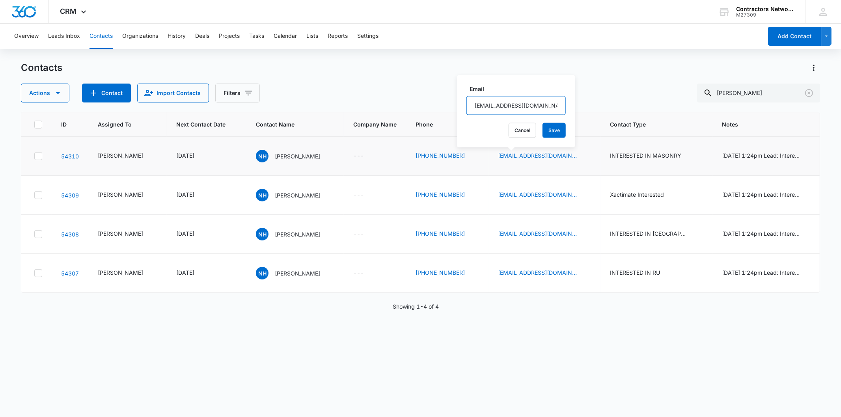
click at [507, 106] on input "[EMAIL_ADDRESS][DOMAIN_NAME]" at bounding box center [515, 105] width 99 height 19
click at [203, 155] on icon "Next Contact Date - 1756684800 - Select to Edit Field" at bounding box center [203, 155] width 9 height 9
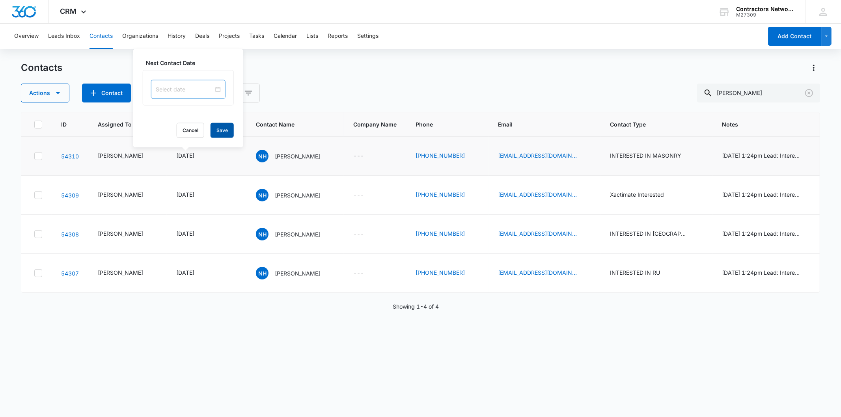
click at [215, 132] on button "Save" at bounding box center [222, 130] width 23 height 15
click at [275, 154] on p "[PERSON_NAME]" at bounding box center [297, 156] width 45 height 8
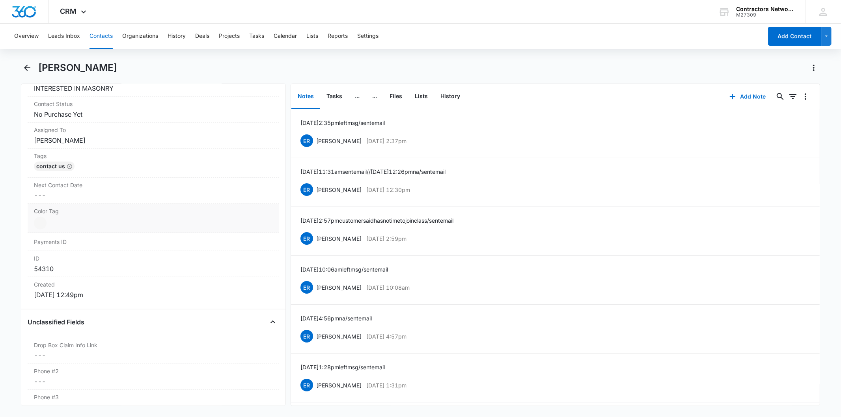
scroll to position [306, 0]
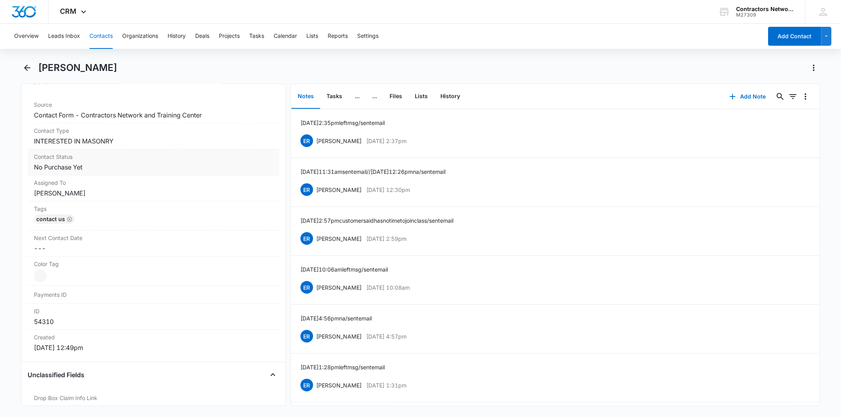
click at [116, 164] on dd "Cancel Save Changes No Purchase Yet" at bounding box center [153, 166] width 239 height 9
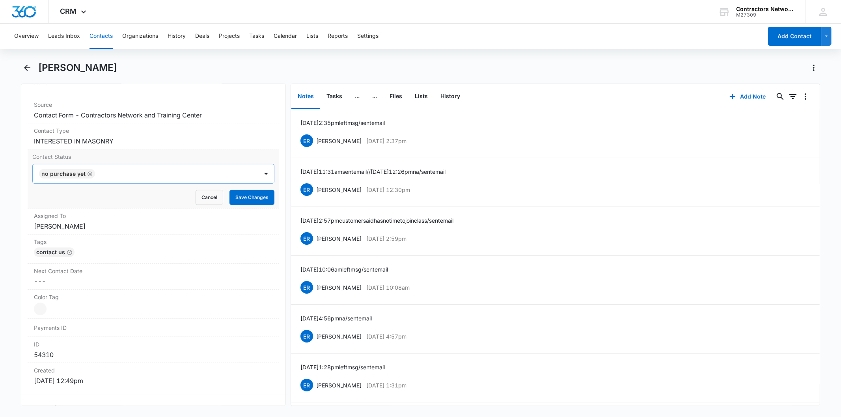
click at [88, 171] on icon "Remove No Purchase Yet" at bounding box center [90, 174] width 6 height 6
click at [88, 171] on div at bounding box center [144, 173] width 208 height 11
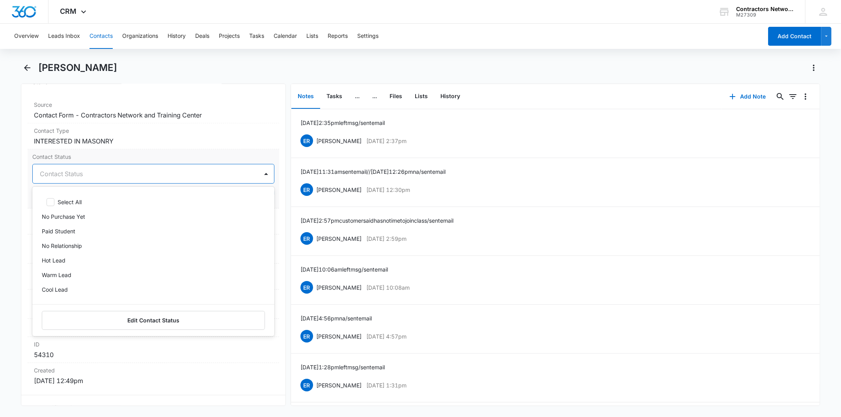
scroll to position [41, 0]
click at [80, 275] on div "Dead Lead" at bounding box center [152, 278] width 221 height 8
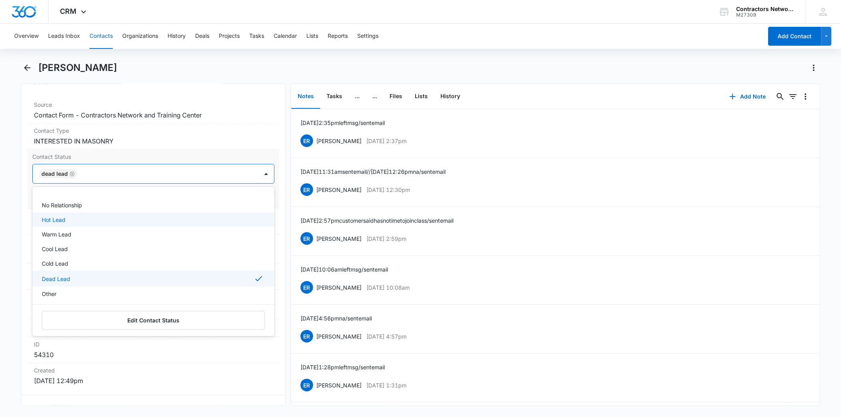
scroll to position [313, 0]
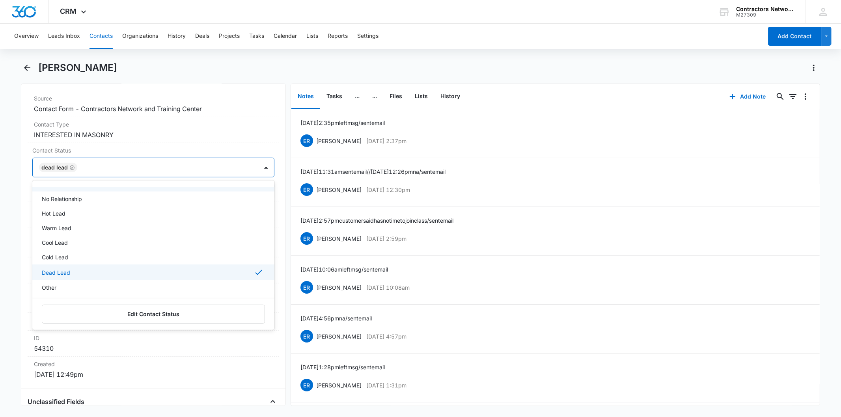
click at [273, 180] on div "Remove NH [PERSON_NAME] Contact Info Name Cancel Save Changes [PERSON_NAME] Pho…" at bounding box center [153, 245] width 265 height 323
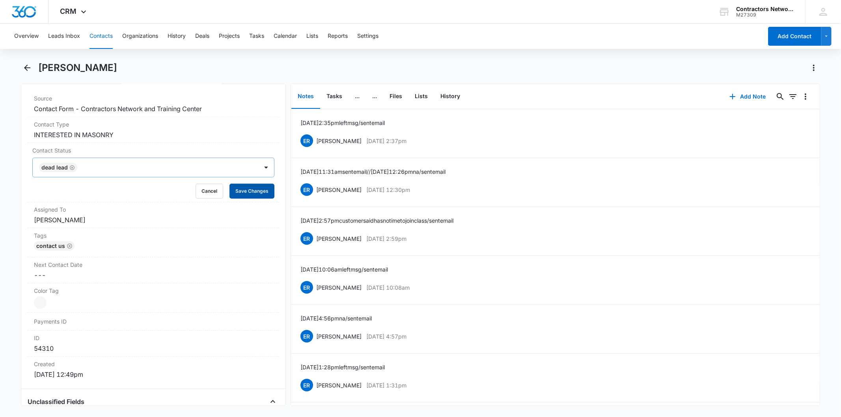
drag, startPoint x: 261, startPoint y: 187, endPoint x: 678, endPoint y: 104, distance: 425.0
click at [266, 185] on button "Save Changes" at bounding box center [251, 191] width 45 height 15
click at [728, 92] on icon "button" at bounding box center [732, 96] width 9 height 9
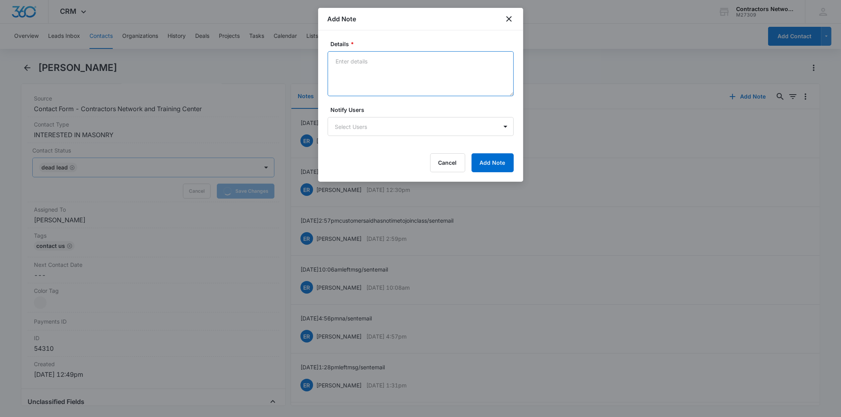
click at [367, 66] on textarea "Details *" at bounding box center [421, 73] width 186 height 45
paste textarea "[DATE] 2:45pm BW: inbound customer not interested RU nor PA nothing"
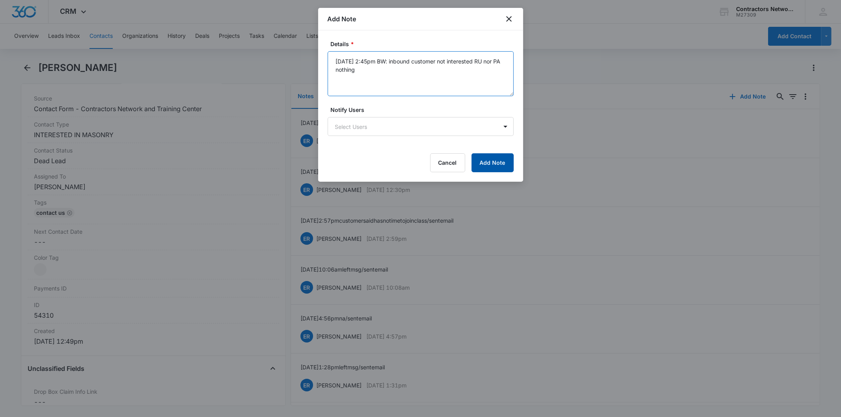
type textarea "[DATE] 2:45pm BW: inbound customer not interested RU nor PA nothing"
click at [493, 154] on button "Add Note" at bounding box center [493, 162] width 42 height 19
drag, startPoint x: 170, startPoint y: 137, endPoint x: 157, endPoint y: 132, distance: 14.6
click at [166, 135] on div at bounding box center [420, 208] width 841 height 417
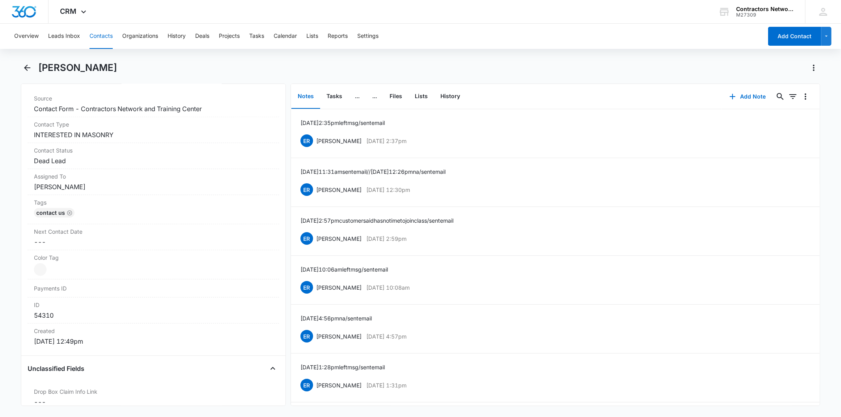
click at [157, 132] on dd "Cancel Save Changes INTERESTED IN MASONRY" at bounding box center [153, 134] width 239 height 9
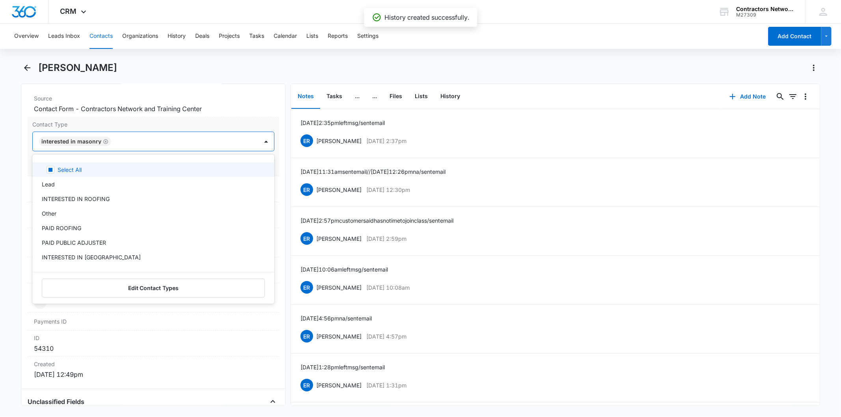
click at [125, 142] on div at bounding box center [180, 141] width 134 height 11
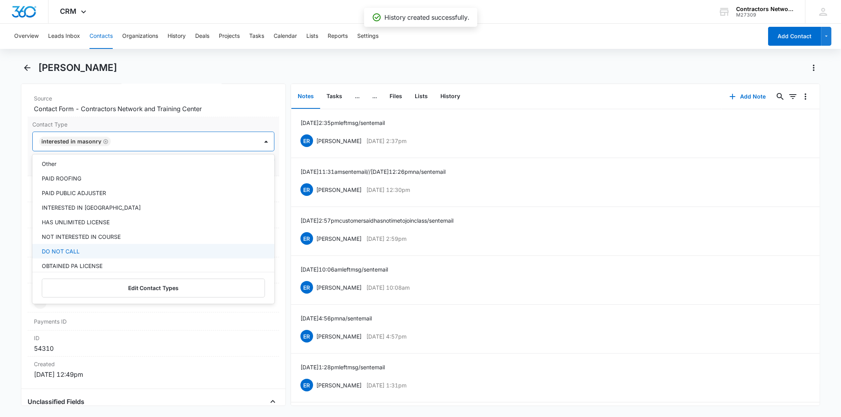
scroll to position [88, 0]
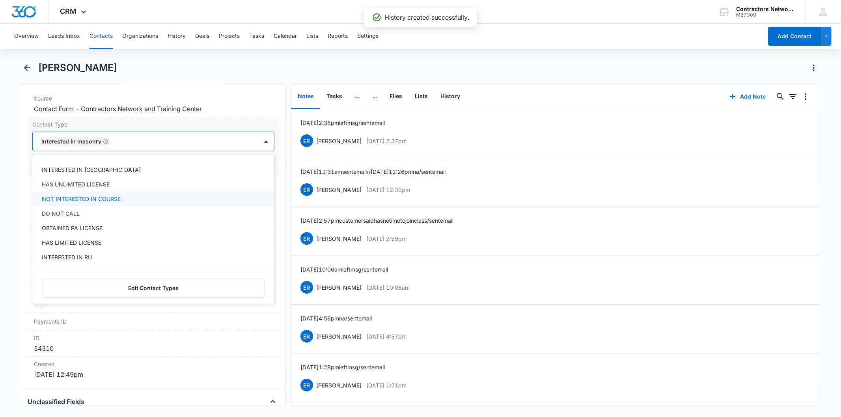
click at [111, 193] on div "NOT INTERESTED IN COURSE" at bounding box center [153, 199] width 242 height 15
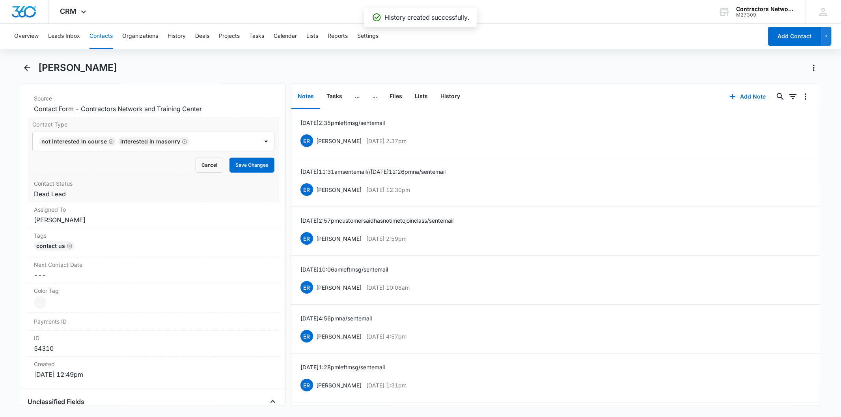
drag, startPoint x: 274, startPoint y: 150, endPoint x: 253, endPoint y: 180, distance: 36.3
click at [272, 153] on div "Remove NH [PERSON_NAME] Contact Info Name Cancel Save Changes [PERSON_NAME] Pho…" at bounding box center [153, 245] width 265 height 323
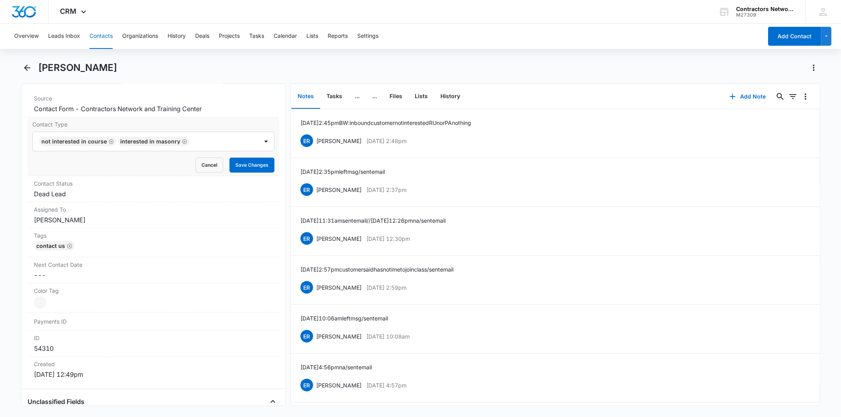
click at [254, 173] on div "Contact Type NOT INTERESTED IN COURSE INTERESTED IN MASONRY Cancel Save Changes" at bounding box center [153, 146] width 251 height 59
click at [451, 98] on button "History" at bounding box center [450, 96] width 32 height 24
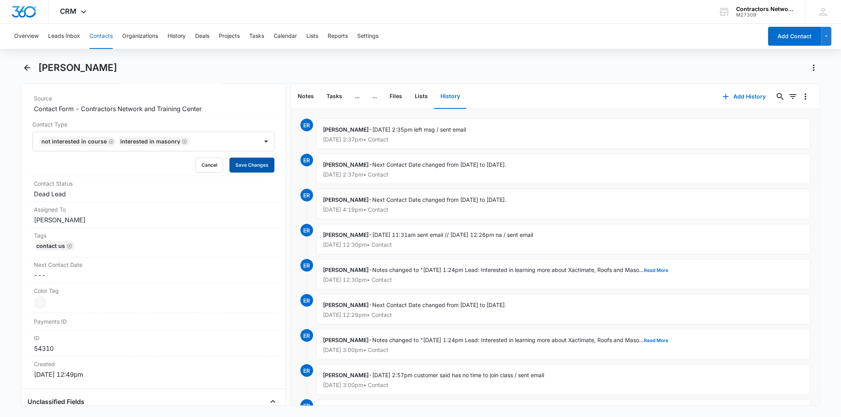
click at [240, 168] on button "Save Changes" at bounding box center [251, 165] width 45 height 15
click at [735, 101] on button "Add History" at bounding box center [744, 96] width 59 height 19
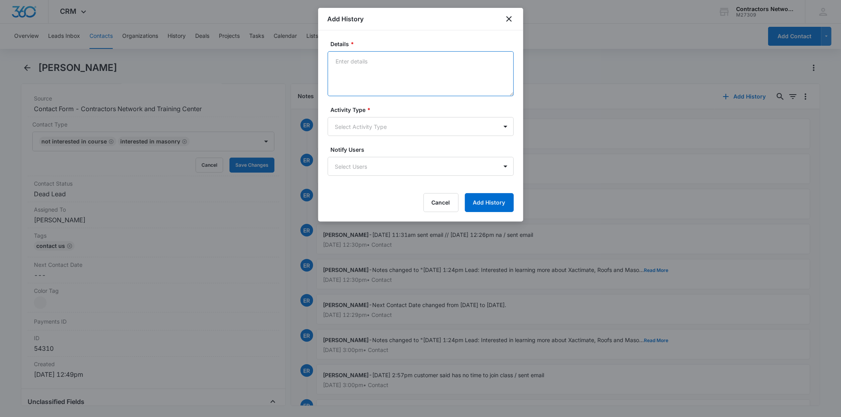
click at [364, 80] on textarea "Details *" at bounding box center [421, 73] width 186 height 45
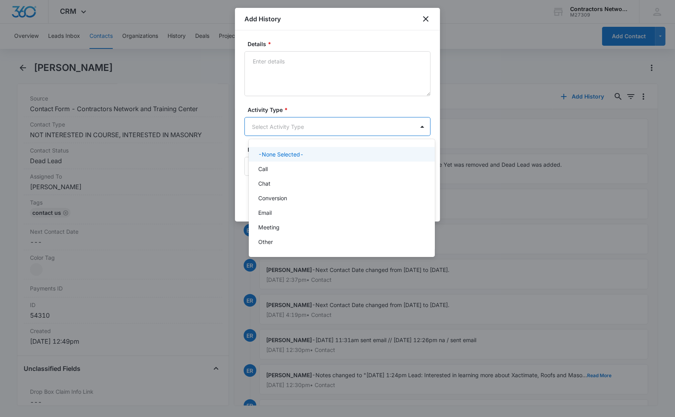
click at [361, 132] on body "CRM Apps Reputation Websites Forms CRM Email Social Shop Payments POS Content A…" at bounding box center [337, 208] width 675 height 417
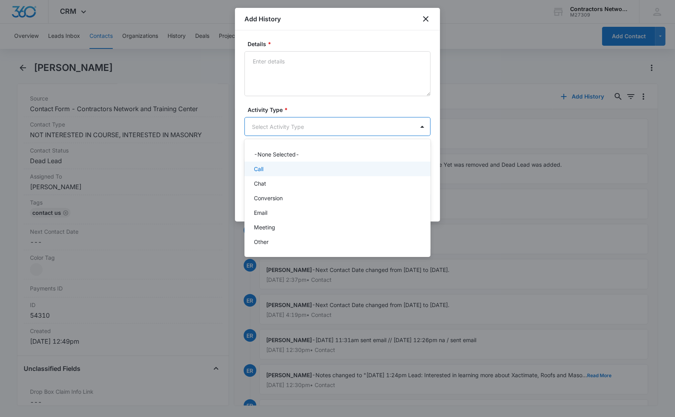
click at [265, 171] on div "Call" at bounding box center [337, 169] width 166 height 8
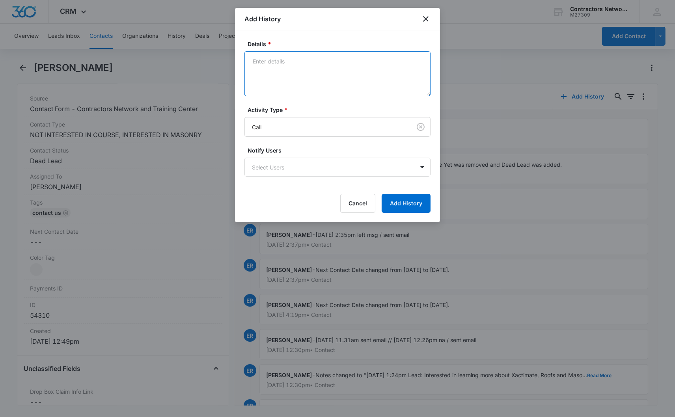
click at [291, 69] on textarea "Details *" at bounding box center [337, 73] width 186 height 45
paste textarea "[DATE] 2:45pm BW: inbound customer not interested RU nor PA nothing"
type textarea "[DATE] 2:45pm BW: inbound customer not interested RU nor PA nothing"
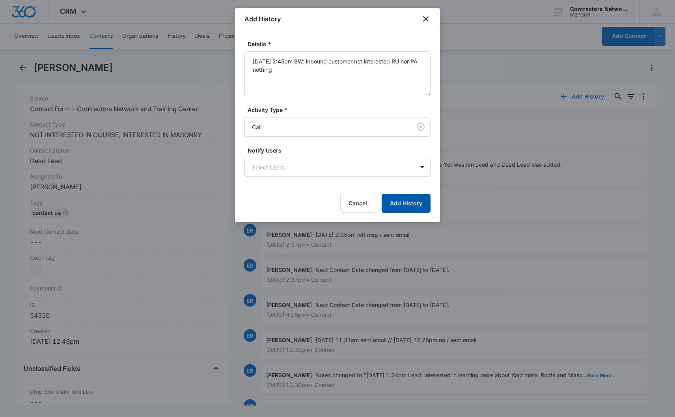
drag, startPoint x: 410, startPoint y: 201, endPoint x: 664, endPoint y: 132, distance: 263.2
click at [410, 201] on button "Add History" at bounding box center [406, 203] width 49 height 19
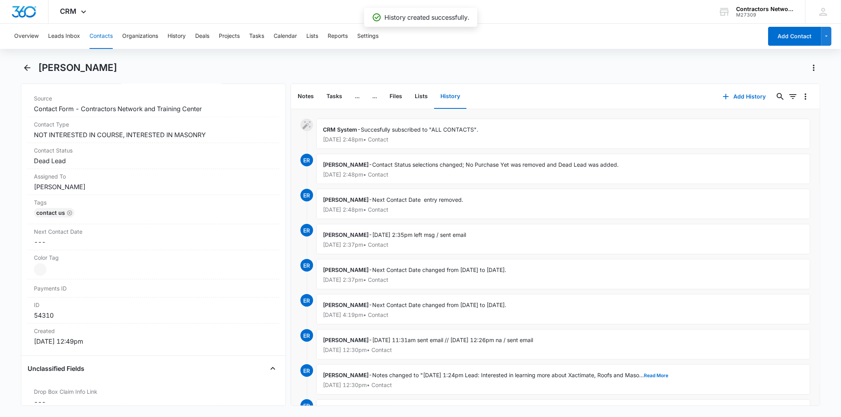
click at [101, 38] on button "Contacts" at bounding box center [101, 36] width 23 height 25
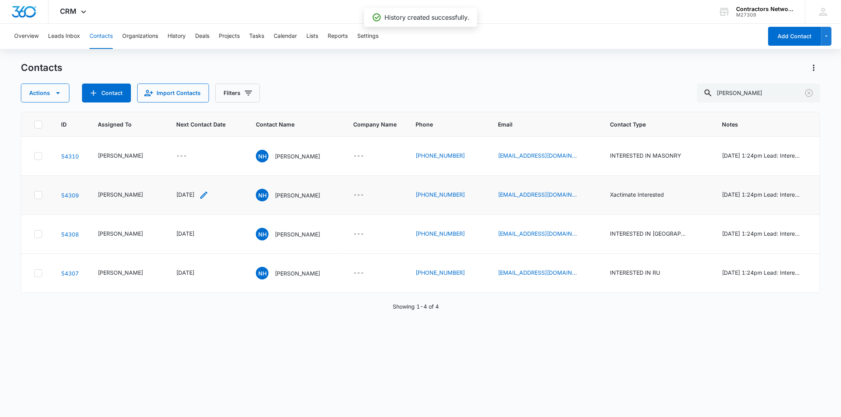
click at [201, 196] on icon "Next Contact Date - 1756684800 - Select to Edit Field" at bounding box center [203, 194] width 9 height 9
click at [207, 196] on icon "Next Contact Date - 1756684800 - Select to Edit Field" at bounding box center [203, 194] width 9 height 9
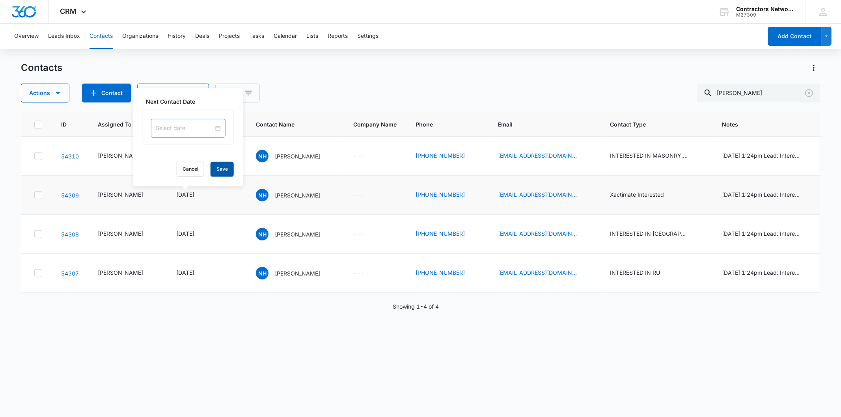
click at [217, 169] on button "Save" at bounding box center [222, 169] width 23 height 15
click at [275, 193] on p "[PERSON_NAME]" at bounding box center [297, 195] width 45 height 8
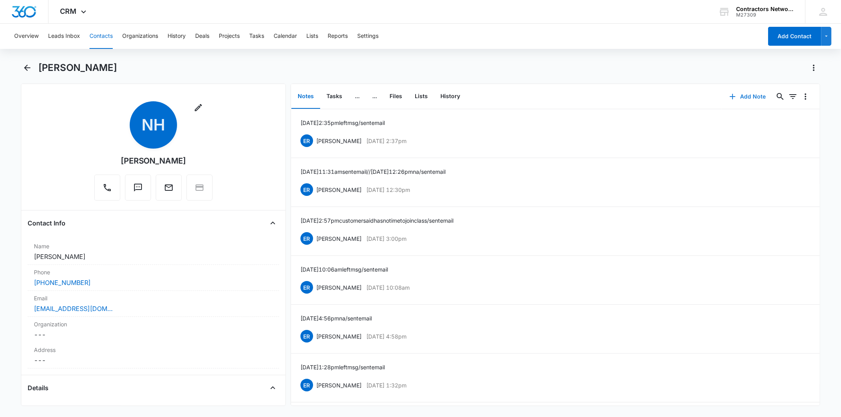
click at [740, 91] on button "Add Note" at bounding box center [748, 96] width 52 height 19
